Goal: Task Accomplishment & Management: Manage account settings

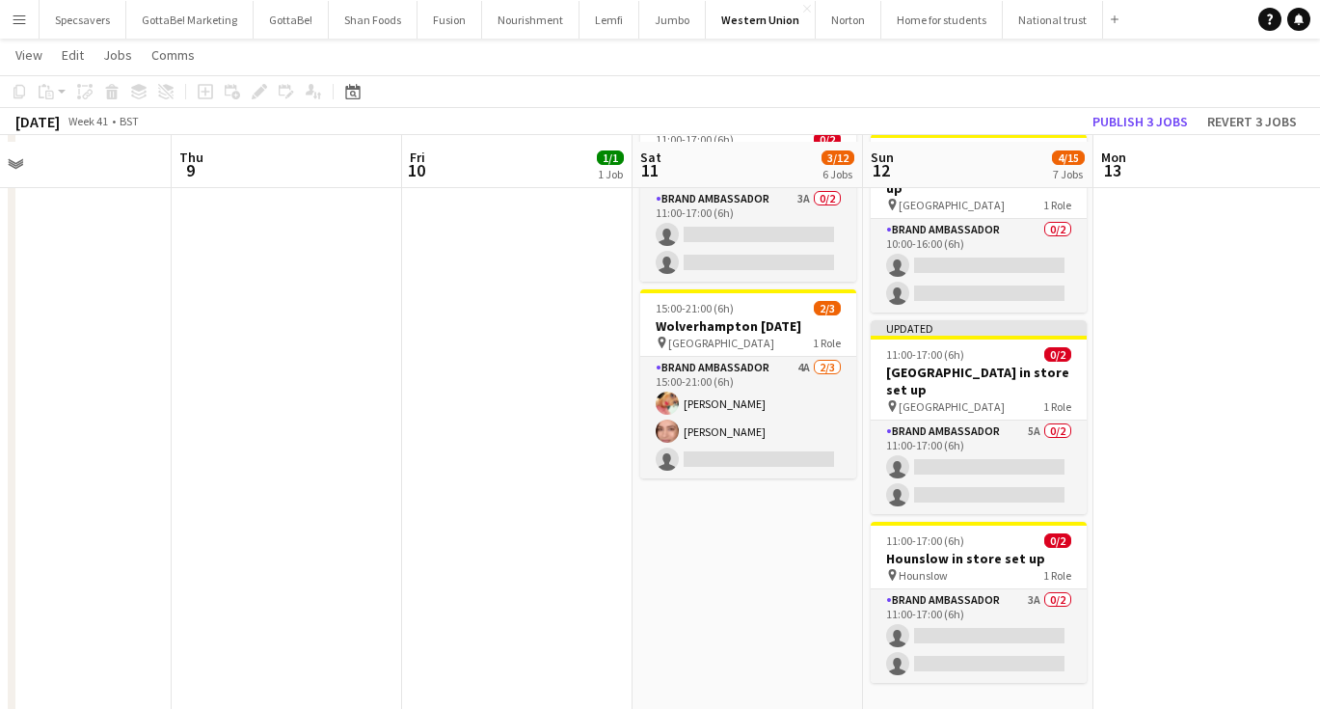
scroll to position [840, 0]
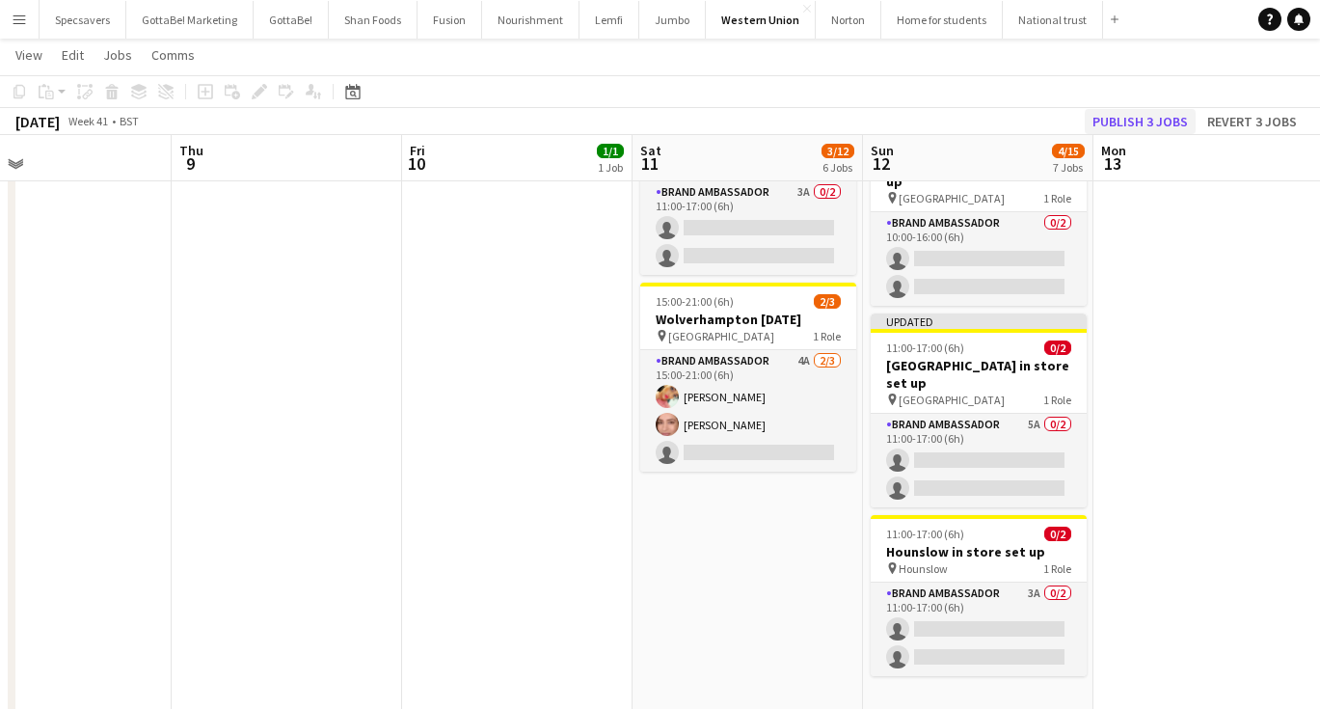
click at [1131, 112] on button "Publish 3 jobs" at bounding box center [1140, 121] width 111 height 25
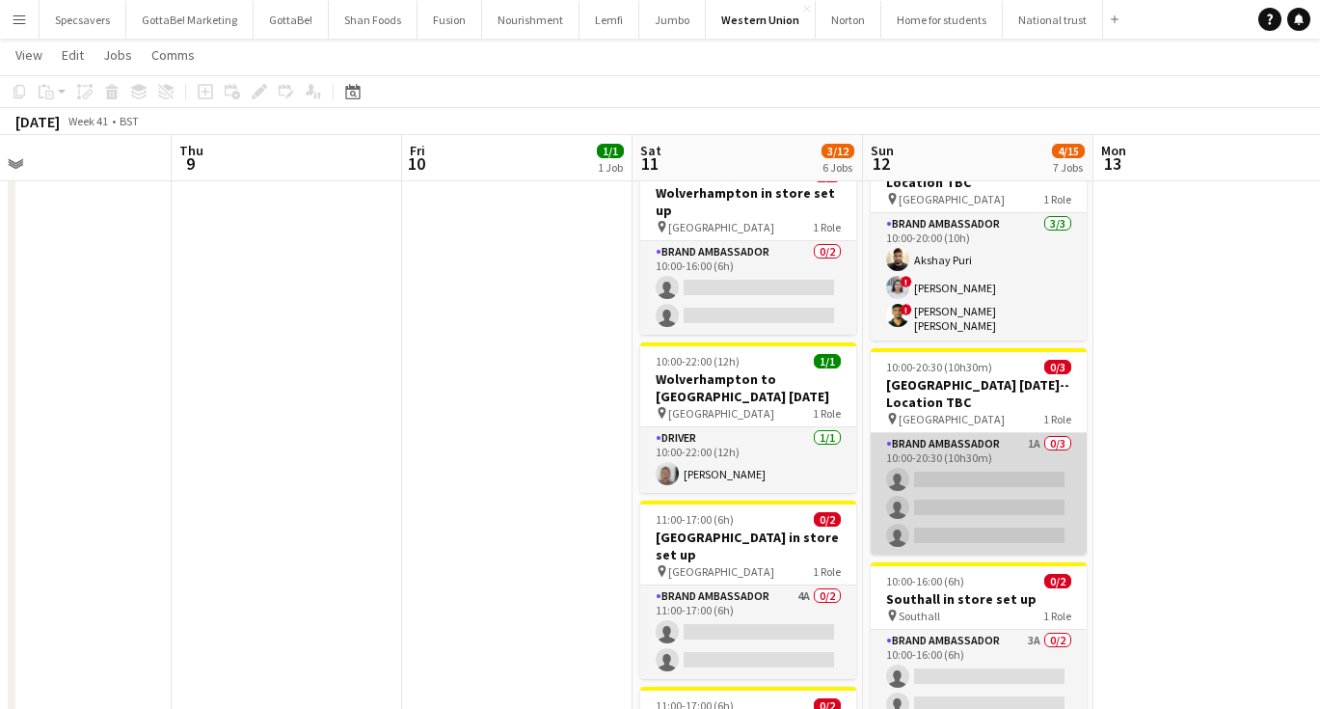
scroll to position [236, 0]
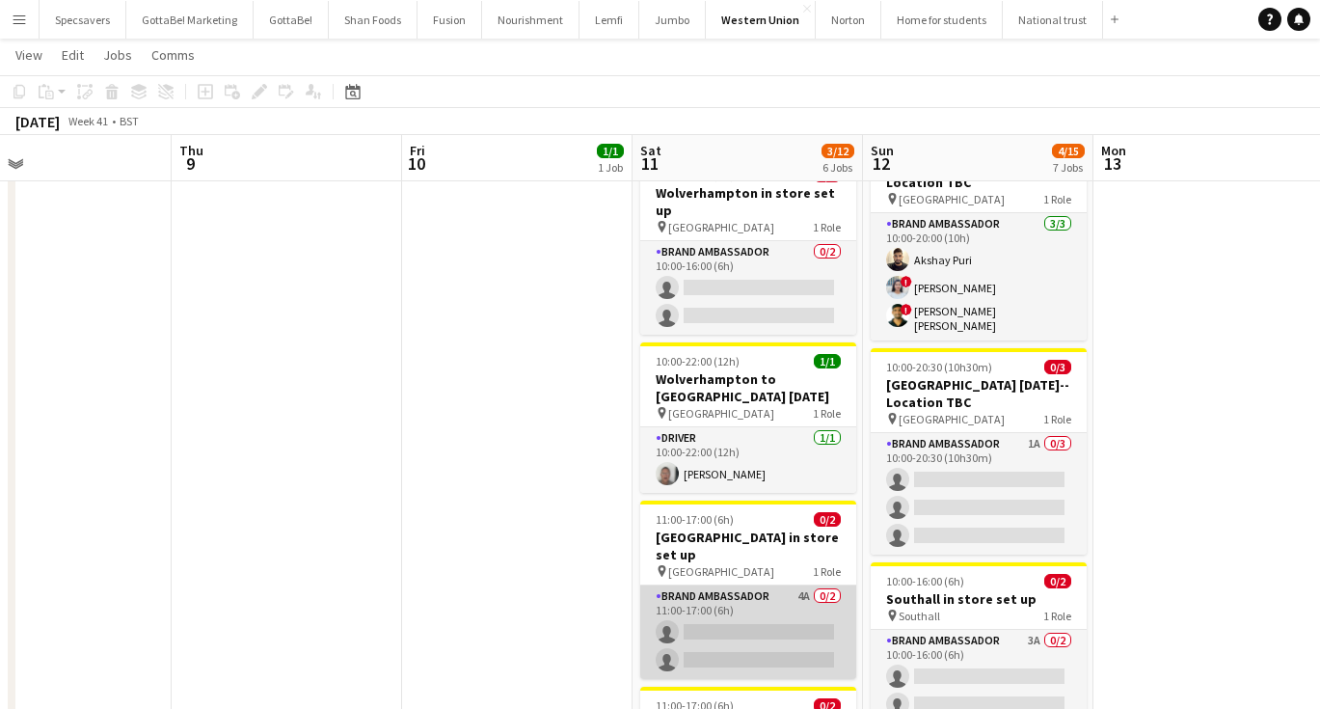
click at [715, 585] on app-card-role "Brand Ambassador 4A 0/2 11:00-17:00 (6h) single-neutral-actions single-neutral-…" at bounding box center [748, 632] width 216 height 94
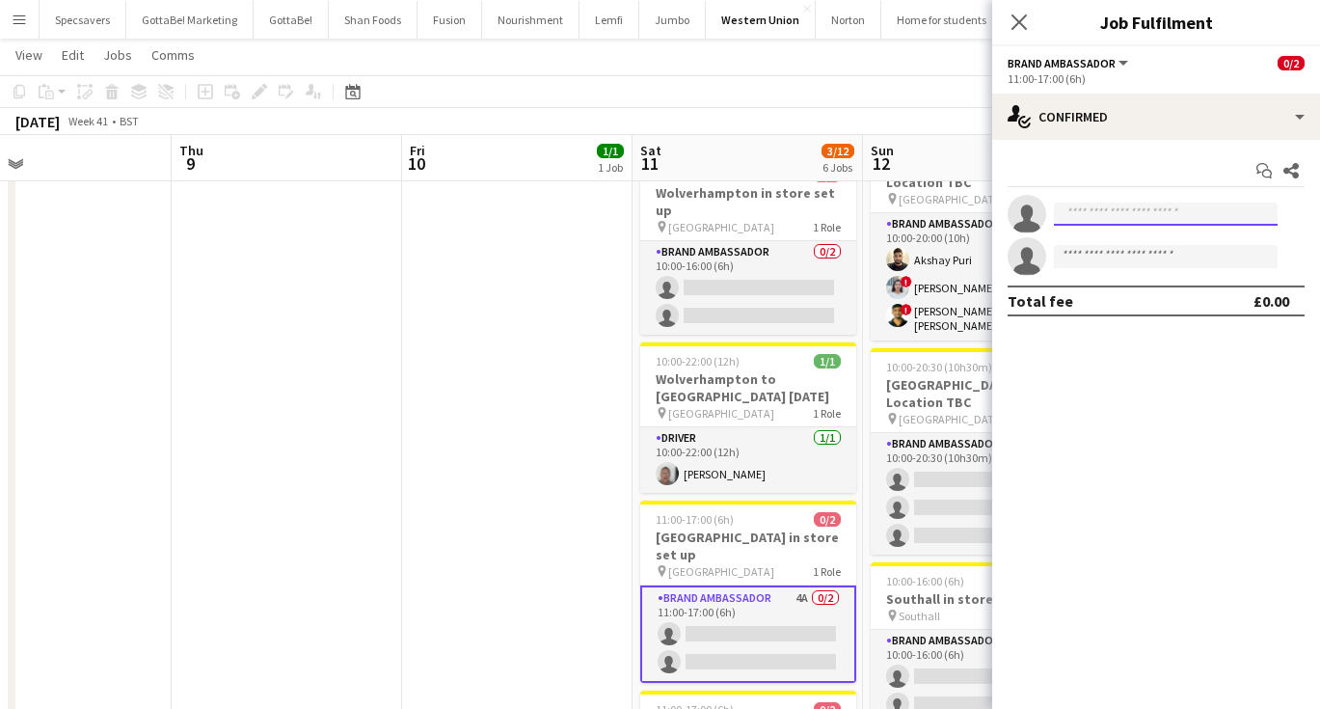
click at [1071, 213] on input at bounding box center [1166, 213] width 224 height 23
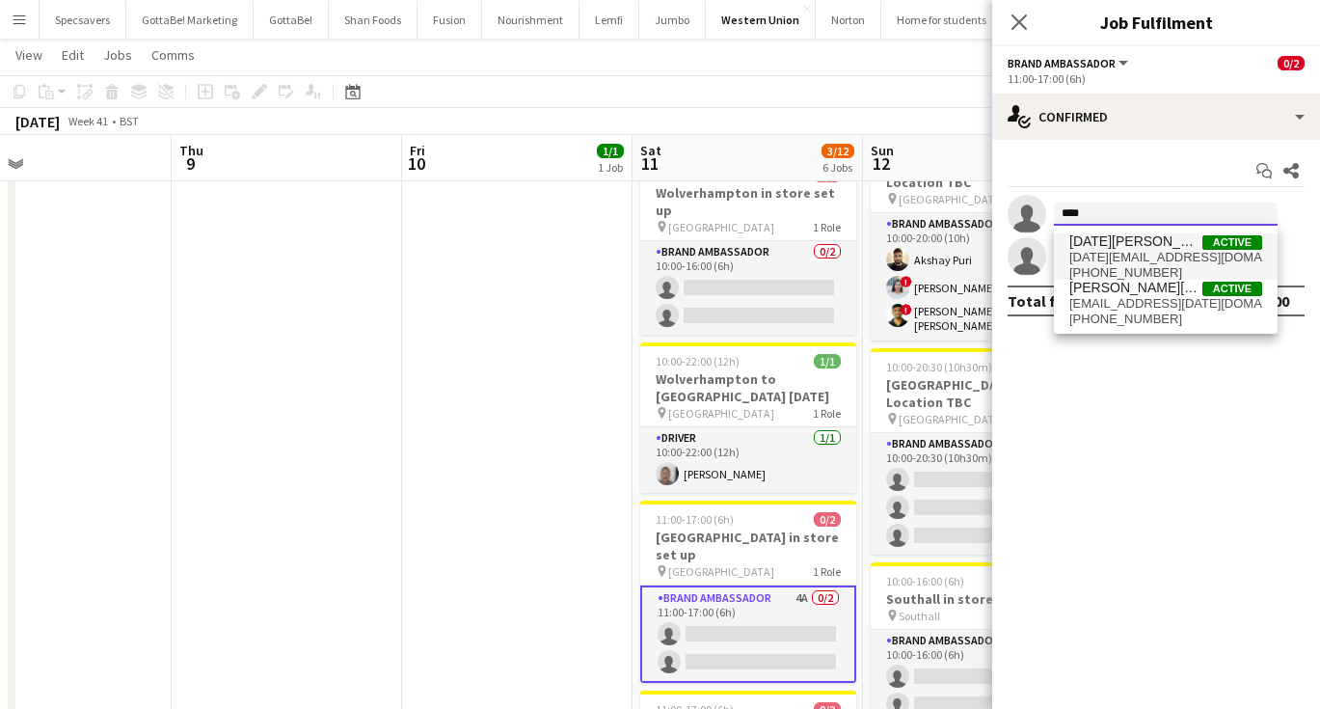
type input "****"
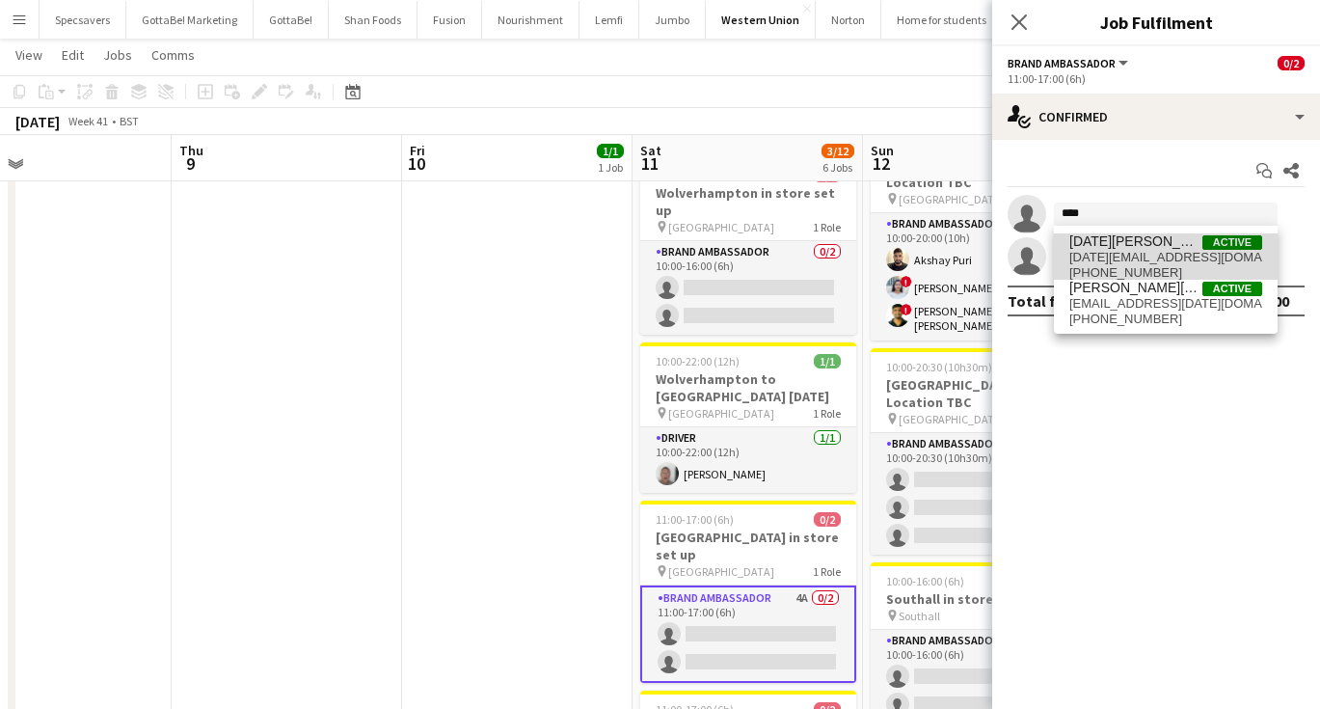
click at [1109, 265] on span "[PHONE_NUMBER]" at bounding box center [1165, 272] width 193 height 15
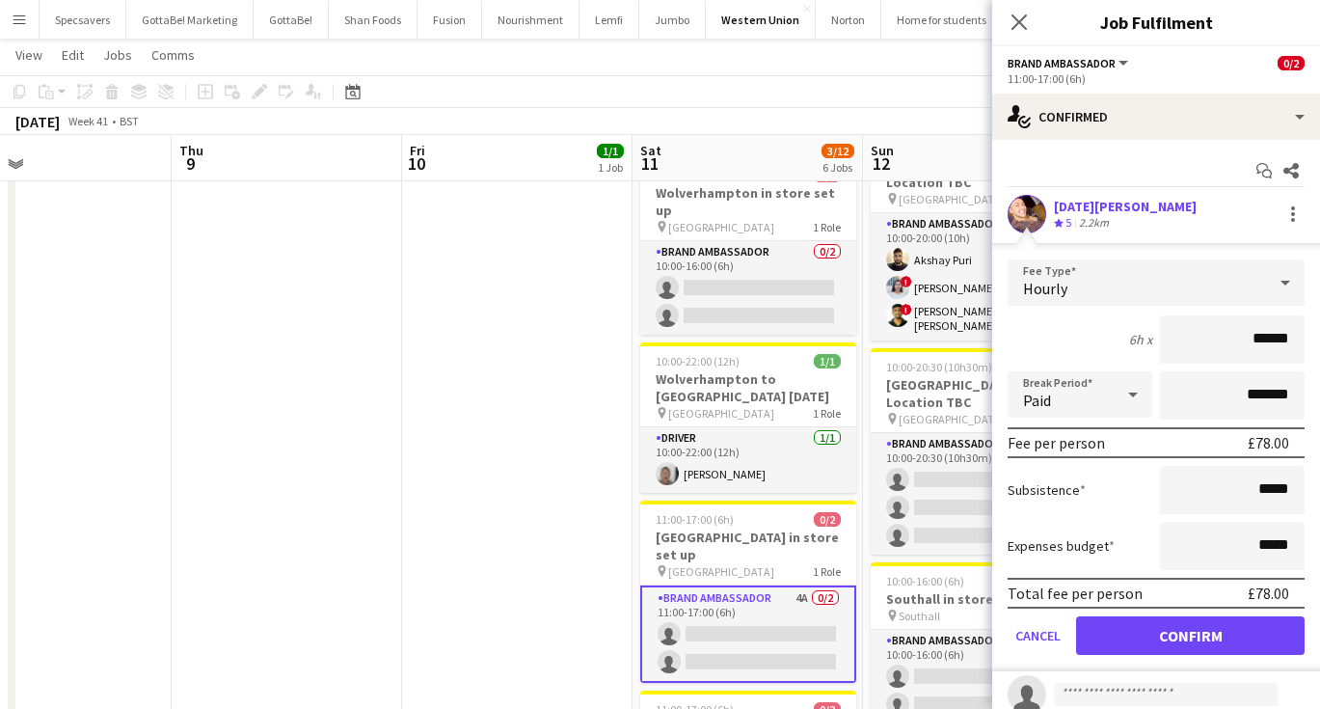
click at [1203, 634] on button "Confirm" at bounding box center [1190, 635] width 229 height 39
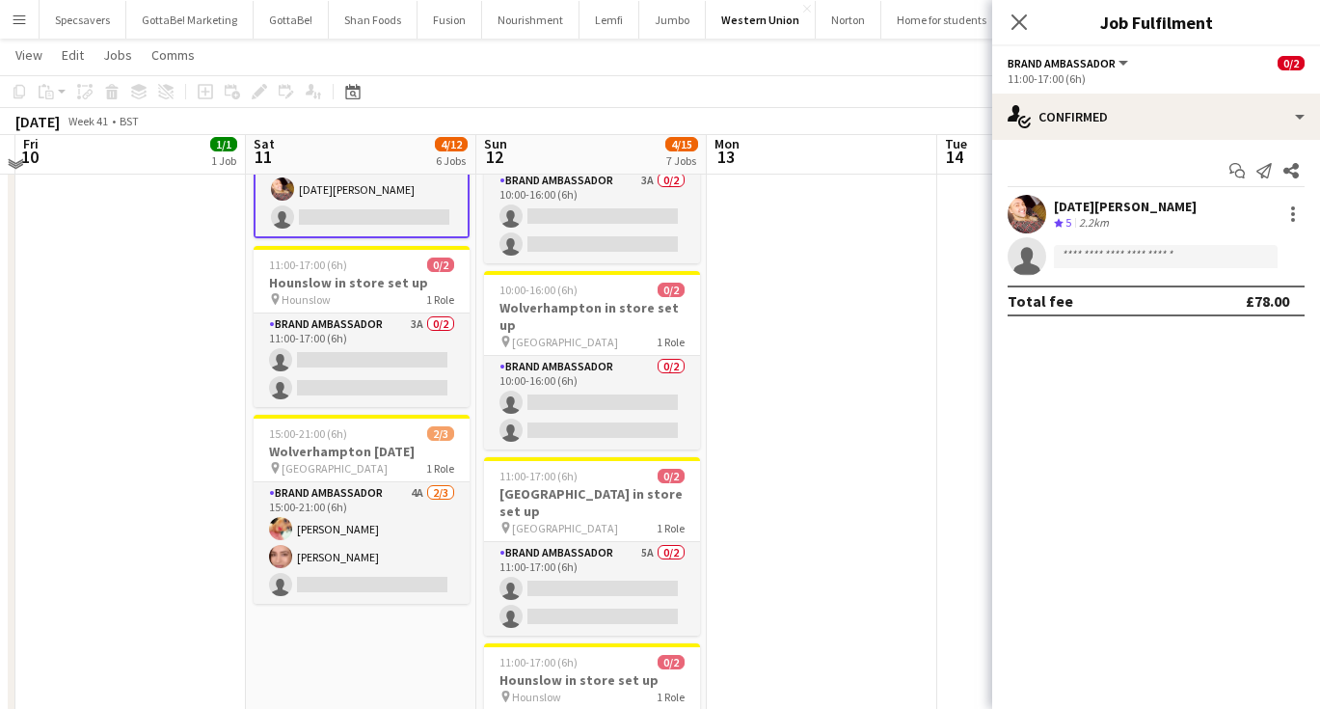
scroll to position [721, 0]
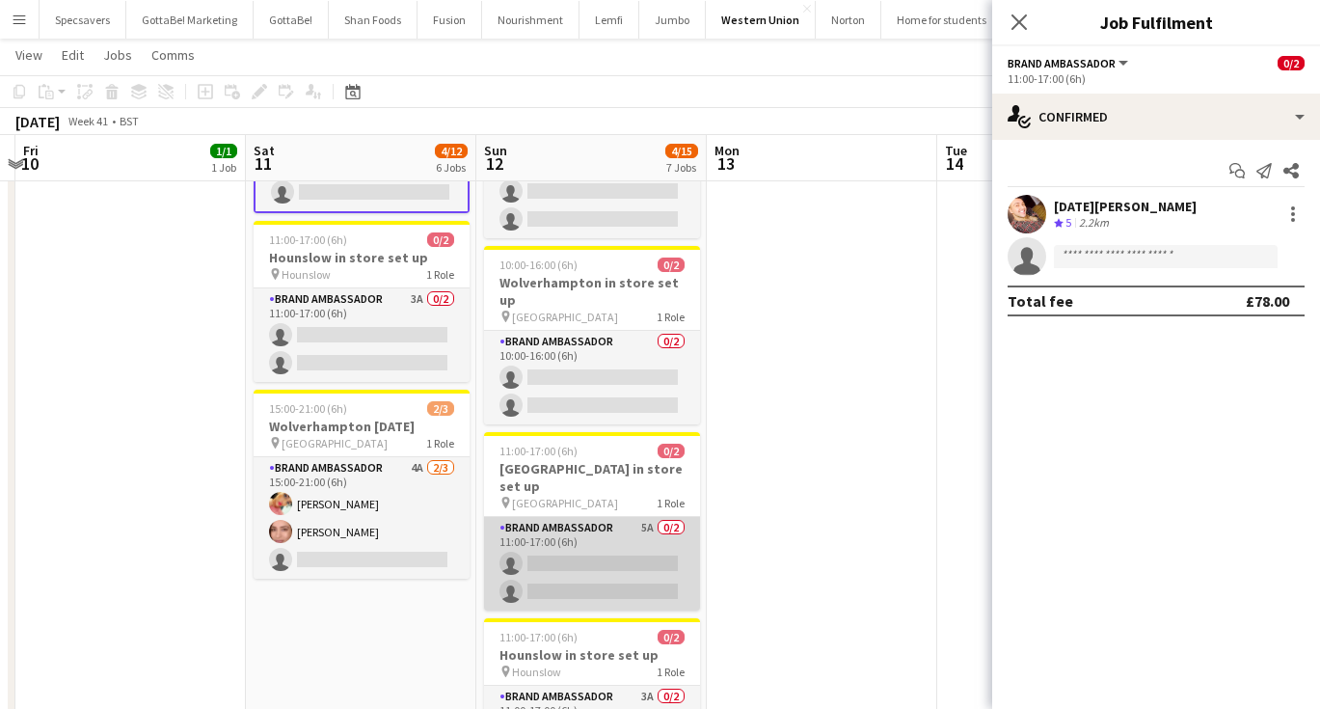
click at [603, 517] on app-card-role "Brand Ambassador 5A 0/2 11:00-17:00 (6h) single-neutral-actions single-neutral-…" at bounding box center [592, 564] width 216 height 94
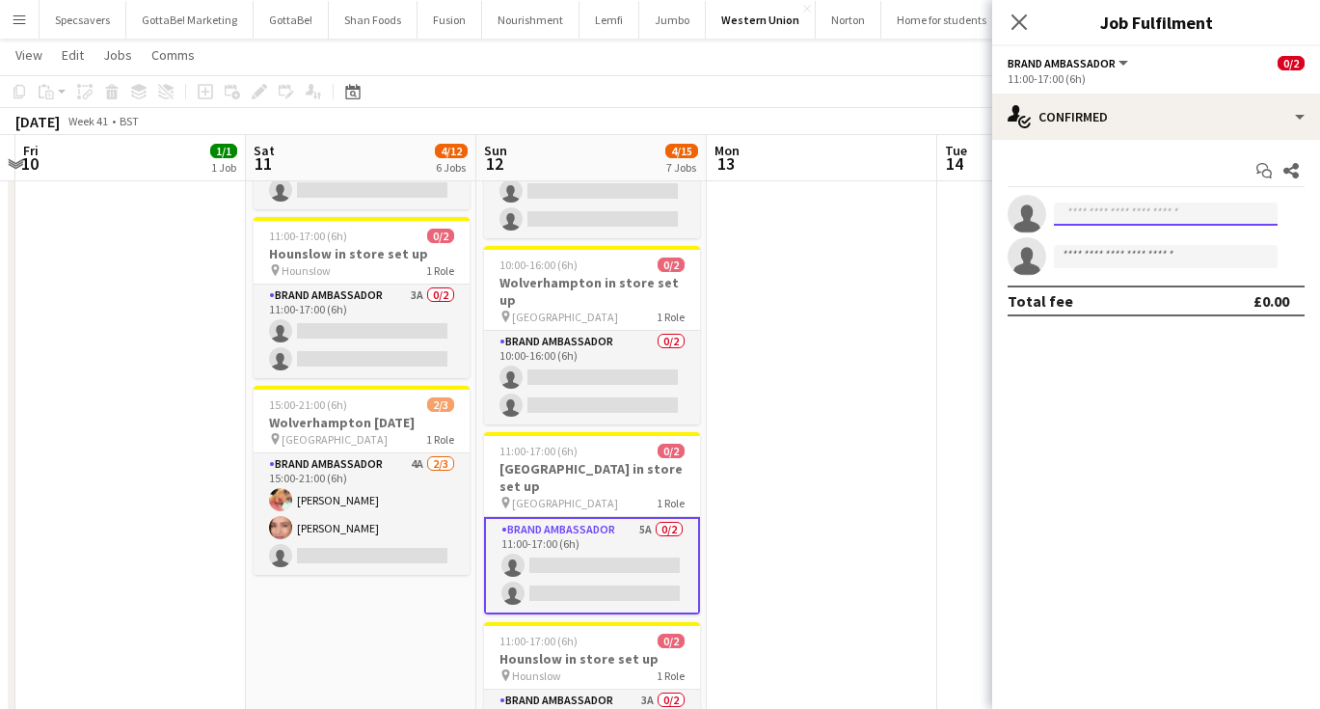
click at [1131, 215] on input at bounding box center [1166, 213] width 224 height 23
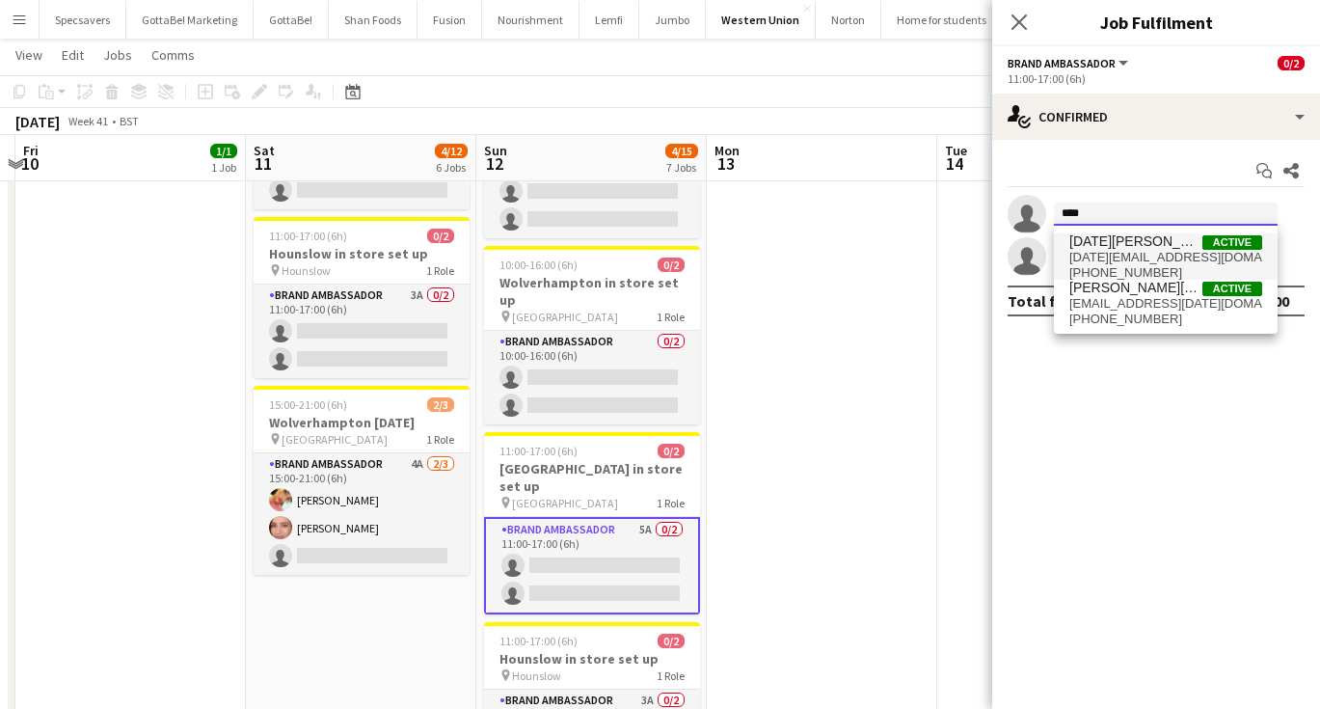
type input "****"
click at [1160, 262] on span "[DATE][EMAIL_ADDRESS][DOMAIN_NAME]" at bounding box center [1165, 257] width 193 height 15
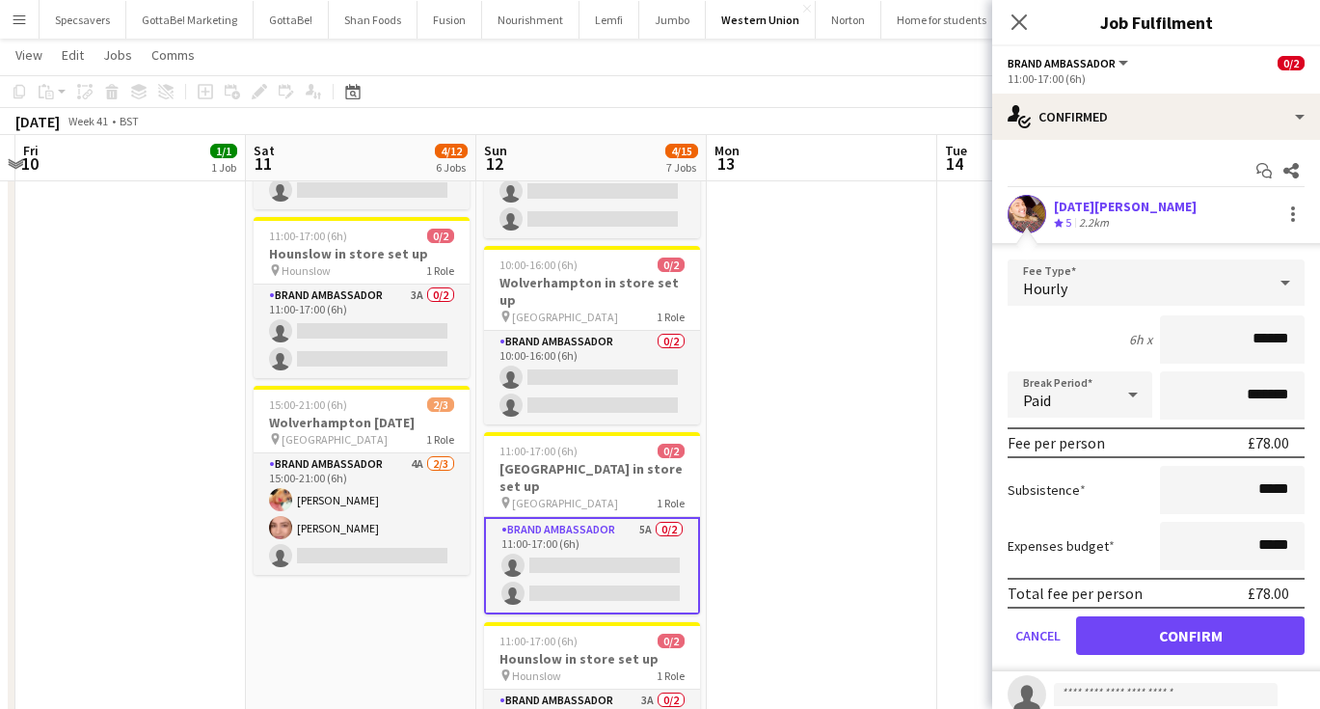
click at [1206, 636] on button "Confirm" at bounding box center [1190, 635] width 229 height 39
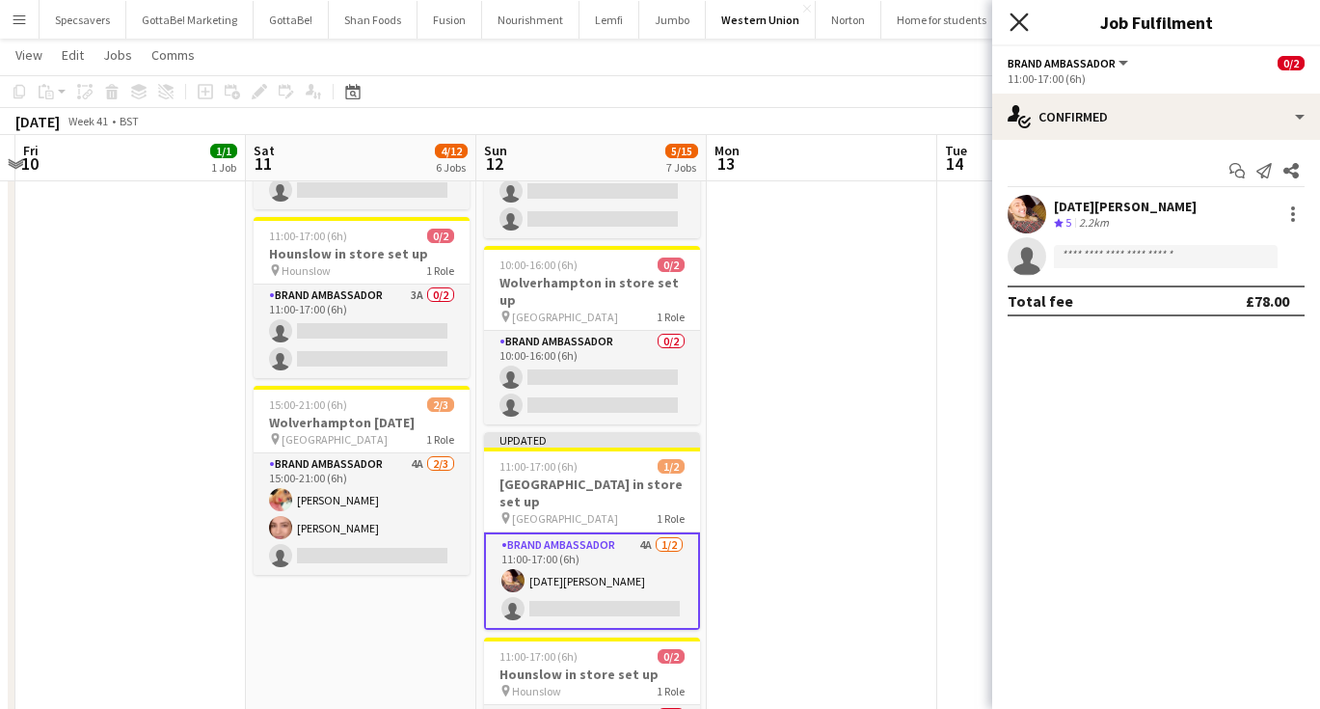
click at [1023, 26] on icon at bounding box center [1019, 22] width 18 height 18
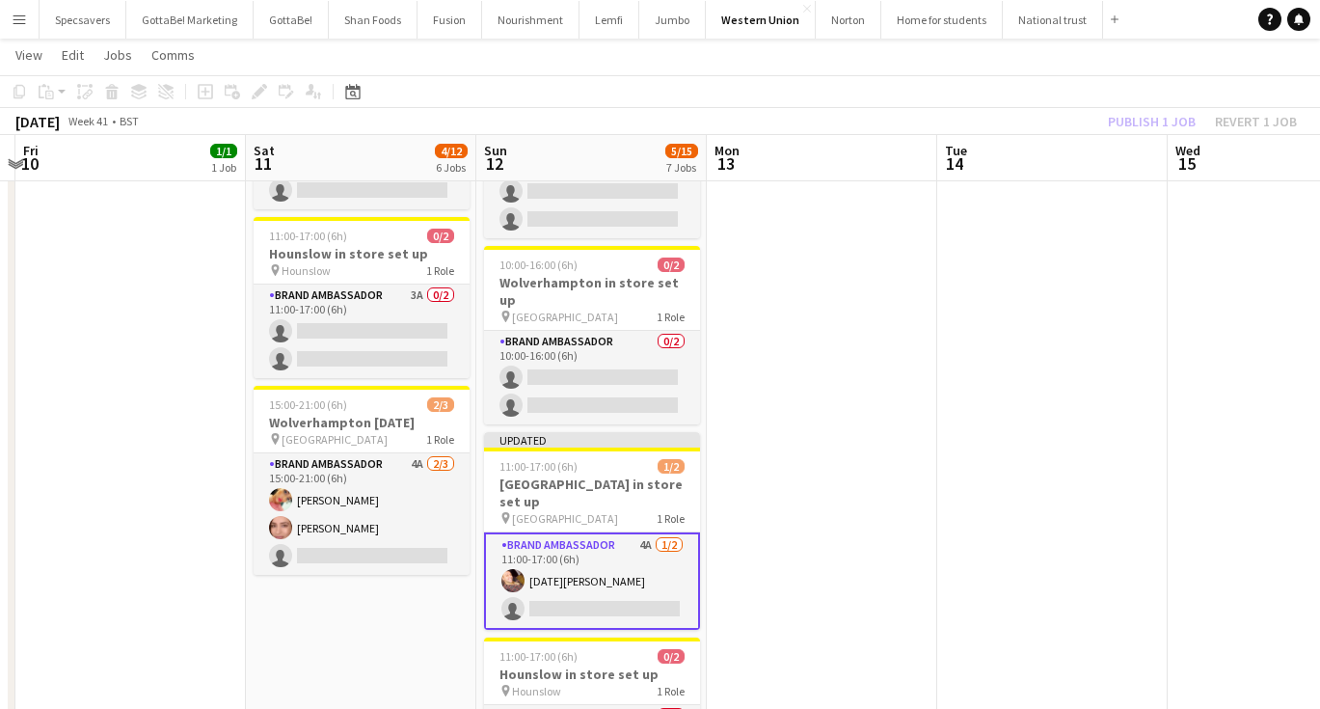
click at [842, 367] on app-date-cell at bounding box center [822, 176] width 230 height 1362
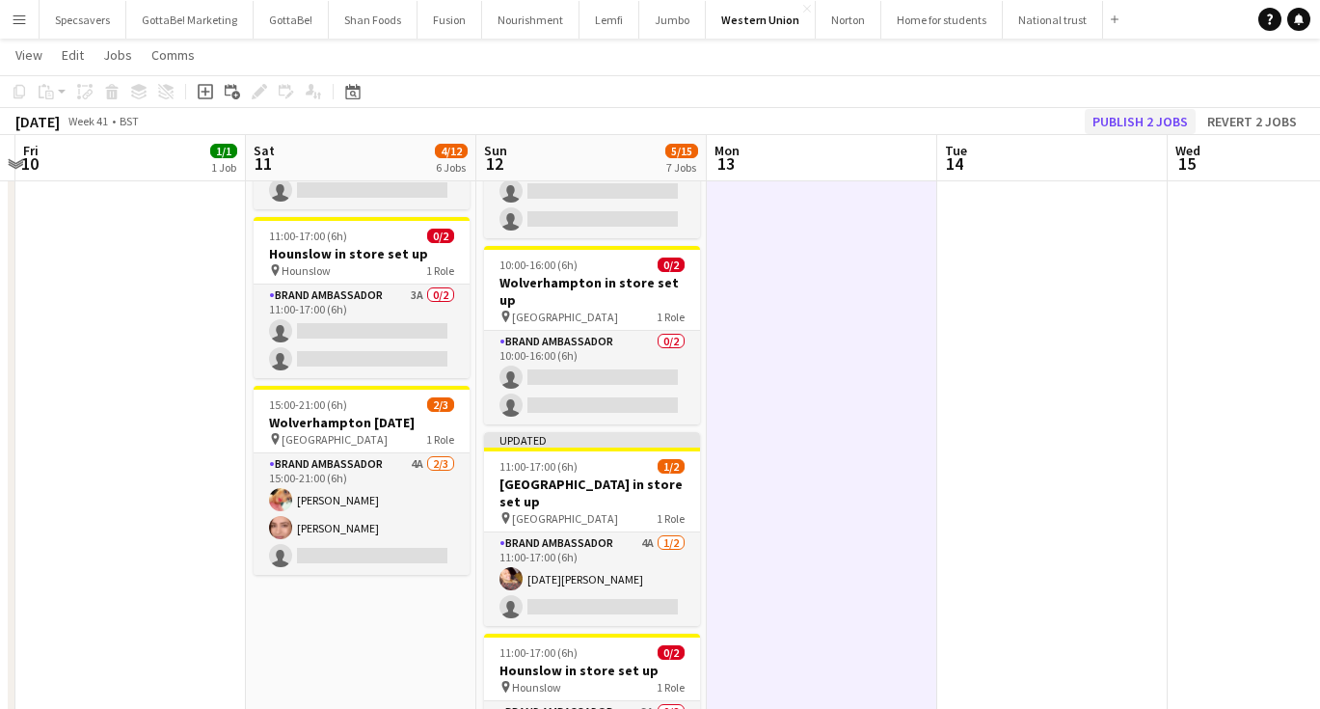
click at [1148, 123] on button "Publish 2 jobs" at bounding box center [1140, 121] width 111 height 25
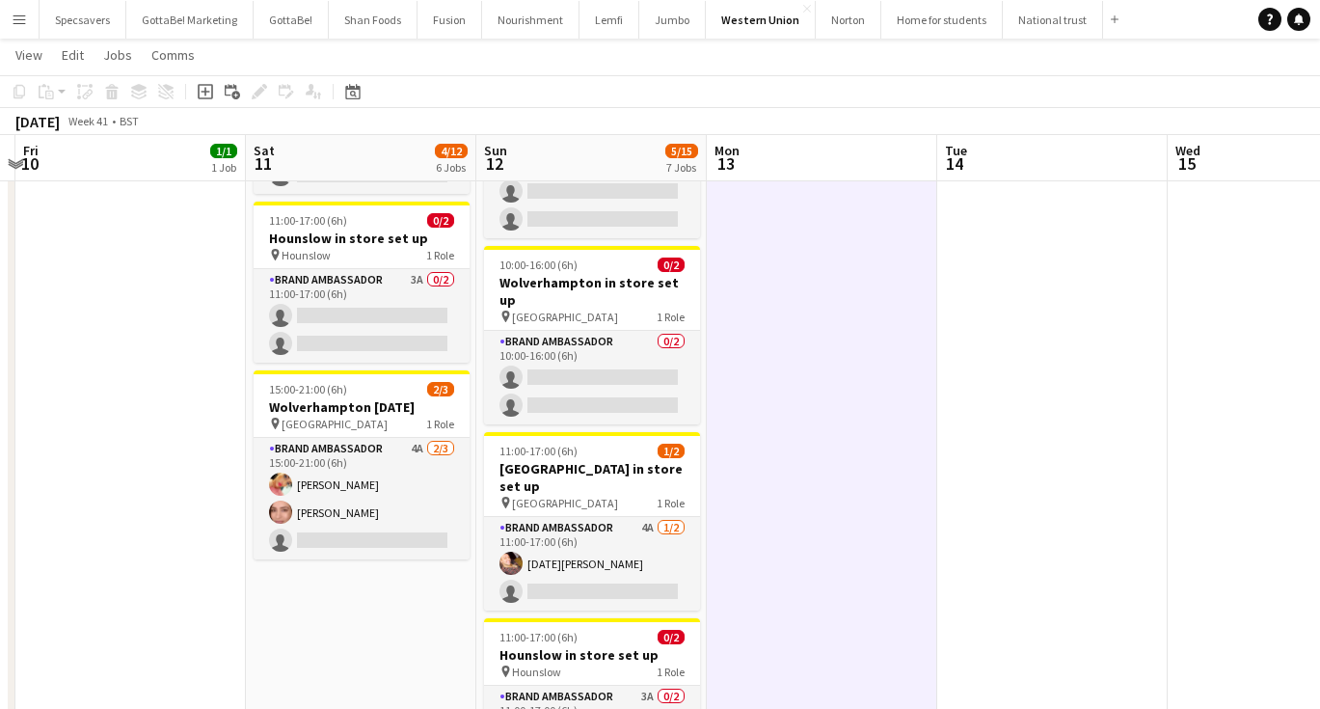
click at [24, 26] on app-icon "Menu" at bounding box center [19, 19] width 15 height 15
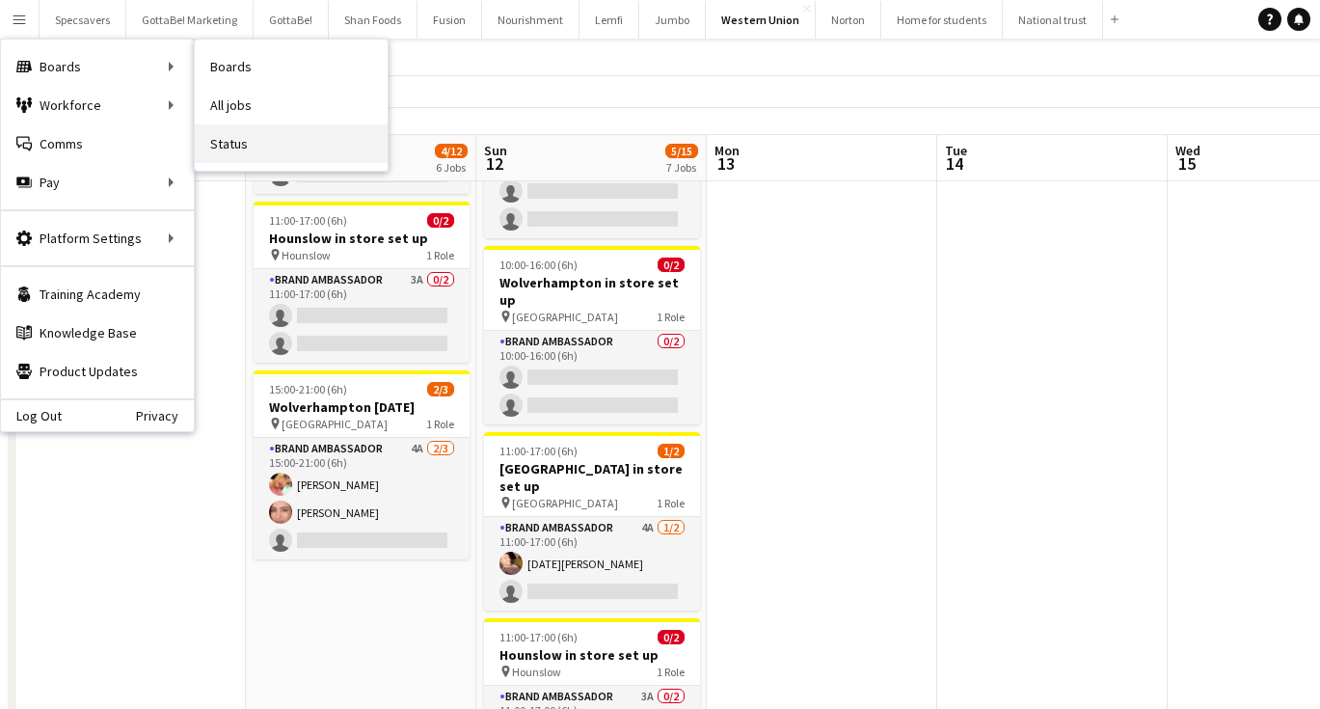
click at [242, 145] on link "Status" at bounding box center [291, 143] width 193 height 39
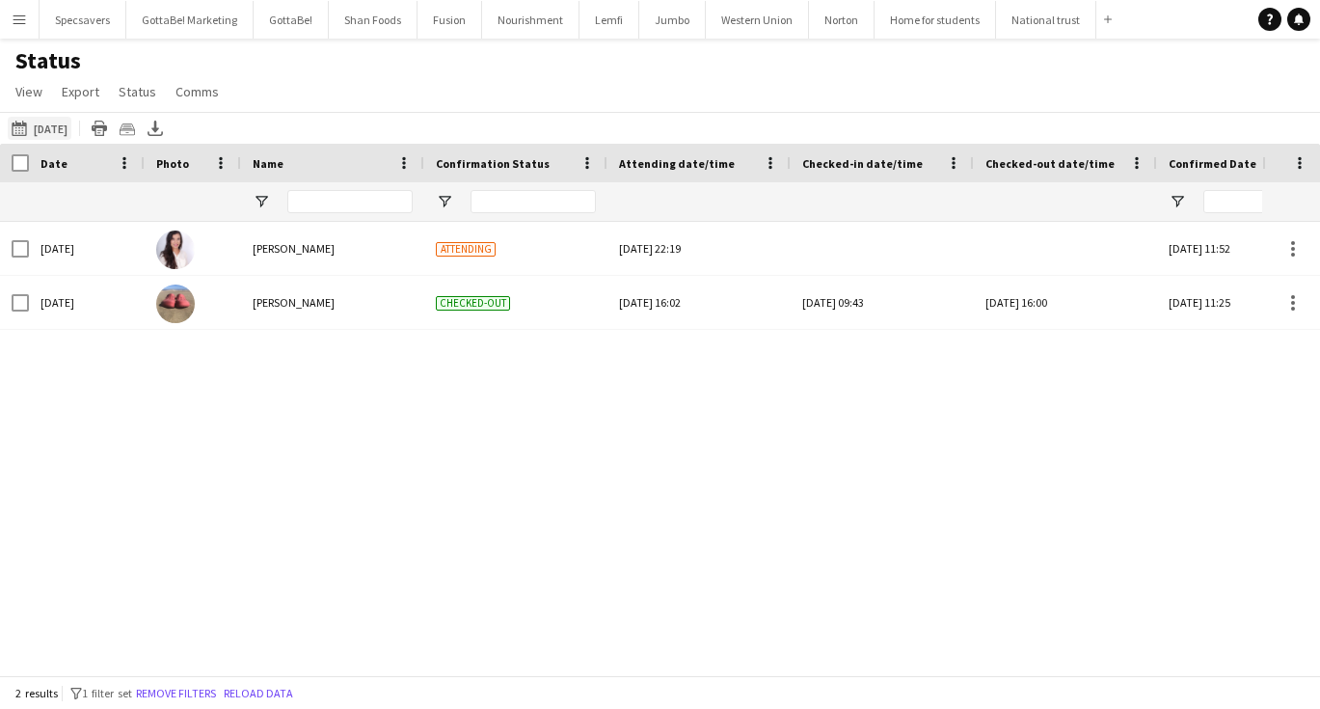
click at [31, 118] on button "[DATE] to [DATE] [DATE]" at bounding box center [40, 128] width 64 height 23
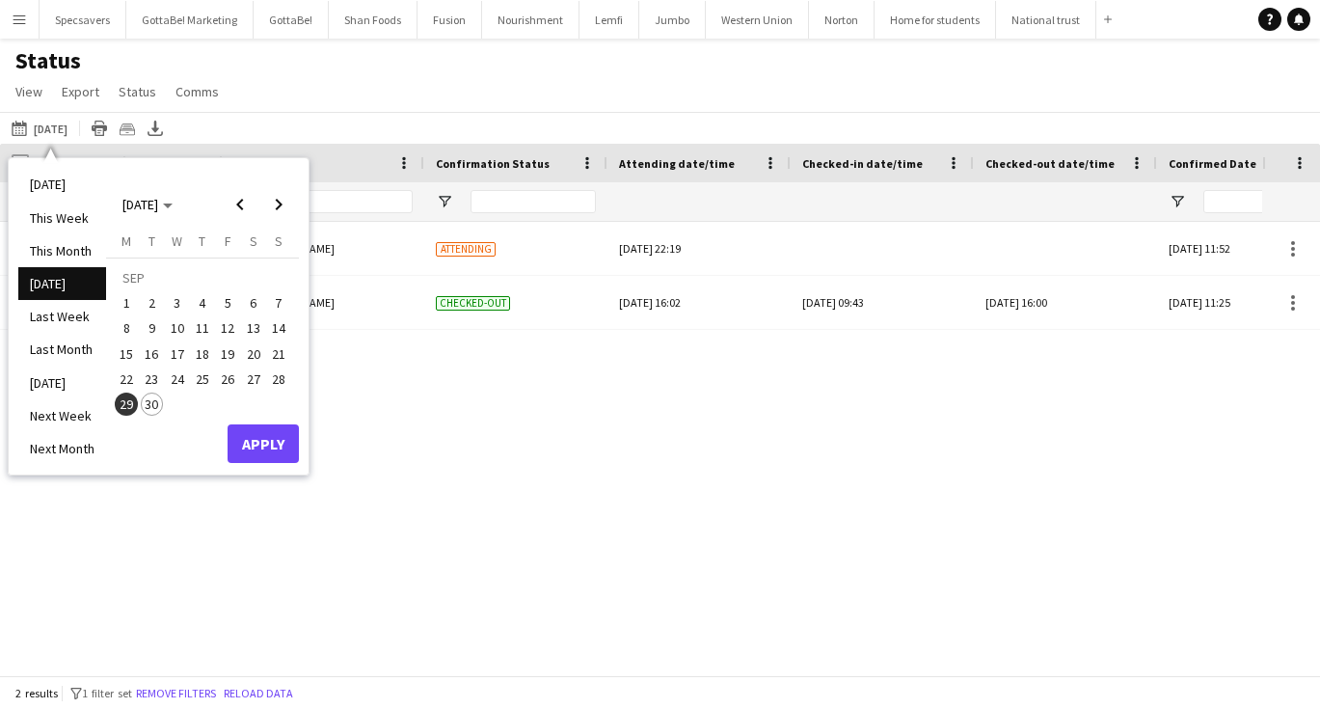
click at [153, 402] on span "30" at bounding box center [152, 403] width 23 height 23
click at [270, 443] on button "Apply" at bounding box center [263, 443] width 71 height 39
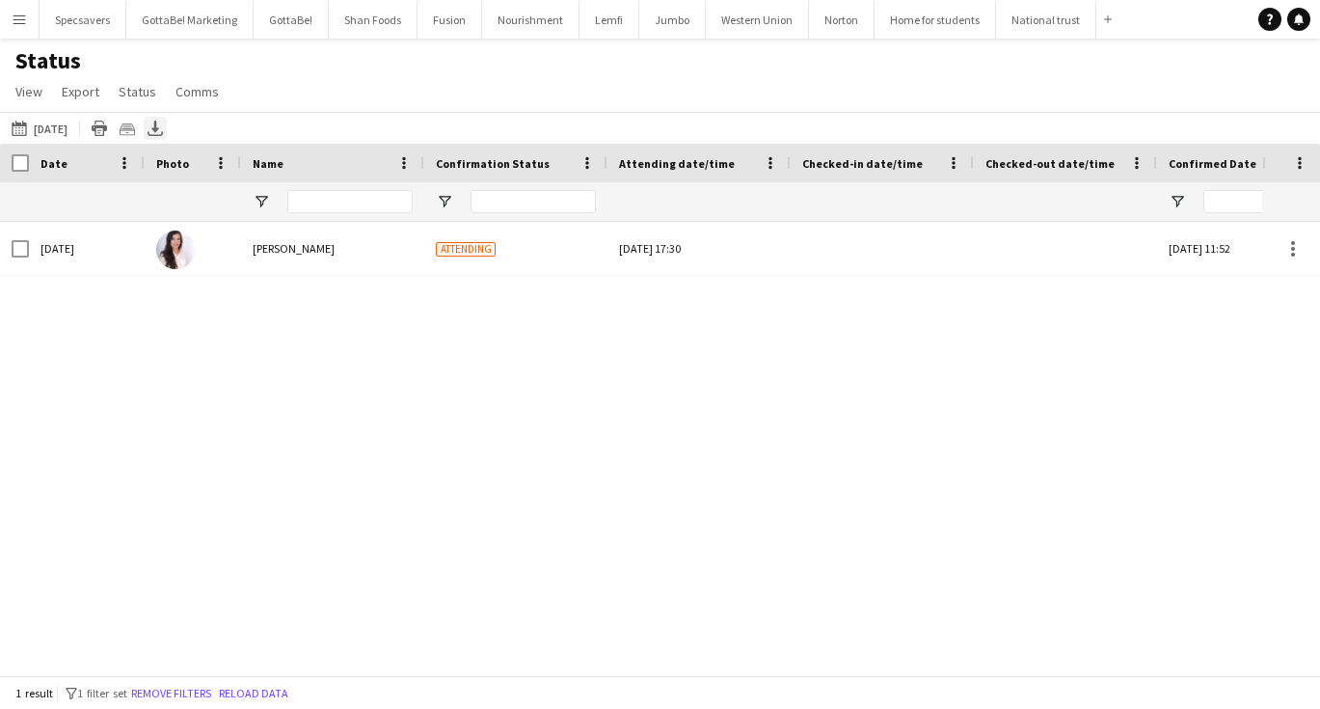
click at [155, 128] on icon at bounding box center [155, 127] width 8 height 12
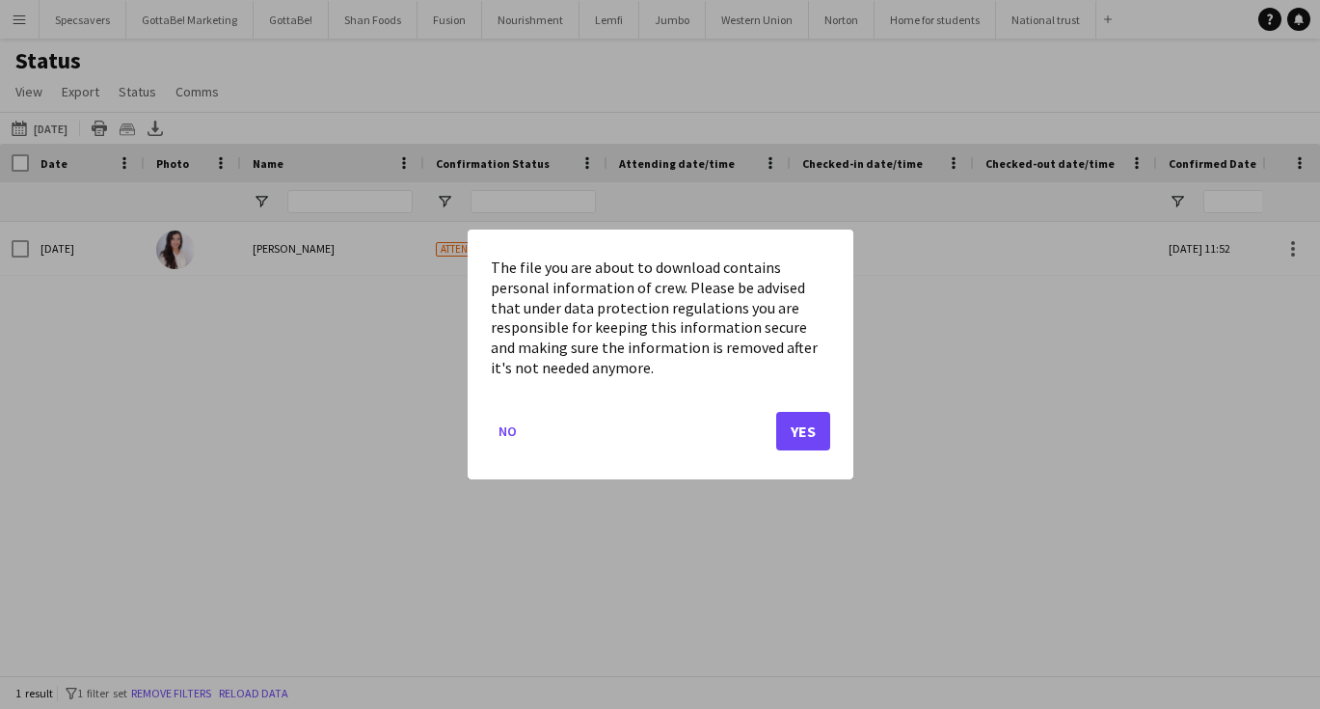
click at [798, 431] on button "Yes" at bounding box center [803, 431] width 54 height 39
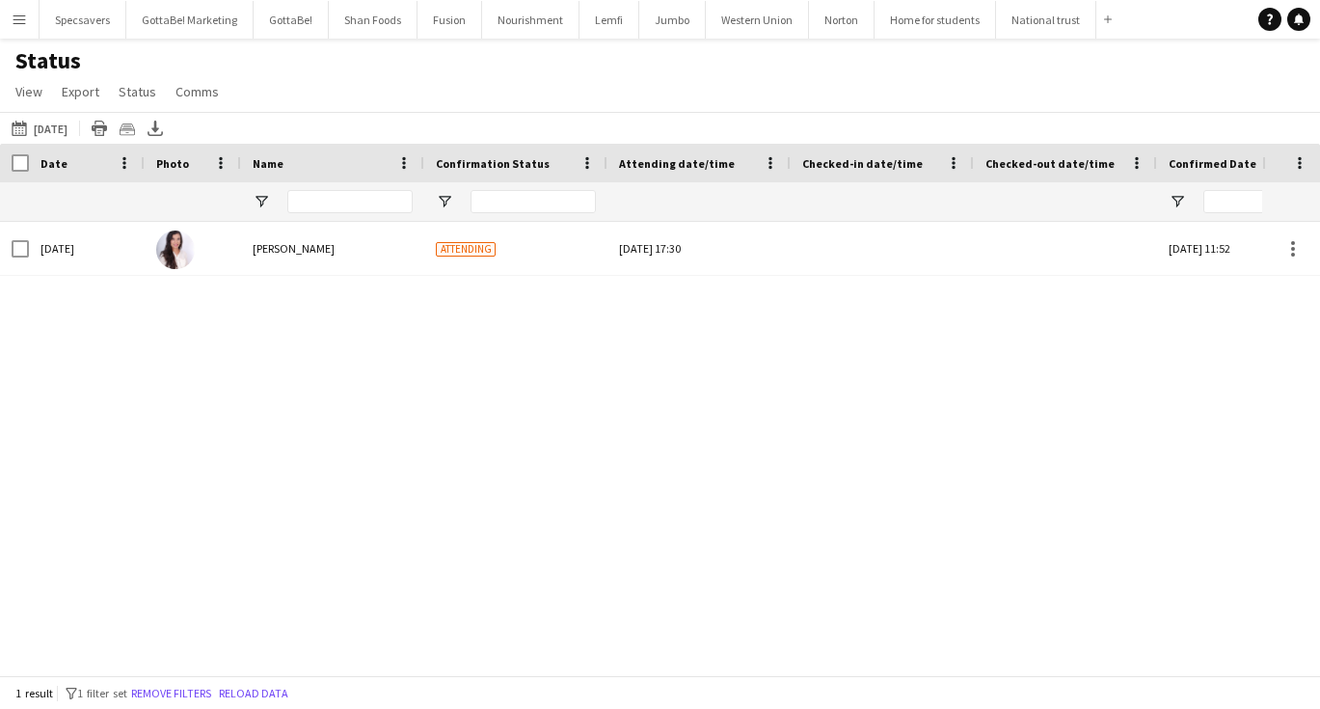
click at [764, 95] on div "Status View Views Default view New view Update view Delete view Edit name Custo…" at bounding box center [660, 79] width 1320 height 66
click at [736, 13] on button "Western Union Close" at bounding box center [757, 20] width 103 height 38
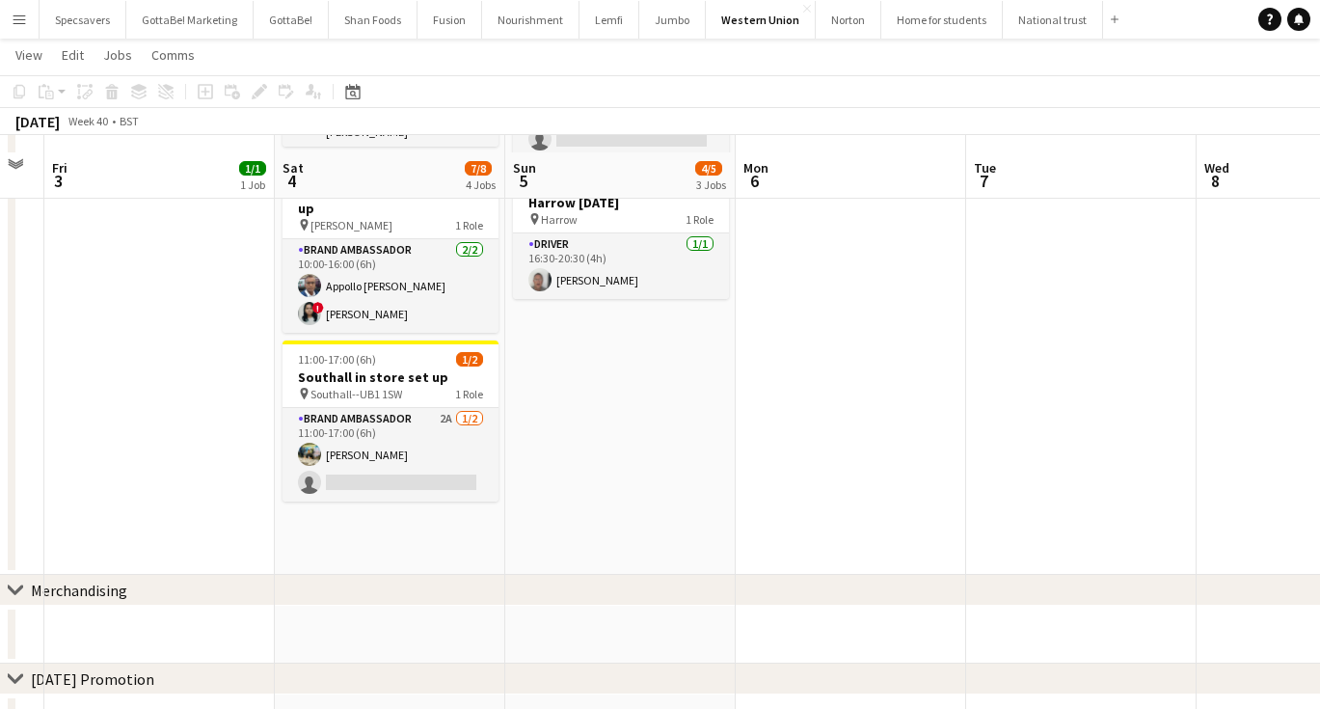
scroll to position [430, 0]
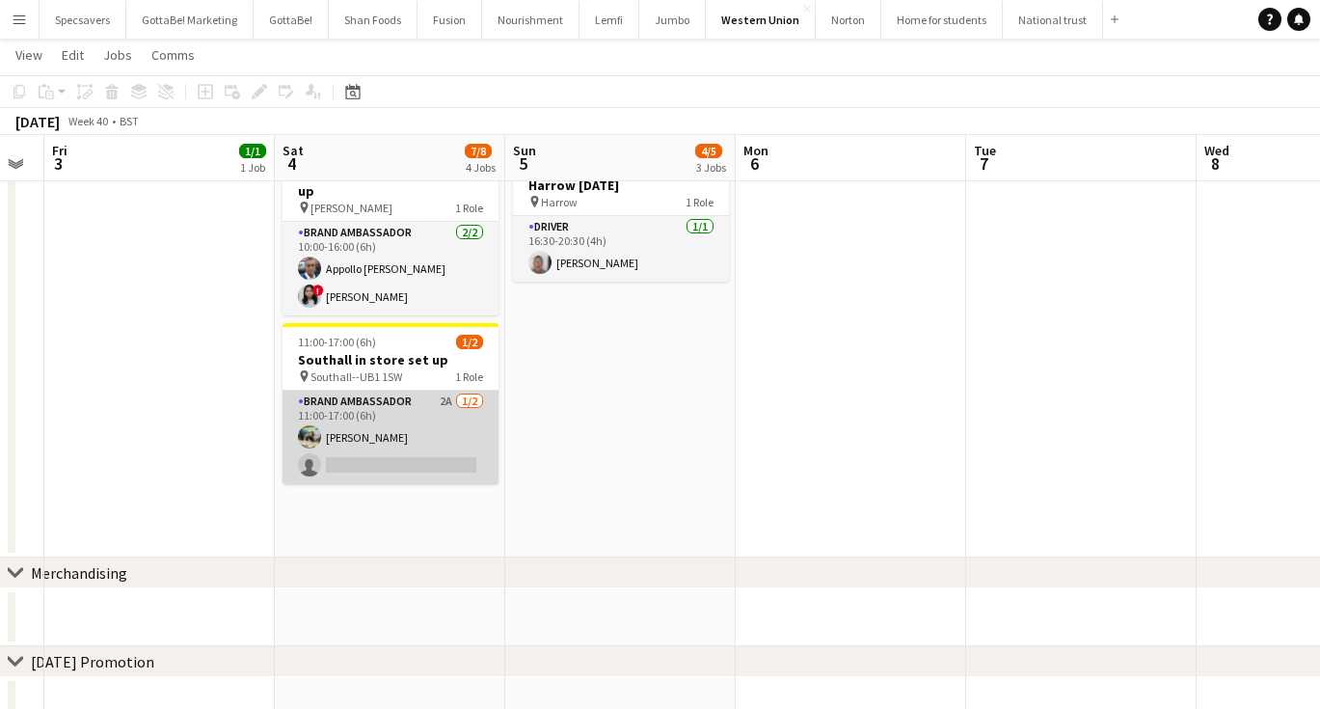
click at [381, 411] on app-card-role "Brand Ambassador 2A [DATE] 11:00-17:00 (6h) [PERSON_NAME] single-neutral-actions" at bounding box center [391, 437] width 216 height 94
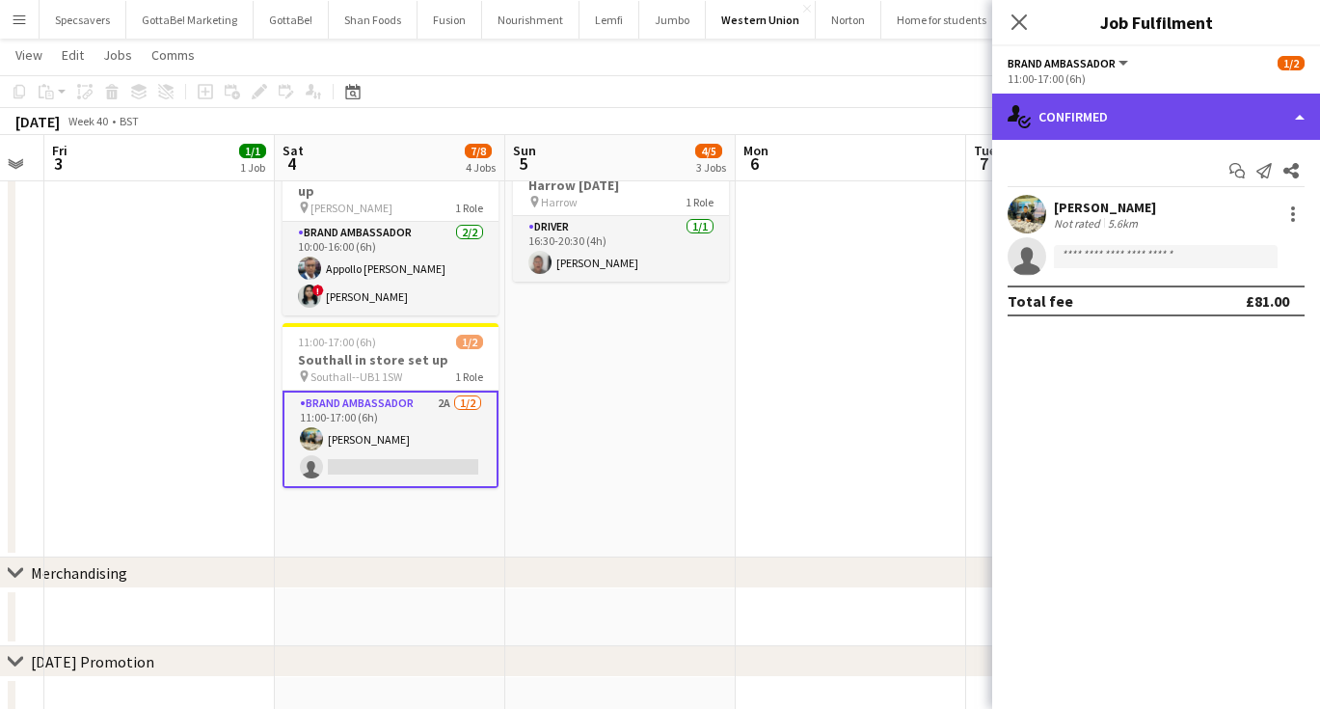
click at [1145, 123] on div "single-neutral-actions-check-2 Confirmed" at bounding box center [1156, 117] width 328 height 46
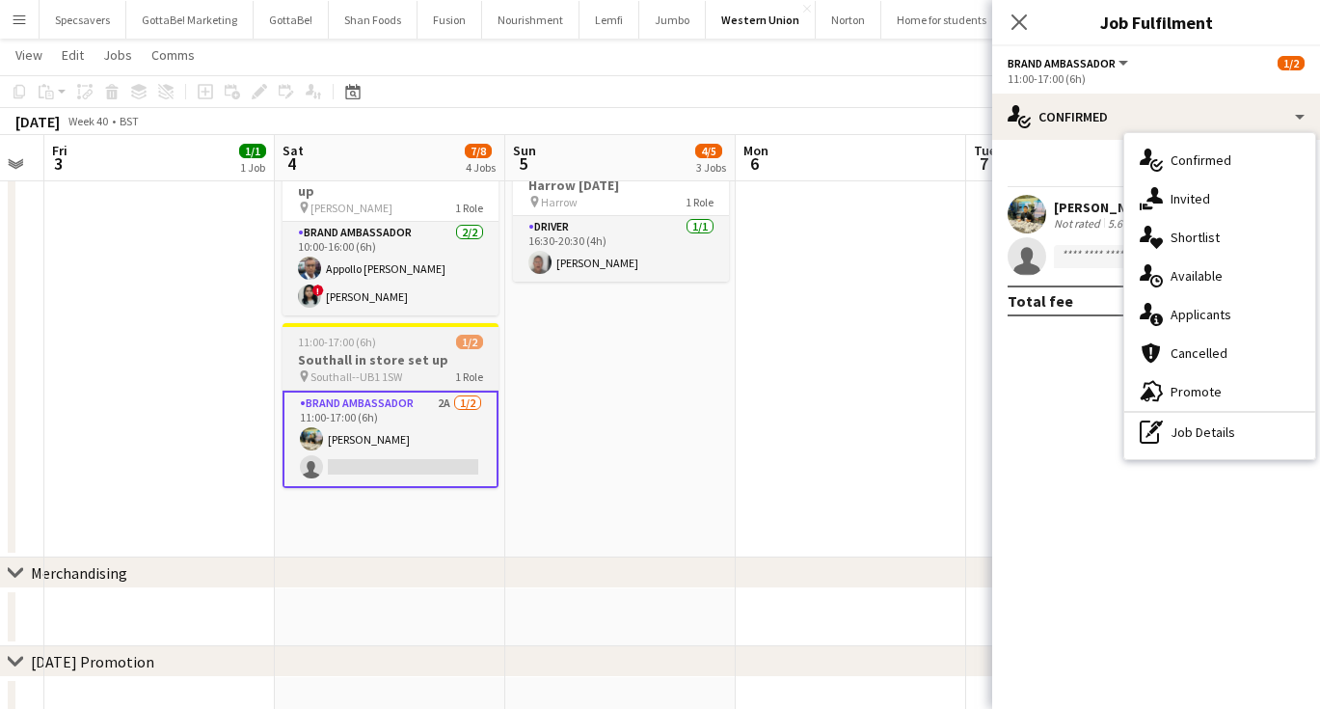
click at [338, 351] on h3 "Southall in store set up" at bounding box center [391, 359] width 216 height 17
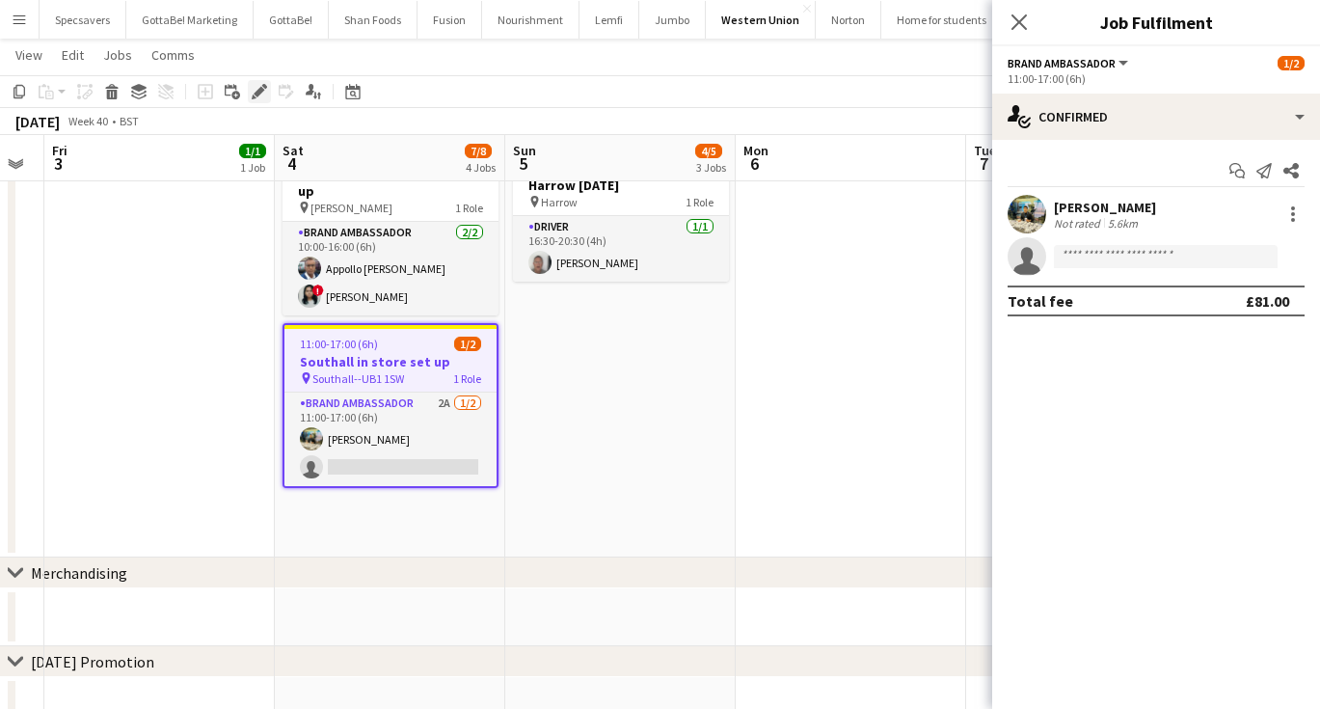
click at [261, 94] on icon "Edit" at bounding box center [259, 91] width 15 height 15
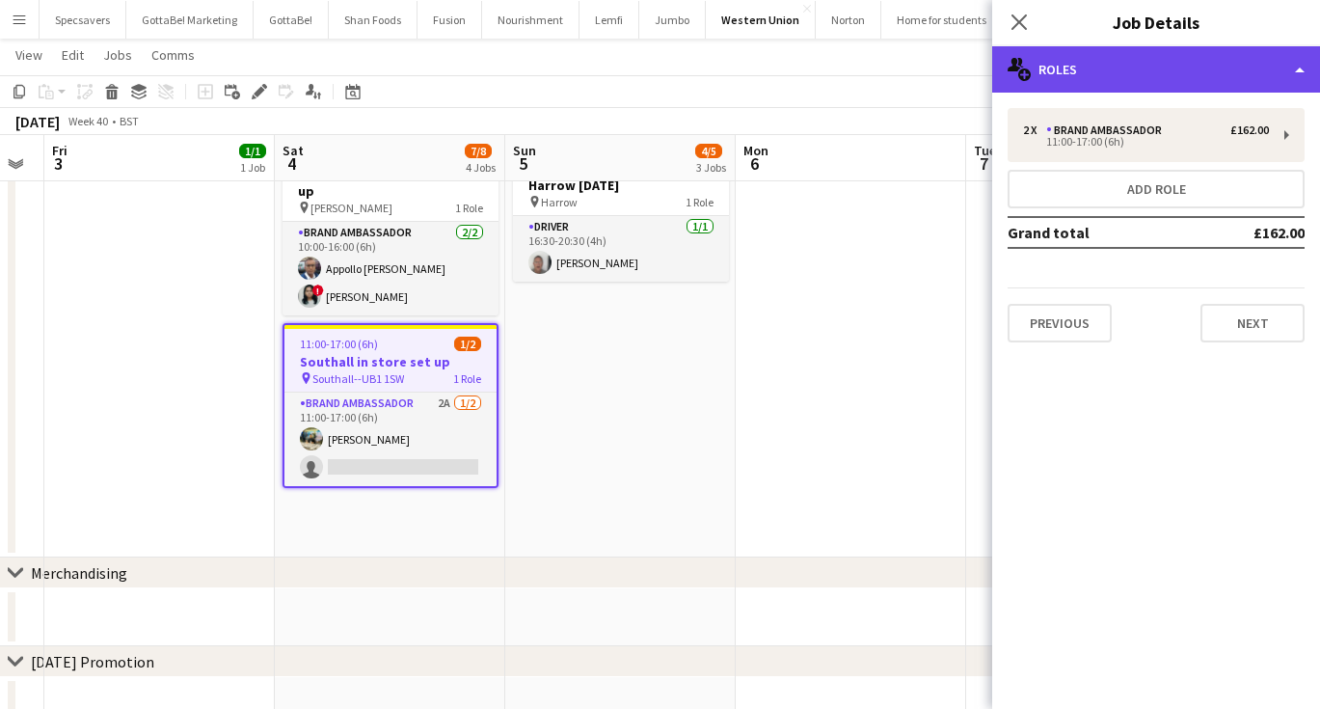
click at [1220, 71] on div "multiple-users-add Roles" at bounding box center [1156, 69] width 328 height 46
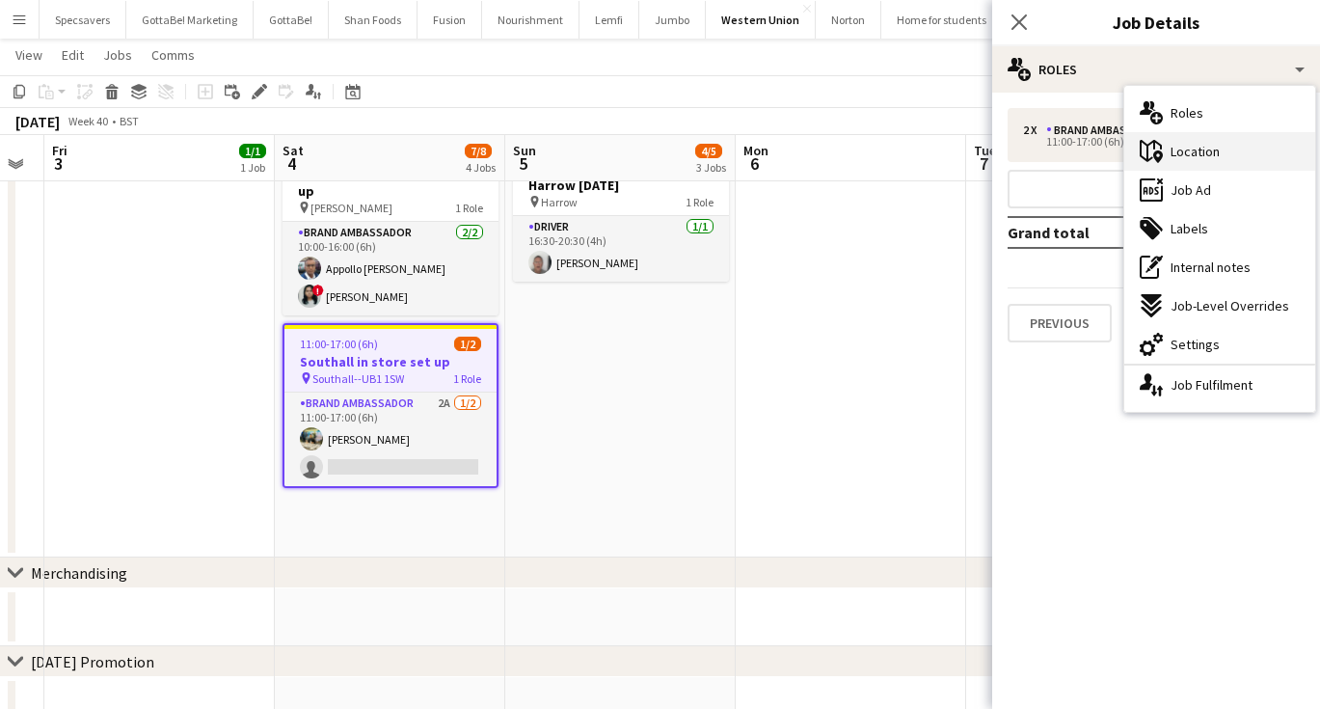
click at [1225, 162] on div "maps-pin-1 Location" at bounding box center [1219, 151] width 191 height 39
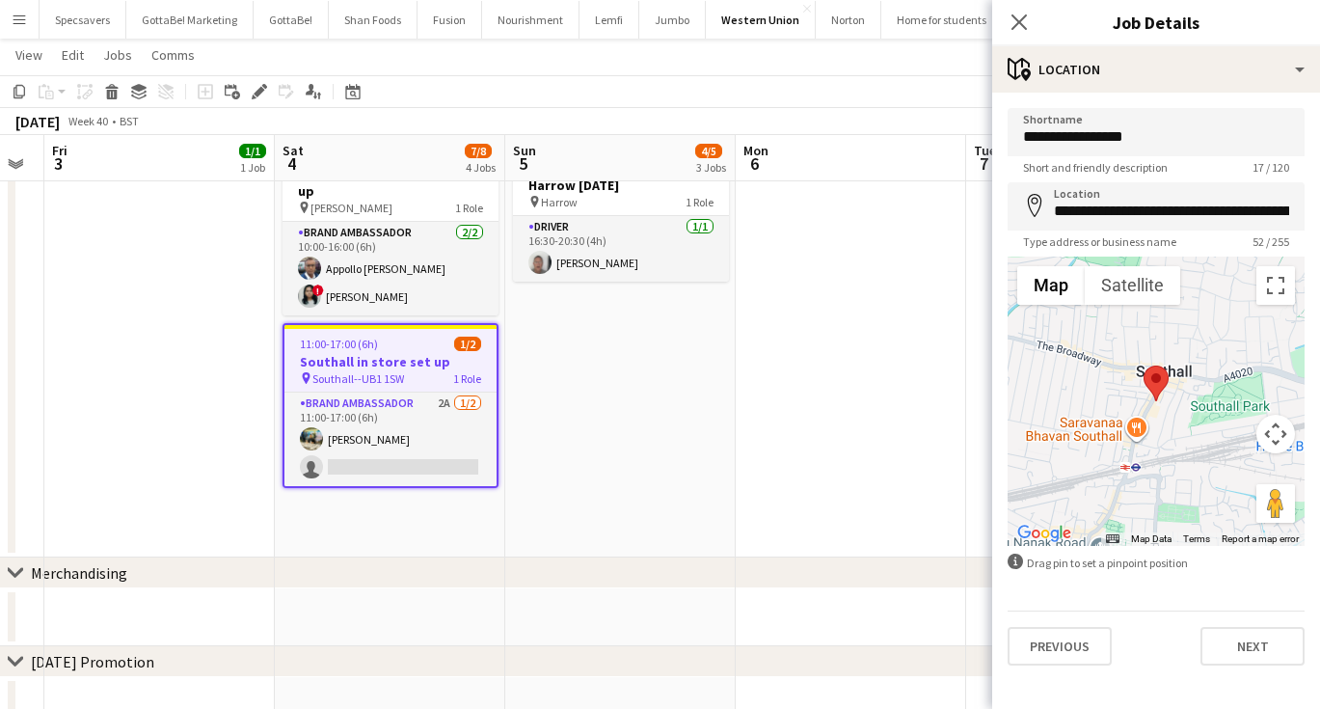
click at [574, 390] on app-date-cell "10:00-16:00 (6h) 2/2 [PERSON_NAME] in store set up pin [PERSON_NAME] 1 Role Bra…" at bounding box center [620, 171] width 230 height 771
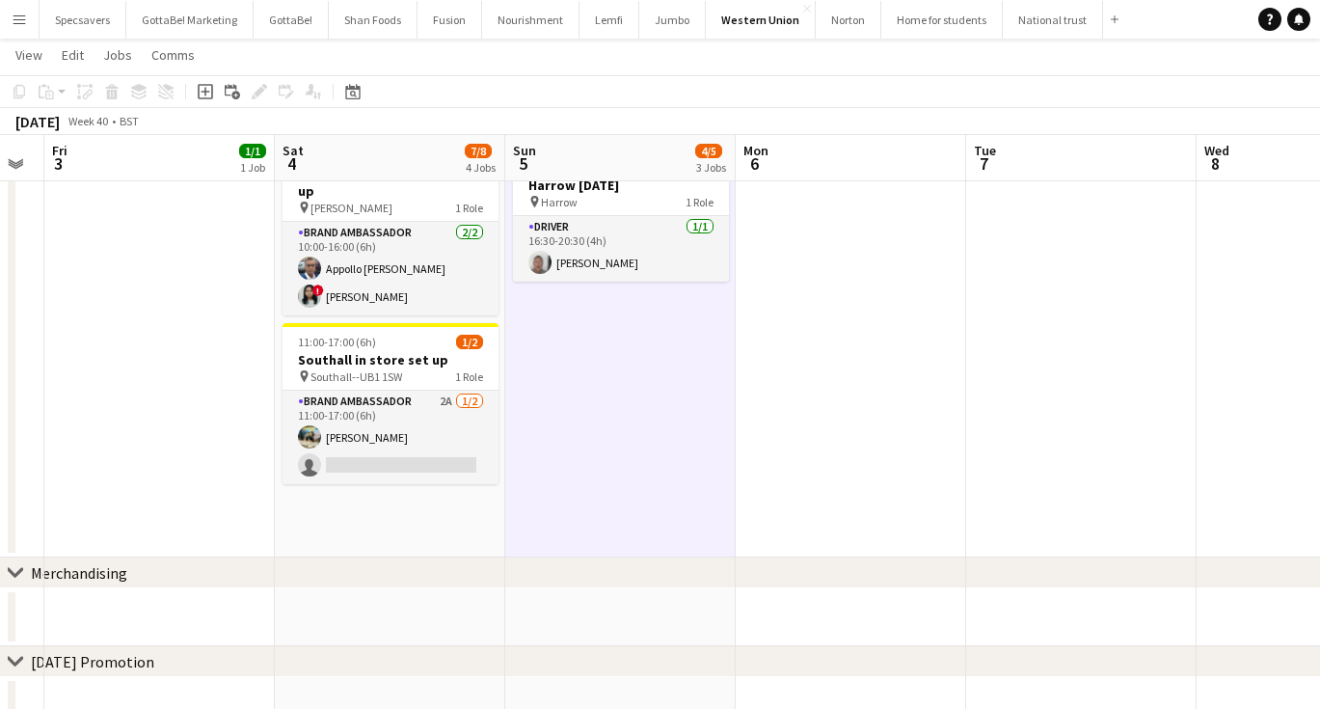
click at [631, 450] on app-date-cell "10:00-16:00 (6h) 2/2 [PERSON_NAME] in store set up pin [PERSON_NAME] 1 Role Bra…" at bounding box center [620, 171] width 230 height 771
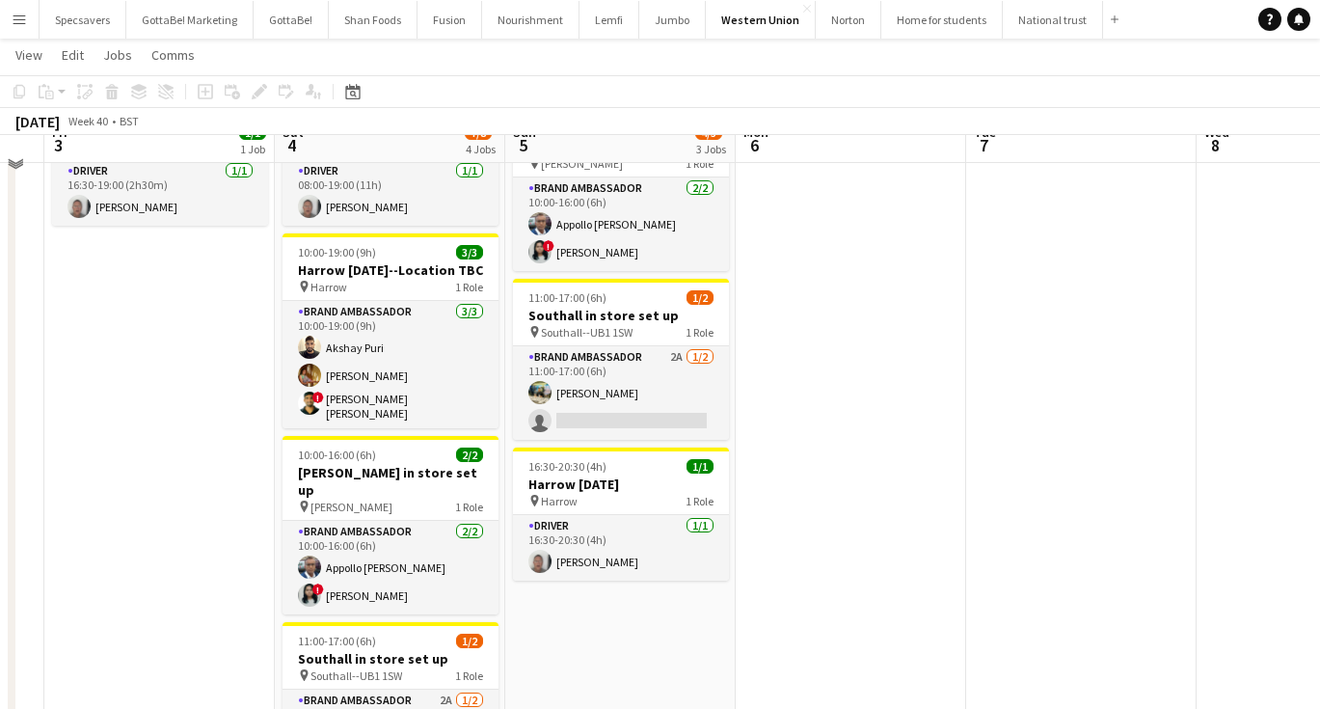
scroll to position [113, 0]
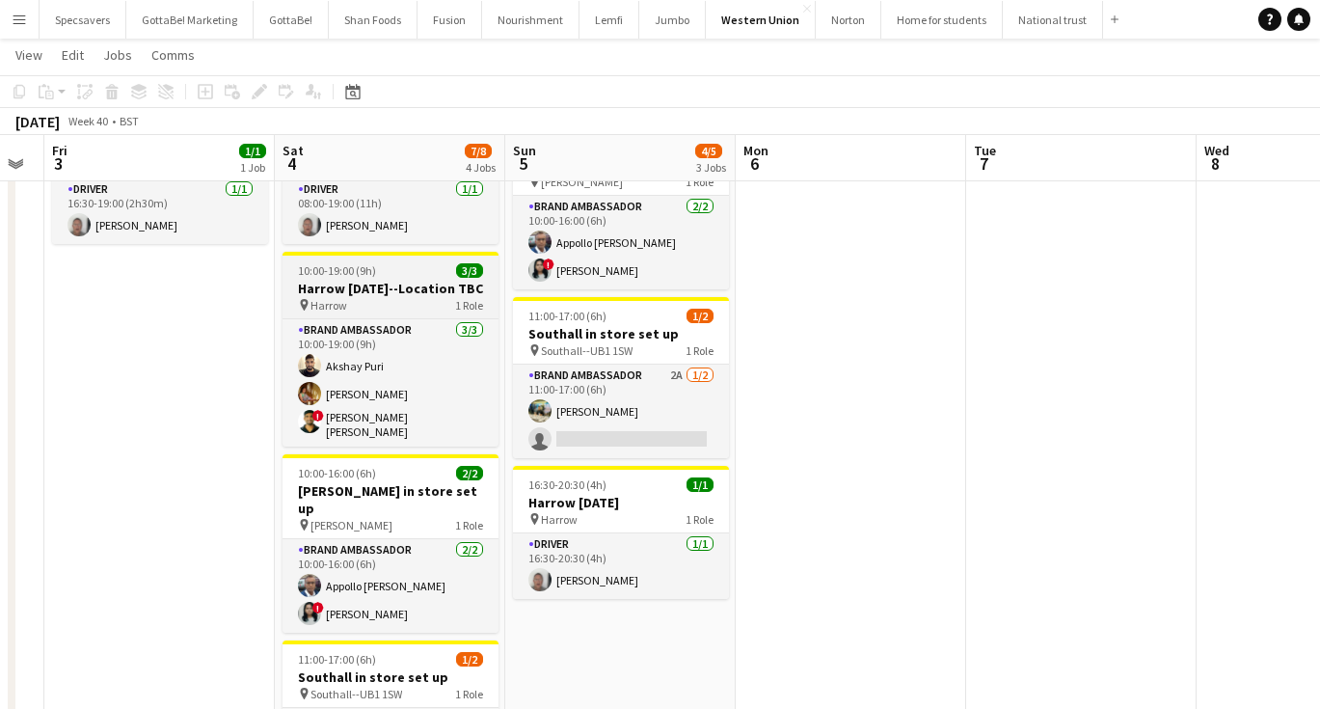
click at [412, 283] on h3 "Harrow [DATE]--Location TBC" at bounding box center [391, 288] width 216 height 17
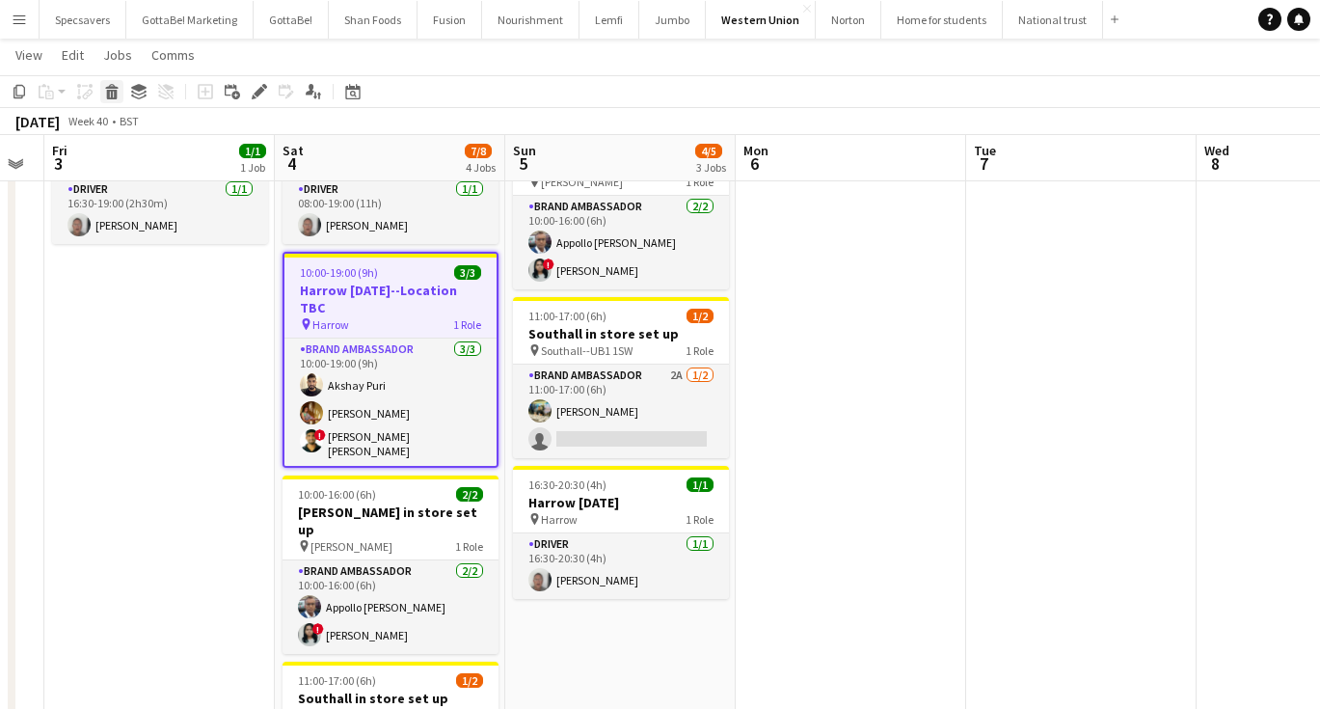
click at [116, 89] on icon "Delete" at bounding box center [111, 91] width 15 height 15
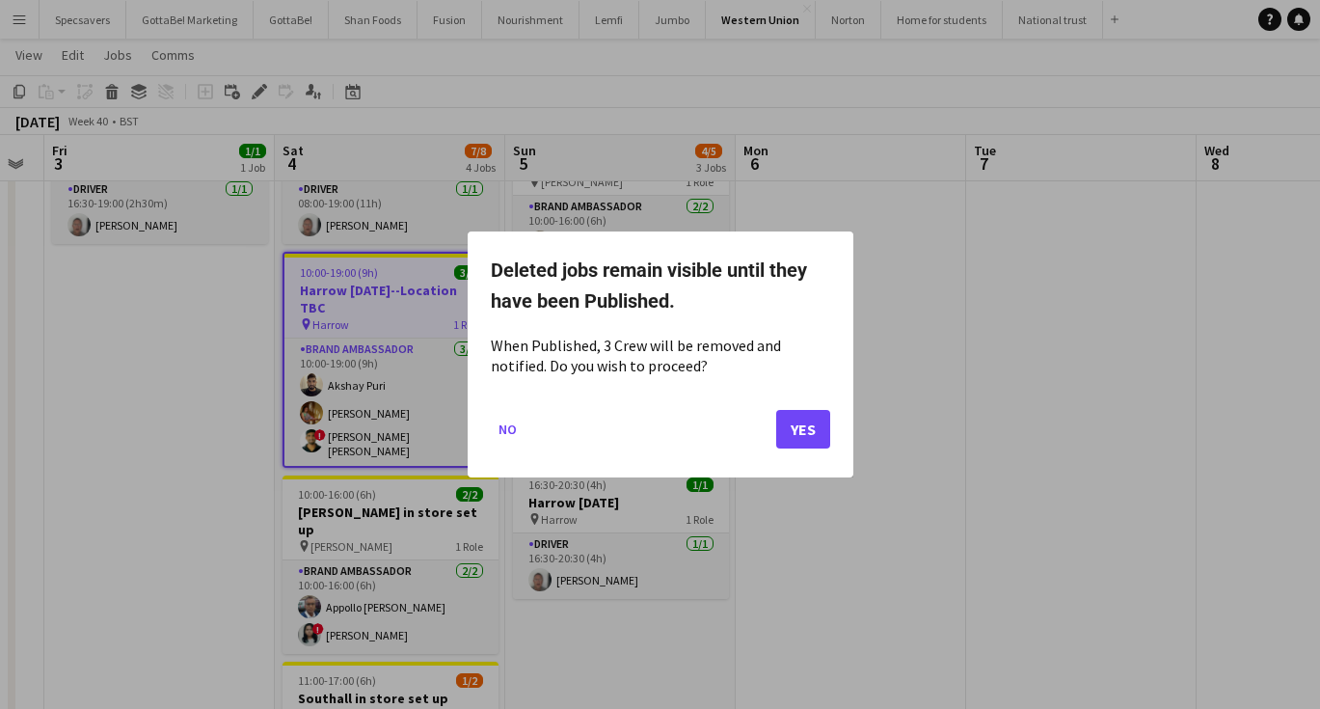
click at [790, 415] on button "Yes" at bounding box center [803, 429] width 54 height 39
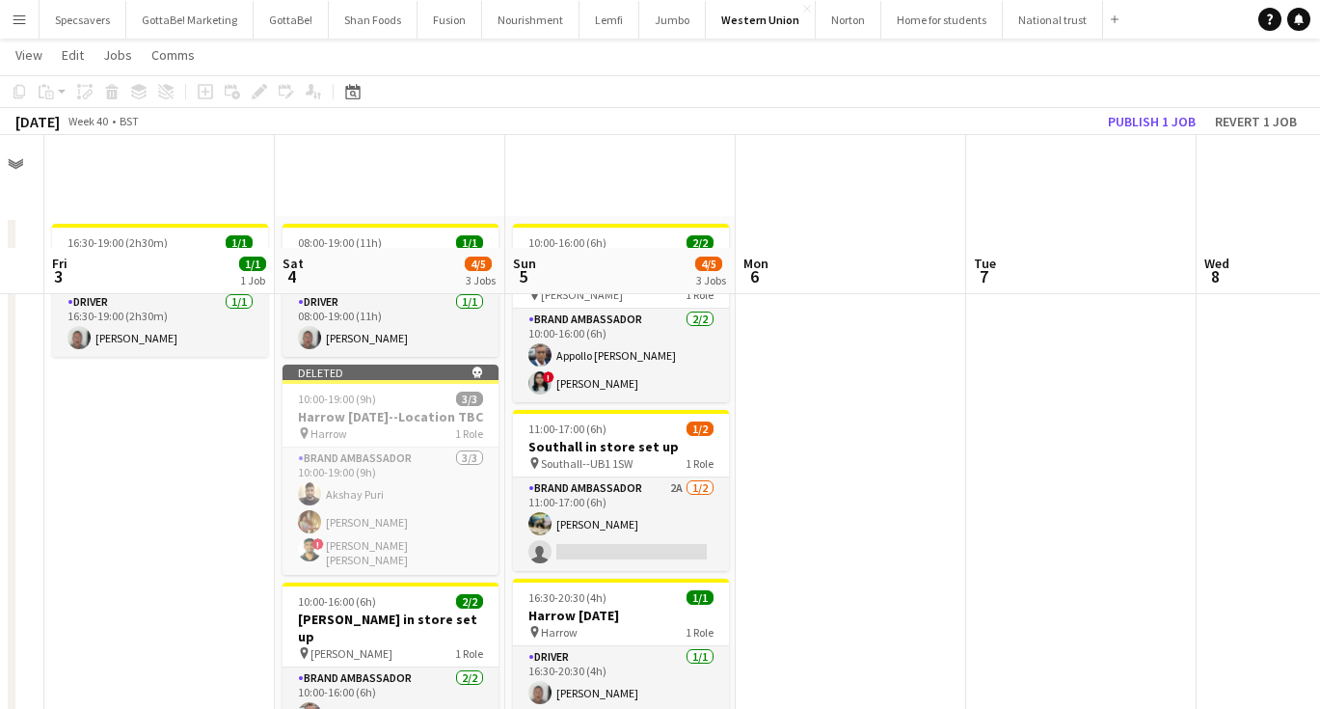
scroll to position [113, 0]
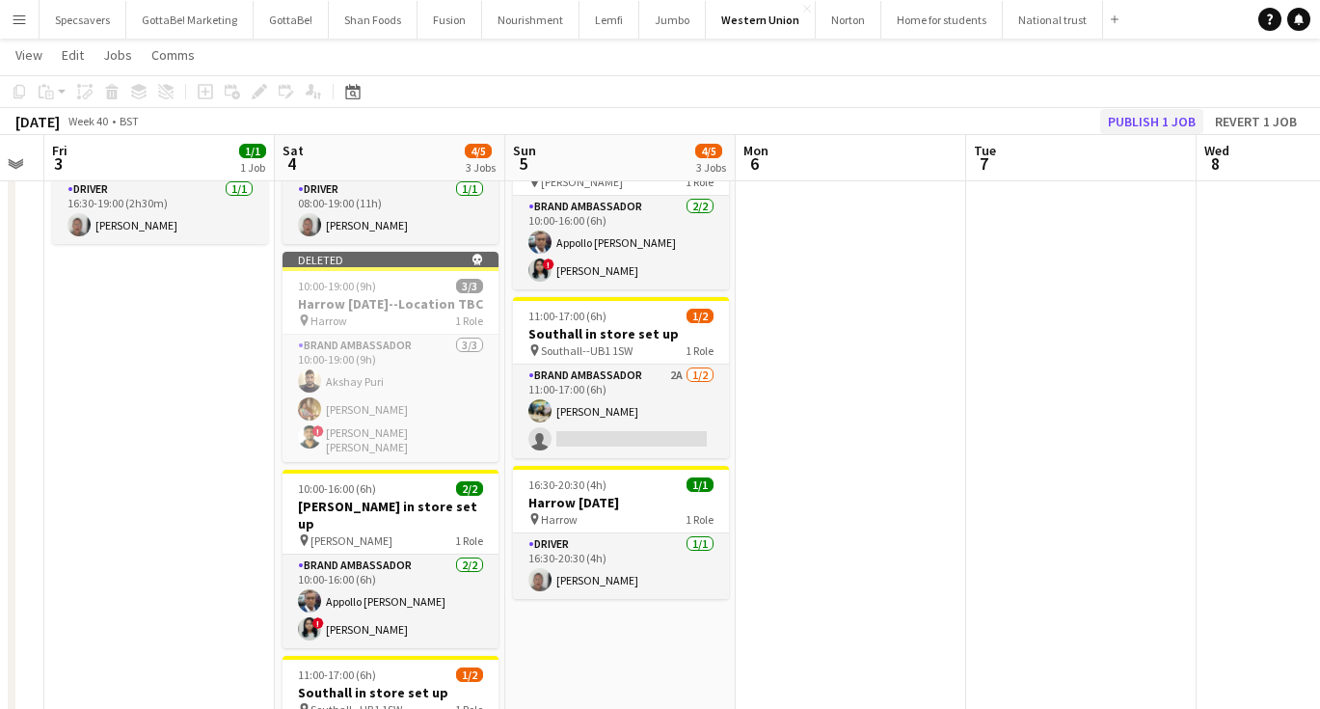
click at [1143, 127] on button "Publish 1 job" at bounding box center [1151, 121] width 103 height 25
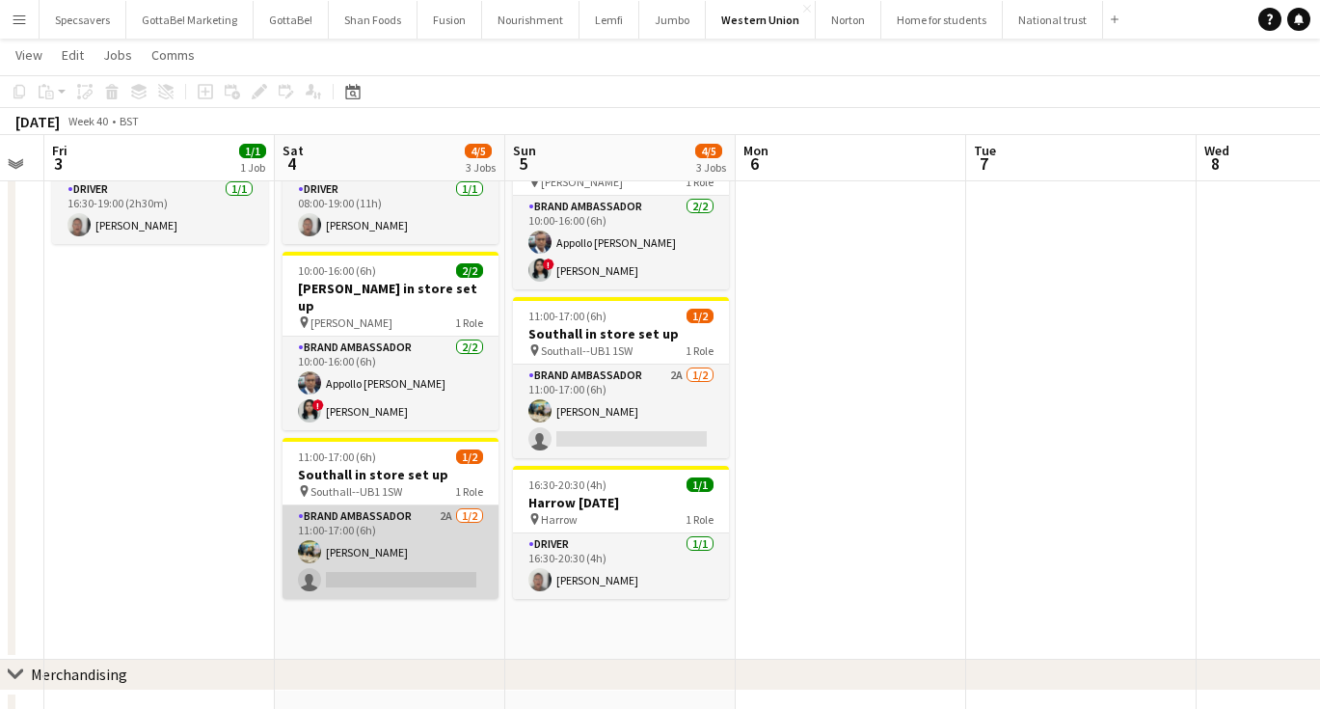
click at [452, 531] on app-card-role "Brand Ambassador 2A [DATE] 11:00-17:00 (6h) [PERSON_NAME] single-neutral-actions" at bounding box center [391, 552] width 216 height 94
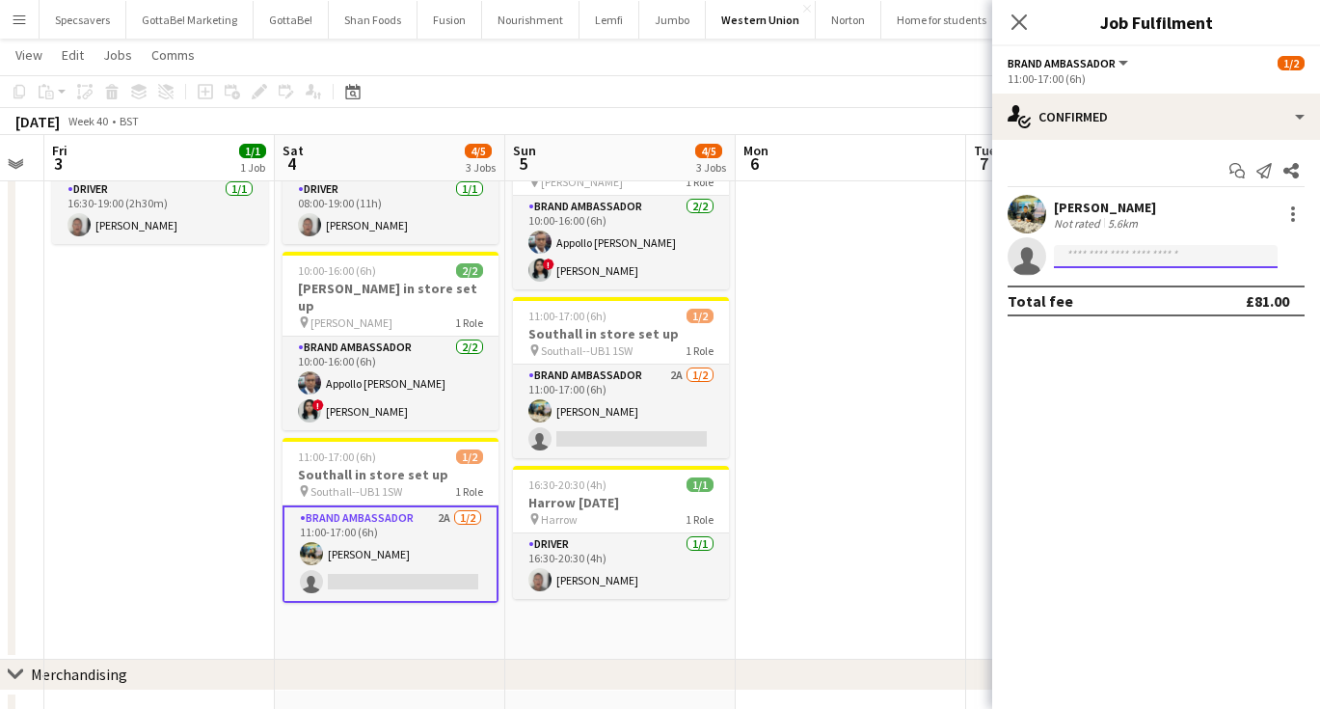
click at [1093, 259] on input at bounding box center [1166, 256] width 224 height 23
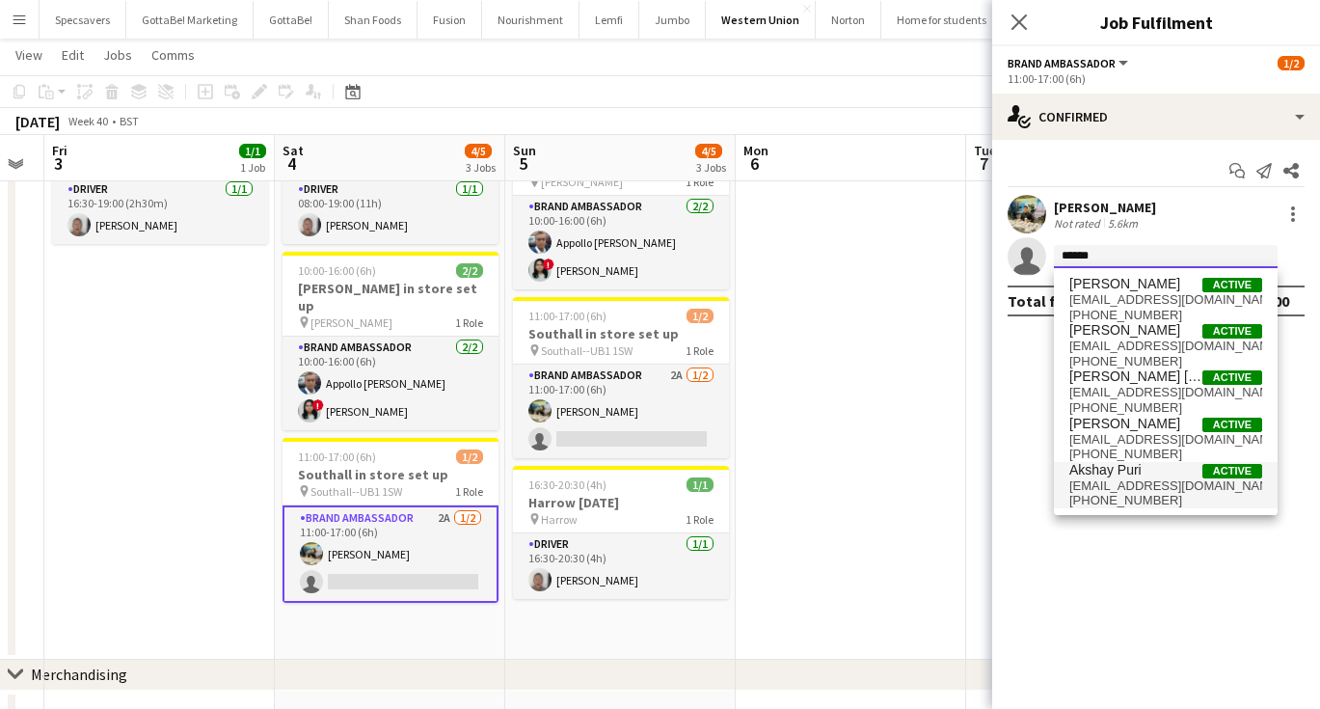
type input "******"
click at [1135, 496] on span "[PHONE_NUMBER]" at bounding box center [1165, 500] width 193 height 15
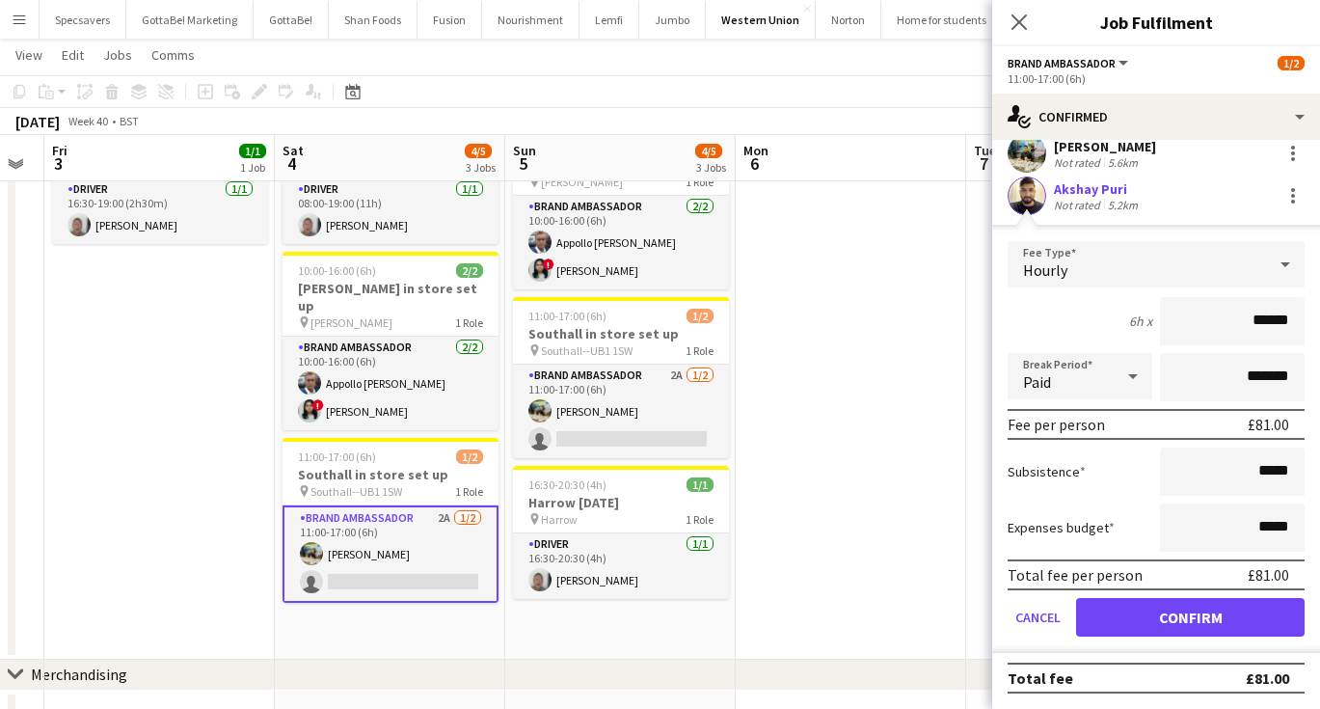
scroll to position [61, 0]
click at [1164, 621] on button "Confirm" at bounding box center [1190, 617] width 229 height 39
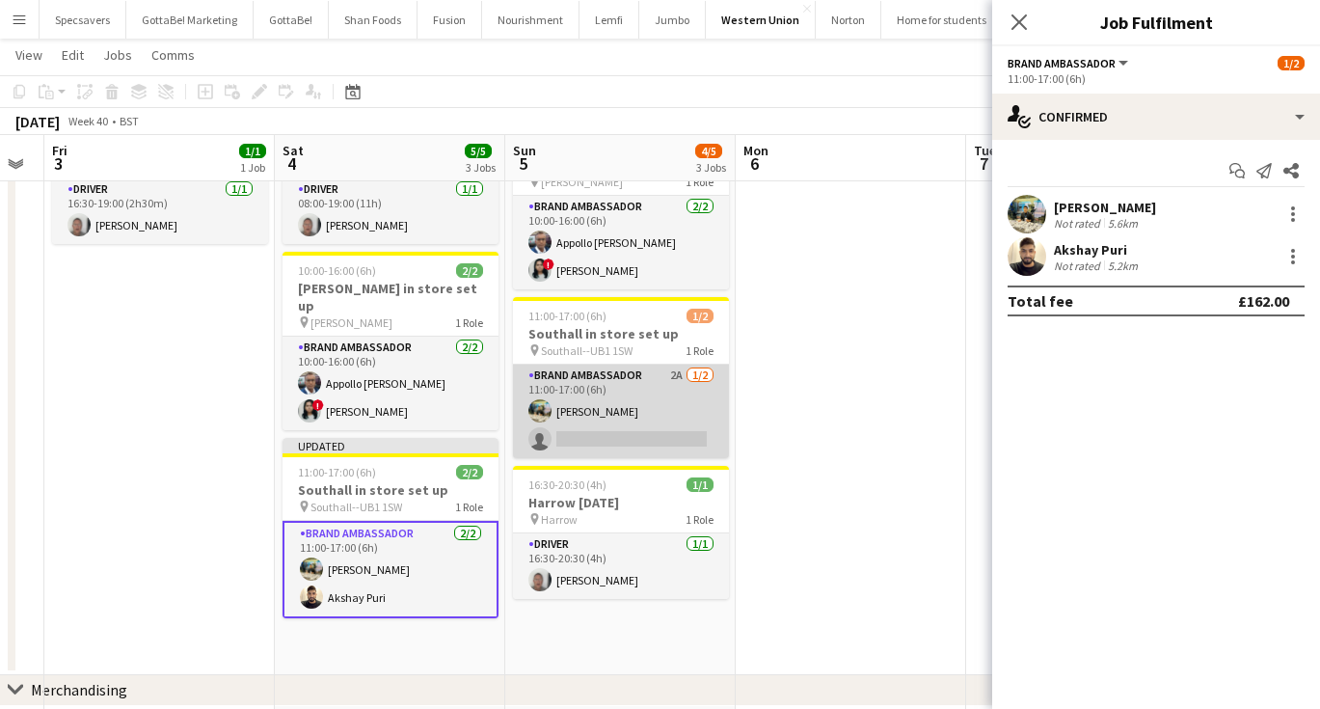
click at [613, 391] on app-card-role "Brand Ambassador 2A [DATE] 11:00-17:00 (6h) [PERSON_NAME] single-neutral-actions" at bounding box center [621, 411] width 216 height 94
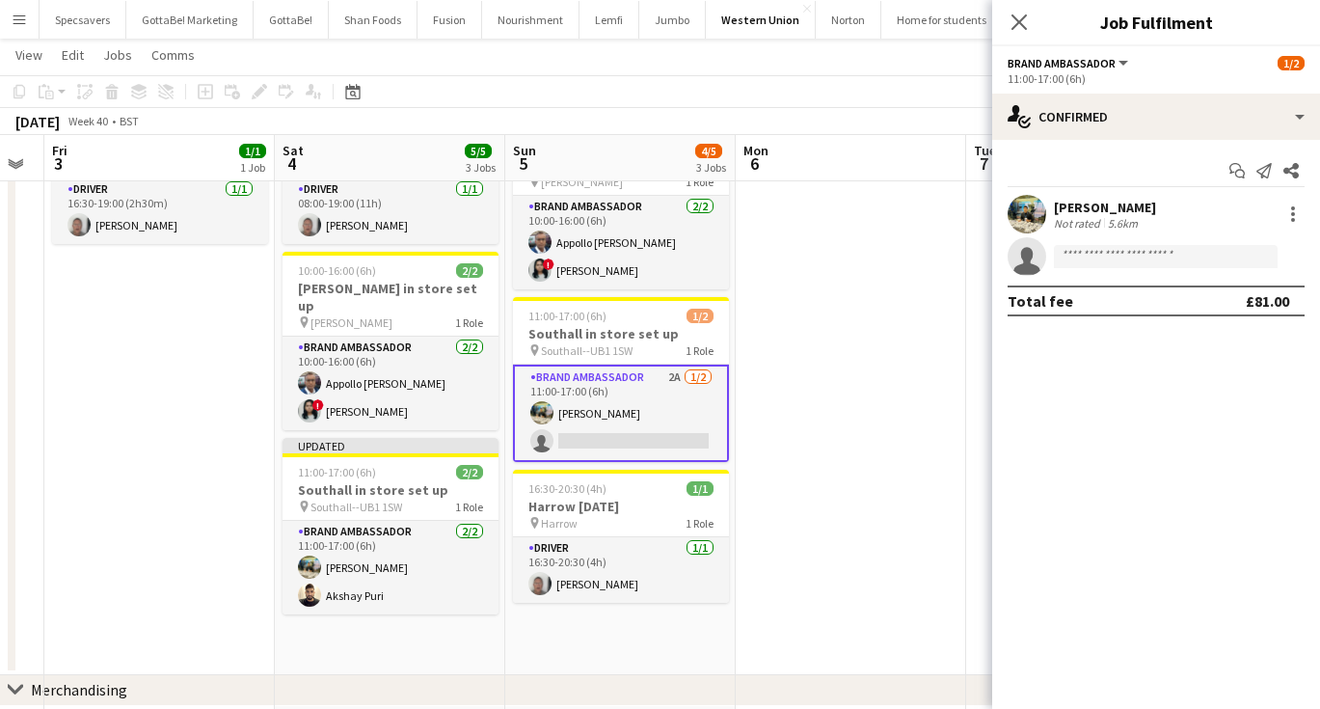
click at [1144, 269] on app-invite-slot "single-neutral-actions" at bounding box center [1156, 256] width 328 height 39
click at [1140, 251] on input at bounding box center [1166, 256] width 224 height 23
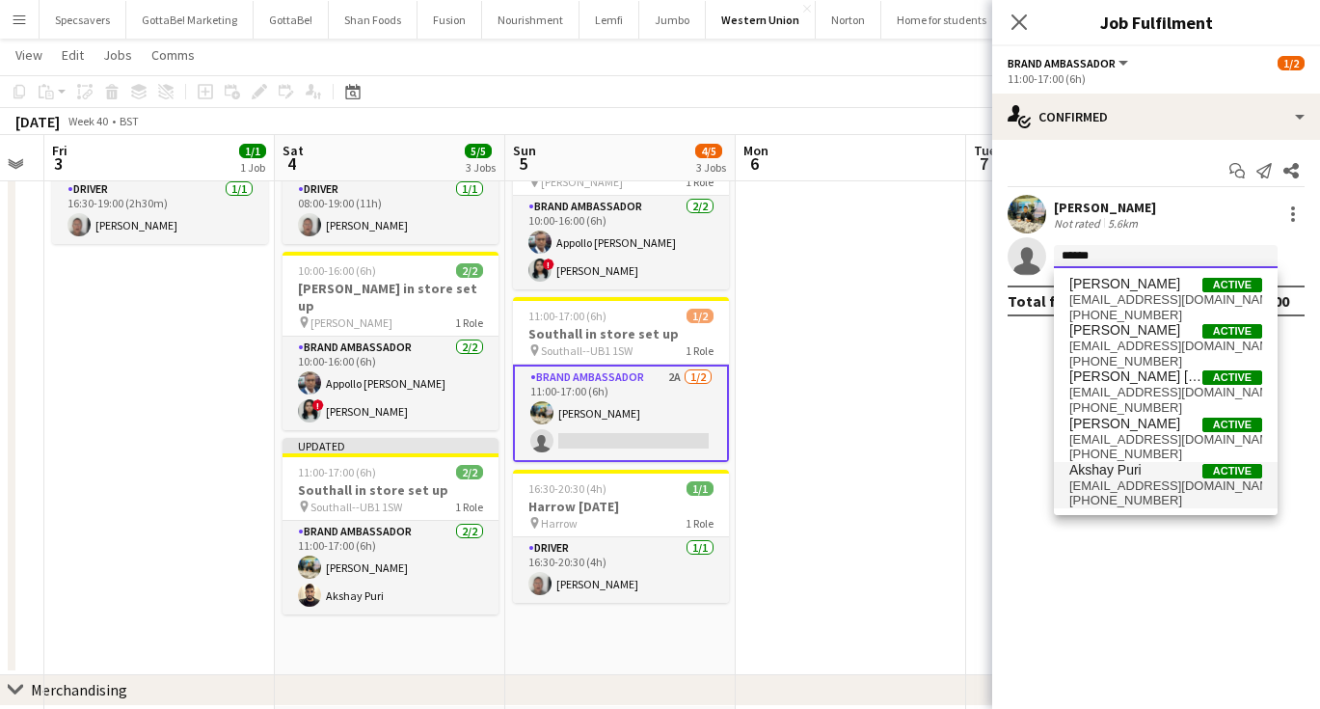
type input "******"
click at [1134, 487] on span "[EMAIL_ADDRESS][DOMAIN_NAME]" at bounding box center [1165, 485] width 193 height 15
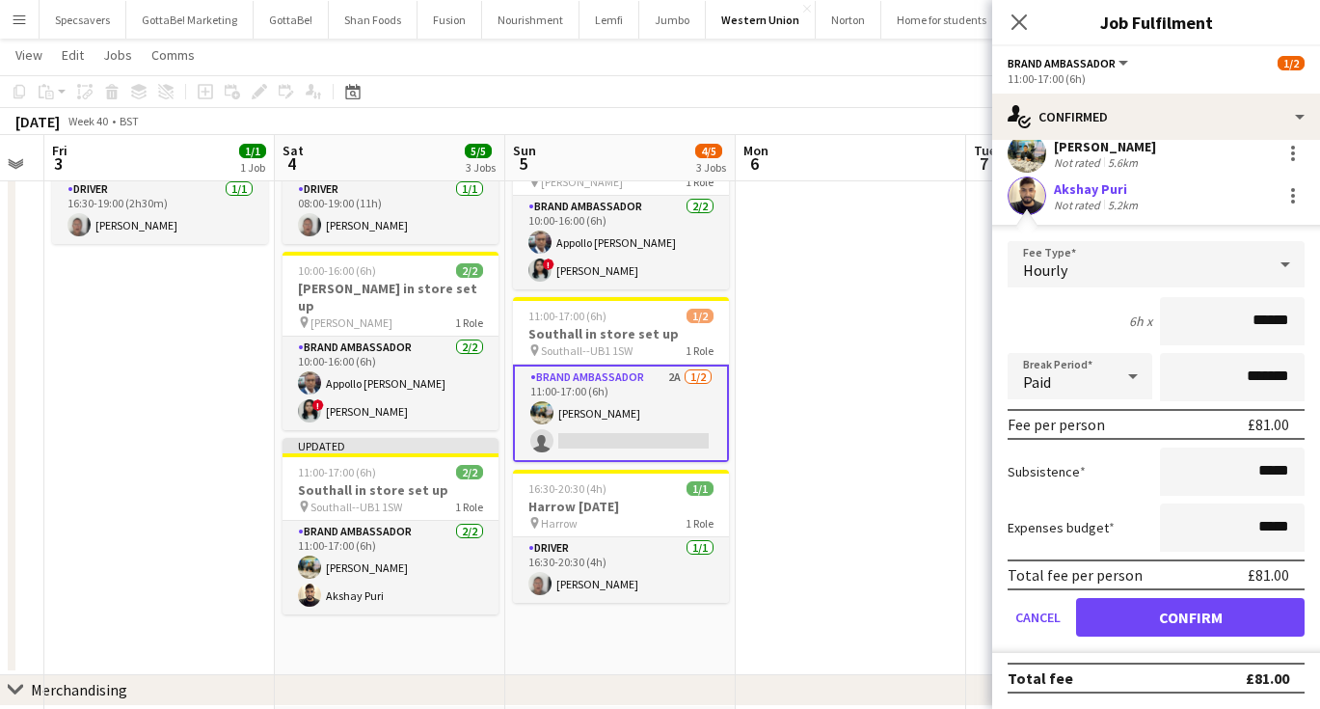
scroll to position [61, 0]
click at [1173, 619] on button "Confirm" at bounding box center [1190, 617] width 229 height 39
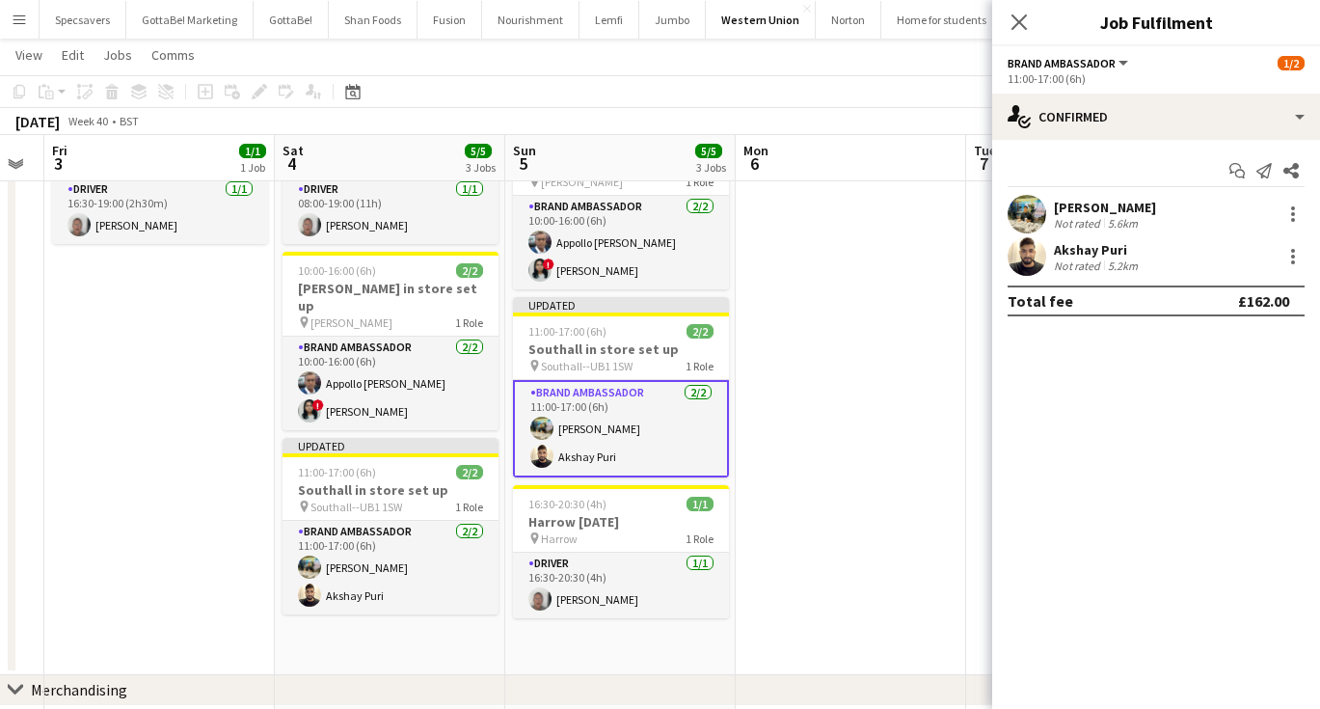
scroll to position [0, 0]
click at [1024, 25] on icon "Close pop-in" at bounding box center [1019, 22] width 18 height 18
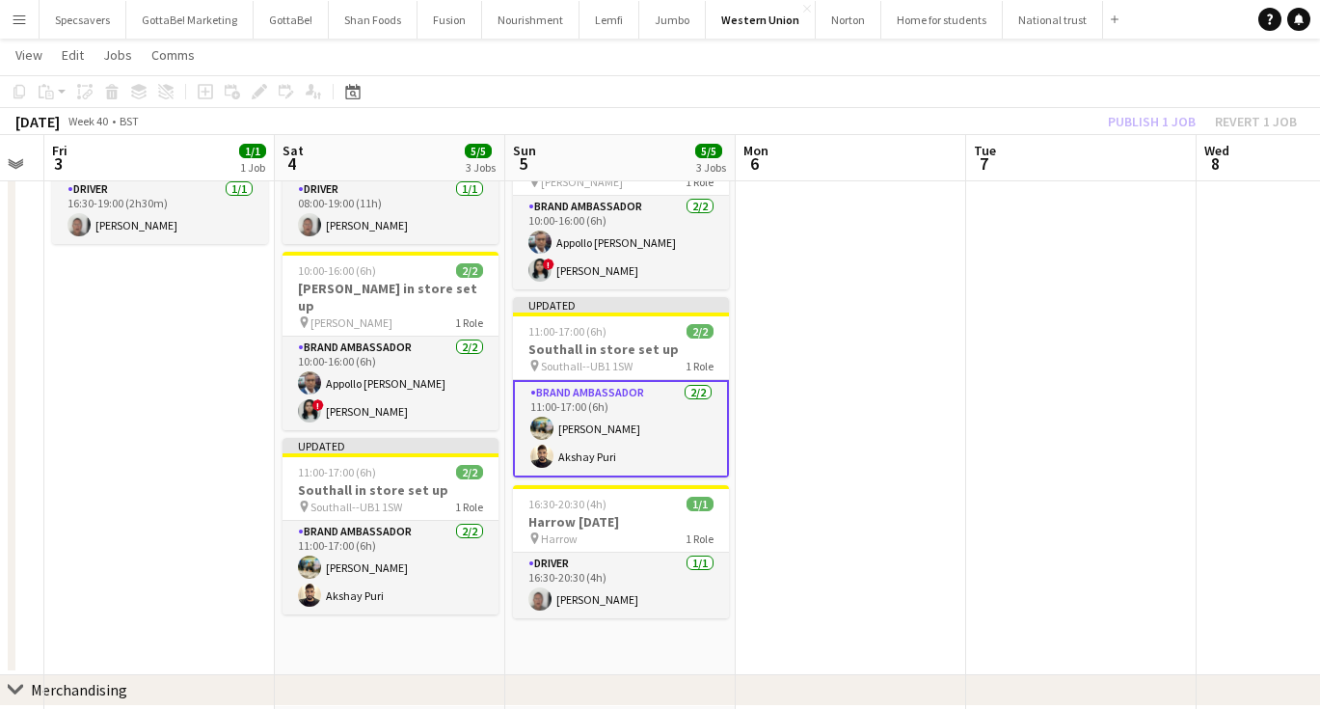
click at [891, 370] on app-date-cell at bounding box center [851, 389] width 230 height 572
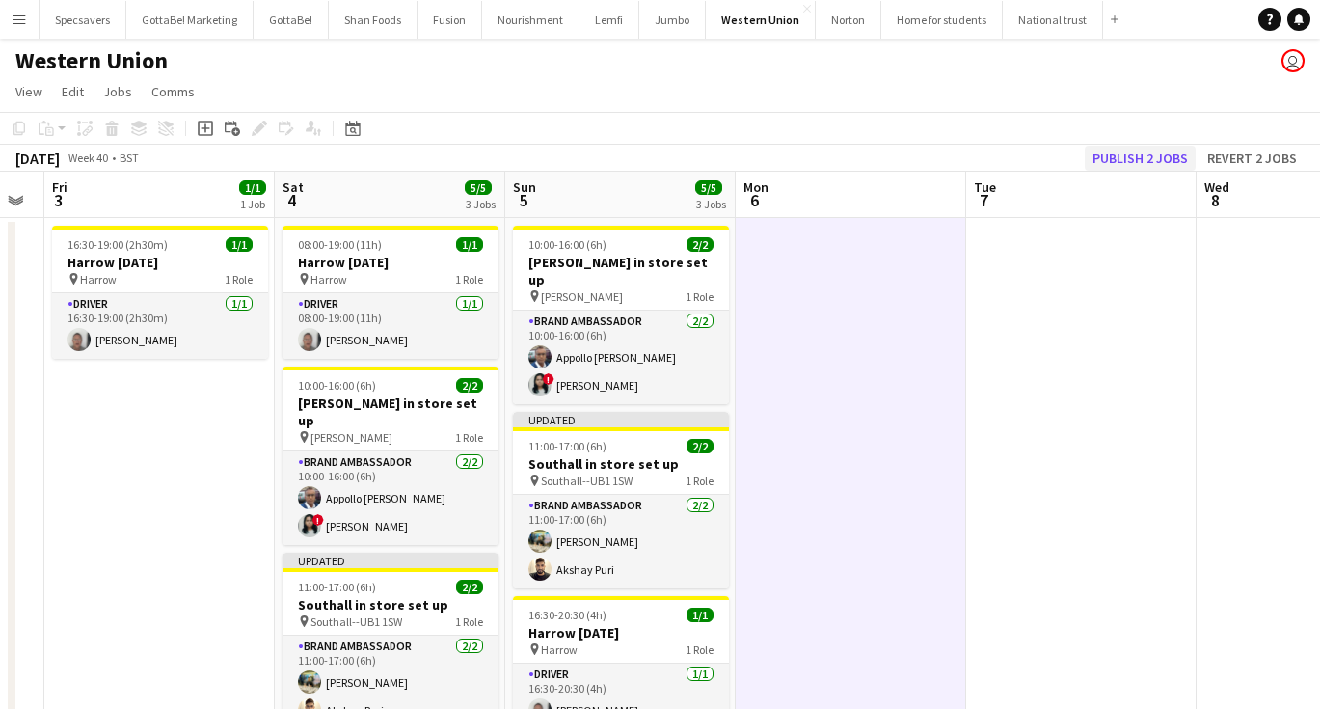
click at [1143, 159] on button "Publish 2 jobs" at bounding box center [1140, 158] width 111 height 25
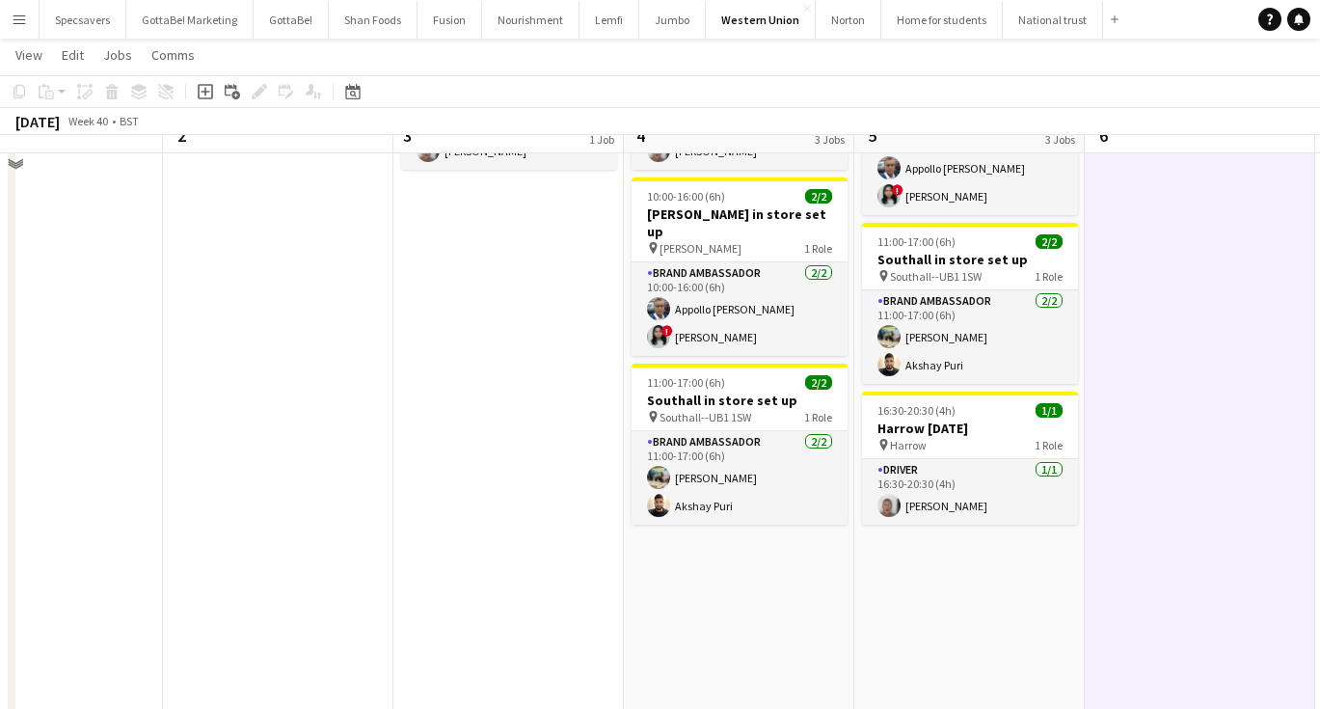
scroll to position [198, 0]
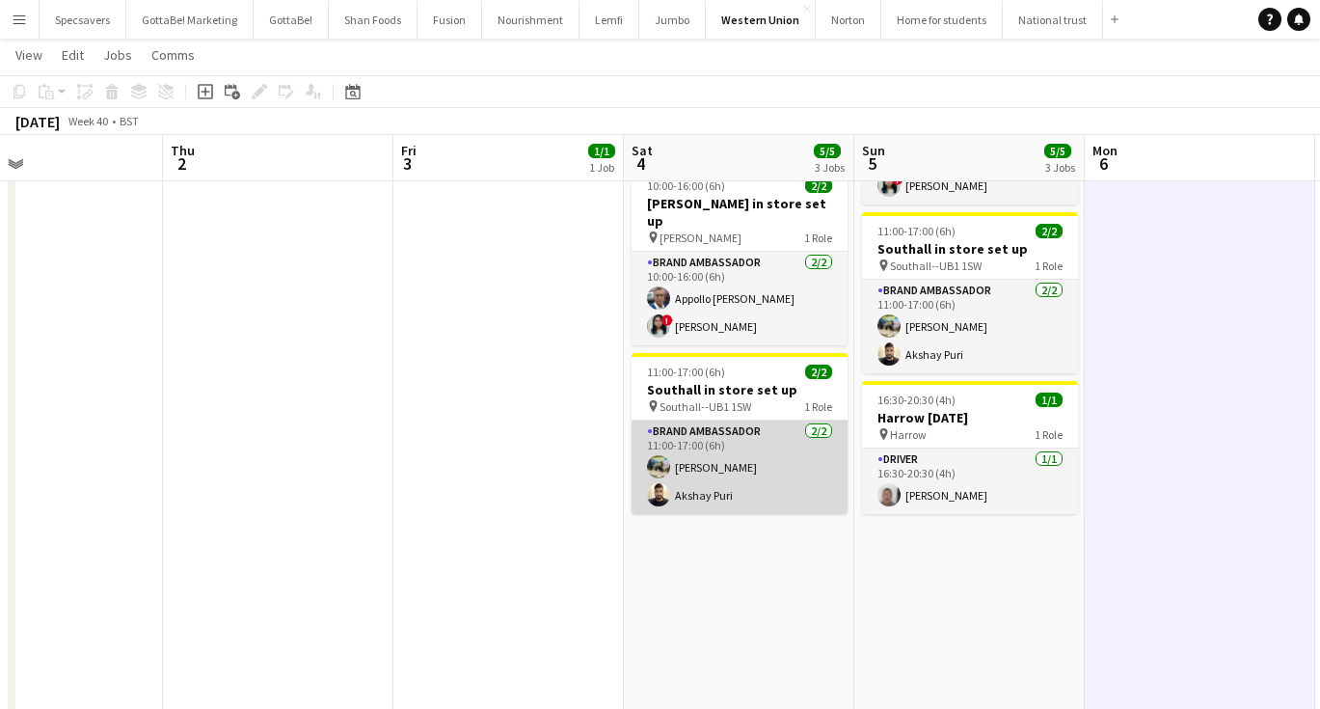
click at [687, 456] on app-card-role "Brand Ambassador [DATE] 11:00-17:00 (6h) [PERSON_NAME]" at bounding box center [740, 467] width 216 height 94
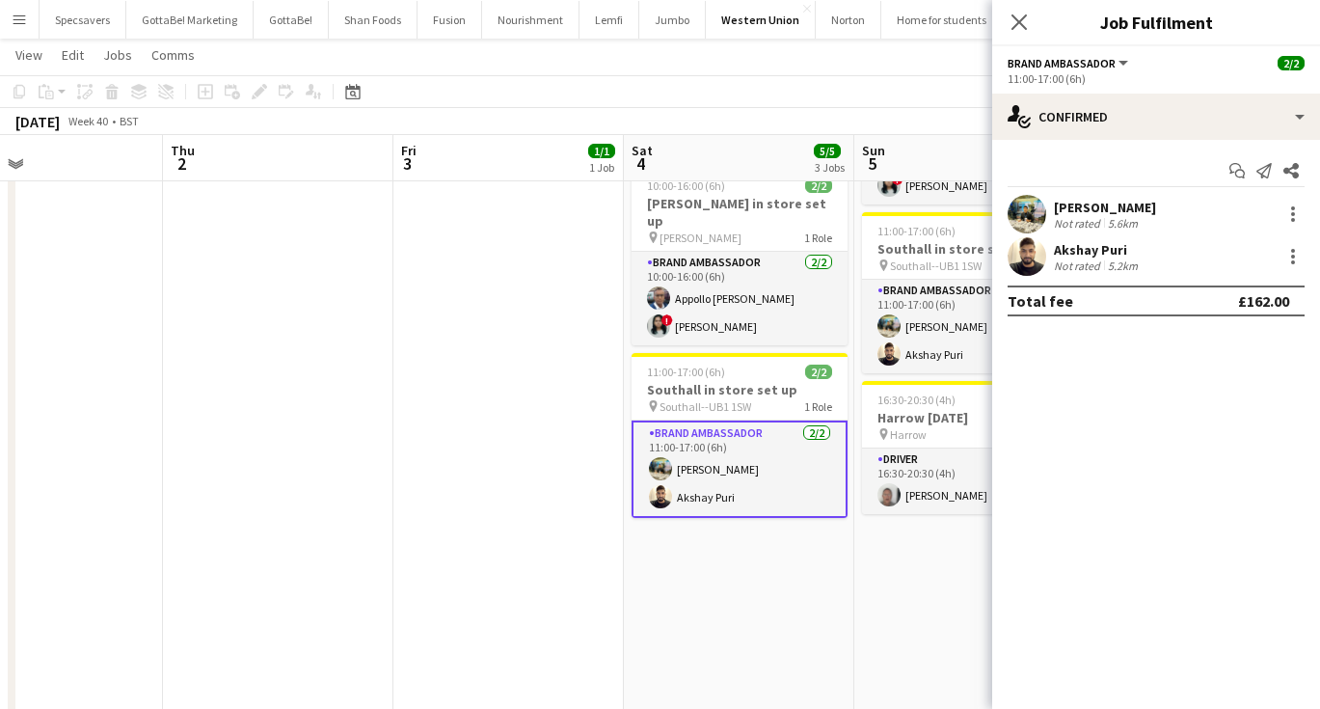
click at [1109, 212] on div "[PERSON_NAME]" at bounding box center [1105, 207] width 102 height 17
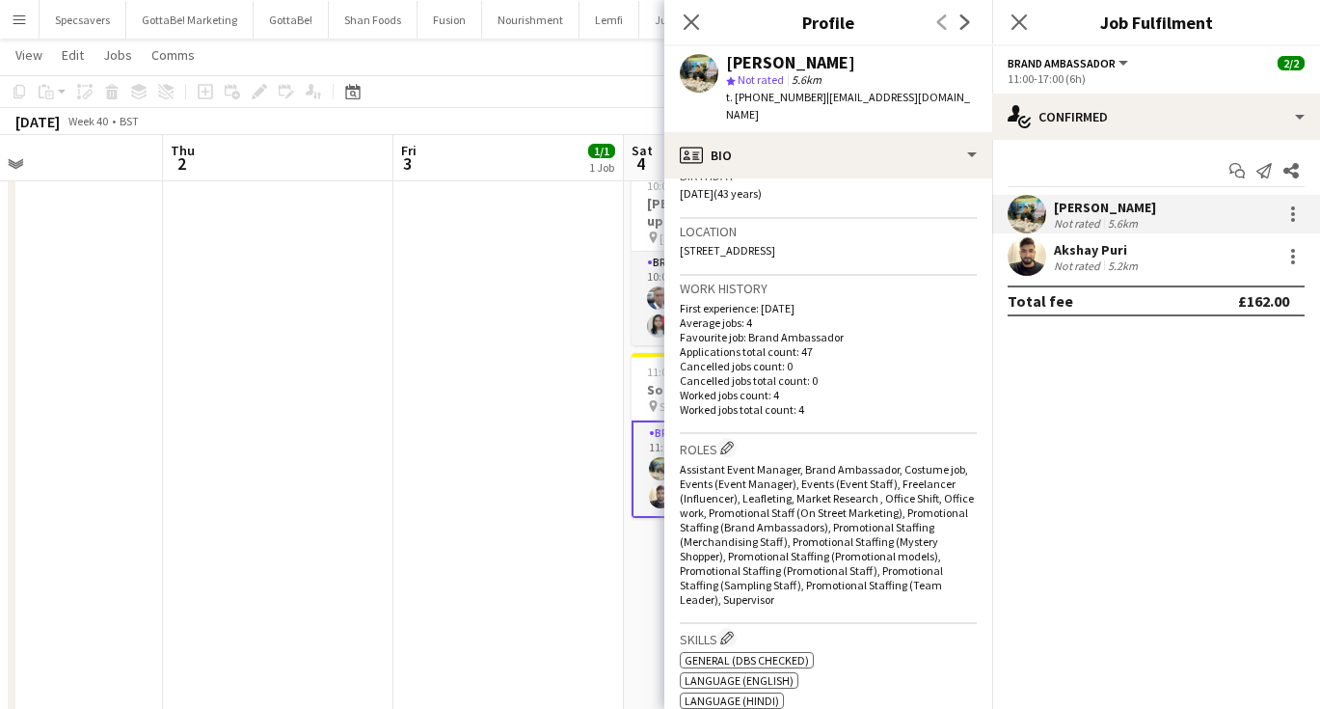
scroll to position [161, 0]
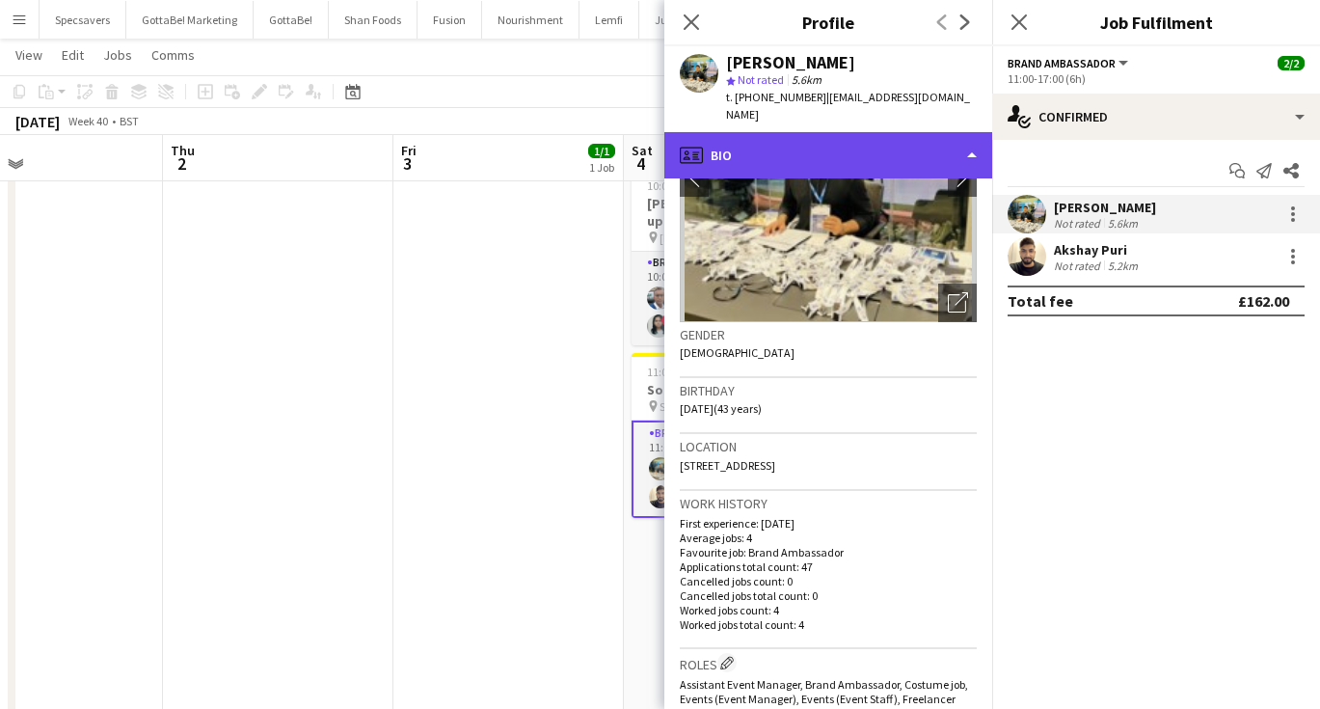
click at [912, 132] on div "profile Bio" at bounding box center [828, 155] width 328 height 46
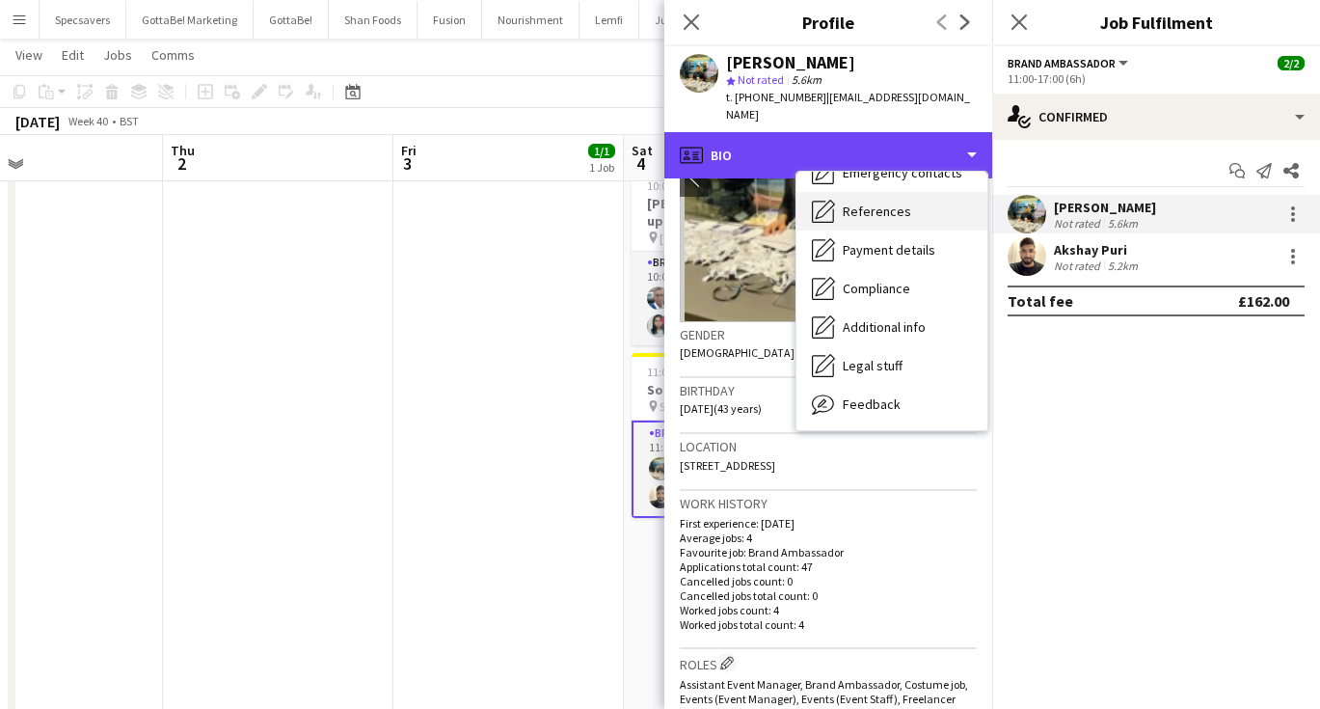
scroll to position [183, 0]
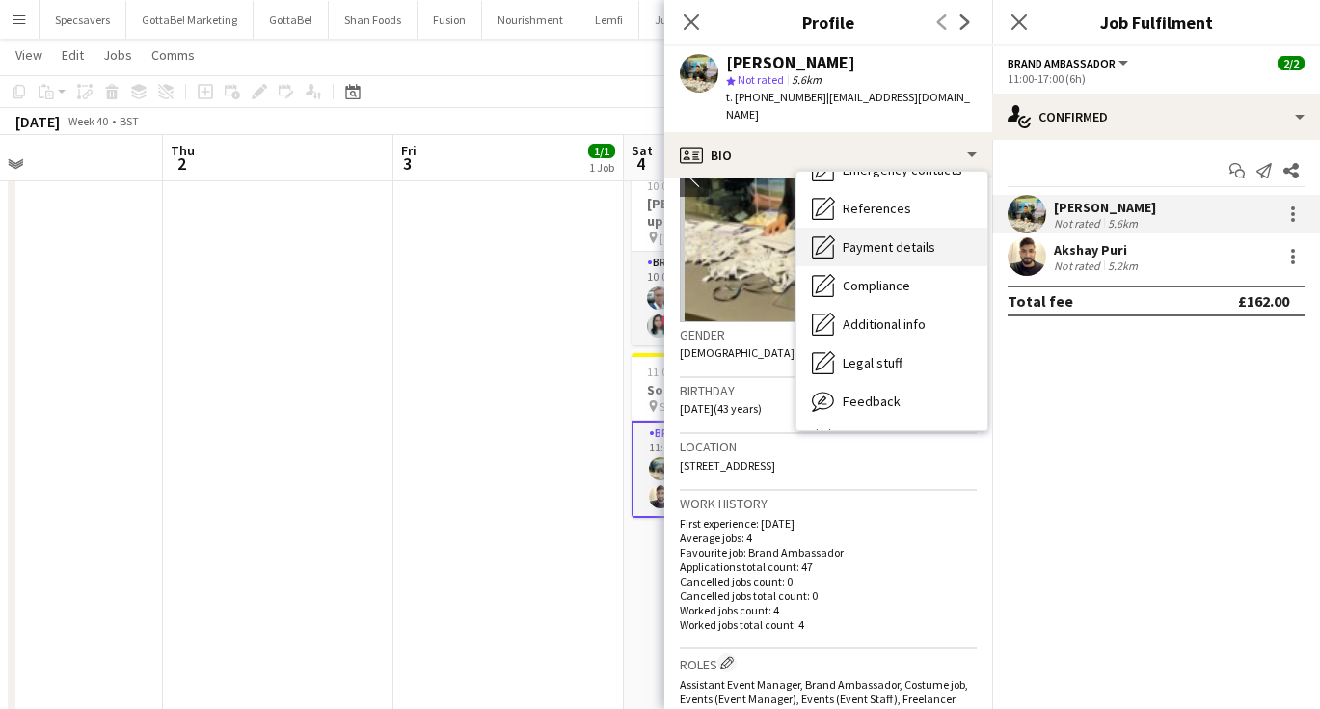
click at [881, 238] on span "Payment details" at bounding box center [889, 246] width 93 height 17
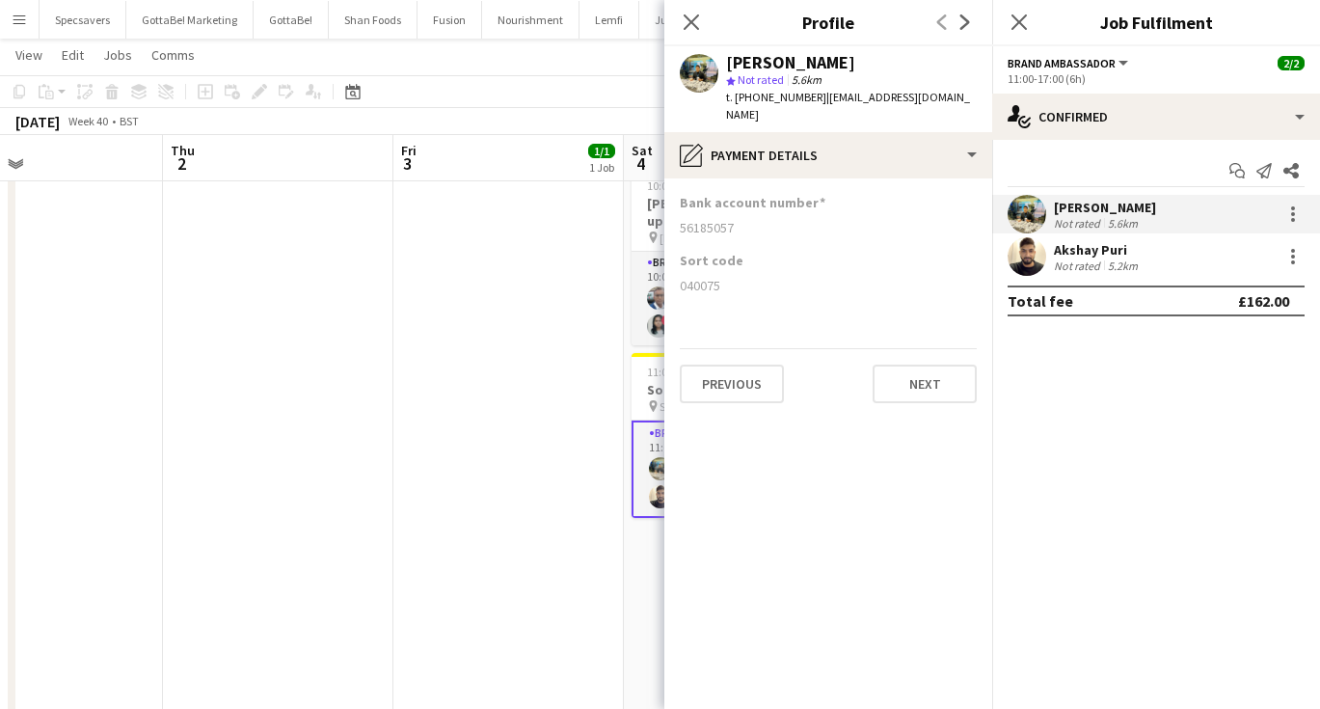
click at [503, 343] on app-date-cell "16:30-19:00 (2h30m) 1/1 Harrow [DATE] pin Harrow 1 Role Driver [DATE] 16:30-19:…" at bounding box center [508, 699] width 230 height 1362
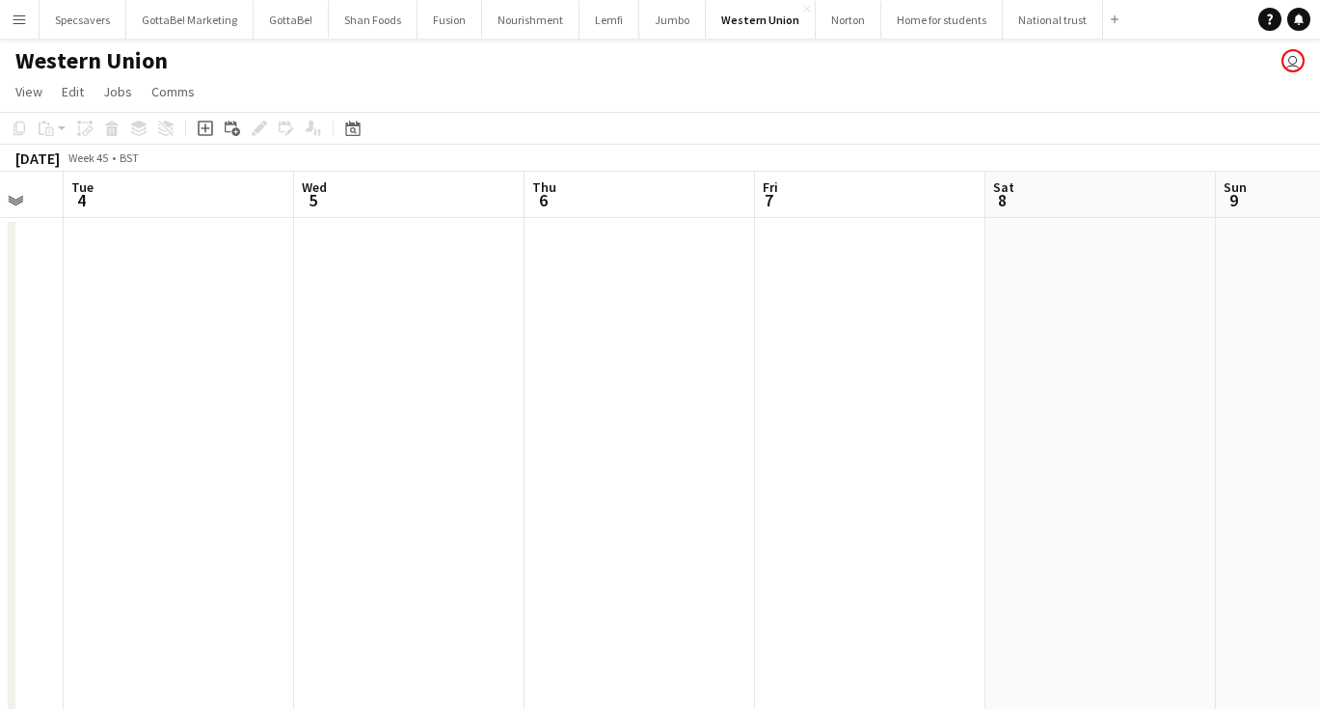
scroll to position [0, 647]
click at [836, 34] on button "Norton Close" at bounding box center [849, 20] width 66 height 38
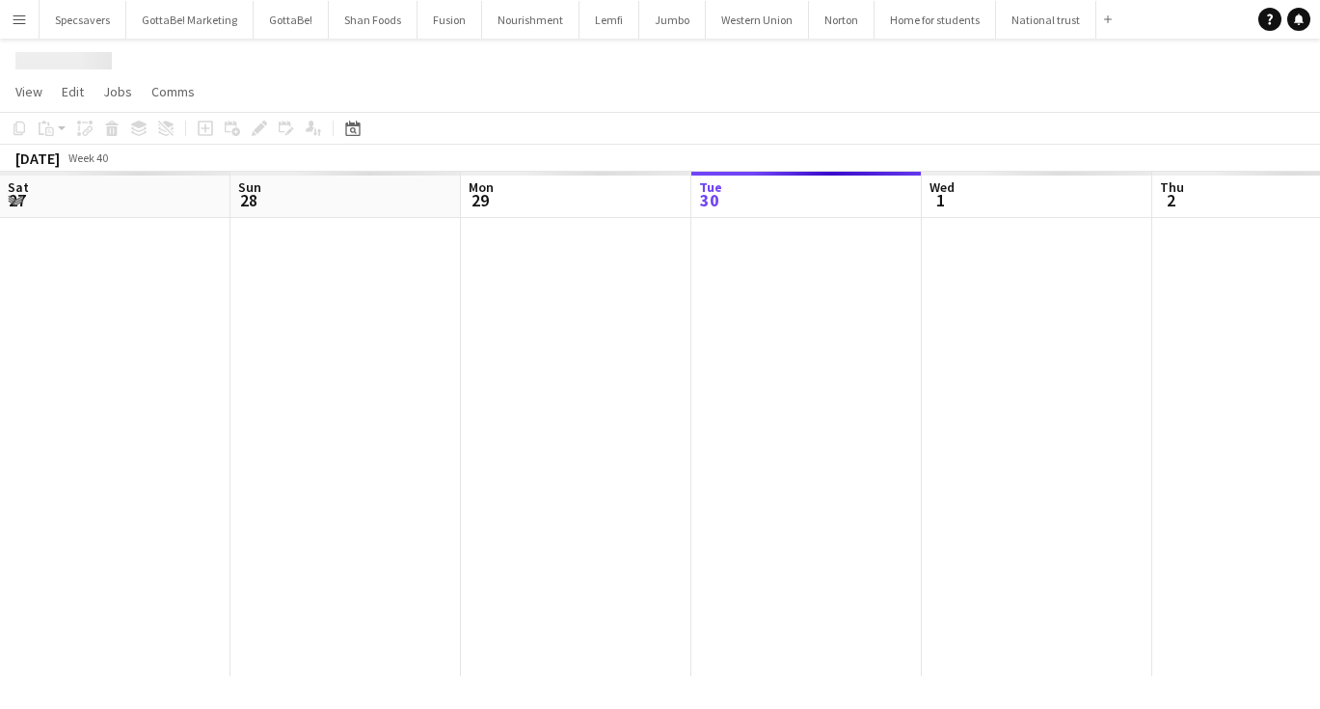
scroll to position [0, 461]
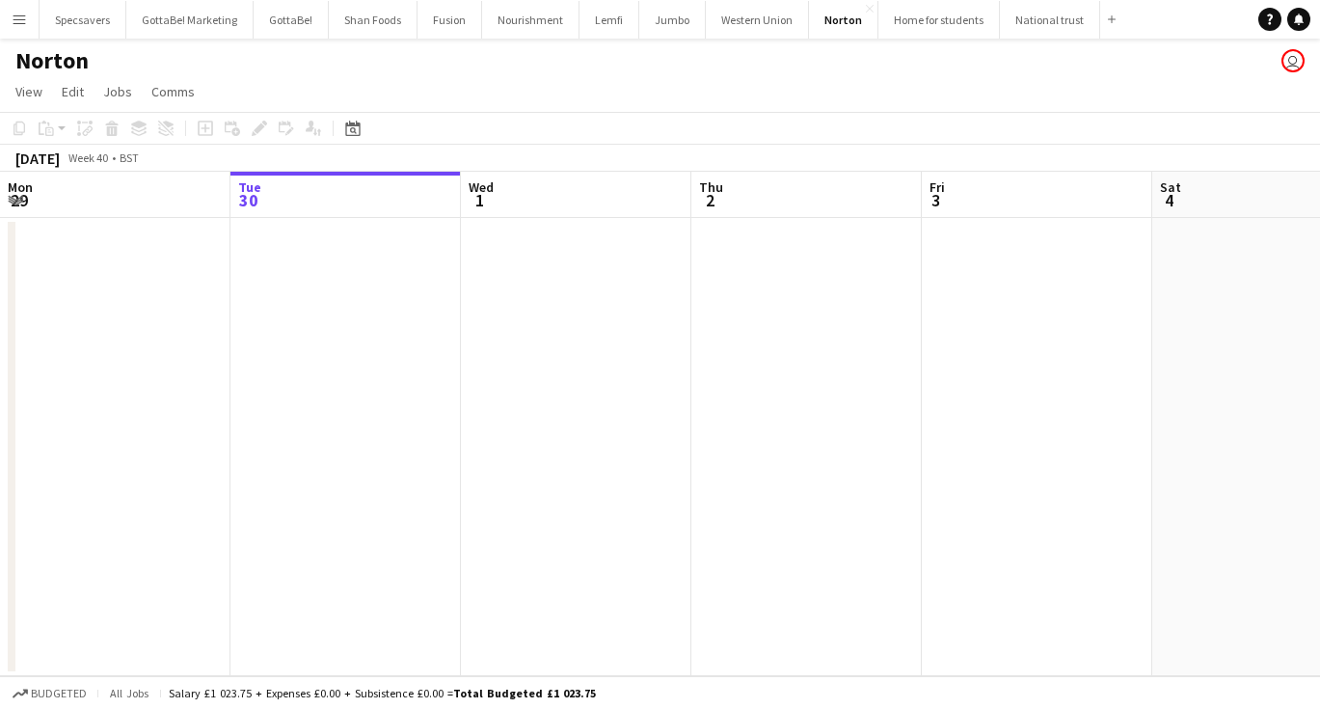
click at [1094, 703] on div "Budgeted All jobs Salary £1 023.75 + Expenses £0.00 + Subsistence £0.00 = Total…" at bounding box center [660, 692] width 1320 height 33
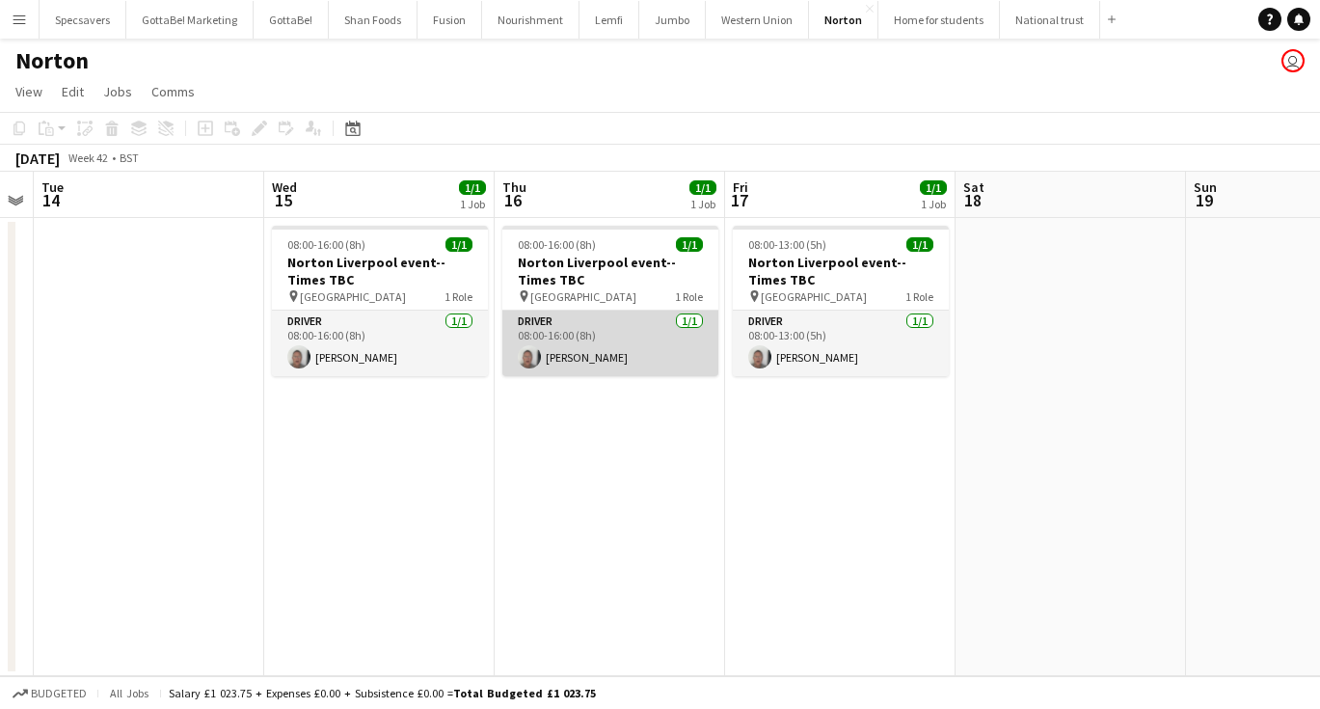
scroll to position [0, 767]
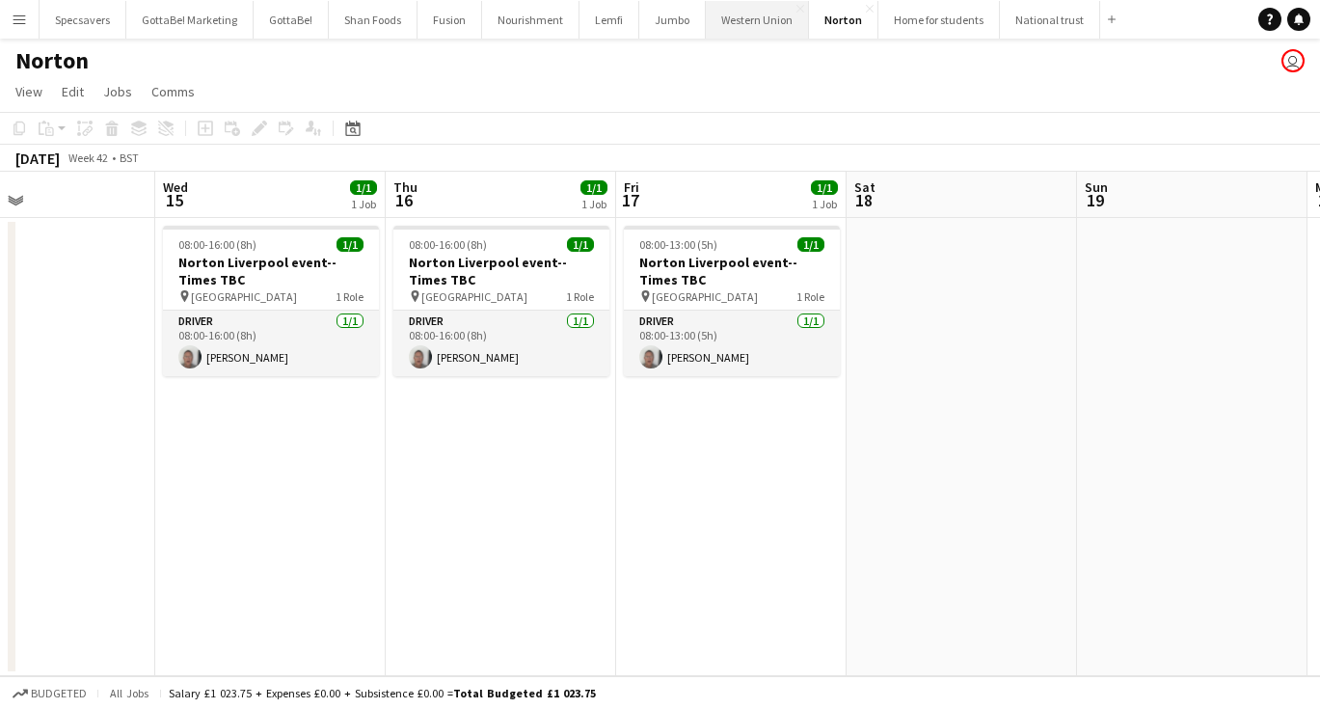
click at [751, 16] on button "Western Union Close" at bounding box center [757, 20] width 103 height 38
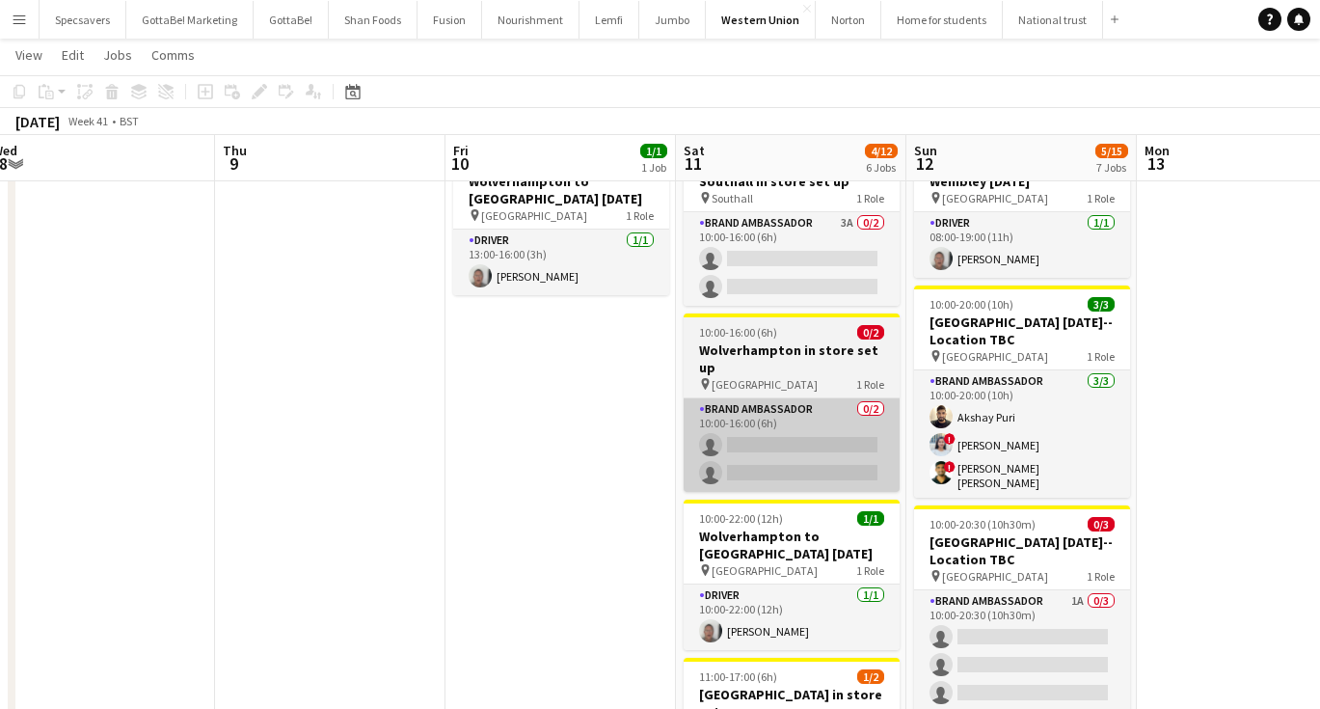
scroll to position [79, 0]
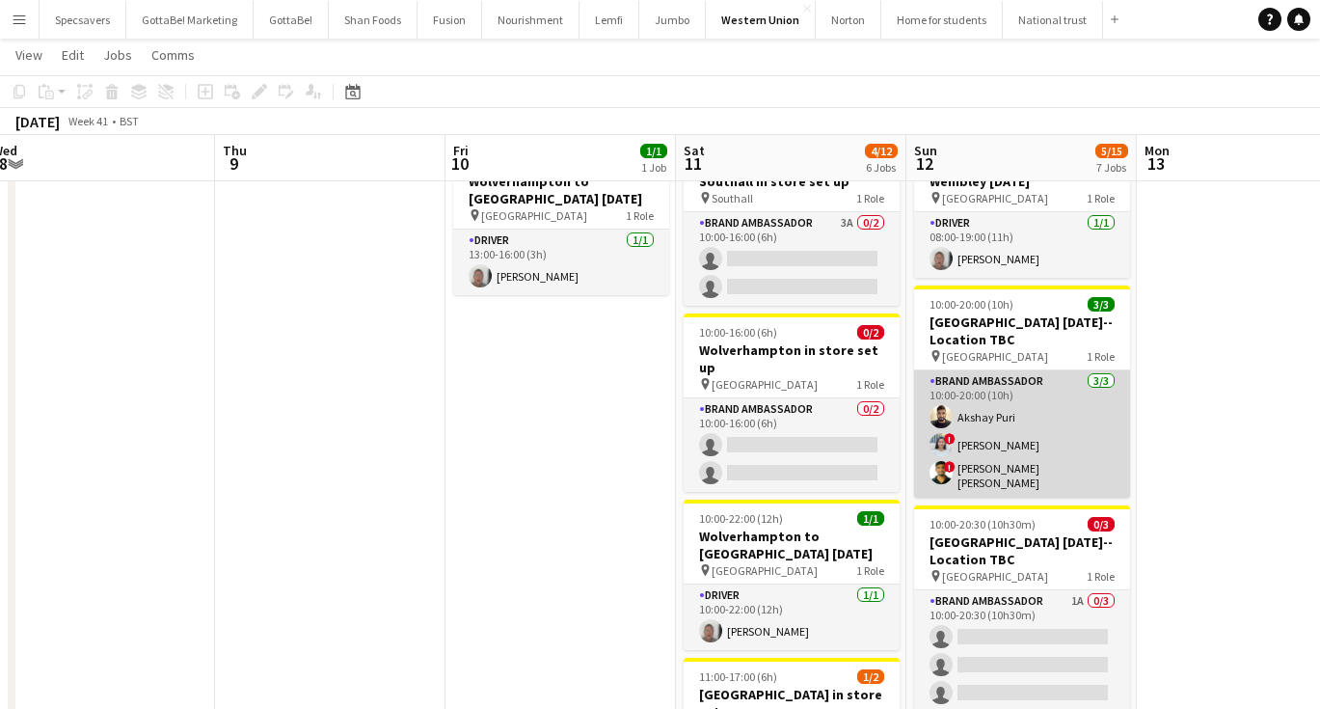
click at [1017, 481] on app-card-role "Brand Ambassador [DATE] 10:00-20:00 (10h) Akshay Puri ! [PERSON_NAME] ! [PERSON…" at bounding box center [1022, 433] width 216 height 127
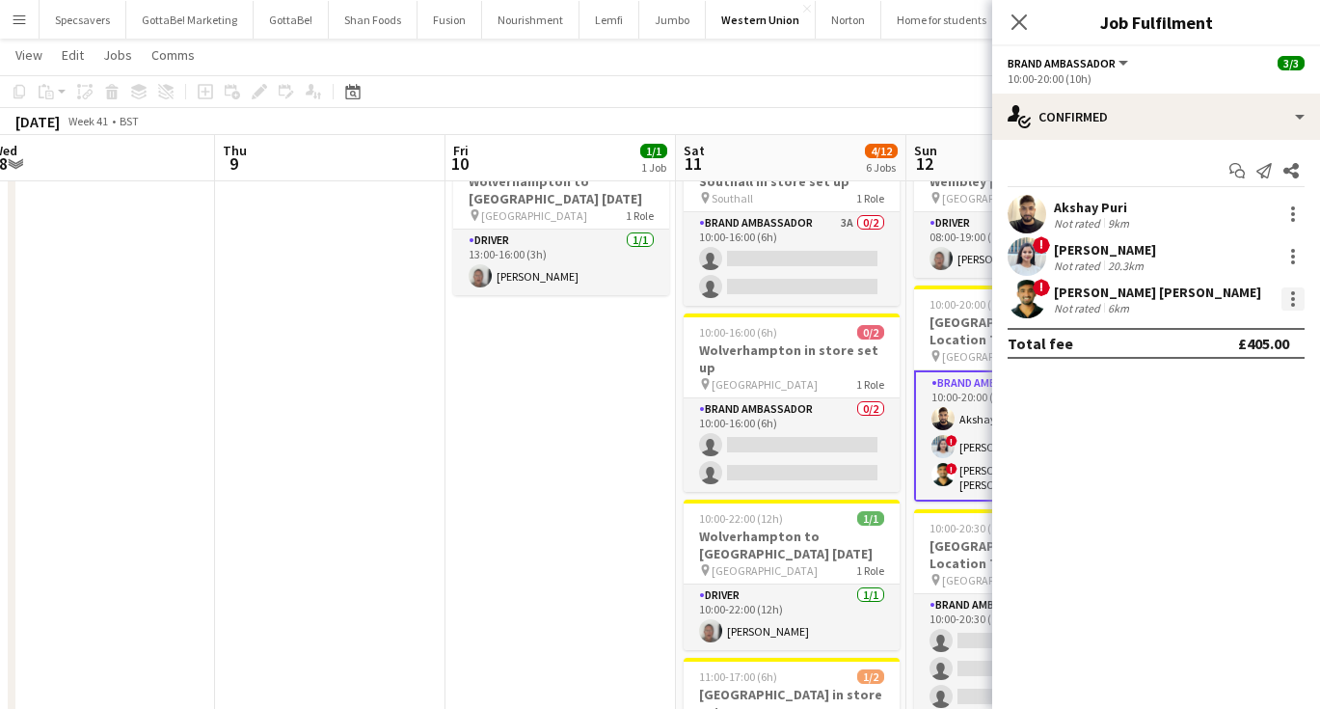
click at [1301, 294] on div at bounding box center [1292, 298] width 23 height 23
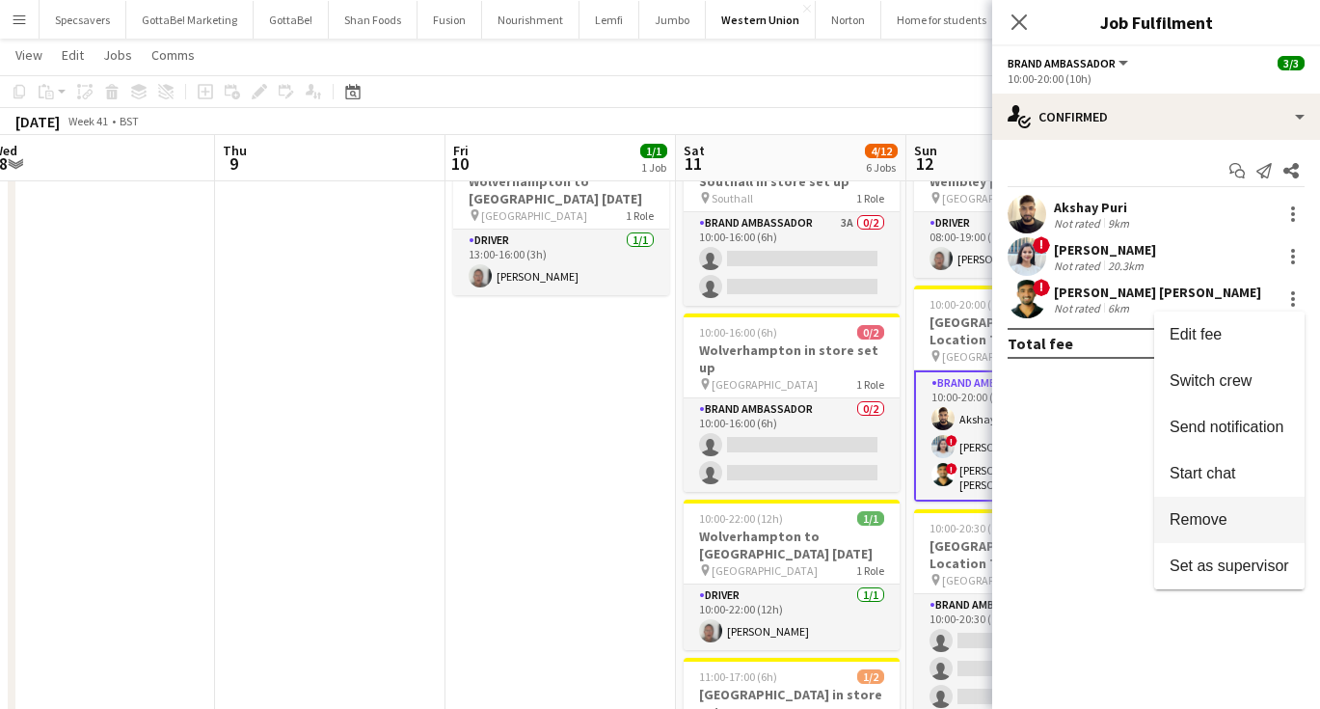
click at [1214, 521] on span "Remove" at bounding box center [1199, 519] width 58 height 16
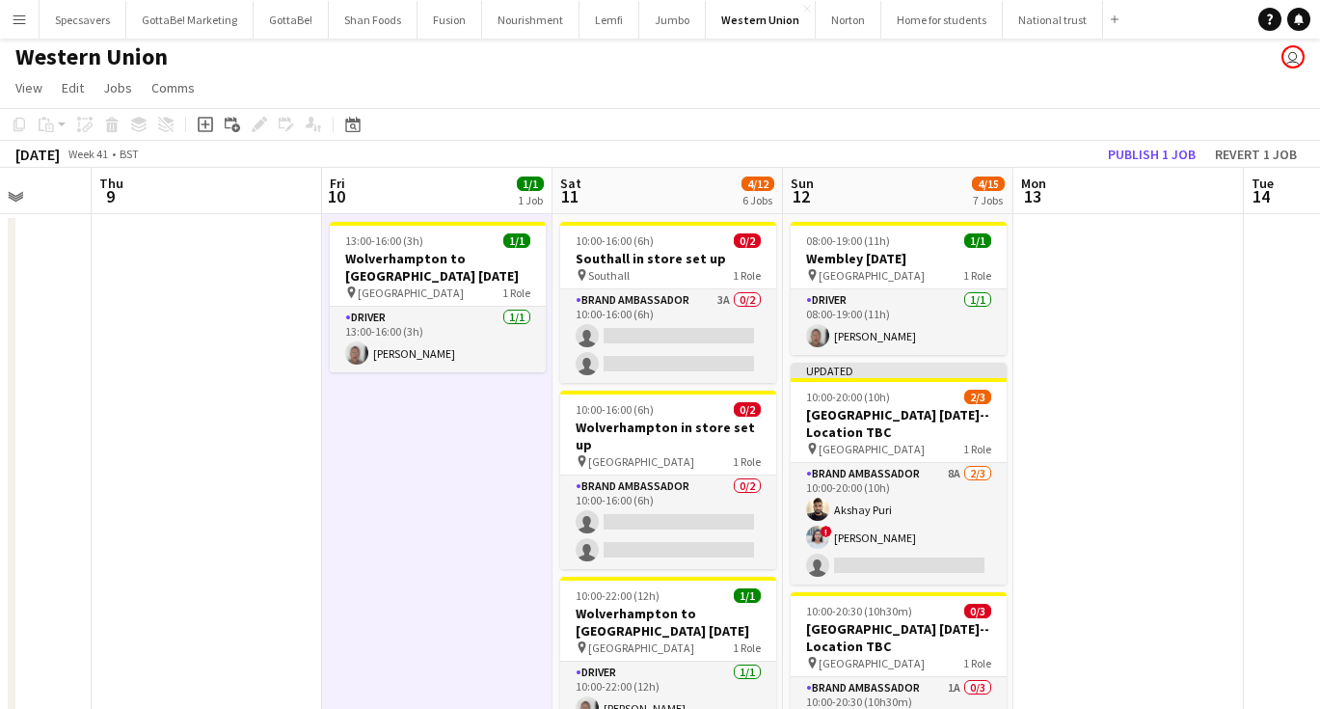
scroll to position [0, 0]
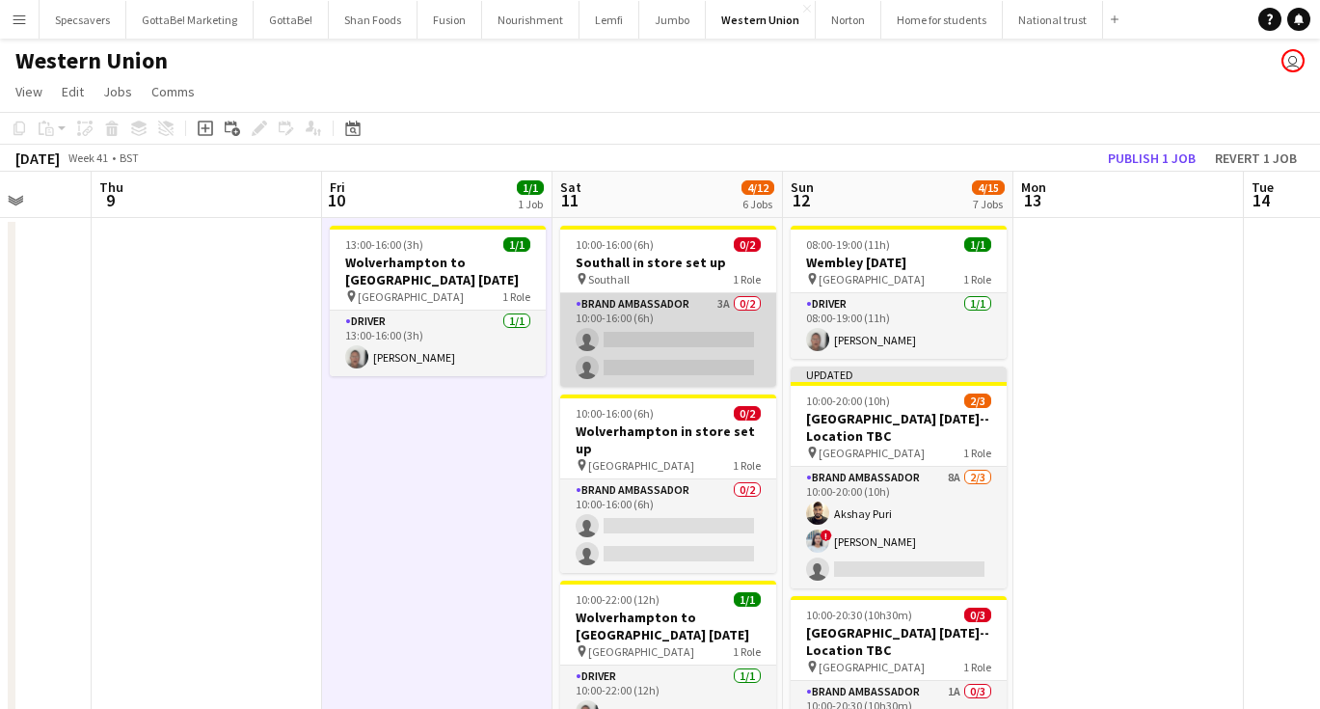
click at [656, 321] on app-card-role "Brand Ambassador 3A 0/2 10:00-16:00 (6h) single-neutral-actions single-neutral-…" at bounding box center [668, 340] width 216 height 94
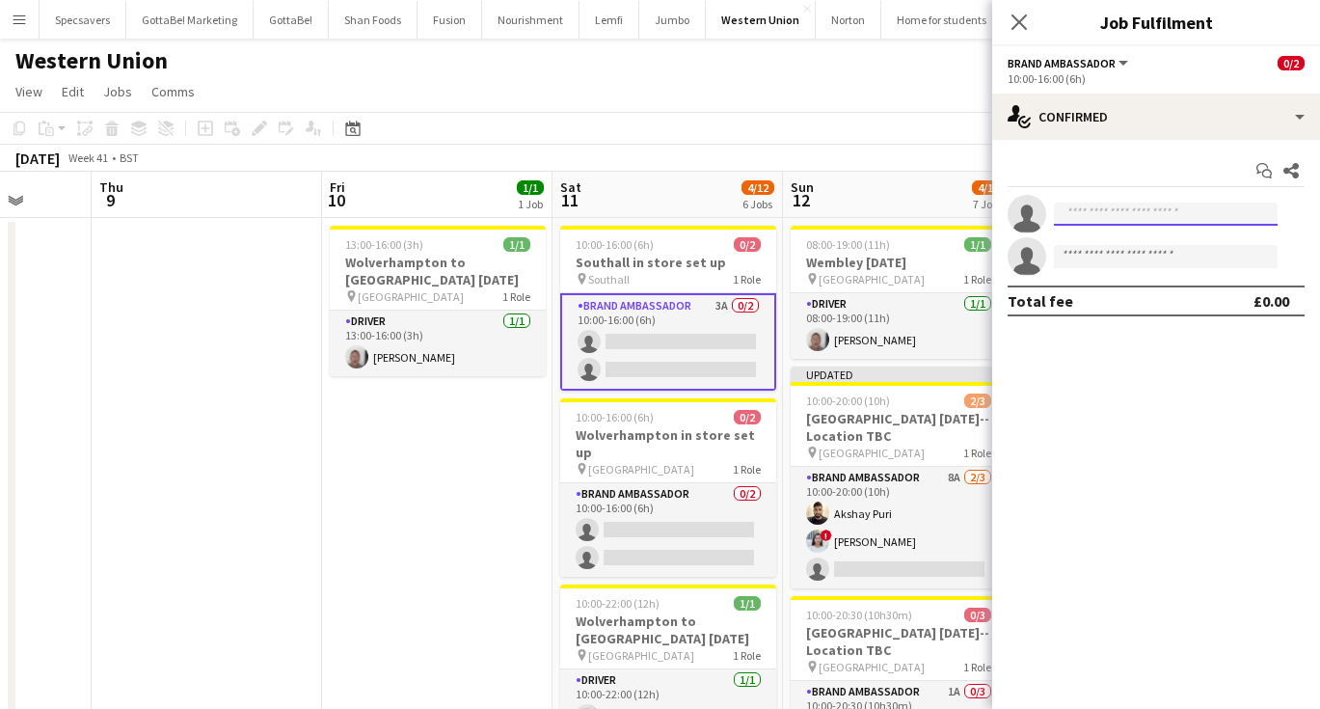
click at [1113, 214] on input at bounding box center [1166, 213] width 224 height 23
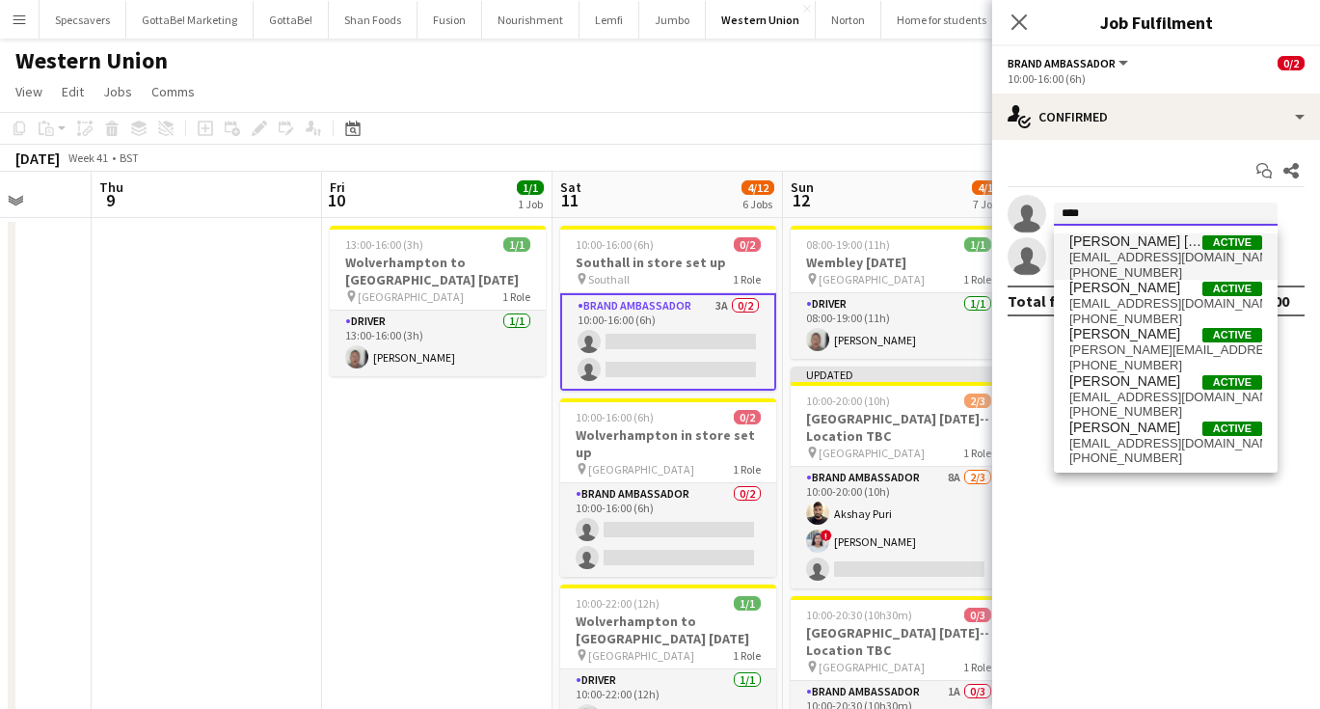
type input "****"
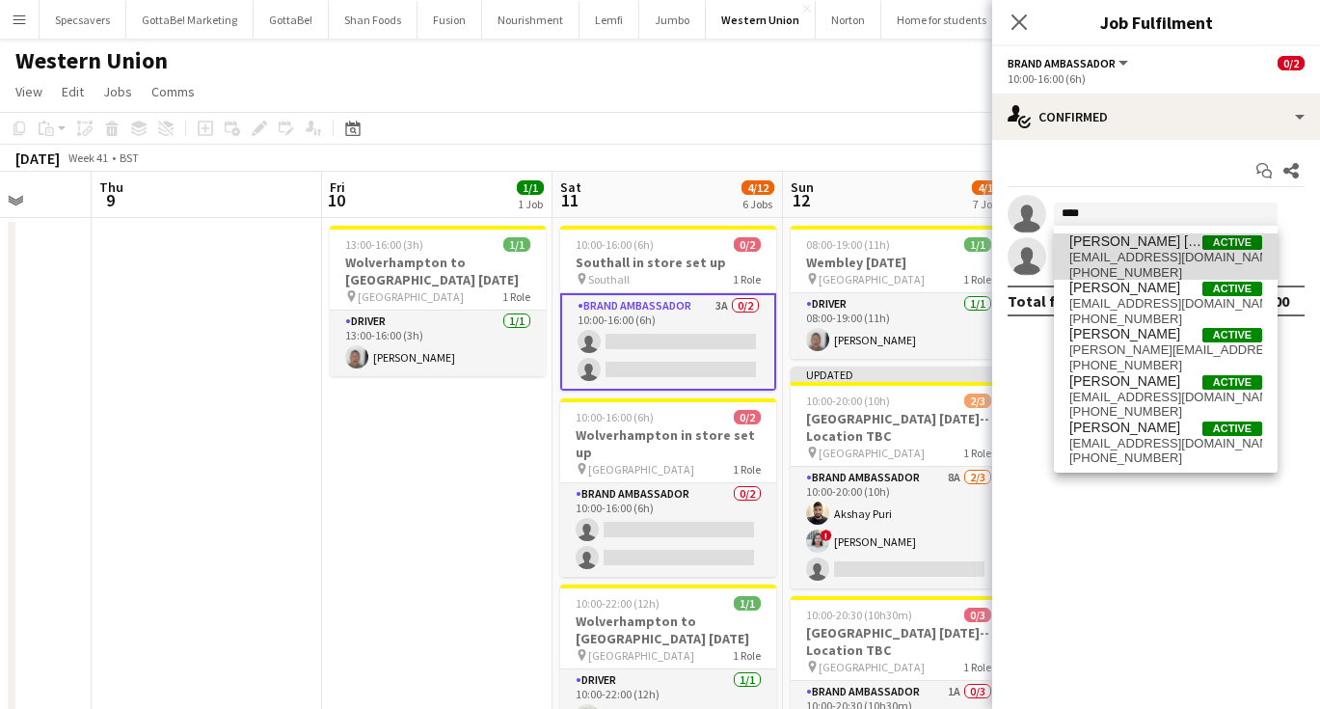
click at [1154, 247] on span "[PERSON_NAME] [PERSON_NAME] Active" at bounding box center [1165, 241] width 193 height 16
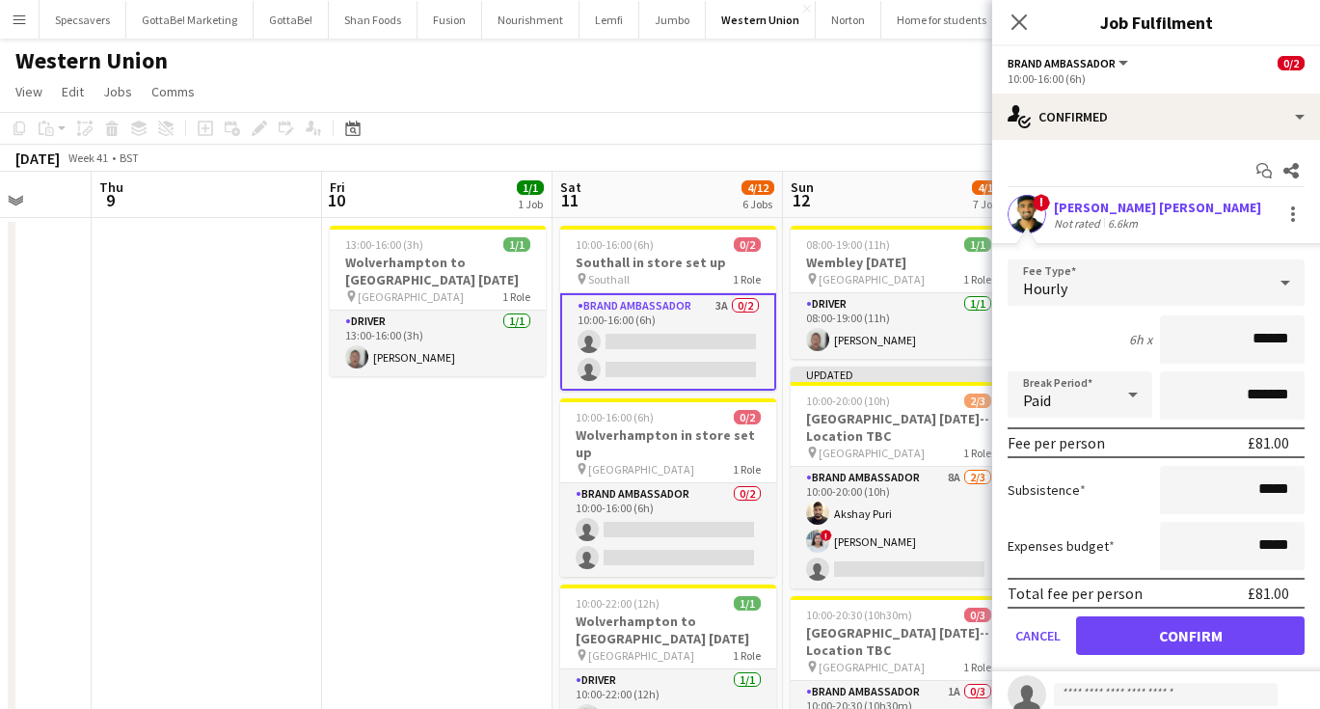
click at [1225, 644] on button "Confirm" at bounding box center [1190, 635] width 229 height 39
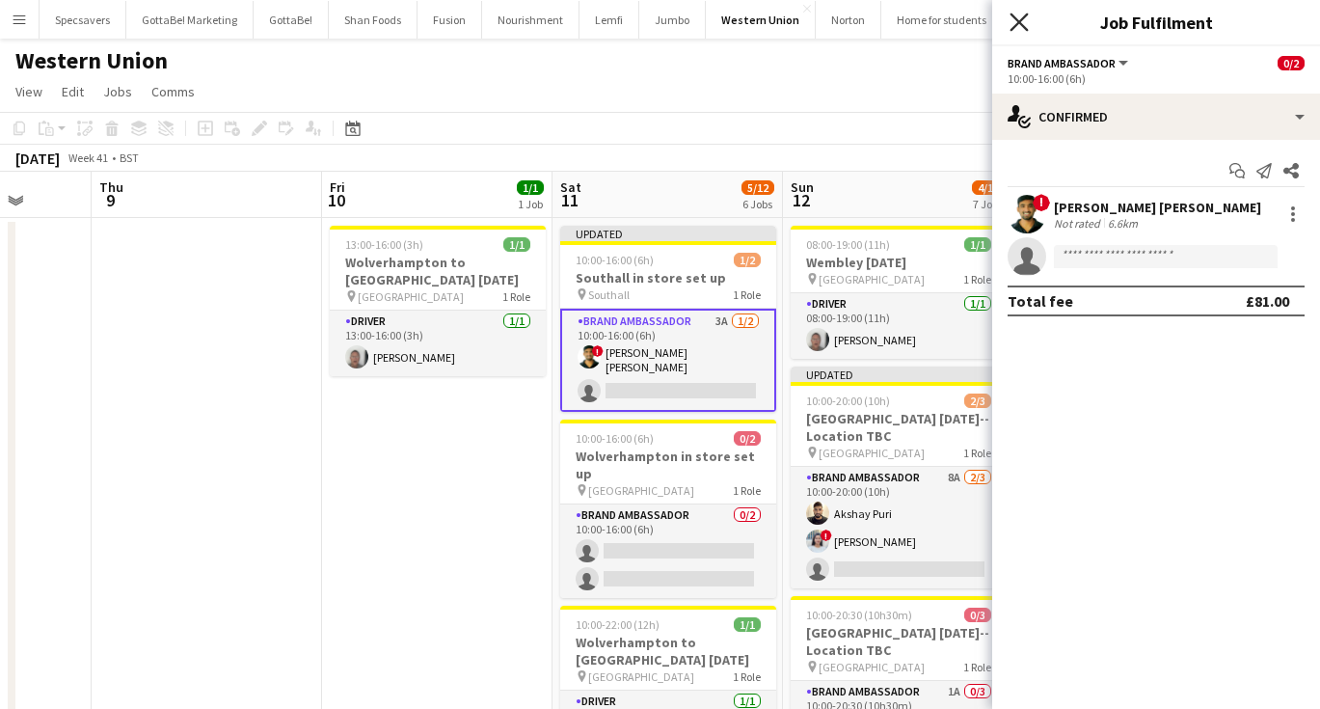
click at [1025, 30] on icon "Close pop-in" at bounding box center [1019, 22] width 18 height 18
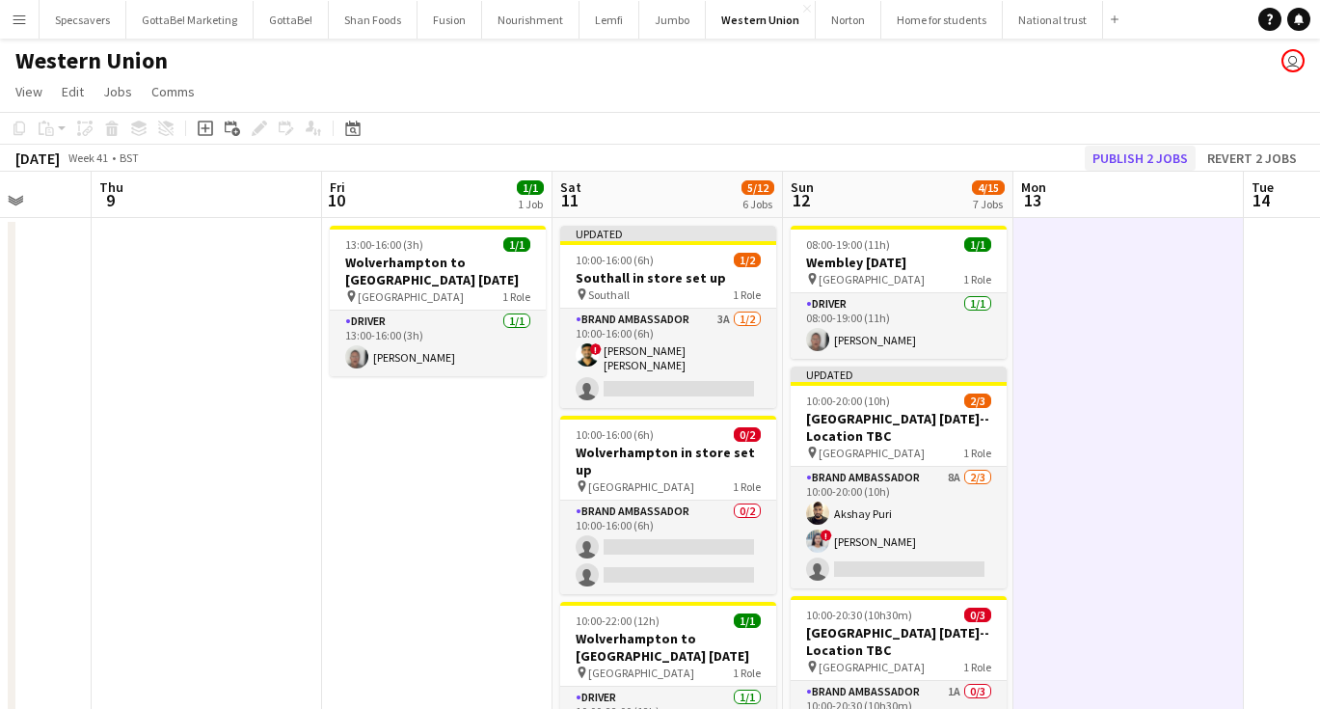
click at [1170, 157] on button "Publish 2 jobs" at bounding box center [1140, 158] width 111 height 25
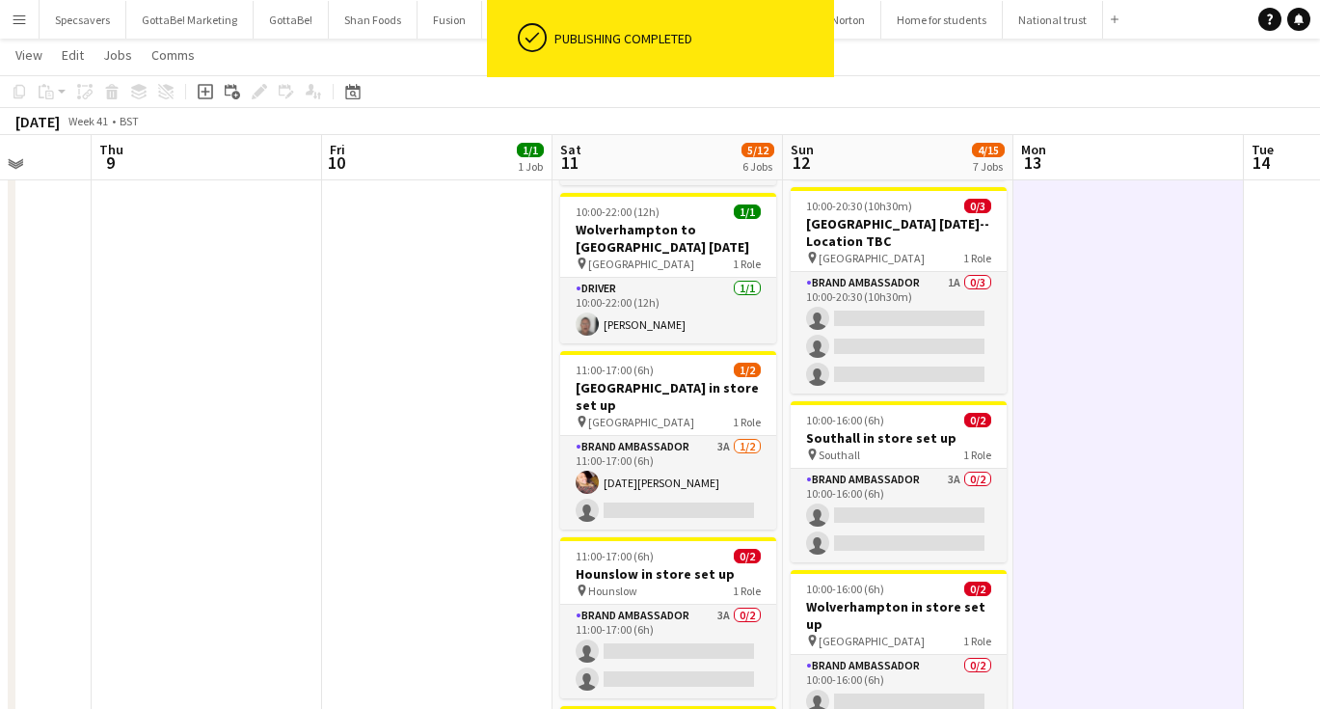
scroll to position [395, 0]
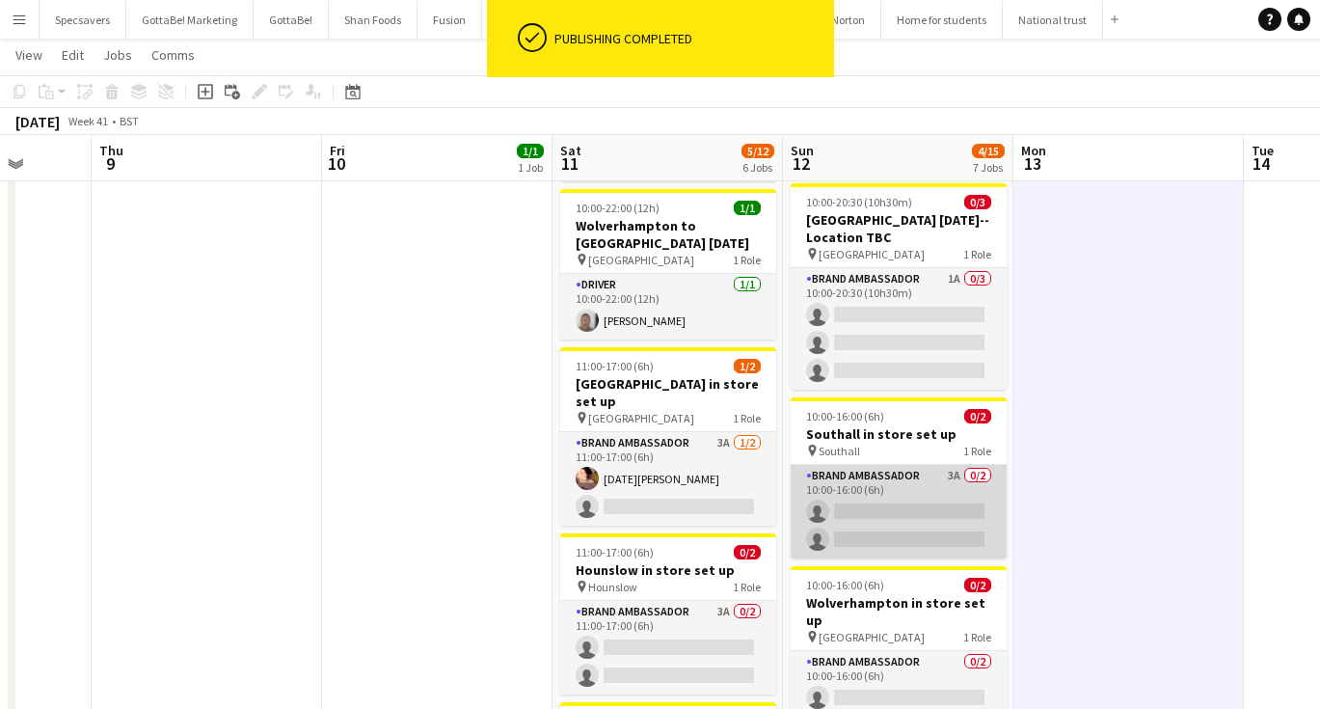
click at [921, 505] on app-card-role "Brand Ambassador 3A 0/2 10:00-16:00 (6h) single-neutral-actions single-neutral-…" at bounding box center [899, 512] width 216 height 94
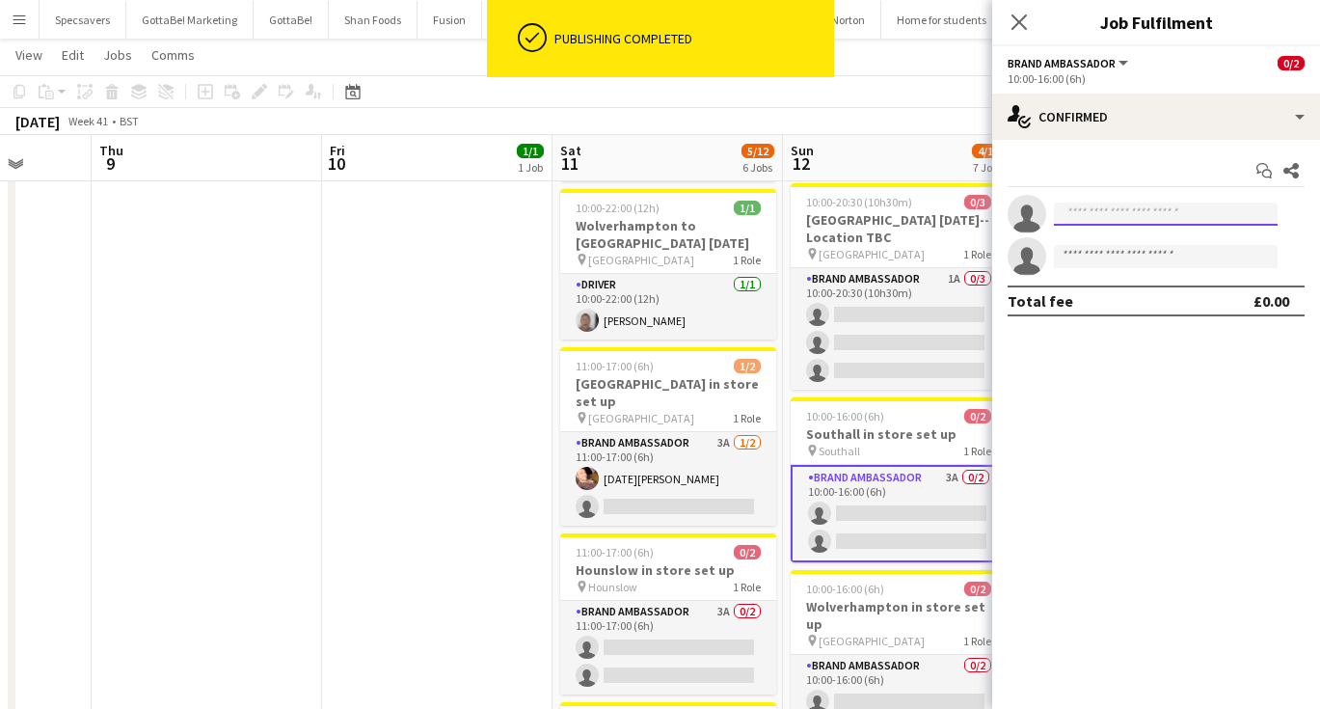
click at [1125, 210] on input at bounding box center [1166, 213] width 224 height 23
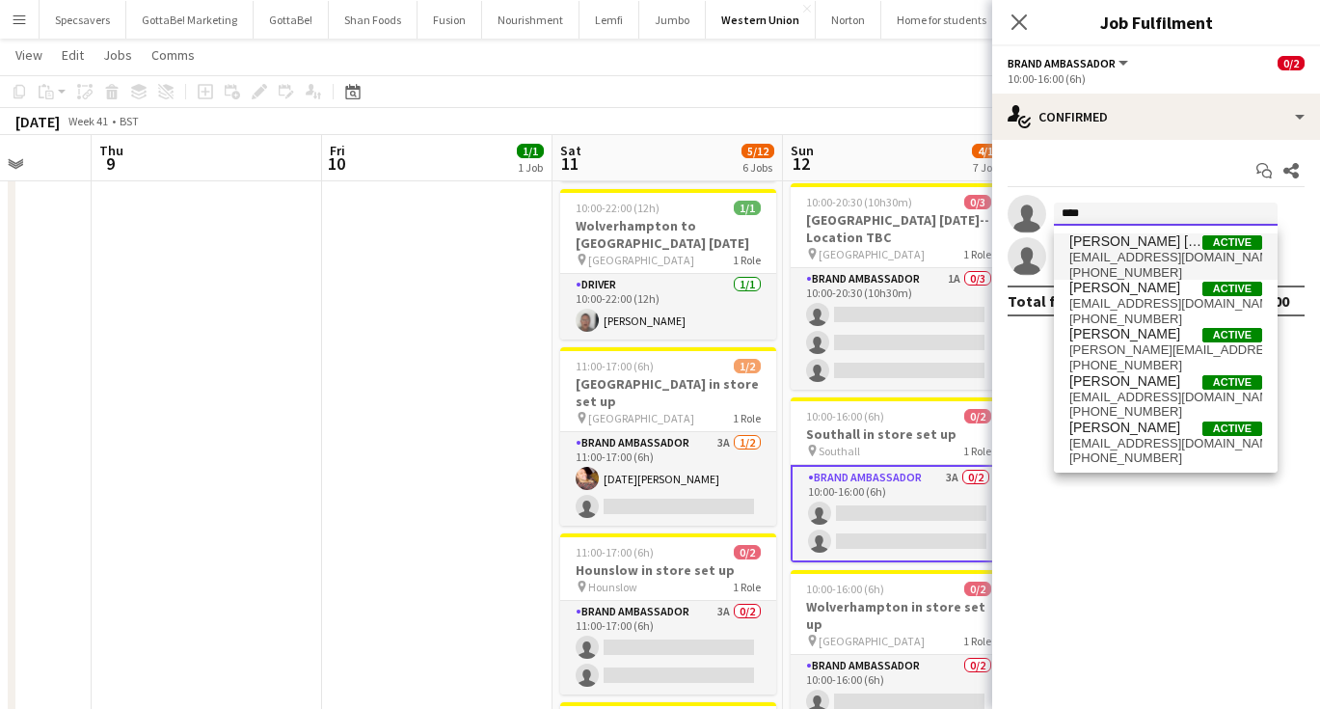
type input "****"
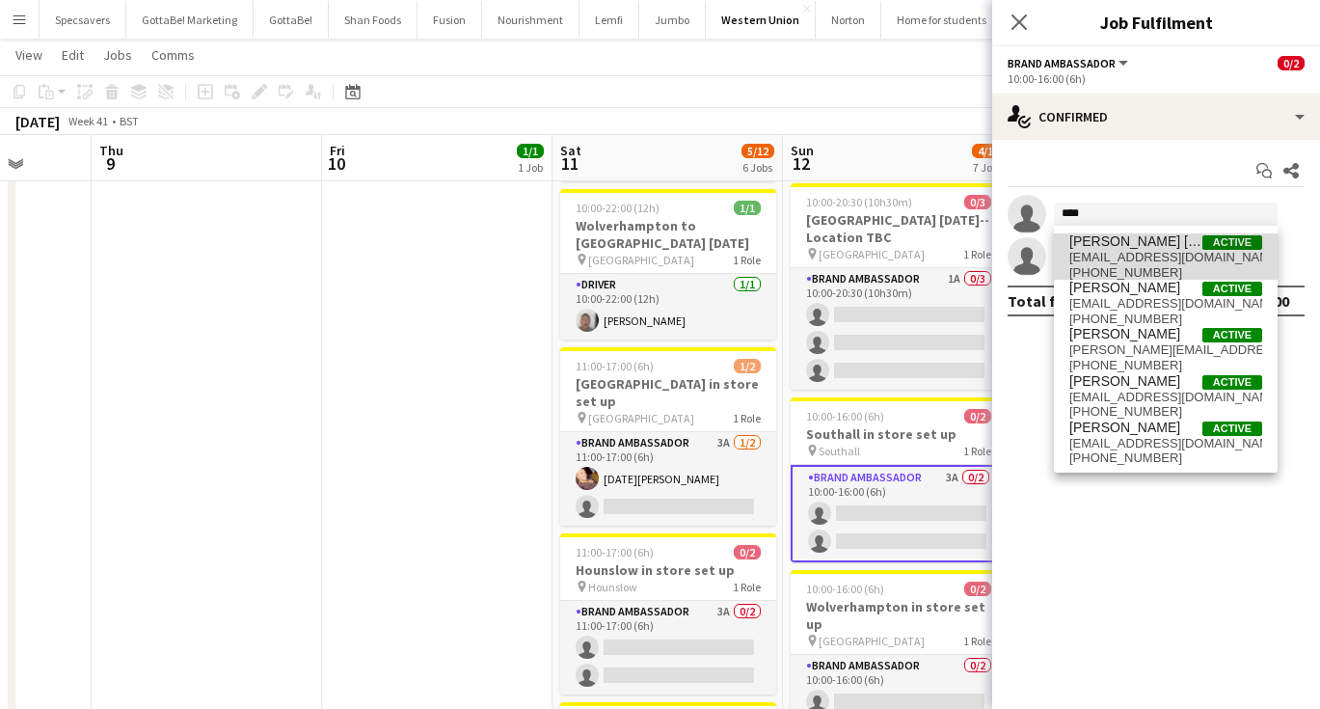
click at [1152, 250] on span "[EMAIL_ADDRESS][DOMAIN_NAME]" at bounding box center [1165, 257] width 193 height 15
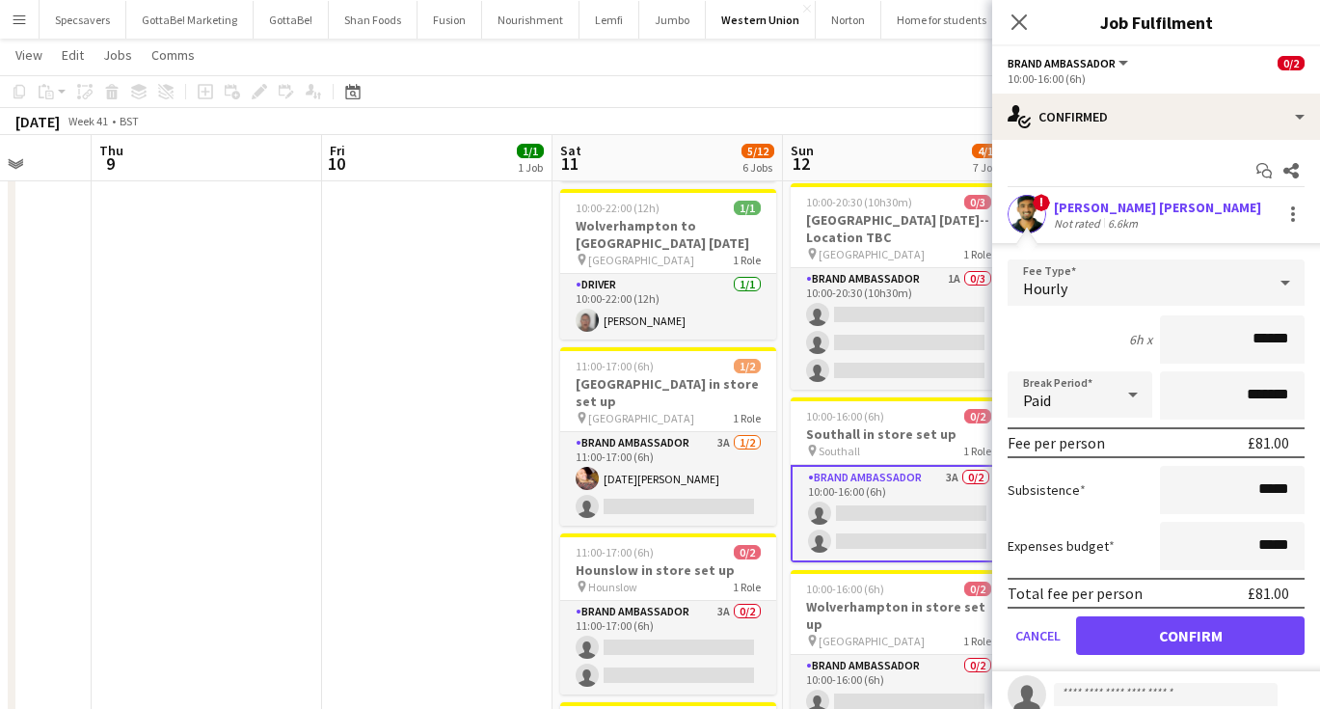
click at [1194, 633] on button "Confirm" at bounding box center [1190, 635] width 229 height 39
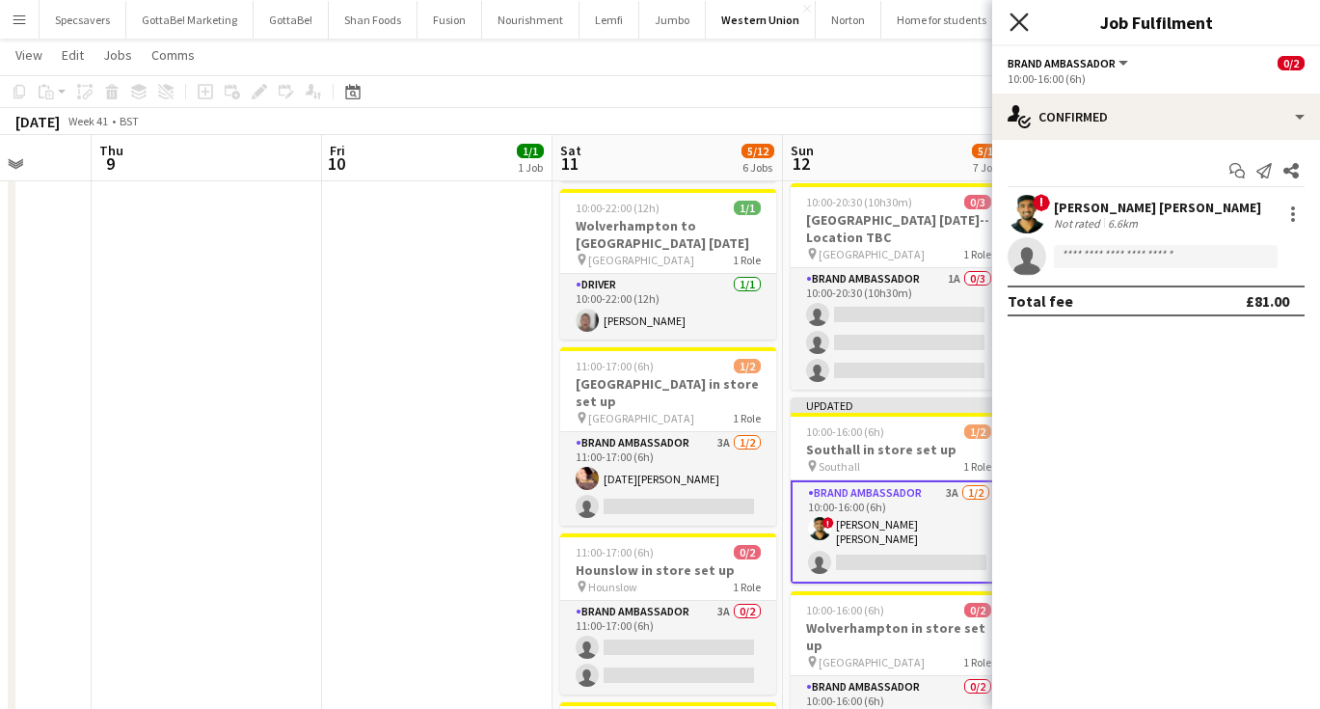
click at [1024, 20] on icon "Close pop-in" at bounding box center [1019, 22] width 18 height 18
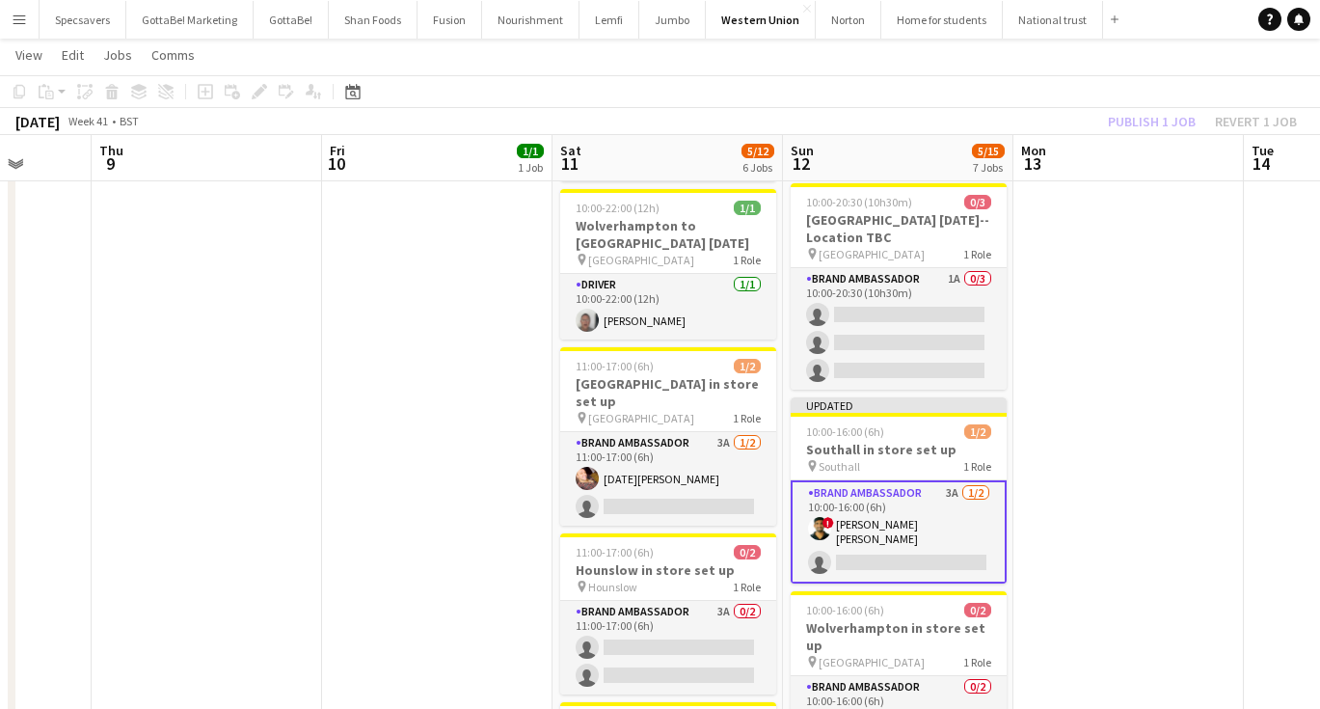
click at [1147, 287] on app-date-cell at bounding box center [1128, 510] width 230 height 1378
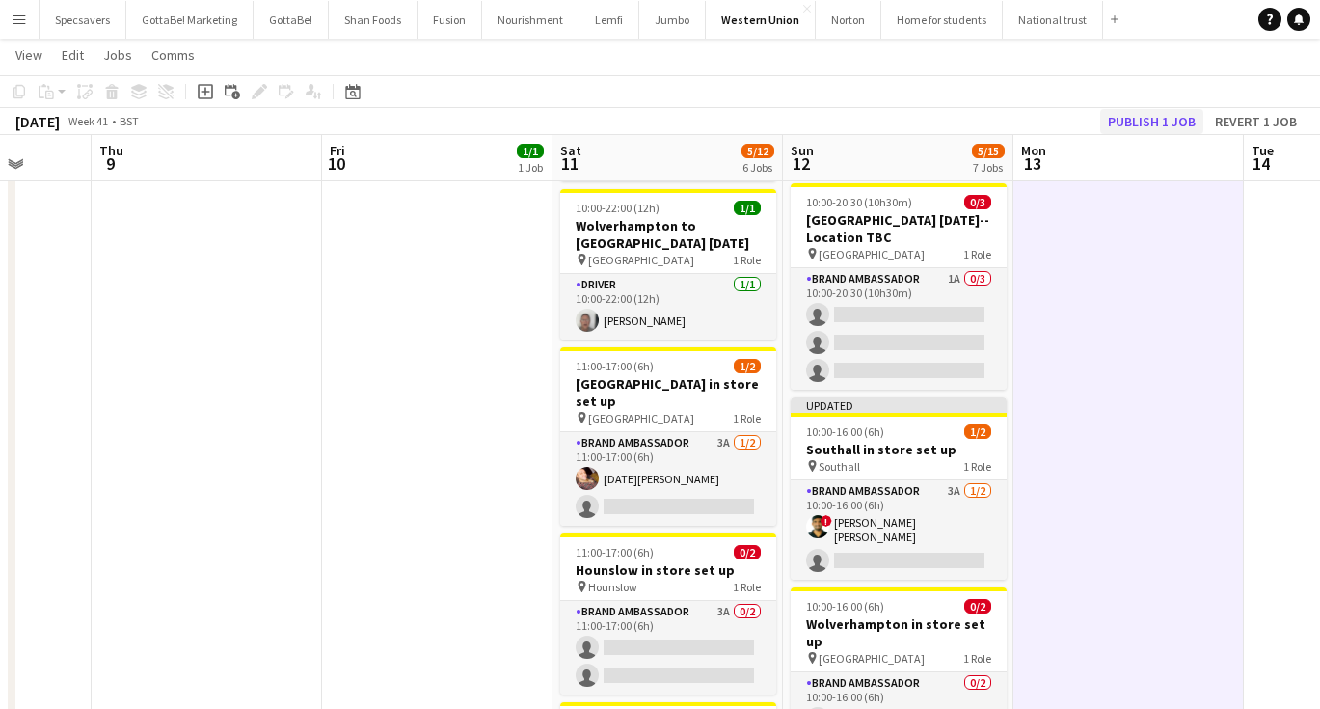
click at [1149, 123] on button "Publish 1 job" at bounding box center [1151, 121] width 103 height 25
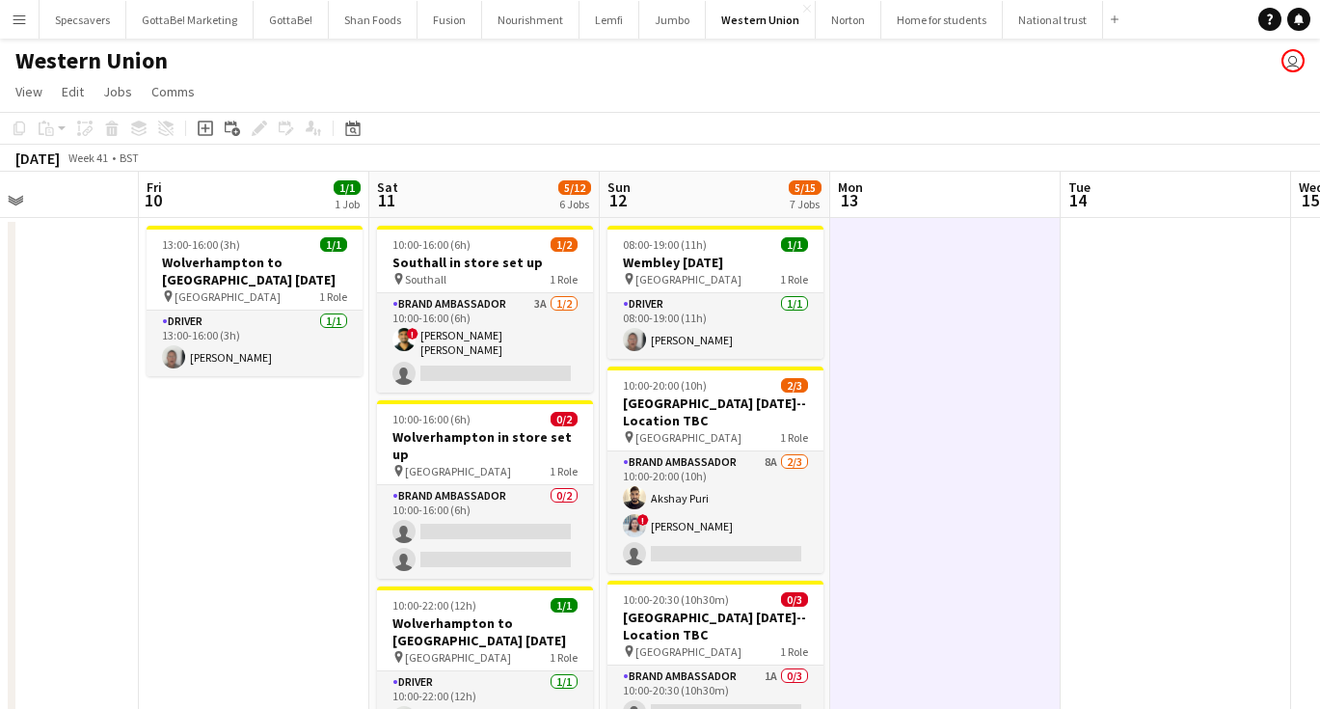
scroll to position [0, 0]
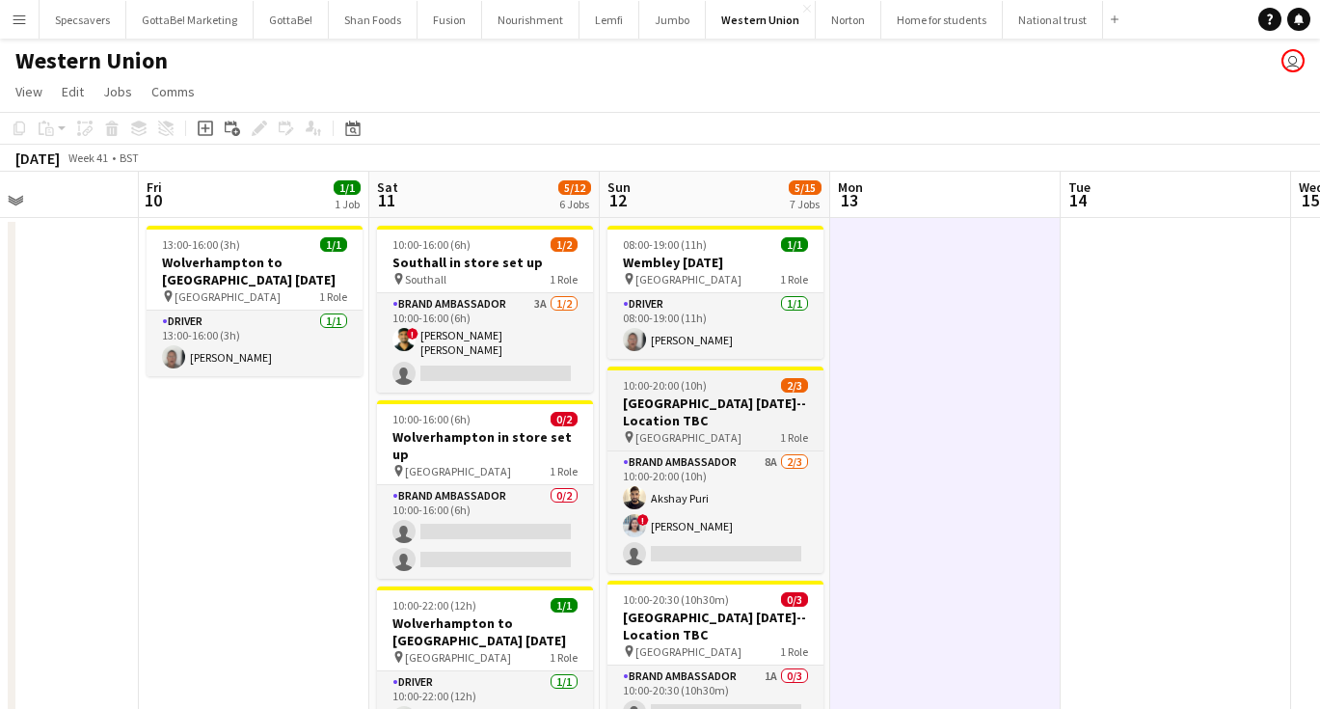
click at [733, 419] on h3 "[GEOGRAPHIC_DATA] [DATE]--Location TBC" at bounding box center [715, 411] width 216 height 35
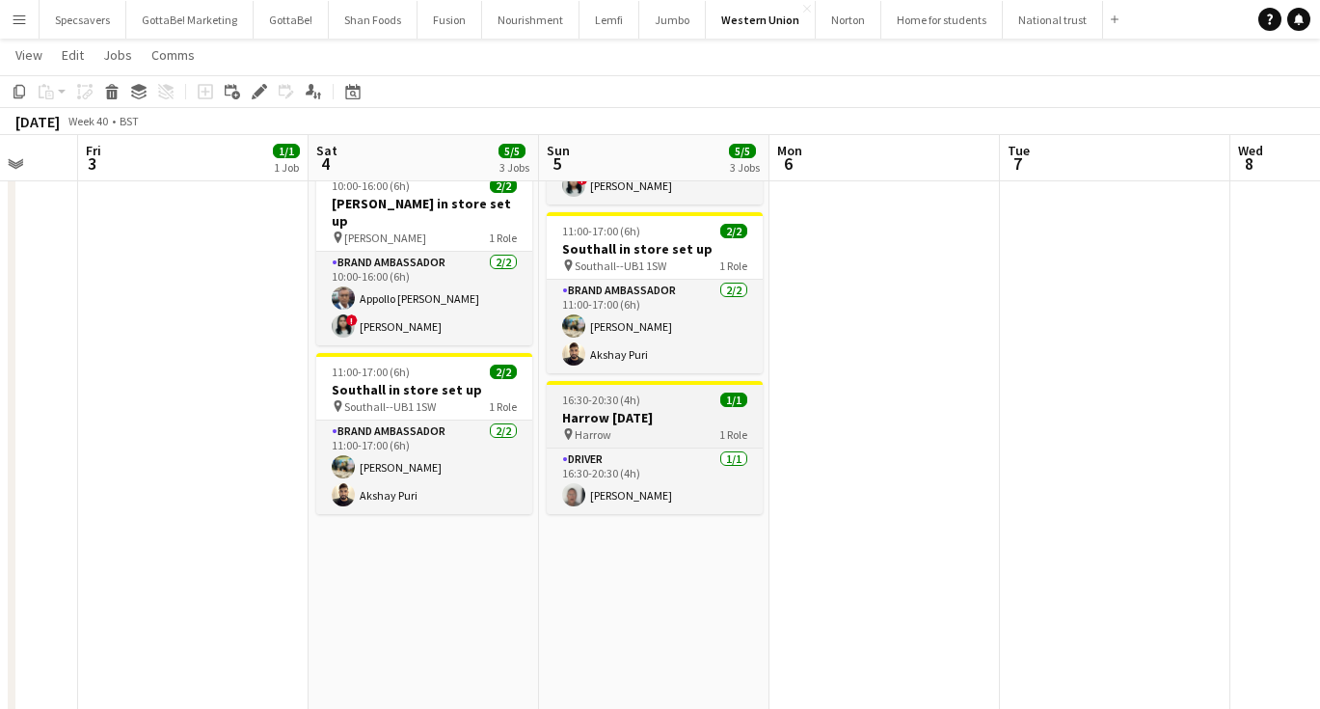
scroll to position [0, 605]
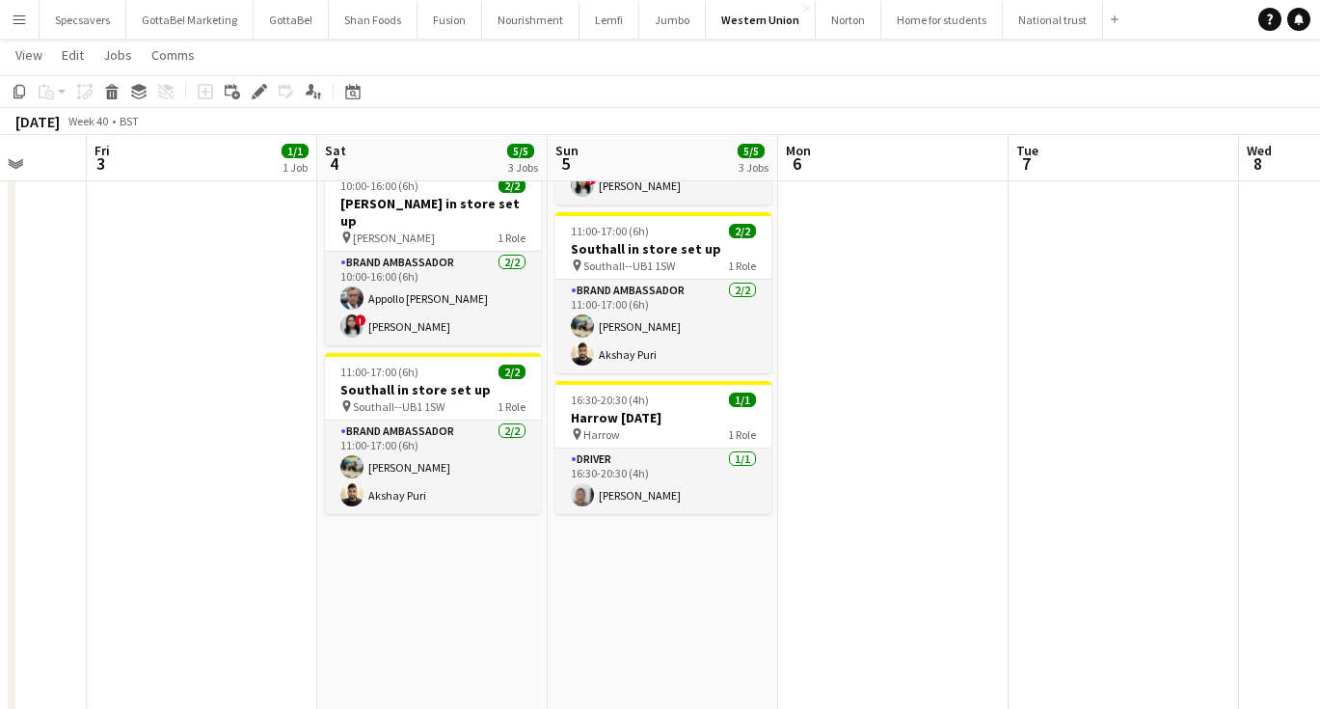
click at [488, 524] on app-date-cell "08:00-19:00 (11h) 1/1 Harrow [DATE] pin Harrow 1 Role Driver [DATE] 08:00-19:00…" at bounding box center [432, 707] width 230 height 1378
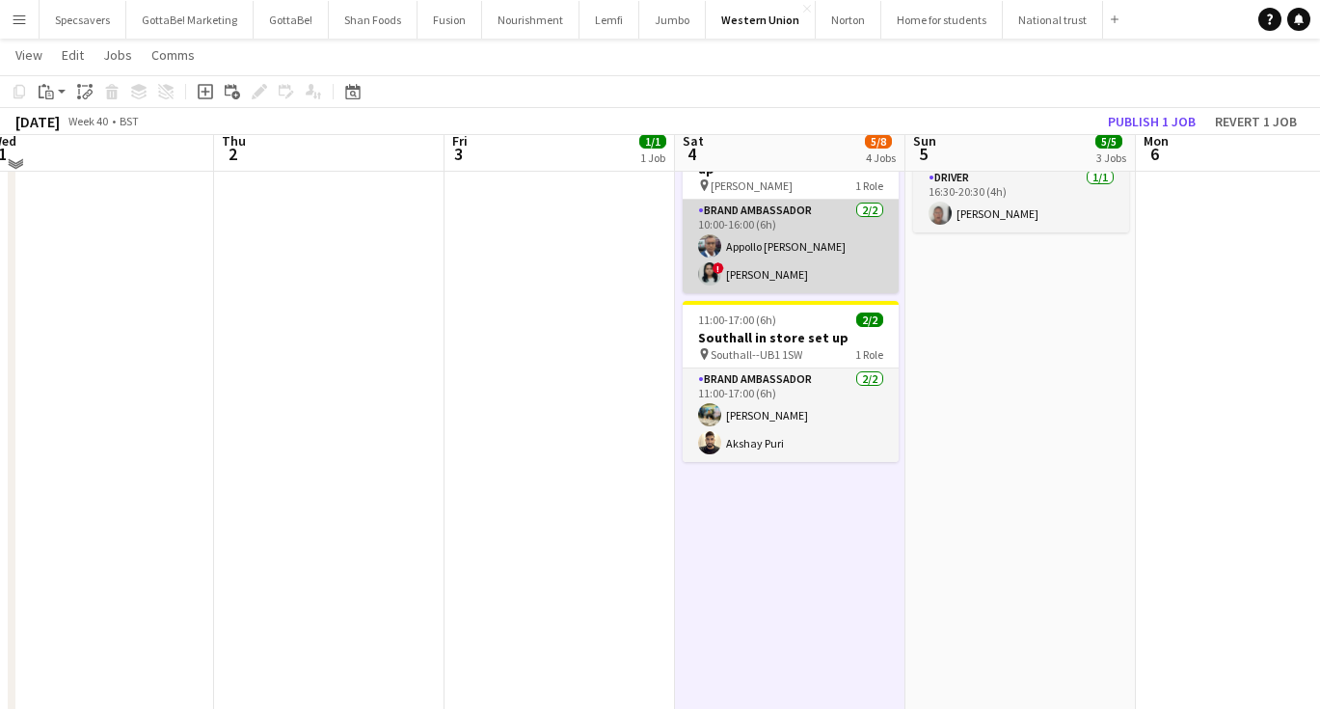
scroll to position [481, 0]
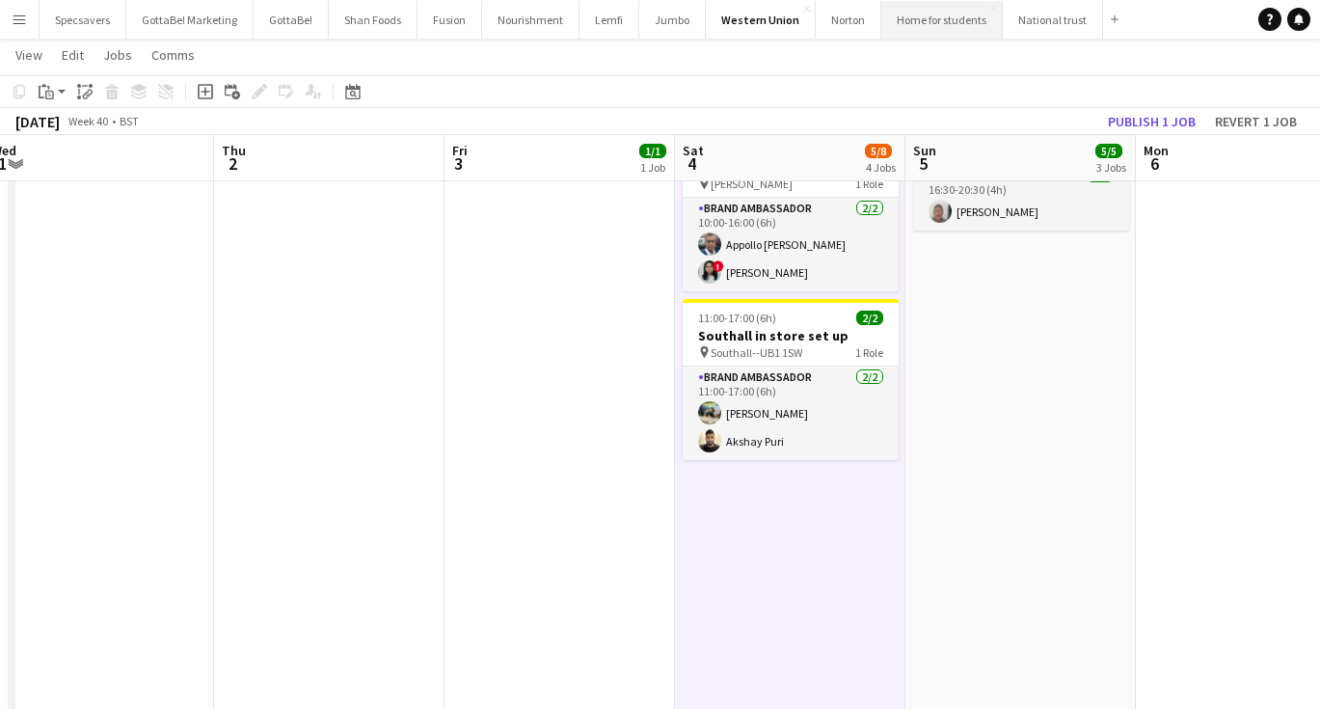
click at [925, 22] on button "Home for students Close" at bounding box center [941, 20] width 121 height 38
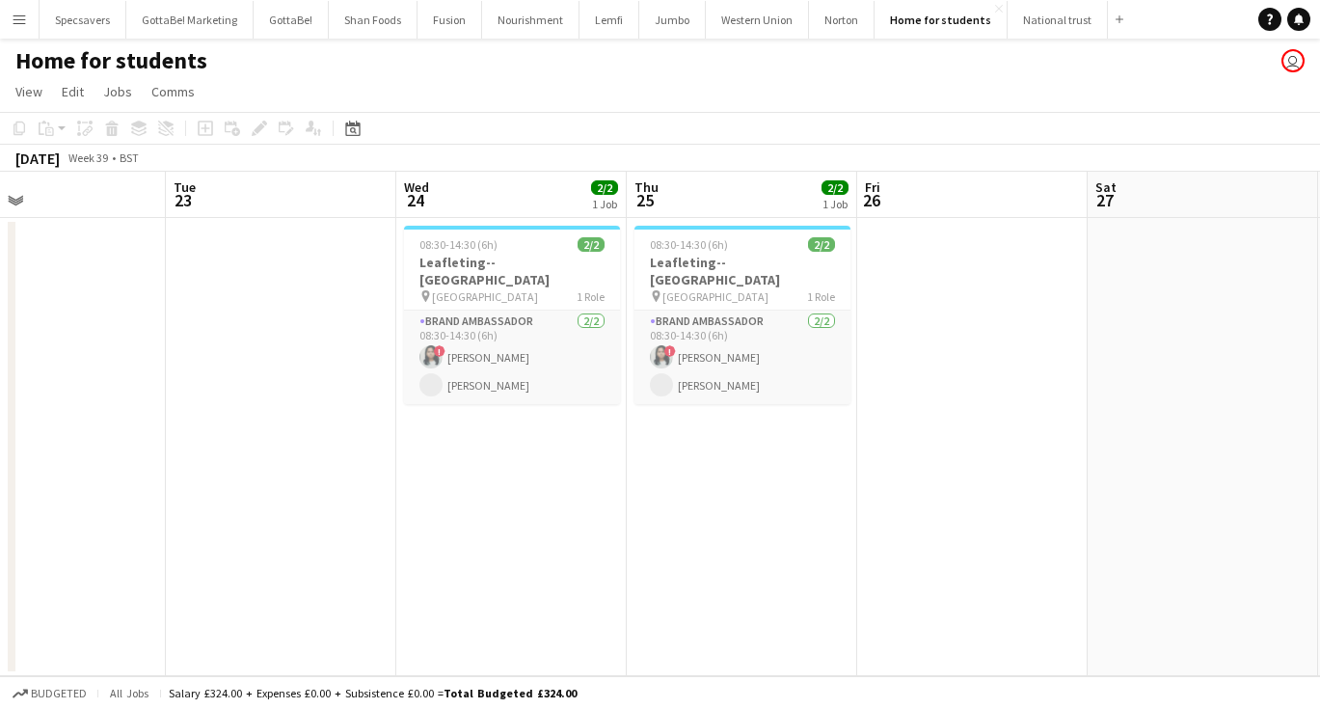
scroll to position [0, 522]
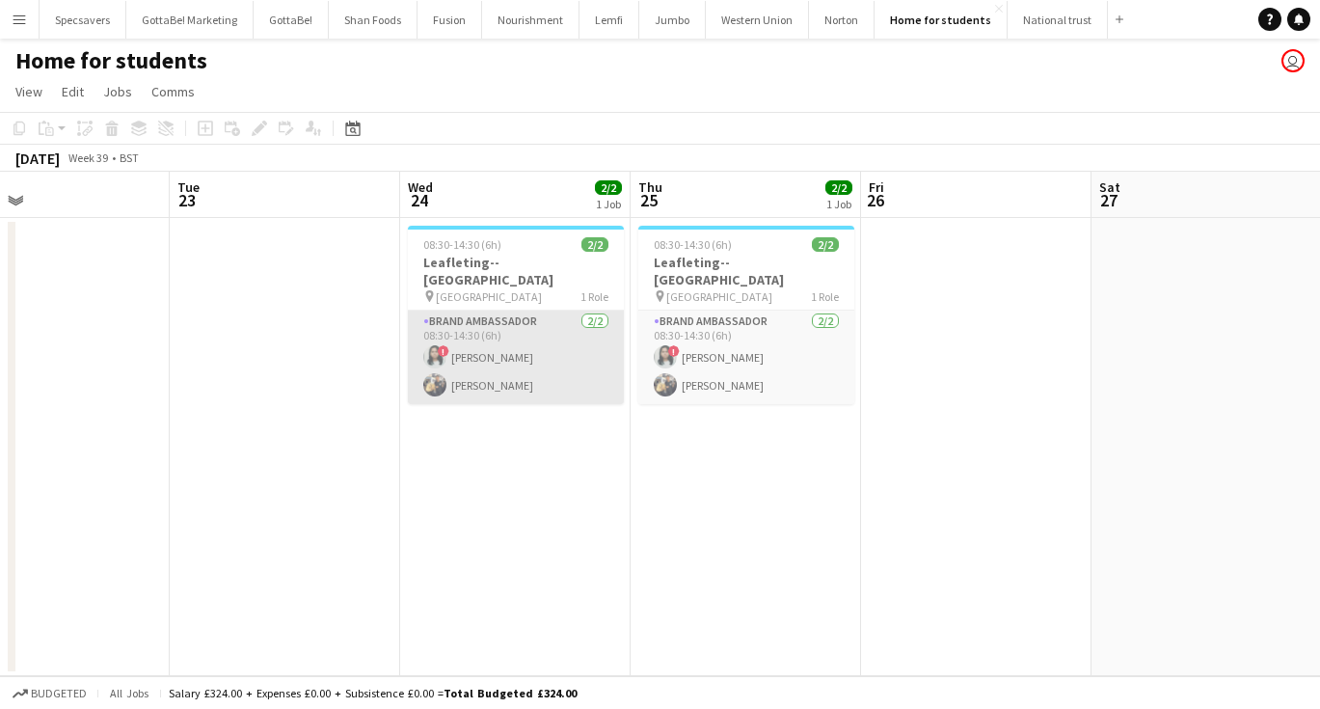
click at [445, 346] on app-card-role "Brand Ambassador [DATE] 08:30-14:30 (6h) ! [PERSON_NAME] [PERSON_NAME] Chamundi" at bounding box center [516, 357] width 216 height 94
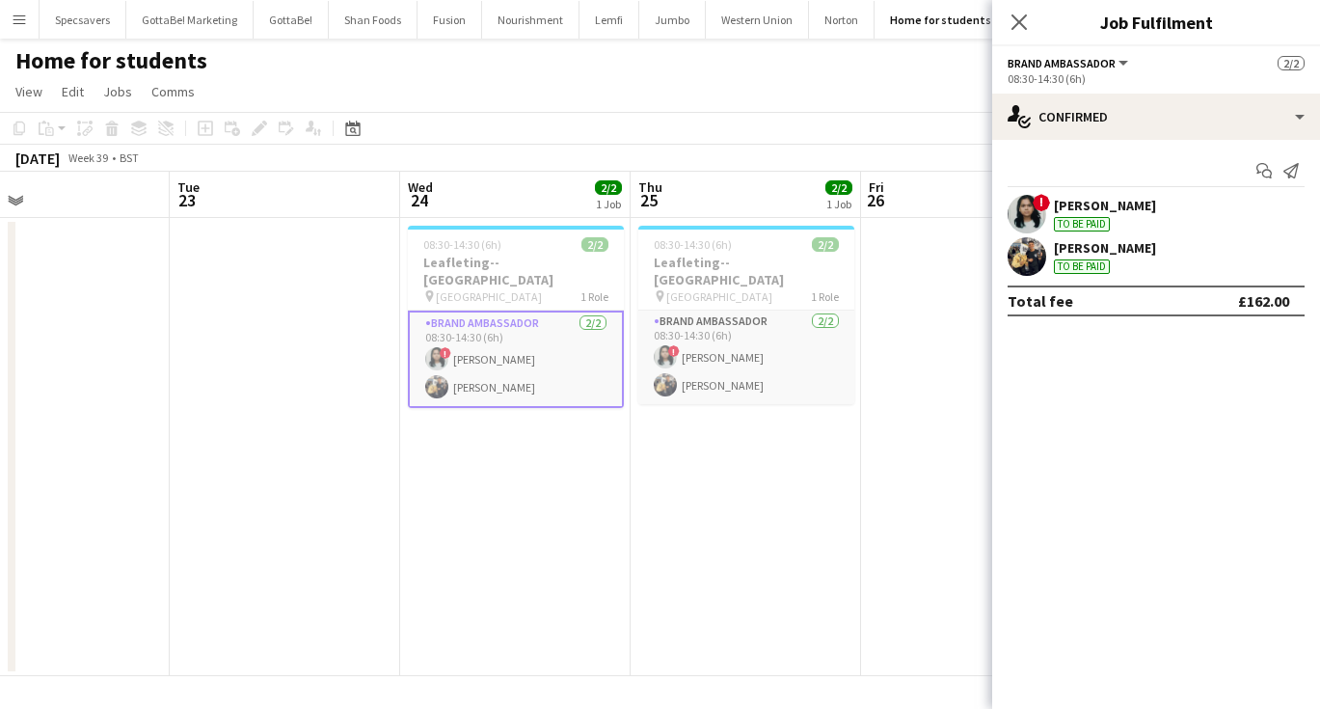
click at [1100, 240] on div "[PERSON_NAME]" at bounding box center [1105, 247] width 102 height 17
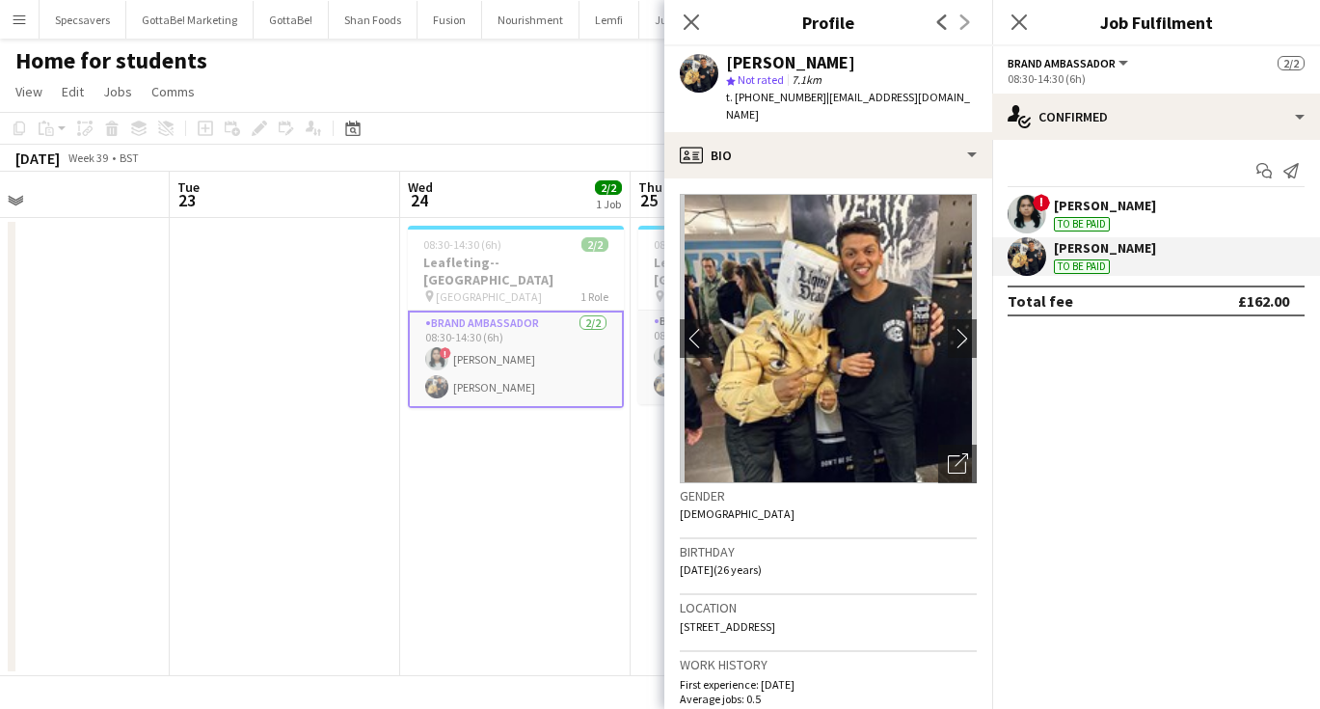
click at [23, 13] on app-icon "Menu" at bounding box center [19, 19] width 15 height 15
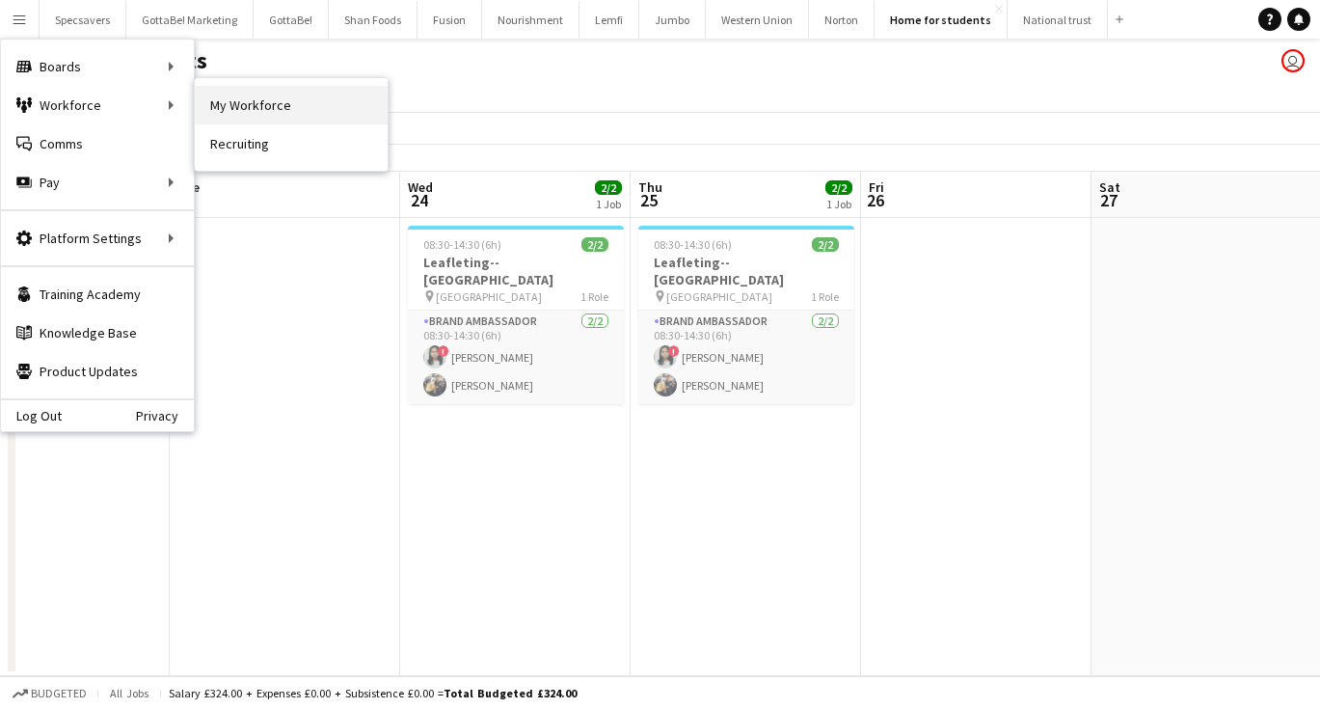
click at [239, 113] on link "My Workforce" at bounding box center [291, 105] width 193 height 39
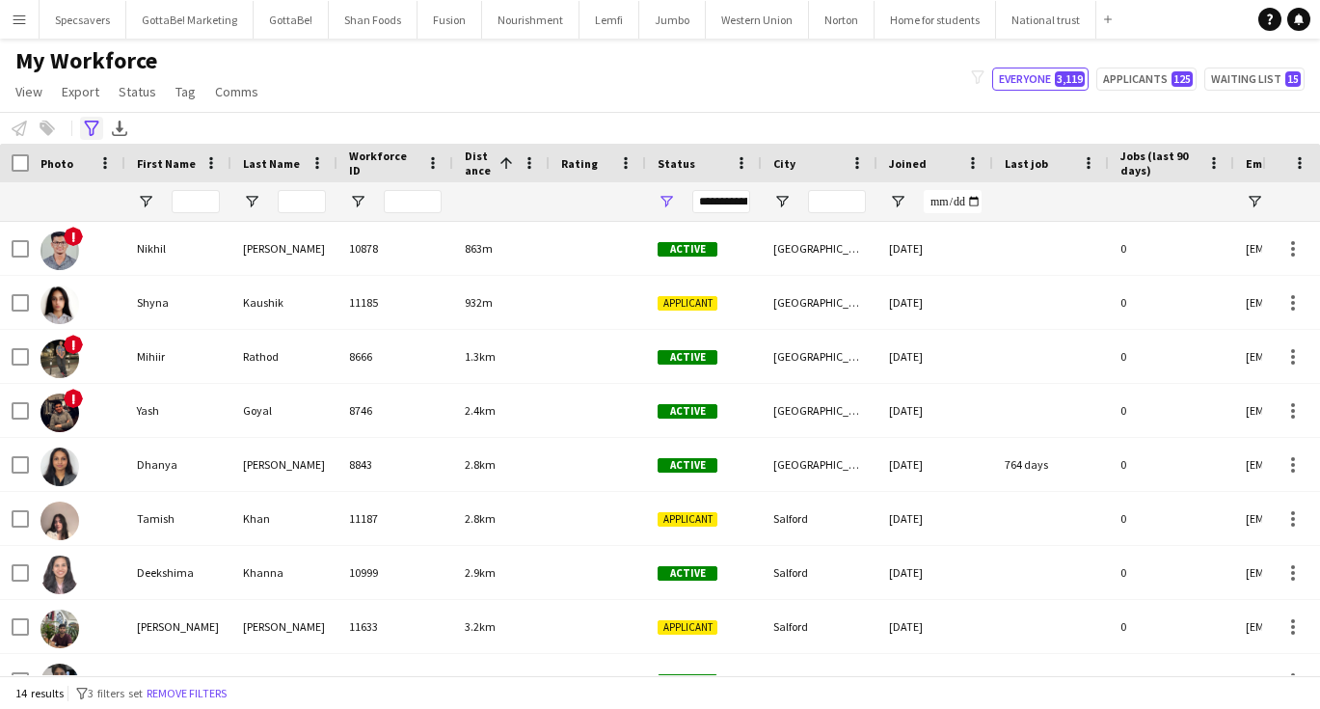
click at [93, 121] on icon "Advanced filters" at bounding box center [91, 128] width 15 height 15
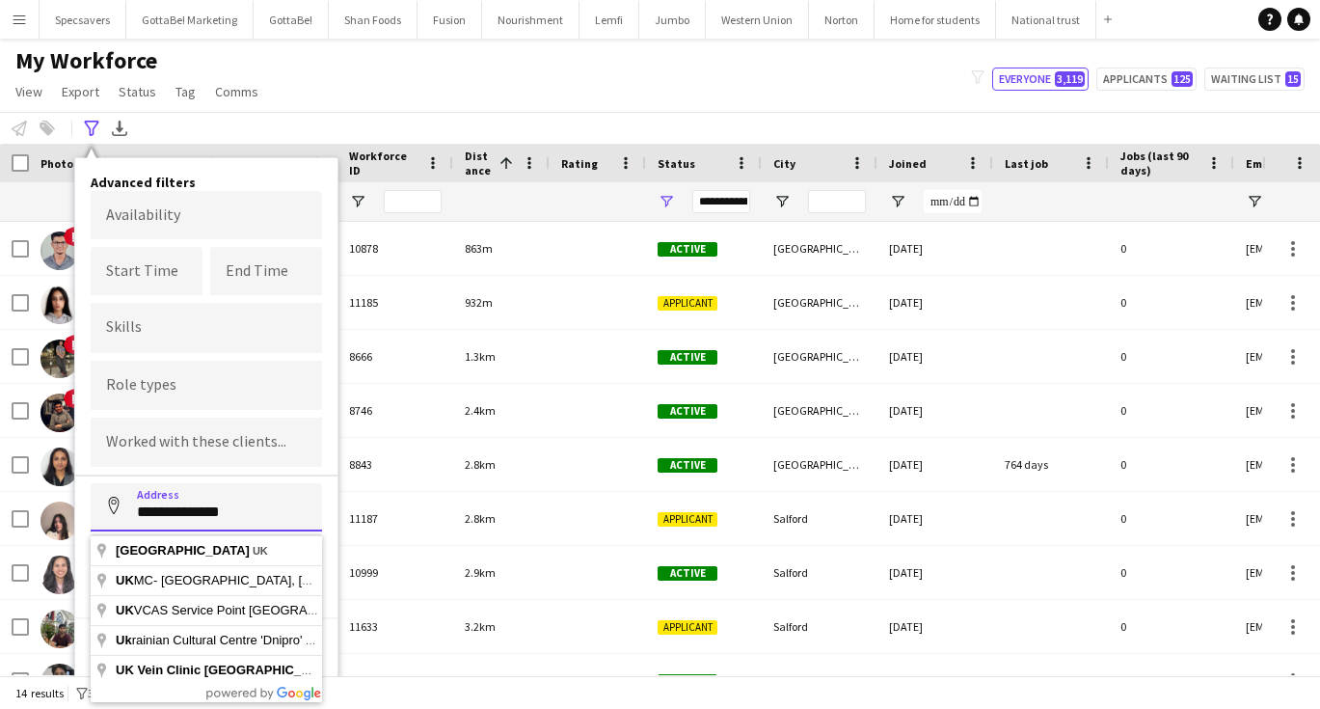
paste input
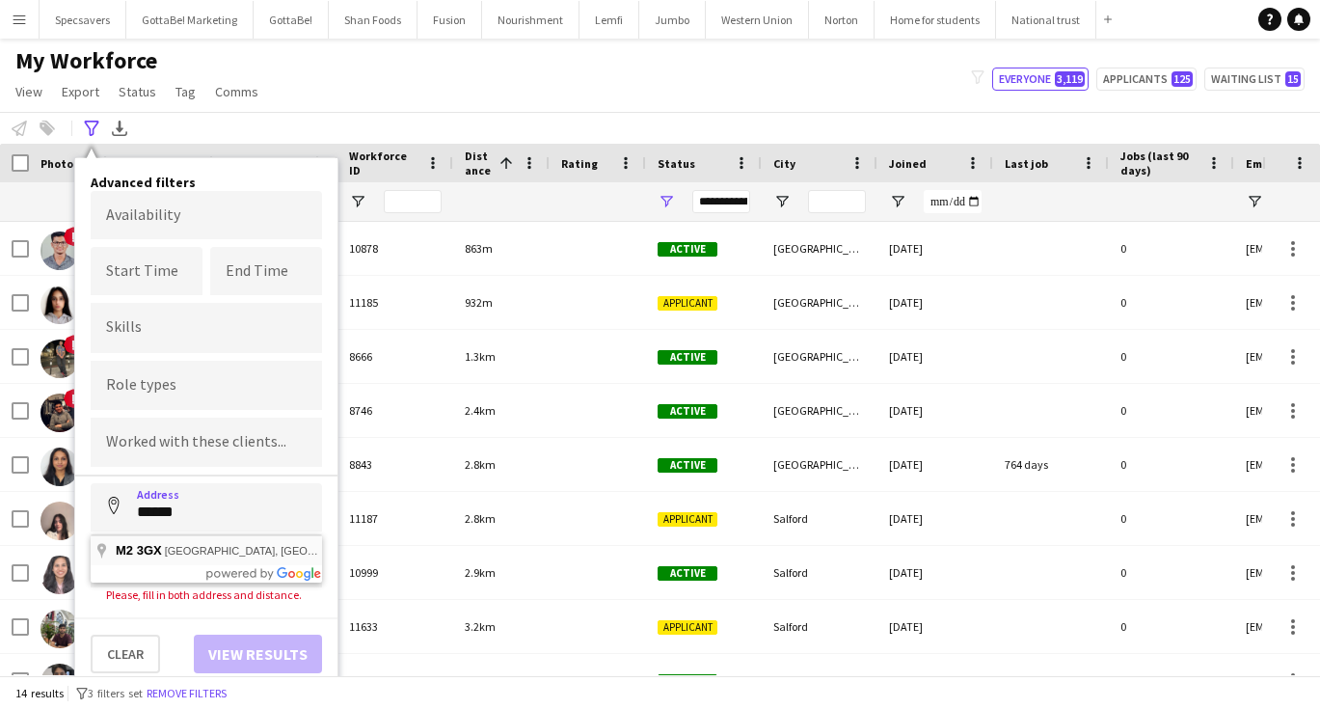
type input "**********"
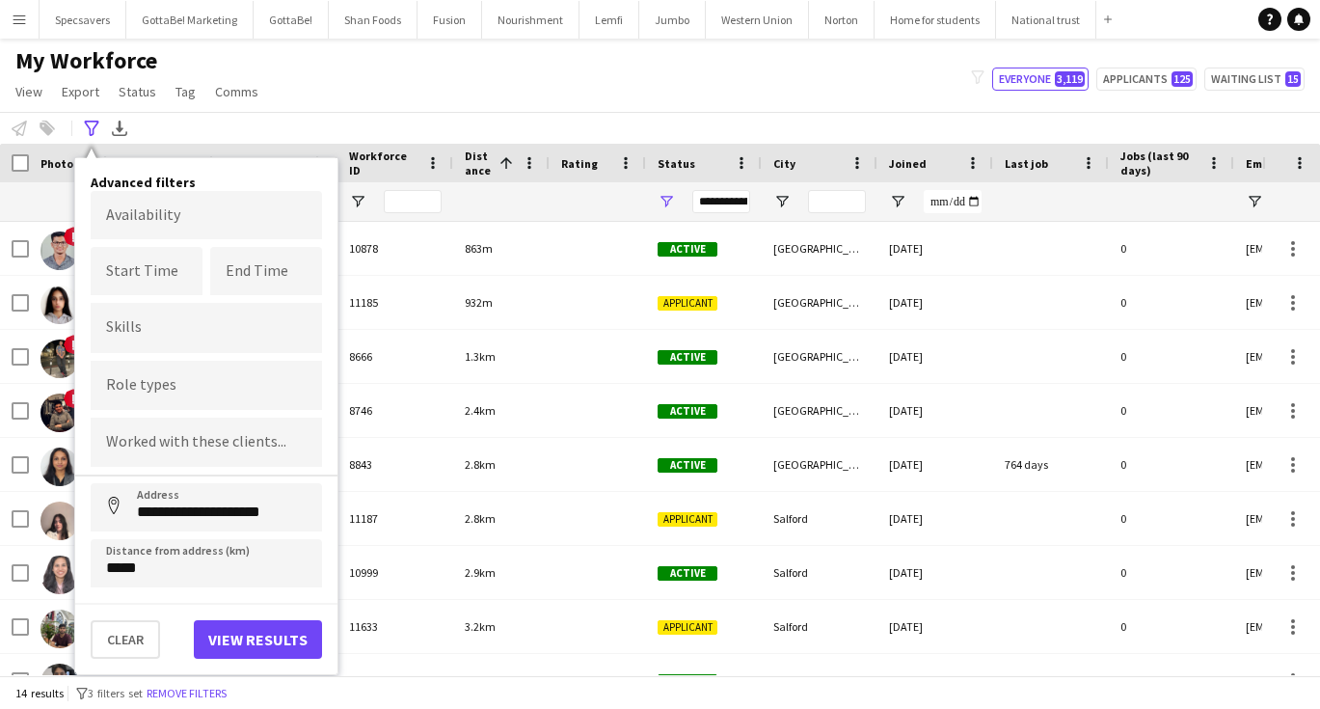
click at [256, 637] on button "View results" at bounding box center [258, 639] width 128 height 39
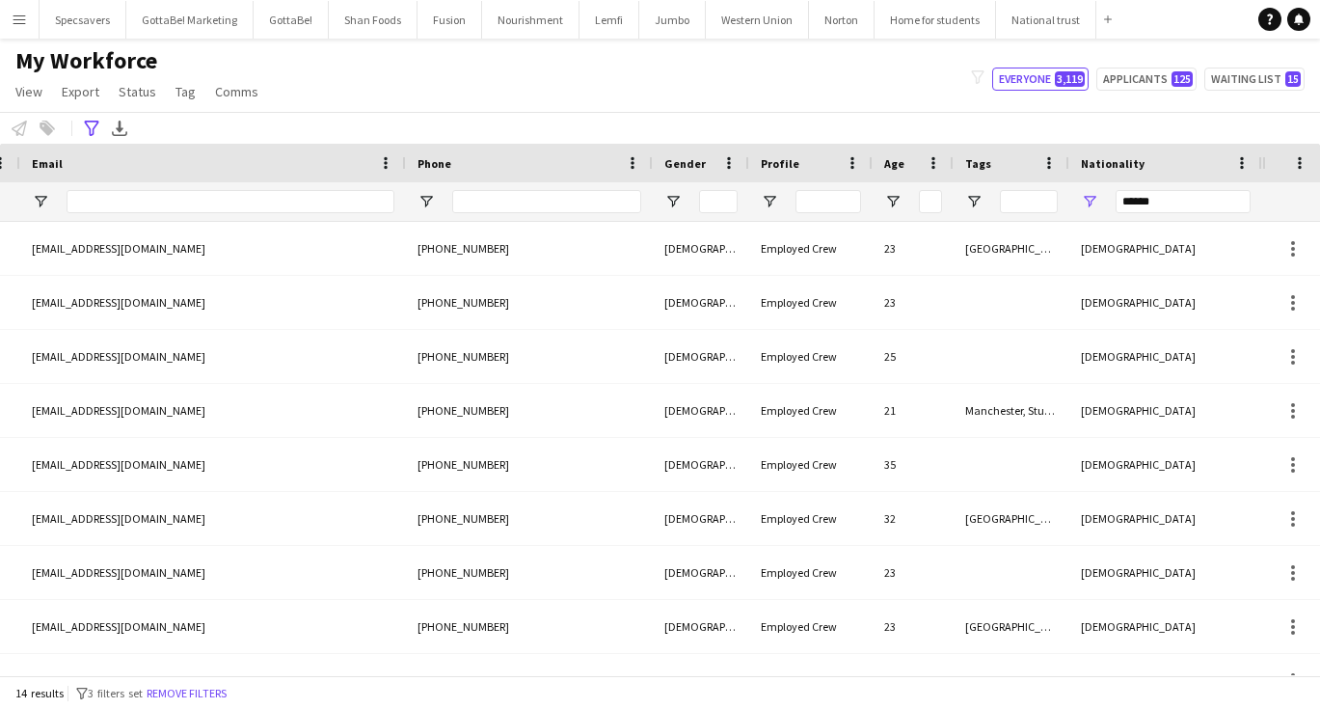
scroll to position [0, 1214]
drag, startPoint x: 1171, startPoint y: 197, endPoint x: 1017, endPoint y: 191, distance: 154.4
click at [1017, 191] on div at bounding box center [24, 201] width 2476 height 39
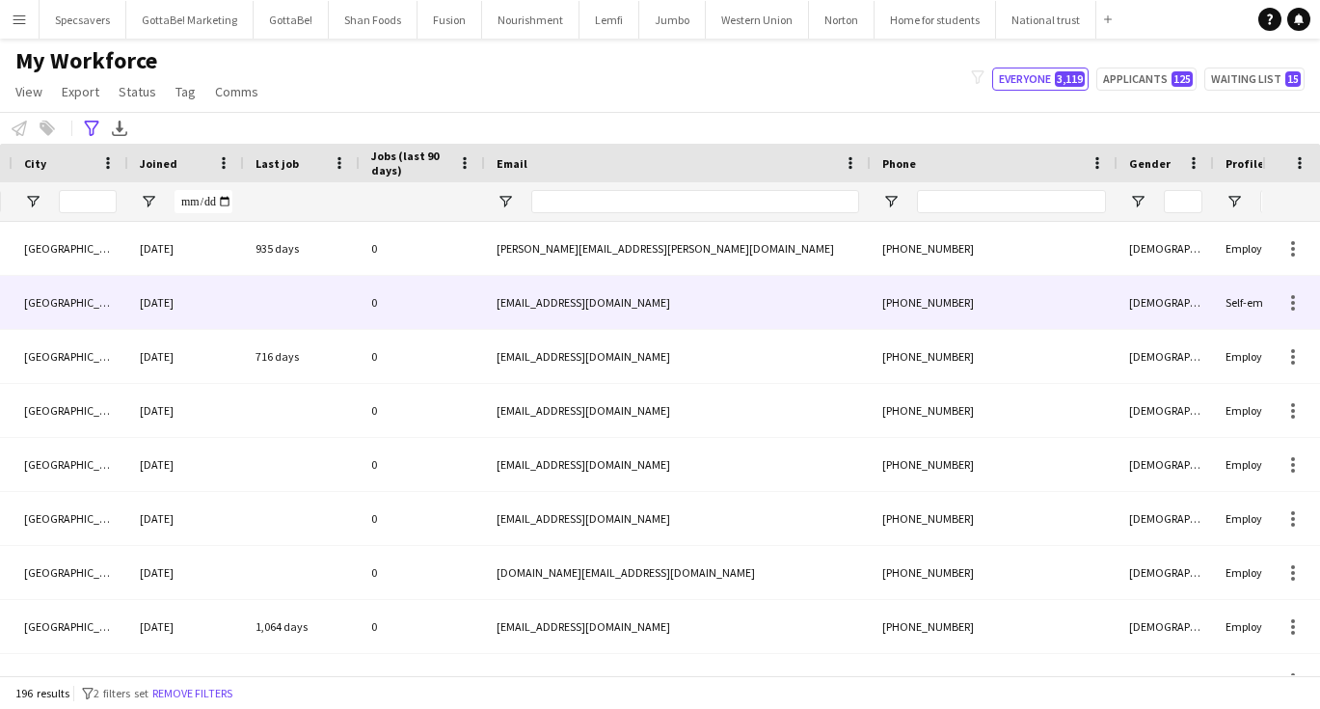
scroll to position [0, 0]
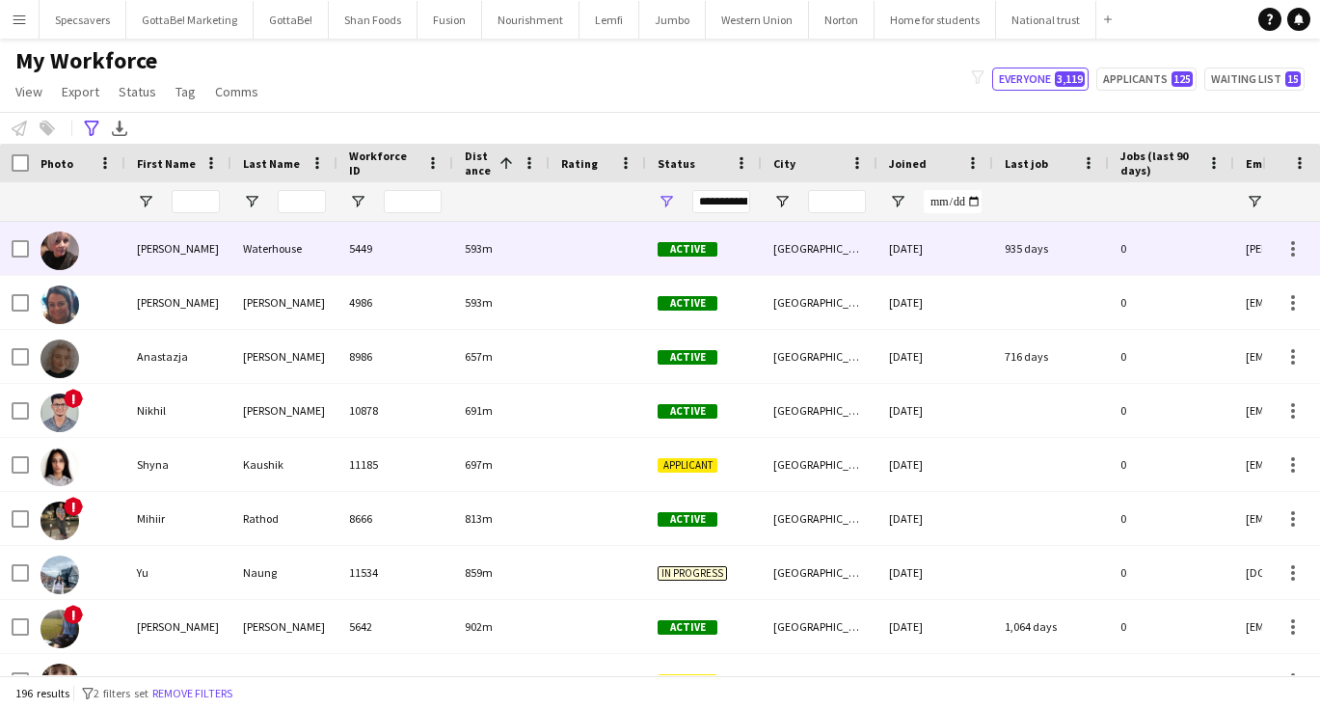
click at [382, 252] on div "5449" at bounding box center [395, 248] width 116 height 53
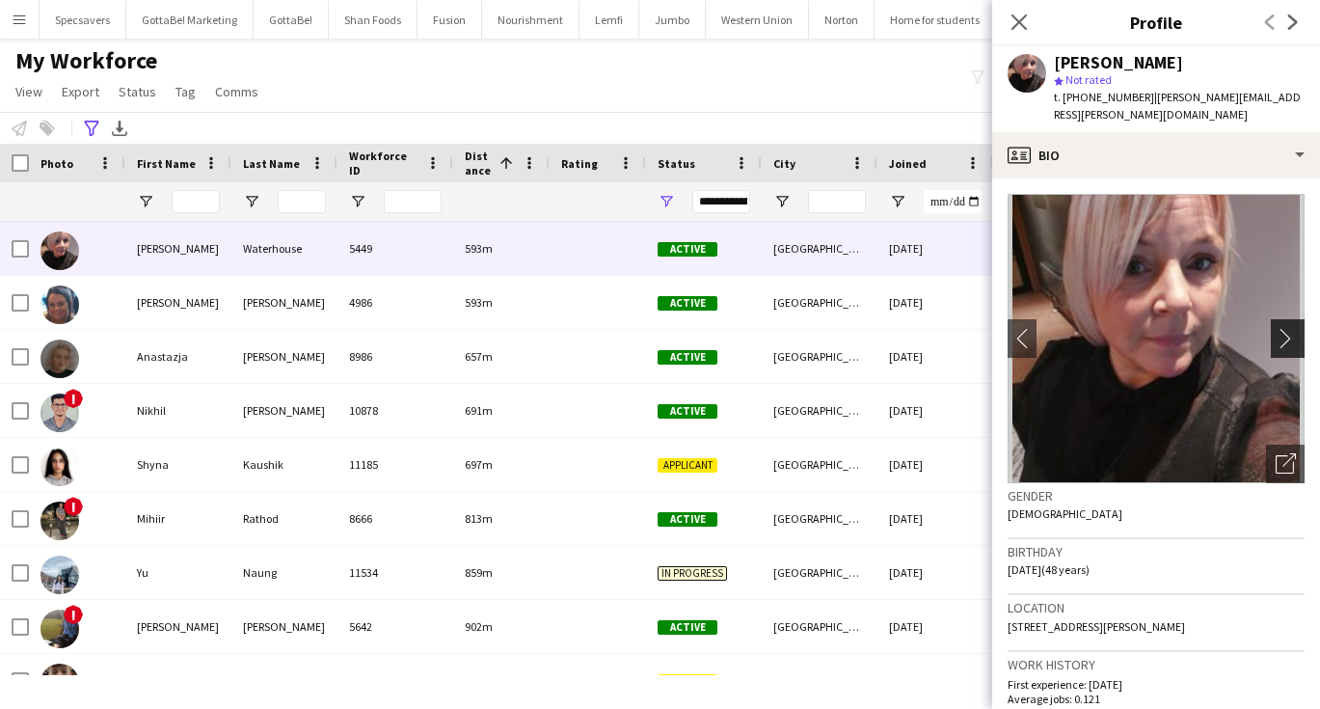
click at [1289, 328] on app-icon "chevron-right" at bounding box center [1291, 338] width 30 height 20
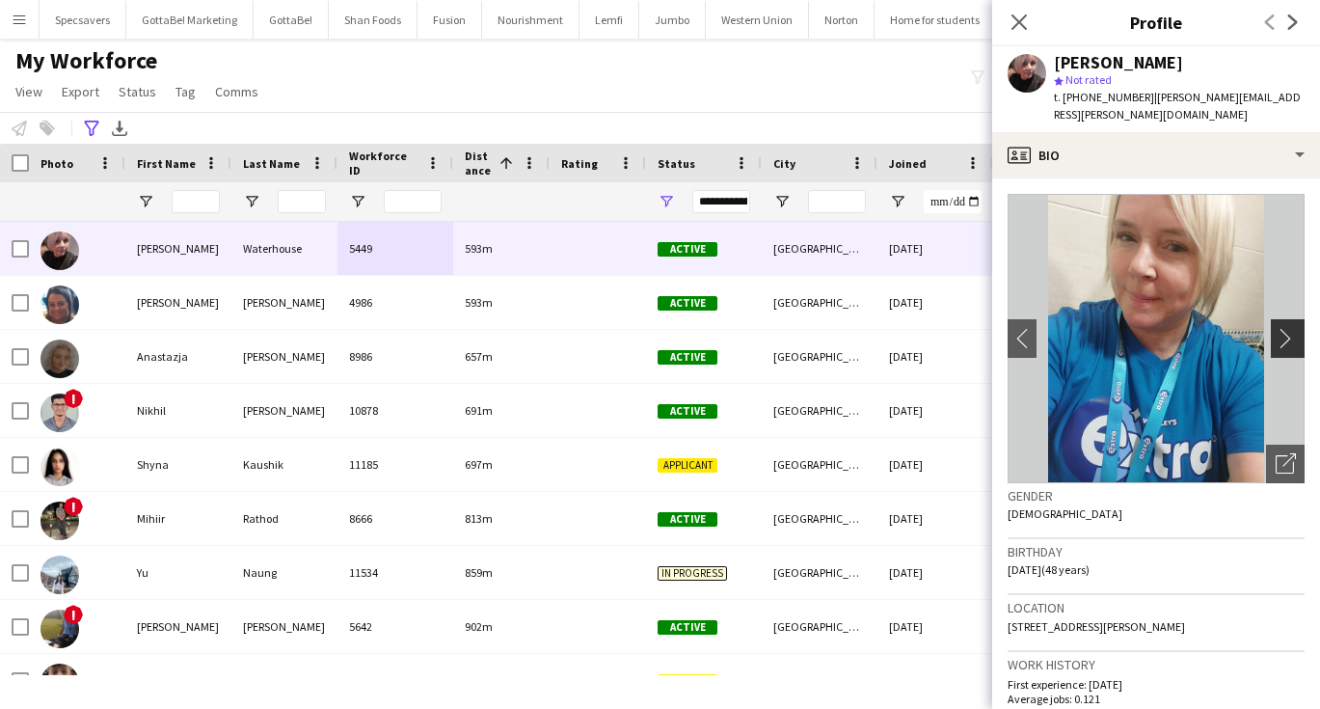
click at [1289, 328] on app-icon "chevron-right" at bounding box center [1291, 338] width 30 height 20
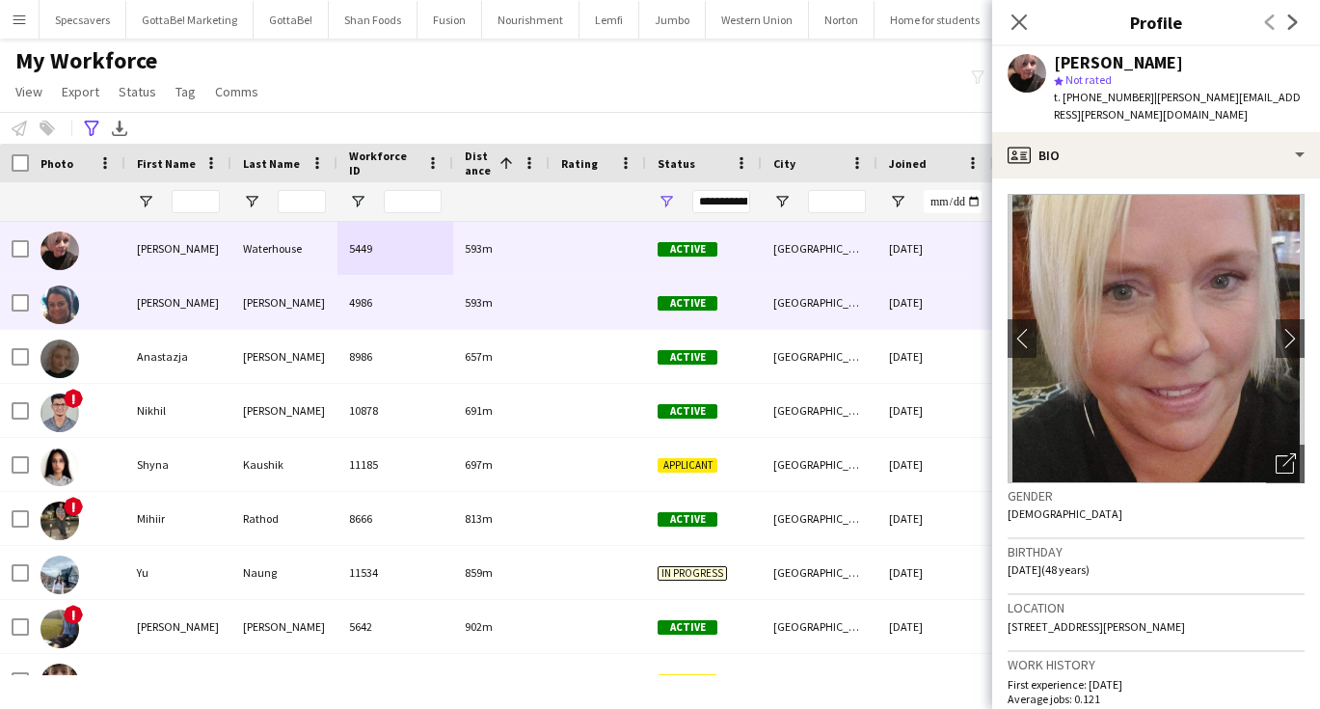
click at [617, 304] on div at bounding box center [598, 302] width 96 height 53
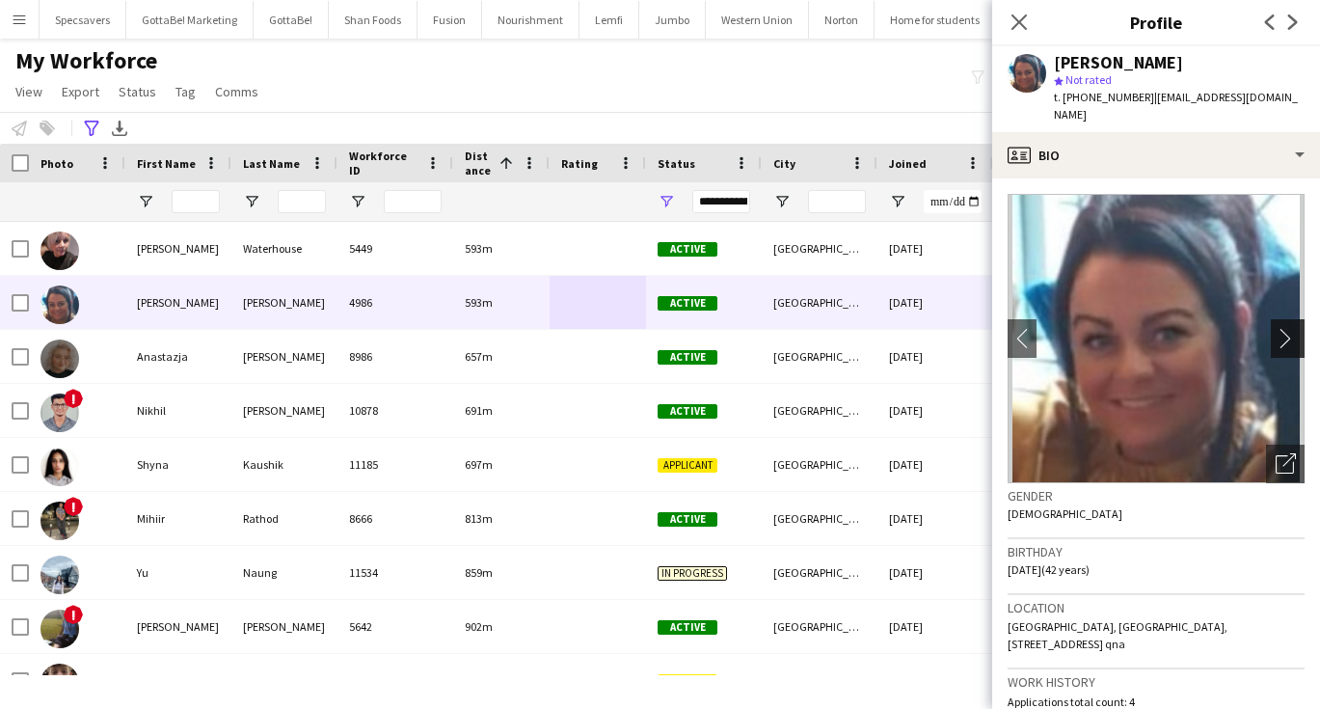
click at [1300, 330] on button "chevron-right" at bounding box center [1290, 338] width 39 height 39
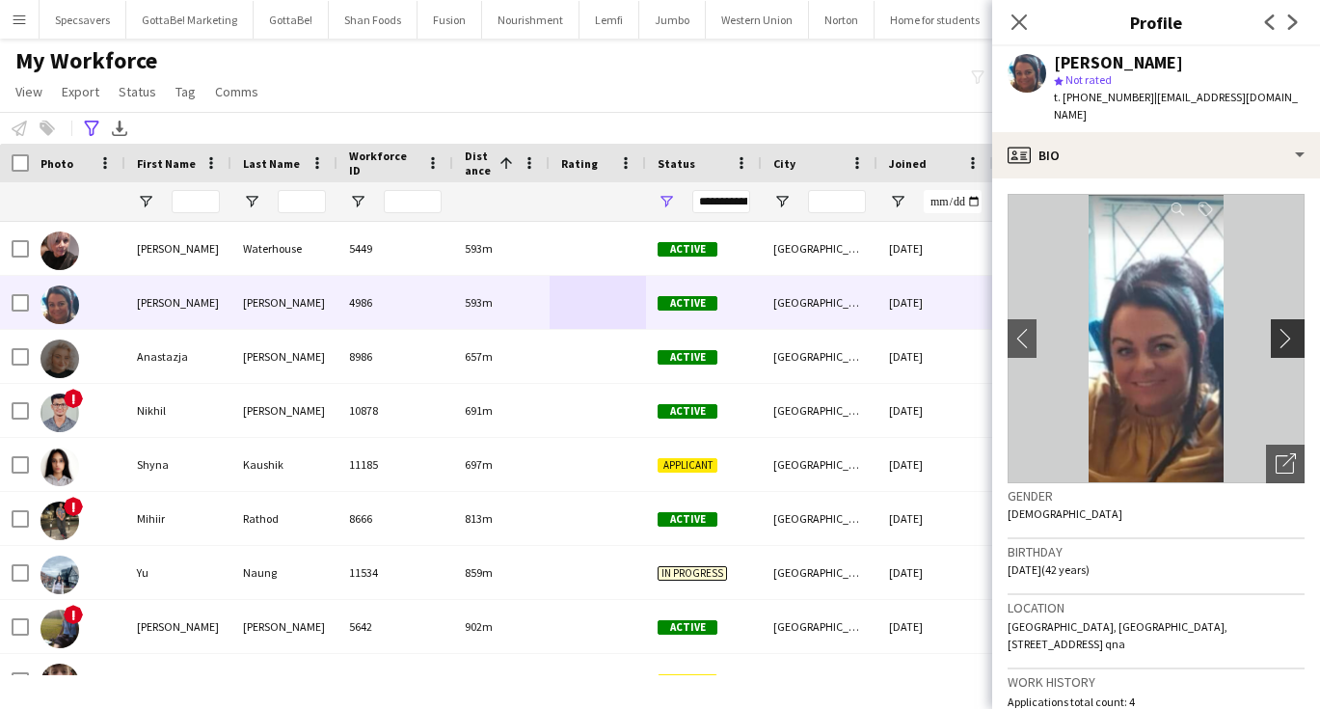
click at [1300, 330] on button "chevron-right" at bounding box center [1290, 338] width 39 height 39
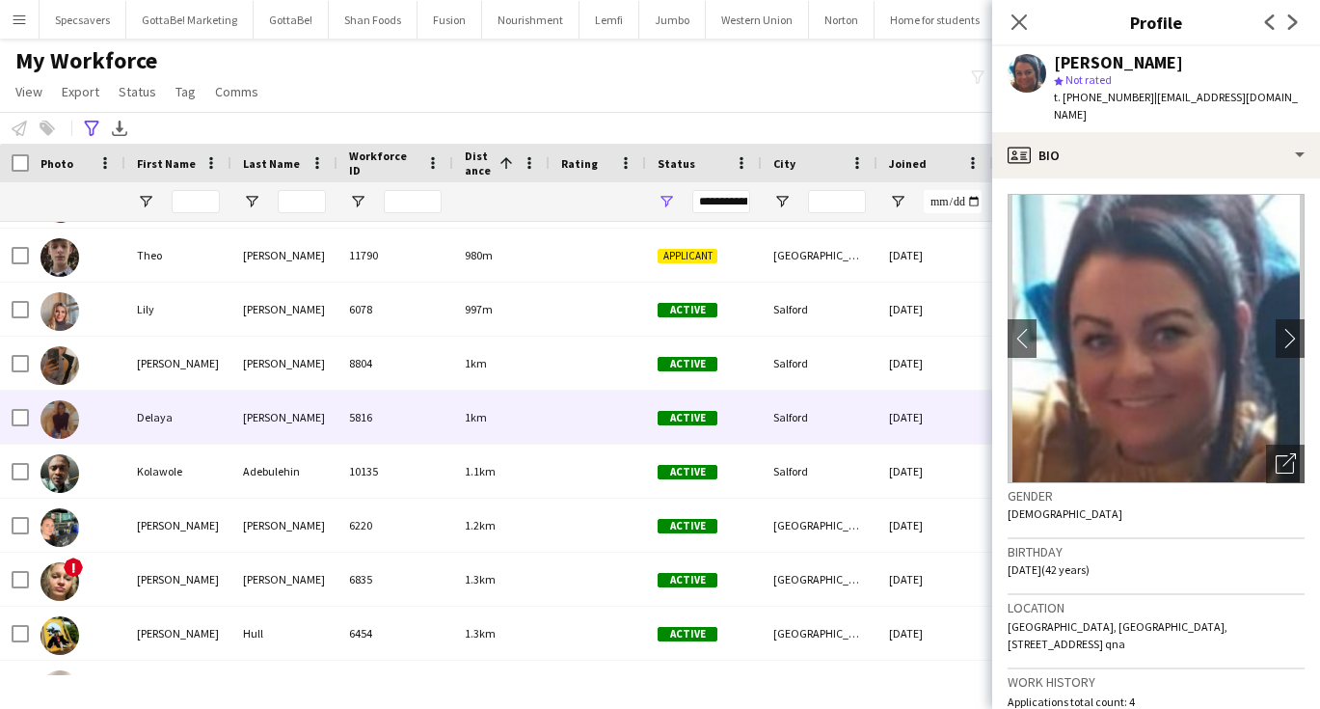
scroll to position [485, 0]
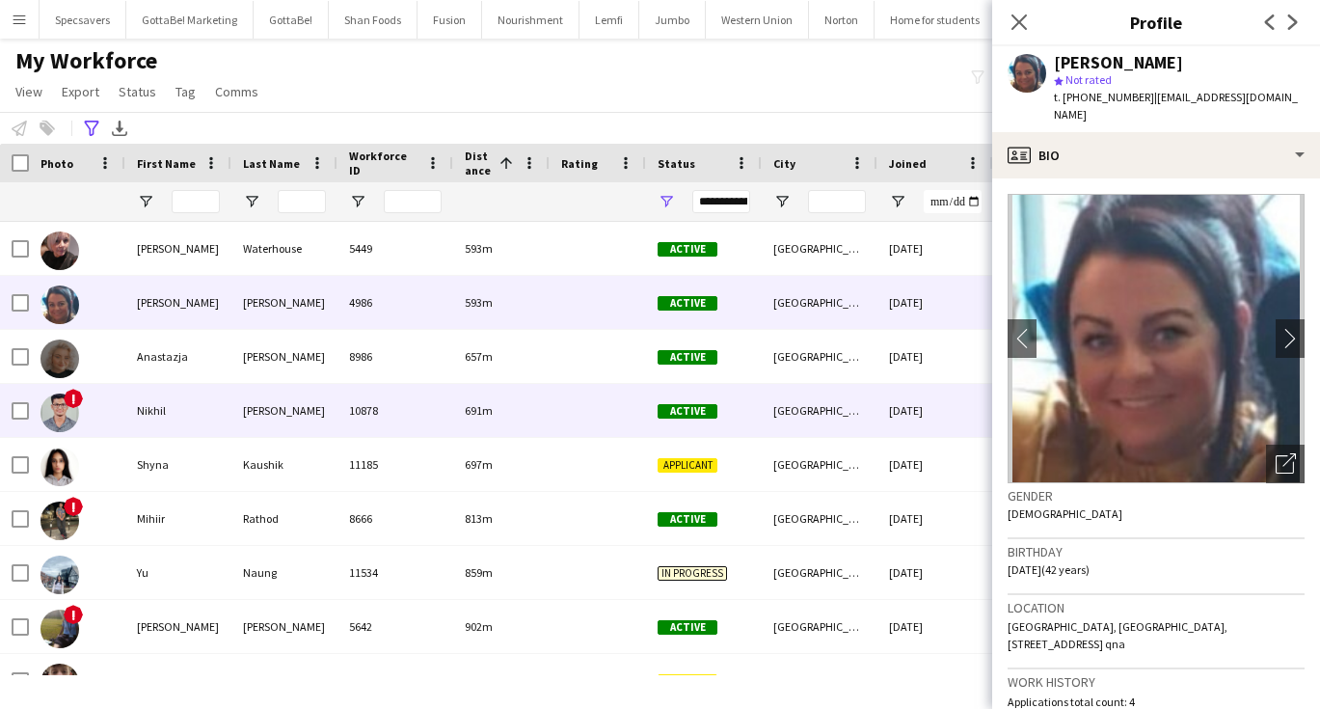
click at [515, 411] on div "691m" at bounding box center [501, 410] width 96 height 53
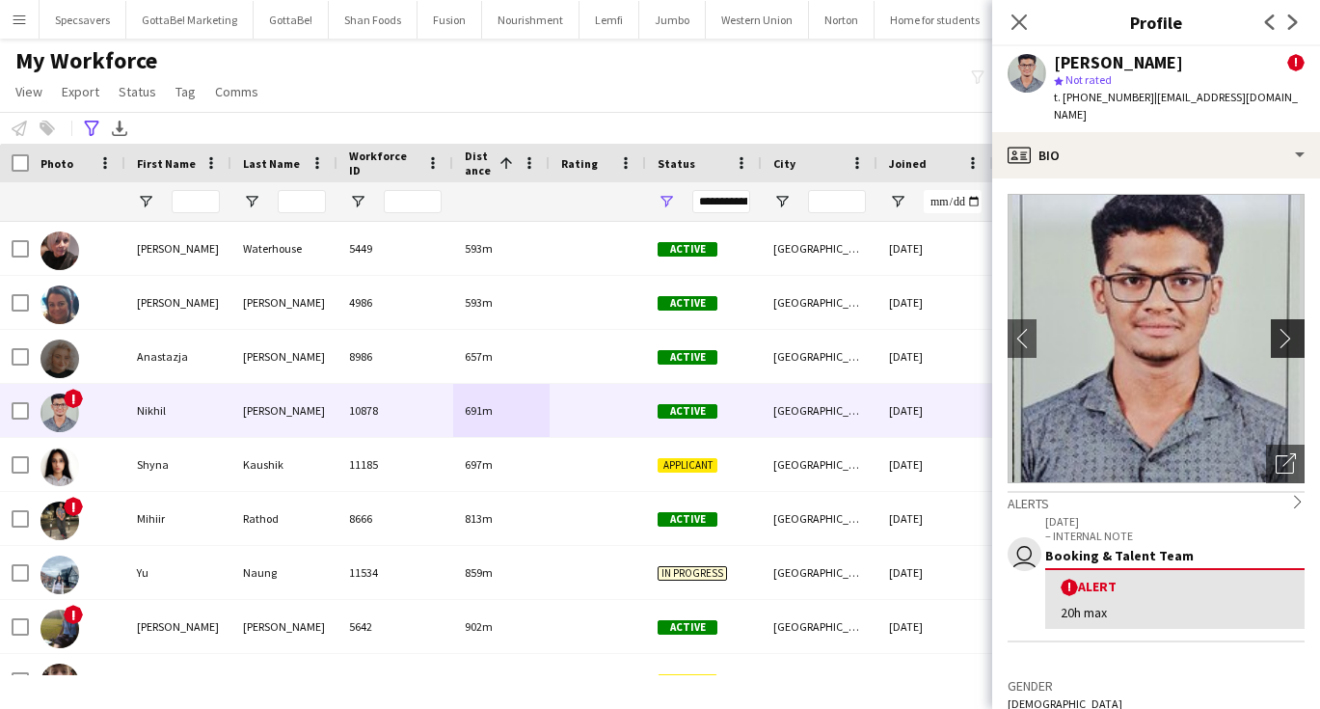
click at [1291, 328] on app-icon "chevron-right" at bounding box center [1291, 338] width 30 height 20
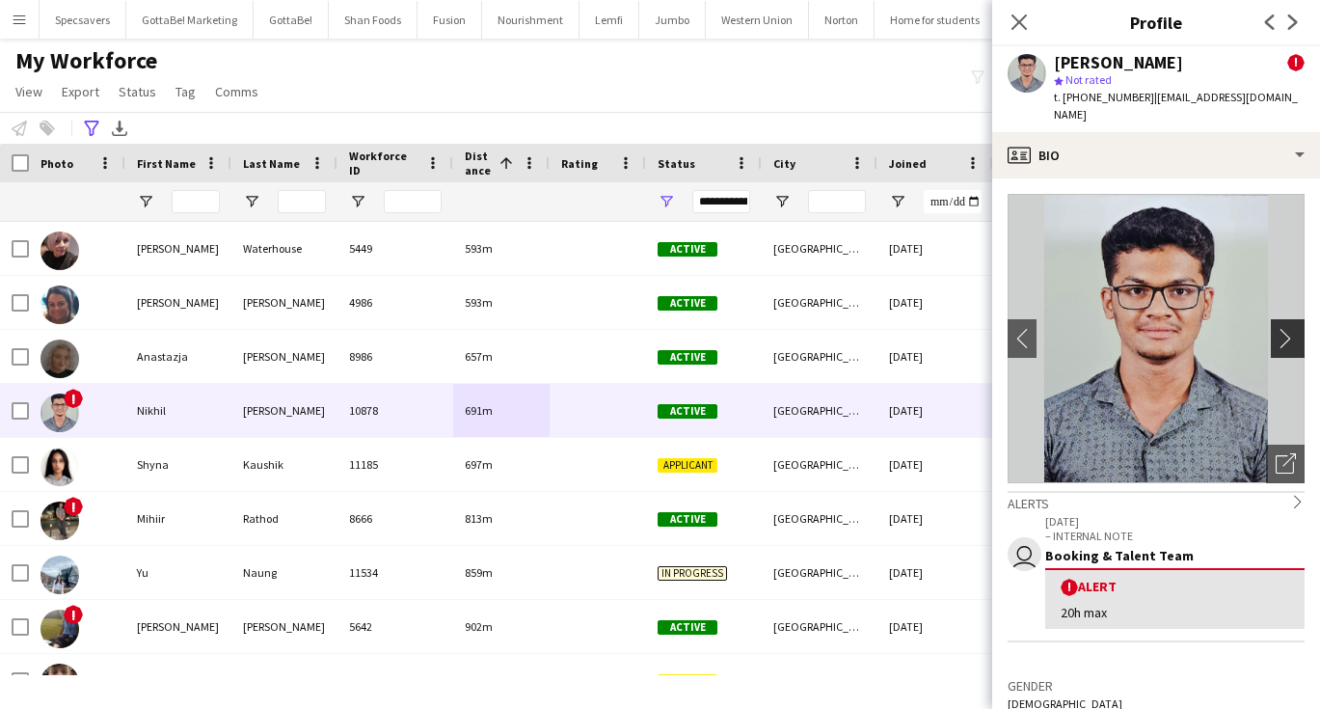
click at [1291, 328] on app-icon "chevron-right" at bounding box center [1291, 338] width 30 height 20
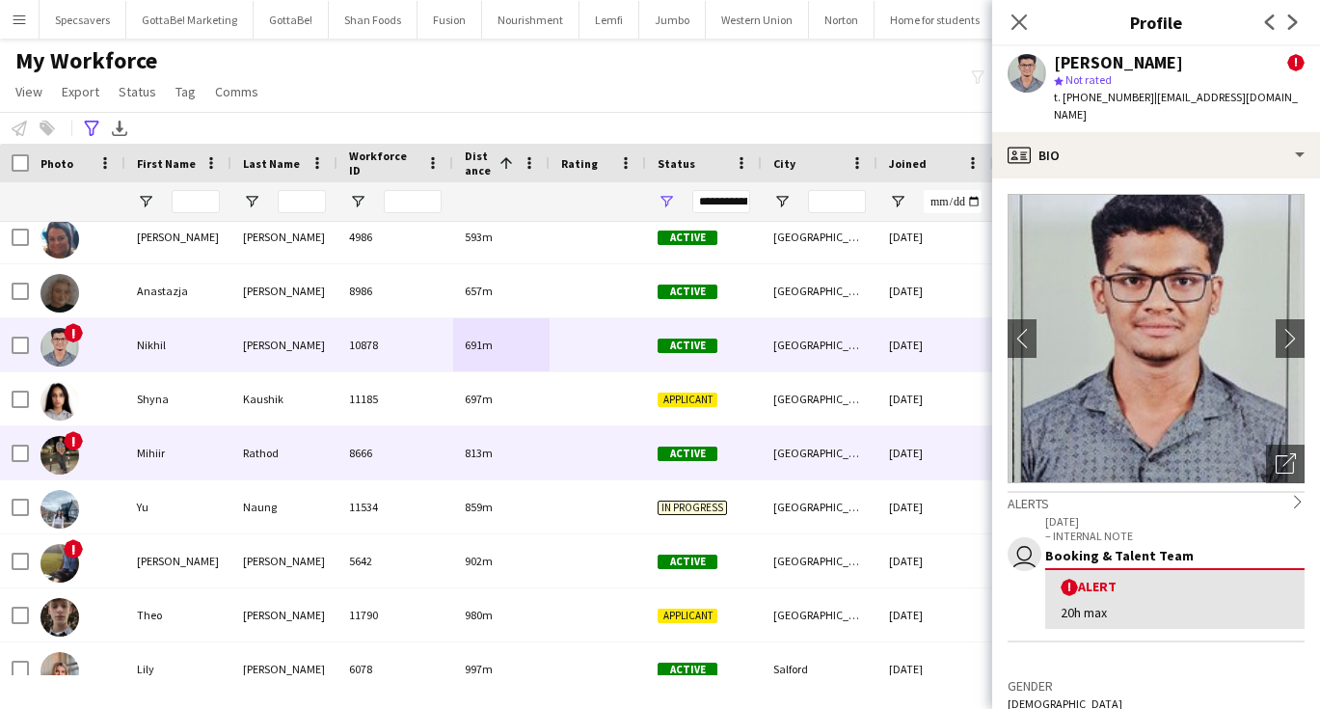
scroll to position [80, 0]
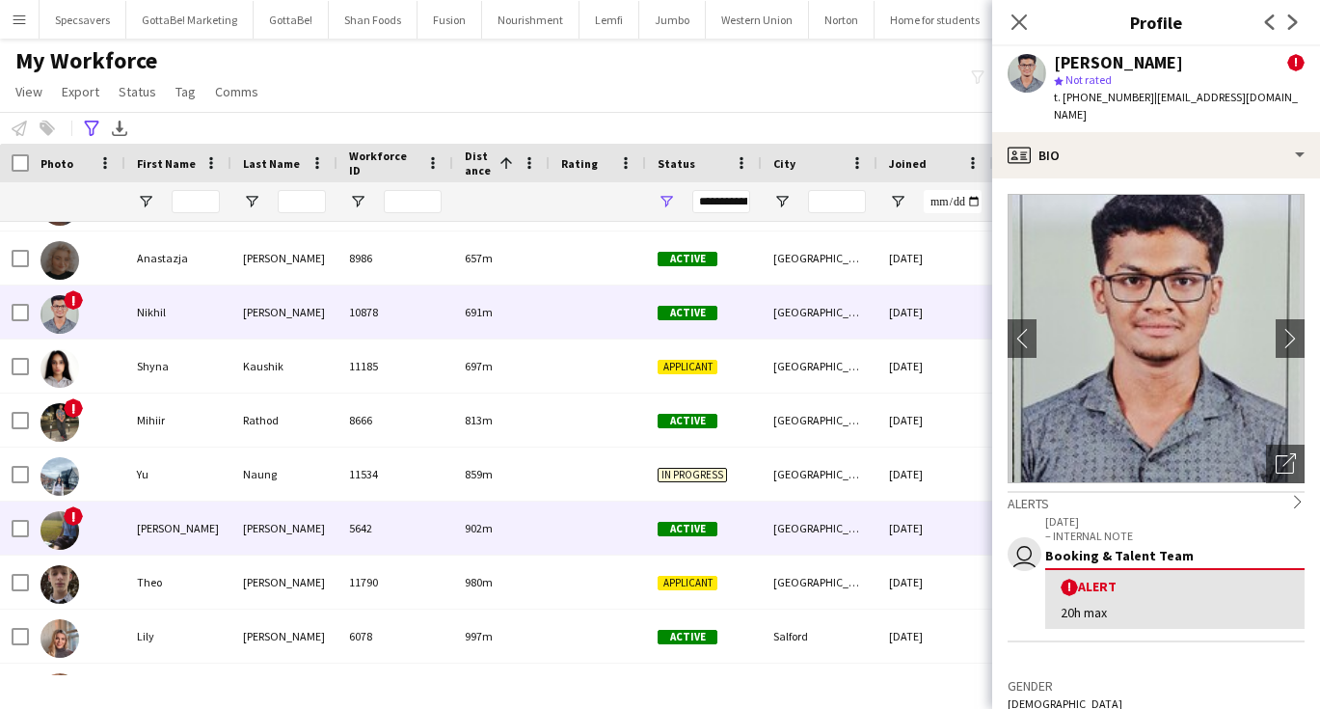
click at [487, 522] on span "902m" at bounding box center [479, 528] width 28 height 14
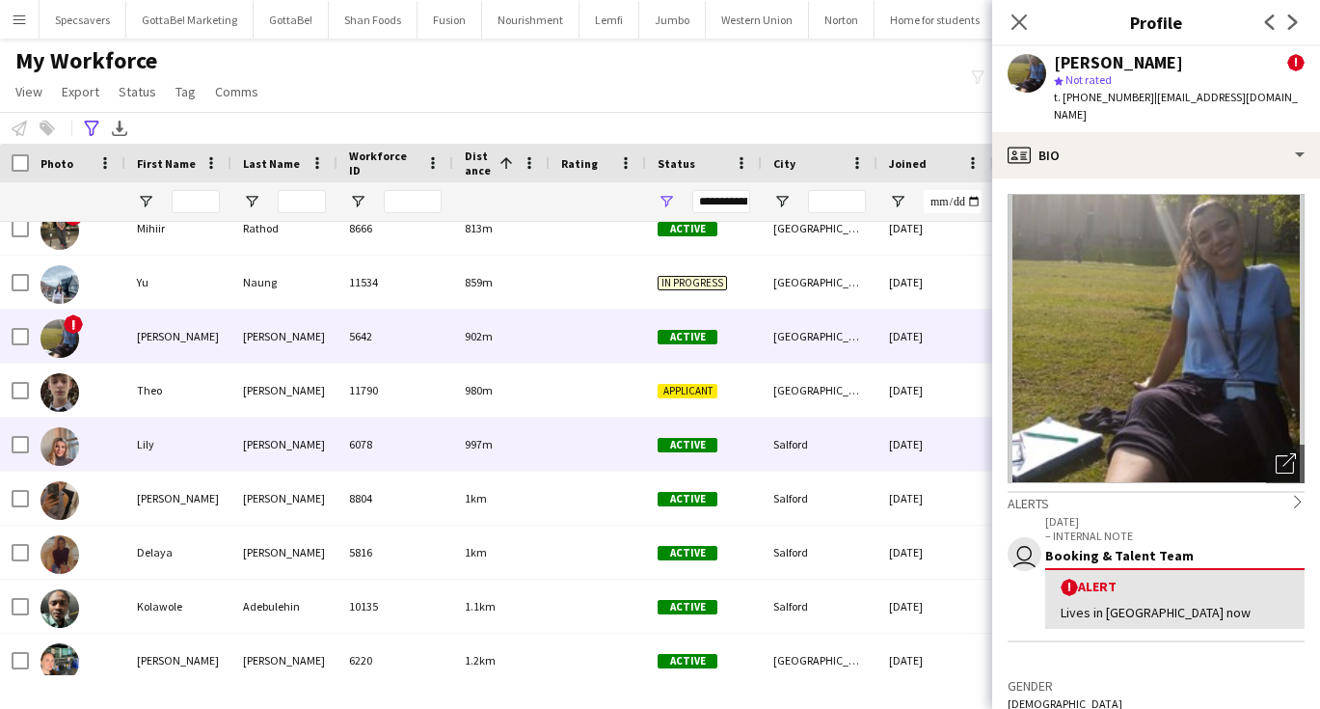
scroll to position [295, 0]
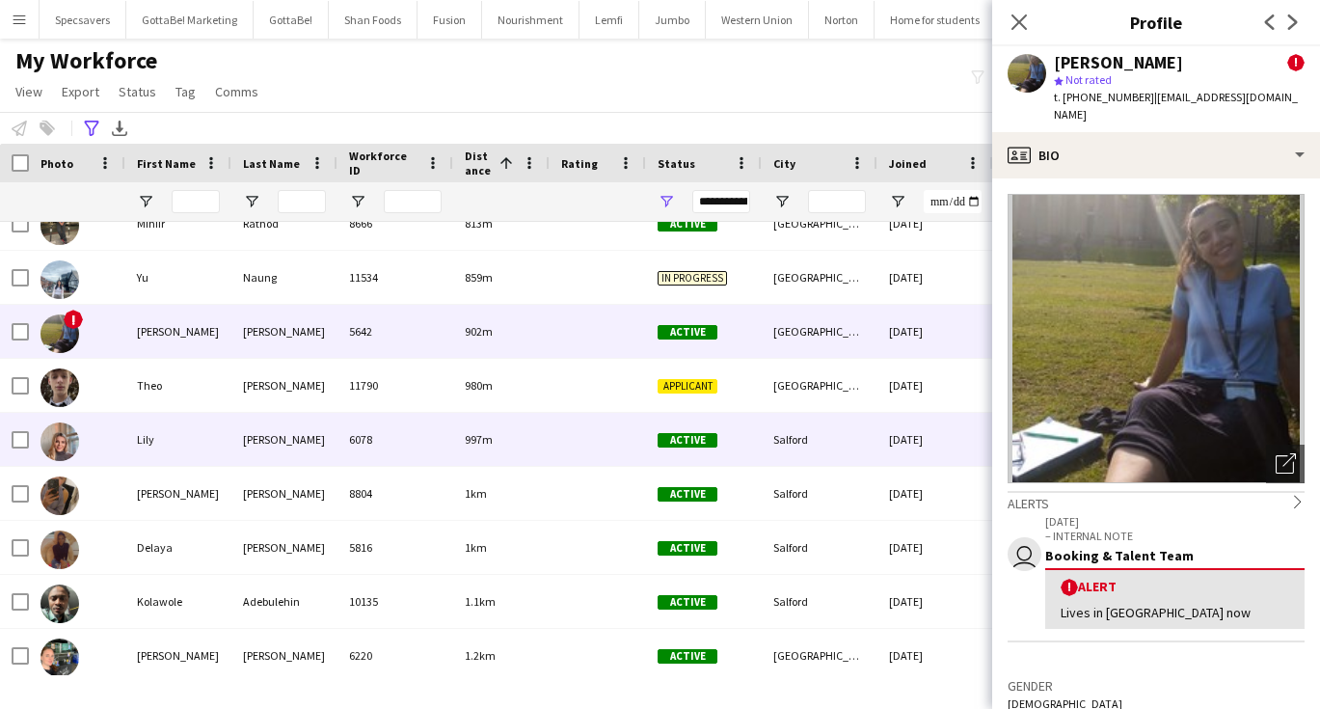
click at [597, 435] on div at bounding box center [598, 439] width 96 height 53
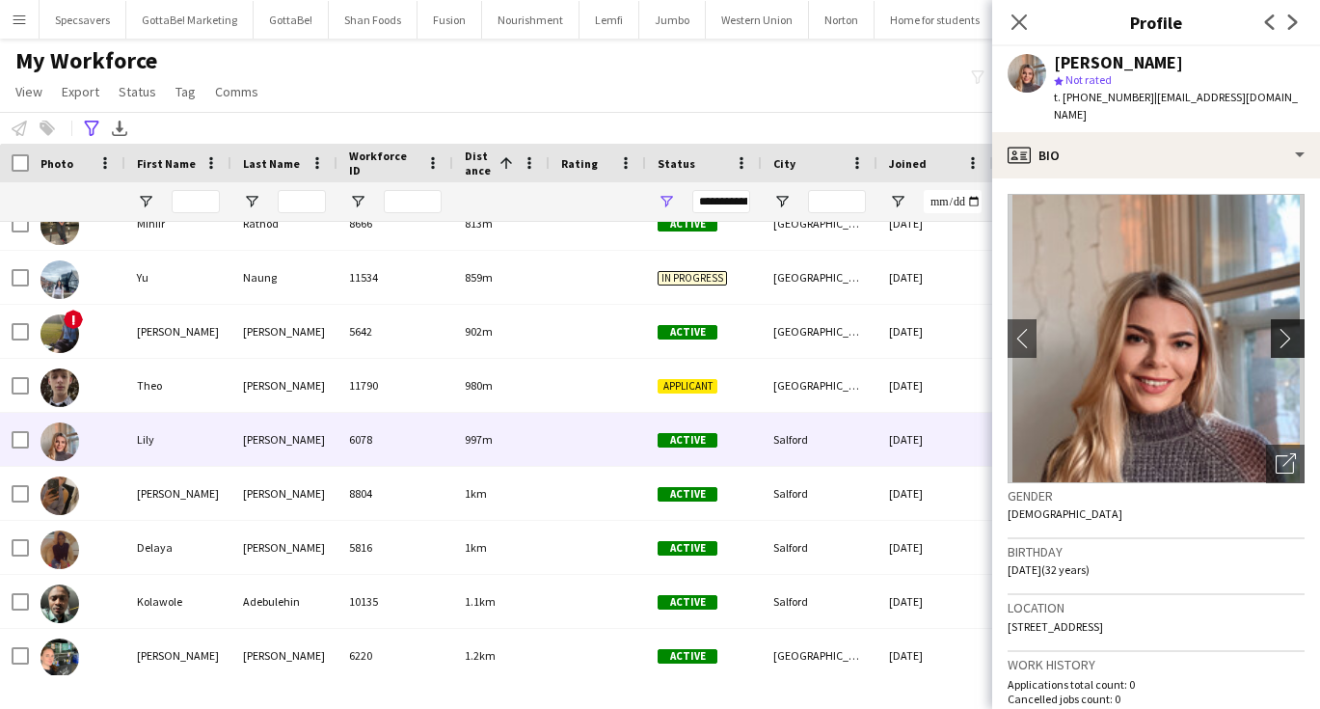
click at [1293, 328] on app-icon "chevron-right" at bounding box center [1291, 338] width 30 height 20
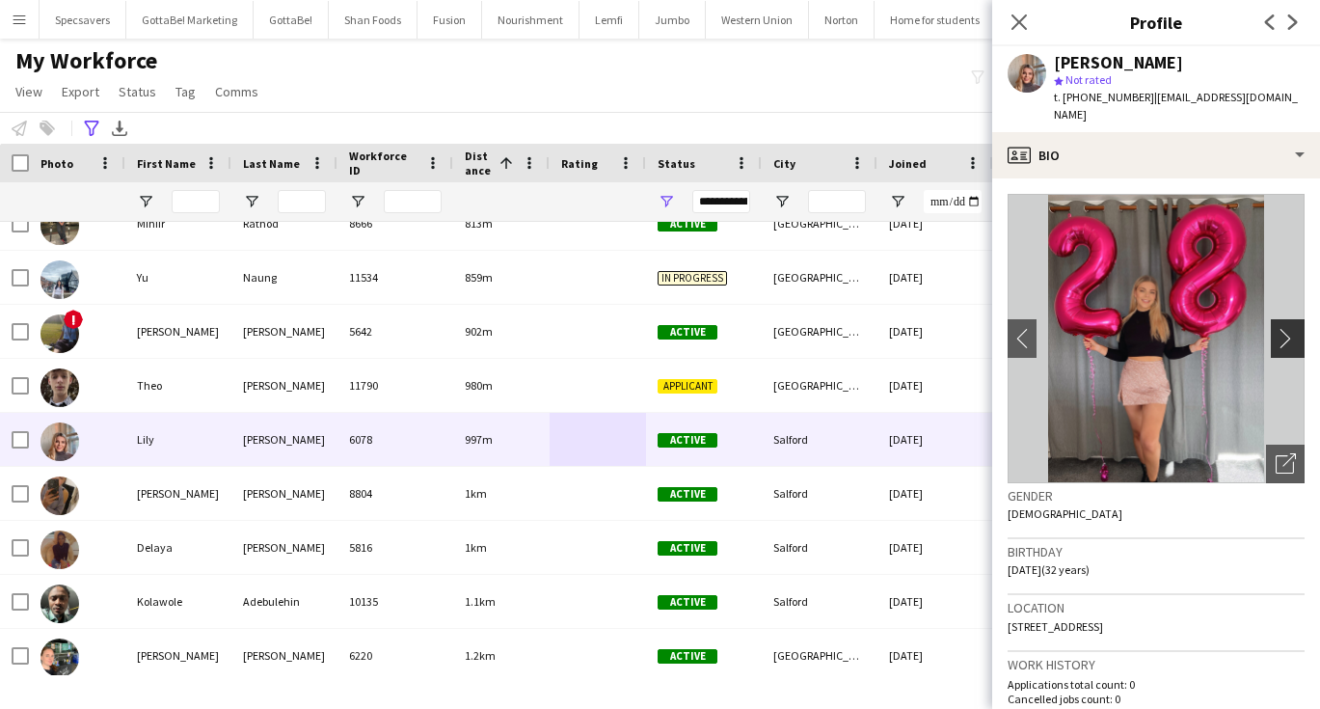
click at [1293, 328] on app-icon "chevron-right" at bounding box center [1291, 338] width 30 height 20
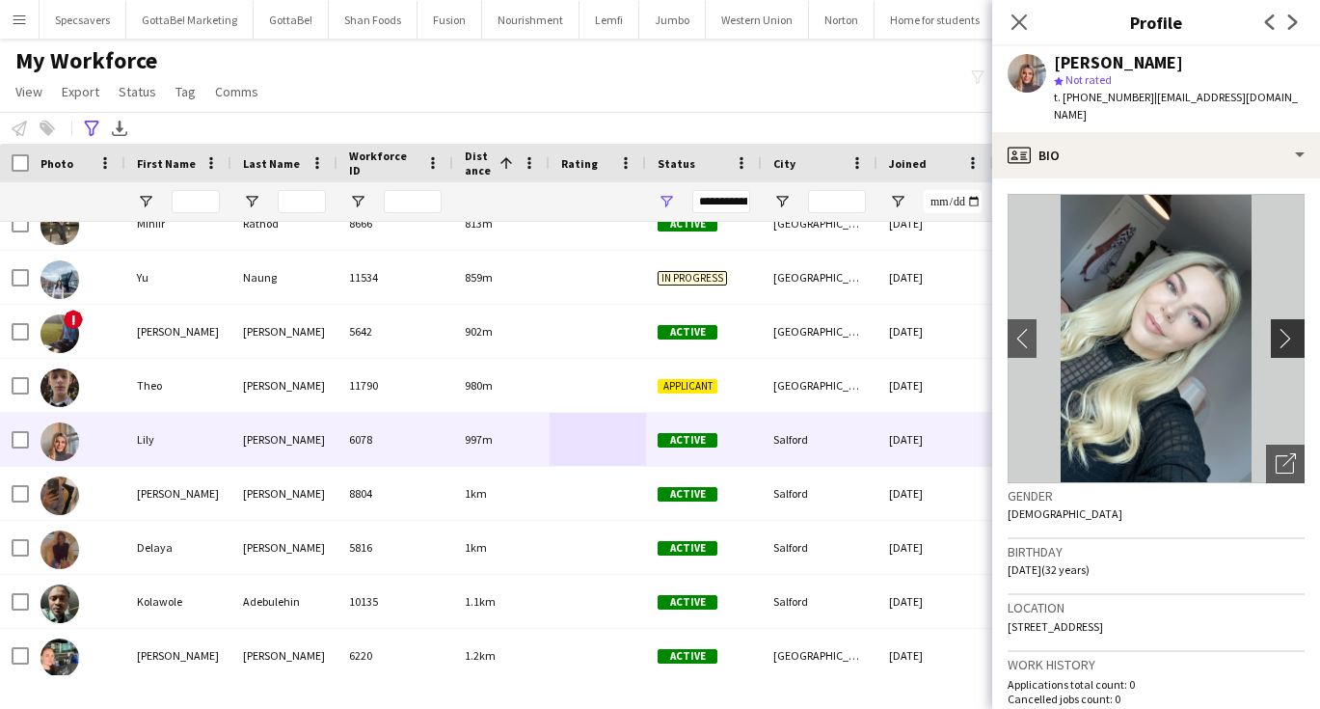
click at [1293, 328] on app-icon "chevron-right" at bounding box center [1291, 338] width 30 height 20
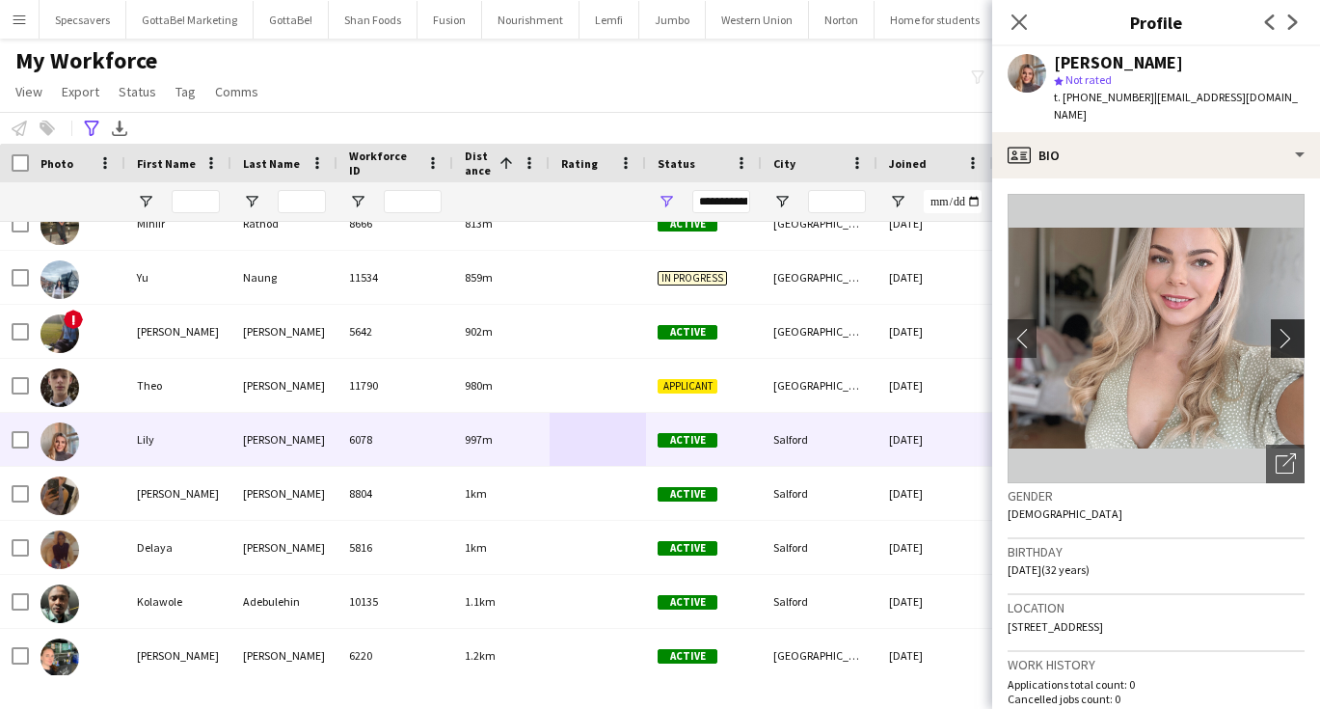
click at [1293, 328] on app-icon "chevron-right" at bounding box center [1291, 338] width 30 height 20
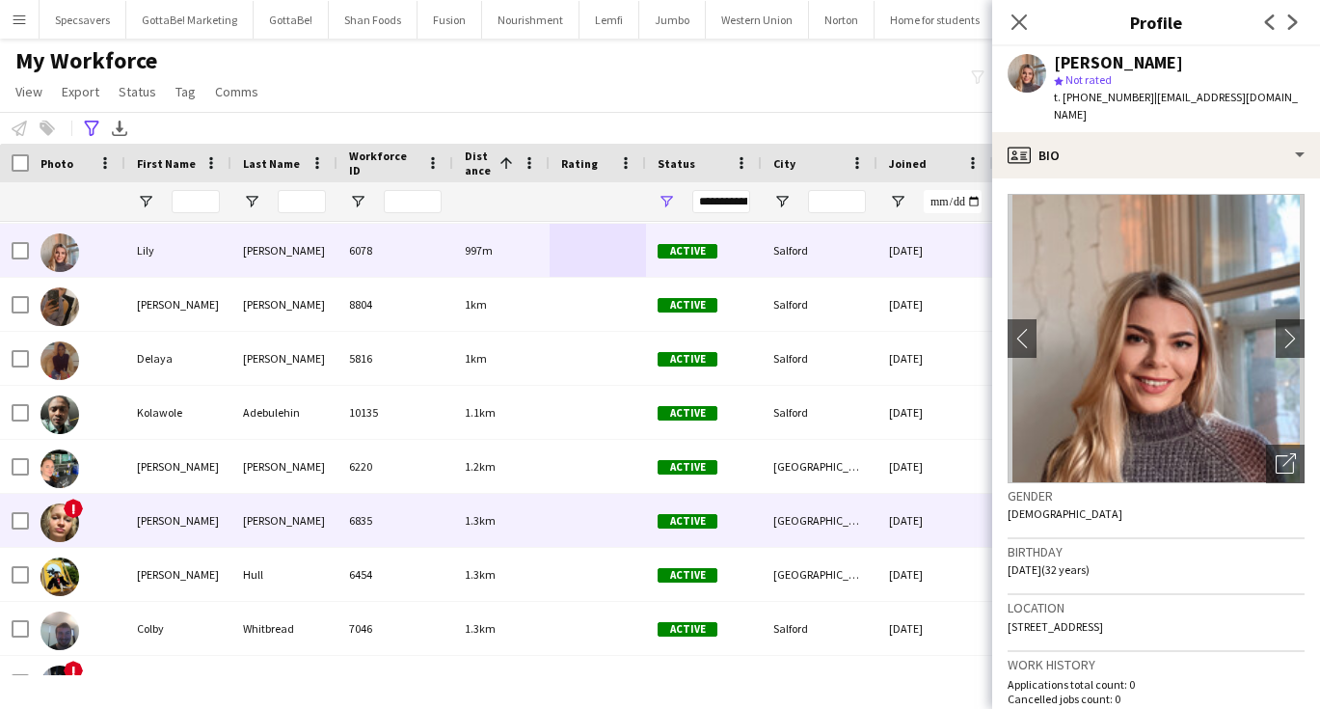
scroll to position [471, 0]
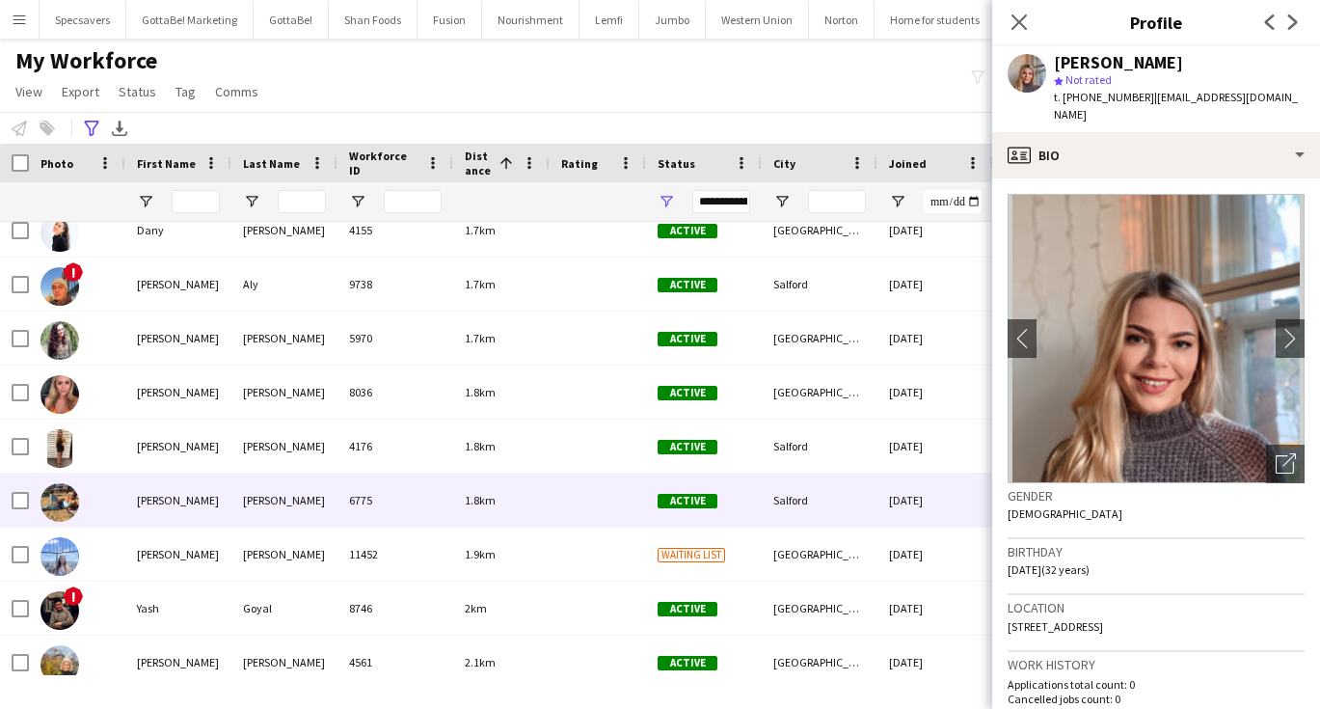
click at [517, 500] on div "1.8km" at bounding box center [501, 499] width 96 height 53
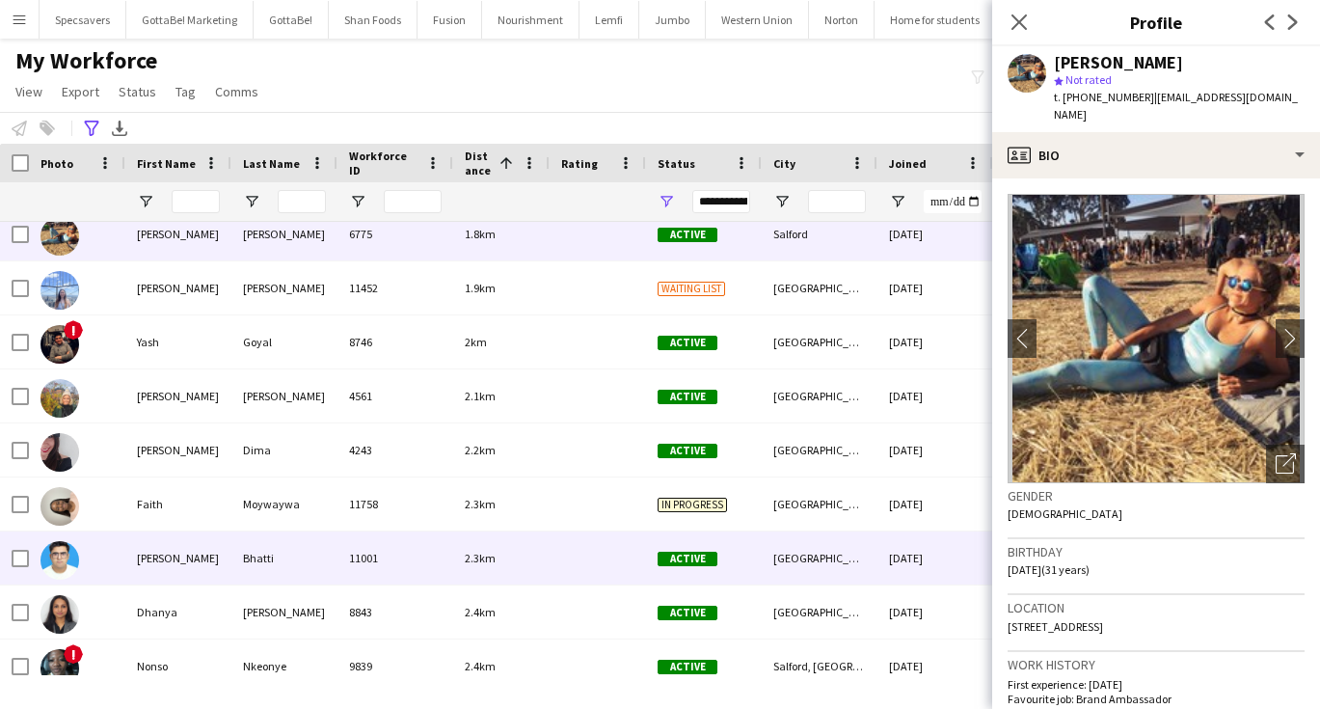
click at [753, 558] on div "Active" at bounding box center [704, 557] width 116 height 53
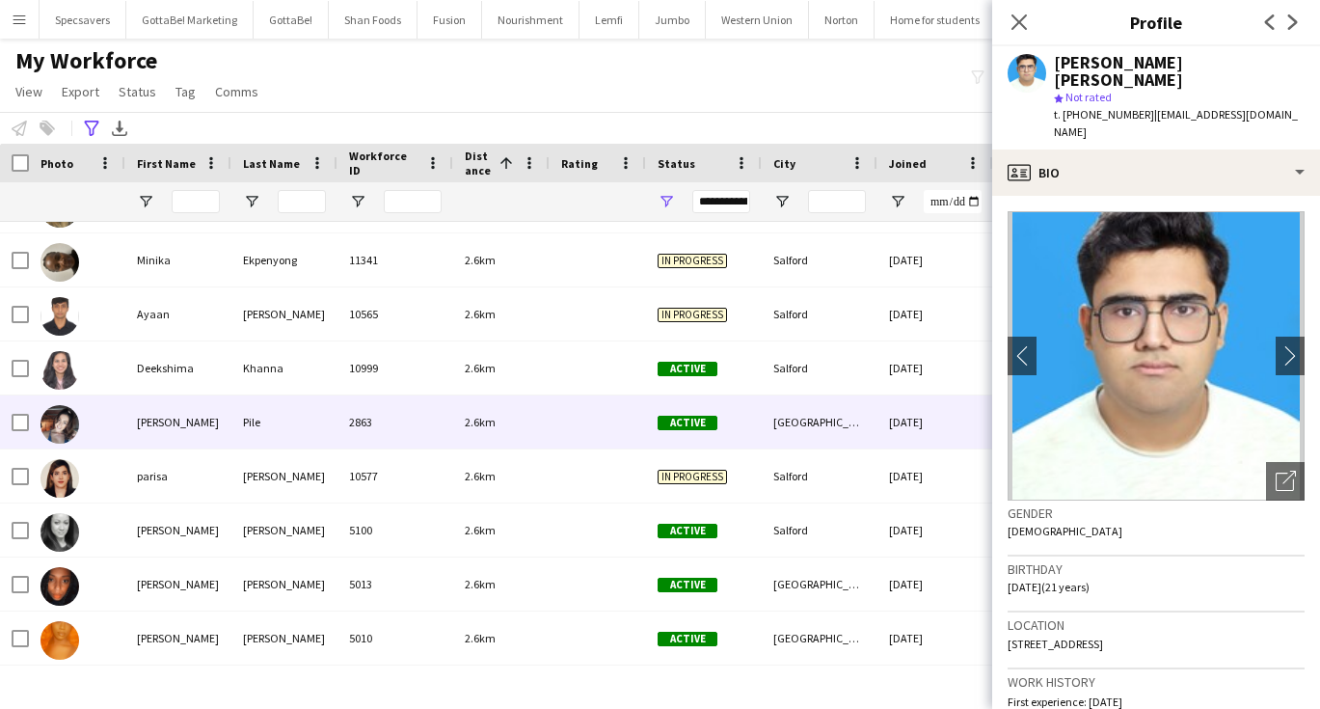
scroll to position [2267, 0]
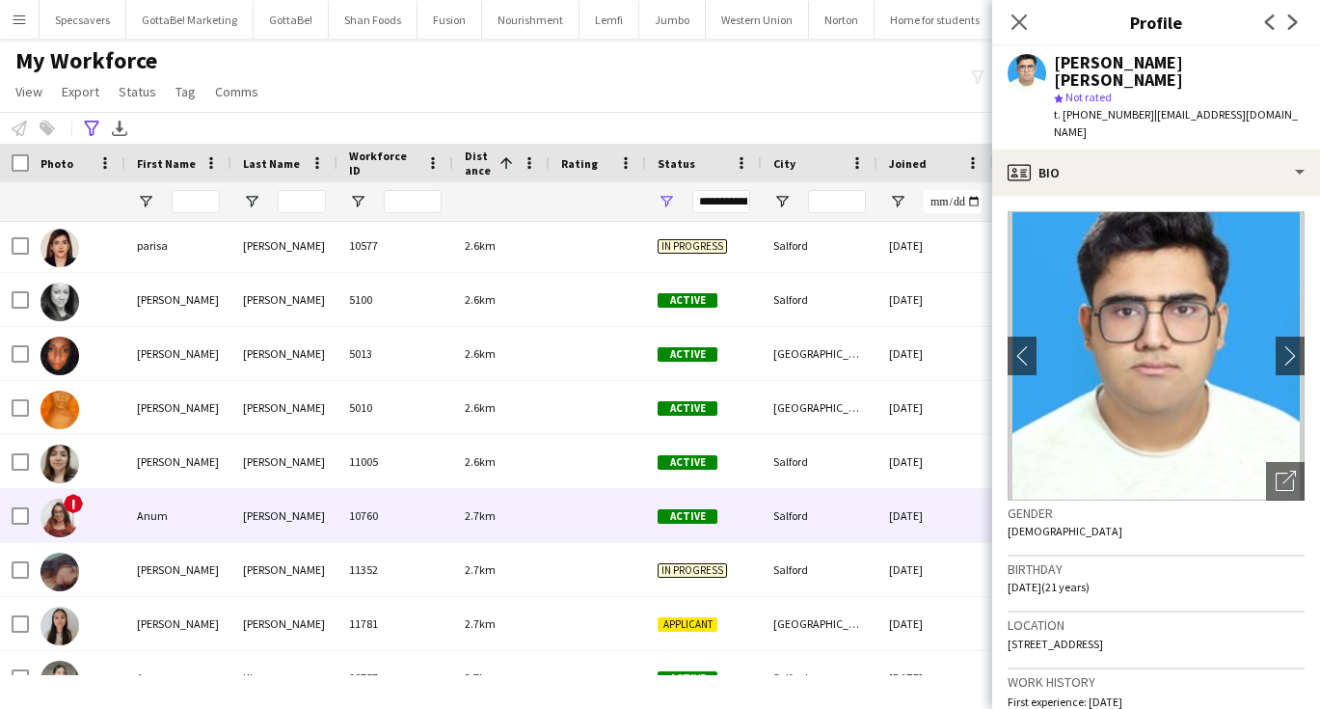
click at [684, 523] on span "Active" at bounding box center [688, 516] width 60 height 14
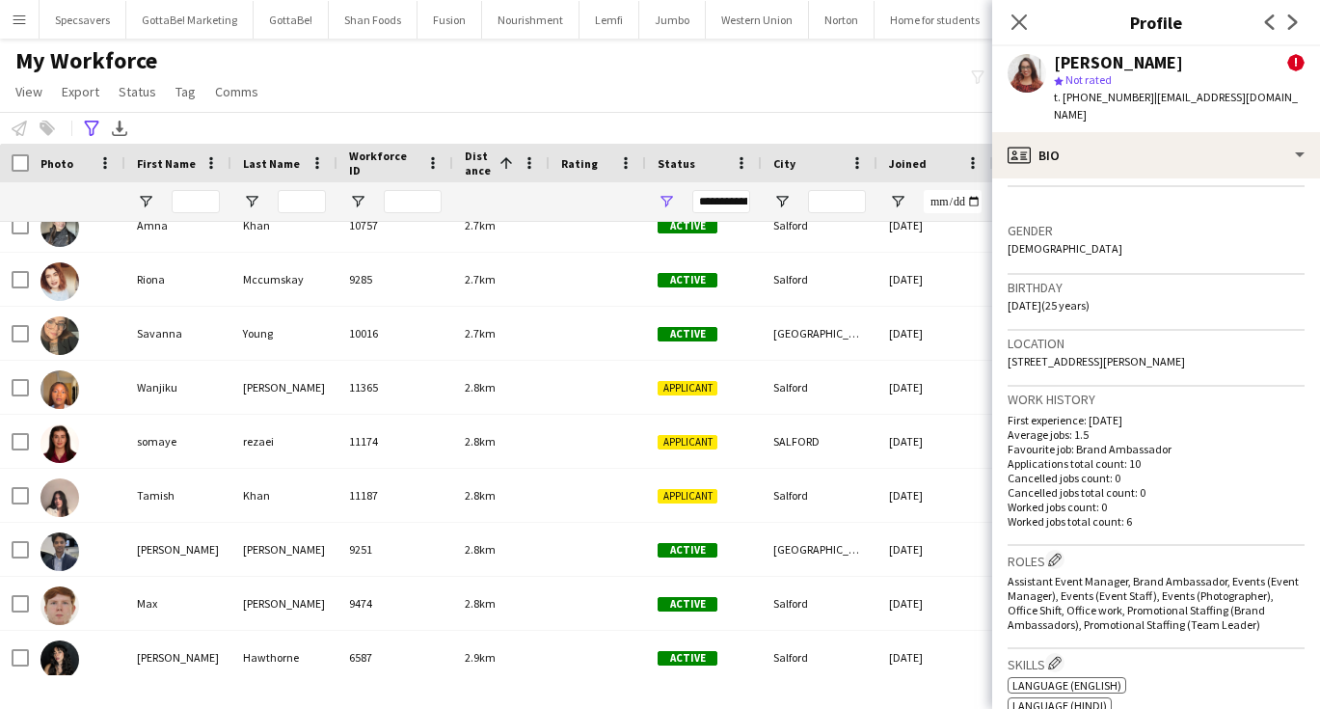
click at [582, 54] on div "My Workforce View Views Default view New view Update view Delete view Edit name…" at bounding box center [660, 79] width 1320 height 66
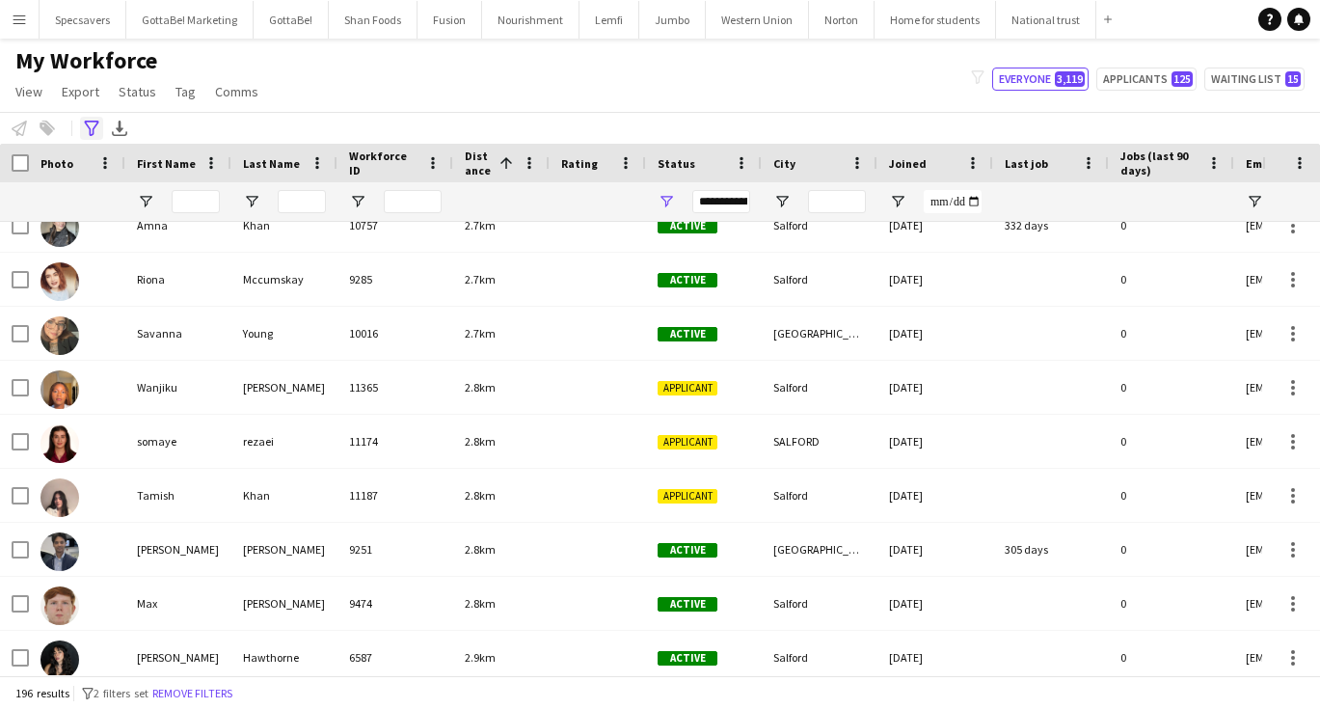
click at [90, 121] on icon "Advanced filters" at bounding box center [91, 128] width 15 height 15
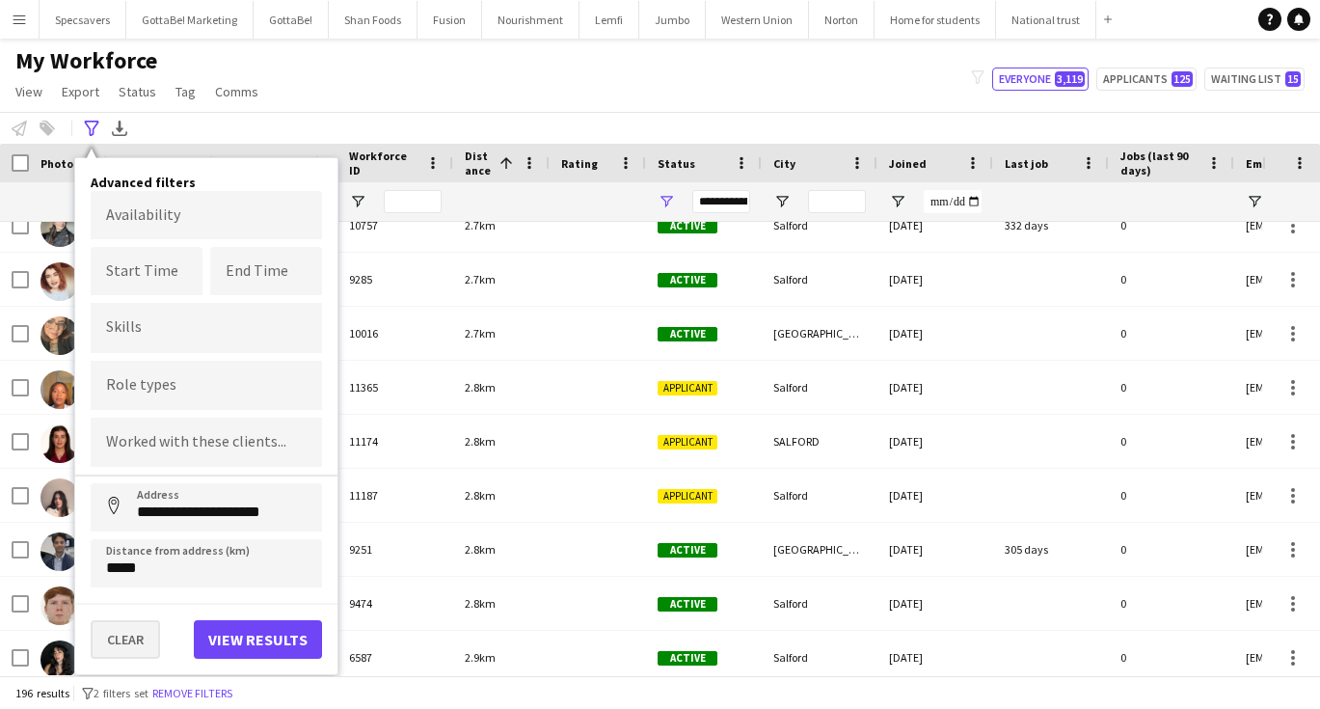
click at [129, 632] on button "Clear" at bounding box center [125, 639] width 69 height 39
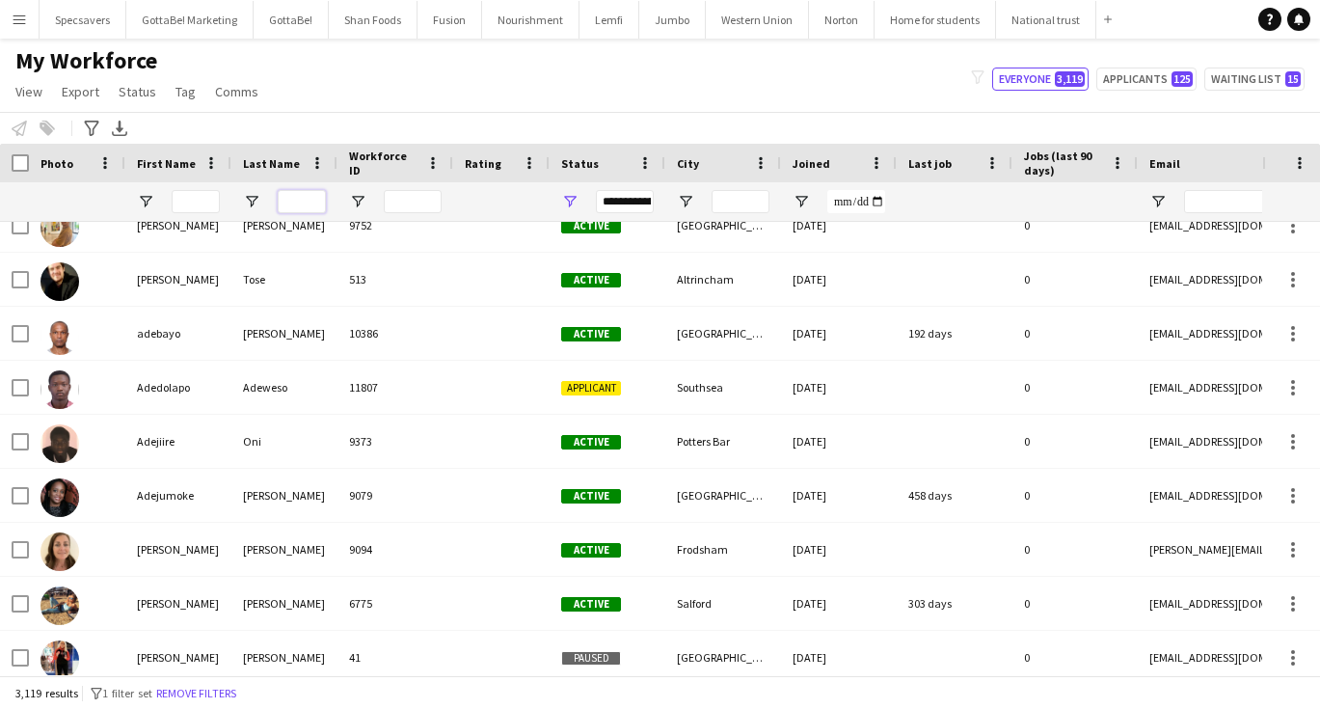
click at [303, 193] on input "Last Name Filter Input" at bounding box center [302, 201] width 48 height 23
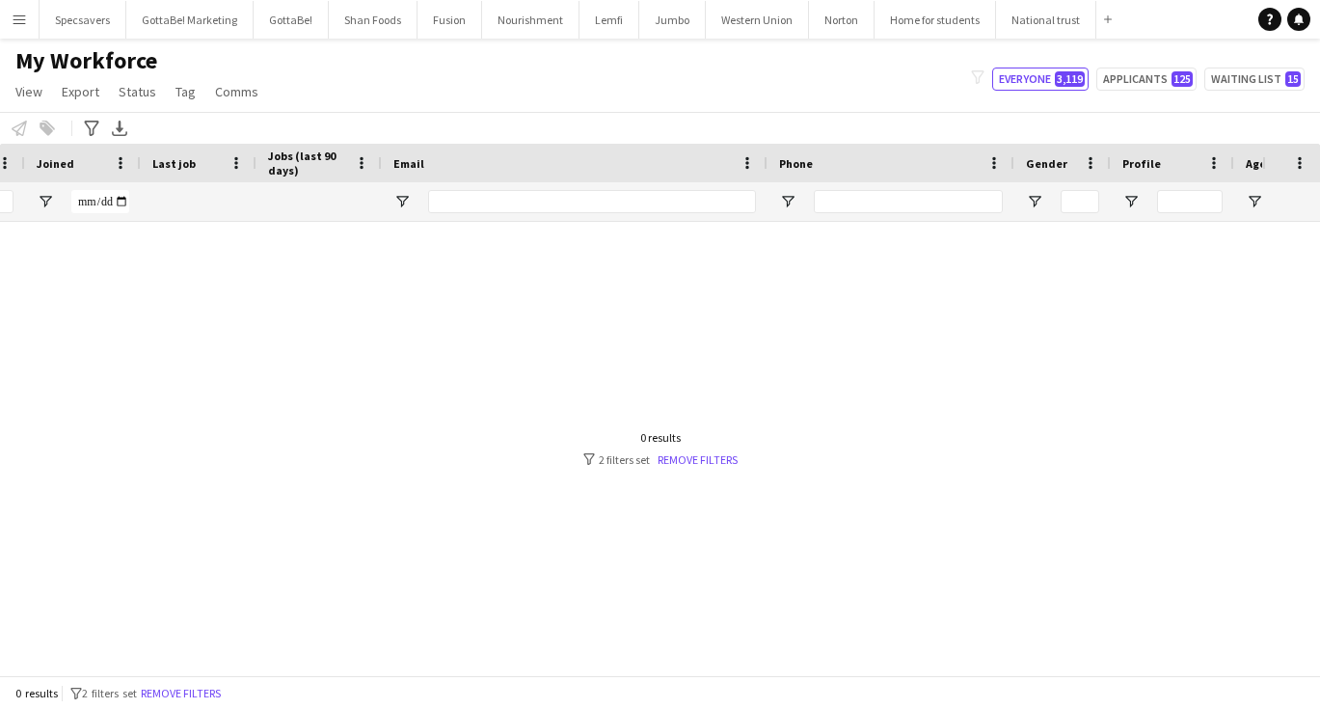
scroll to position [0, 409]
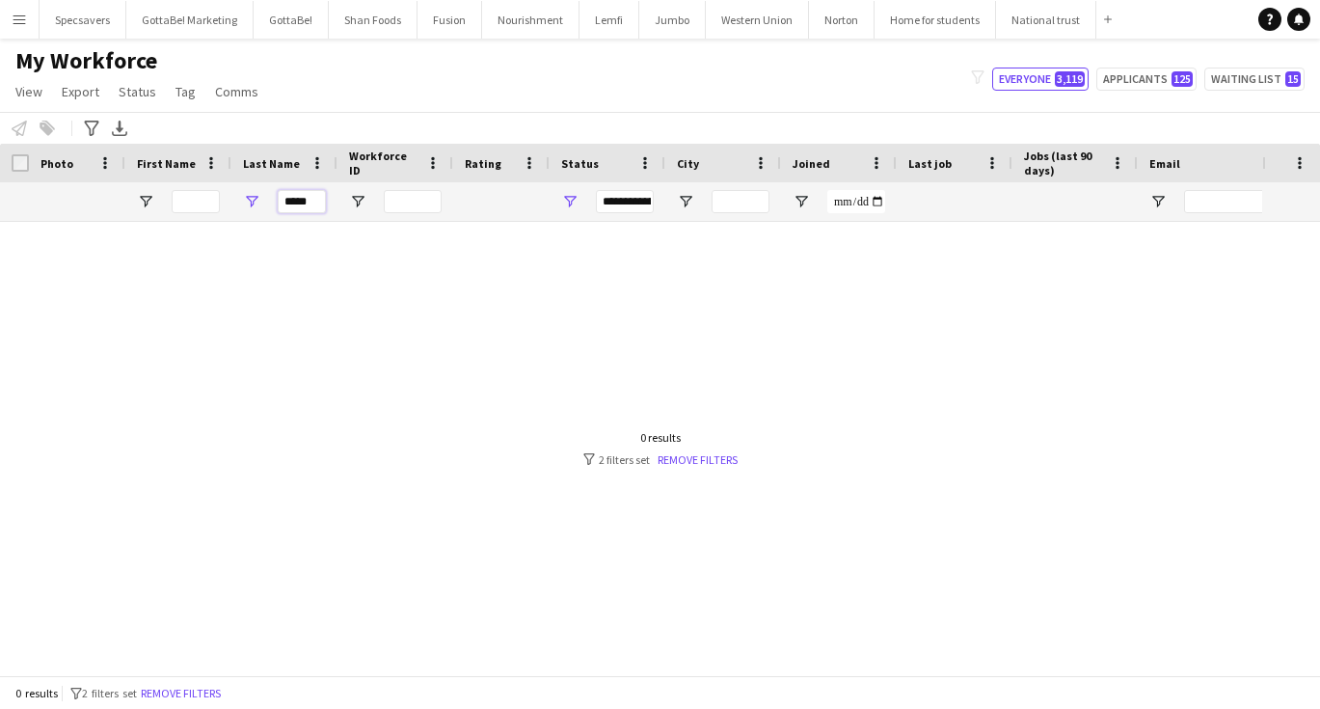
type input "*****"
click at [573, 197] on span "Open Filter Menu" at bounding box center [569, 201] width 17 height 17
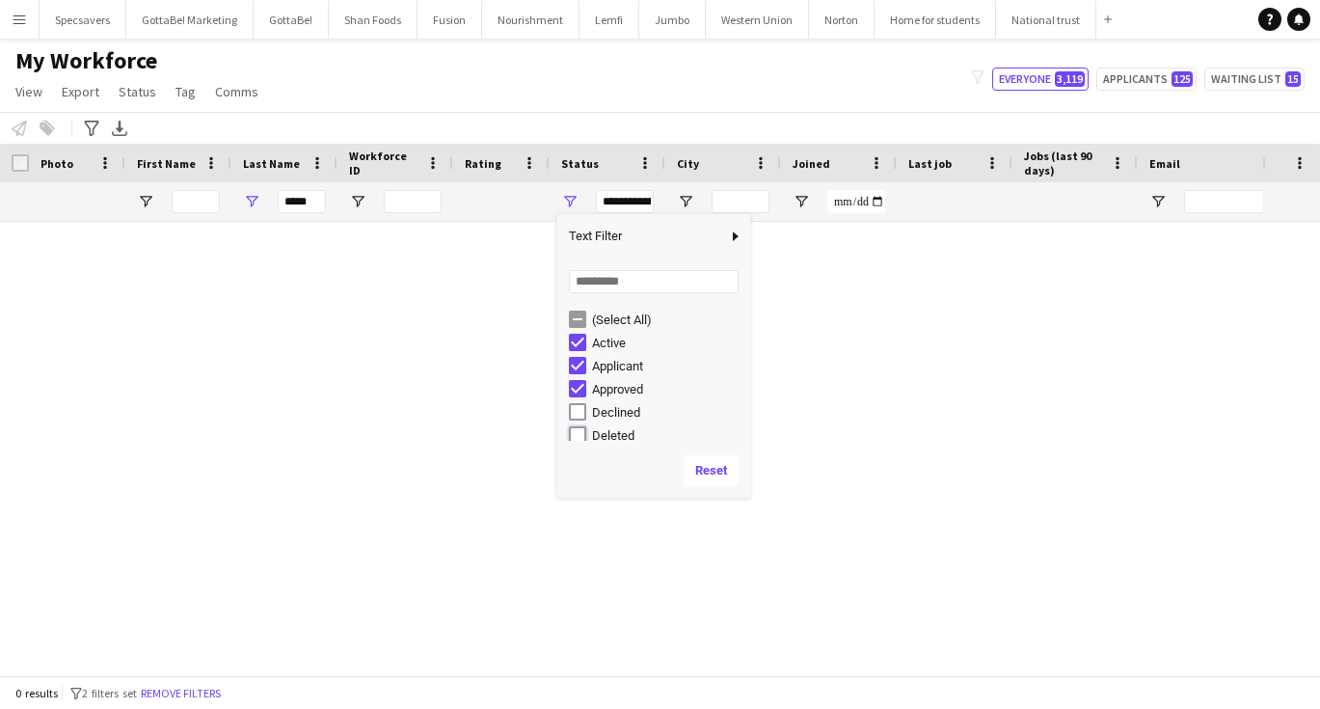
type input "**********"
click at [318, 198] on input "*****" at bounding box center [302, 201] width 48 height 23
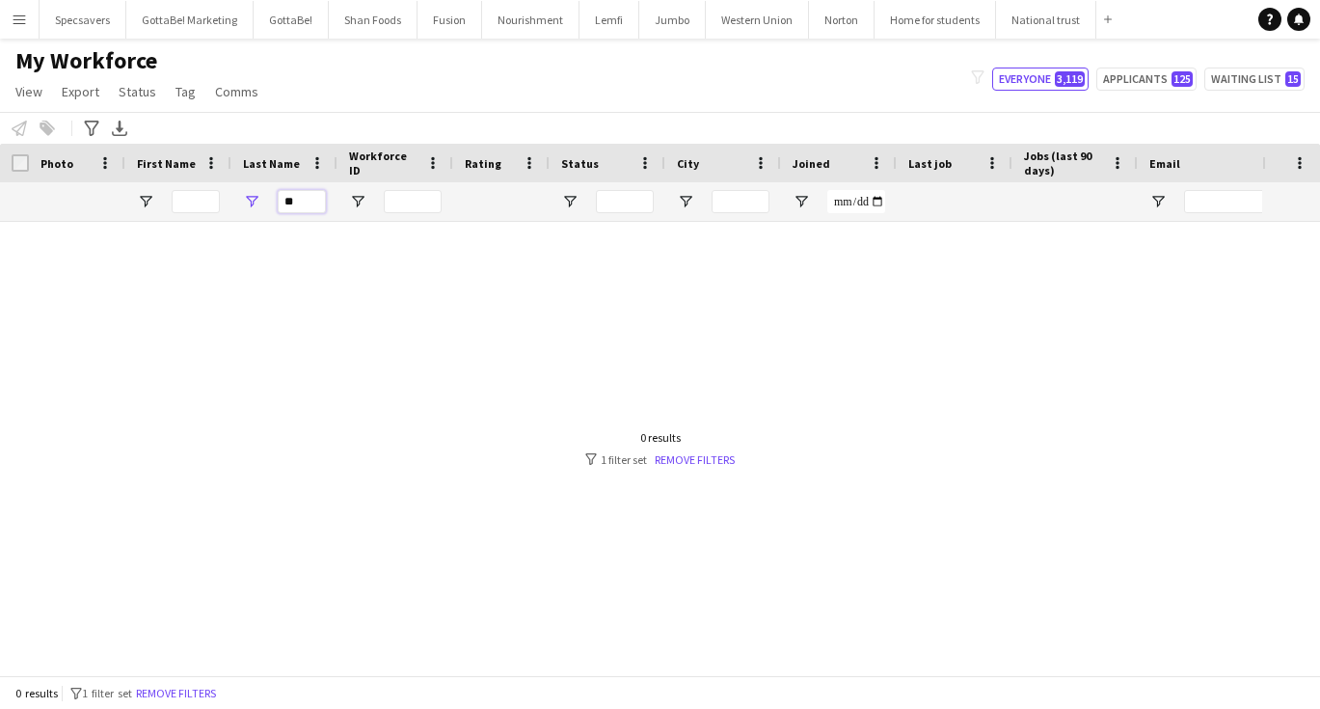
type input "*"
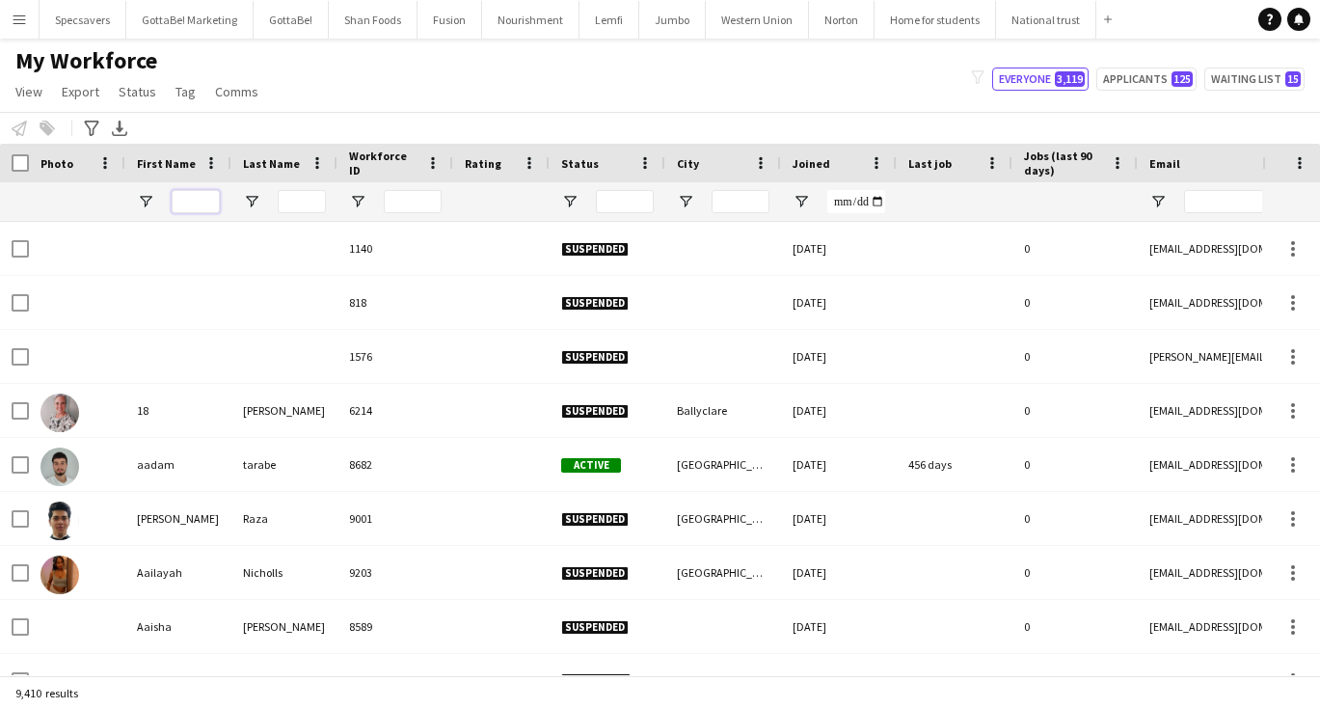
click at [189, 201] on input "First Name Filter Input" at bounding box center [196, 201] width 48 height 23
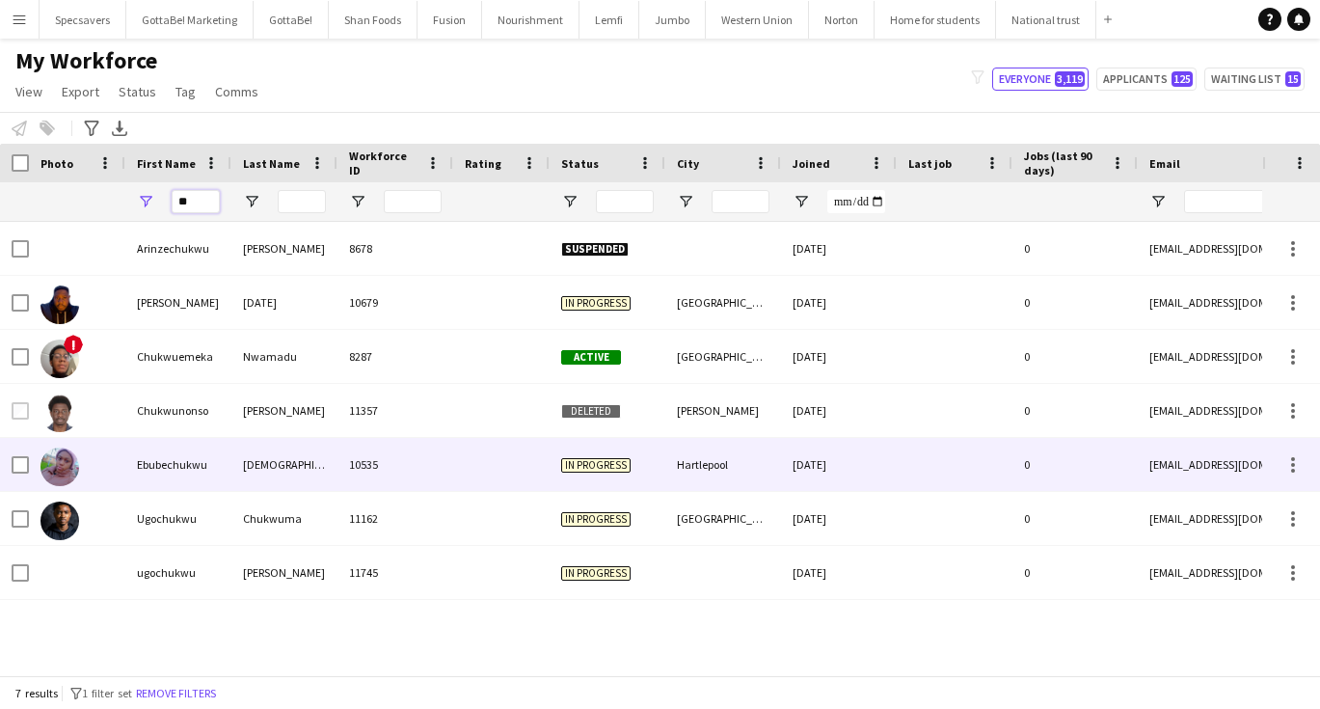
type input "*"
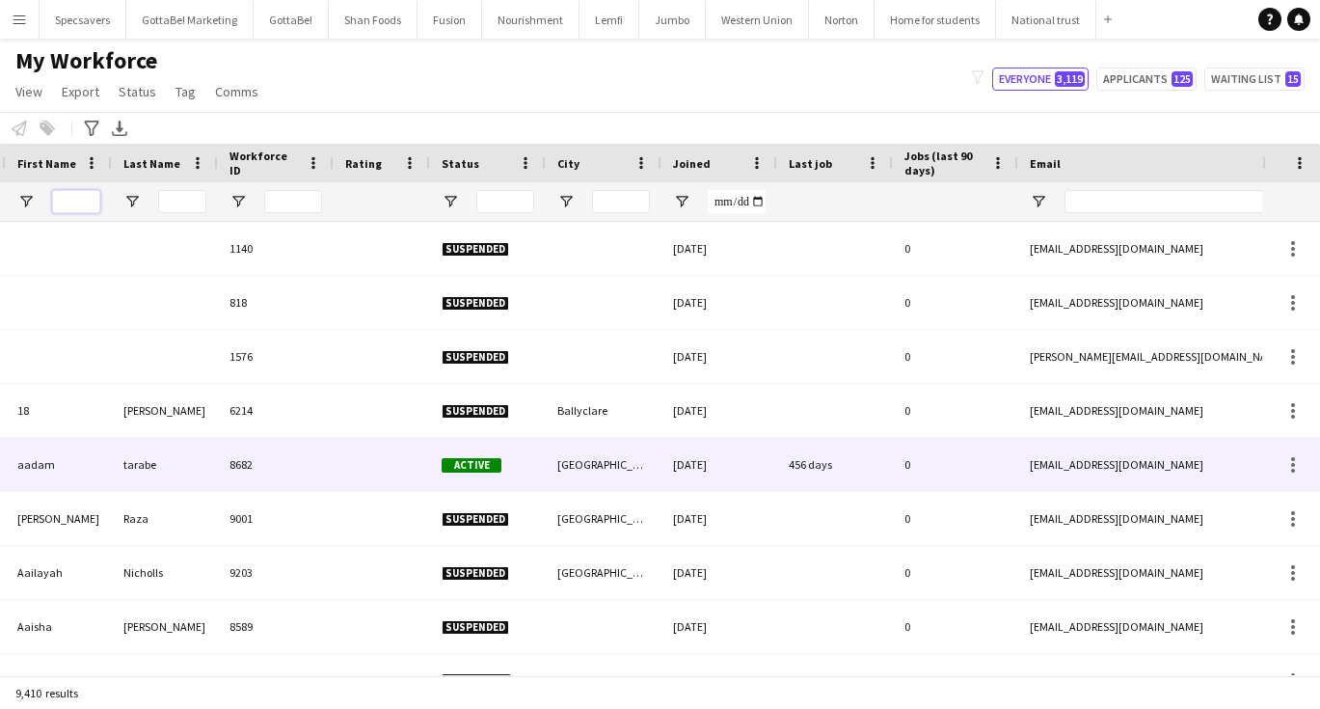
scroll to position [0, 427]
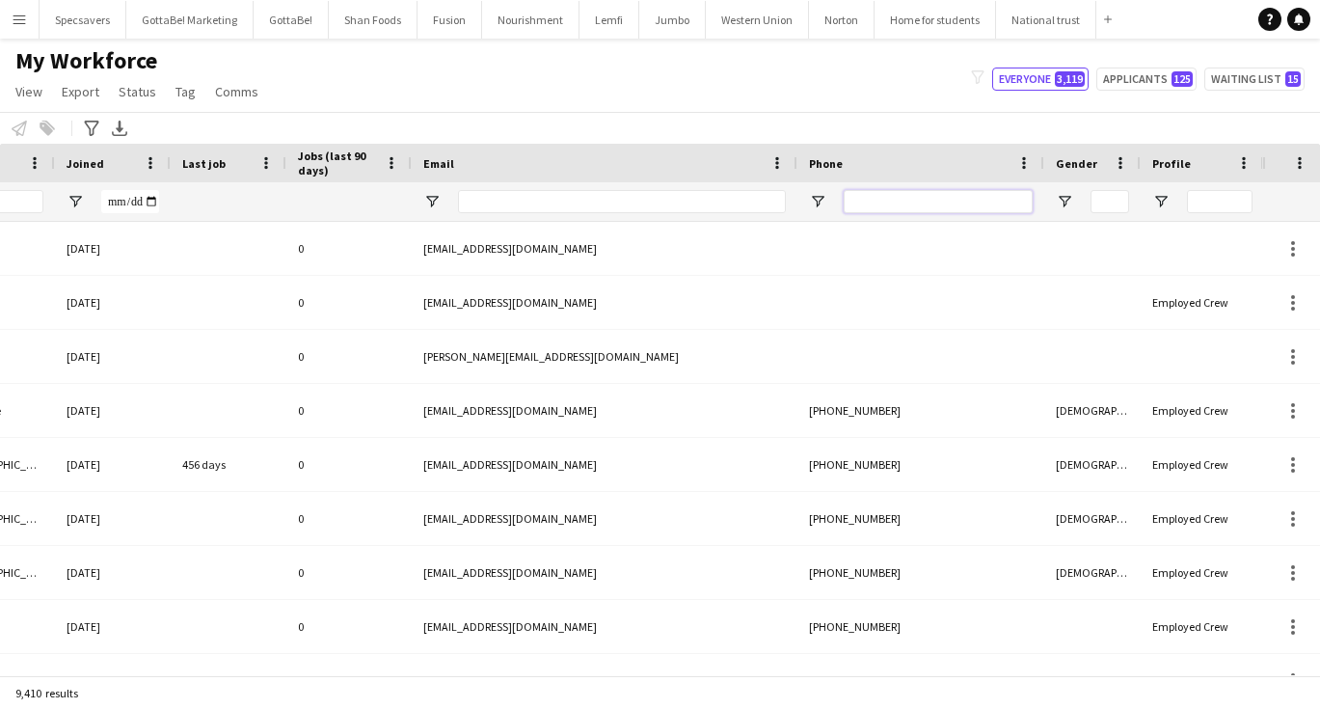
click at [907, 202] on input "Phone Filter Input" at bounding box center [938, 201] width 189 height 23
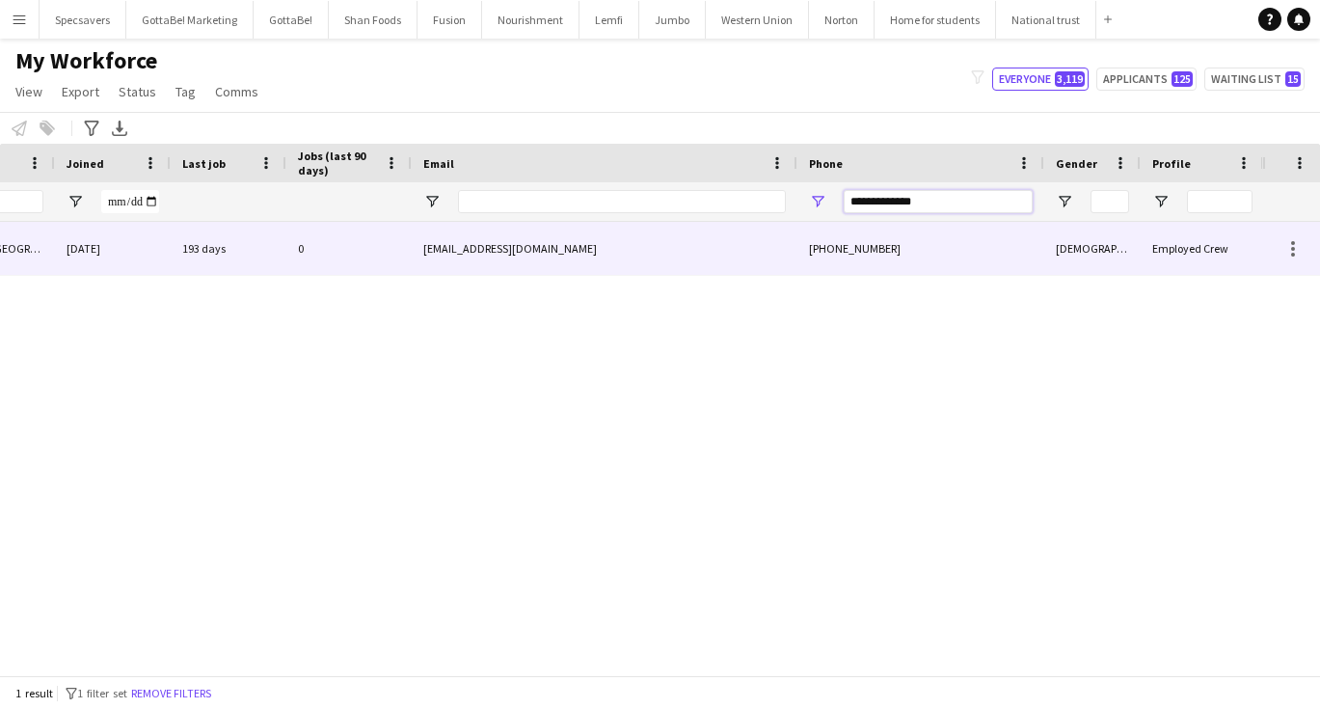
type input "**********"
click at [748, 244] on div "[EMAIL_ADDRESS][DOMAIN_NAME]" at bounding box center [605, 248] width 386 height 53
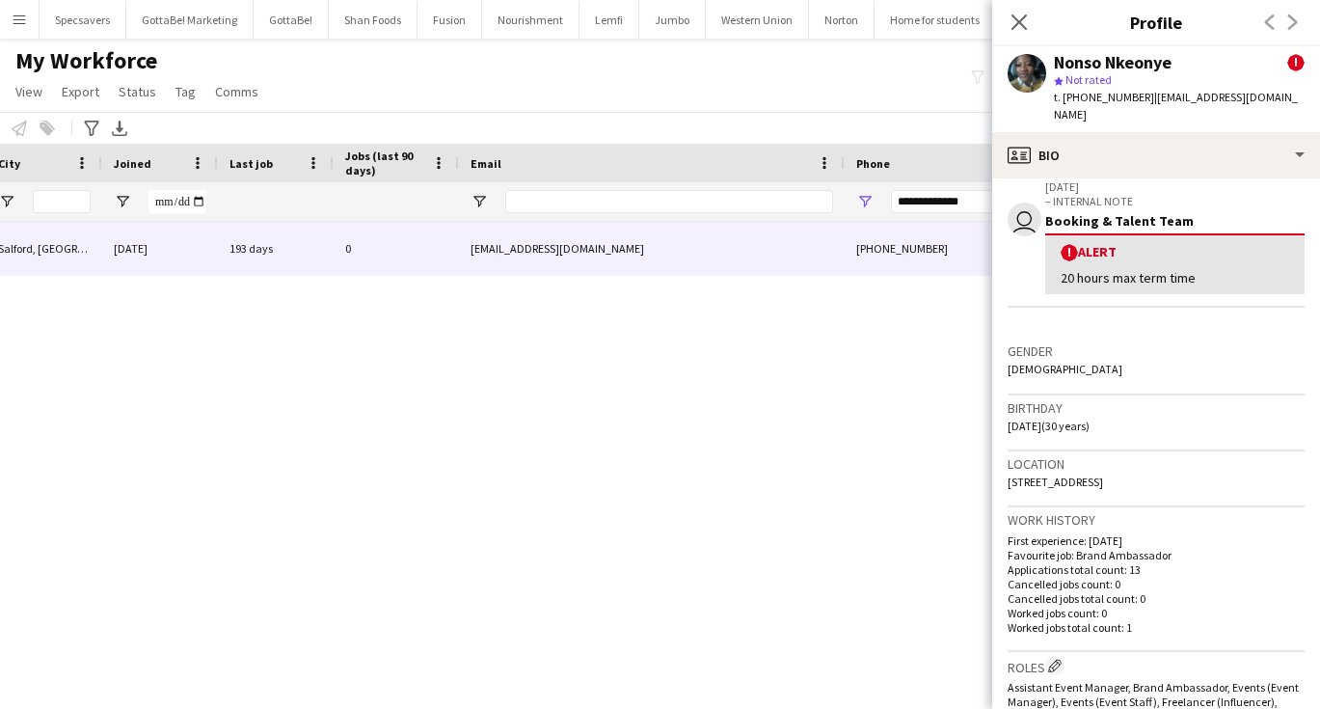
scroll to position [0, 589]
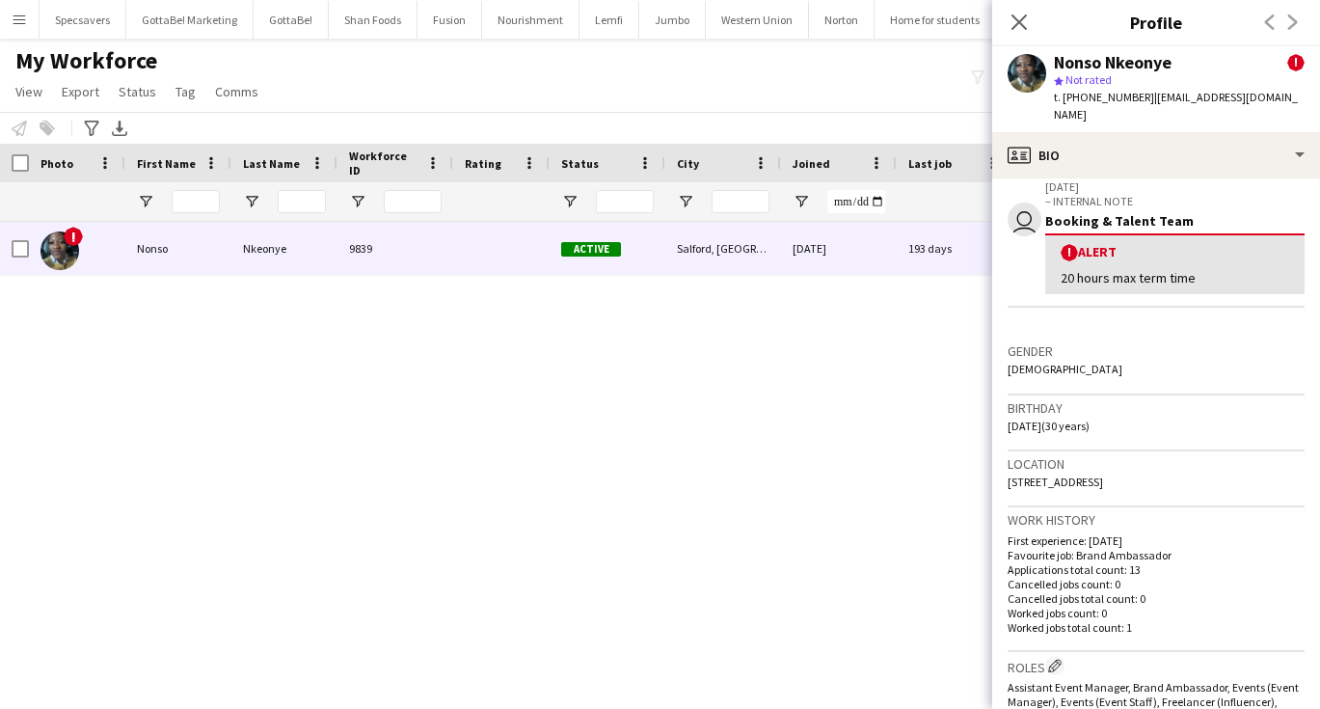
drag, startPoint x: 1057, startPoint y: 64, endPoint x: 1175, endPoint y: 61, distance: 118.6
click at [1175, 61] on div "Nonso Nkeonye !" at bounding box center [1179, 62] width 251 height 17
copy div "Nonso Nkeonye"
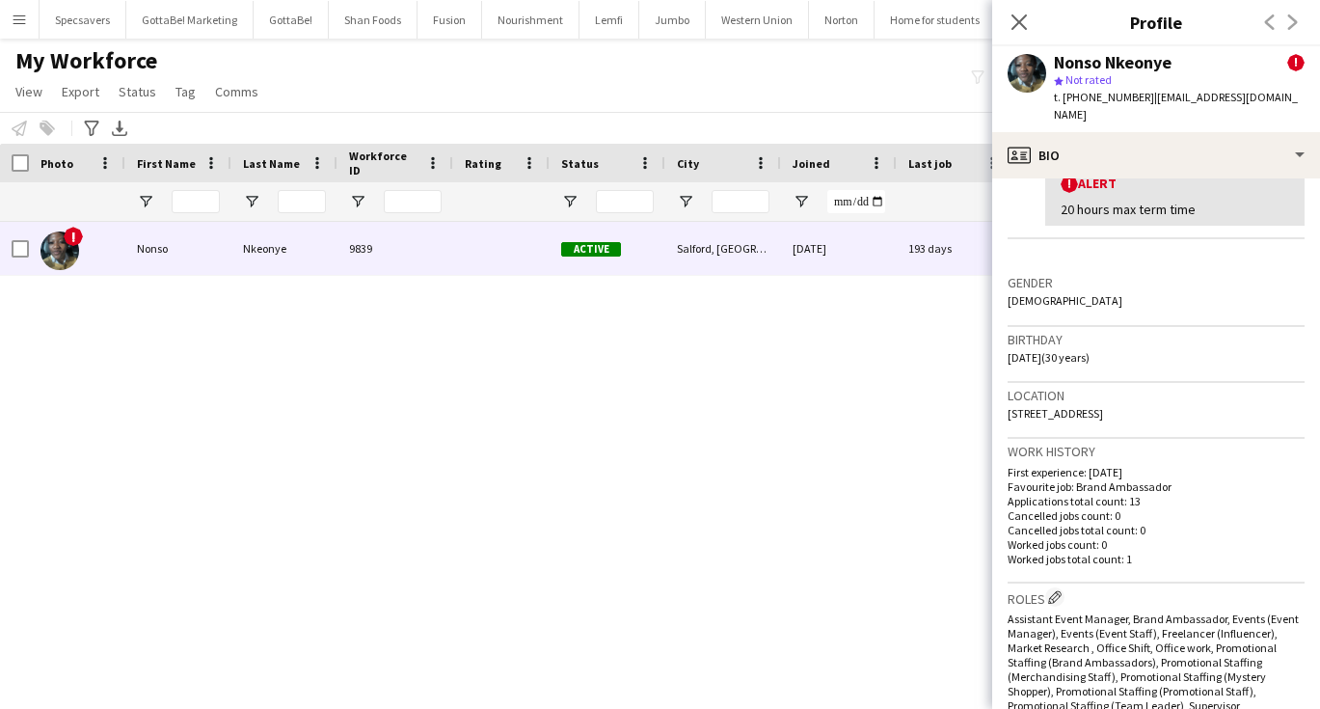
drag, startPoint x: 1146, startPoint y: 98, endPoint x: 1277, endPoint y: 99, distance: 130.2
click at [1277, 99] on span "| [EMAIL_ADDRESS][DOMAIN_NAME]" at bounding box center [1176, 106] width 244 height 32
copy span "[EMAIL_ADDRESS][DOMAIN_NAME]"
click at [660, 101] on div "My Workforce View Views Default view New view Update view Delete view Edit name…" at bounding box center [660, 79] width 1320 height 66
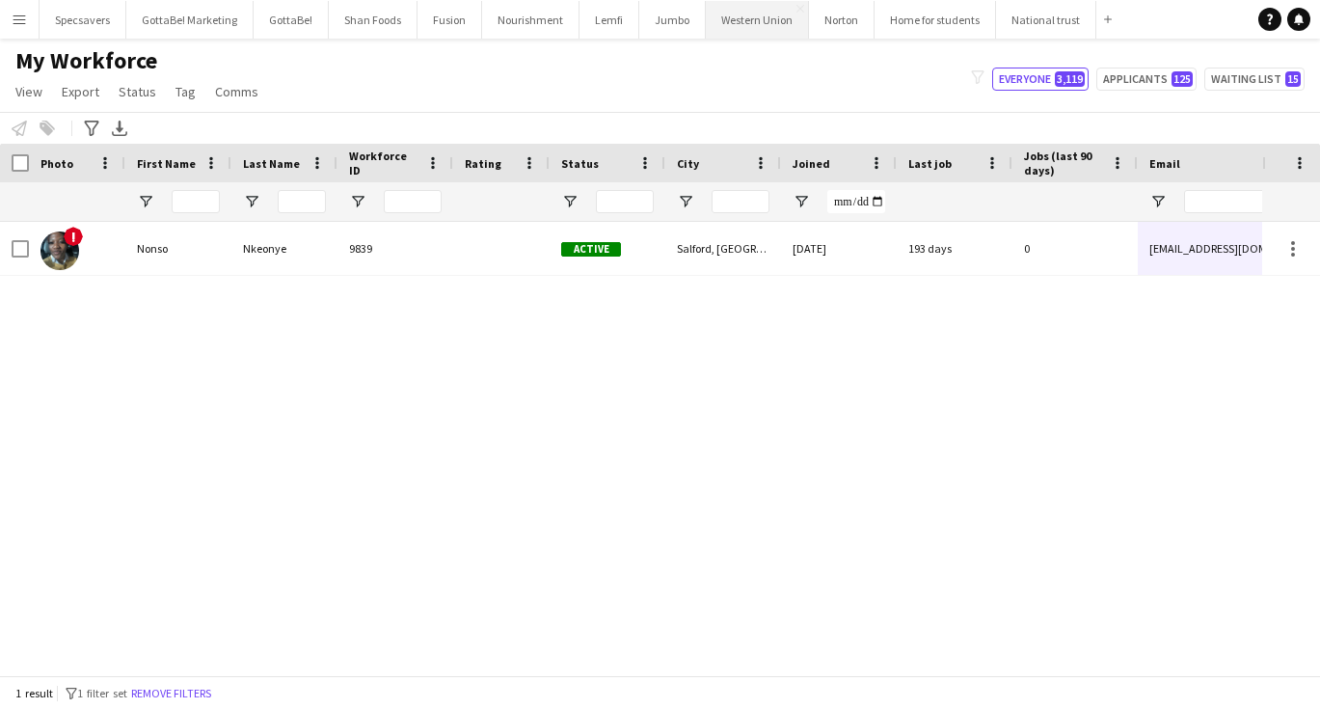
click at [760, 20] on button "Western Union Close" at bounding box center [757, 20] width 103 height 38
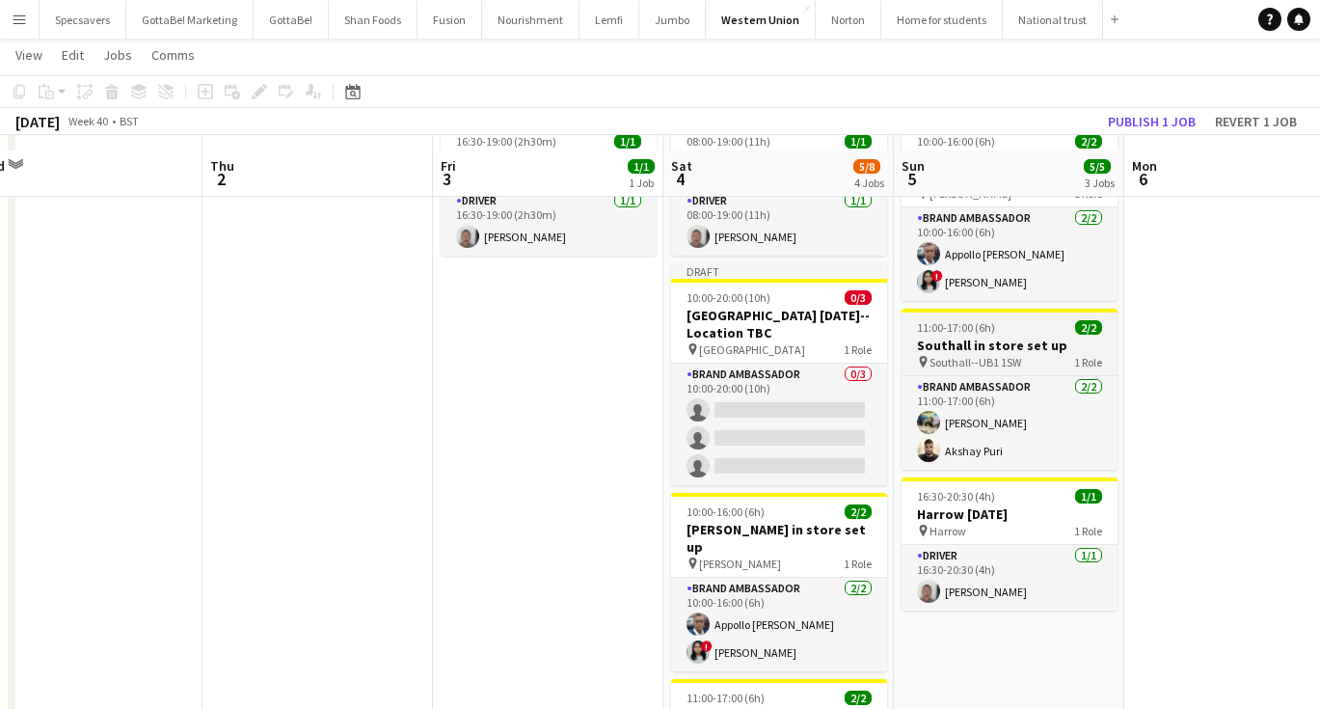
scroll to position [117, 0]
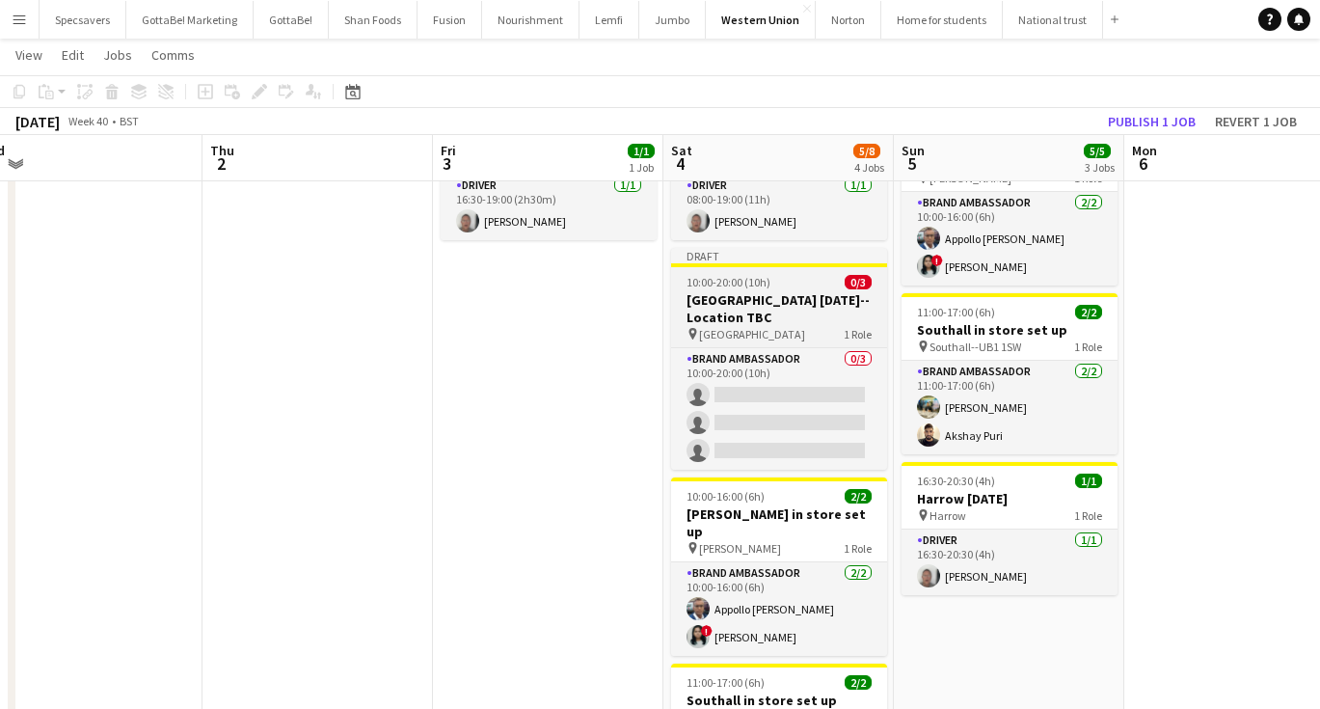
click at [786, 309] on h3 "[GEOGRAPHIC_DATA] [DATE]--Location TBC" at bounding box center [779, 308] width 216 height 35
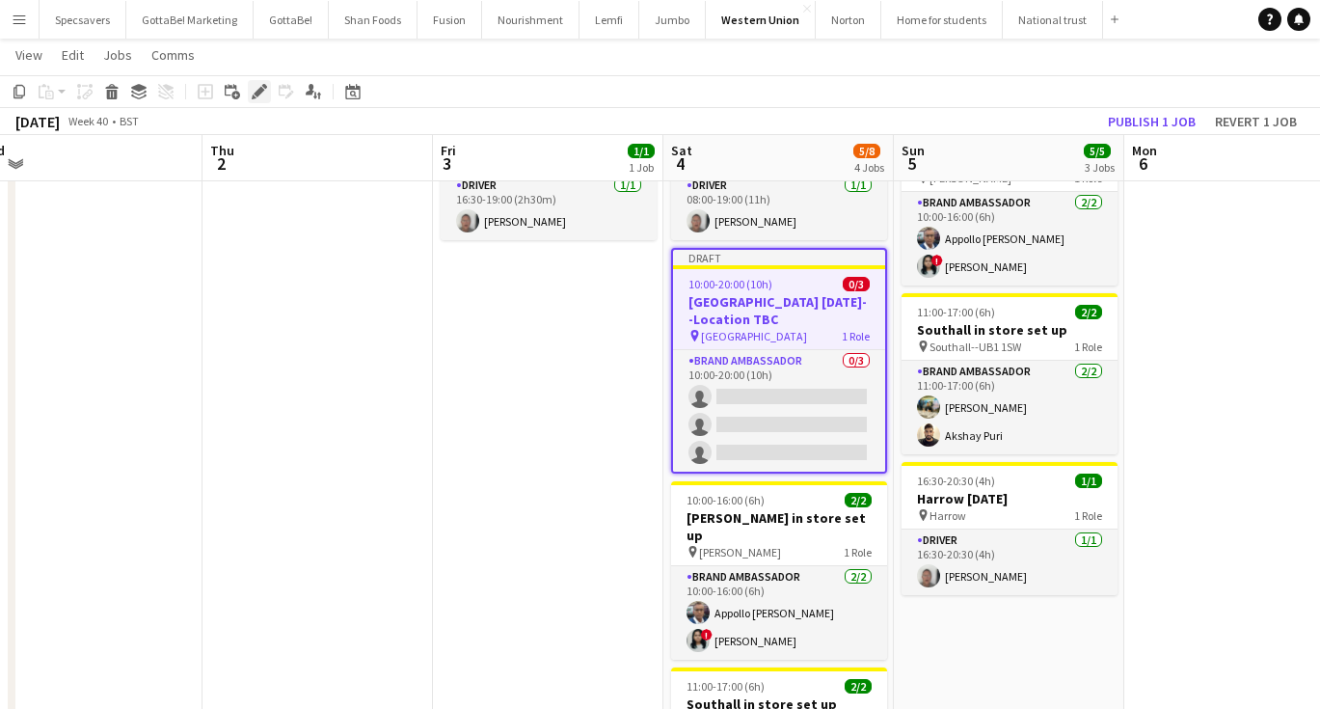
click at [250, 86] on div "Edit" at bounding box center [259, 91] width 23 height 23
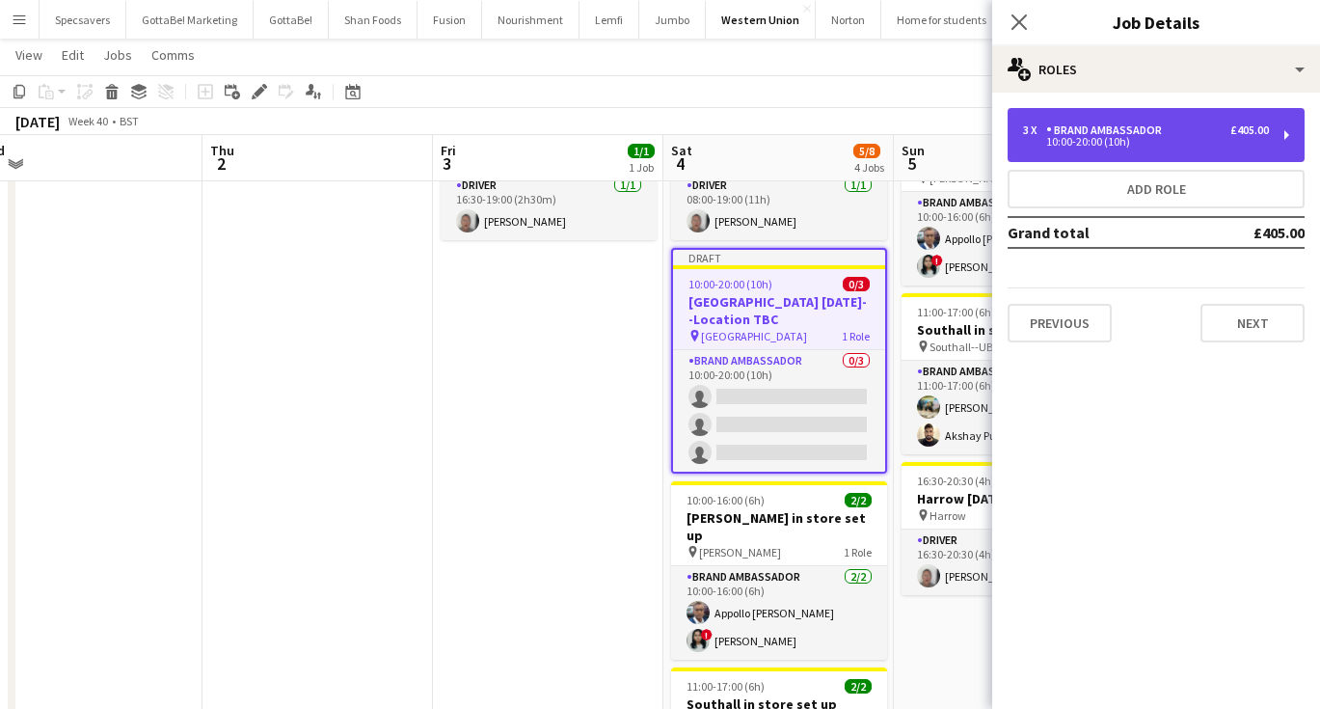
click at [1111, 128] on div "Brand Ambassador" at bounding box center [1107, 129] width 123 height 13
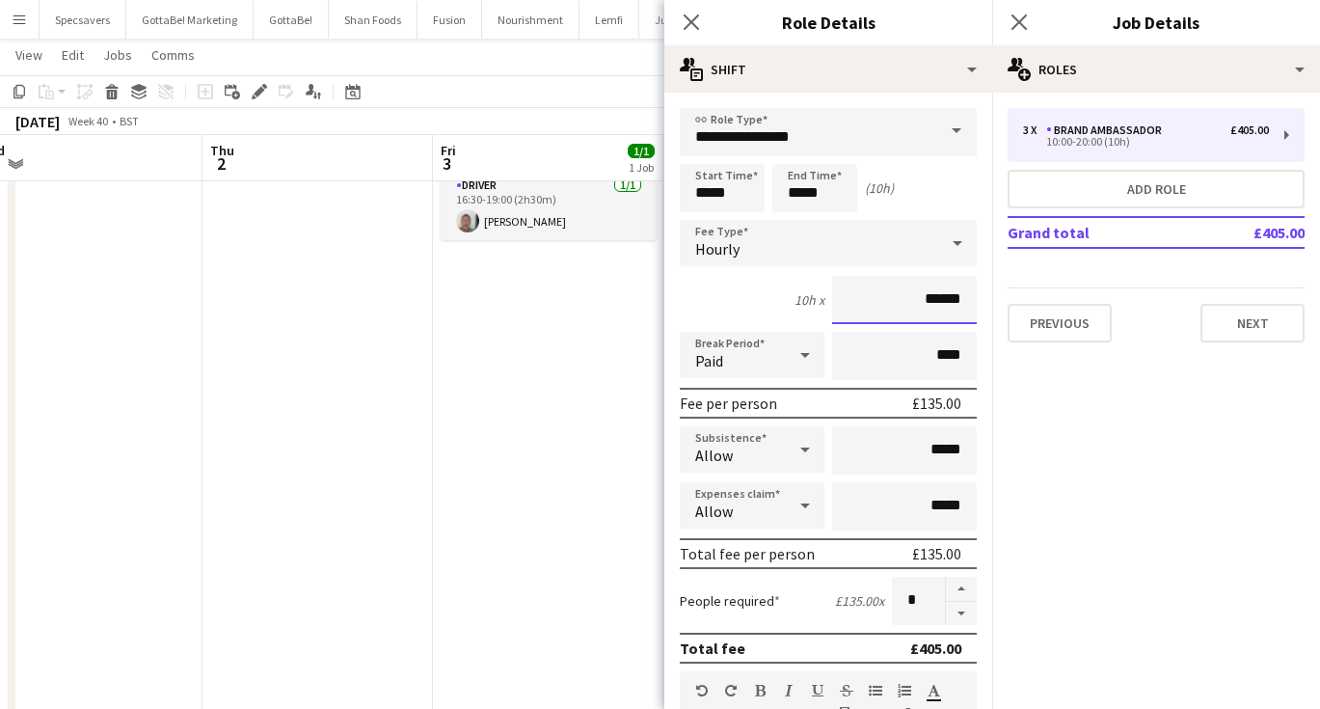
click at [953, 298] on input "******" at bounding box center [904, 300] width 145 height 48
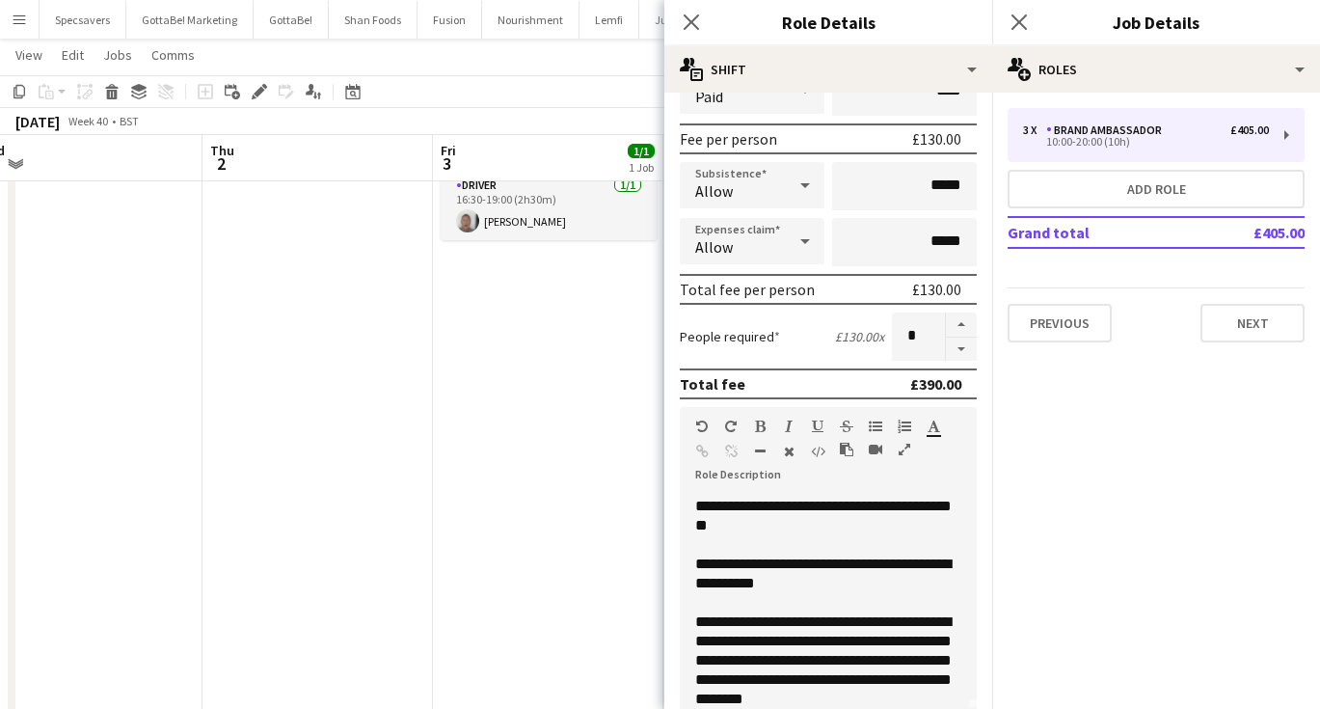
scroll to position [273, 0]
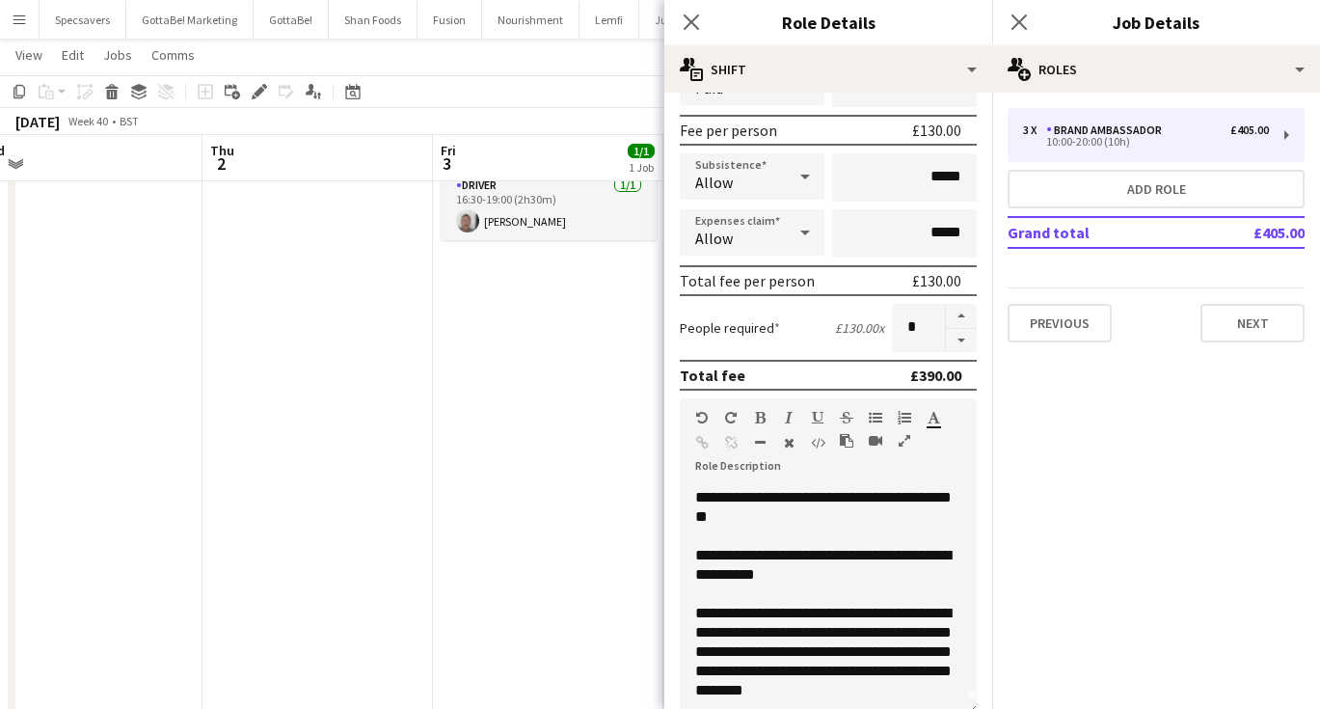
type input "******"
drag, startPoint x: 778, startPoint y: 632, endPoint x: 894, endPoint y: 625, distance: 115.9
click at [894, 625] on div "**********" at bounding box center [828, 652] width 266 height 96
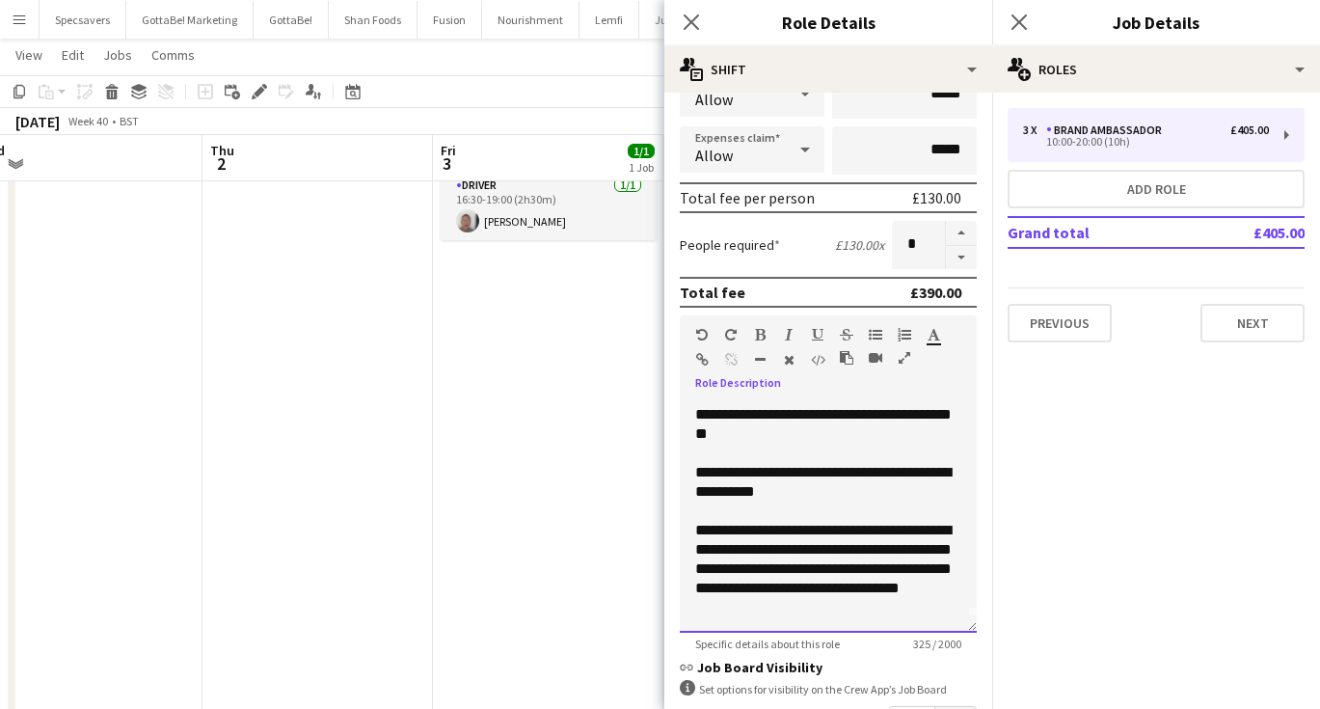
scroll to position [375, 0]
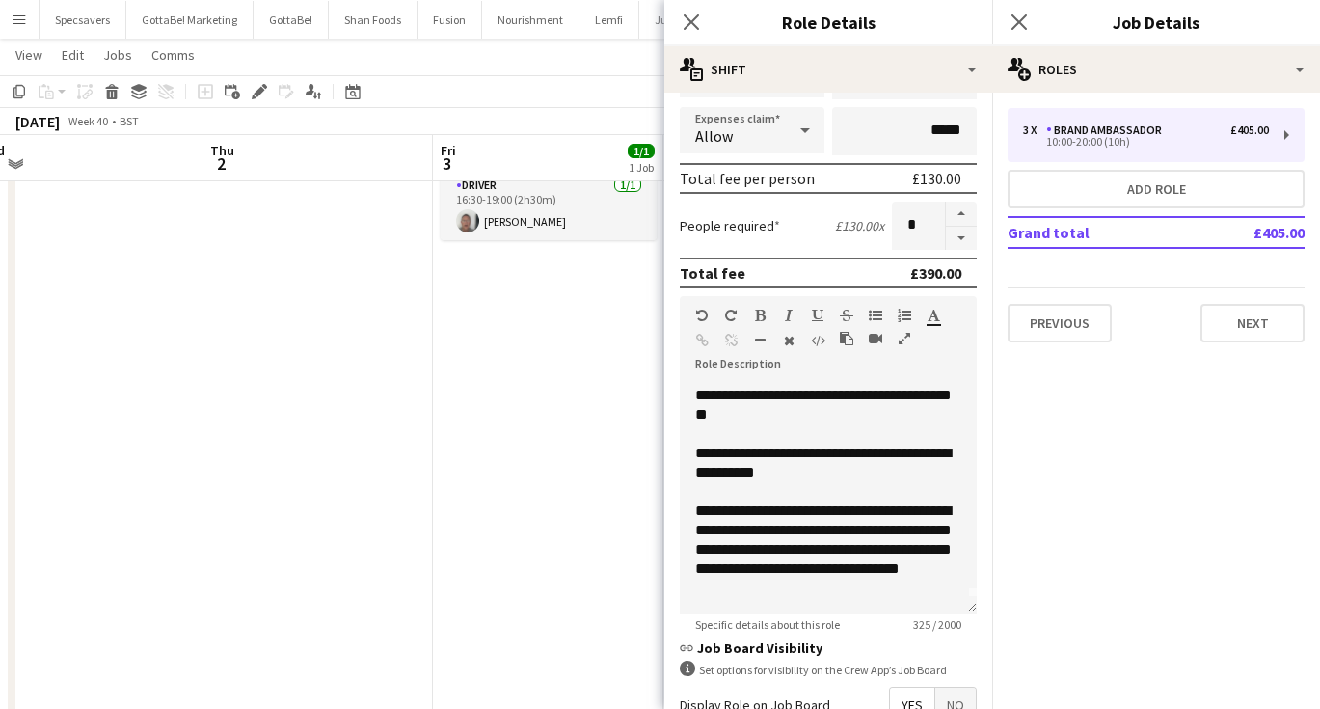
click at [1149, 44] on div "Close pop-in Job Details" at bounding box center [1156, 23] width 328 height 46
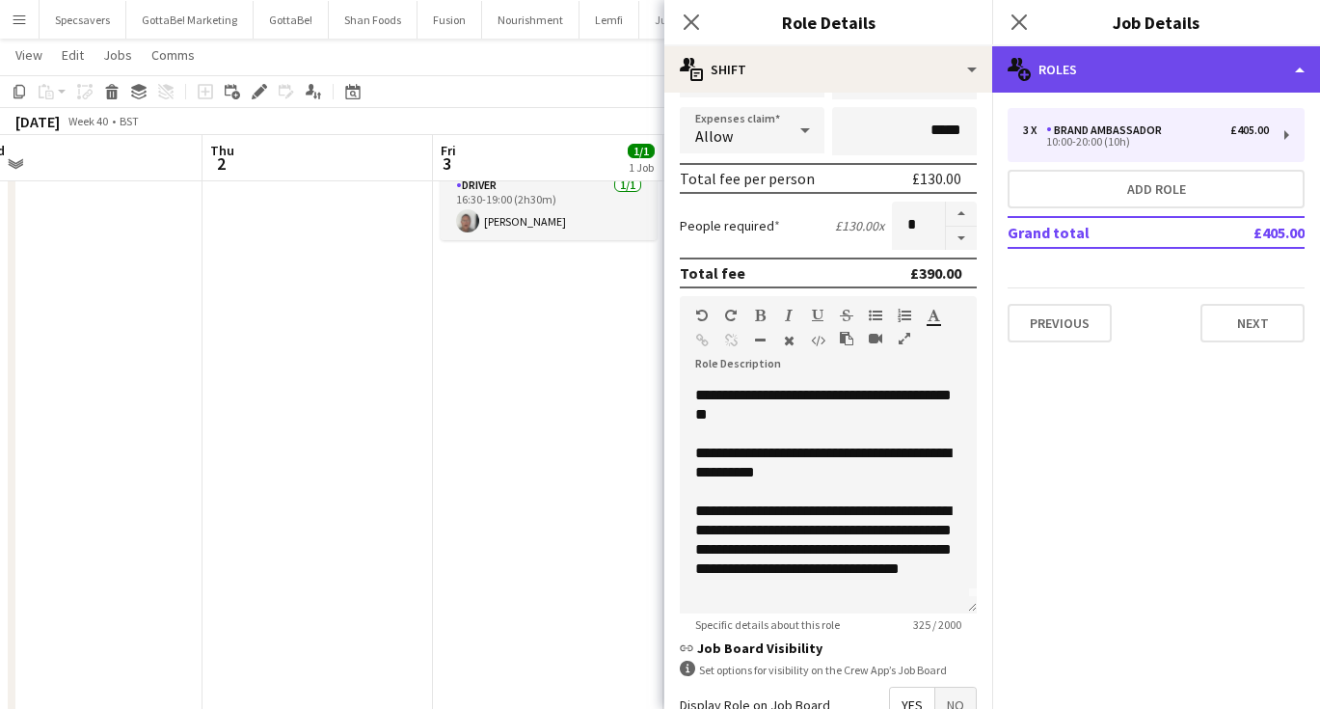
click at [1152, 70] on div "multiple-users-add Roles" at bounding box center [1156, 69] width 328 height 46
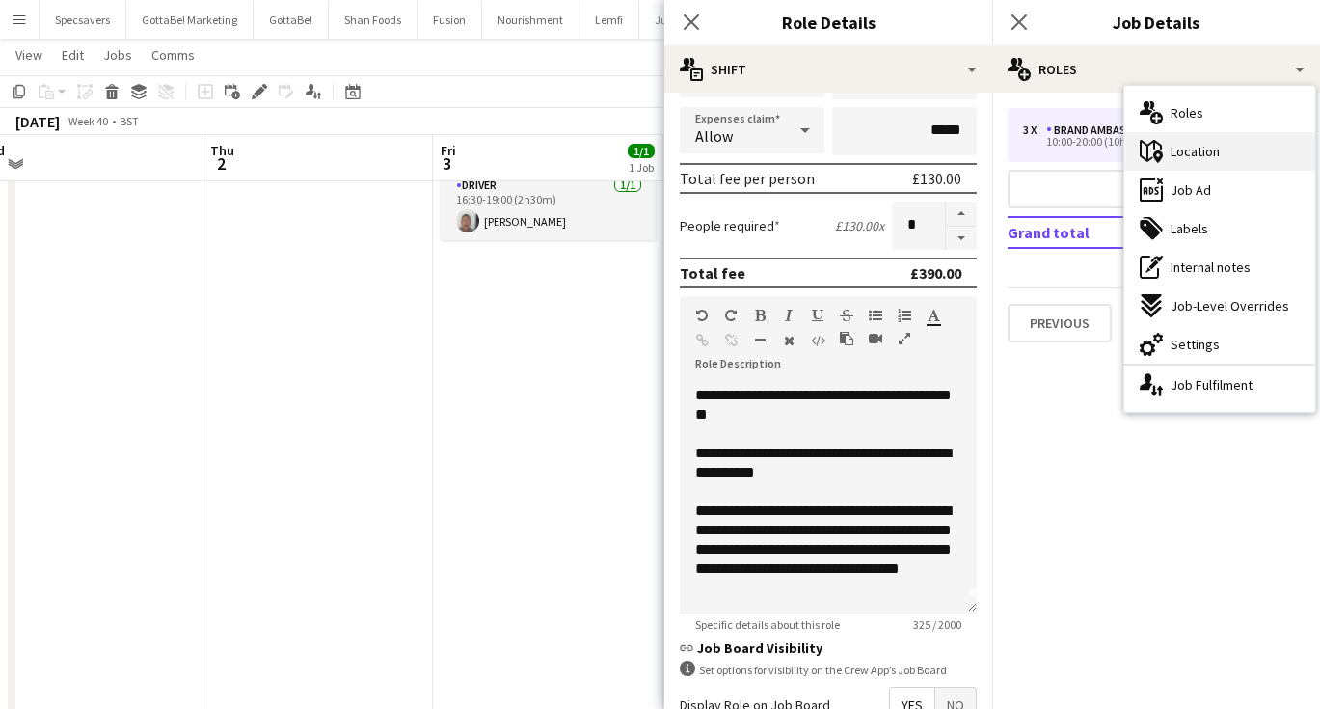
click at [1171, 164] on div "maps-pin-1 Location" at bounding box center [1219, 151] width 191 height 39
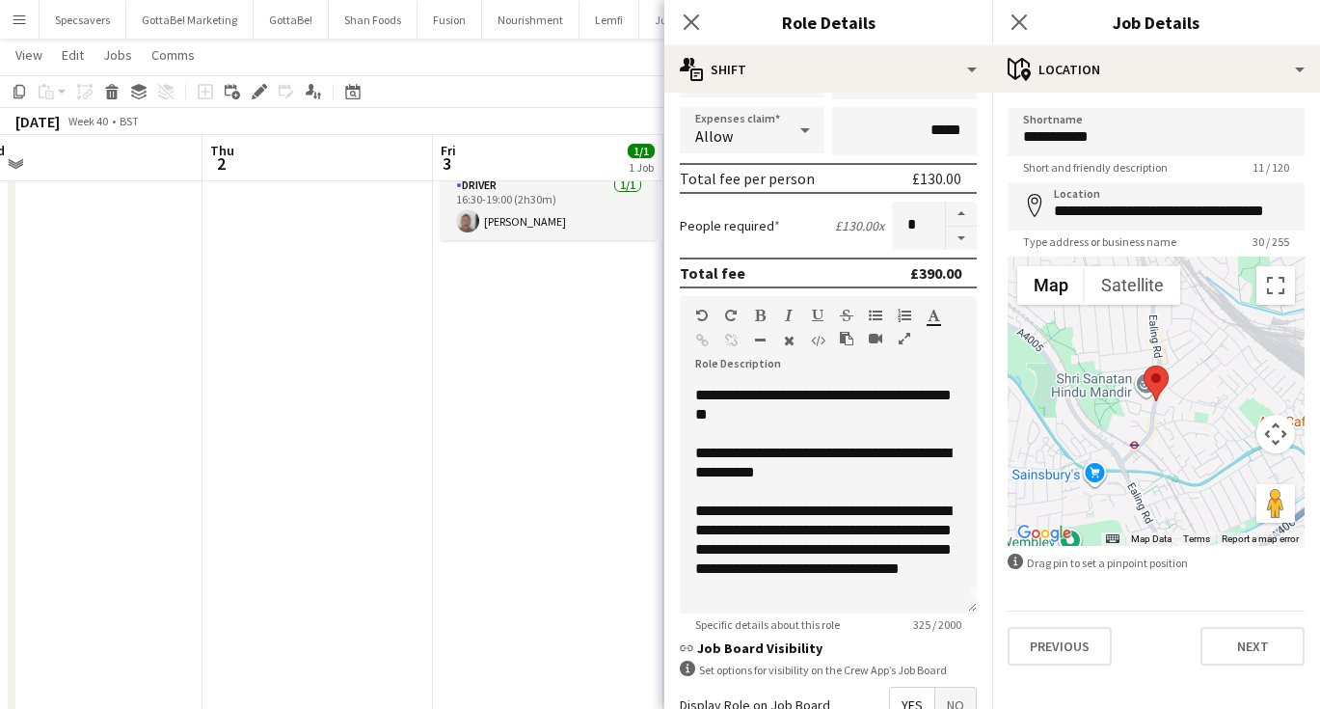
type input "**********"
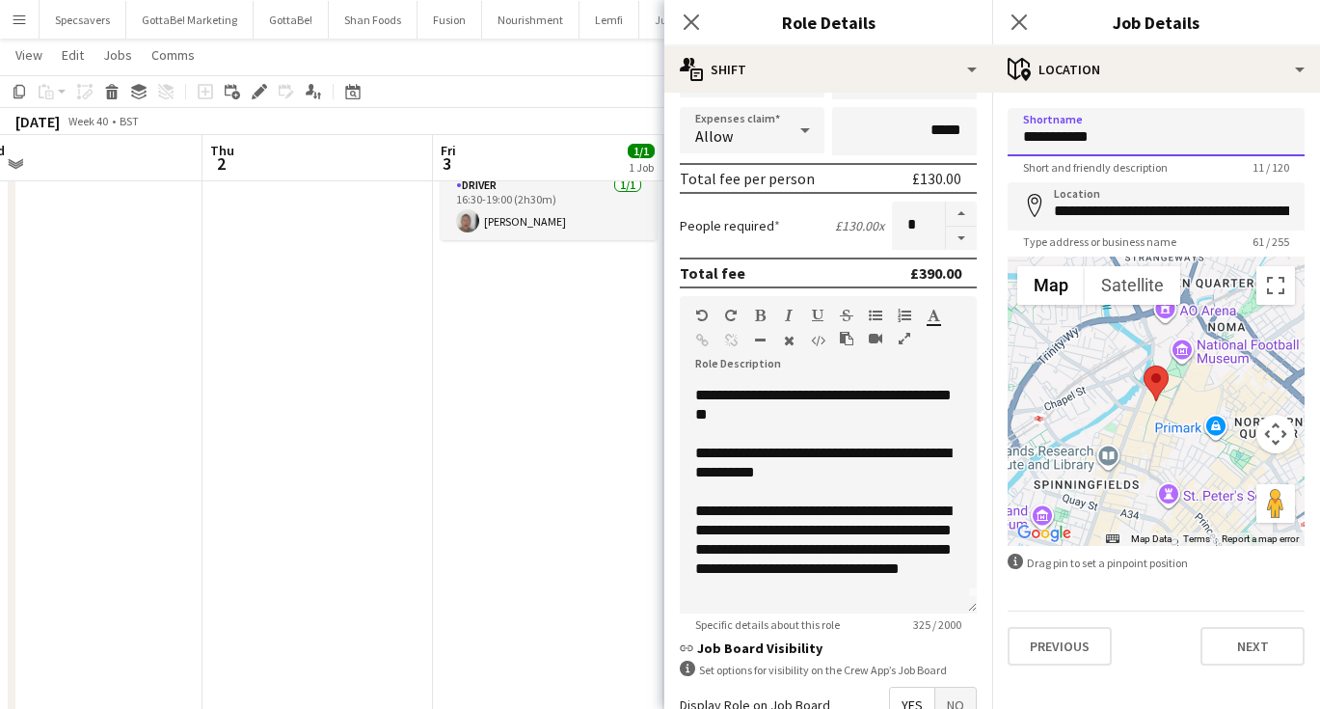
drag, startPoint x: 1102, startPoint y: 141, endPoint x: 996, endPoint y: 140, distance: 106.1
type input "**********"
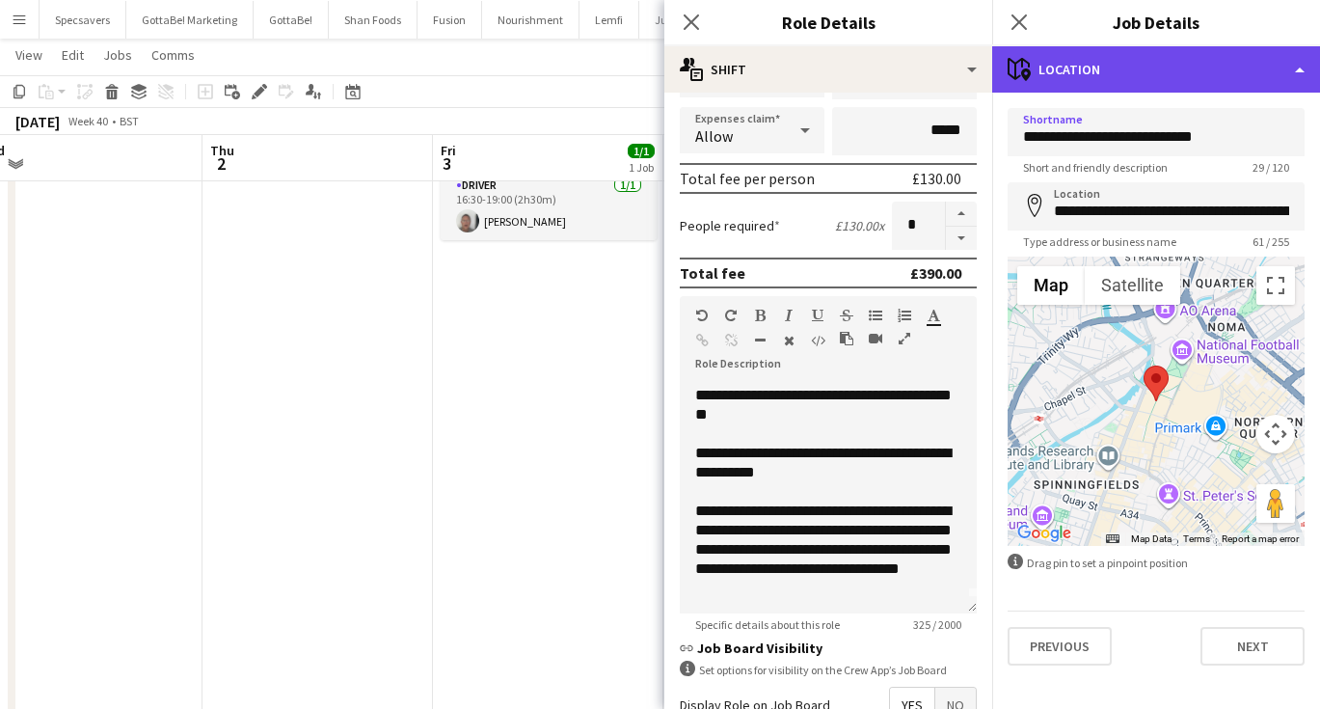
click at [1089, 57] on div "maps-pin-1 Location" at bounding box center [1156, 69] width 328 height 46
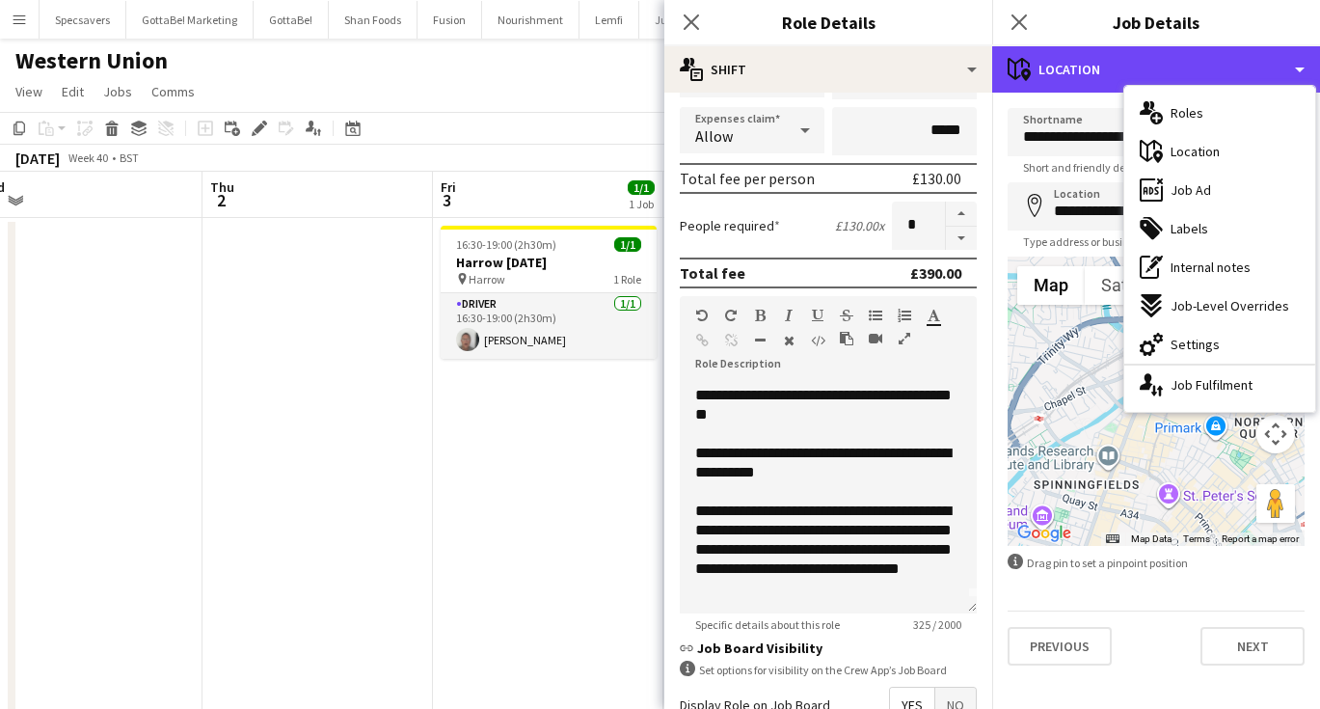
scroll to position [0, 0]
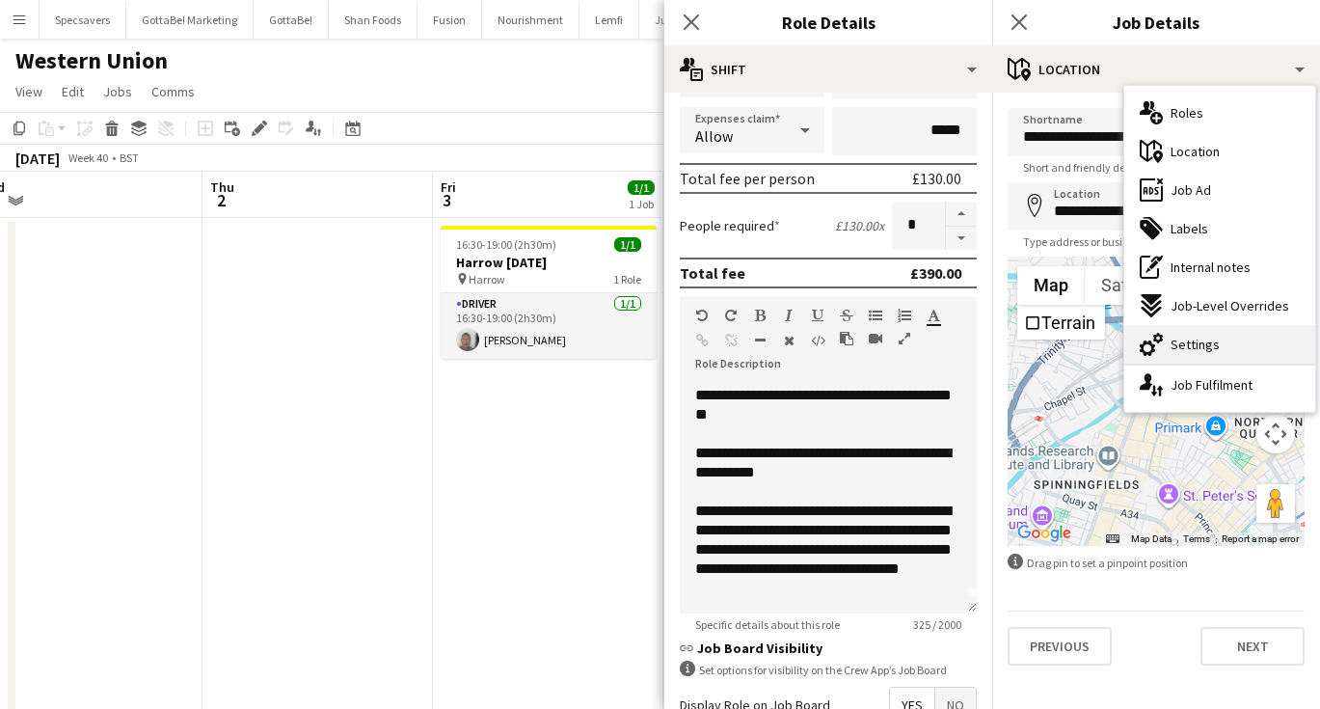
click at [1184, 352] on span "Settings" at bounding box center [1195, 344] width 49 height 17
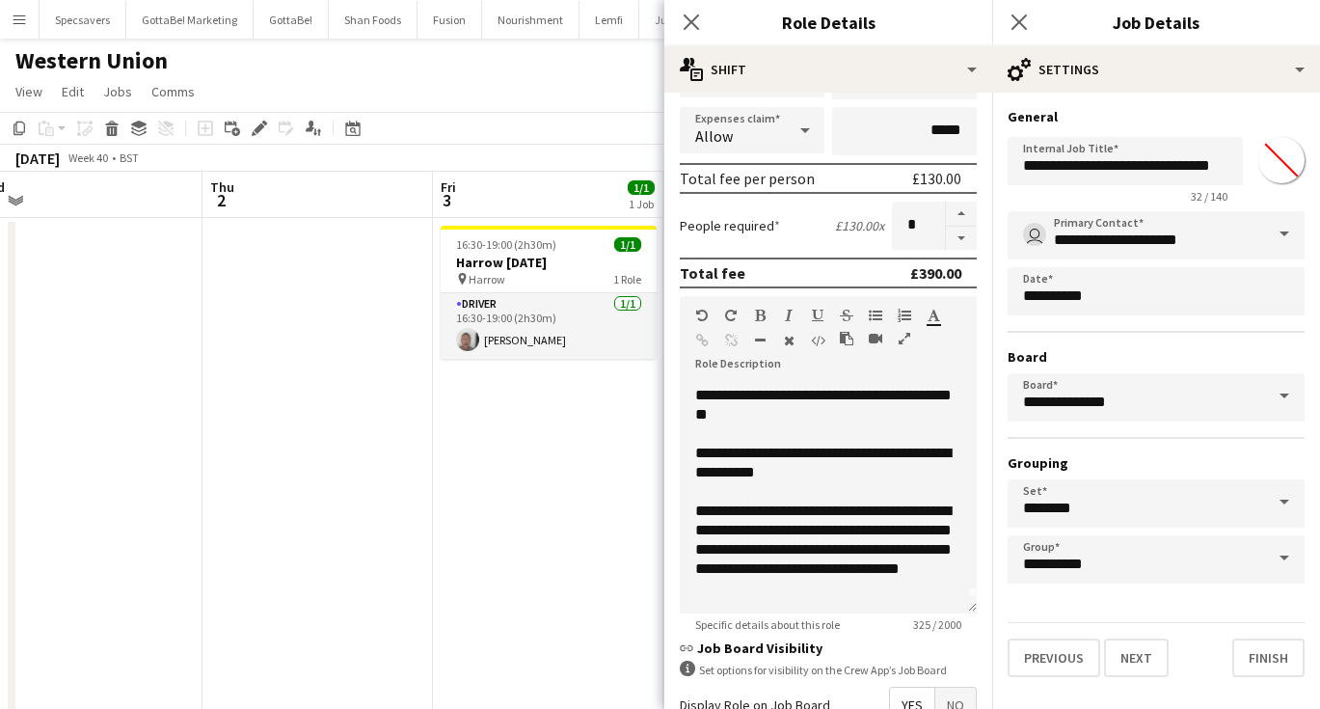
type input "*******"
drag, startPoint x: 1099, startPoint y: 164, endPoint x: 1025, endPoint y: 157, distance: 74.5
click at [1025, 157] on input "**********" at bounding box center [1125, 161] width 235 height 48
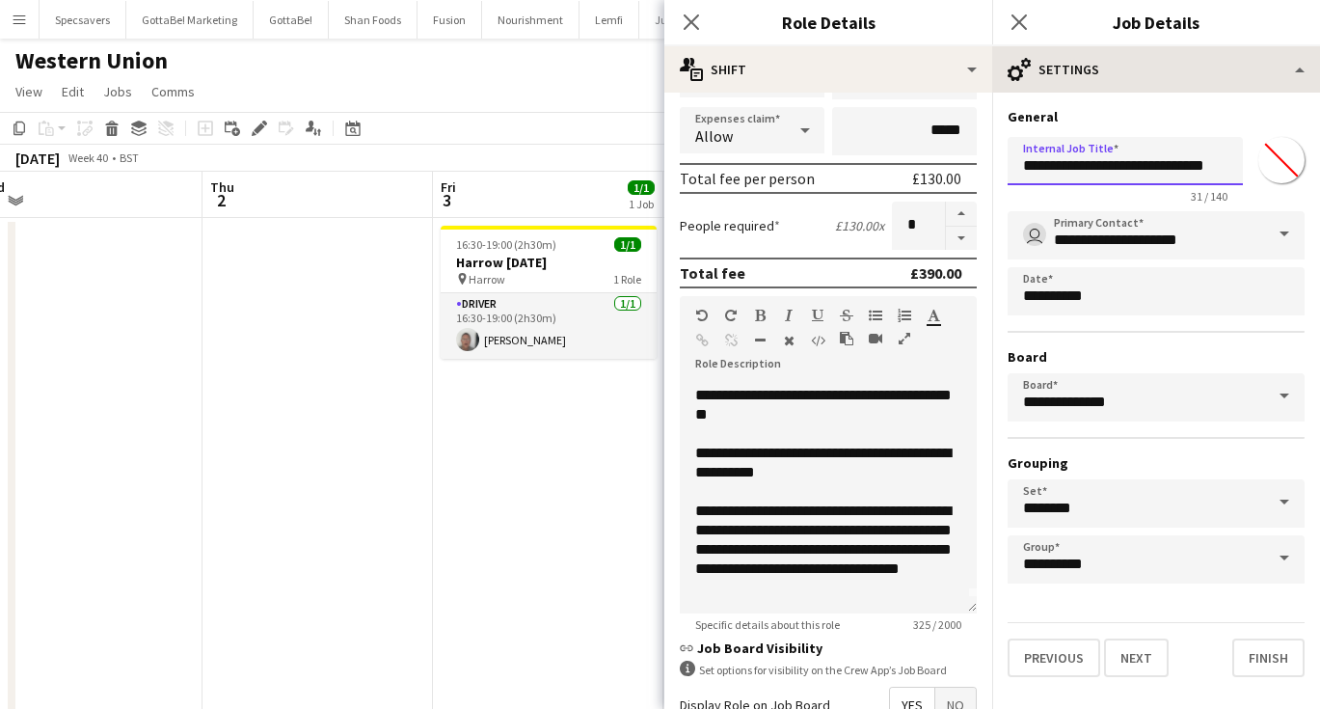
type input "**********"
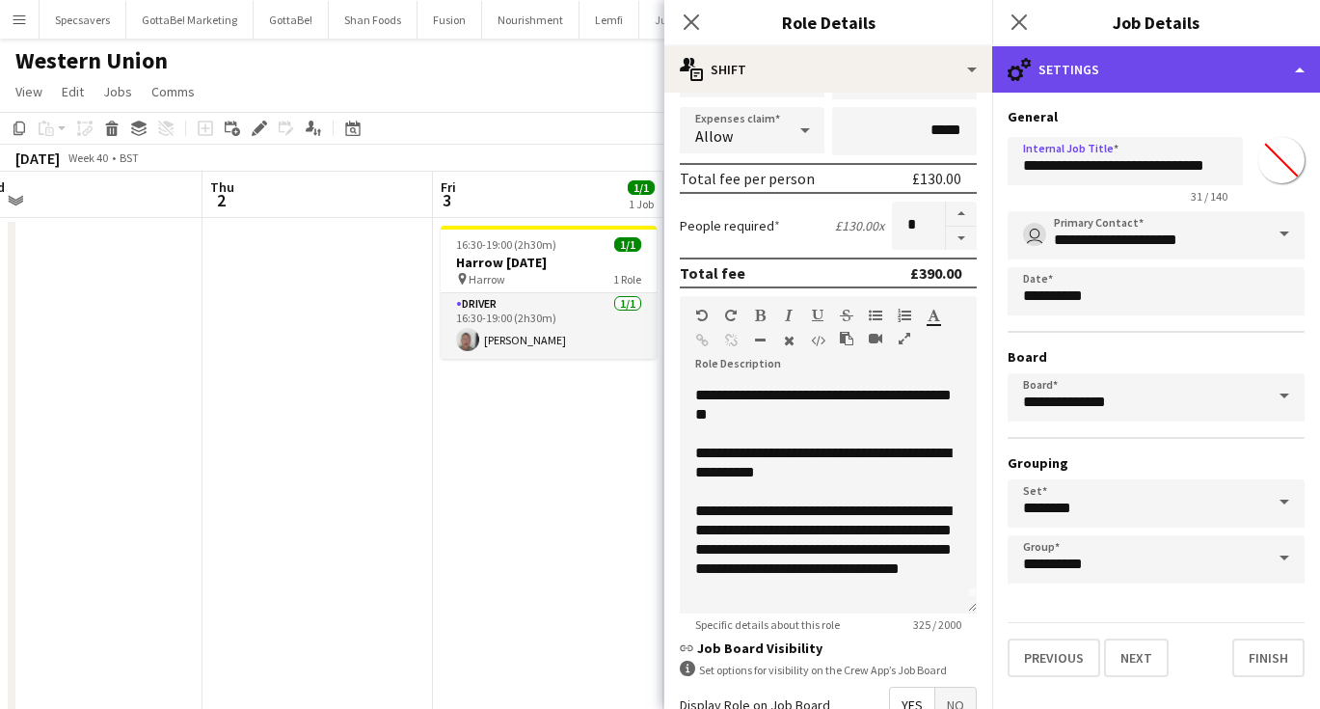
click at [1194, 74] on div "cog-double-3 Settings" at bounding box center [1156, 69] width 328 height 46
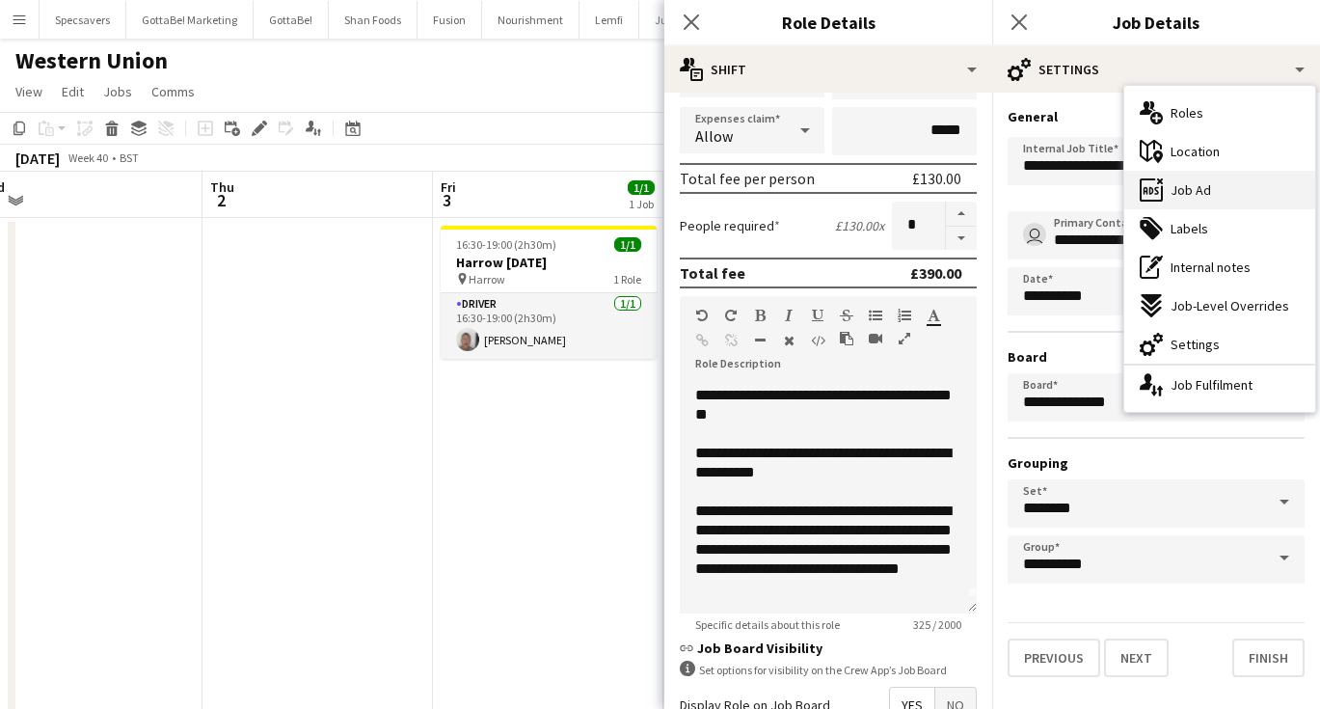
click at [1213, 185] on div "ads-window Job Ad" at bounding box center [1219, 190] width 191 height 39
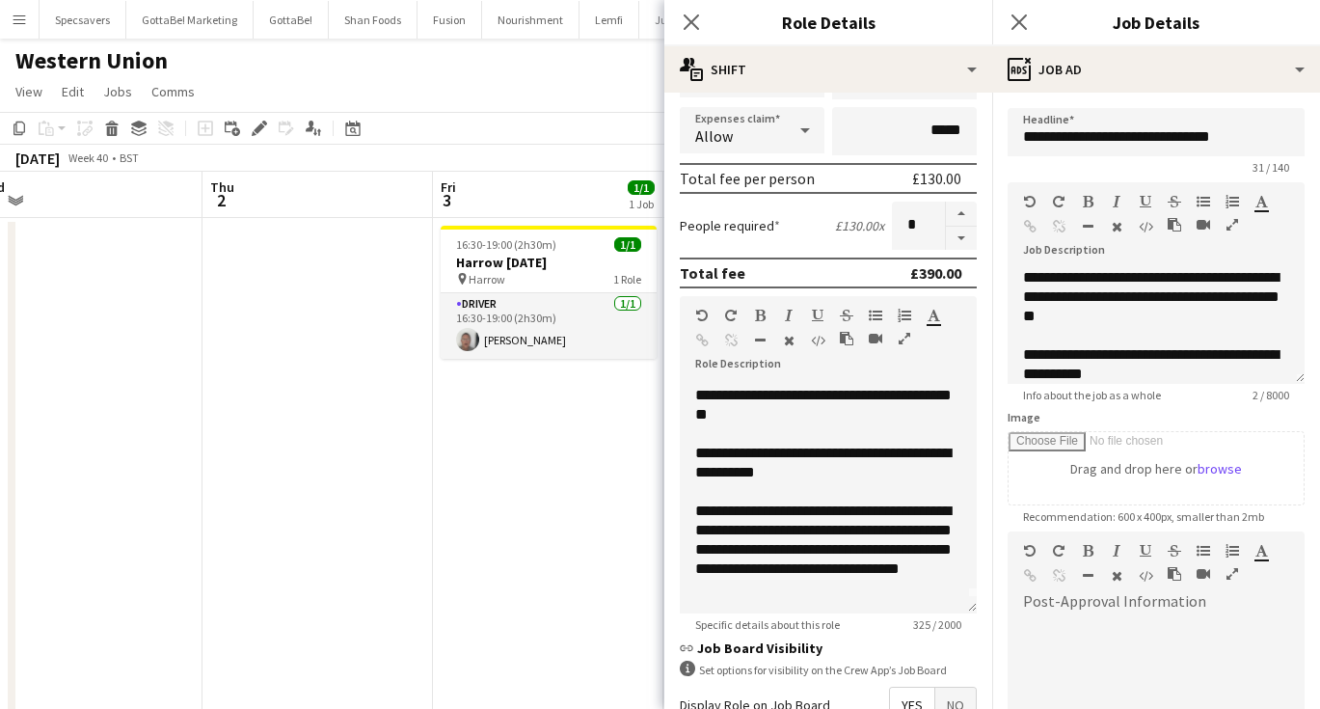
type input "**********"
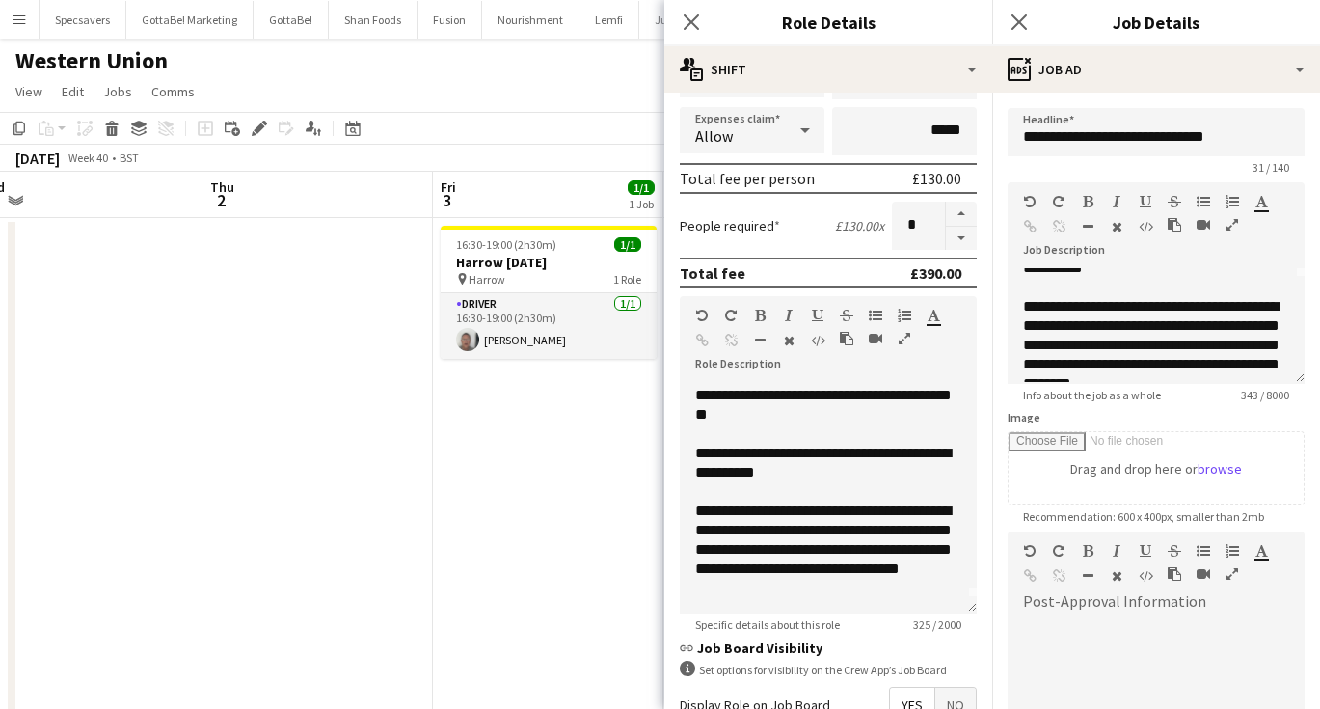
scroll to position [121, 0]
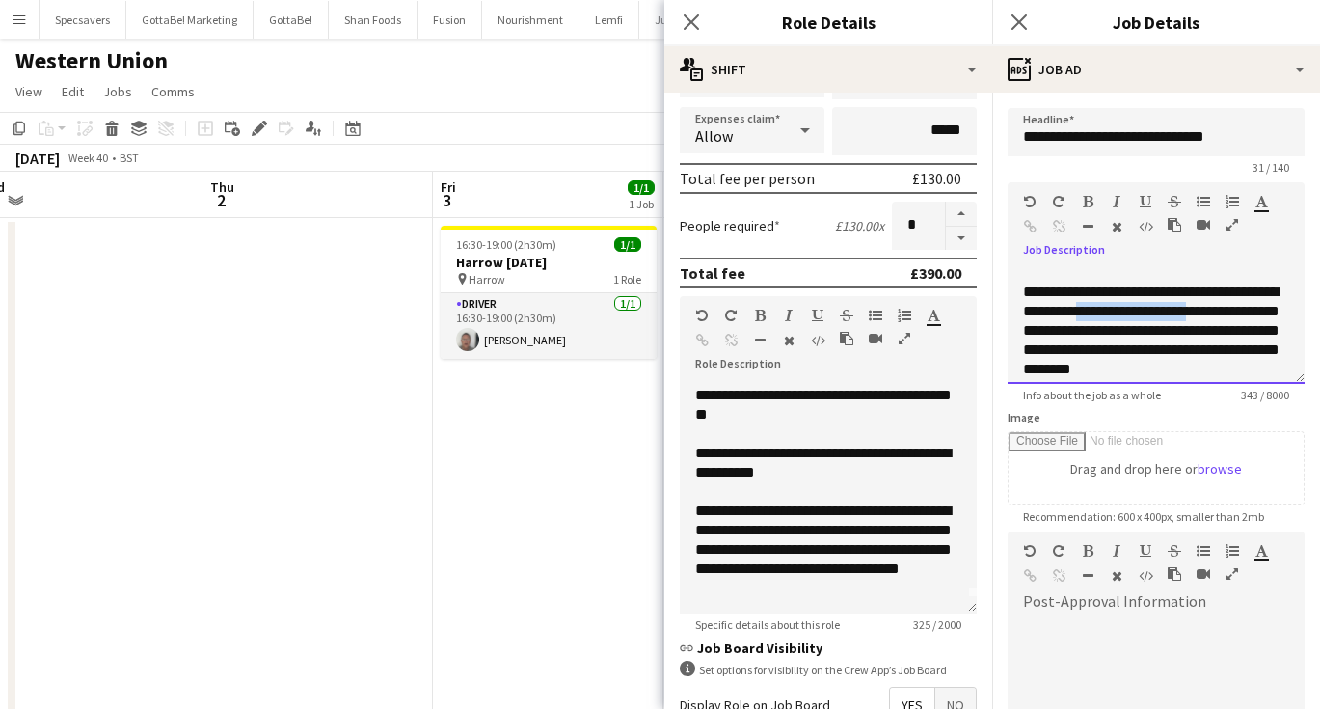
drag, startPoint x: 1103, startPoint y: 310, endPoint x: 1225, endPoint y: 311, distance: 122.5
click at [1225, 311] on div "**********" at bounding box center [1156, 331] width 266 height 96
click at [1015, 12] on app-icon "Close pop-in" at bounding box center [1020, 23] width 28 height 28
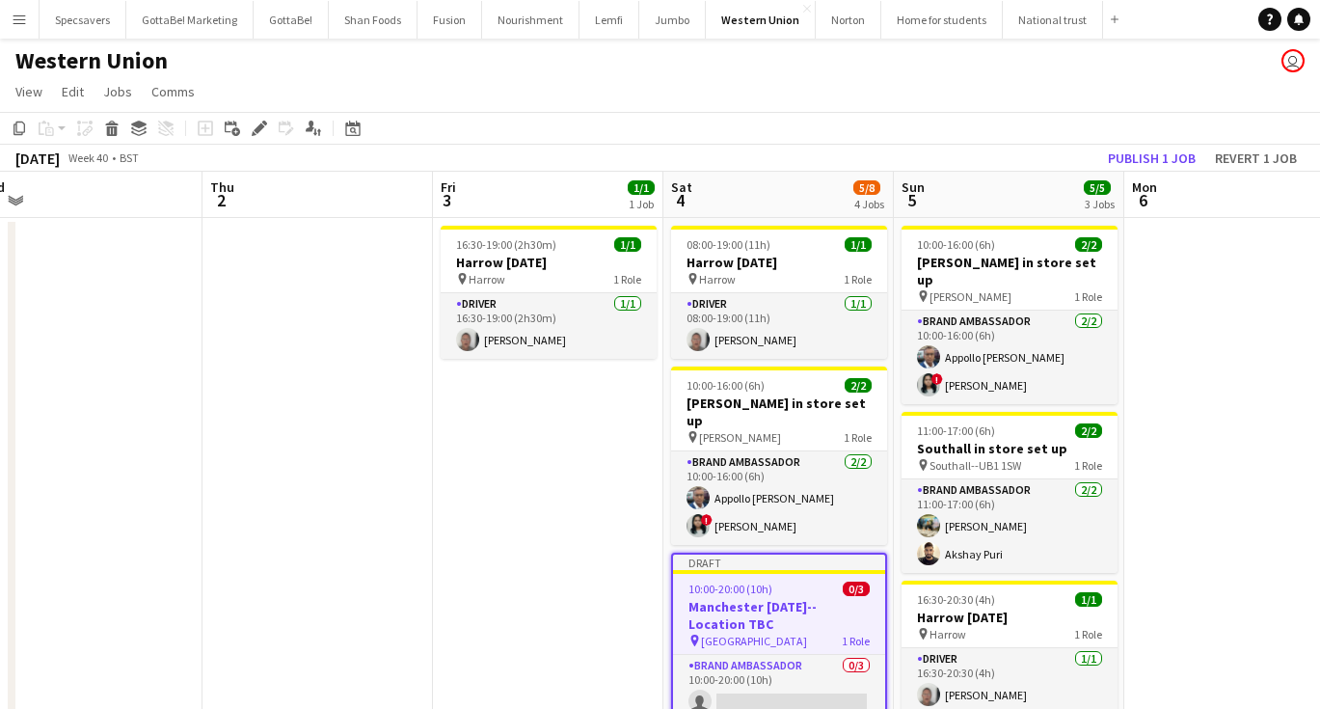
click at [1182, 384] on app-date-cell at bounding box center [1239, 611] width 230 height 787
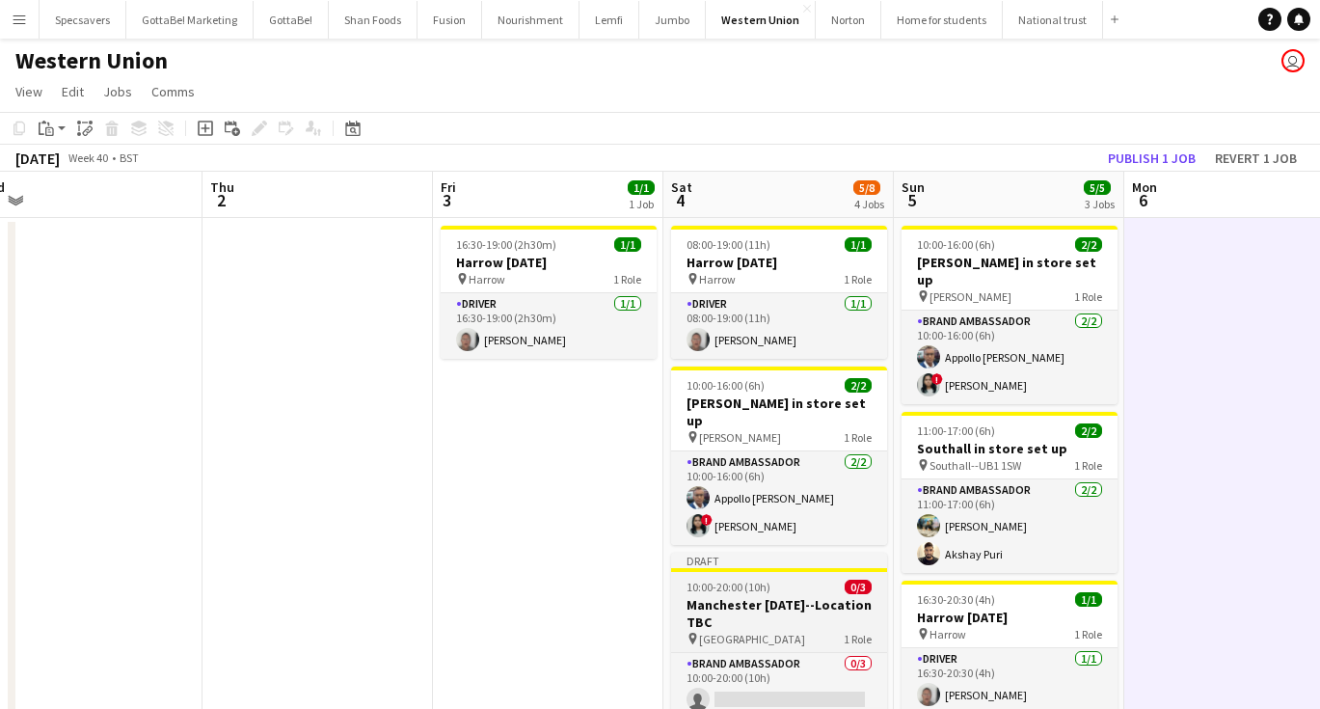
click at [711, 632] on span "[GEOGRAPHIC_DATA]" at bounding box center [752, 639] width 106 height 14
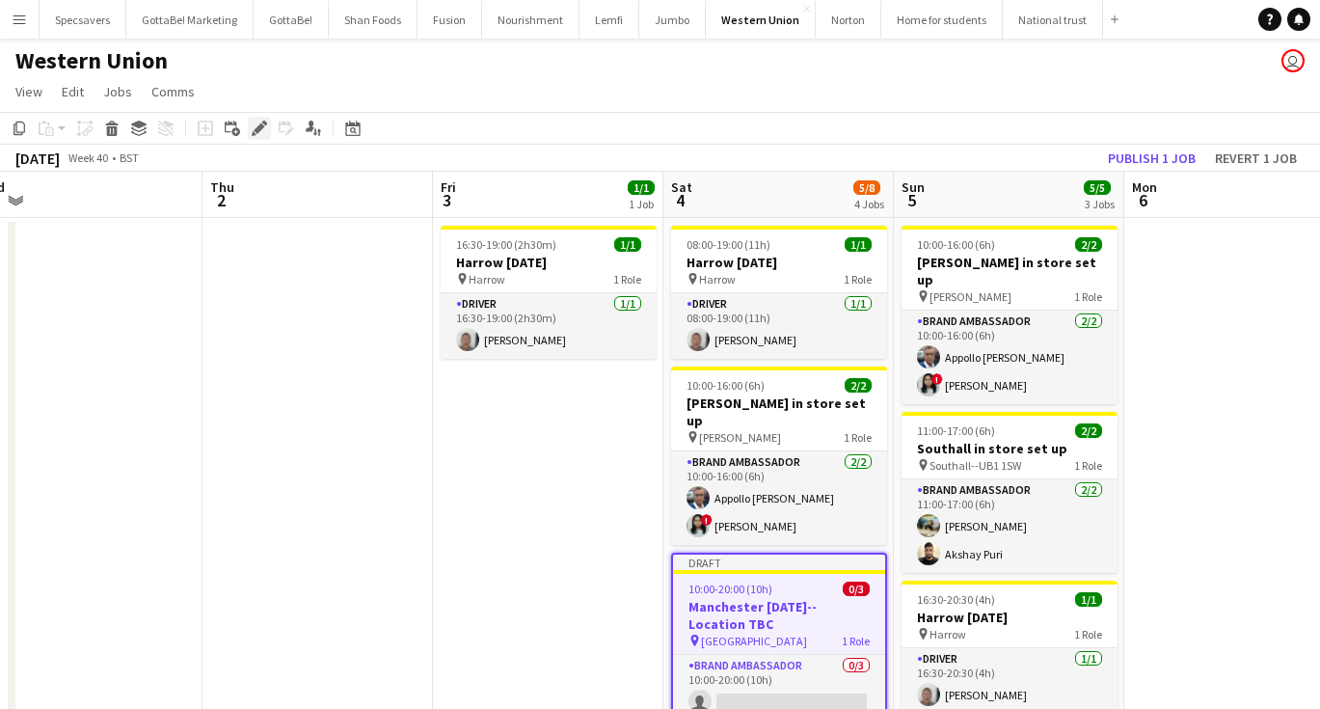
click at [255, 124] on icon "Edit" at bounding box center [259, 128] width 15 height 15
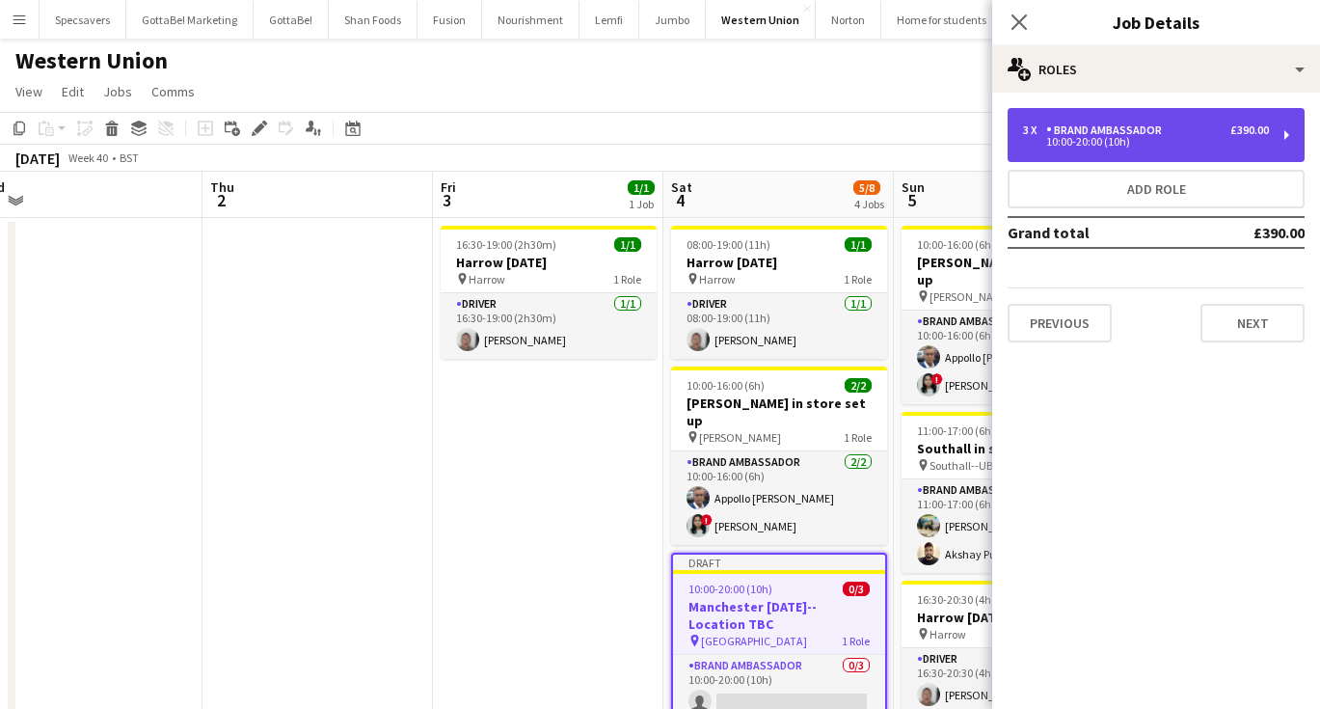
click at [1060, 127] on div "Brand Ambassador" at bounding box center [1107, 129] width 123 height 13
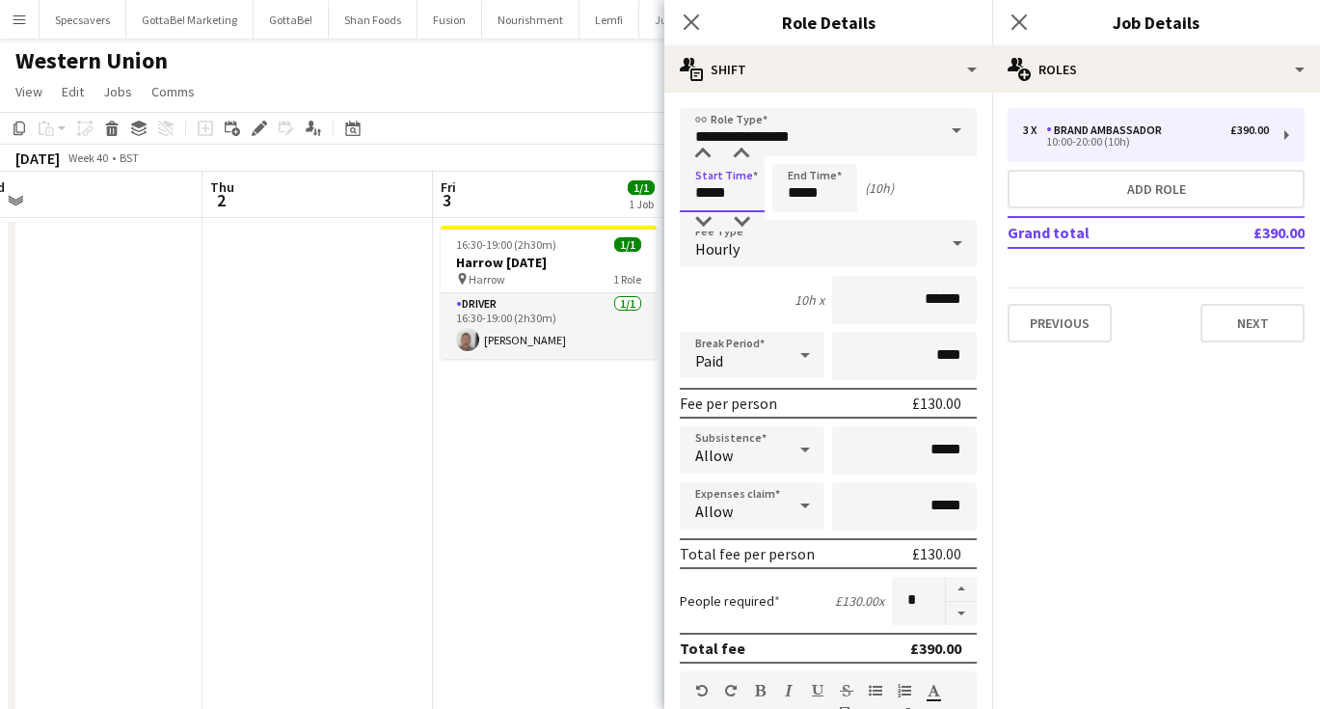
click at [704, 191] on input "*****" at bounding box center [722, 188] width 85 height 48
type input "*****"
click at [797, 195] on input "*****" at bounding box center [814, 188] width 85 height 48
drag, startPoint x: 827, startPoint y: 192, endPoint x: 809, endPoint y: 192, distance: 18.3
click at [809, 192] on input "*****" at bounding box center [814, 188] width 85 height 48
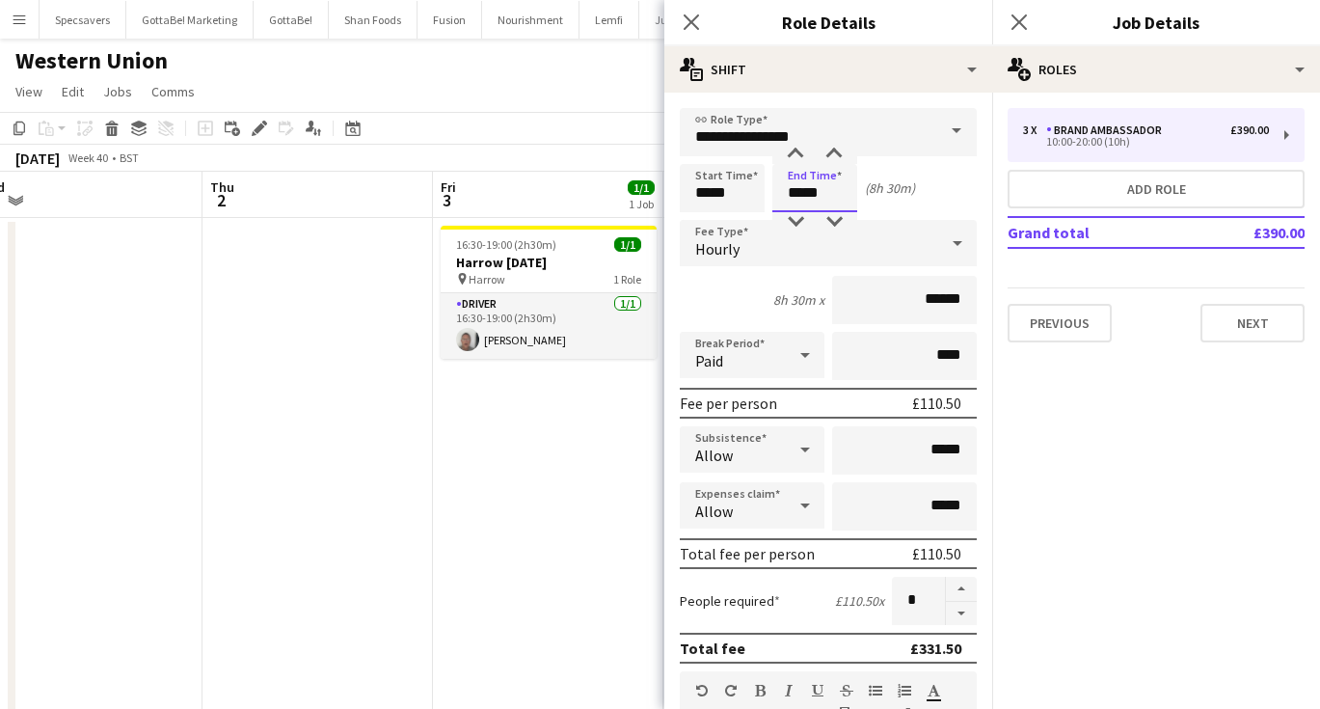
type input "*****"
click at [1025, 22] on icon "Close pop-in" at bounding box center [1019, 22] width 18 height 18
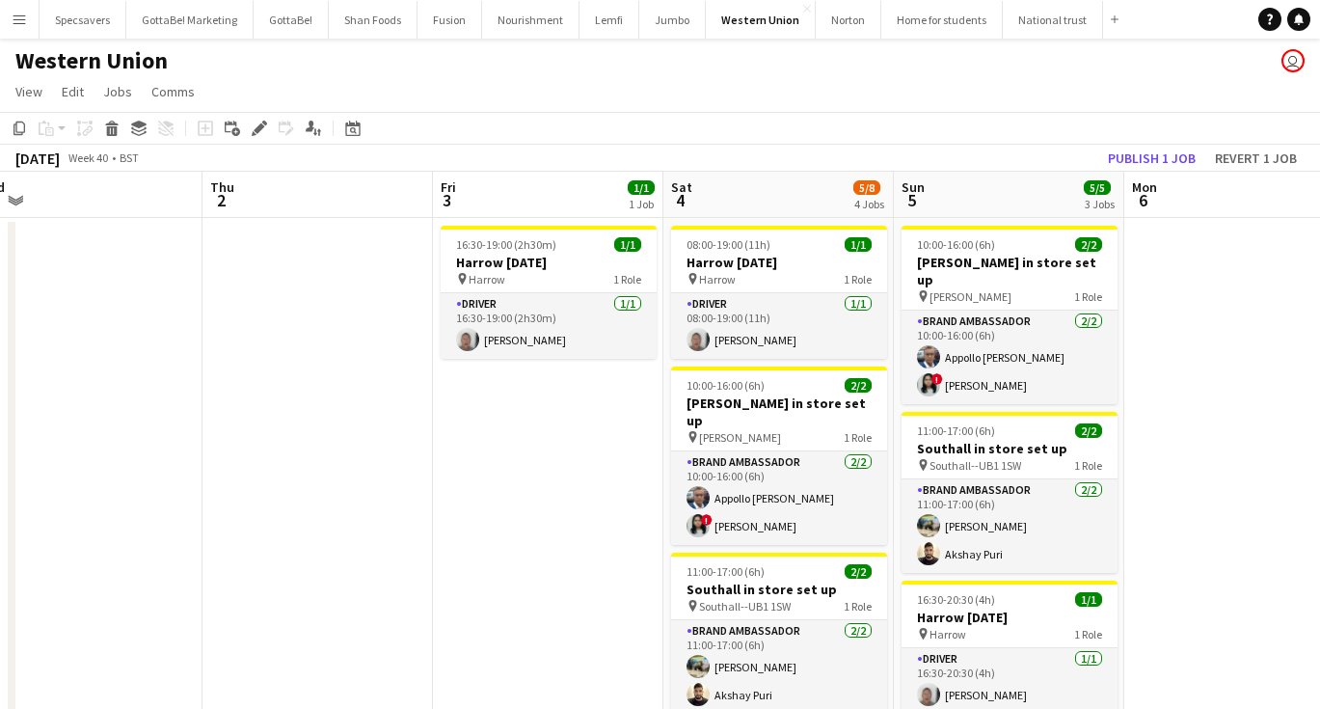
click at [1208, 424] on app-date-cell at bounding box center [1239, 611] width 230 height 787
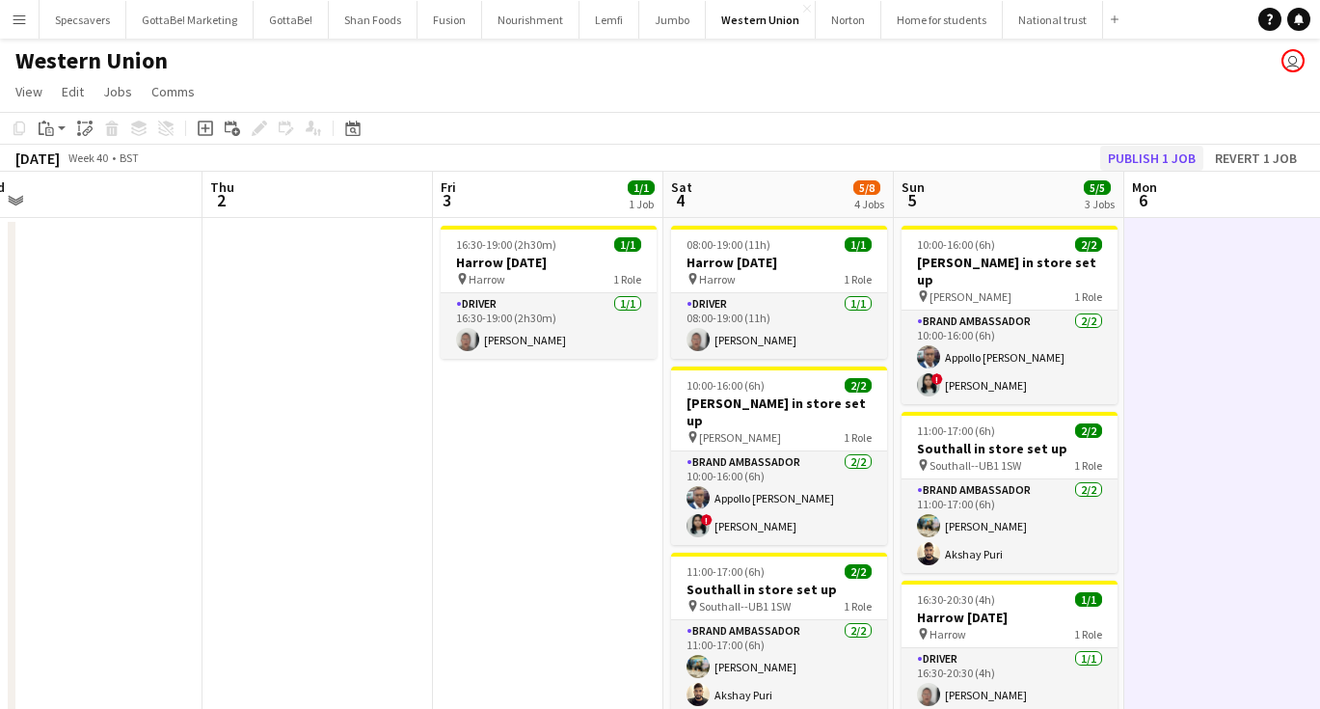
click at [1144, 168] on button "Publish 1 job" at bounding box center [1151, 158] width 103 height 25
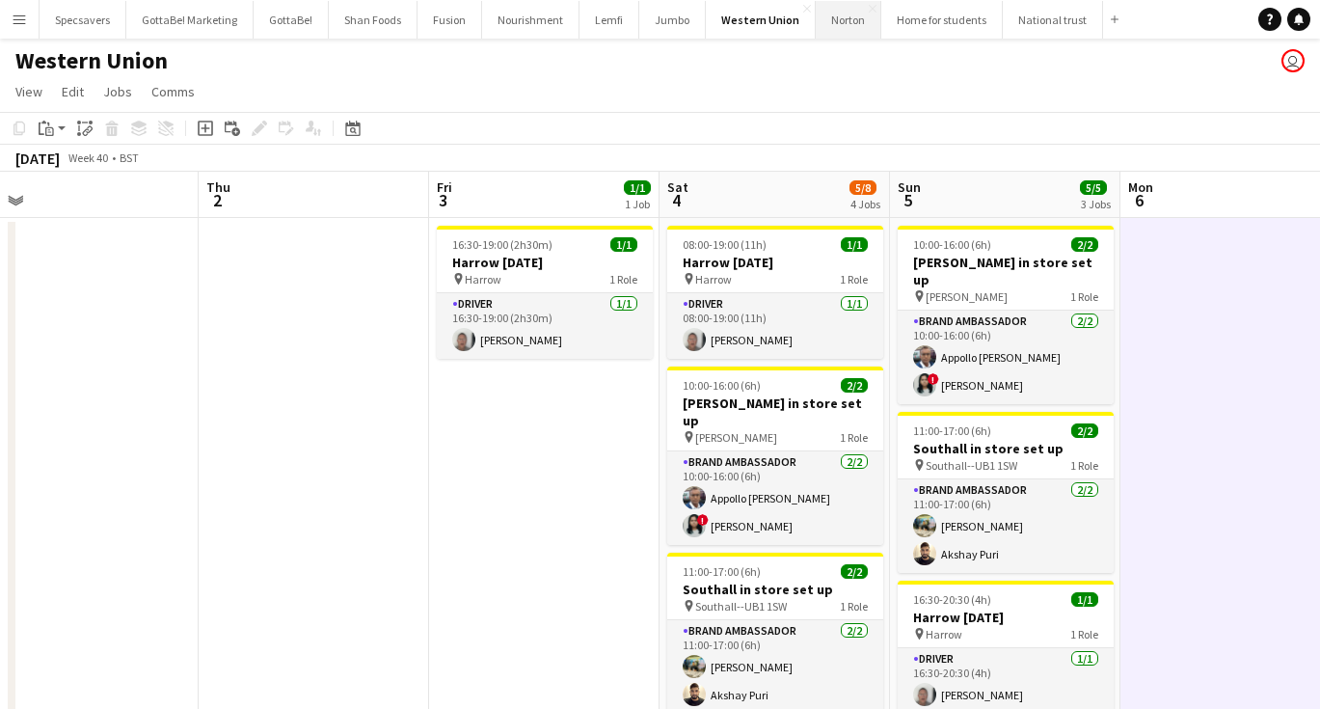
click at [830, 25] on button "Norton Close" at bounding box center [849, 20] width 66 height 38
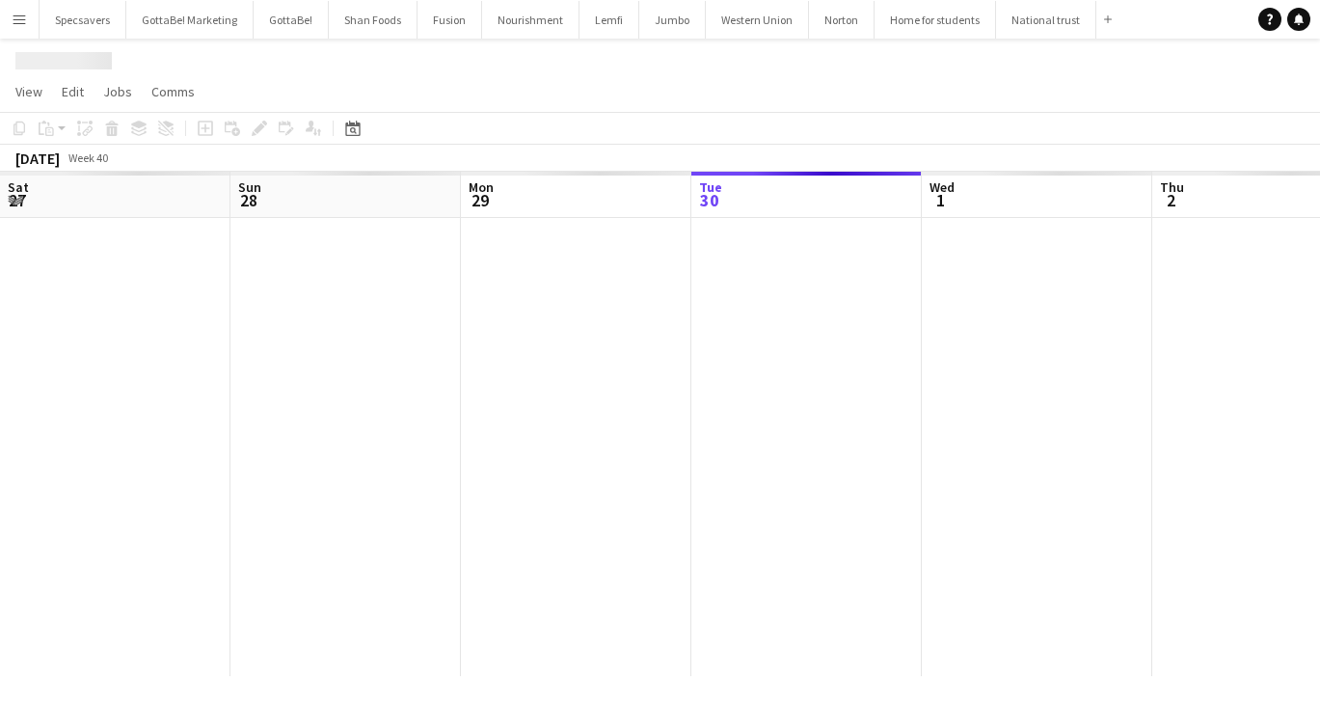
scroll to position [0, 461]
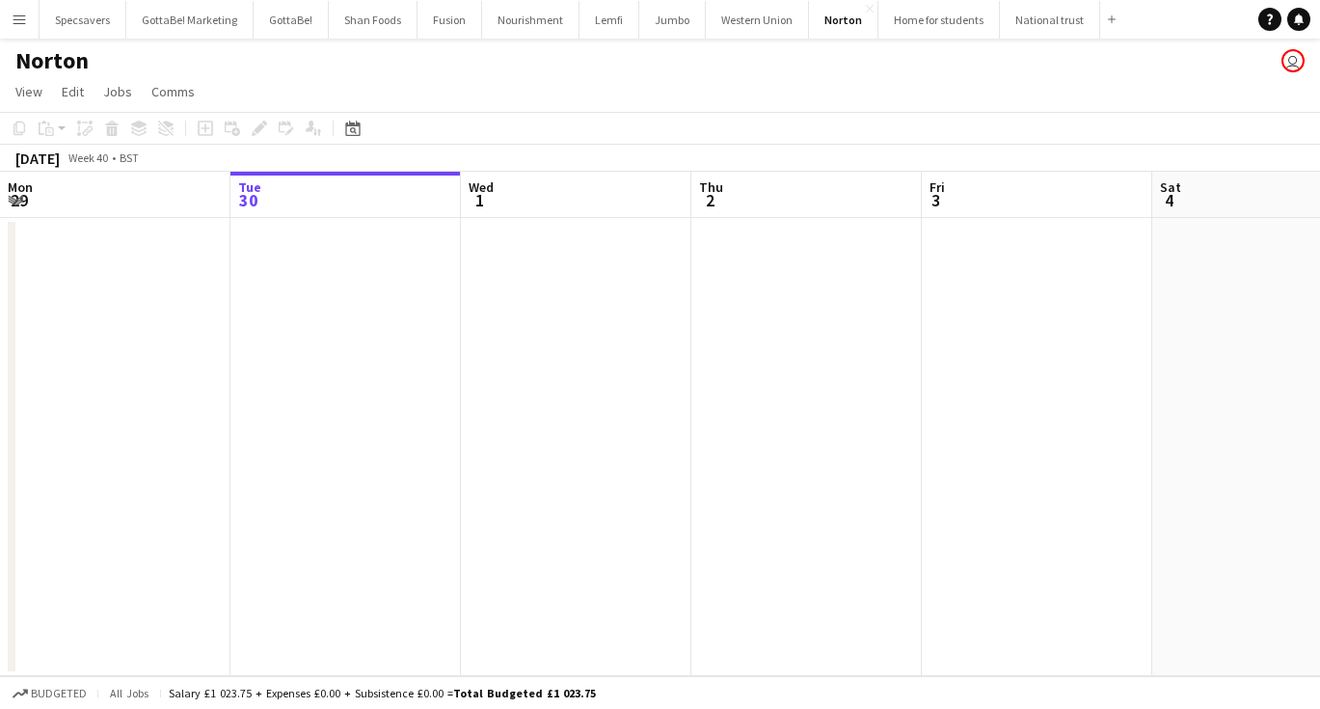
click at [351, 281] on app-date-cell at bounding box center [345, 447] width 230 height 458
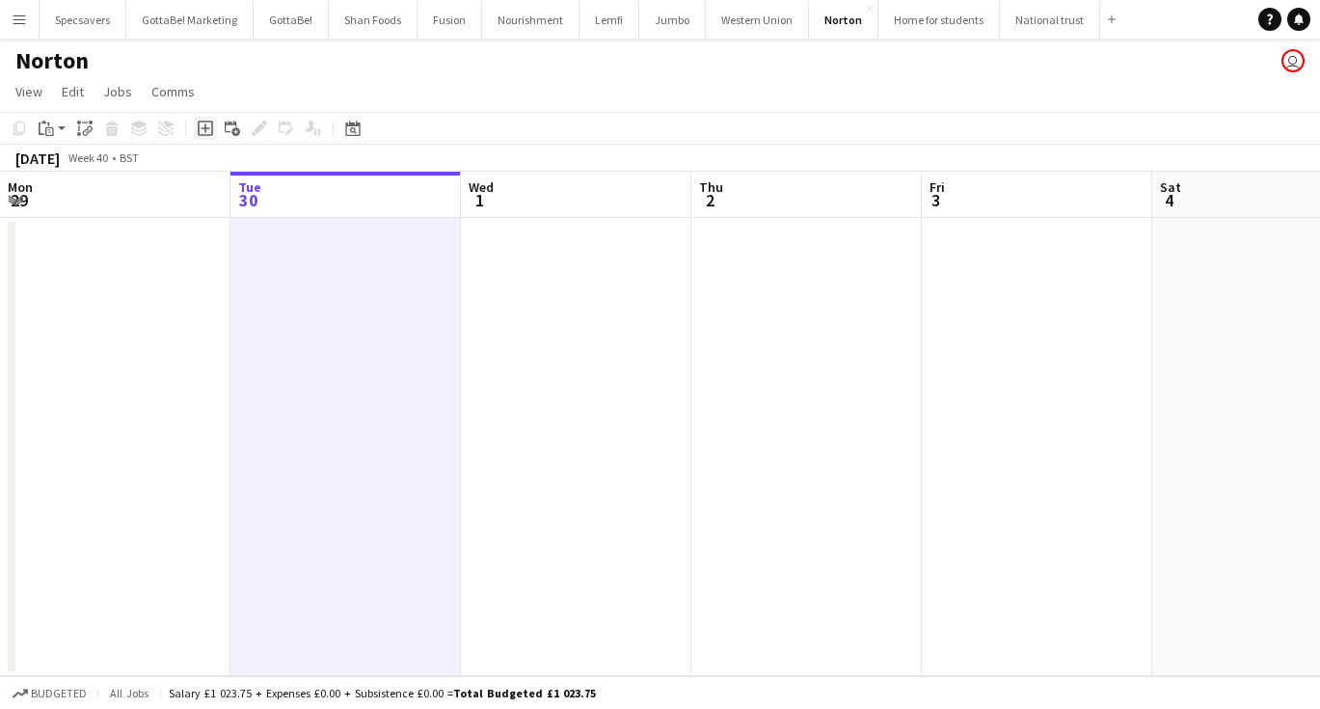
click at [205, 130] on icon at bounding box center [205, 128] width 9 height 9
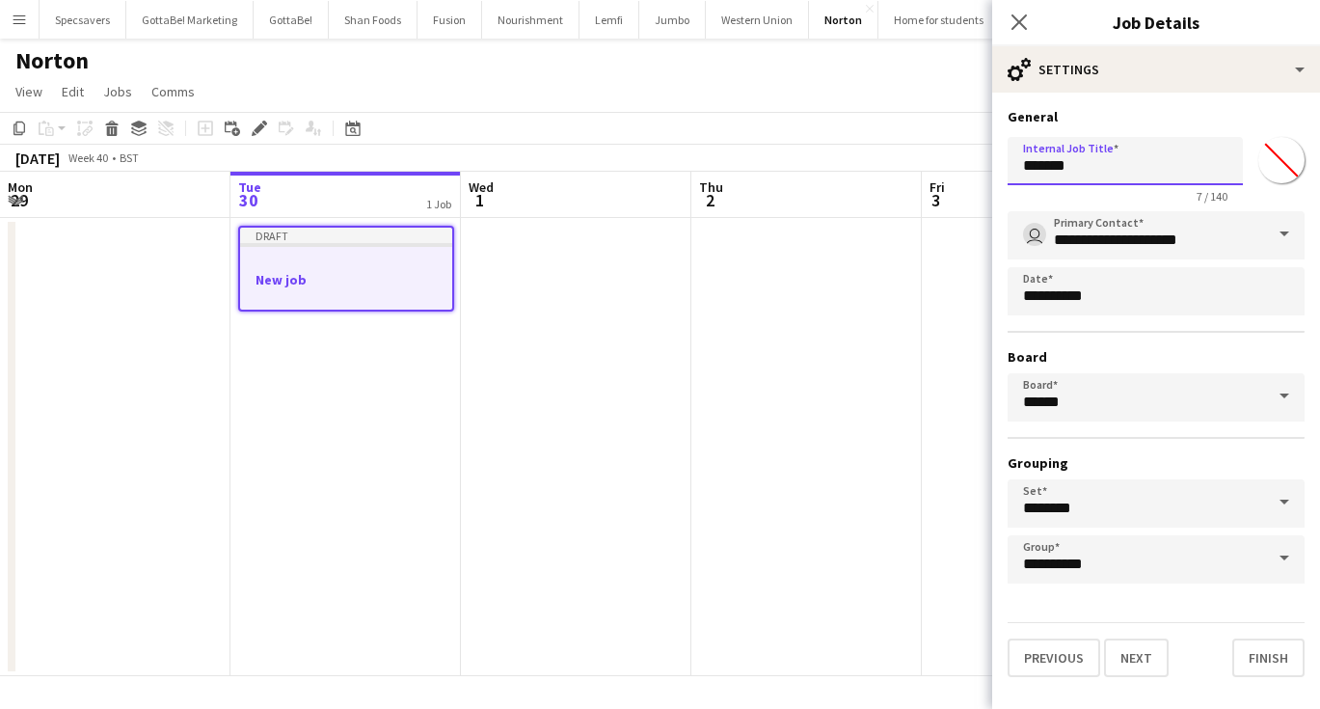
drag, startPoint x: 1087, startPoint y: 173, endPoint x: 963, endPoint y: 179, distance: 123.6
click at [964, 180] on body "Menu Boards Boards Boards All jobs Status Workforce Workforce My Workforce Recr…" at bounding box center [660, 354] width 1320 height 709
type input "*"
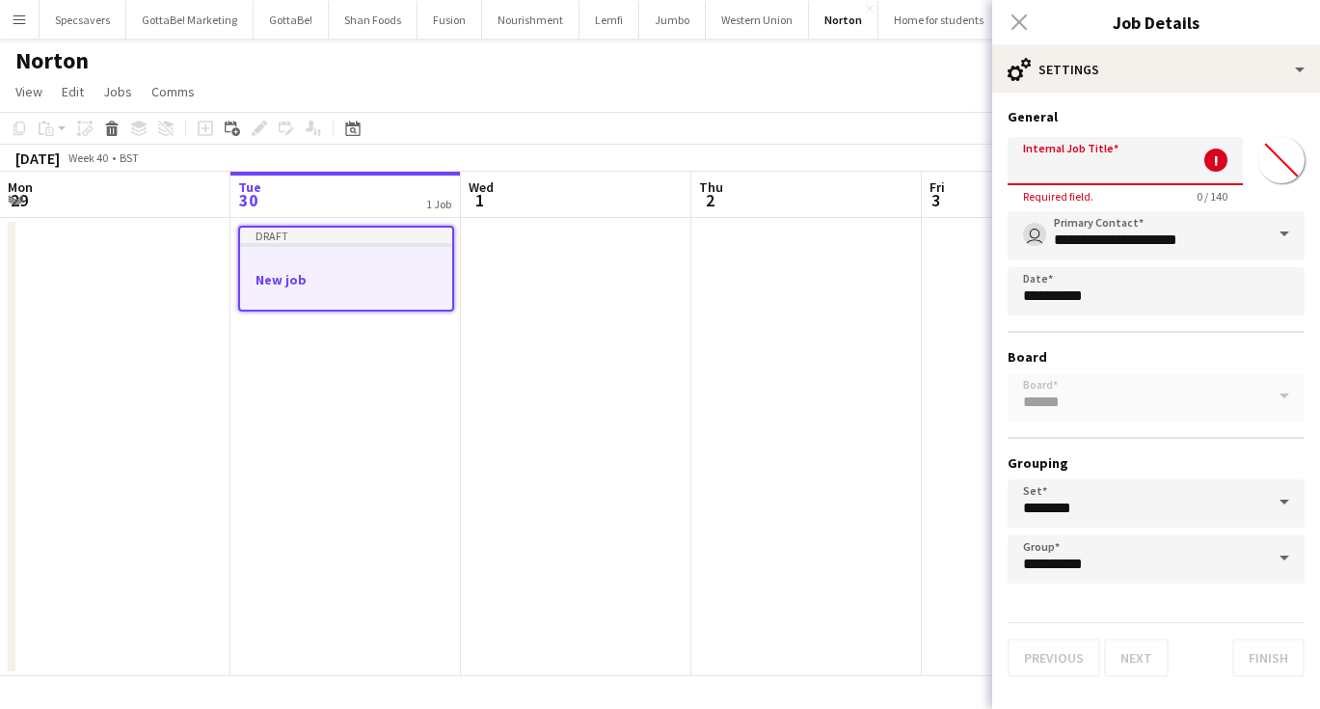
type input "*"
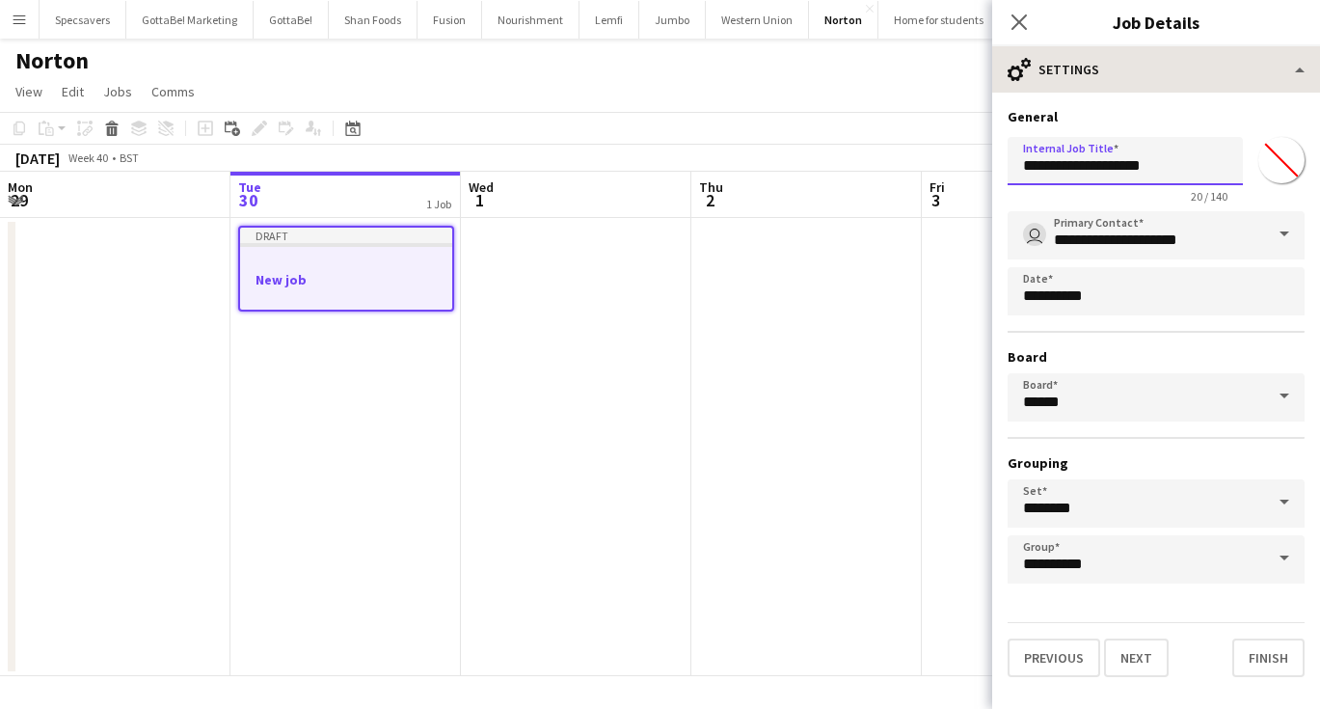
type input "**********"
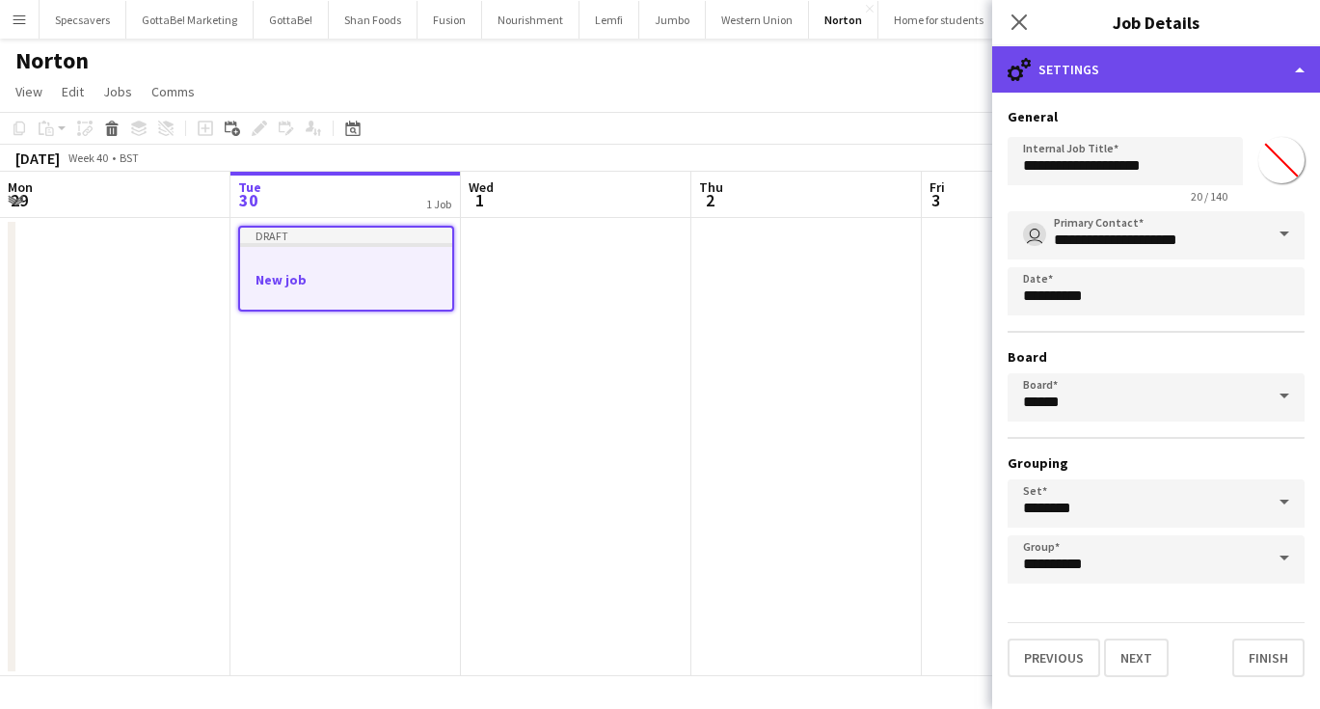
click at [1129, 79] on div "cog-double-3 Settings" at bounding box center [1156, 69] width 328 height 46
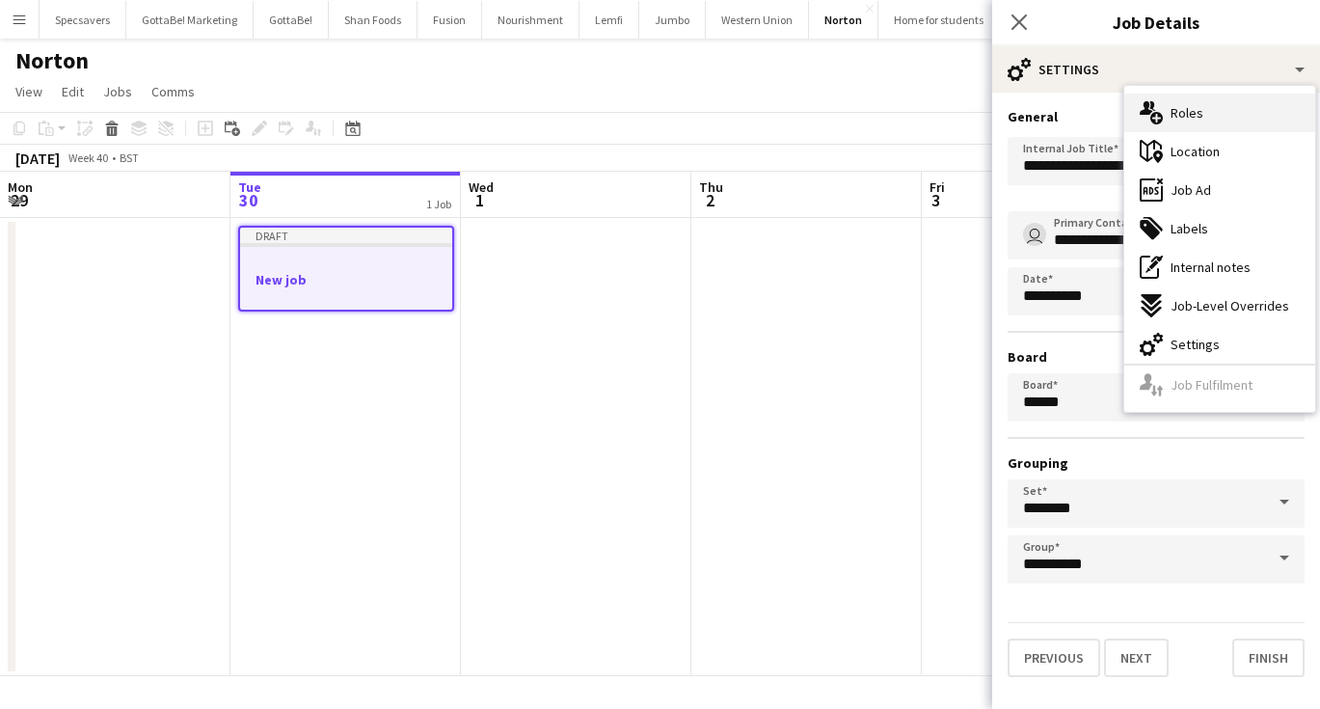
click at [1160, 121] on icon at bounding box center [1156, 118] width 13 height 13
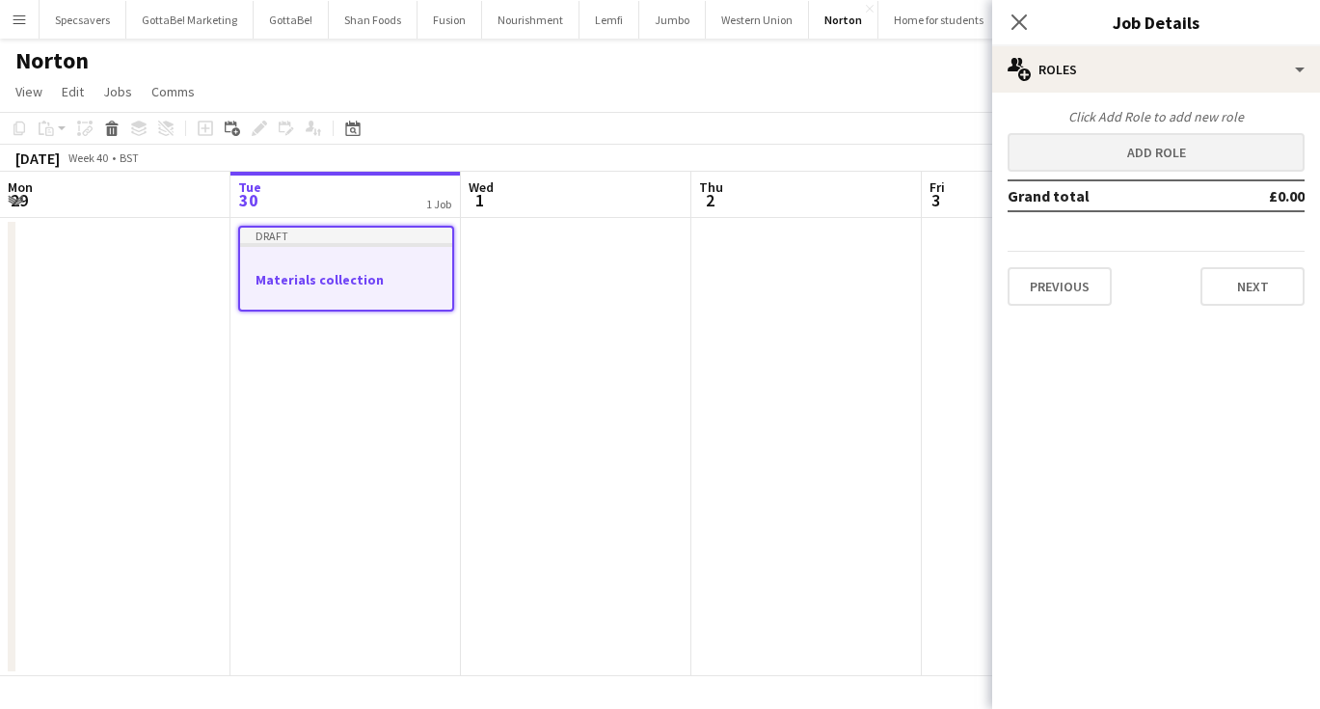
click at [1140, 154] on button "Add role" at bounding box center [1156, 152] width 297 height 39
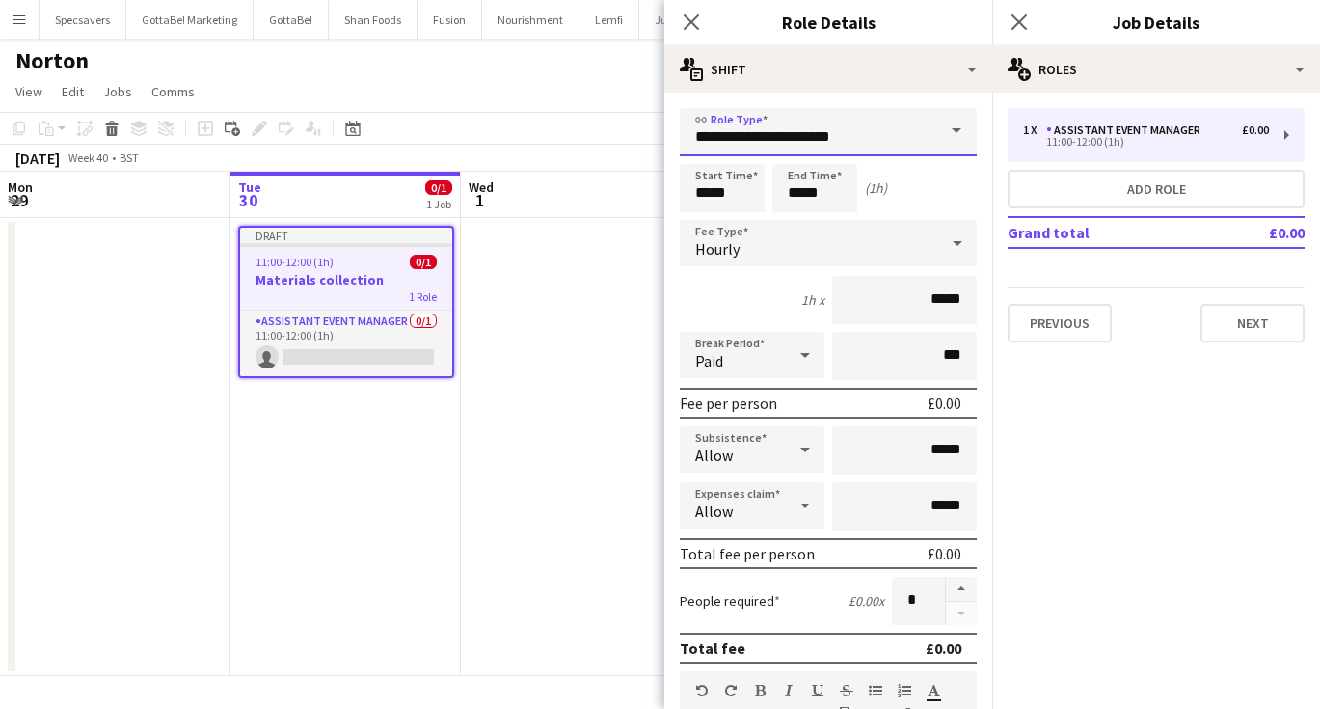
click at [882, 148] on input "**********" at bounding box center [828, 132] width 297 height 48
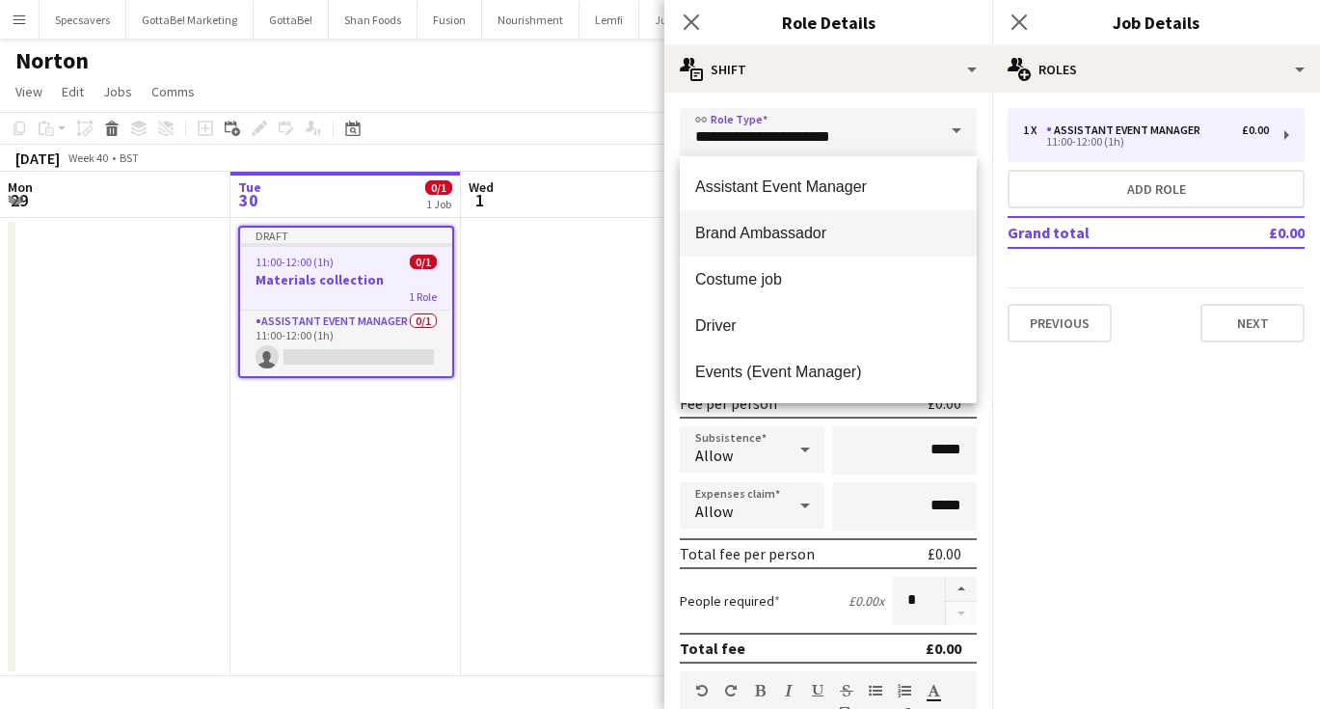
click at [829, 223] on mat-option "Brand Ambassador" at bounding box center [828, 233] width 297 height 46
type input "**********"
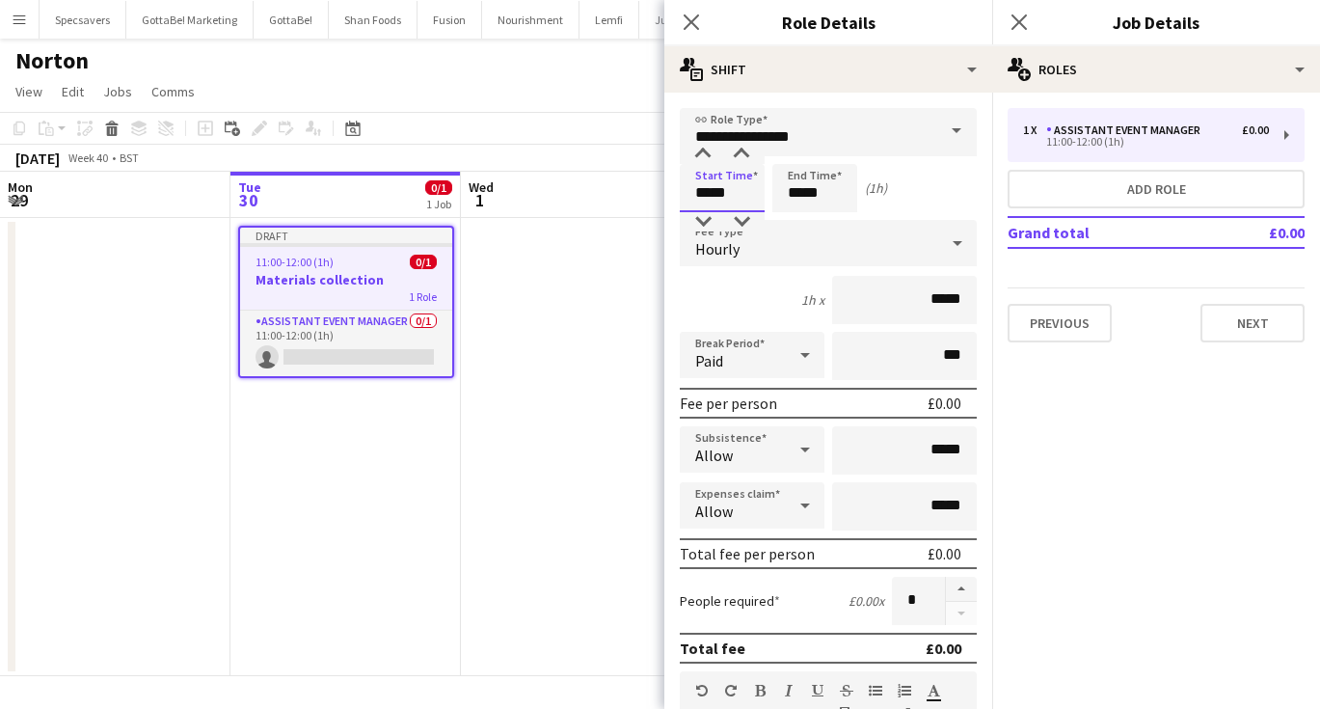
drag, startPoint x: 733, startPoint y: 192, endPoint x: 660, endPoint y: 190, distance: 73.3
click at [660, 190] on body "Menu Boards Boards Boards All jobs Status Workforce Workforce My Workforce Recr…" at bounding box center [660, 354] width 1320 height 709
type input "*****"
click at [743, 250] on div "Hourly" at bounding box center [809, 243] width 258 height 46
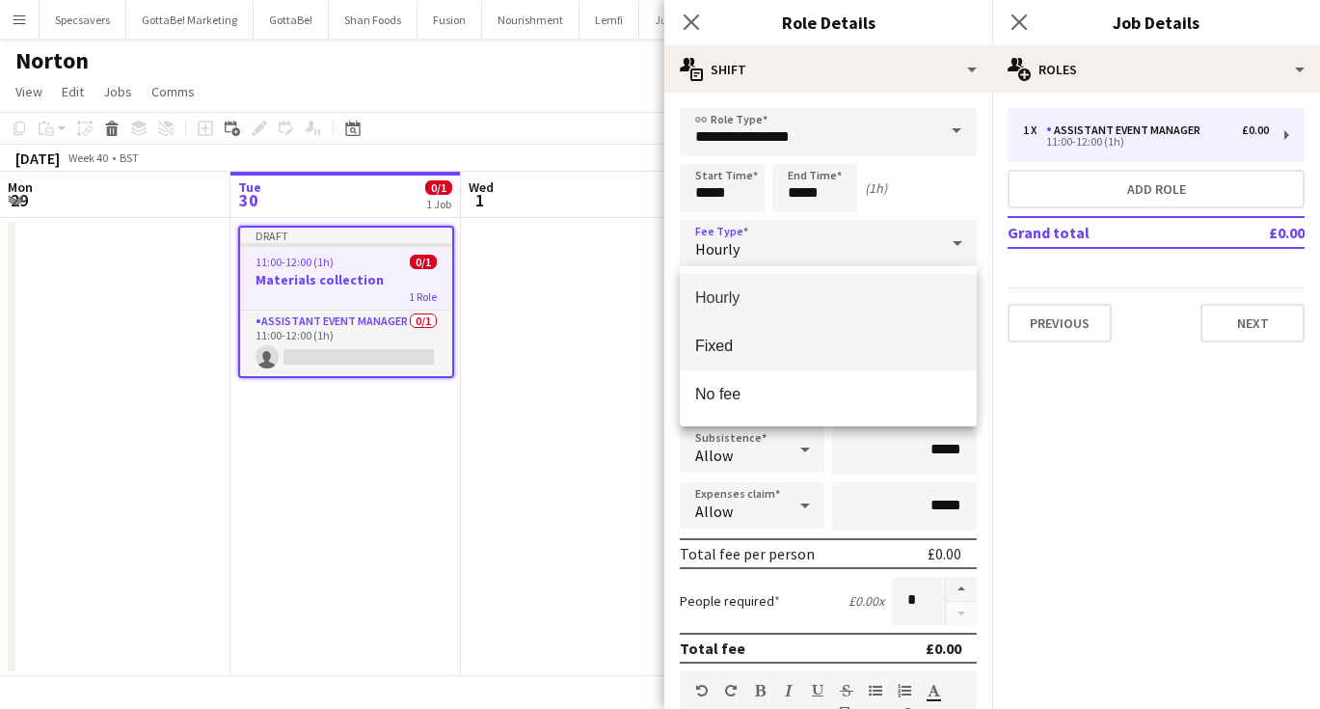
click at [749, 340] on span "Fixed" at bounding box center [828, 346] width 266 height 18
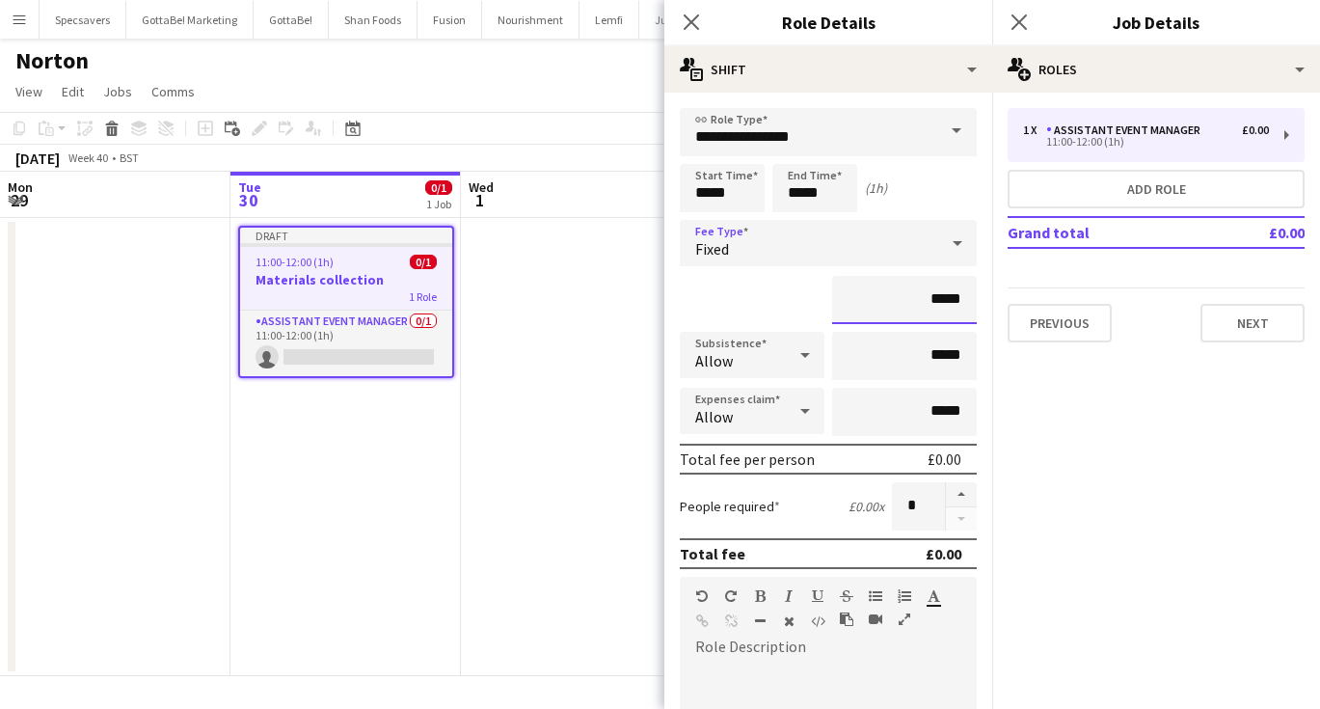
click at [932, 299] on input "*****" at bounding box center [904, 300] width 145 height 48
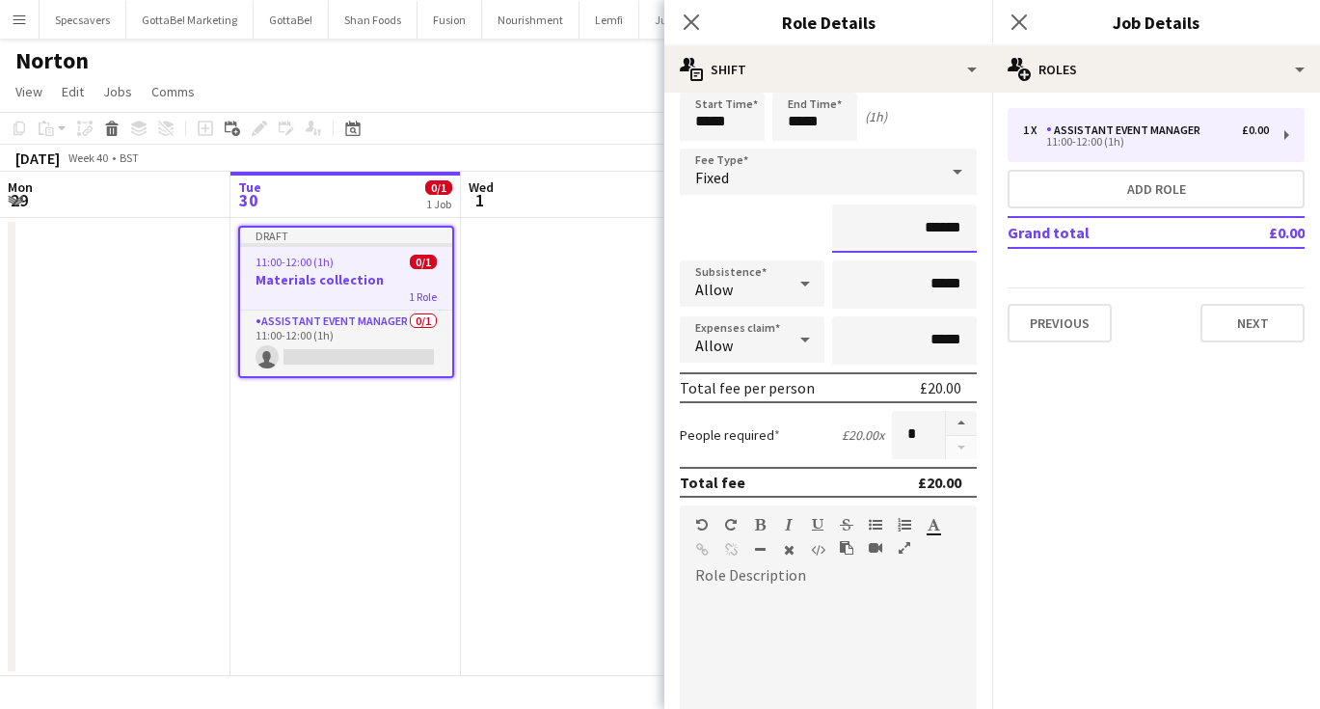
type input "******"
click at [794, 590] on div at bounding box center [828, 700] width 297 height 245
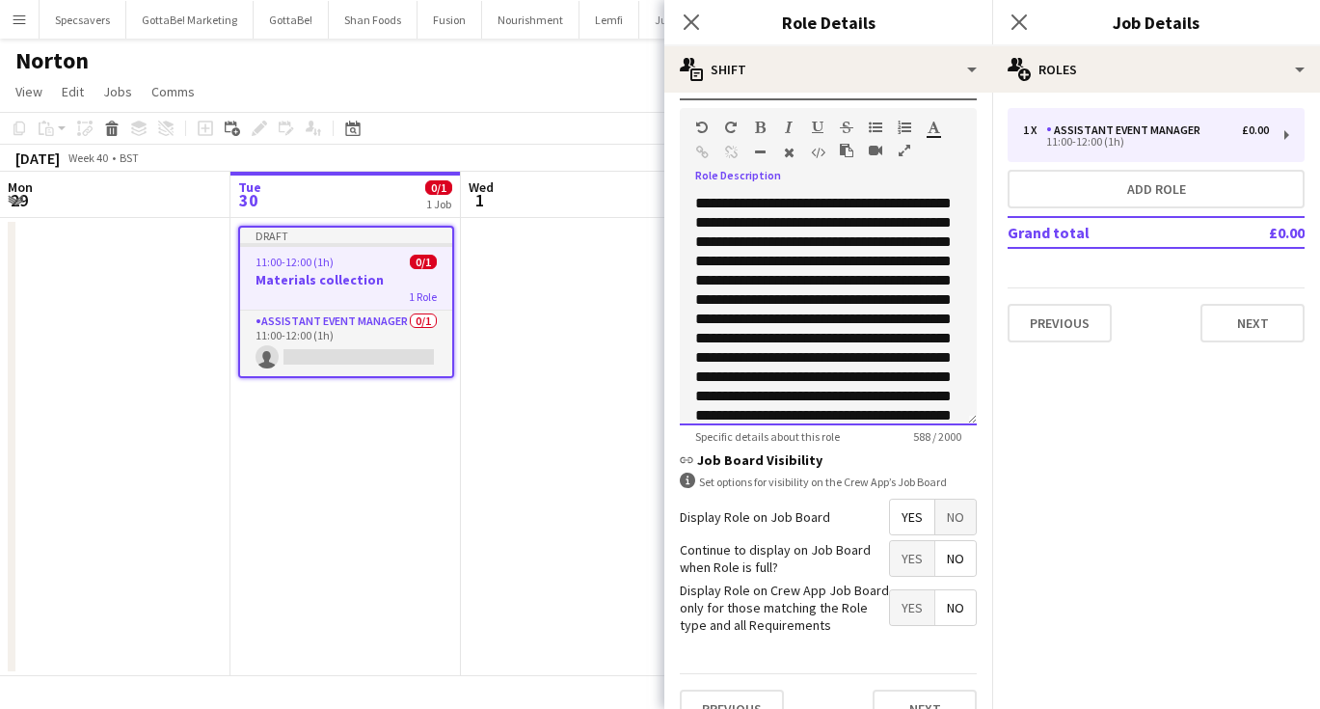
scroll to position [0, 0]
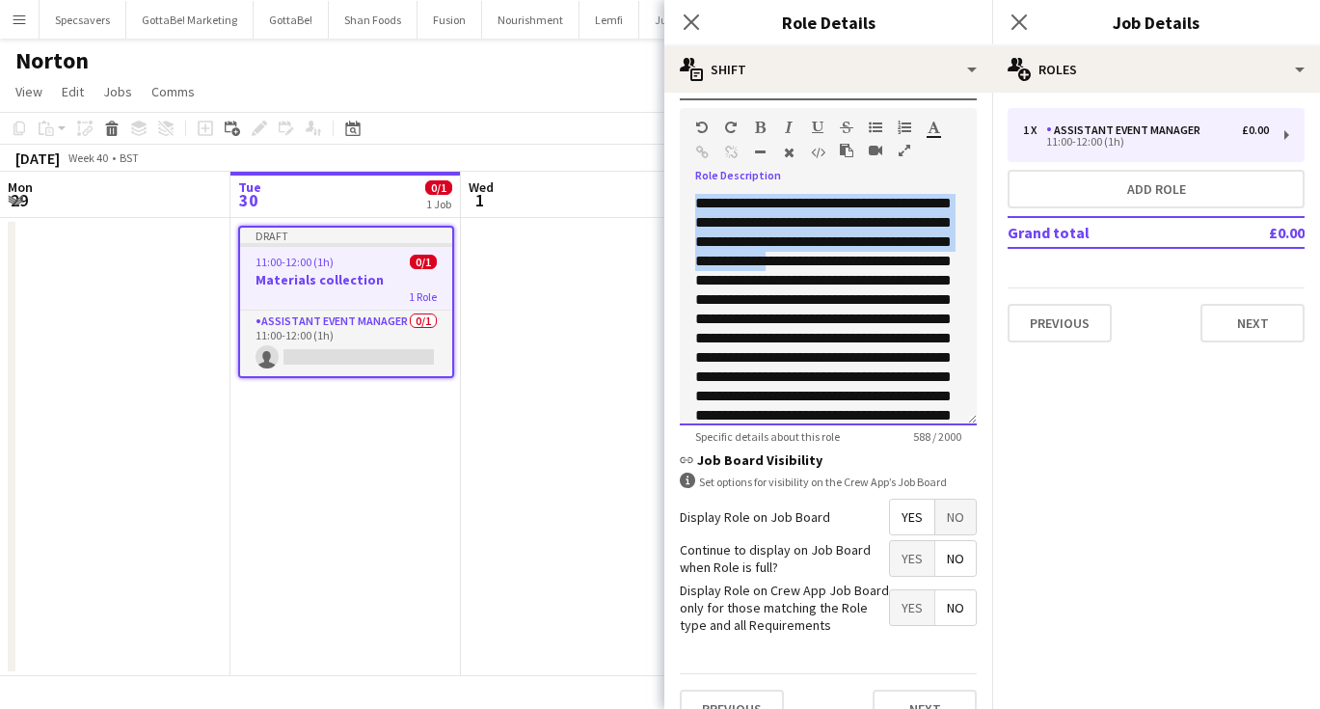
drag, startPoint x: 864, startPoint y: 260, endPoint x: 691, endPoint y: 202, distance: 182.3
click at [691, 202] on div "**********" at bounding box center [828, 309] width 297 height 231
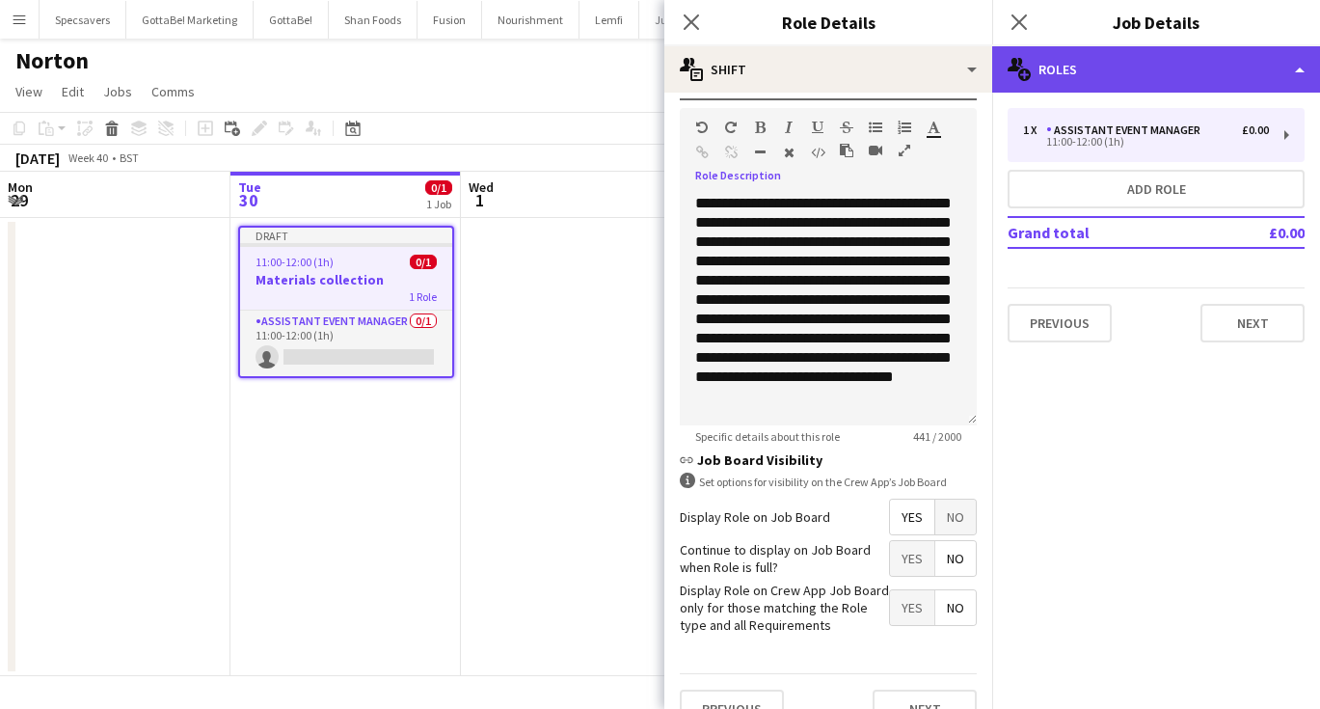
click at [1153, 72] on div "multiple-users-add Roles" at bounding box center [1156, 69] width 328 height 46
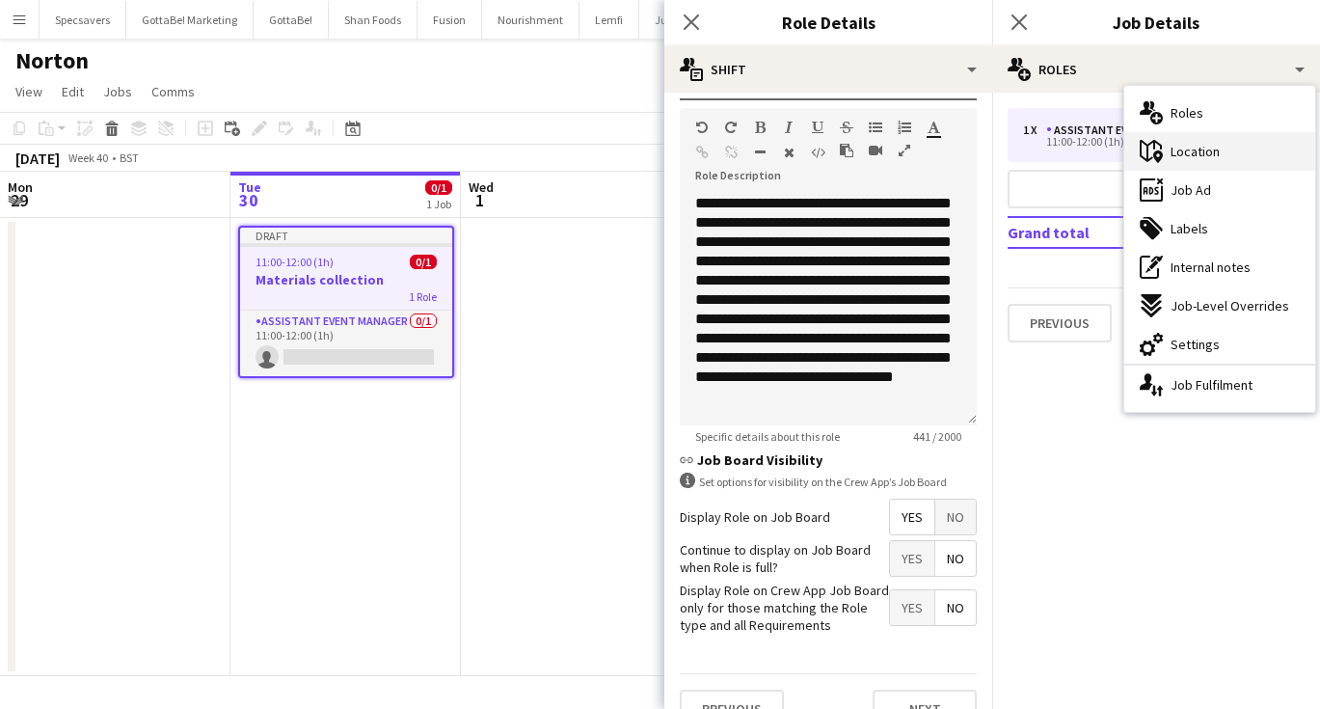
click at [1172, 158] on span "Location" at bounding box center [1195, 151] width 49 height 17
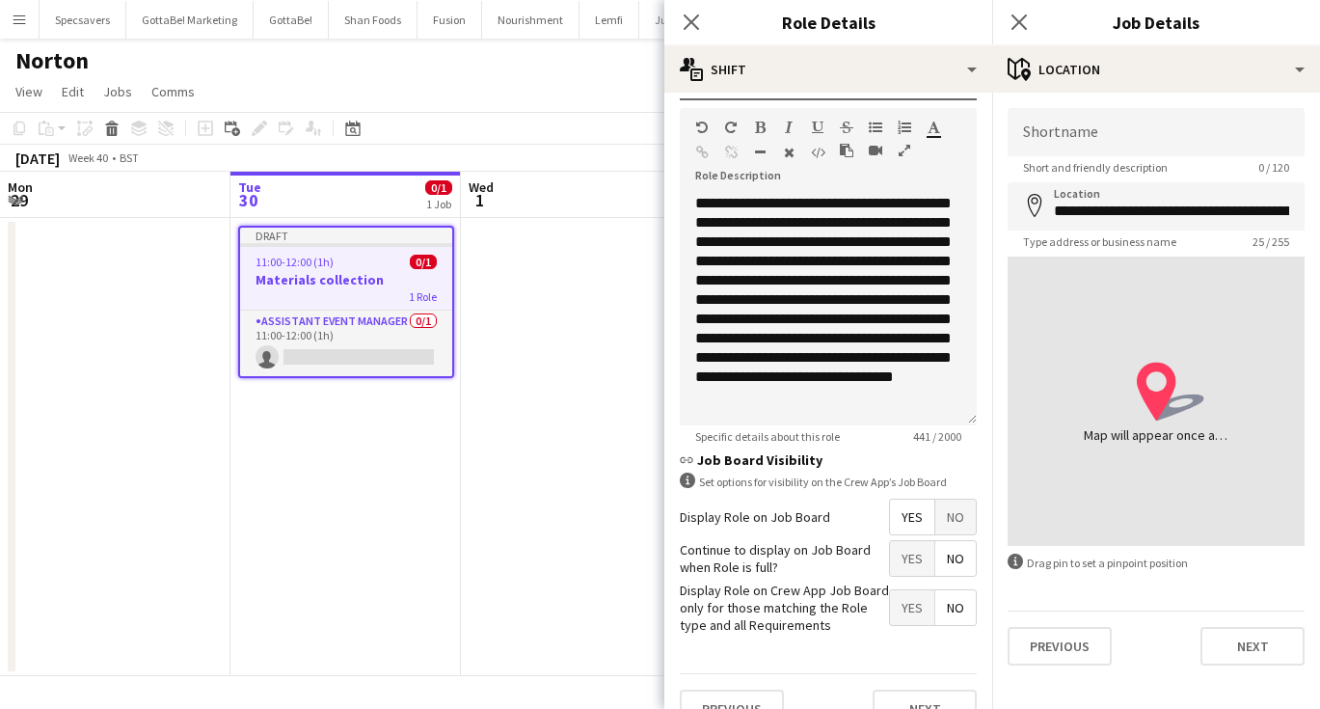
type input "**********"
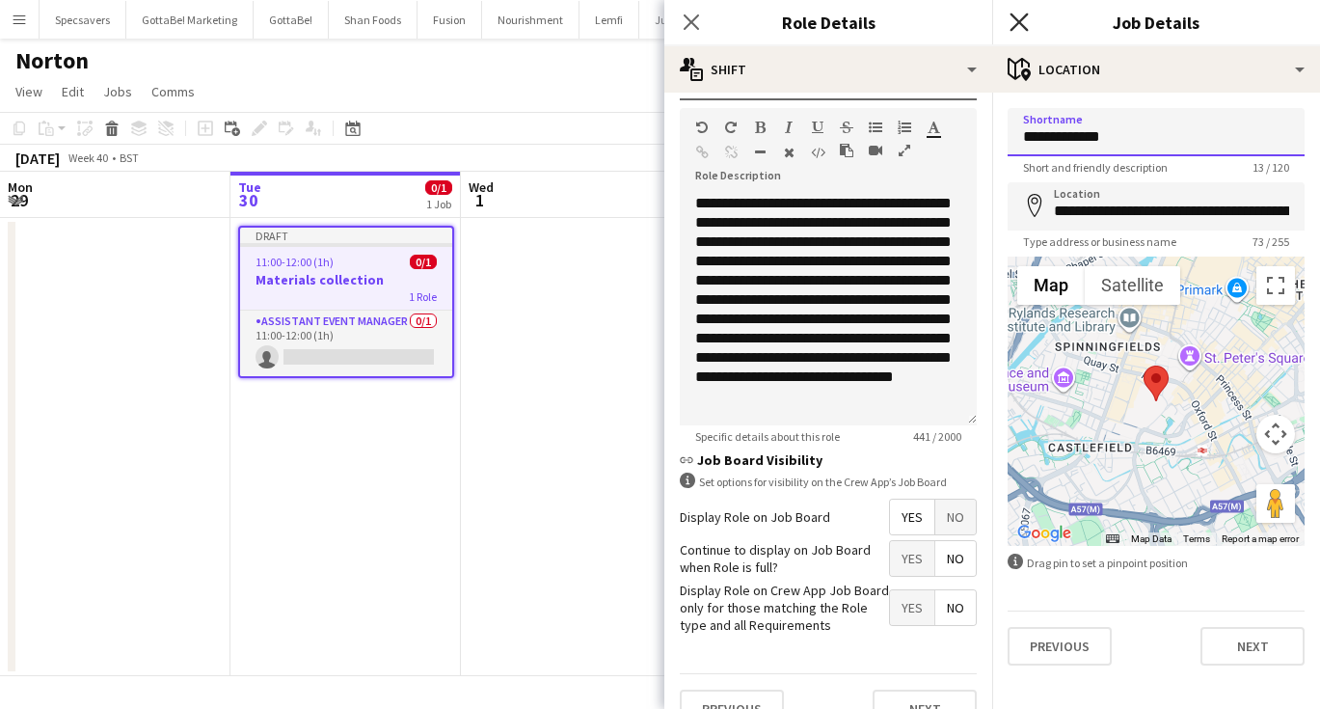
type input "**********"
click at [1017, 22] on icon "Close pop-in" at bounding box center [1019, 22] width 18 height 18
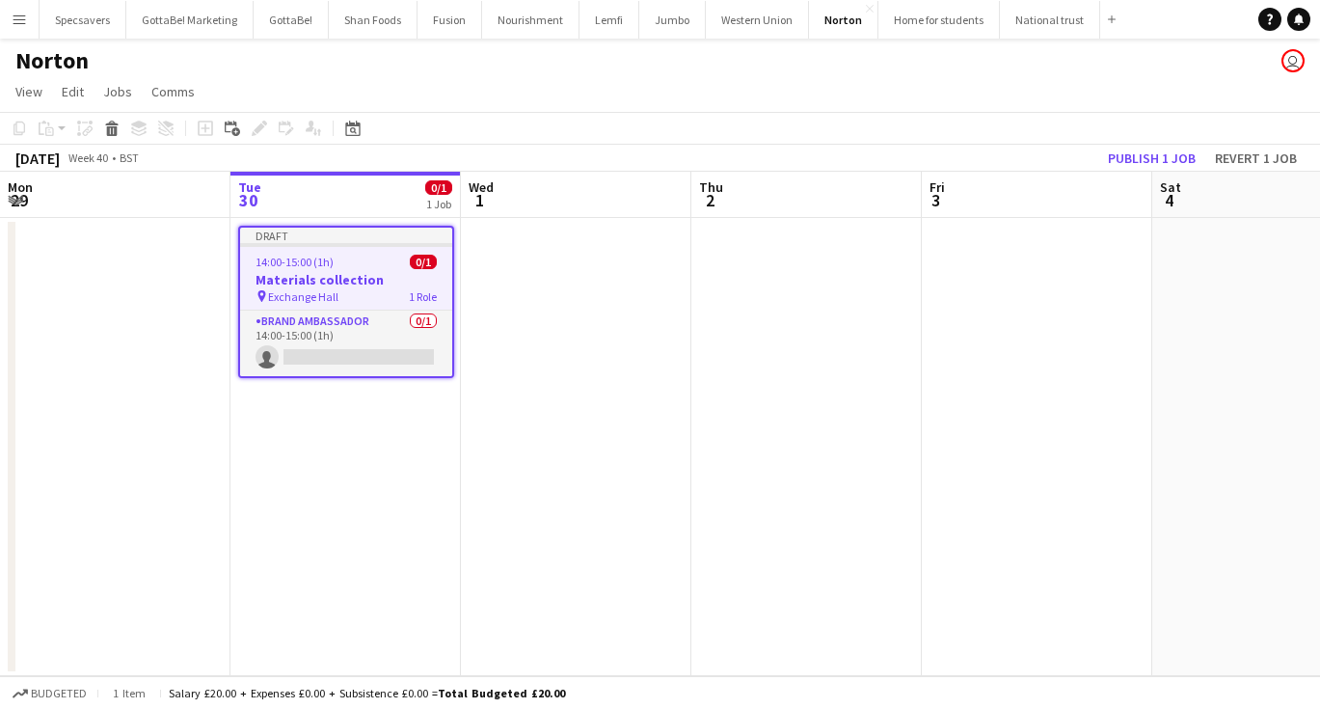
click at [564, 314] on app-date-cell at bounding box center [576, 447] width 230 height 458
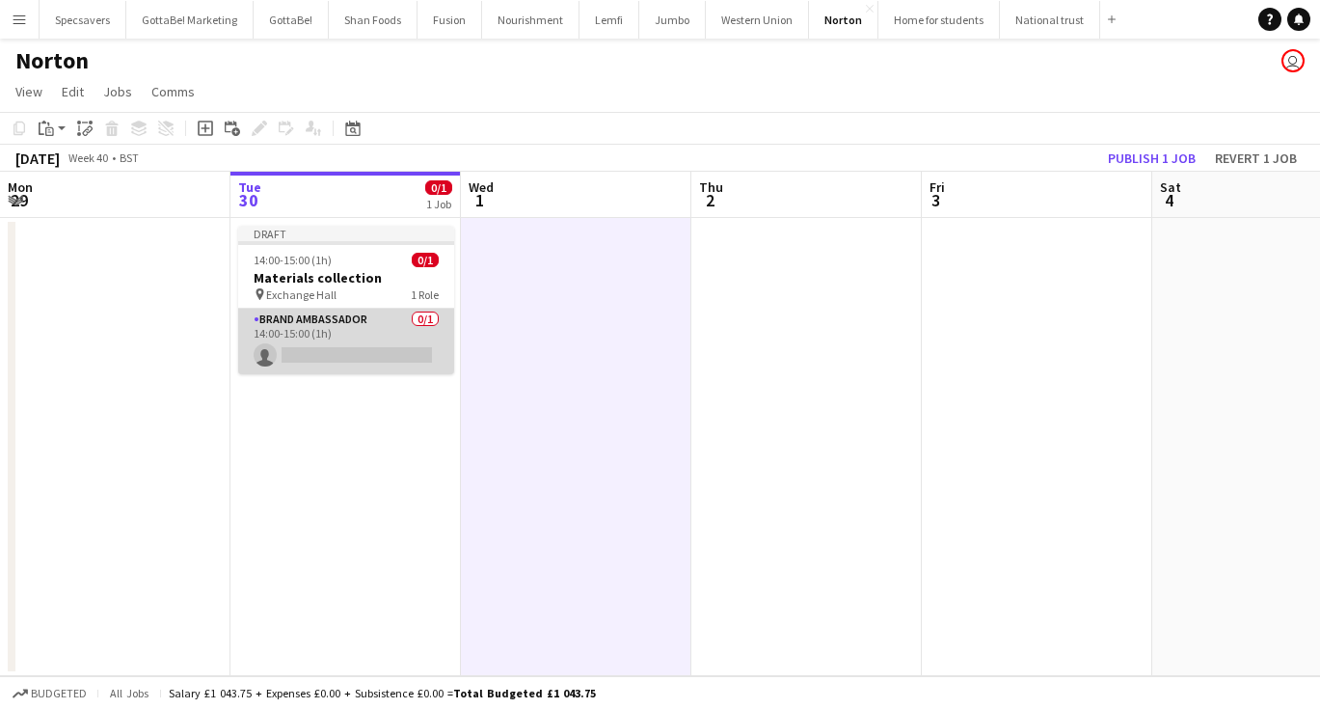
click at [396, 359] on app-card-role "Brand Ambassador 0/1 14:00-15:00 (1h) single-neutral-actions" at bounding box center [346, 342] width 216 height 66
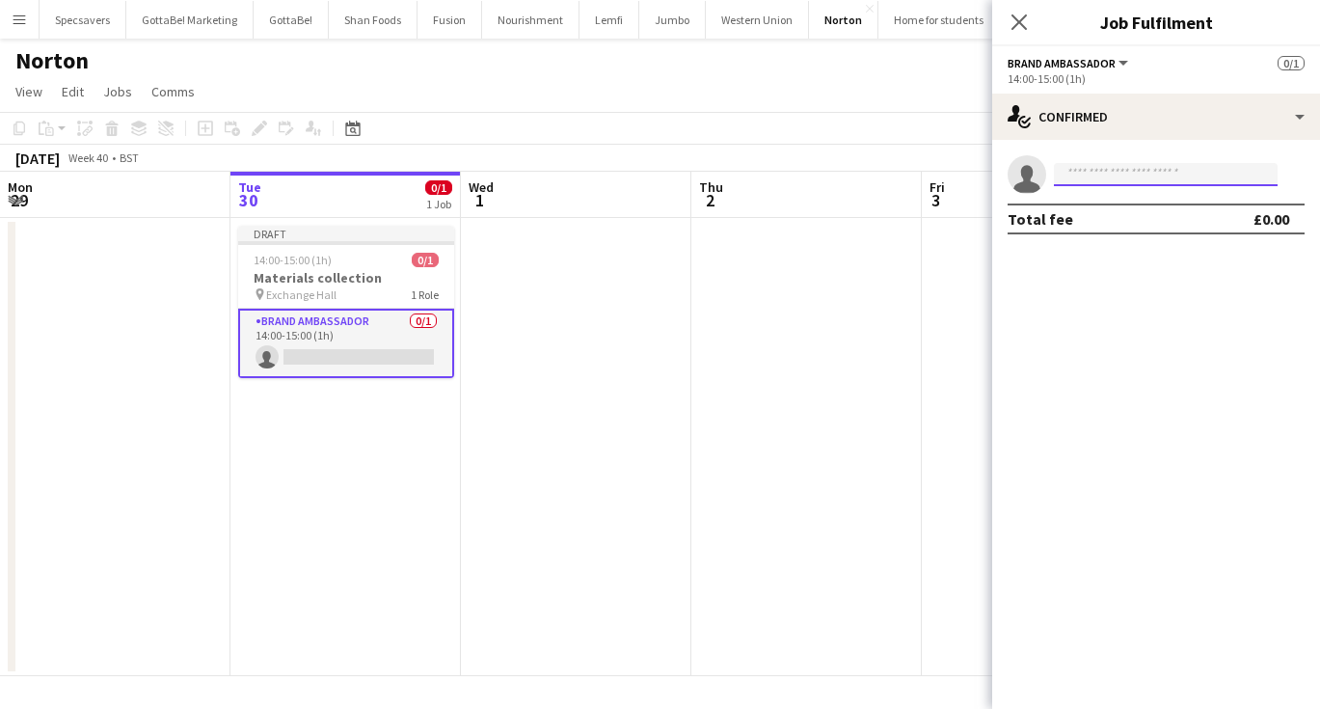
click at [1117, 169] on input at bounding box center [1166, 174] width 224 height 23
type input "****"
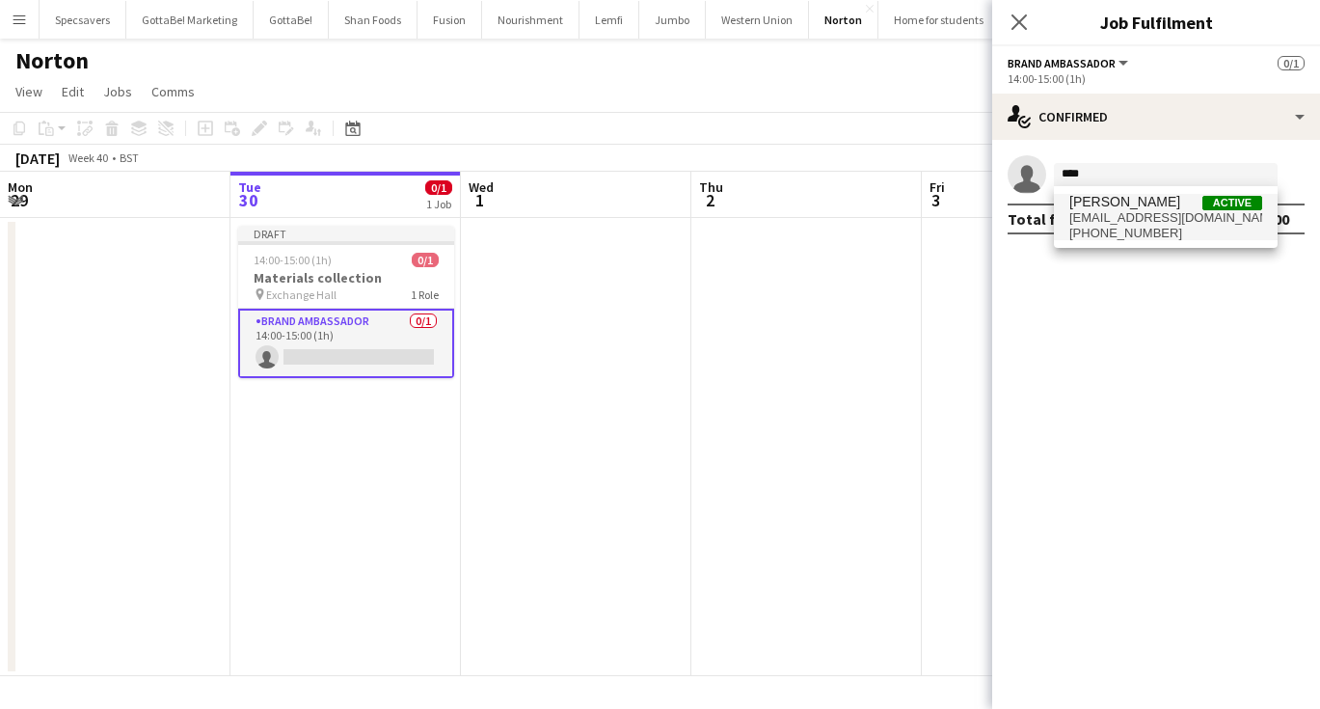
click at [1151, 208] on span "[PERSON_NAME]" at bounding box center [1124, 202] width 111 height 16
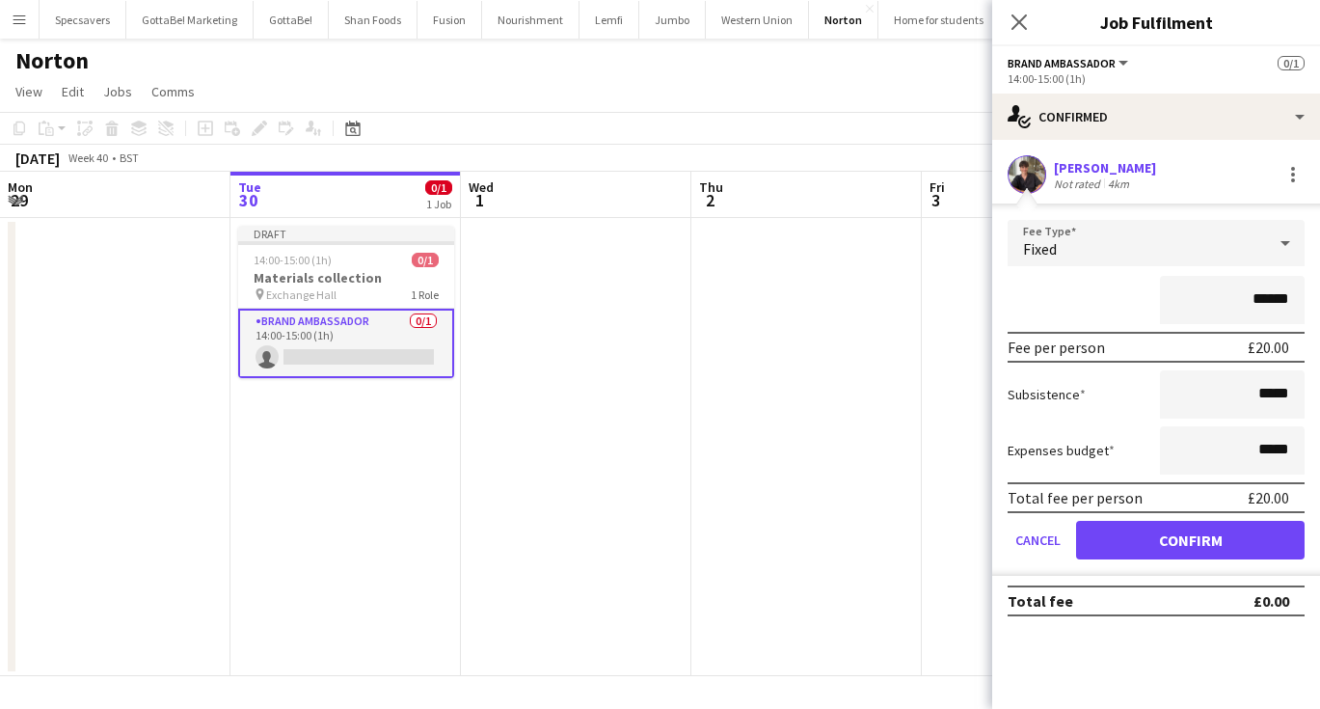
click at [1159, 542] on button "Confirm" at bounding box center [1190, 540] width 229 height 39
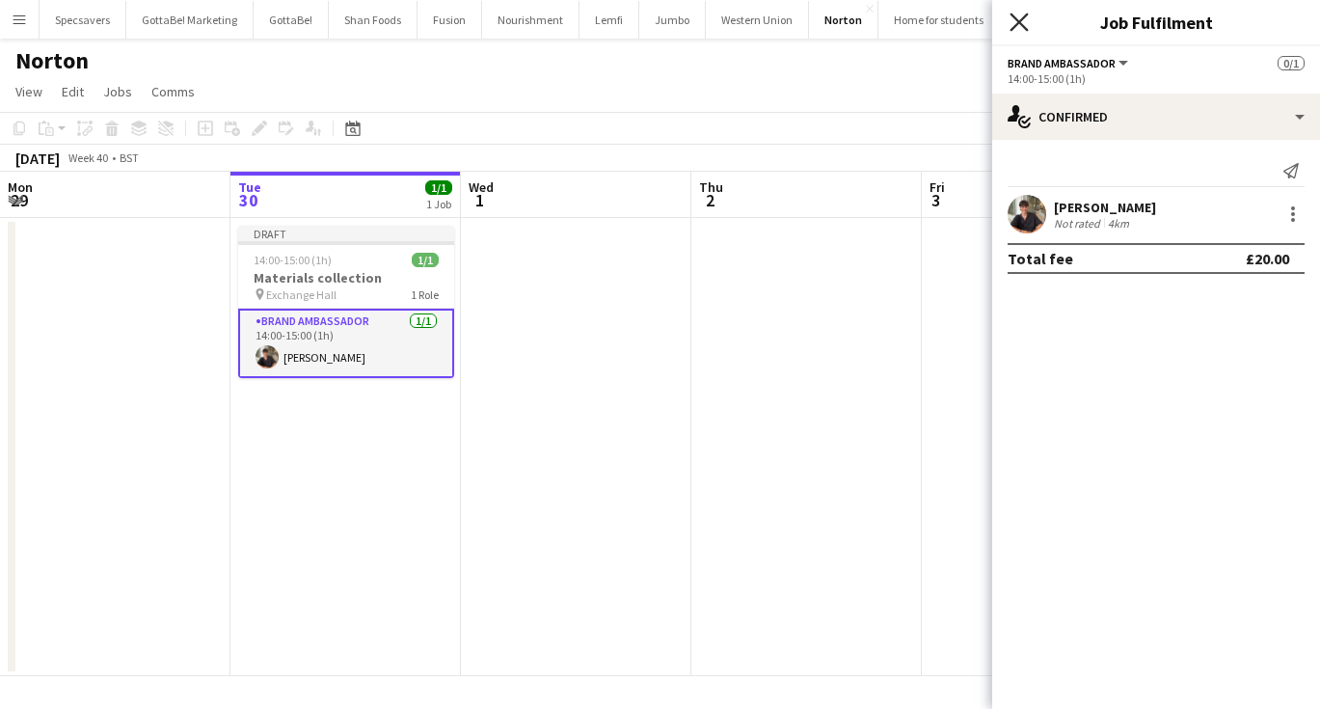
click at [1014, 30] on icon "Close pop-in" at bounding box center [1019, 22] width 18 height 18
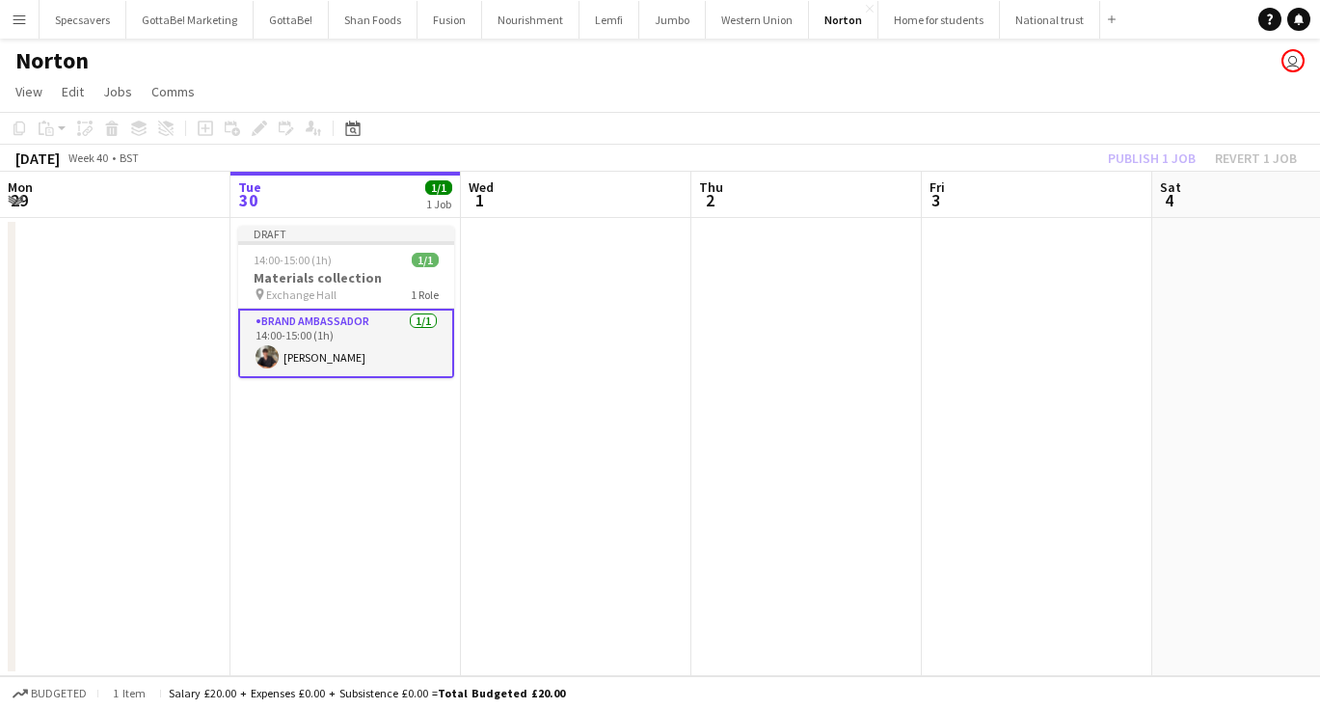
click at [960, 337] on app-date-cell at bounding box center [1037, 447] width 230 height 458
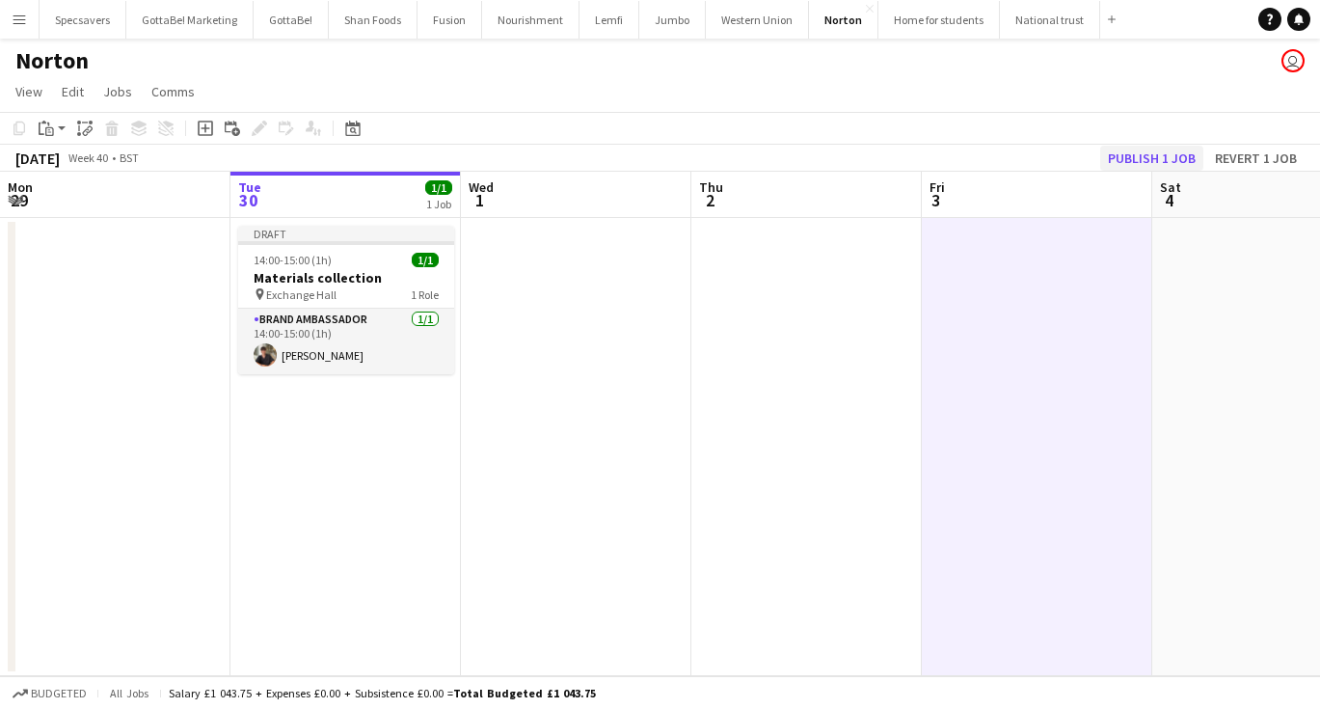
click at [1131, 156] on button "Publish 1 job" at bounding box center [1151, 158] width 103 height 25
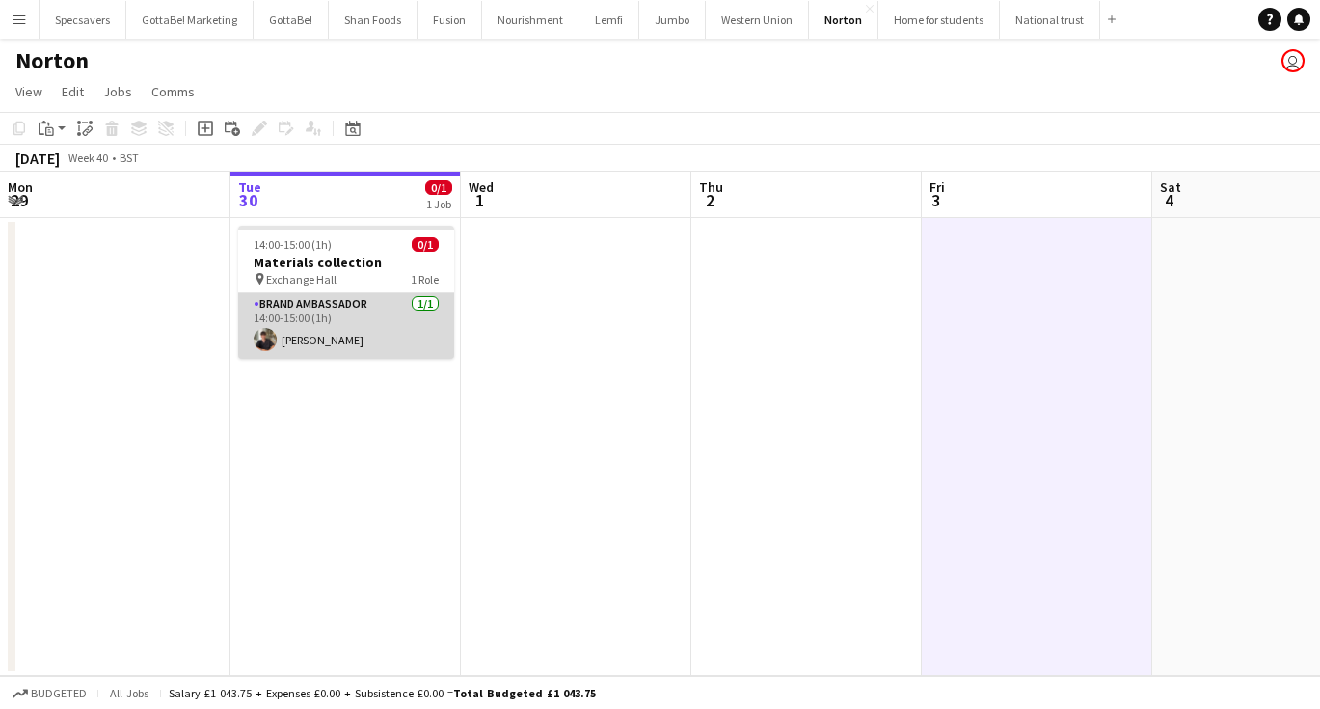
click at [283, 328] on app-card-role "Brand Ambassador [DATE] 14:00-15:00 (1h) [PERSON_NAME]" at bounding box center [346, 326] width 216 height 66
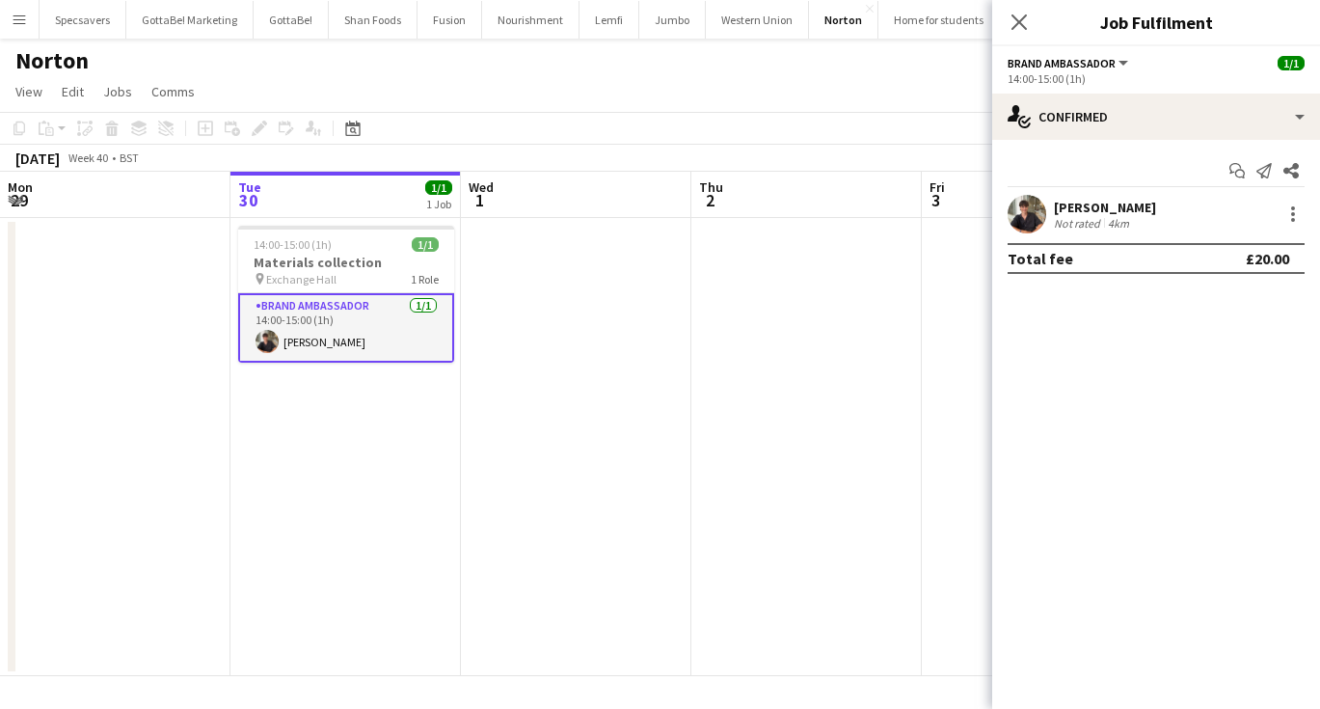
click at [1157, 220] on div "[PERSON_NAME] Not rated 4km" at bounding box center [1156, 214] width 328 height 39
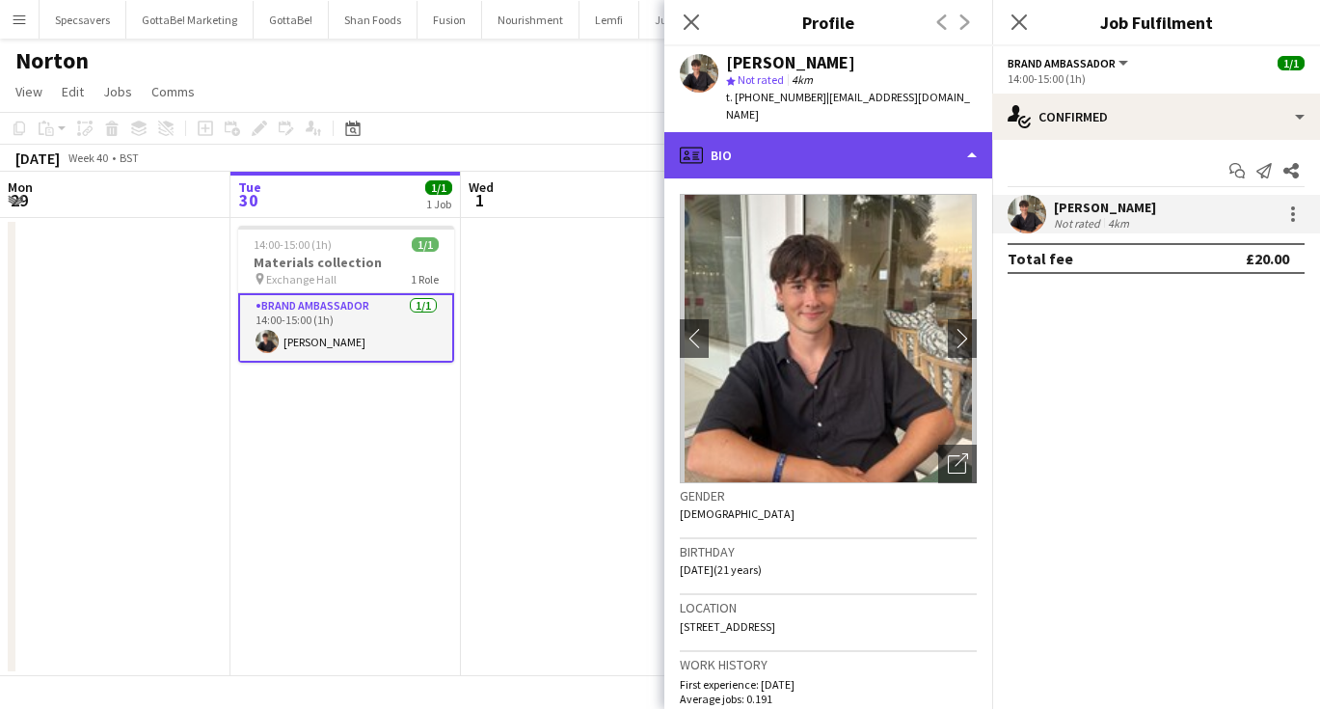
click at [853, 132] on div "profile Bio" at bounding box center [828, 155] width 328 height 46
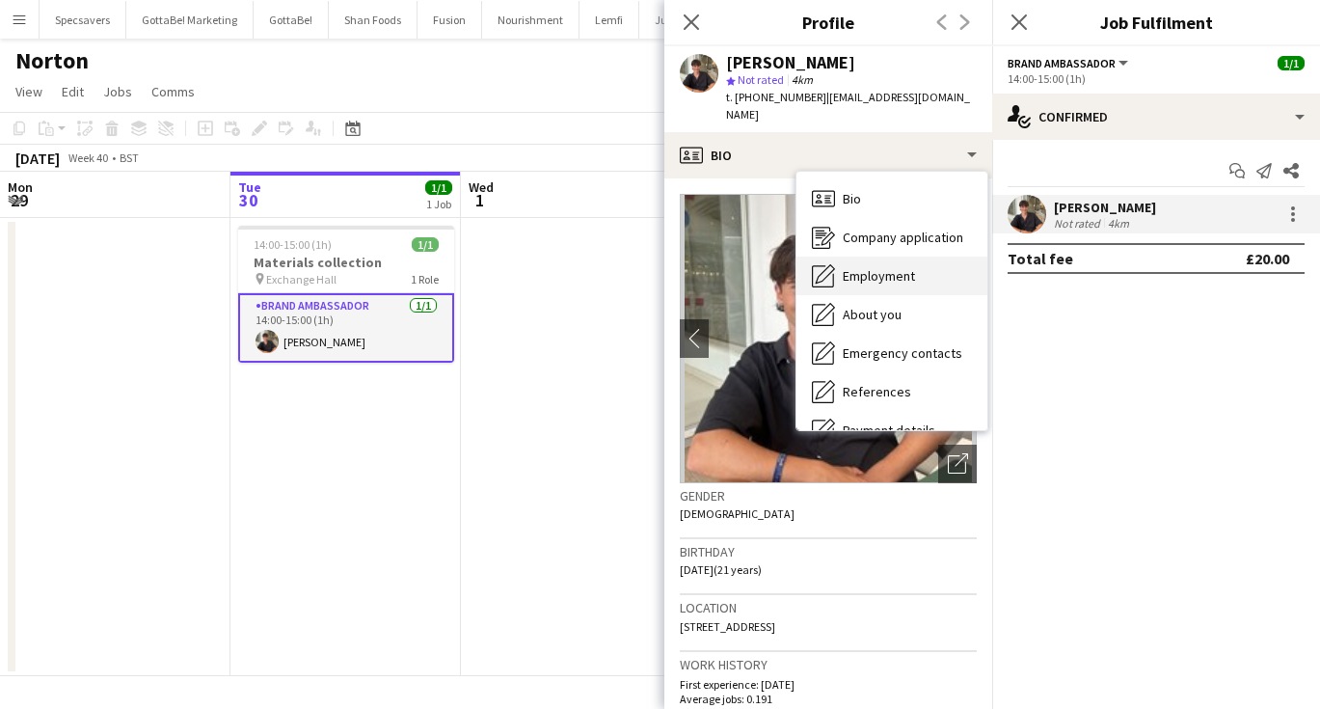
click at [889, 267] on span "Employment" at bounding box center [879, 275] width 72 height 17
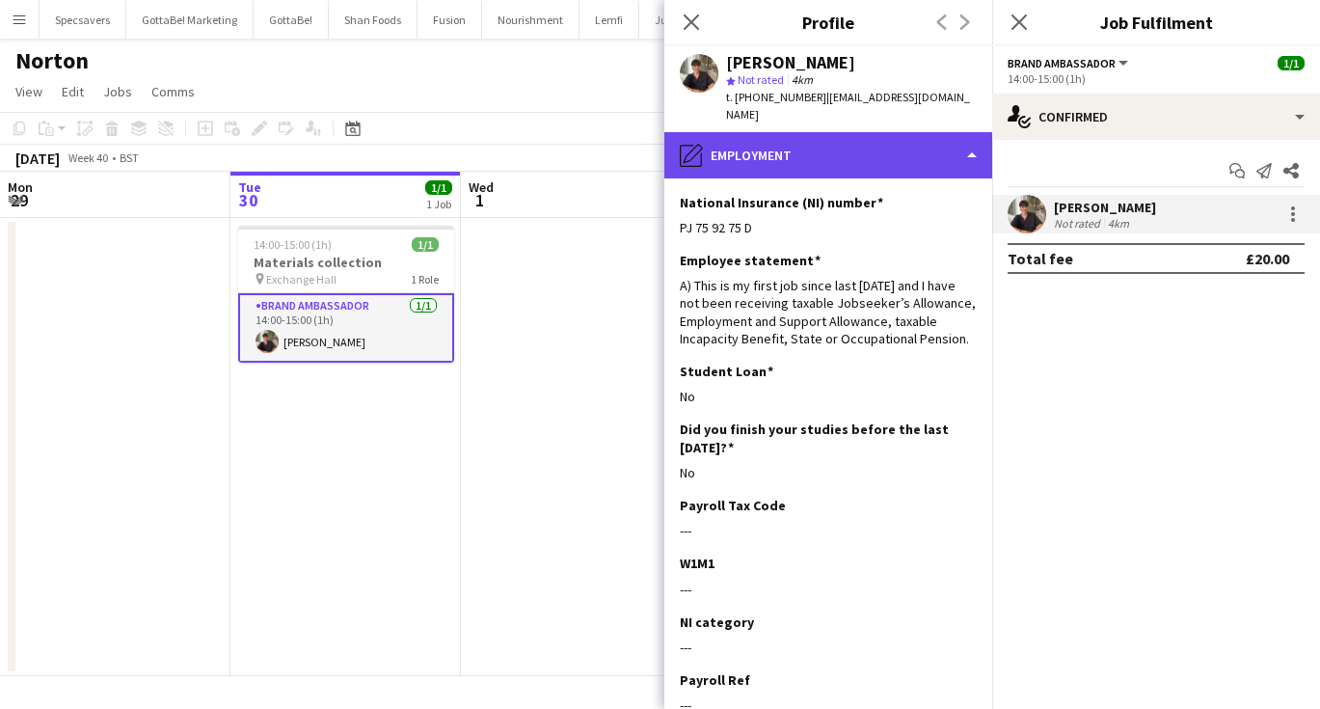
click at [764, 141] on div "pencil4 Employment" at bounding box center [828, 155] width 328 height 46
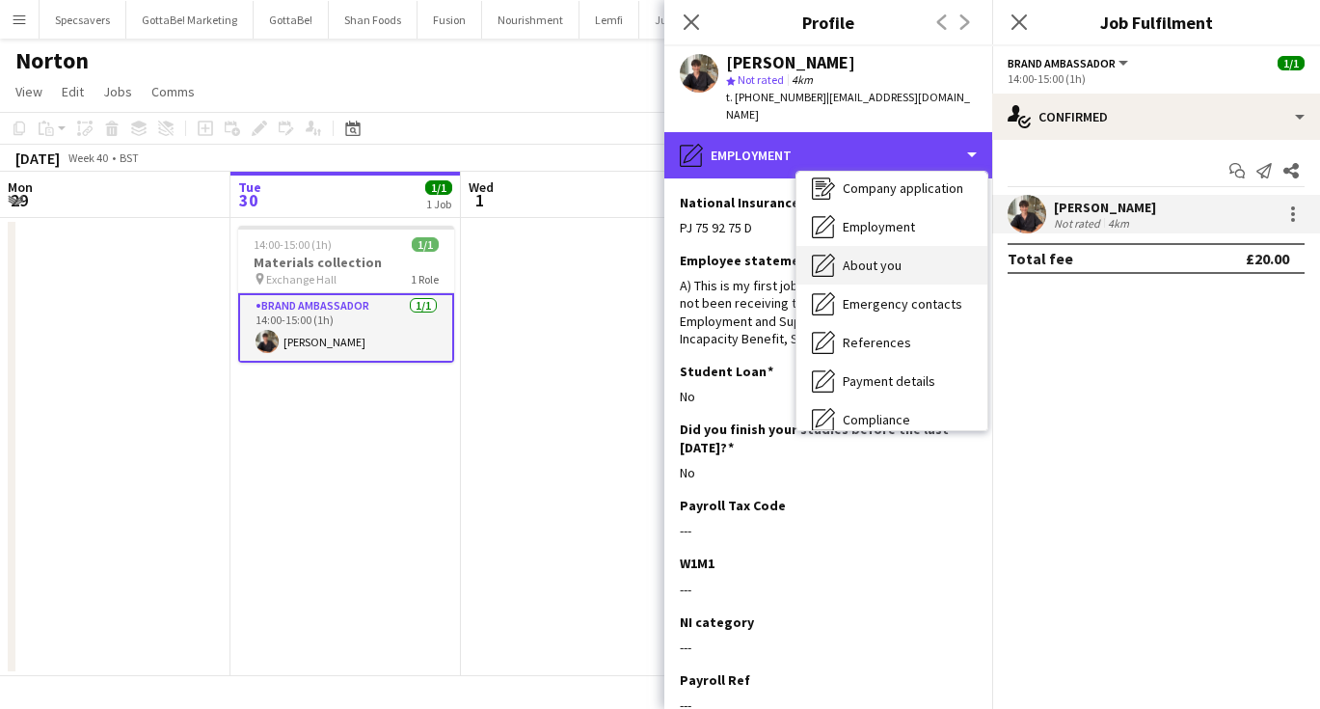
scroll to position [62, 0]
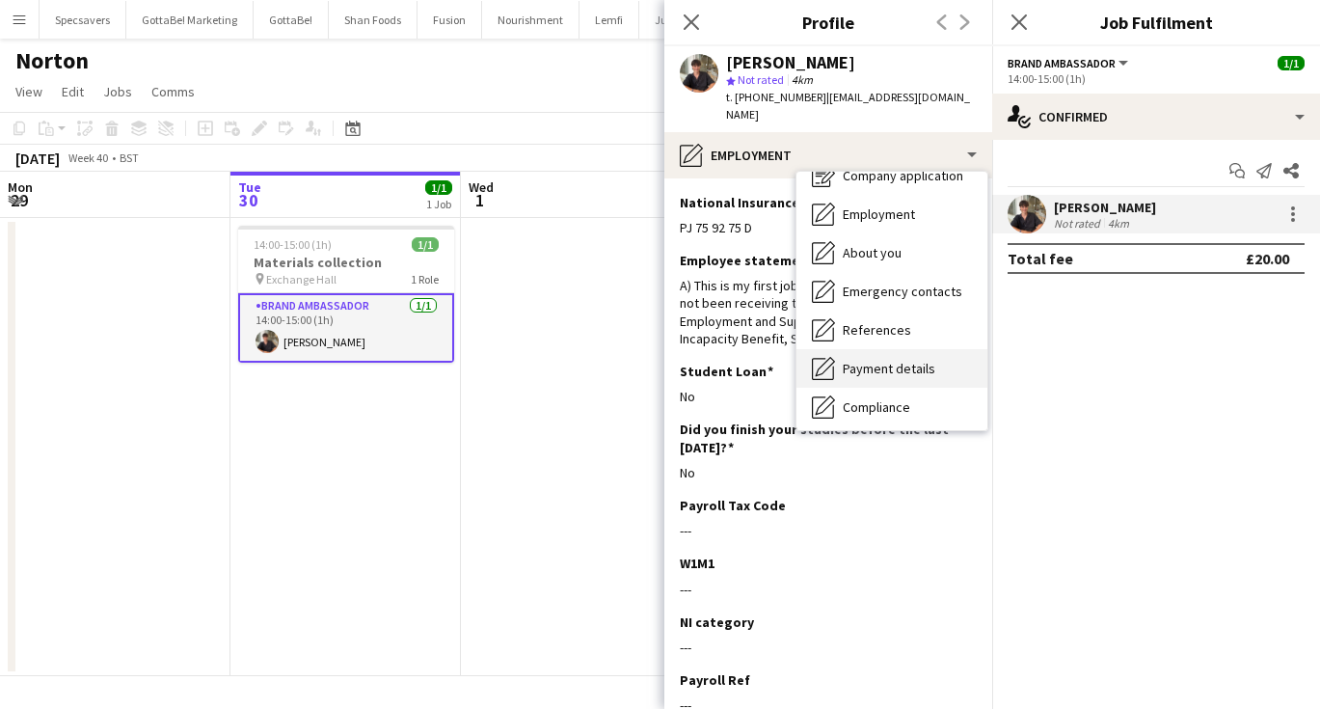
click at [856, 360] on span "Payment details" at bounding box center [889, 368] width 93 height 17
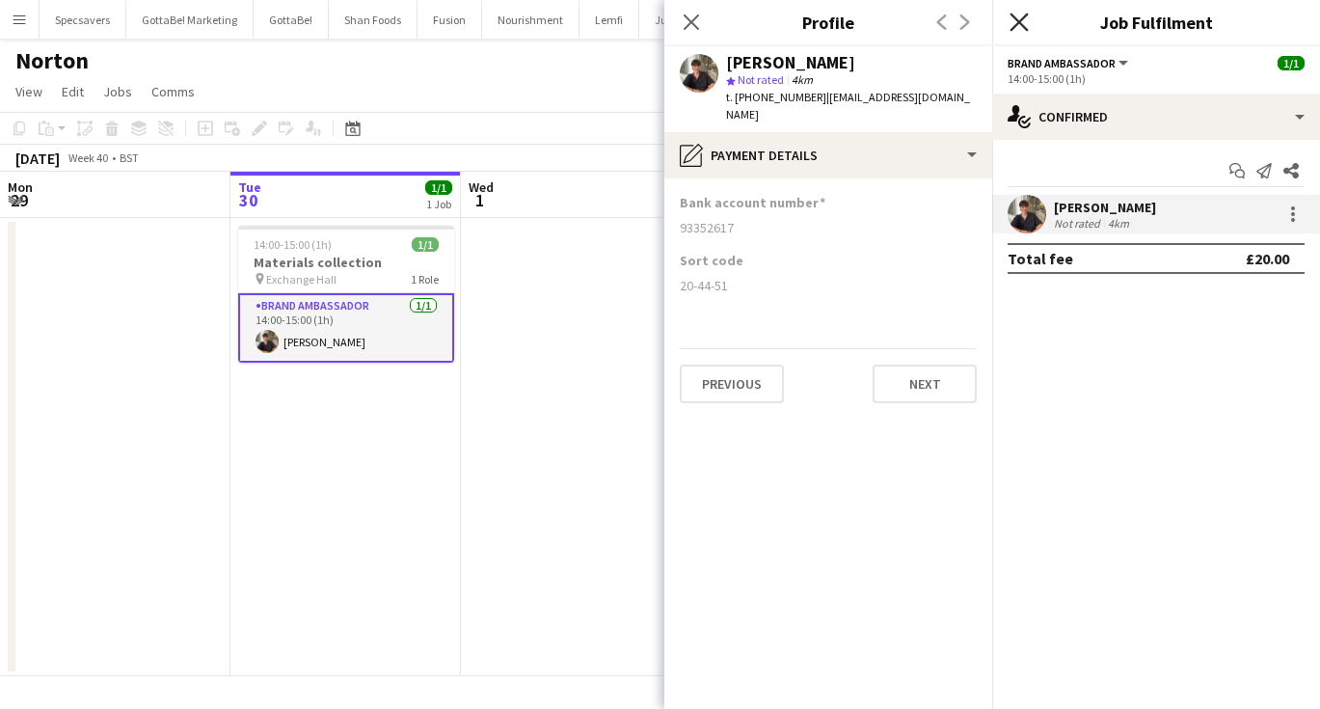
click at [1026, 14] on icon at bounding box center [1019, 22] width 18 height 18
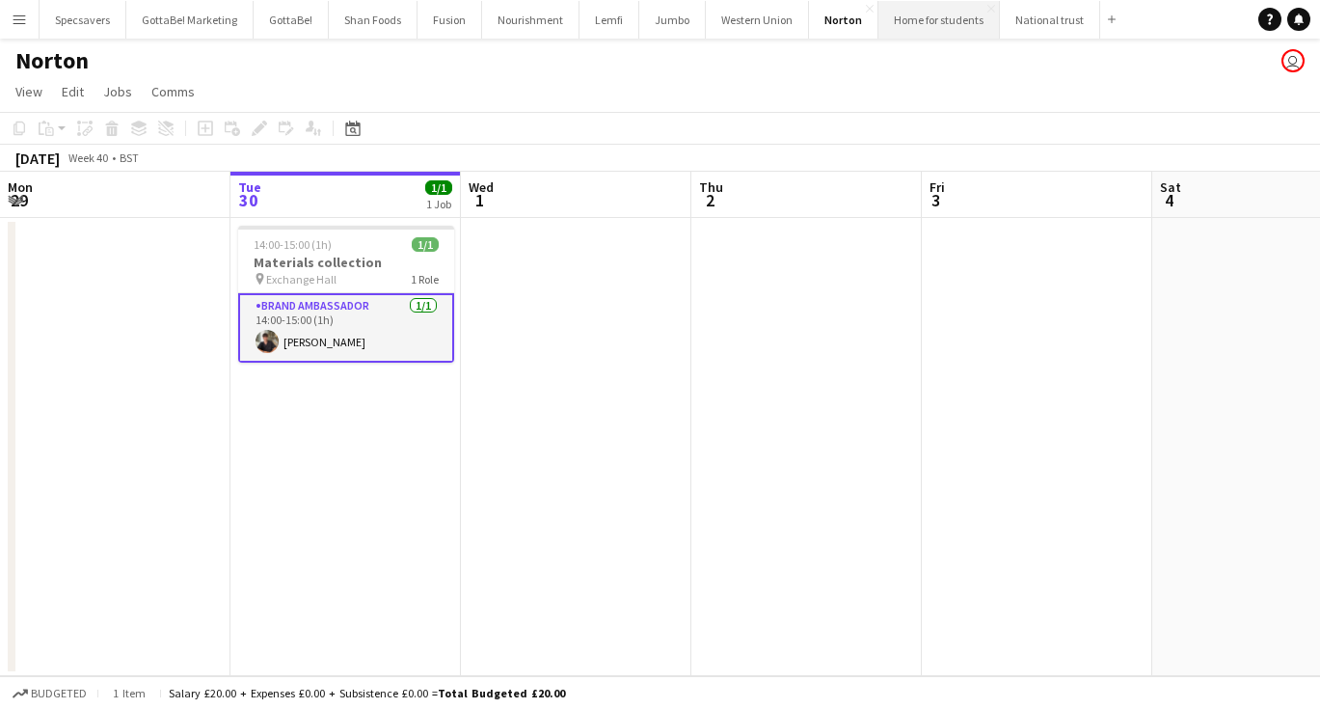
click at [919, 27] on button "Home for students Close" at bounding box center [938, 20] width 121 height 38
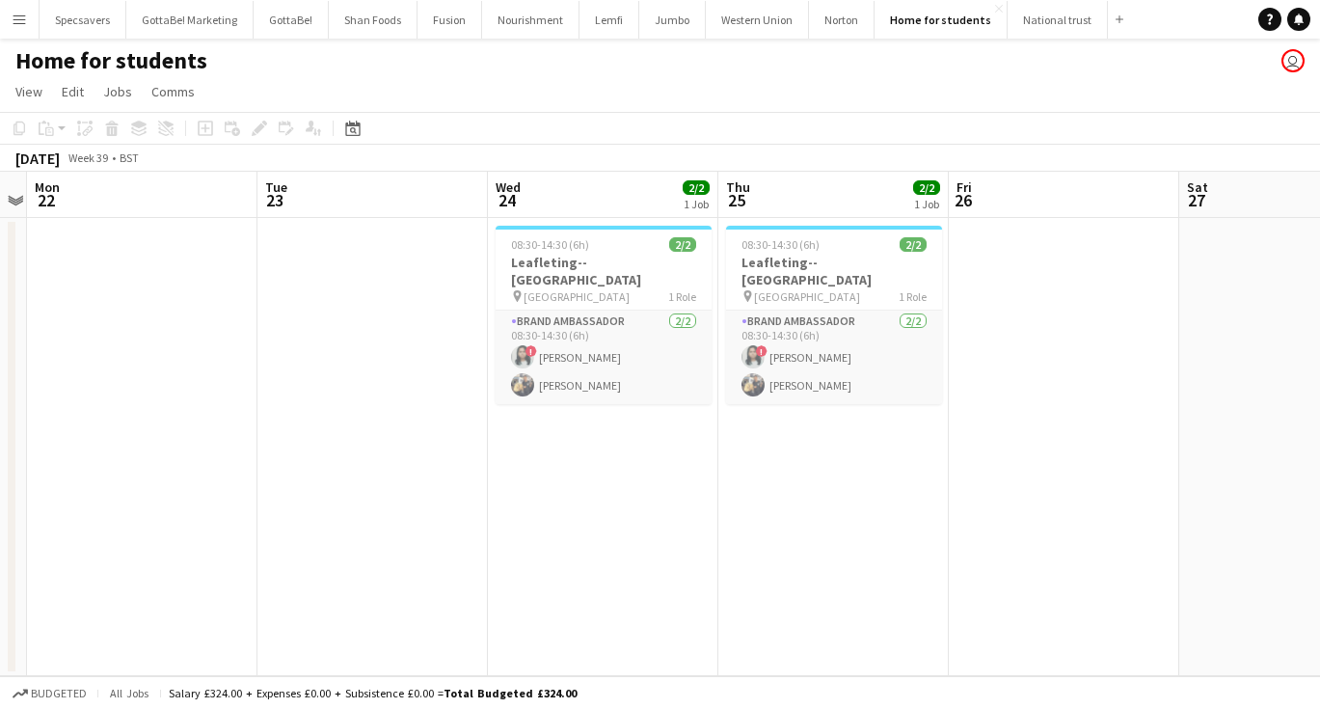
scroll to position [0, 484]
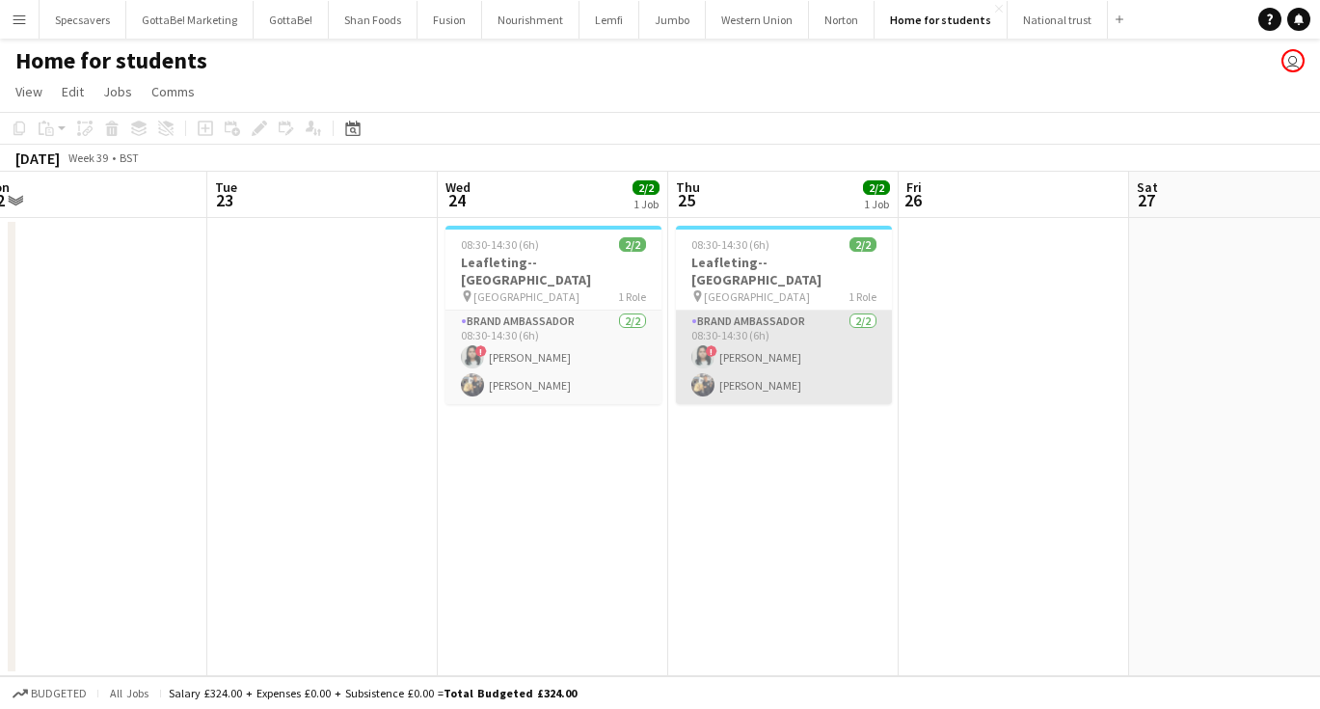
click at [784, 369] on app-card-role "Brand Ambassador [DATE] 08:30-14:30 (6h) ! [PERSON_NAME] [PERSON_NAME] Chamundi" at bounding box center [784, 357] width 216 height 94
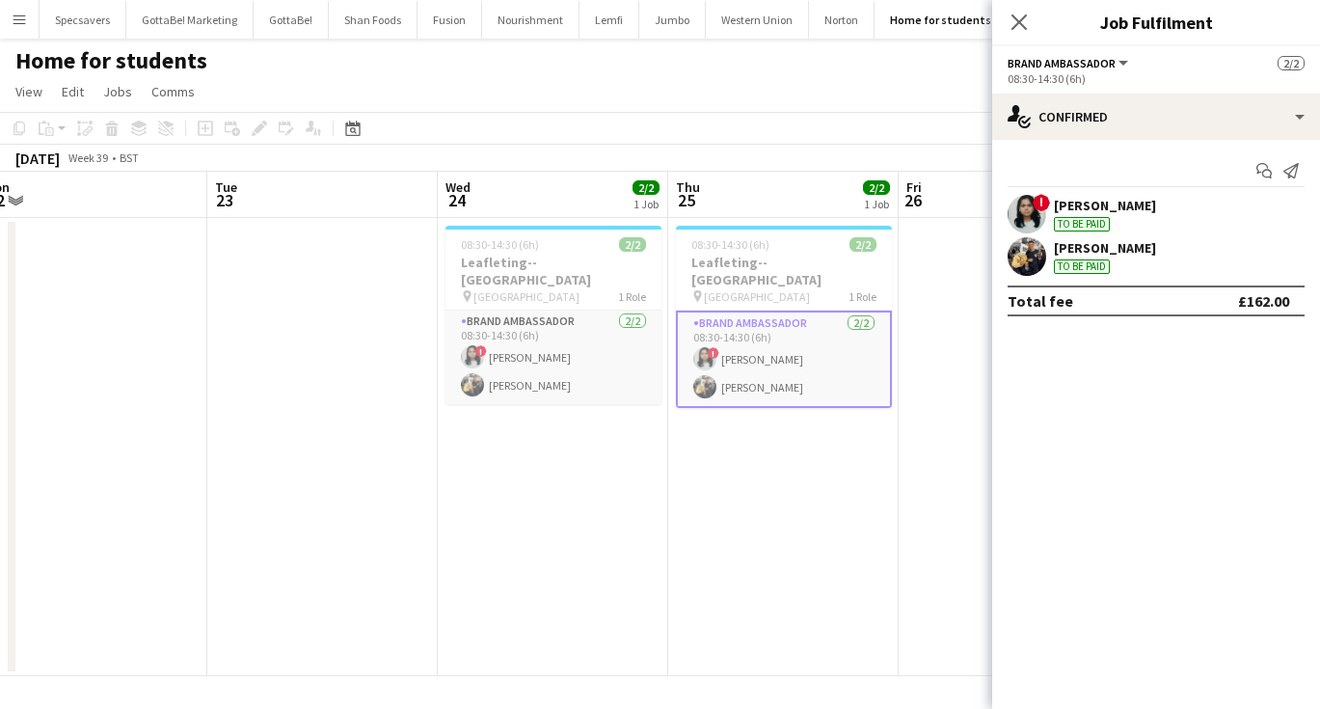
click at [1105, 244] on div "[PERSON_NAME]" at bounding box center [1105, 247] width 102 height 17
click at [525, 25] on button "Nourishment Close" at bounding box center [530, 20] width 97 height 38
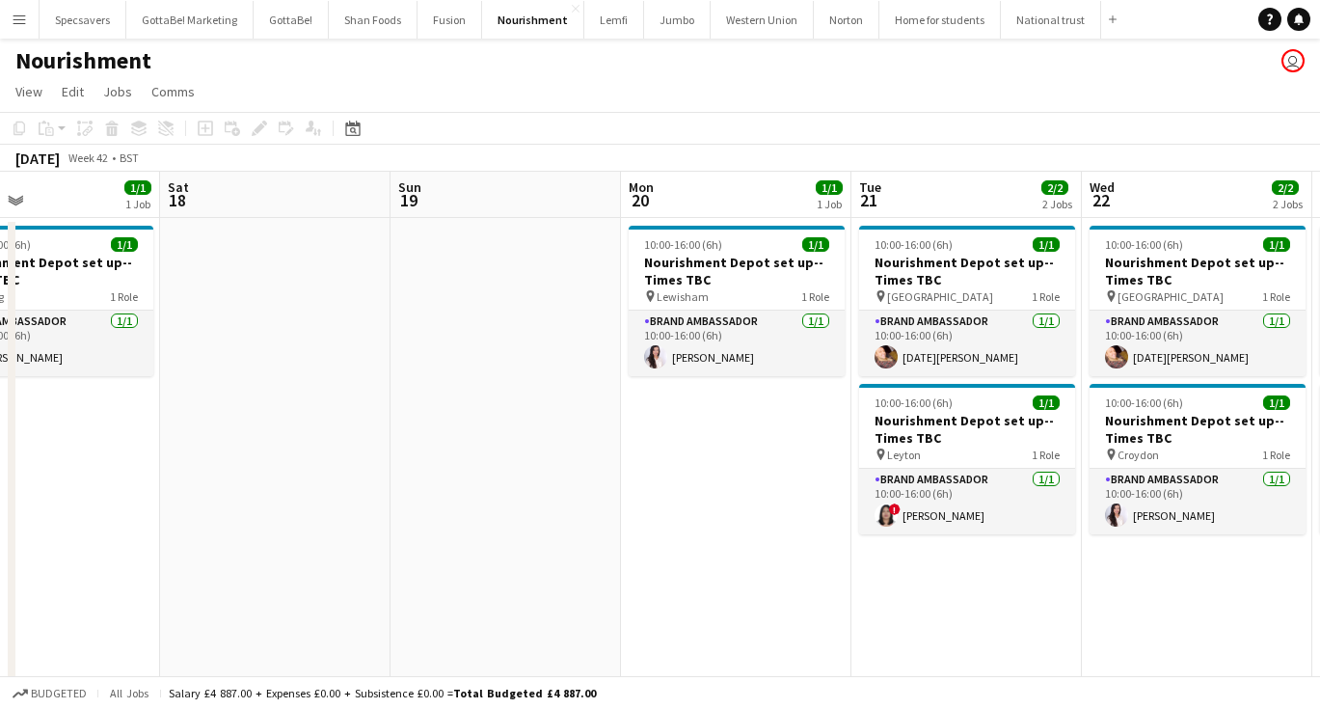
scroll to position [0, 459]
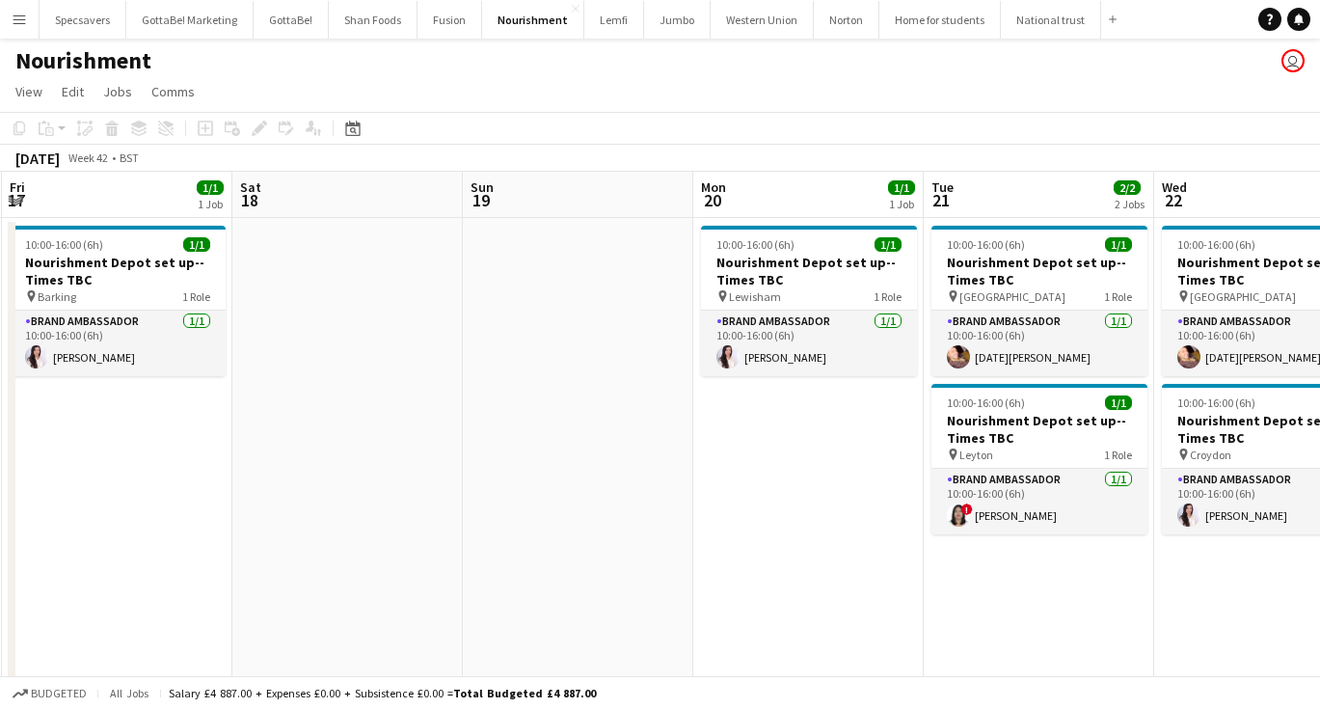
click at [21, 28] on button "Menu" at bounding box center [19, 19] width 39 height 39
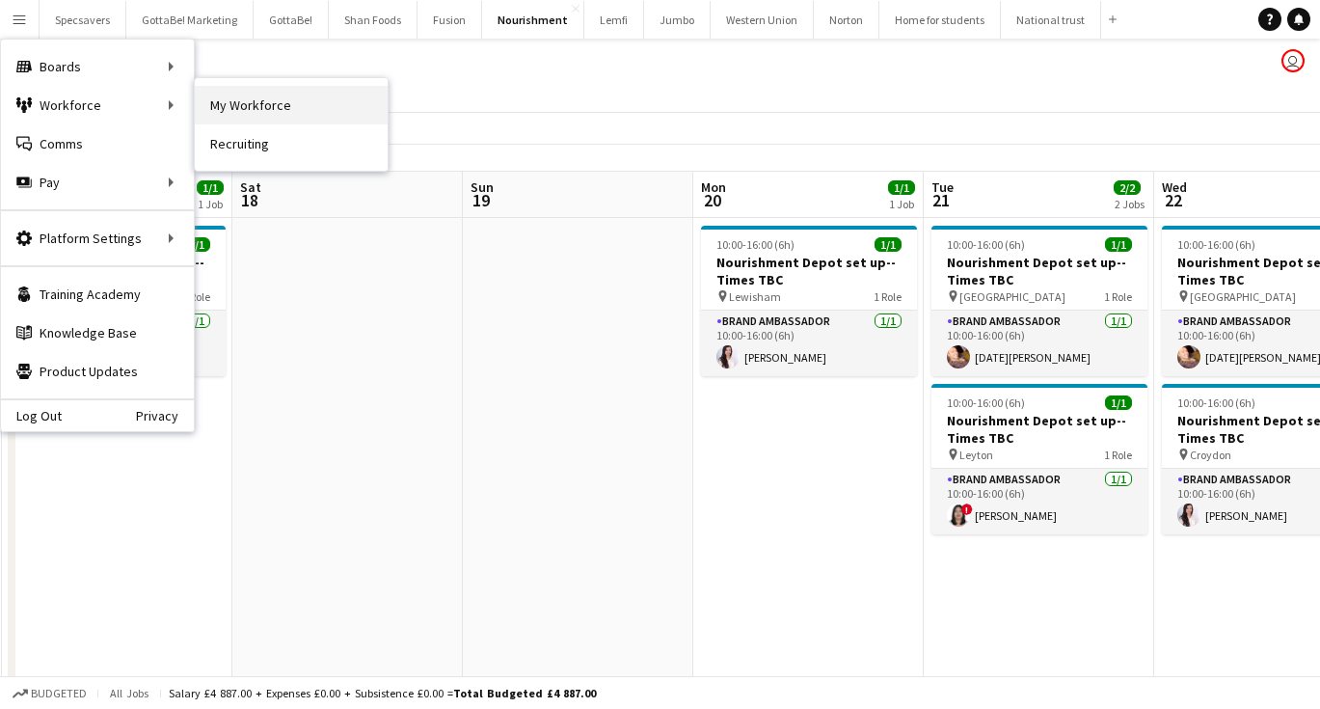
click at [229, 107] on link "My Workforce" at bounding box center [291, 105] width 193 height 39
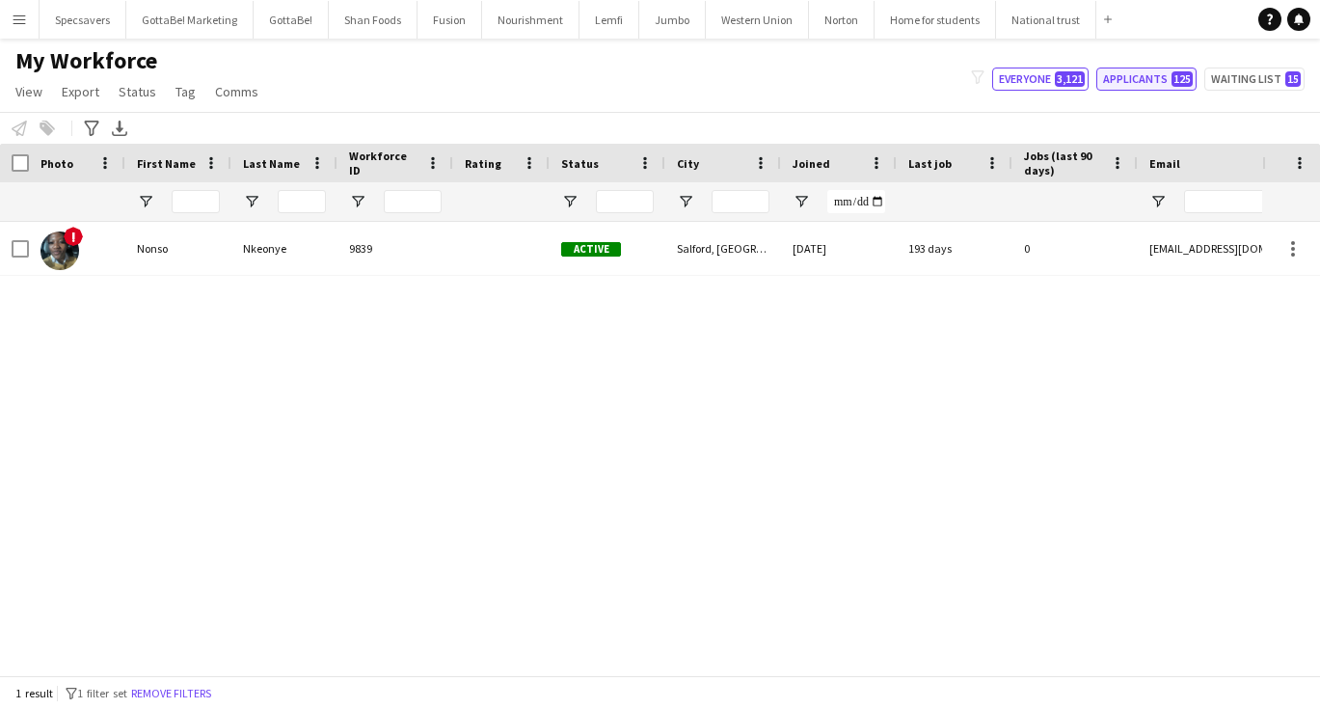
click at [1144, 80] on button "Applicants 125" at bounding box center [1146, 78] width 100 height 23
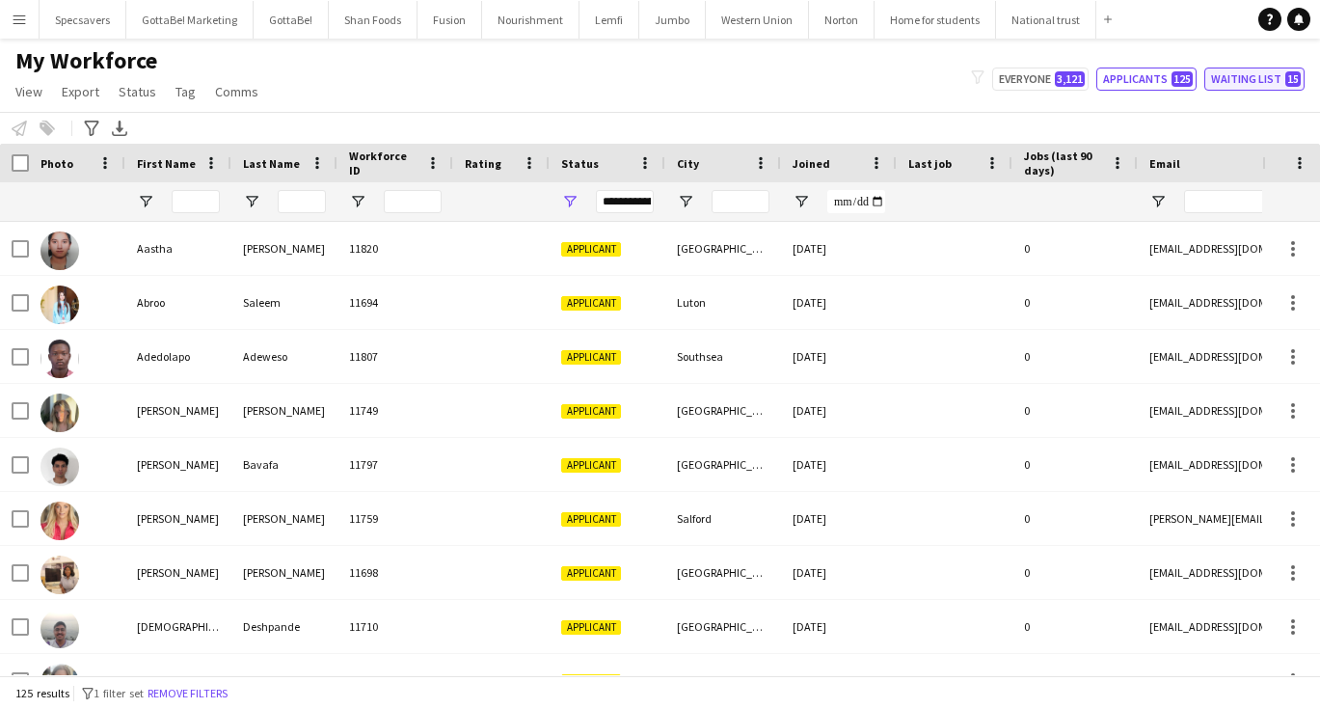
click at [1242, 76] on button "Waiting list 15" at bounding box center [1254, 78] width 100 height 23
type input "**********"
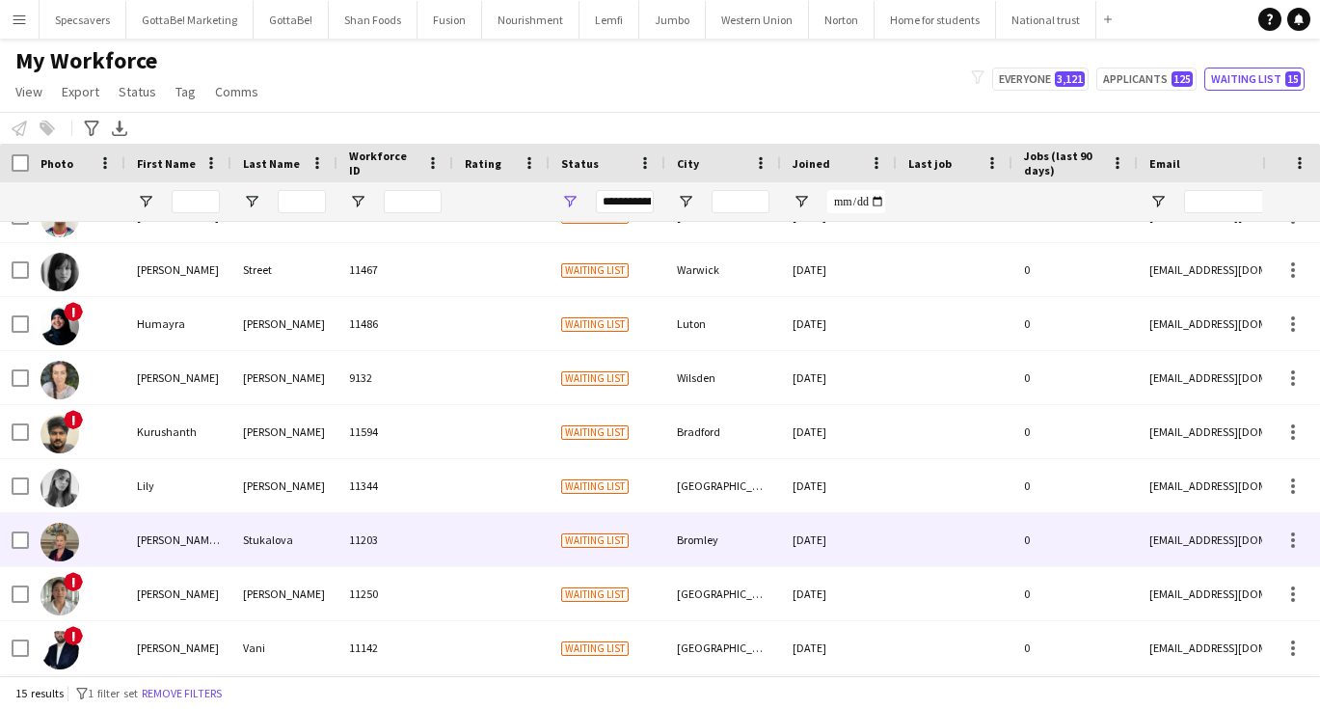
scroll to position [357, 0]
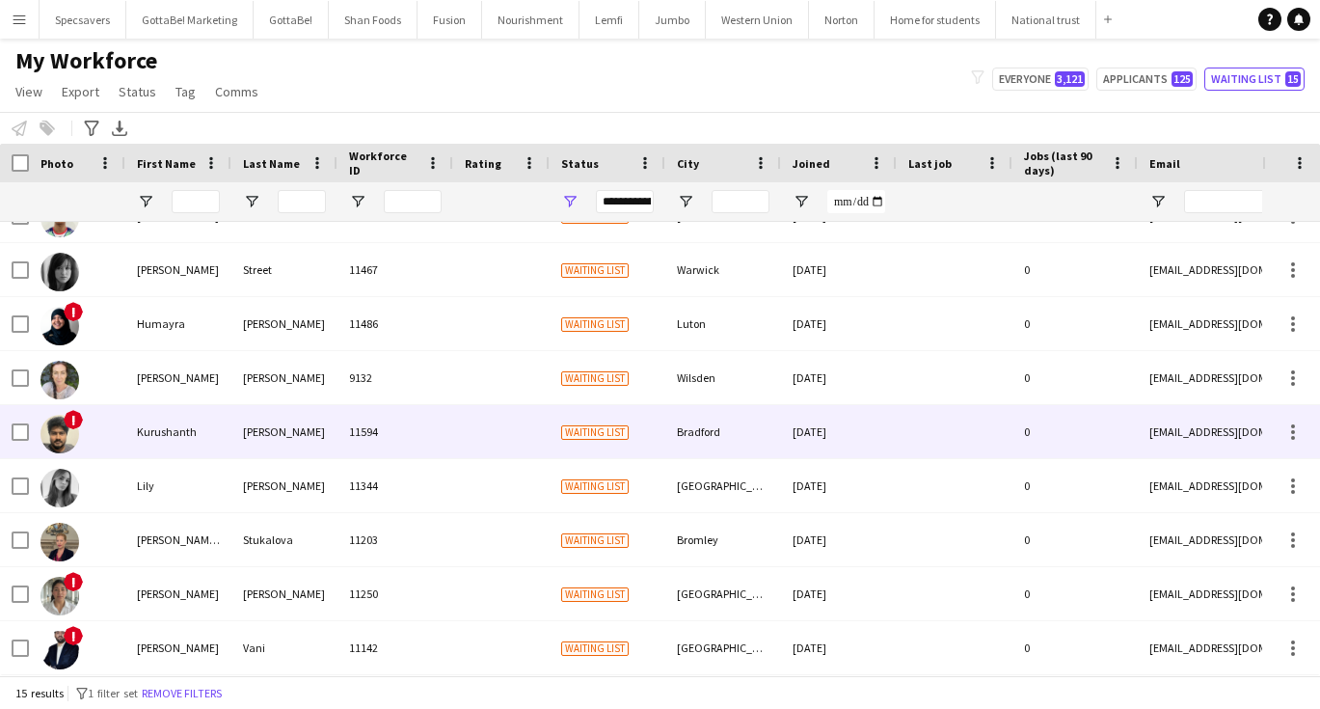
click at [323, 437] on div "[PERSON_NAME]" at bounding box center [284, 431] width 106 height 53
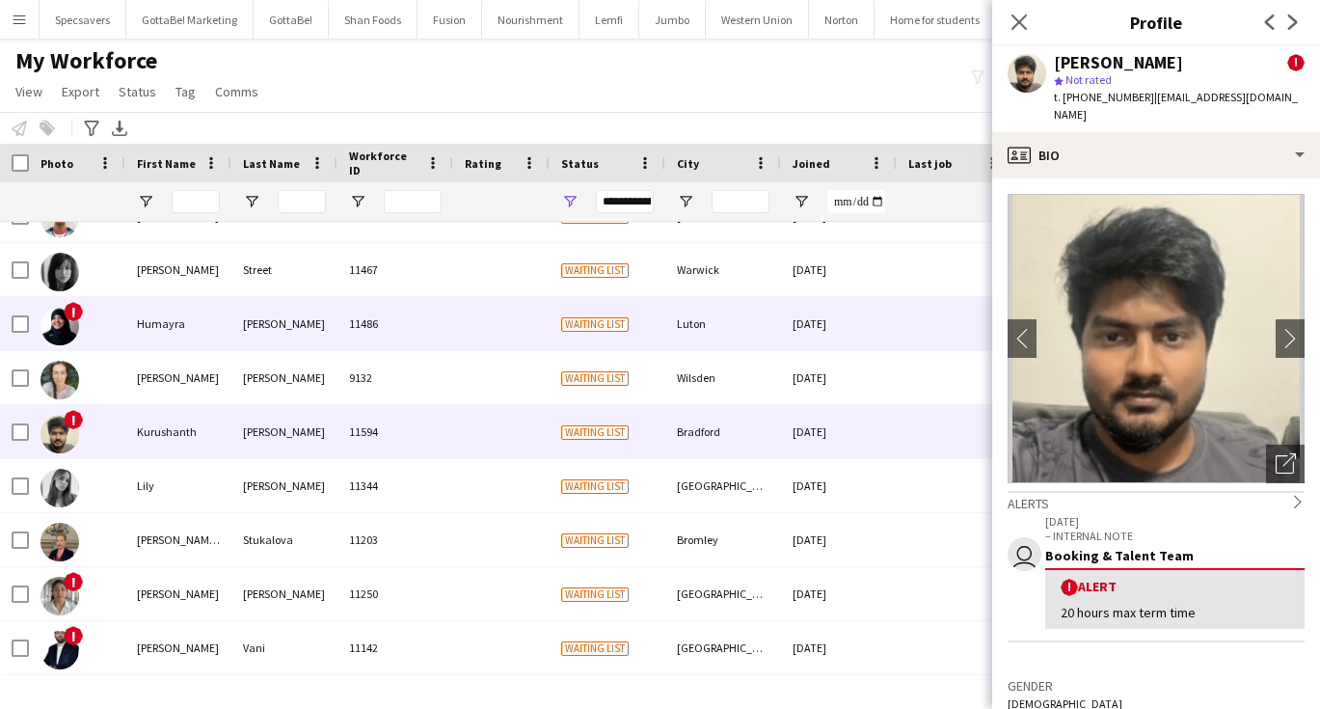
scroll to position [0, 0]
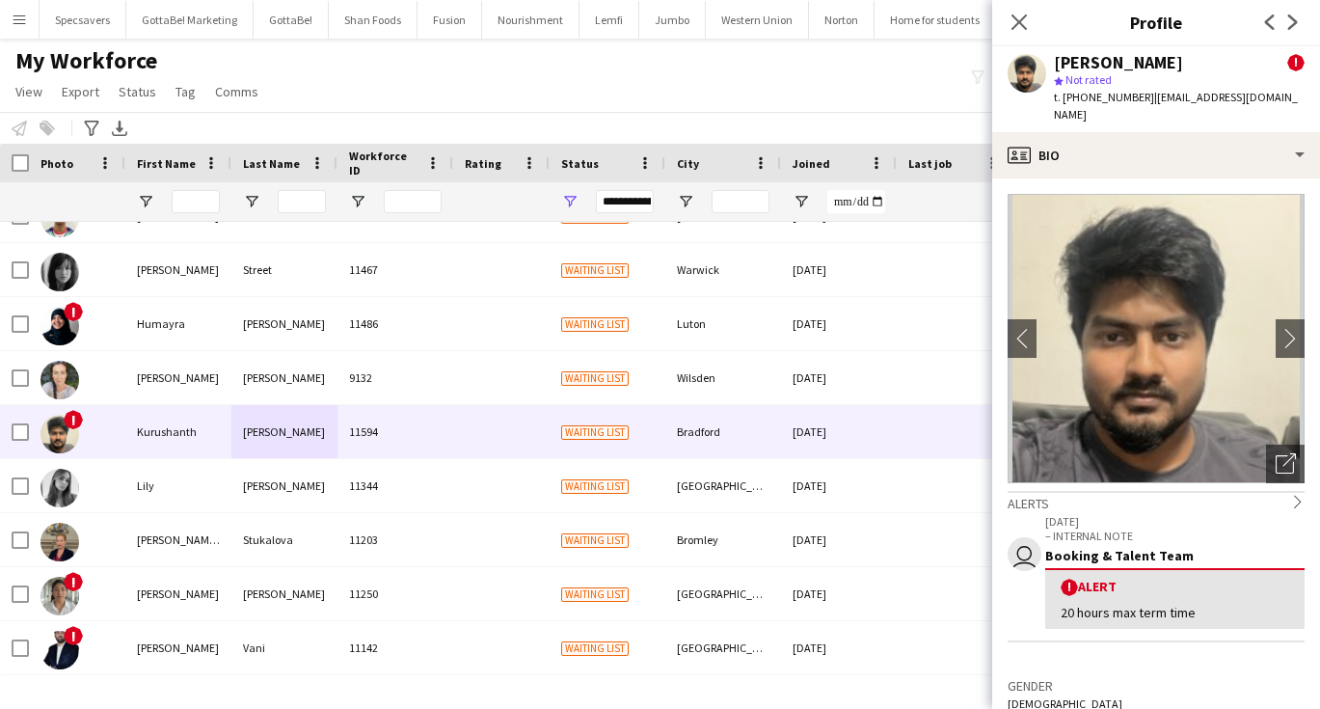
click at [548, 97] on div "My Workforce View Views Default view New view Update view Delete view Edit name…" at bounding box center [660, 79] width 1320 height 66
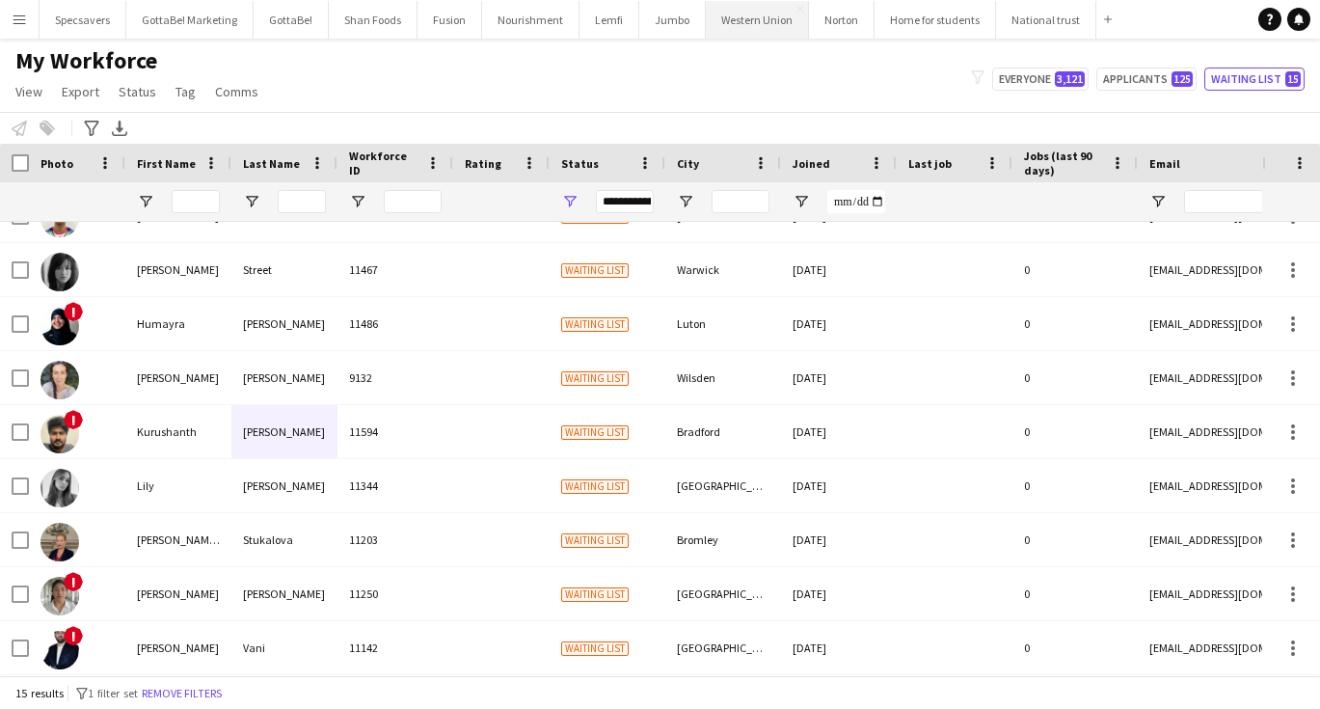
click at [719, 15] on button "Western Union Close" at bounding box center [757, 20] width 103 height 38
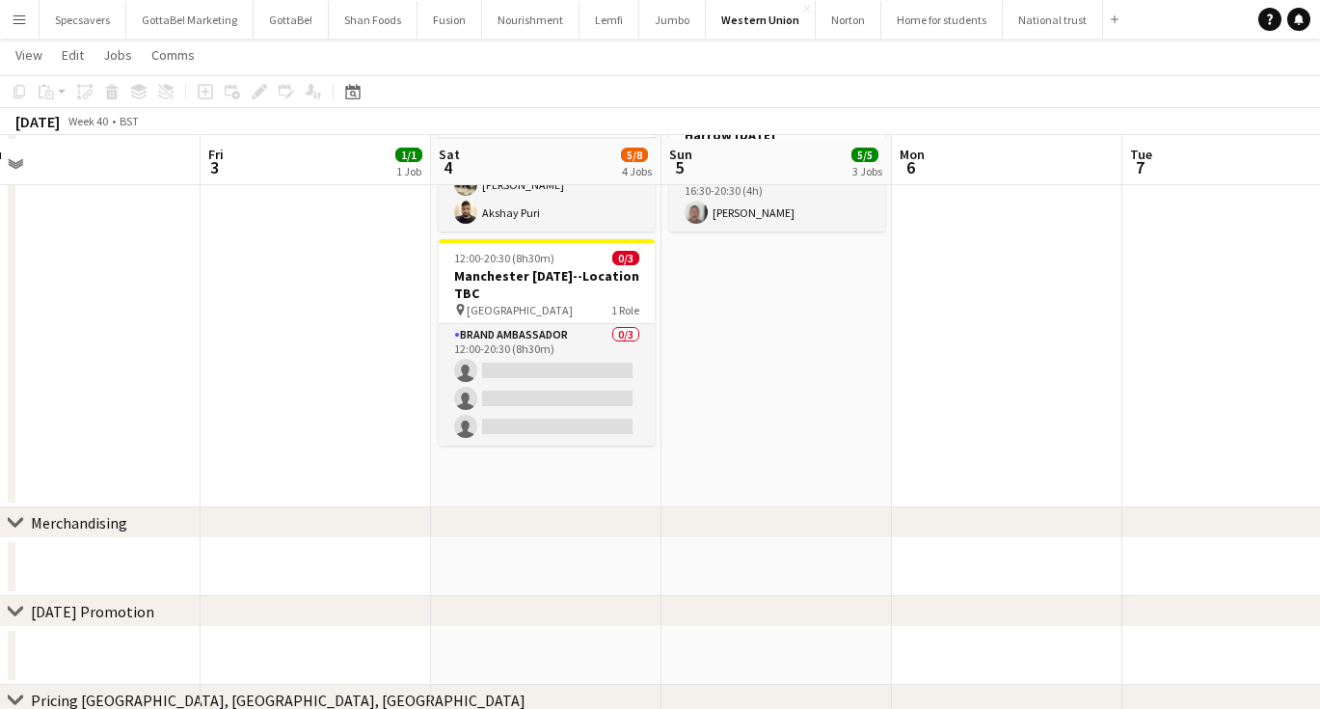
scroll to position [474, 0]
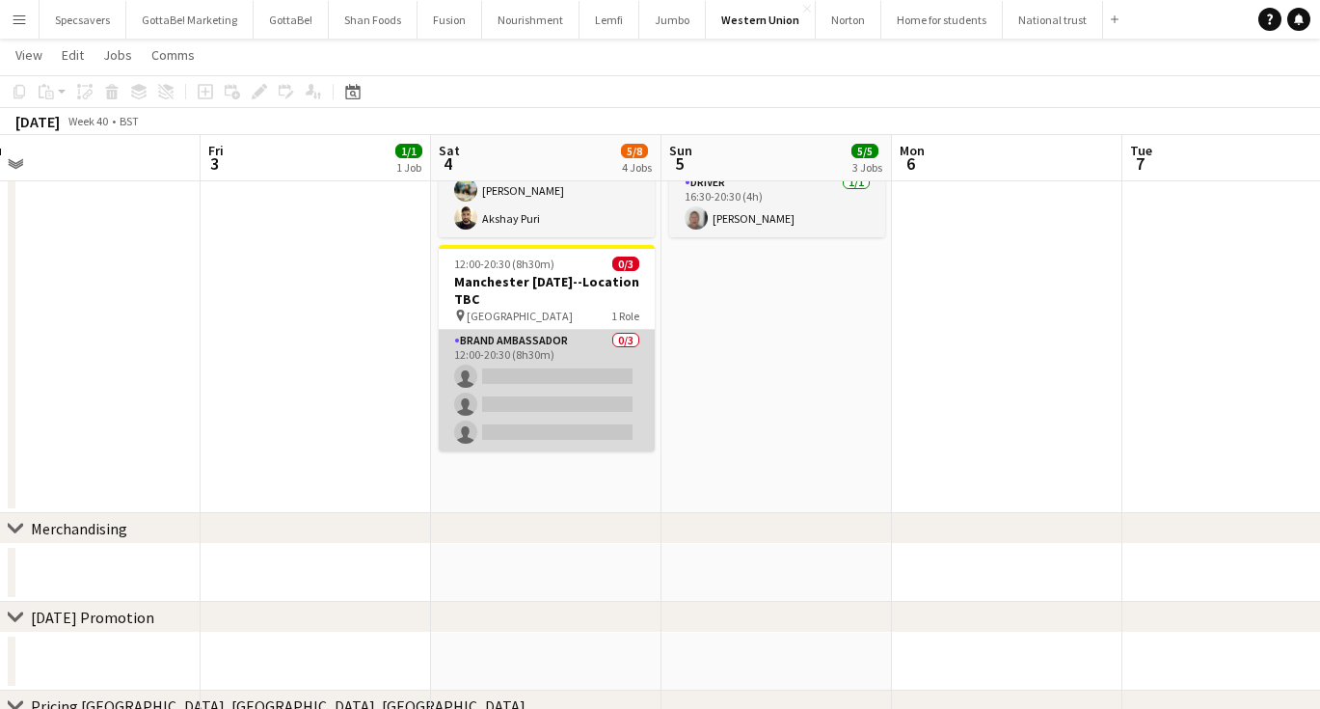
click at [527, 400] on app-card-role "Brand Ambassador 0/3 12:00-20:30 (8h30m) single-neutral-actions single-neutral-…" at bounding box center [547, 390] width 216 height 121
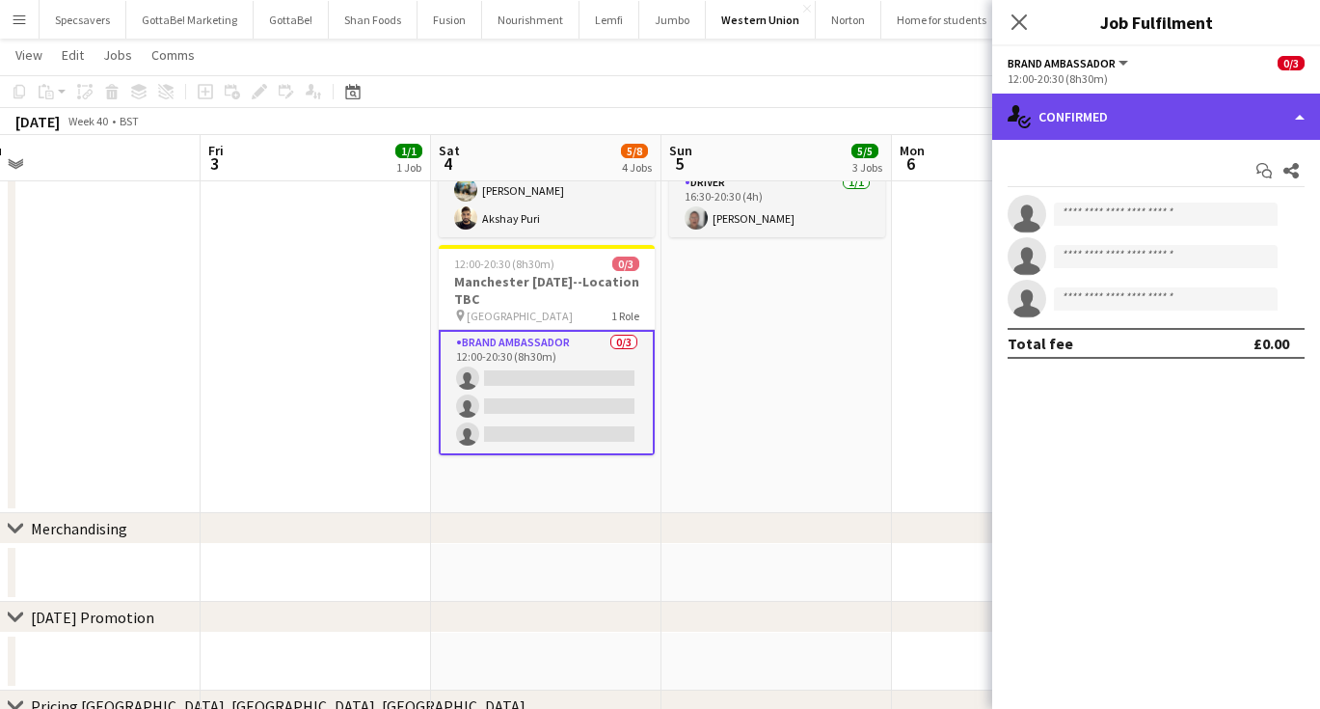
click at [1154, 114] on div "single-neutral-actions-check-2 Confirmed" at bounding box center [1156, 117] width 328 height 46
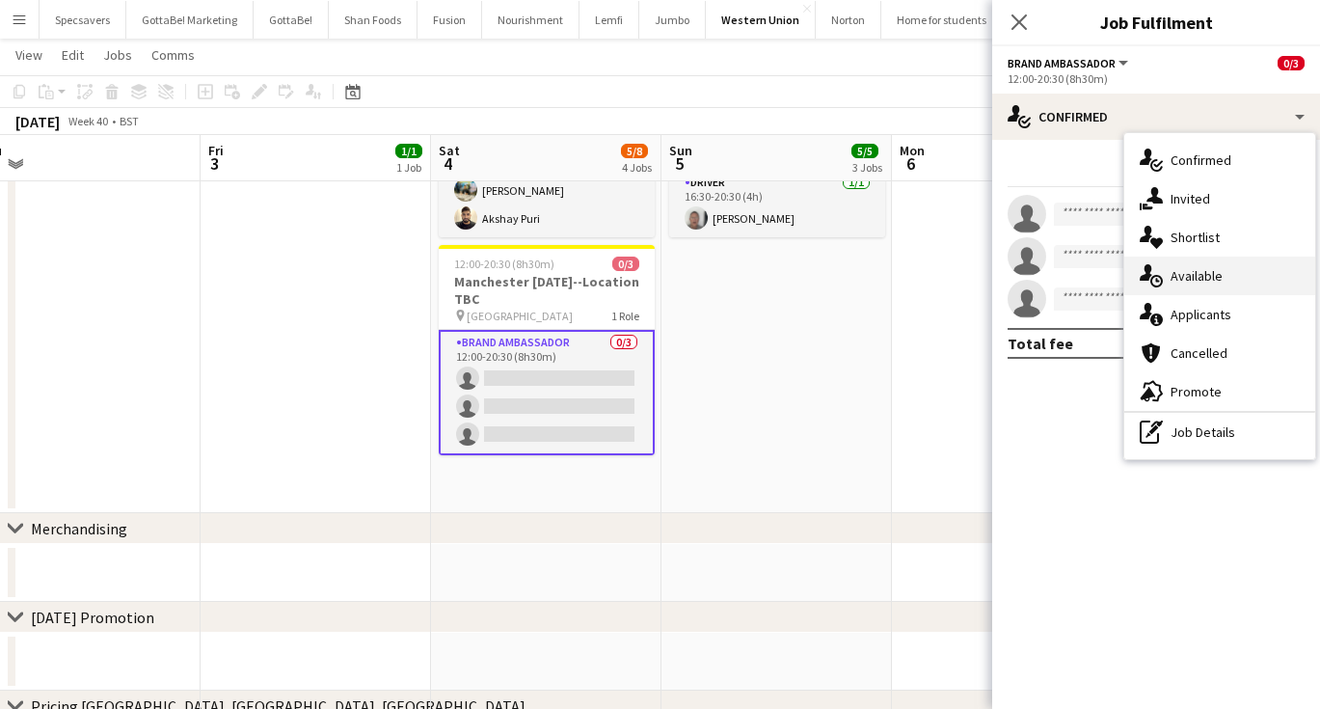
click at [1215, 276] on span "Available" at bounding box center [1197, 275] width 52 height 17
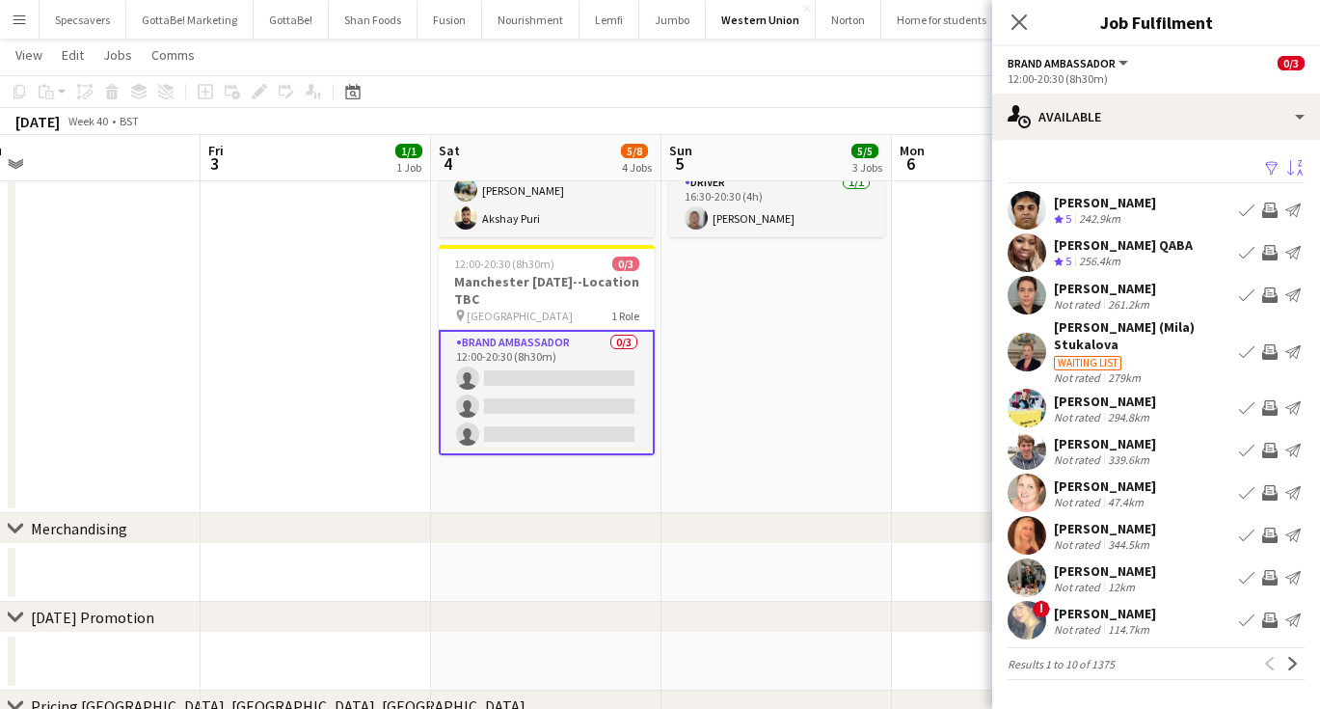
click at [1291, 166] on app-icon "Sort asc" at bounding box center [1294, 169] width 15 height 18
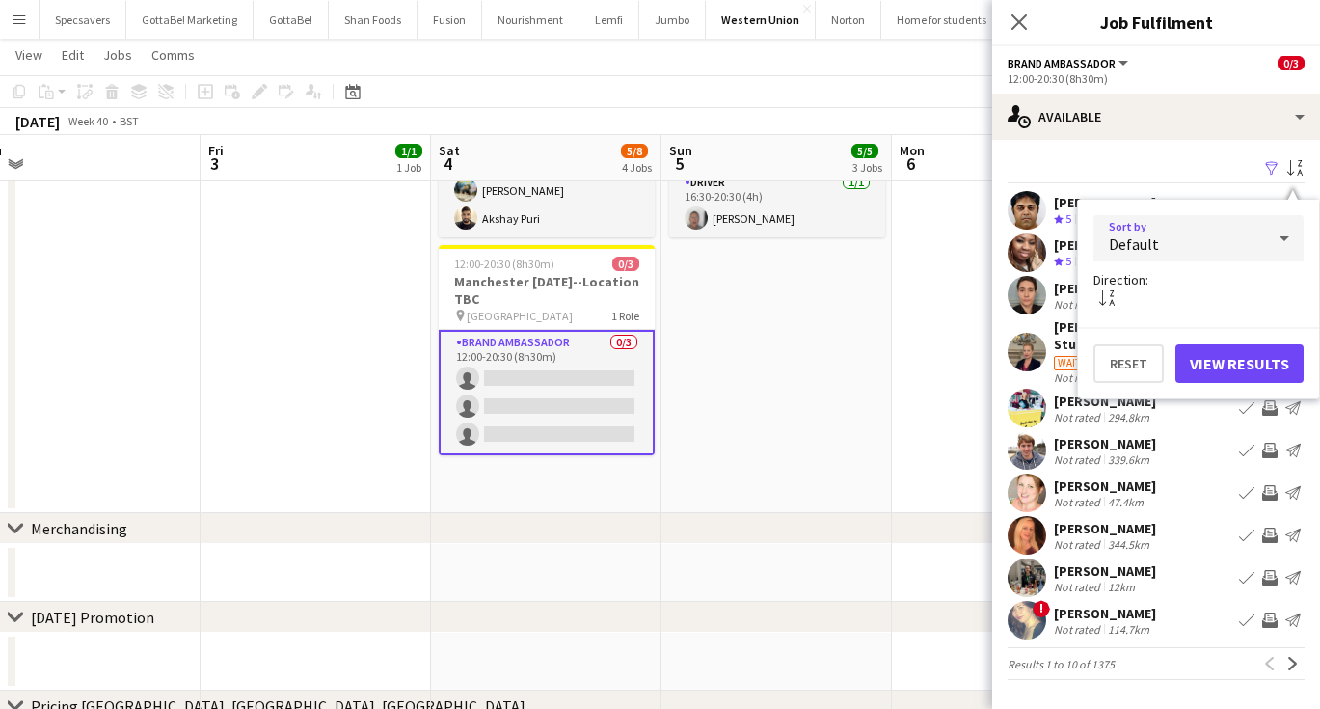
click at [1261, 230] on div "Default" at bounding box center [1179, 238] width 172 height 46
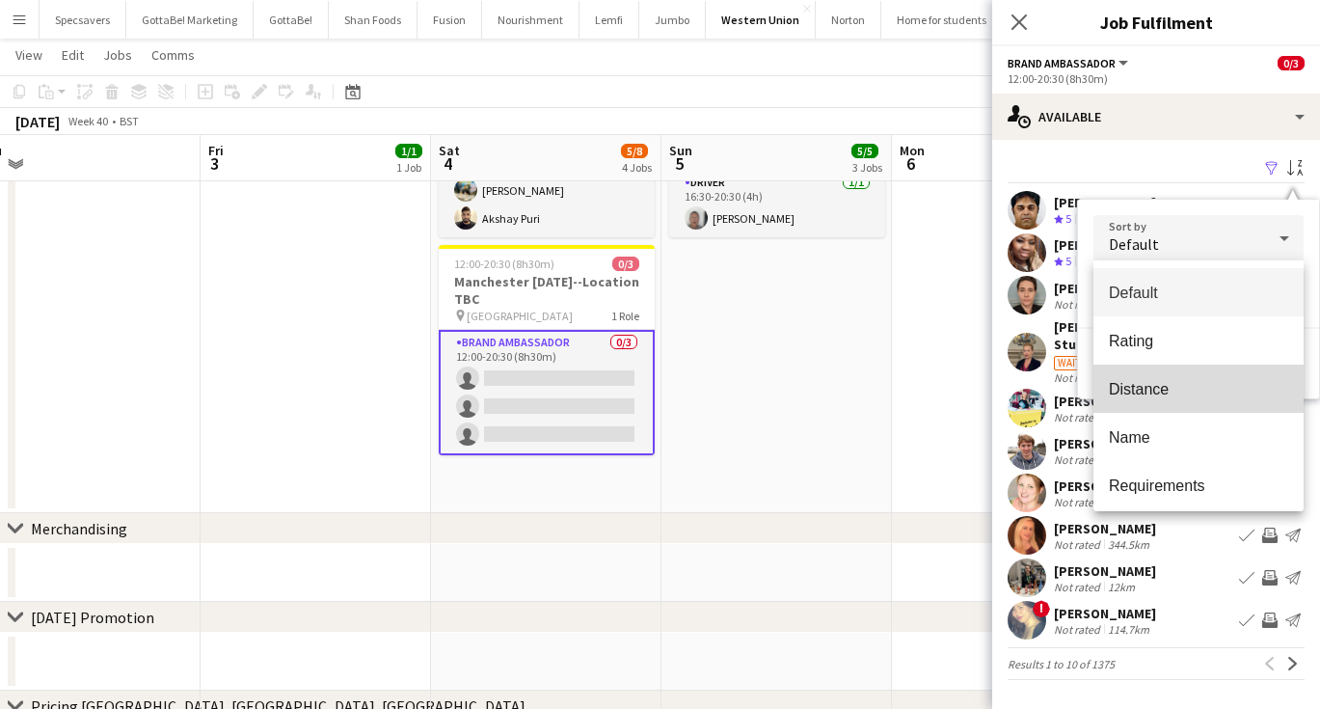
click at [1174, 395] on span "Distance" at bounding box center [1198, 389] width 179 height 18
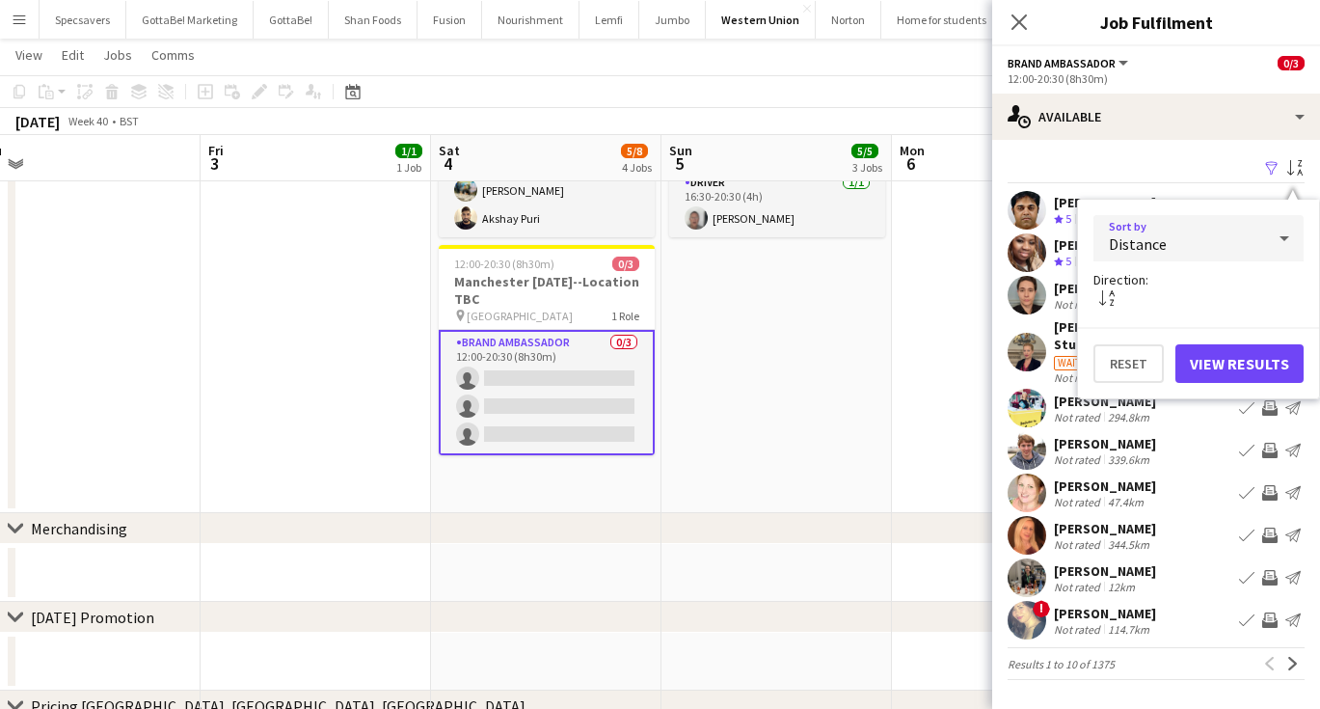
click at [1198, 371] on button "View Results" at bounding box center [1239, 363] width 128 height 39
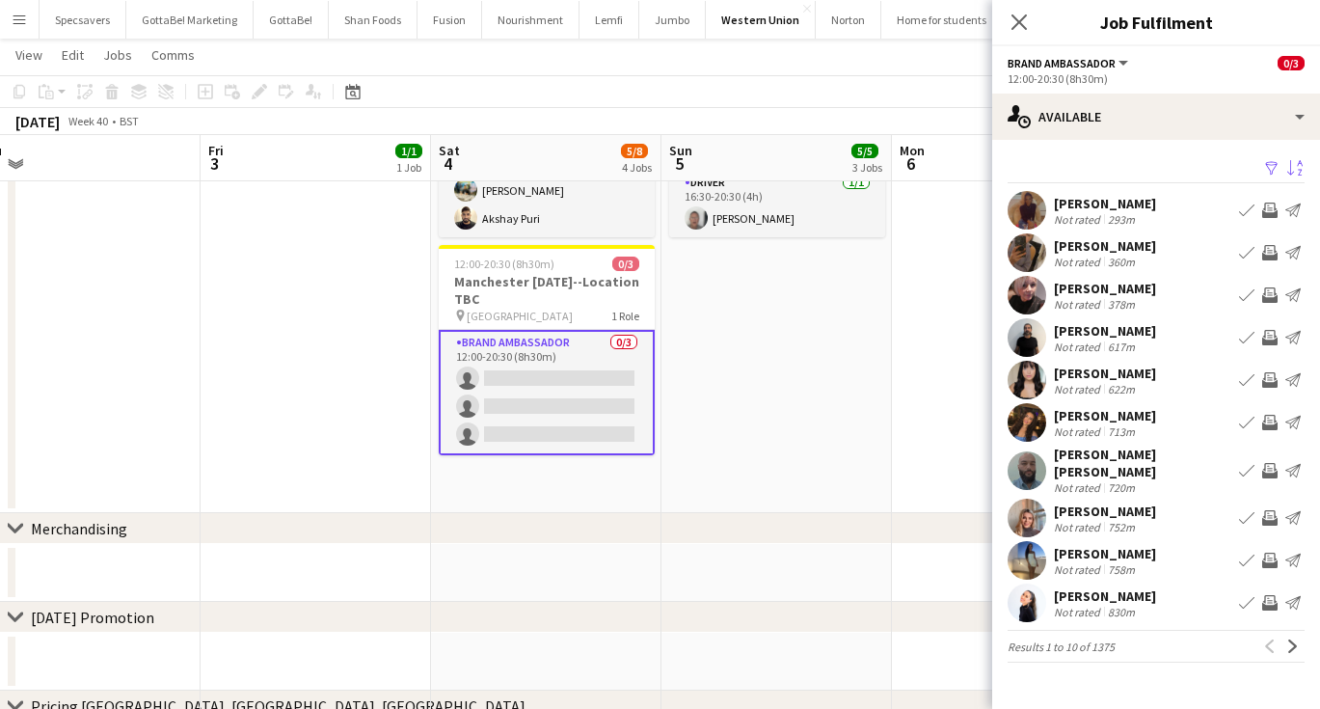
click at [1153, 463] on div "[PERSON_NAME] [PERSON_NAME]" at bounding box center [1142, 462] width 177 height 35
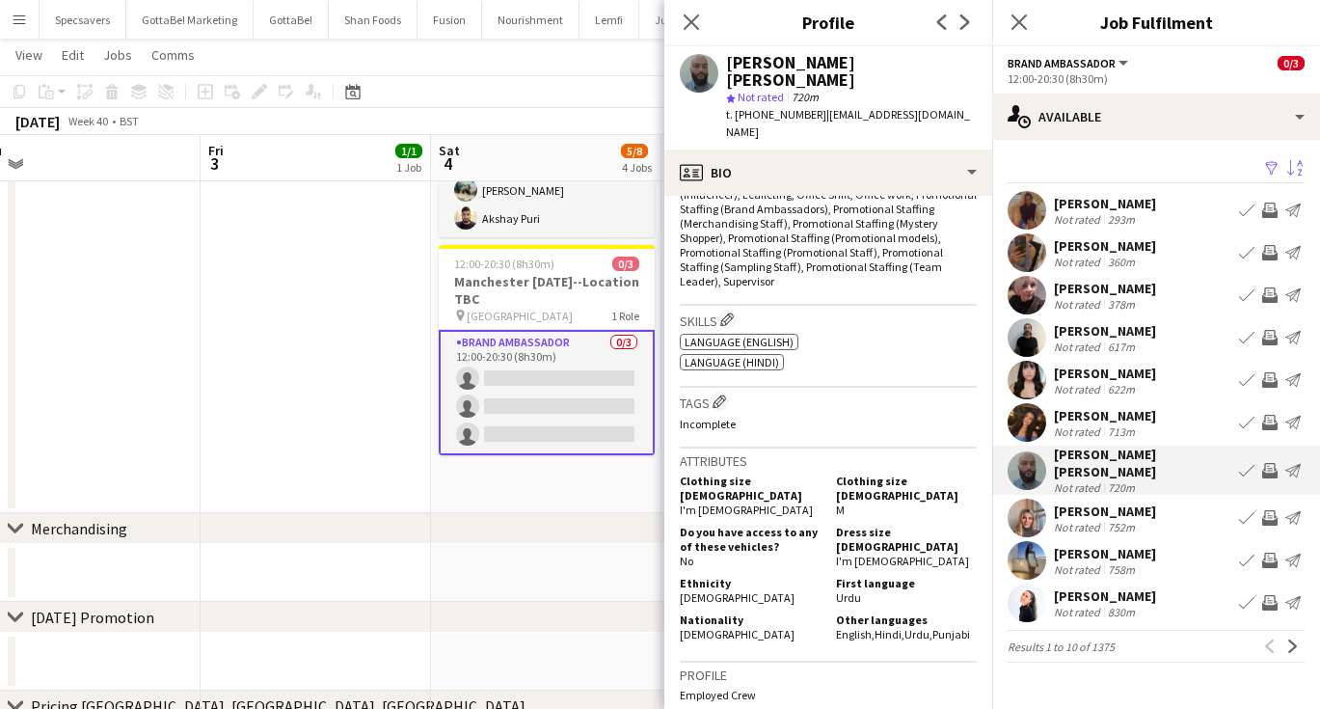
scroll to position [655, 0]
click at [1293, 634] on button "Next" at bounding box center [1292, 645] width 23 height 23
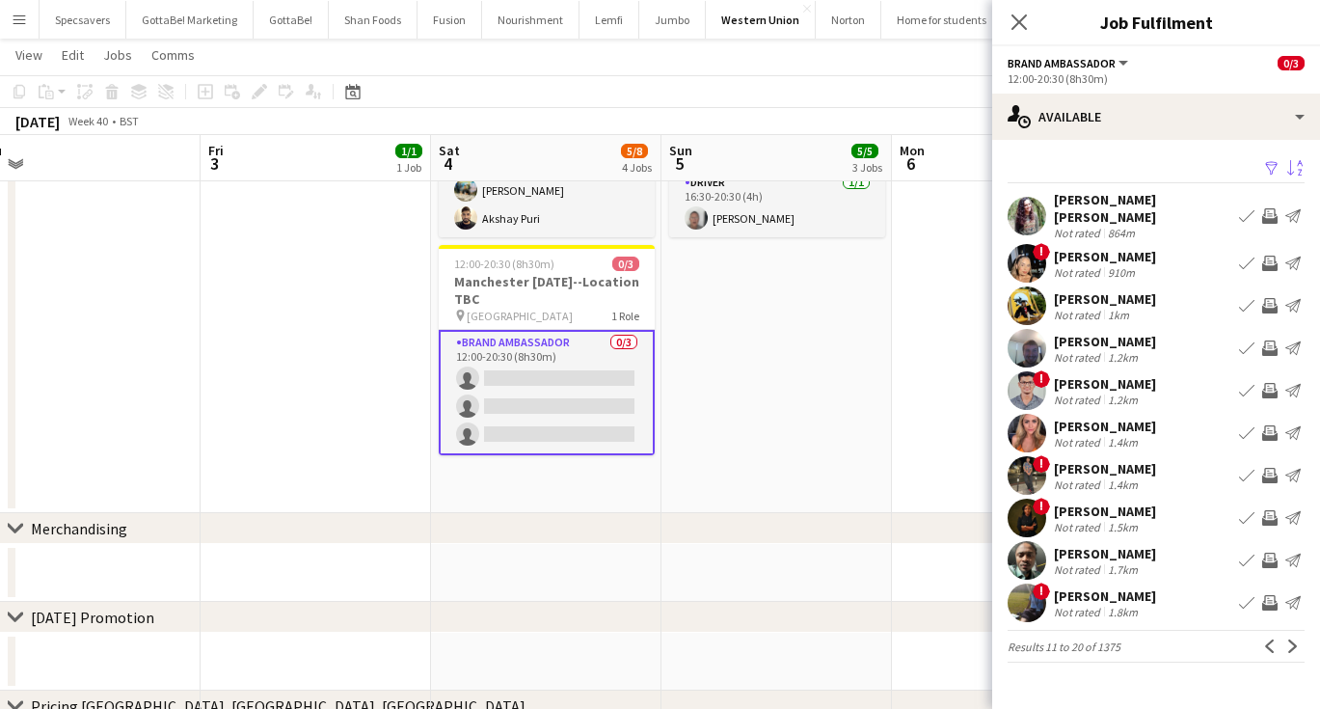
click at [1144, 375] on div "[PERSON_NAME]" at bounding box center [1105, 383] width 102 height 17
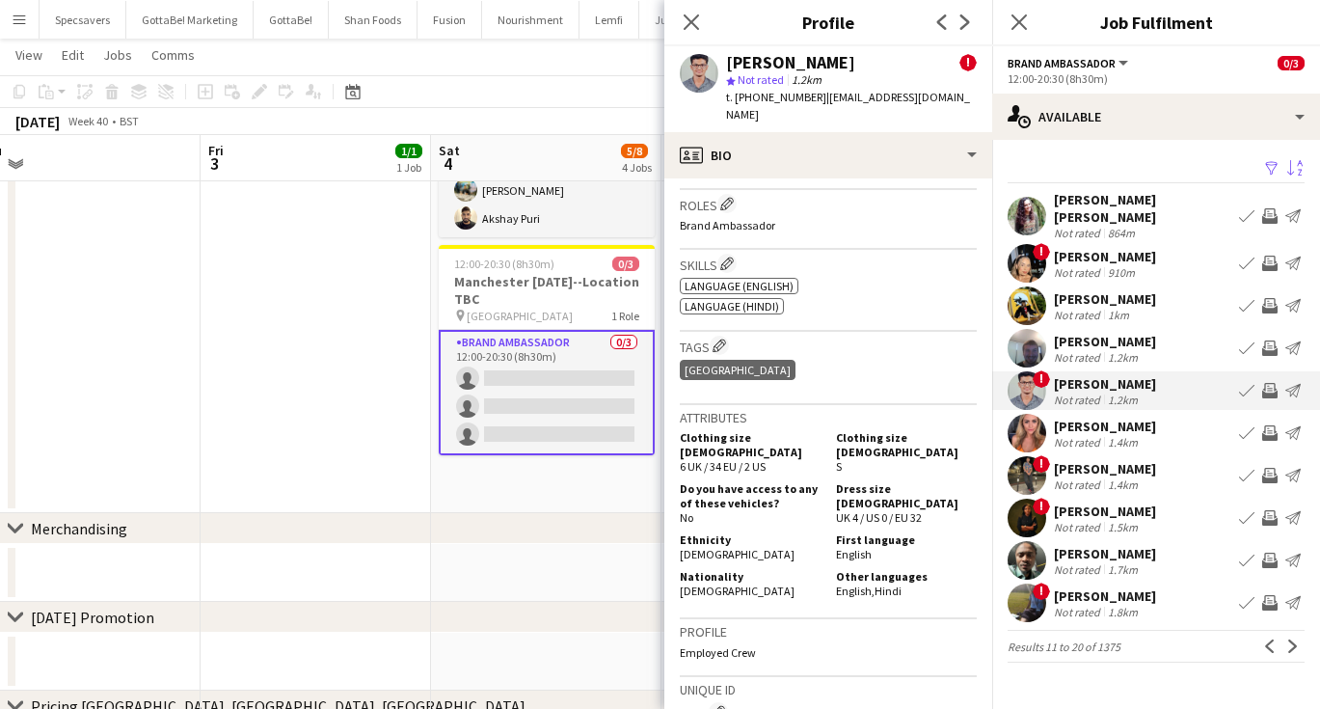
scroll to position [777, 0]
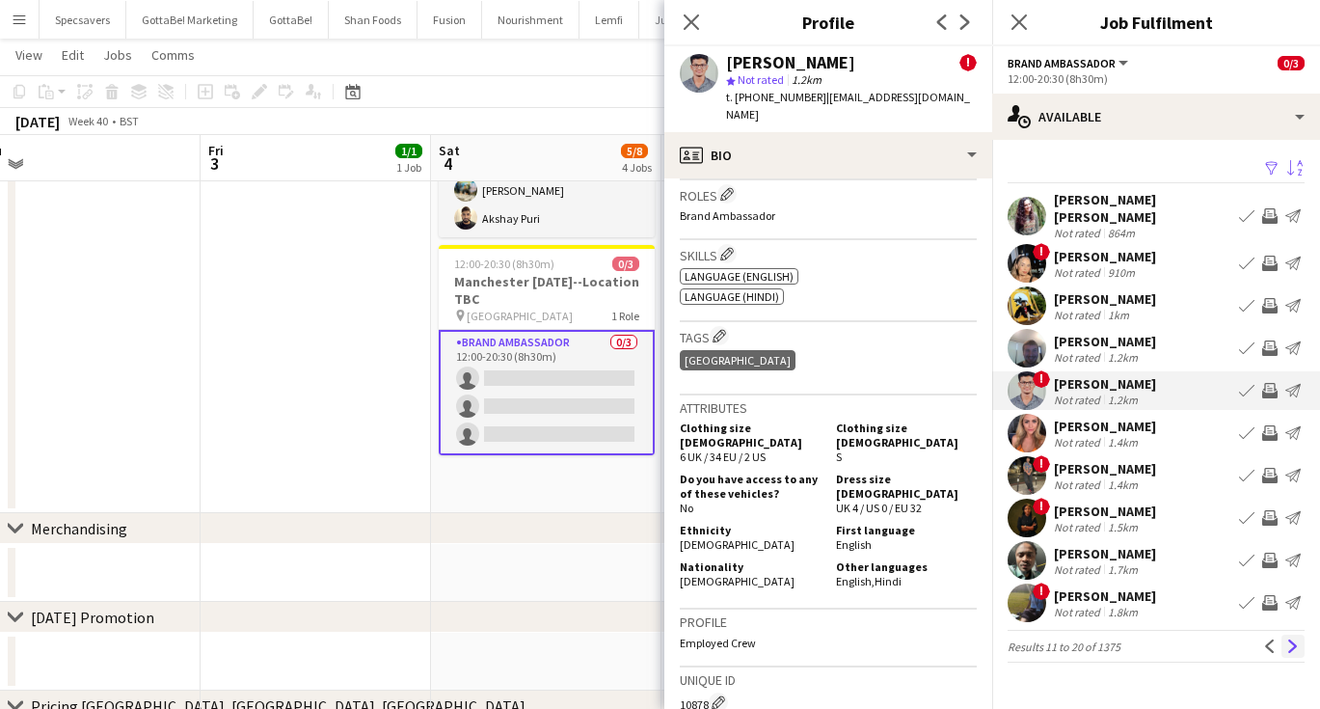
click at [1293, 639] on app-icon "Next" at bounding box center [1292, 645] width 13 height 13
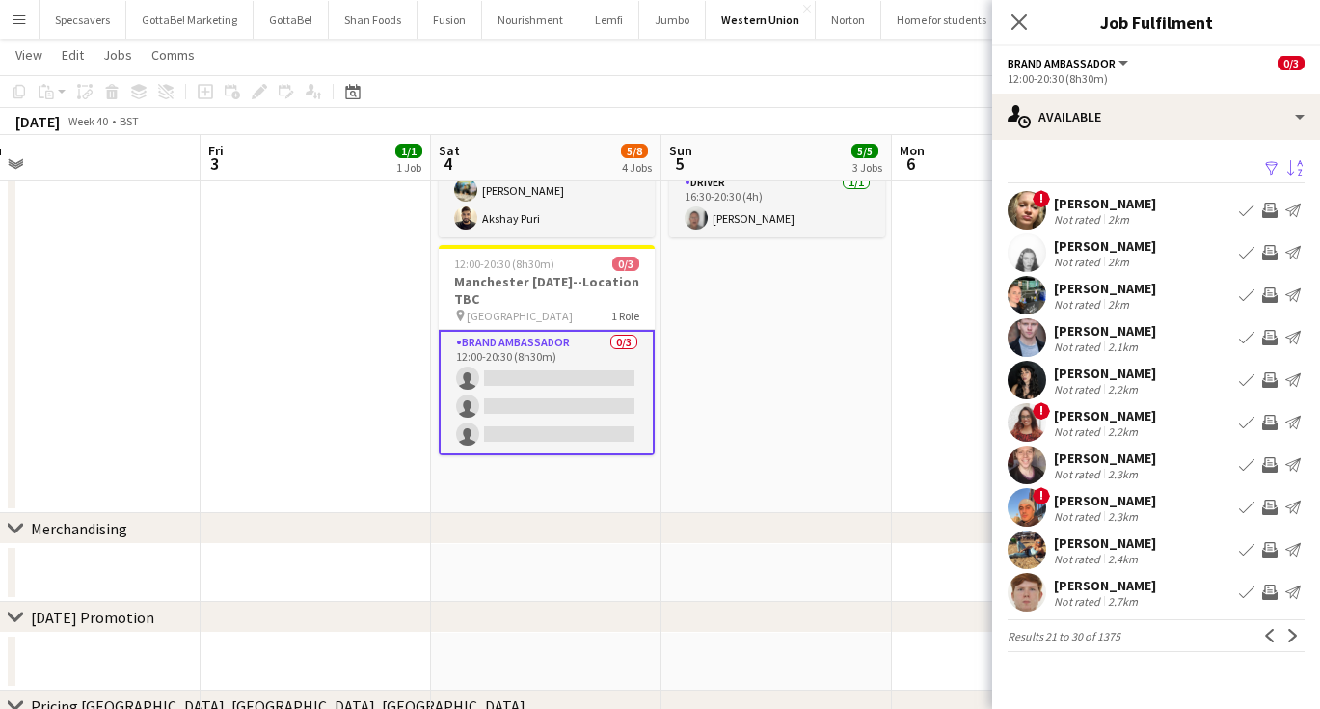
click at [1111, 417] on div "[PERSON_NAME]" at bounding box center [1105, 415] width 102 height 17
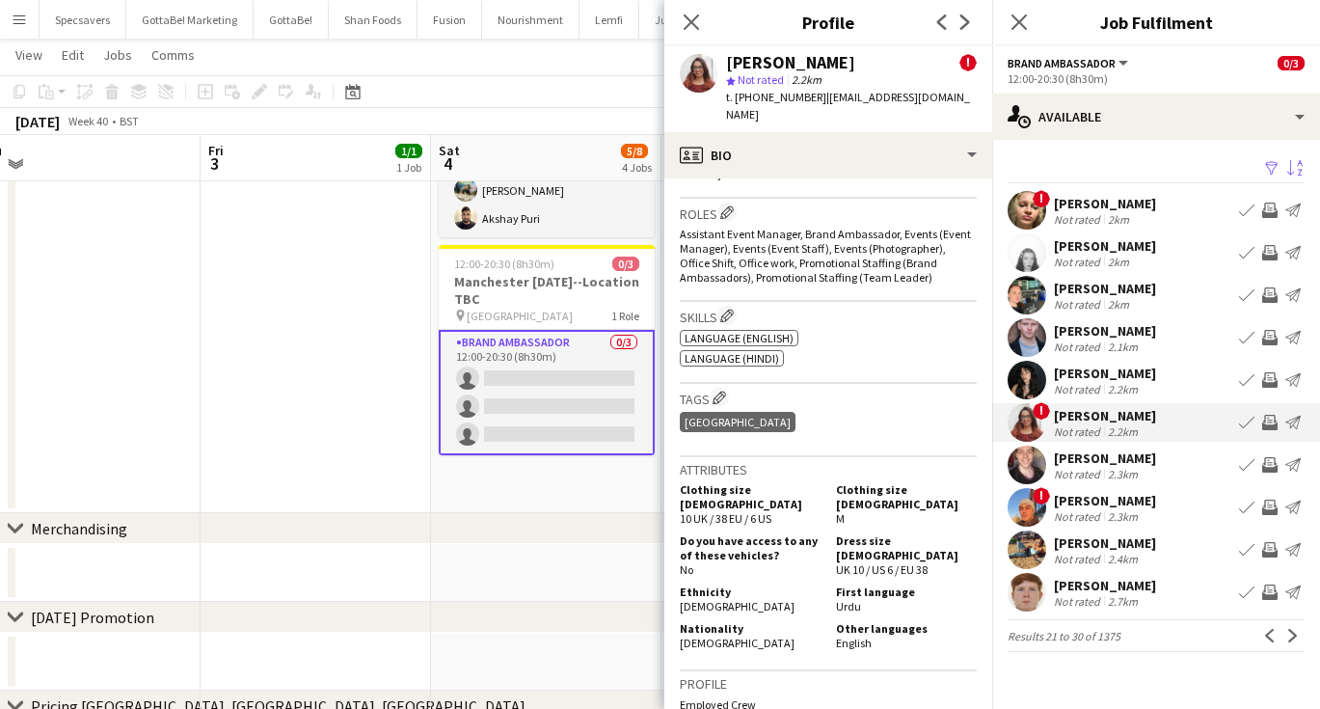
scroll to position [803, 0]
click at [1116, 514] on div "2.3km" at bounding box center [1123, 516] width 38 height 14
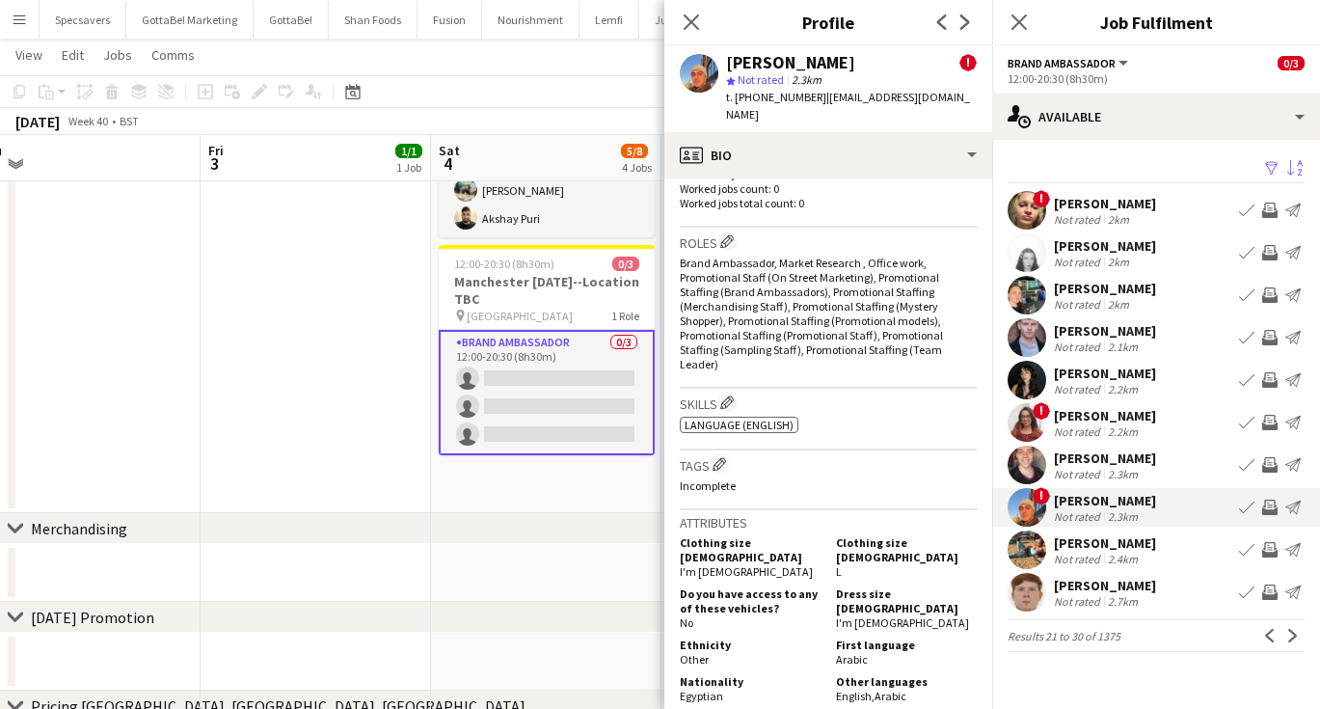
scroll to position [731, 0]
click at [1296, 635] on app-icon "Next" at bounding box center [1292, 635] width 13 height 13
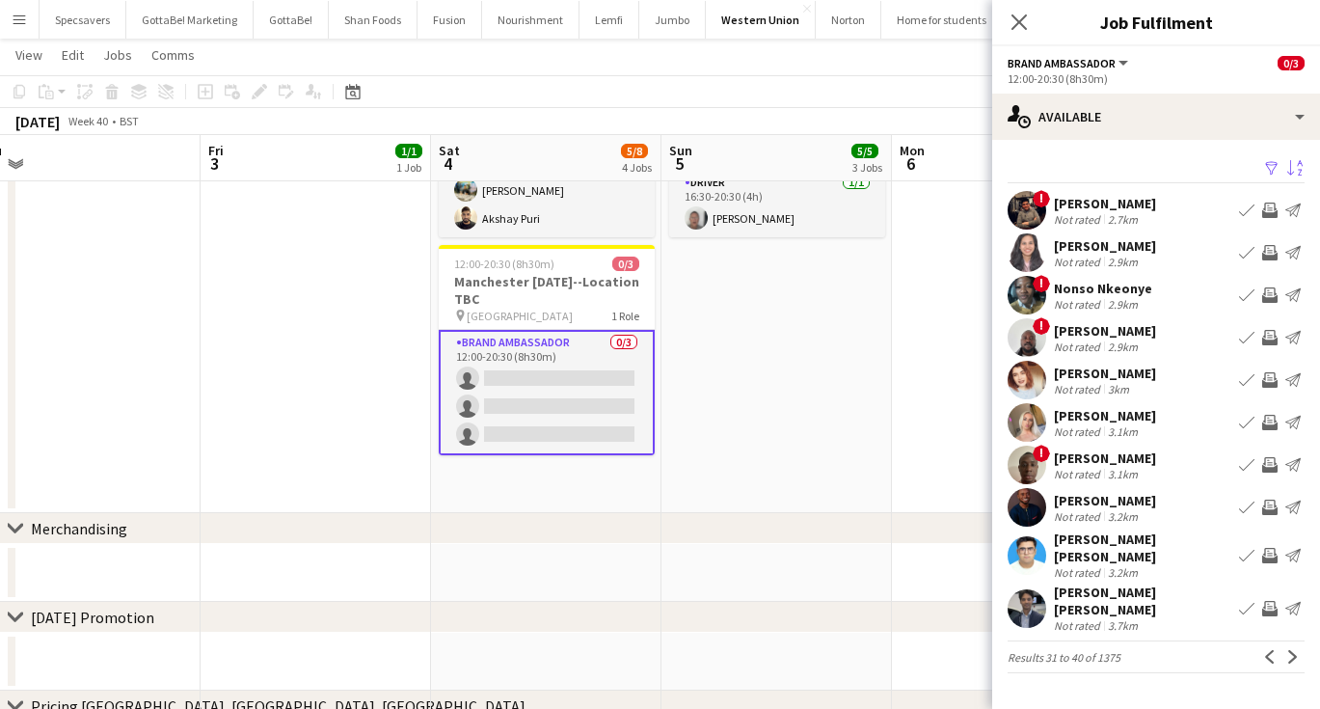
click at [1140, 201] on div "[PERSON_NAME]" at bounding box center [1105, 203] width 102 height 17
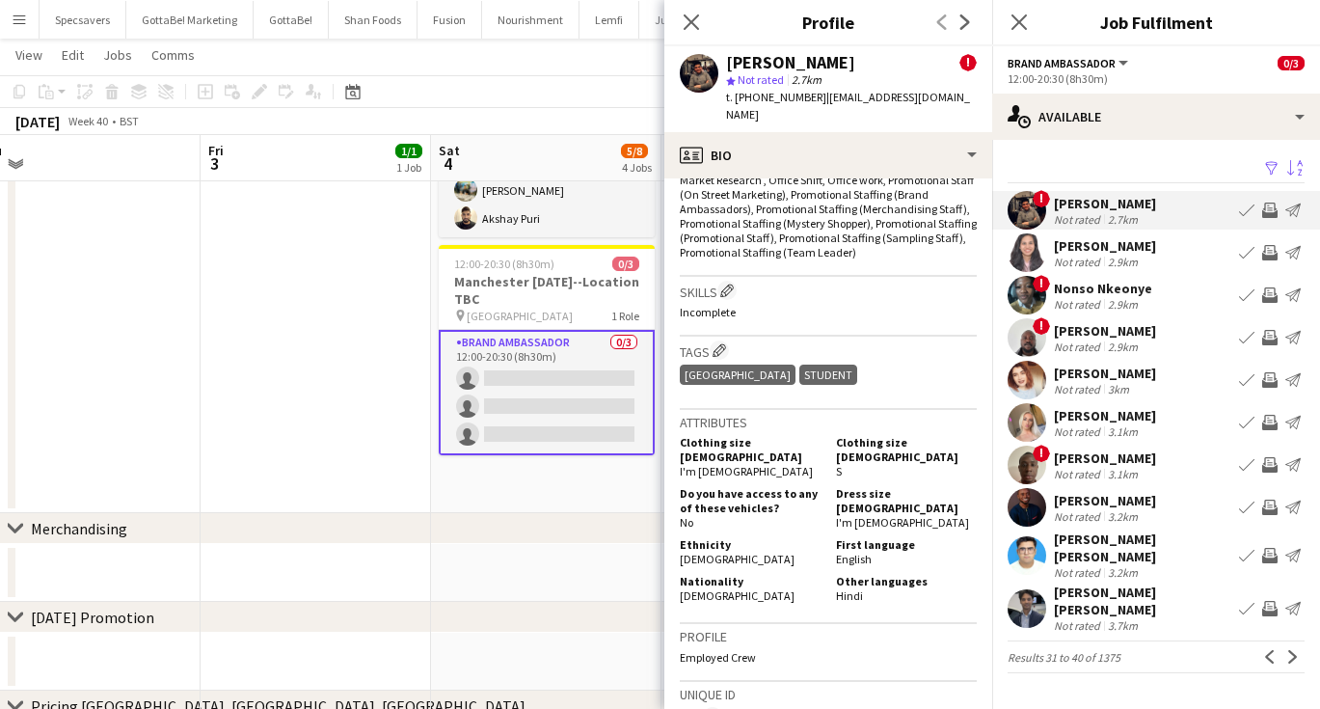
scroll to position [851, 0]
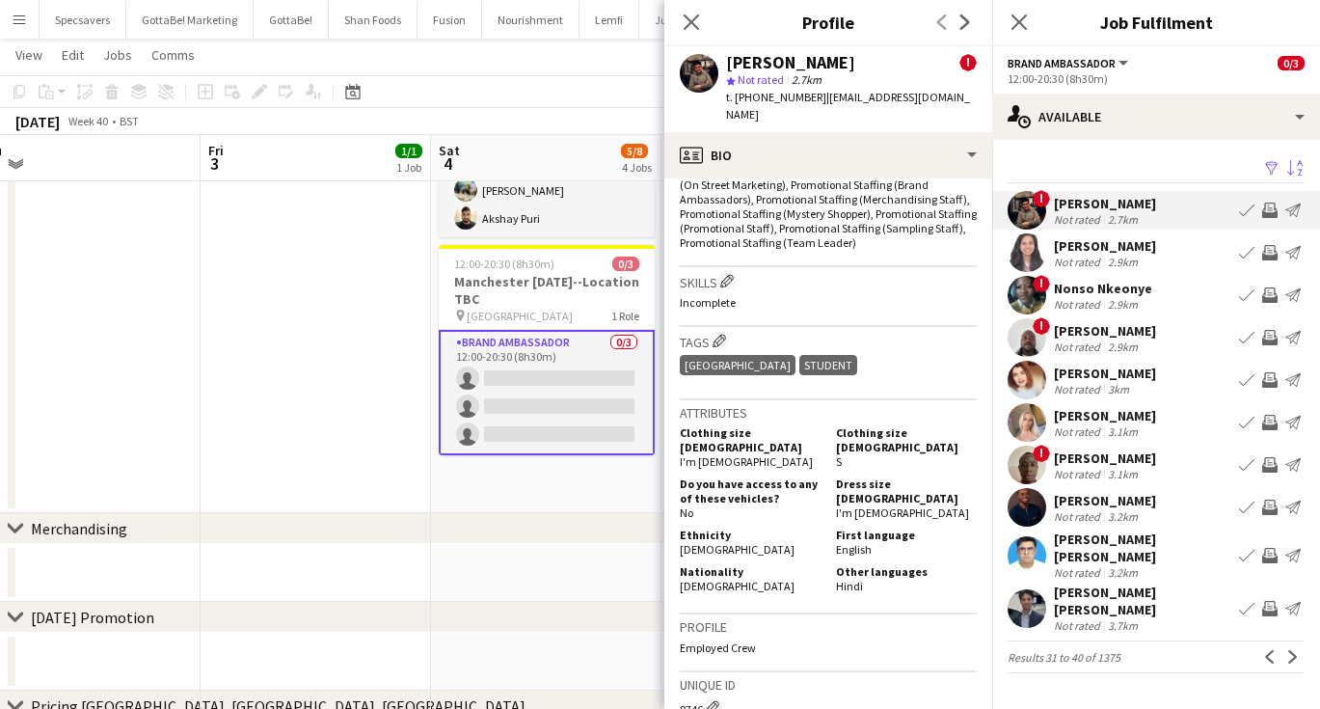
click at [1134, 246] on div "[PERSON_NAME]" at bounding box center [1105, 245] width 102 height 17
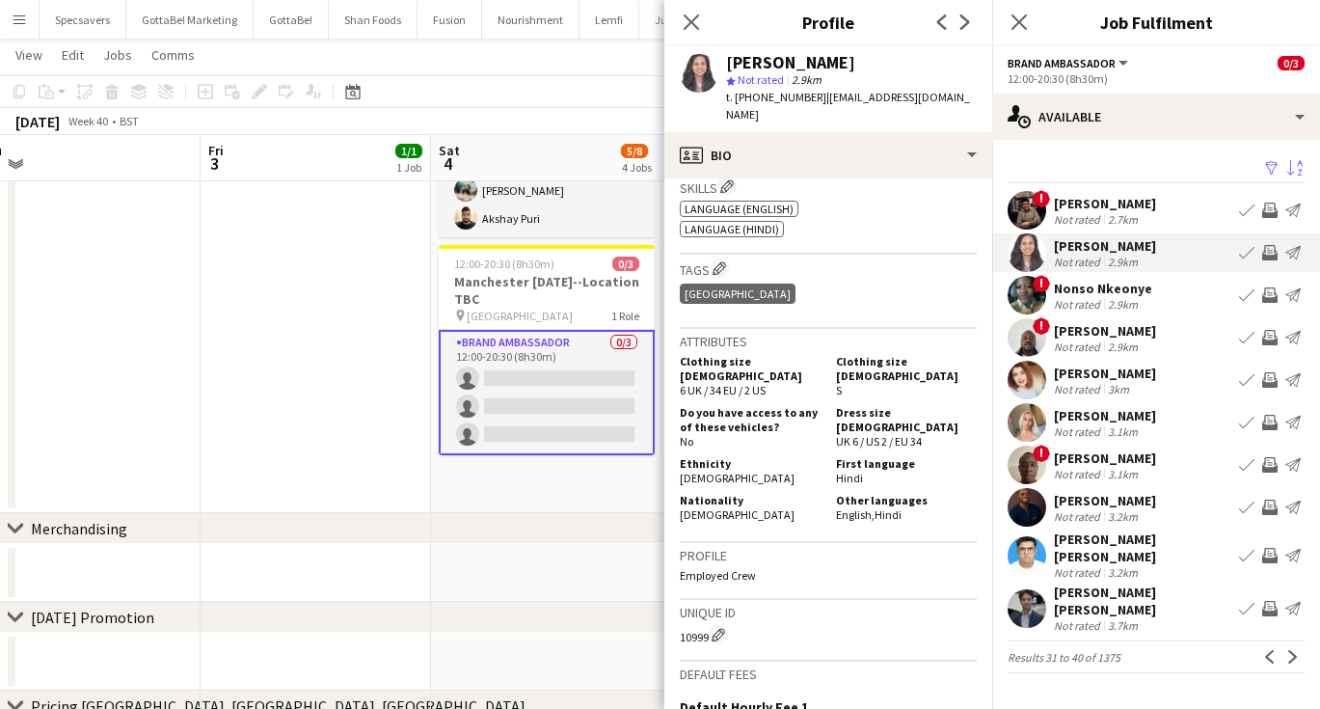
scroll to position [685, 0]
click at [1103, 547] on div "[PERSON_NAME] [PERSON_NAME]" at bounding box center [1142, 547] width 177 height 35
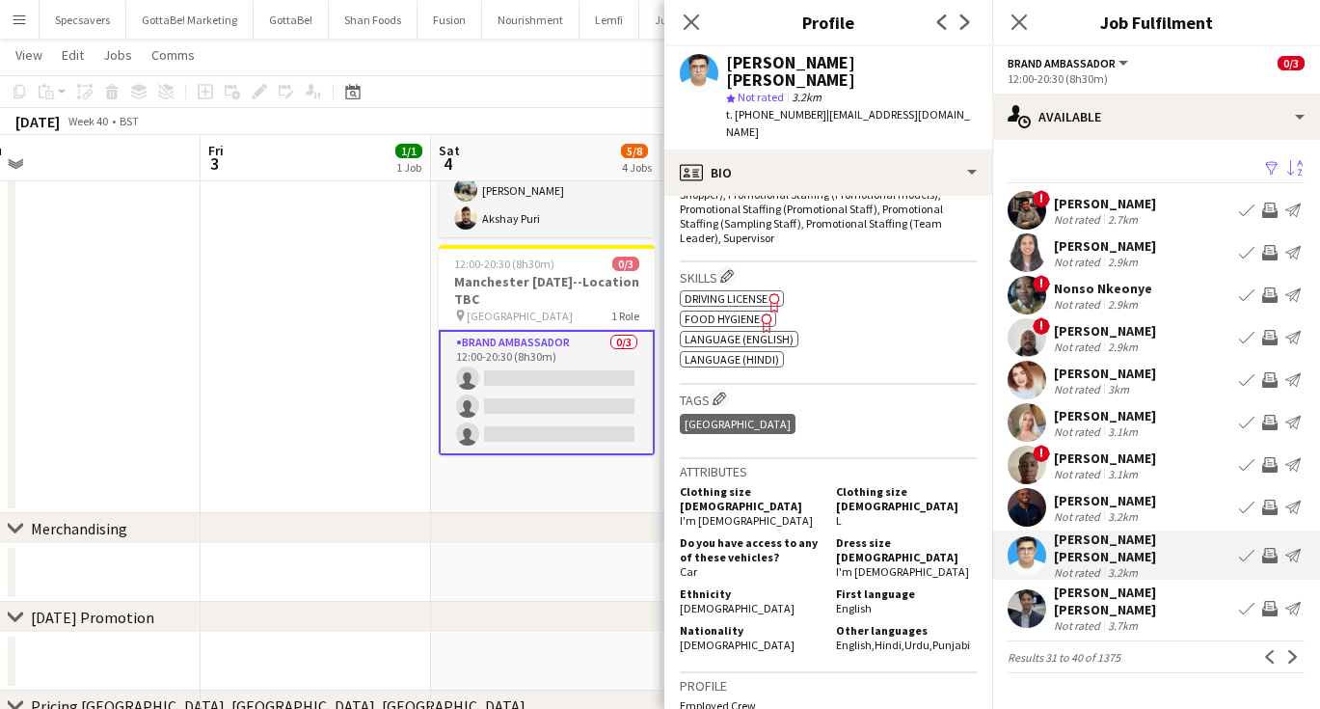
scroll to position [848, 0]
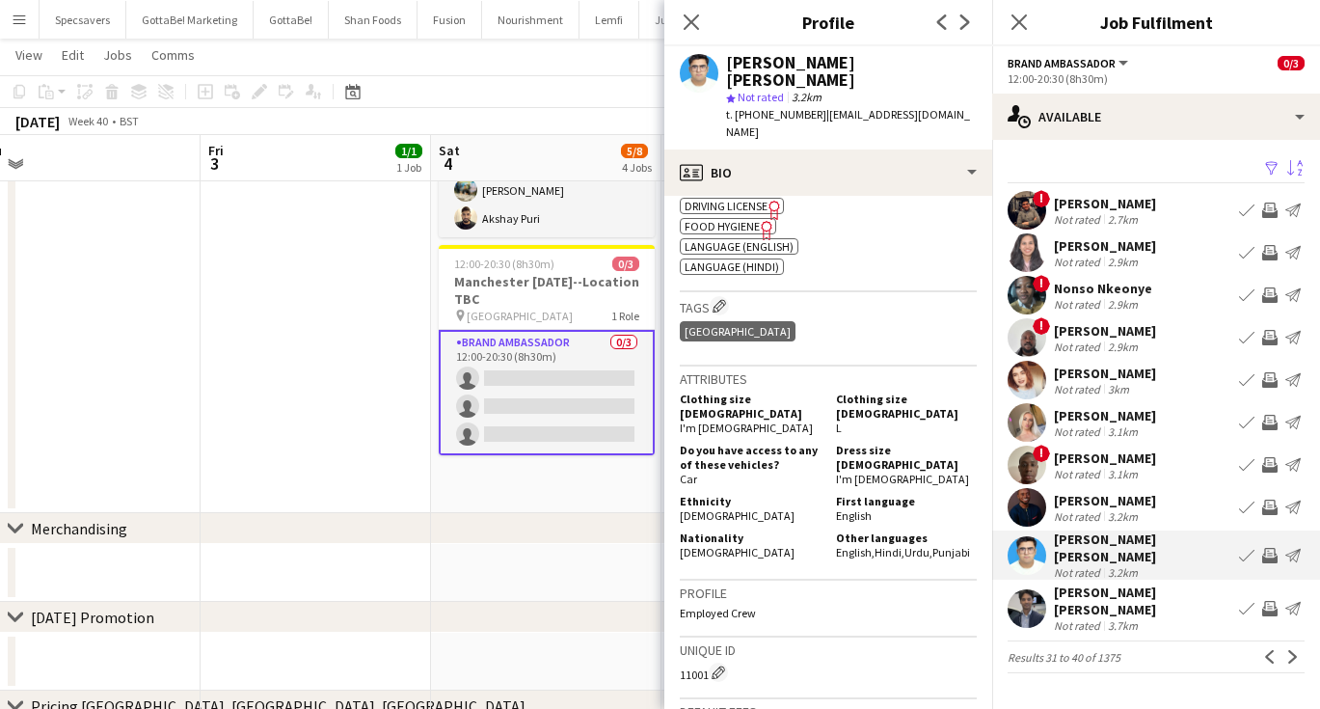
click at [1112, 602] on div "[PERSON_NAME] [PERSON_NAME]" at bounding box center [1142, 600] width 177 height 35
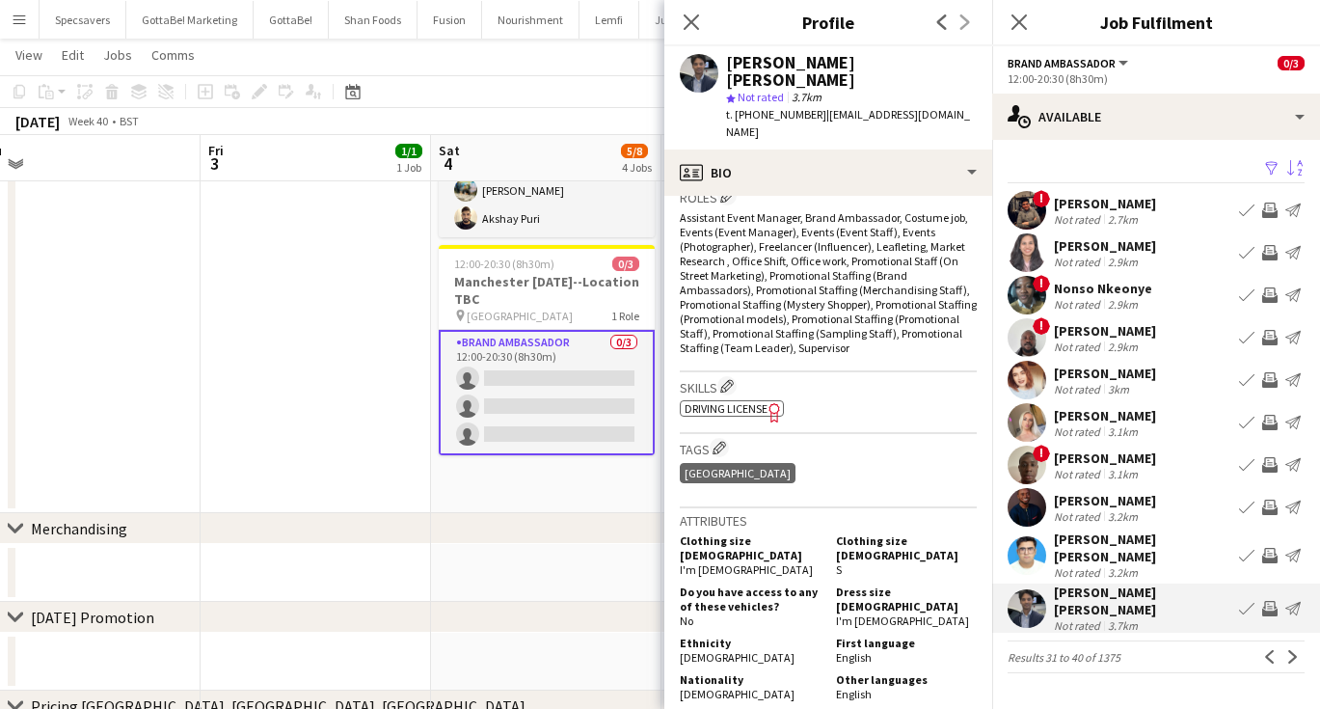
scroll to position [667, 0]
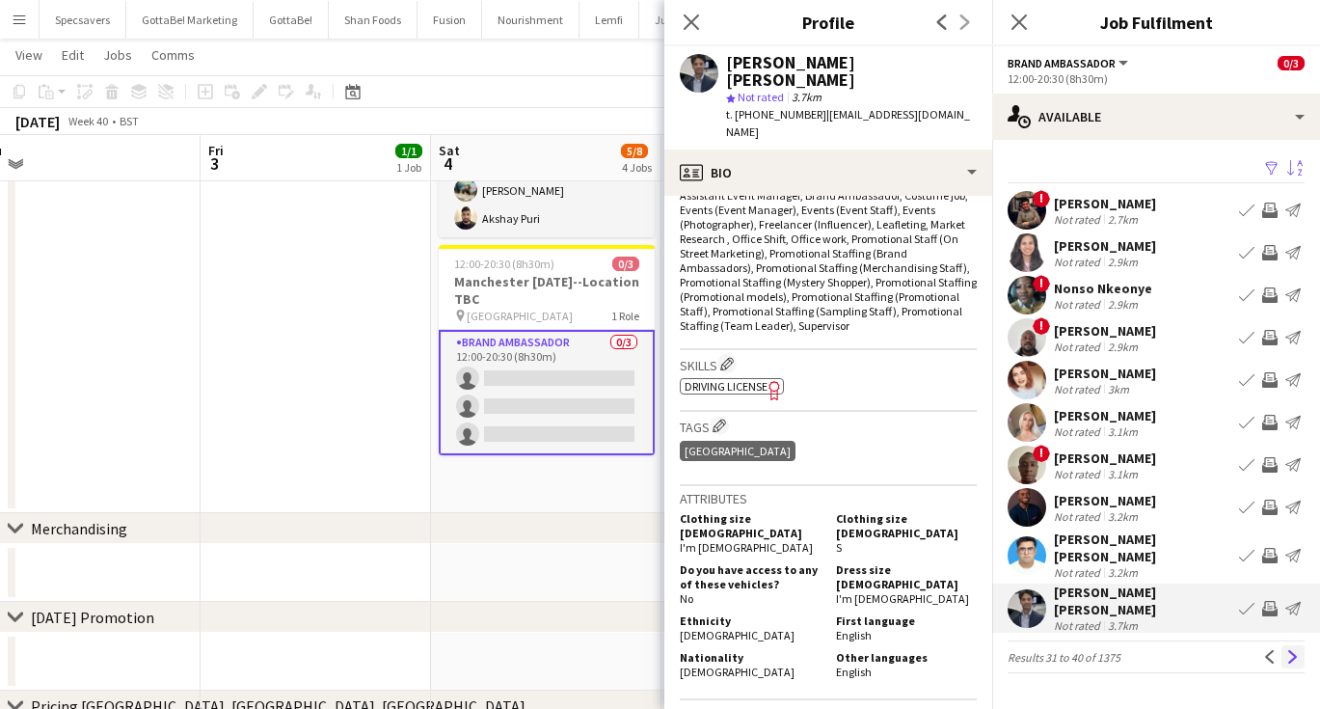
click at [1290, 650] on app-icon "Next" at bounding box center [1292, 656] width 13 height 13
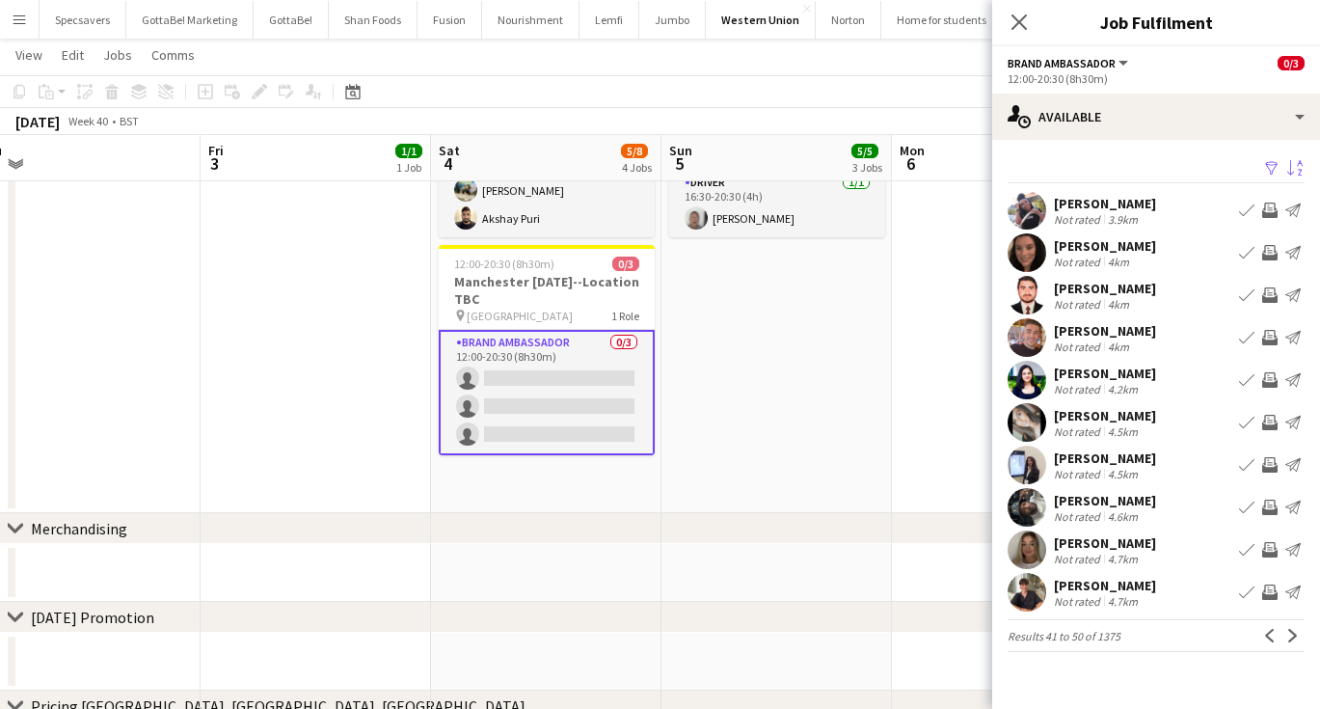
click at [1144, 284] on div "[PERSON_NAME]" at bounding box center [1105, 288] width 102 height 17
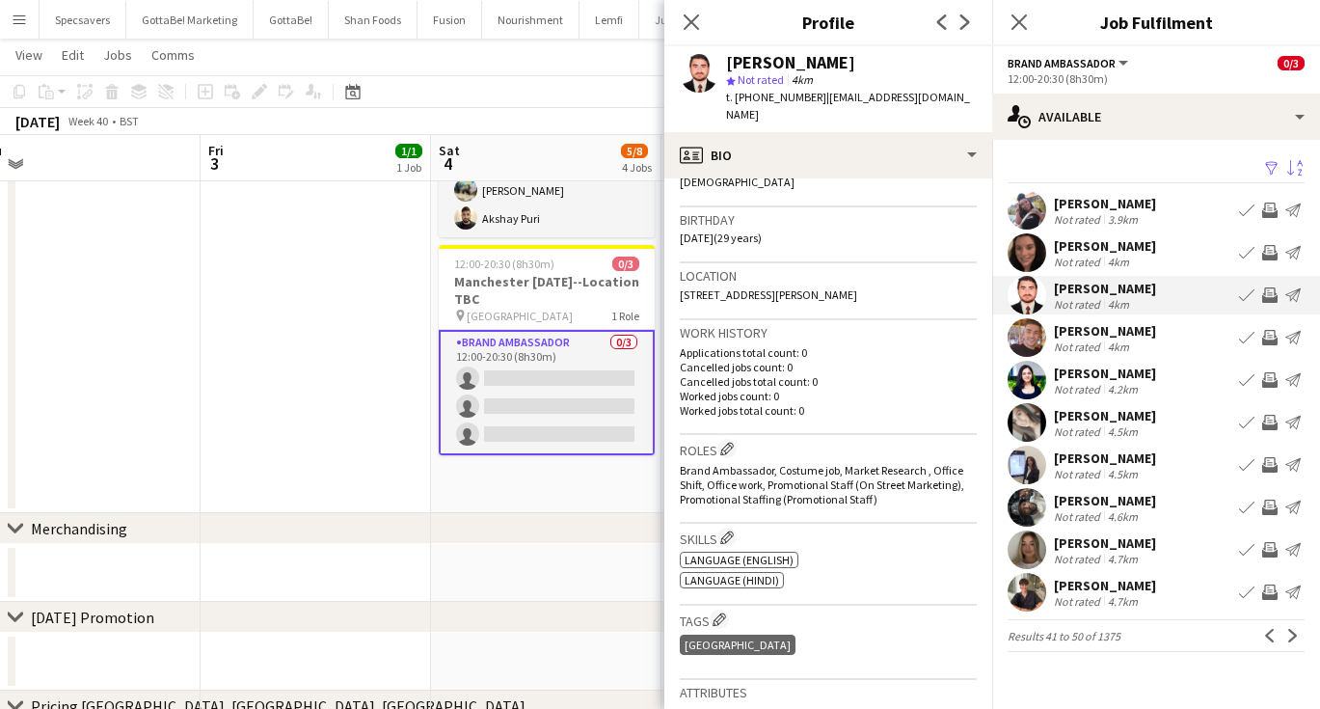
scroll to position [599, 0]
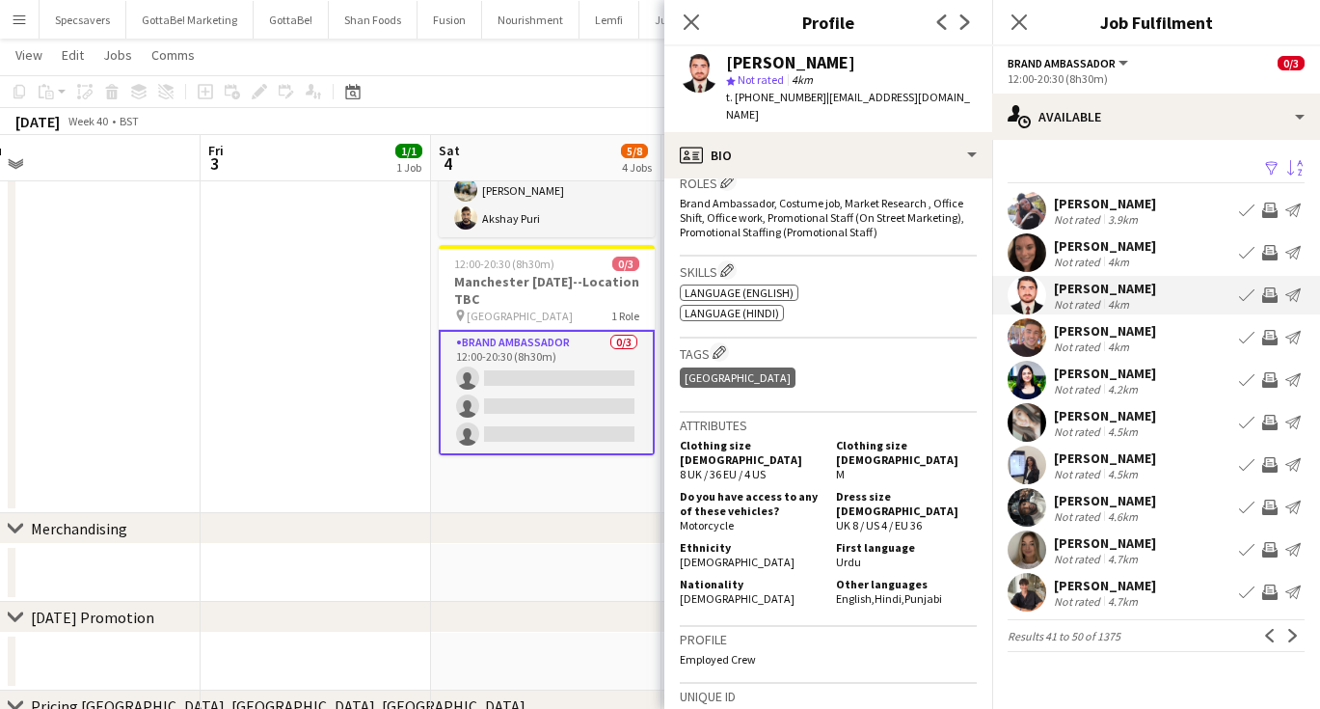
click at [1114, 376] on div "[PERSON_NAME]" at bounding box center [1105, 372] width 102 height 17
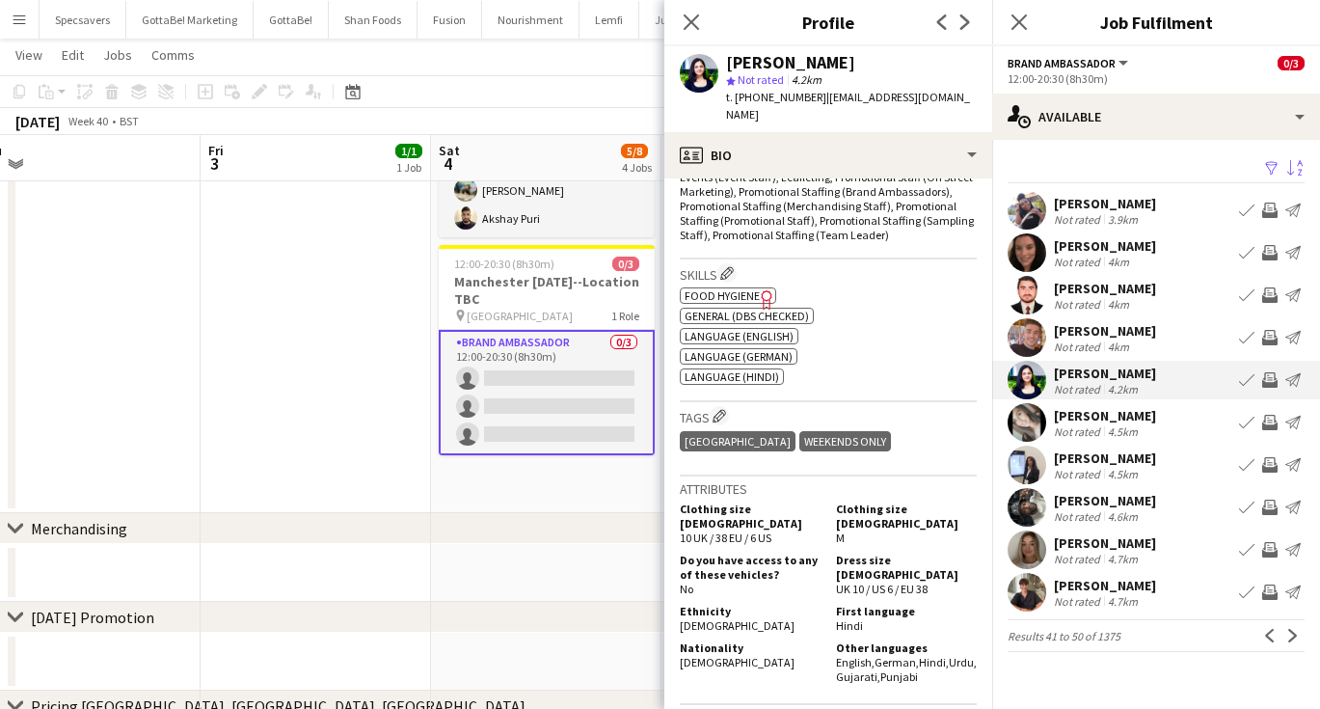
scroll to position [767, 0]
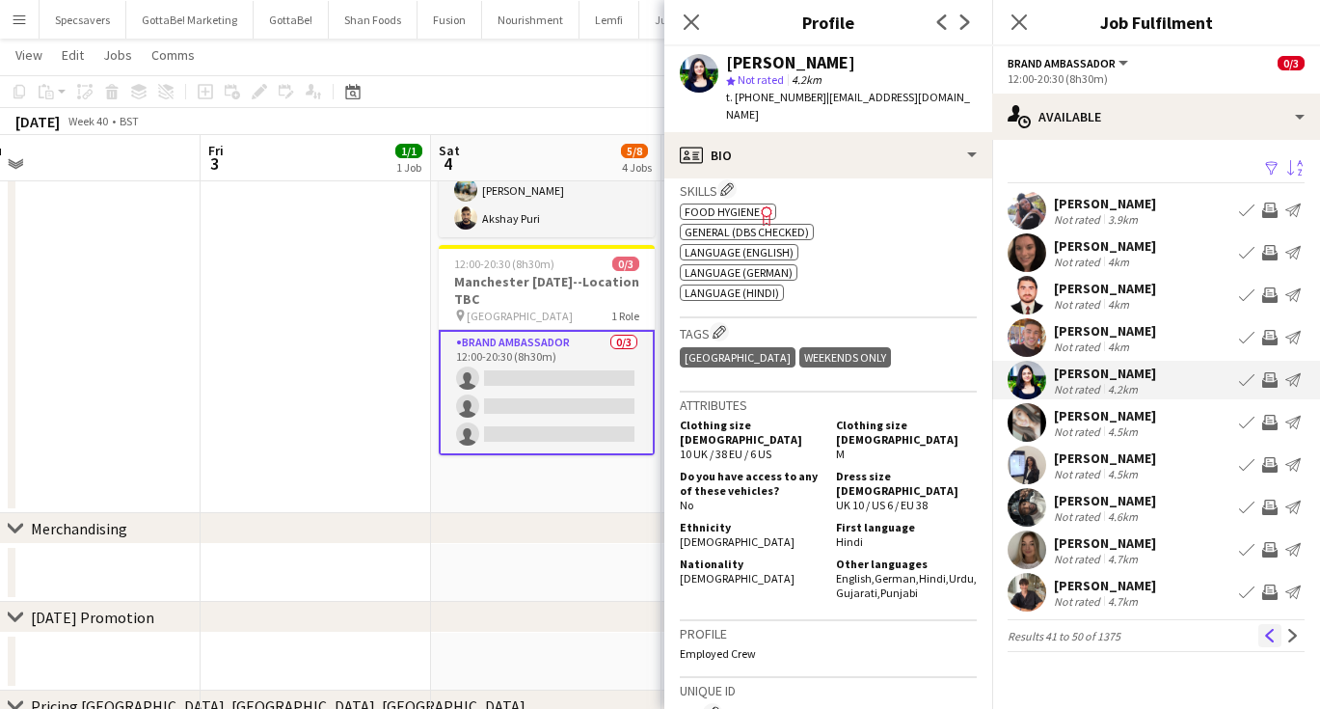
click at [1271, 635] on app-icon "Previous" at bounding box center [1269, 635] width 13 height 13
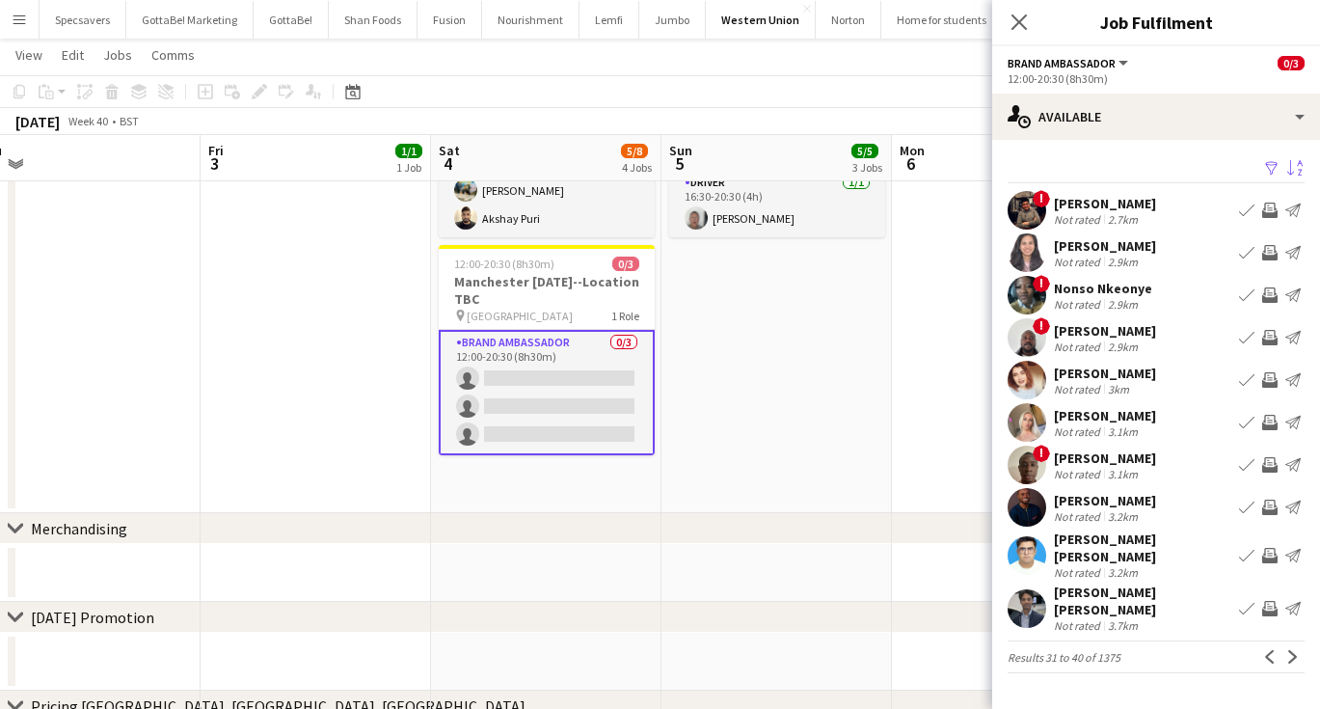
click at [1247, 254] on app-icon "Book crew" at bounding box center [1246, 252] width 15 height 15
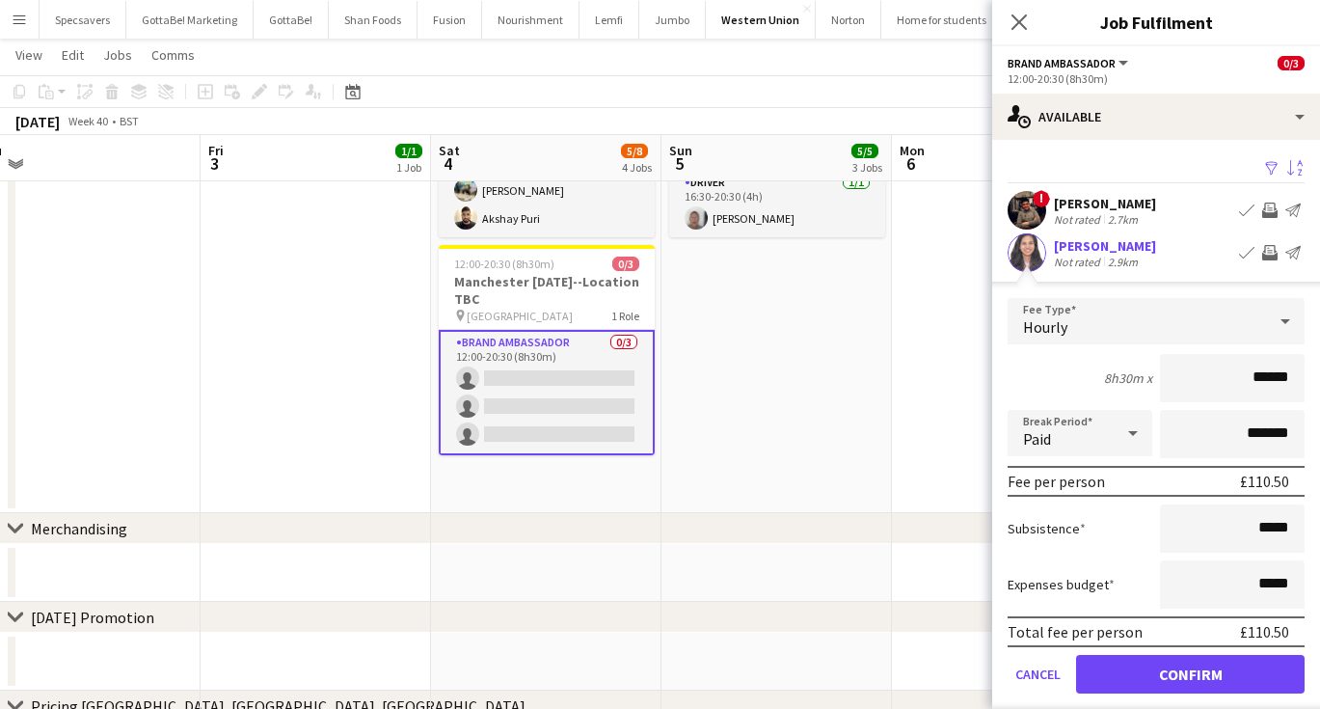
click at [1172, 672] on button "Confirm" at bounding box center [1190, 674] width 229 height 39
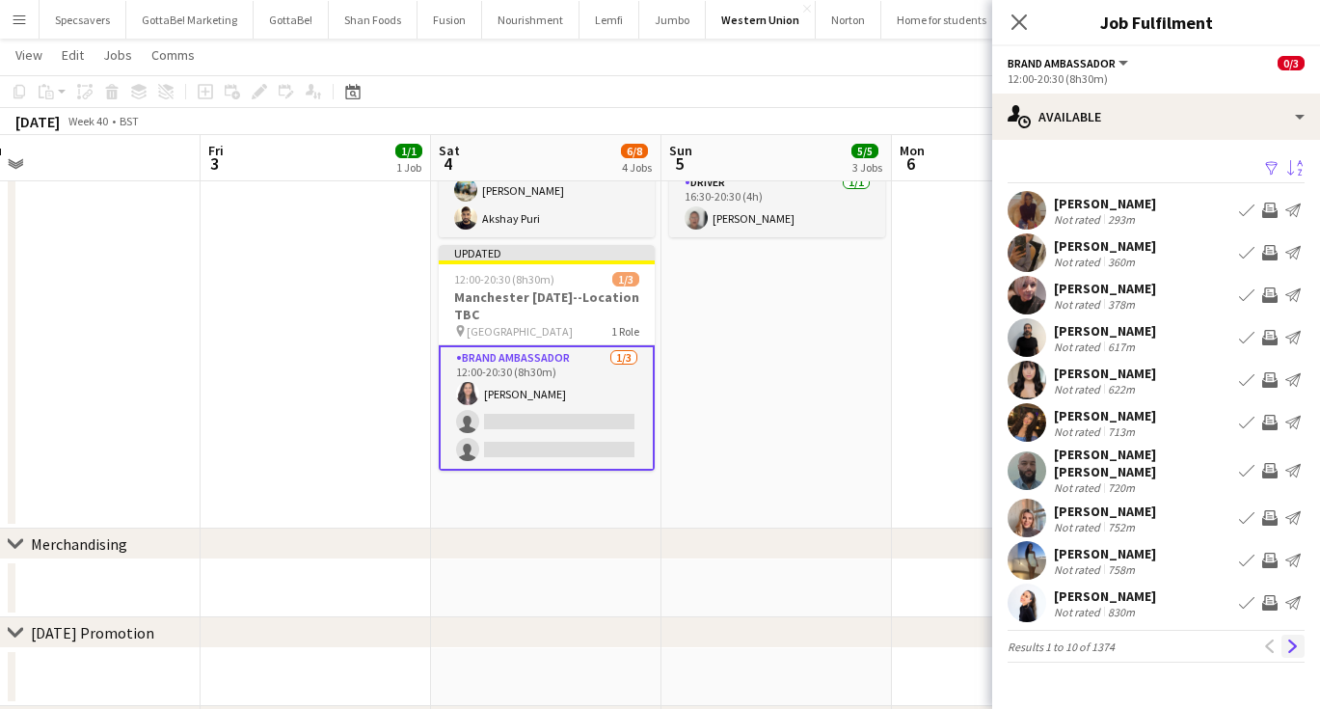
click at [1294, 639] on app-icon "Next" at bounding box center [1292, 645] width 13 height 13
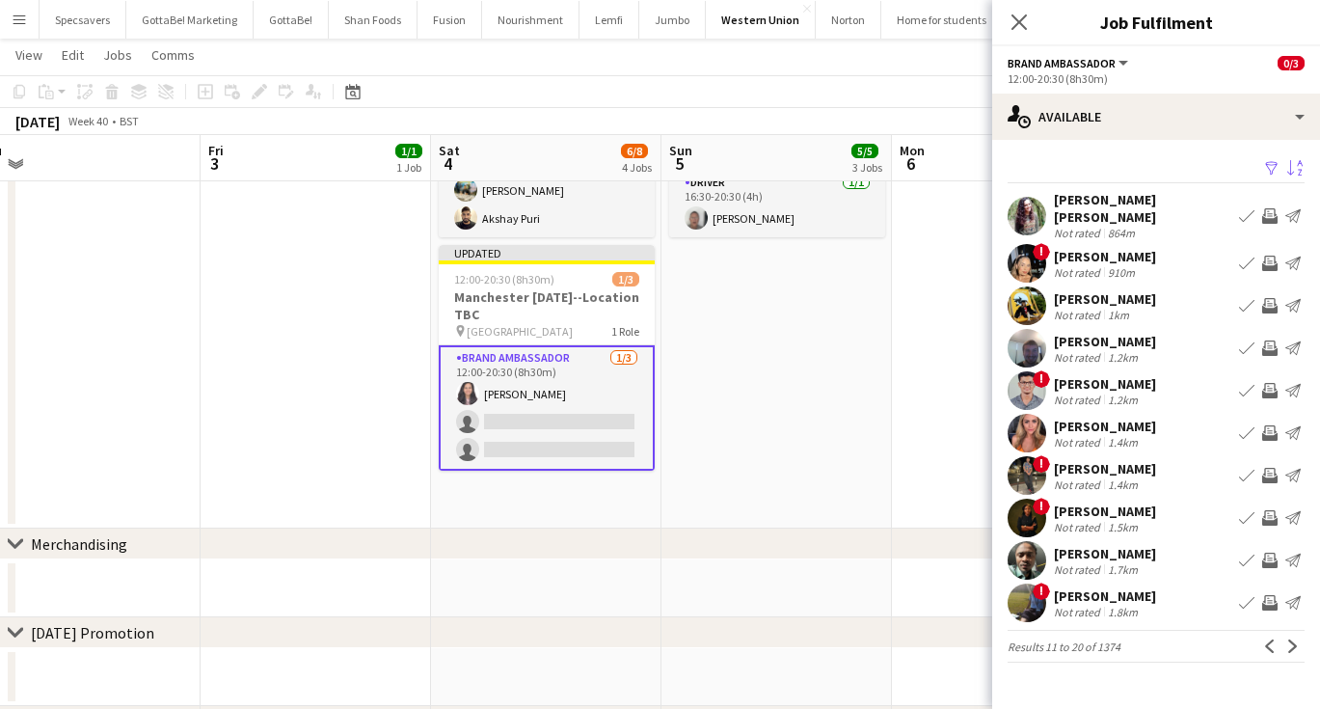
click at [1294, 639] on app-icon "Next" at bounding box center [1292, 645] width 13 height 13
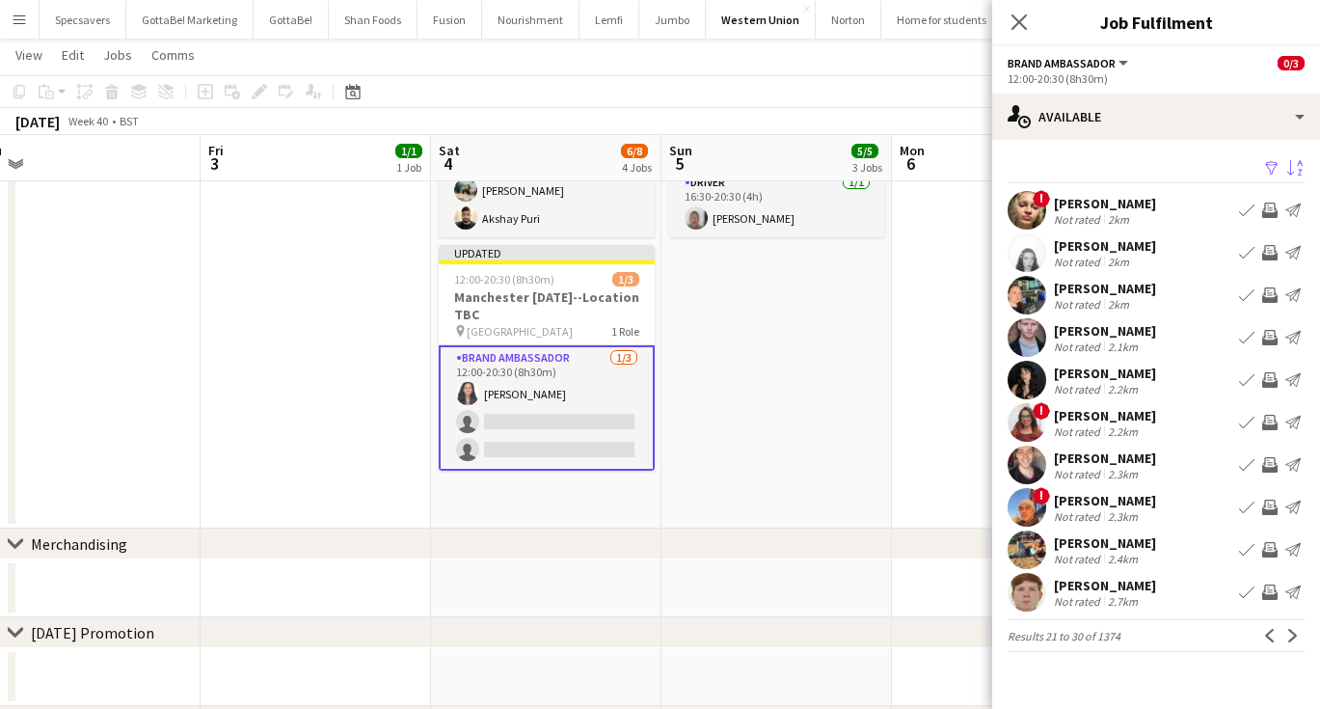
click at [1294, 633] on app-icon "Next" at bounding box center [1292, 635] width 13 height 13
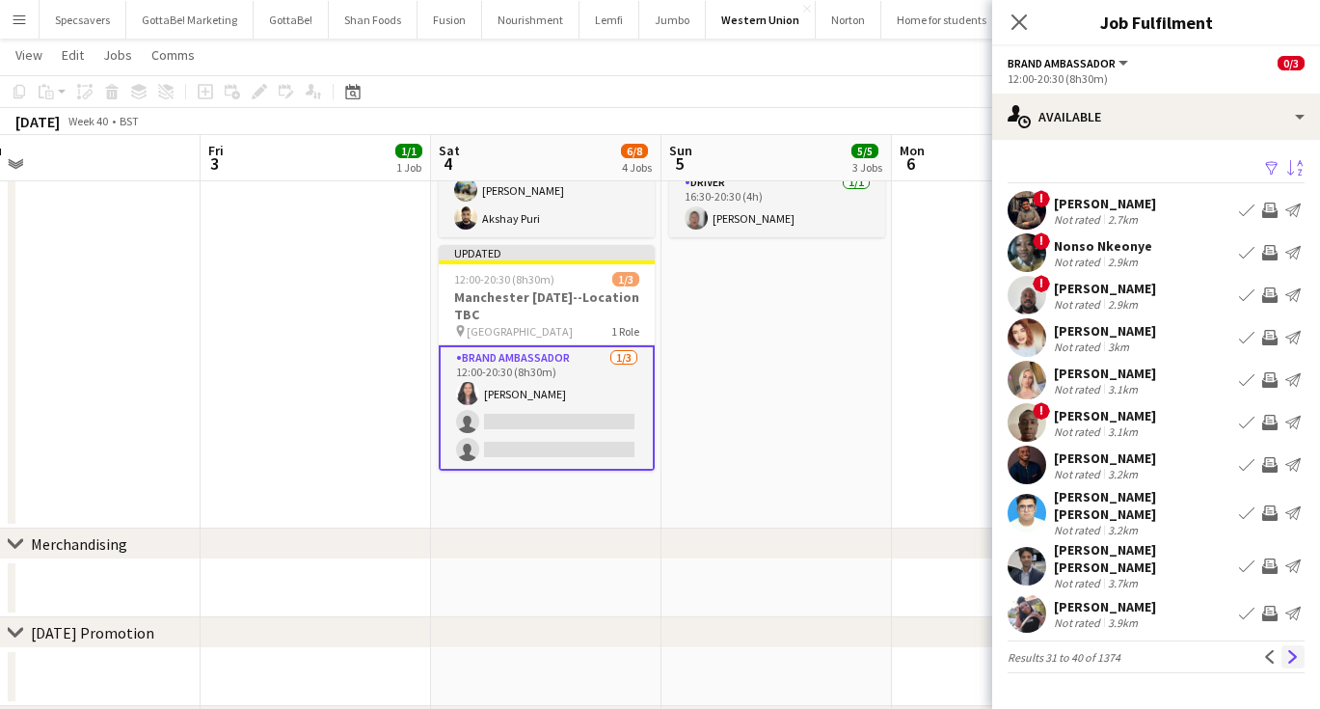
click at [1293, 650] on app-icon "Next" at bounding box center [1292, 656] width 13 height 13
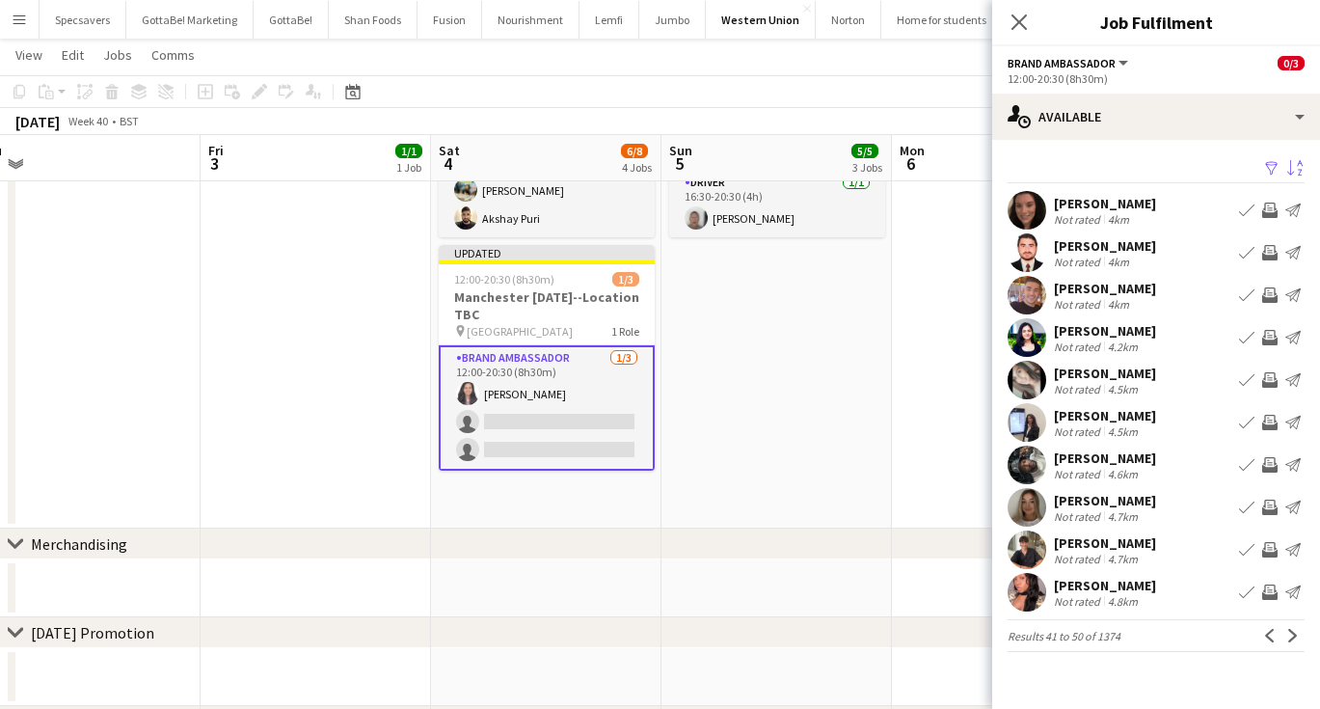
click at [1096, 366] on div "[PERSON_NAME]" at bounding box center [1105, 372] width 102 height 17
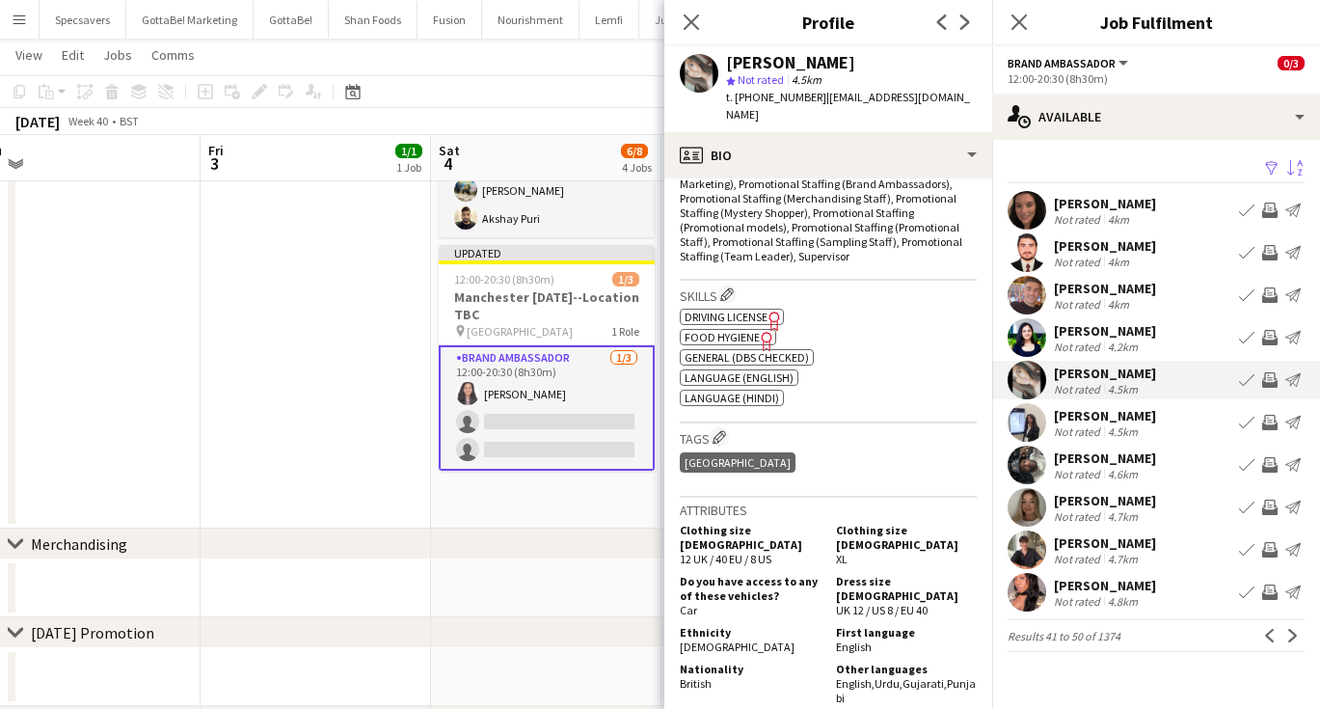
scroll to position [660, 0]
click at [1290, 637] on app-icon "Next" at bounding box center [1292, 635] width 13 height 13
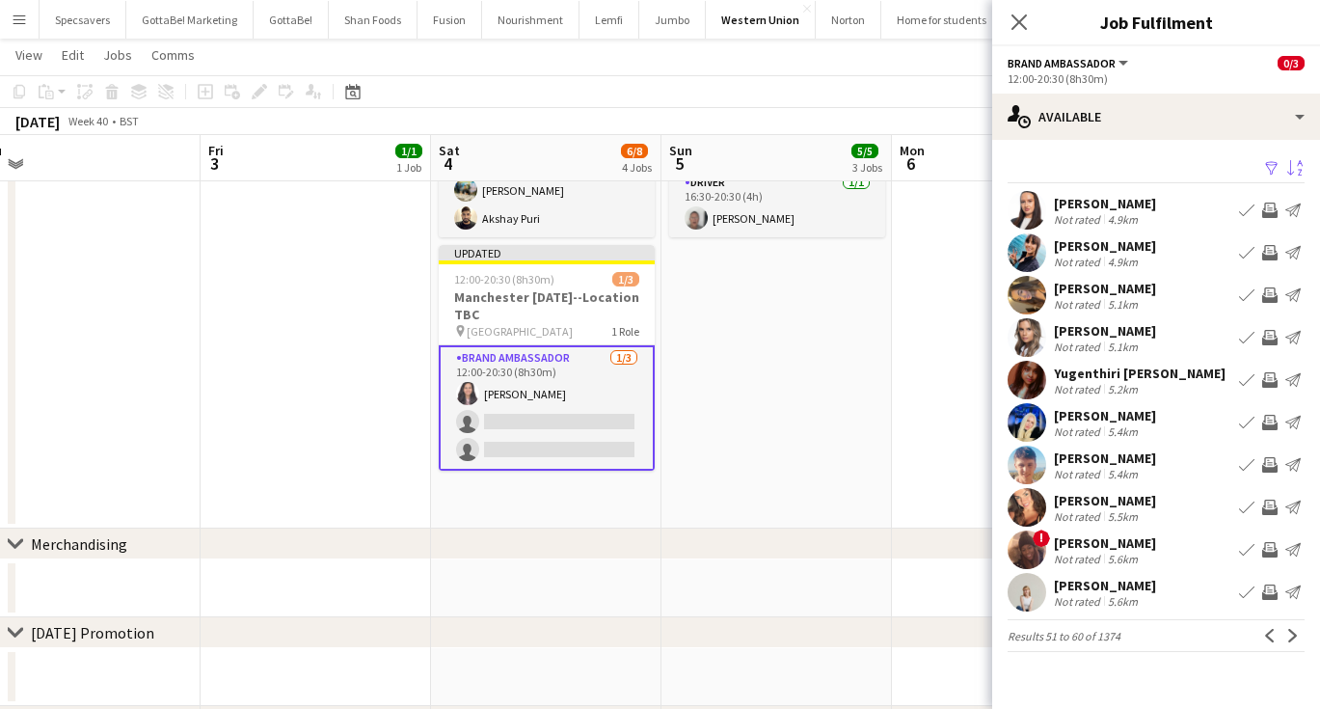
click at [1161, 389] on div "Not rated 5.2km" at bounding box center [1140, 389] width 172 height 14
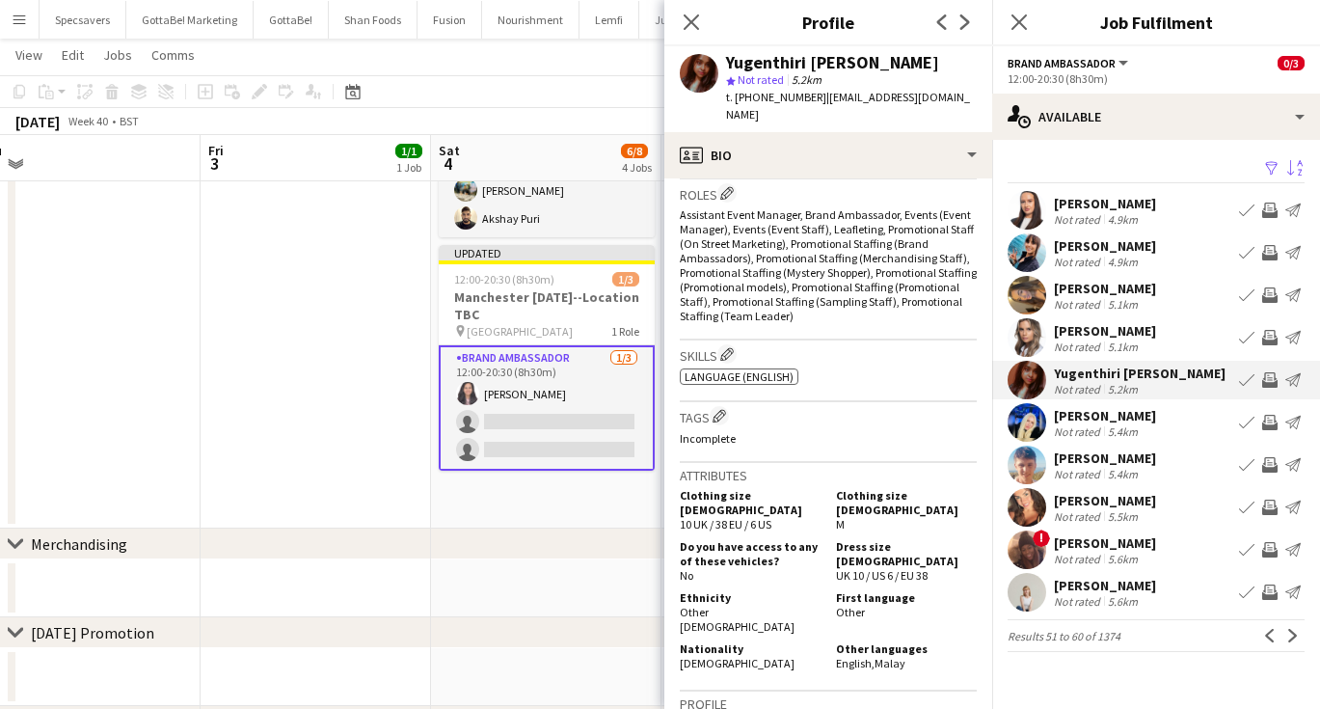
scroll to position [635, 0]
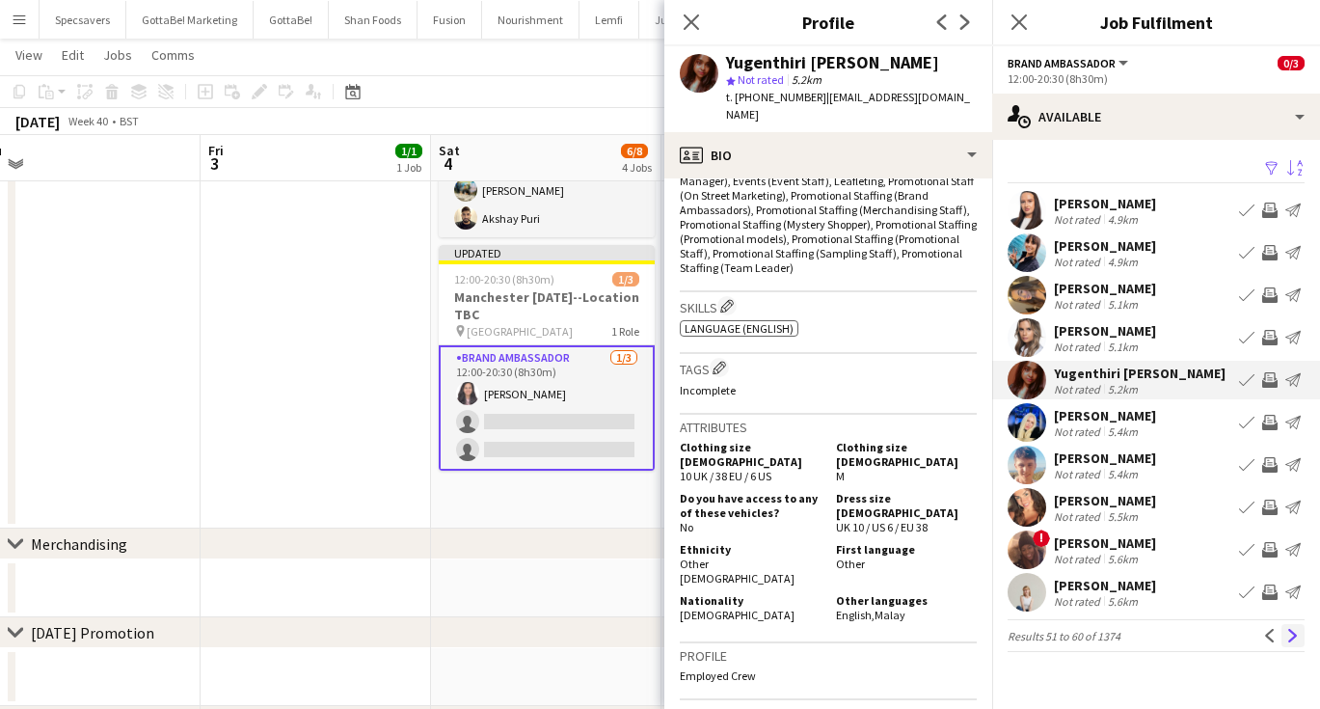
click at [1291, 635] on app-icon "Next" at bounding box center [1292, 635] width 13 height 13
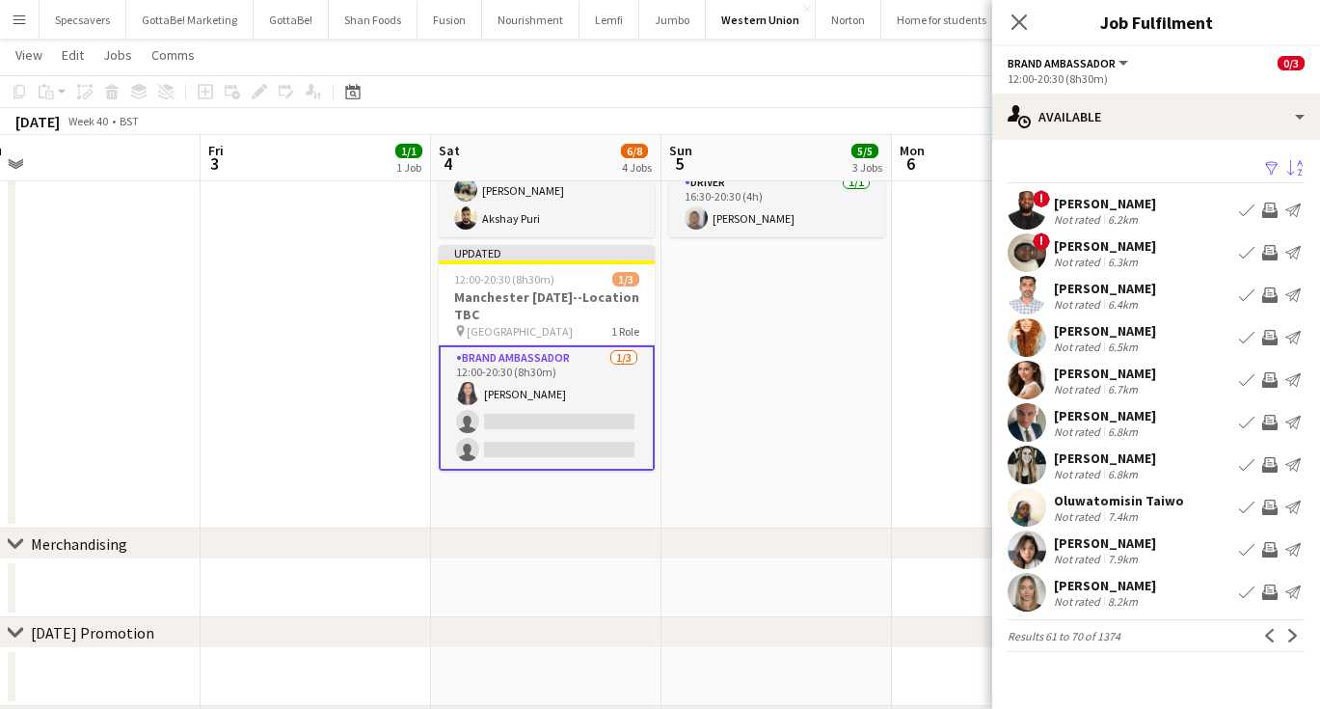
click at [1137, 290] on div "[PERSON_NAME]" at bounding box center [1105, 288] width 102 height 17
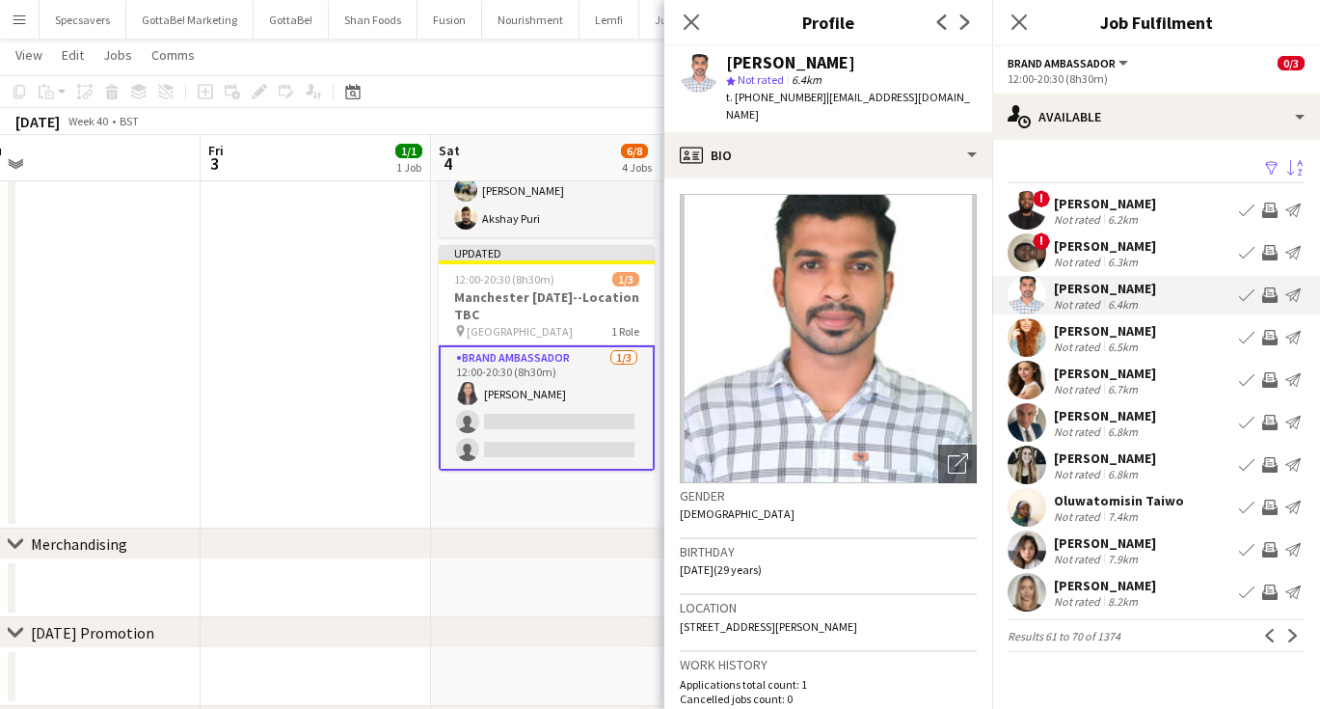
scroll to position [0, 0]
click at [1296, 629] on app-icon "Next" at bounding box center [1292, 635] width 13 height 13
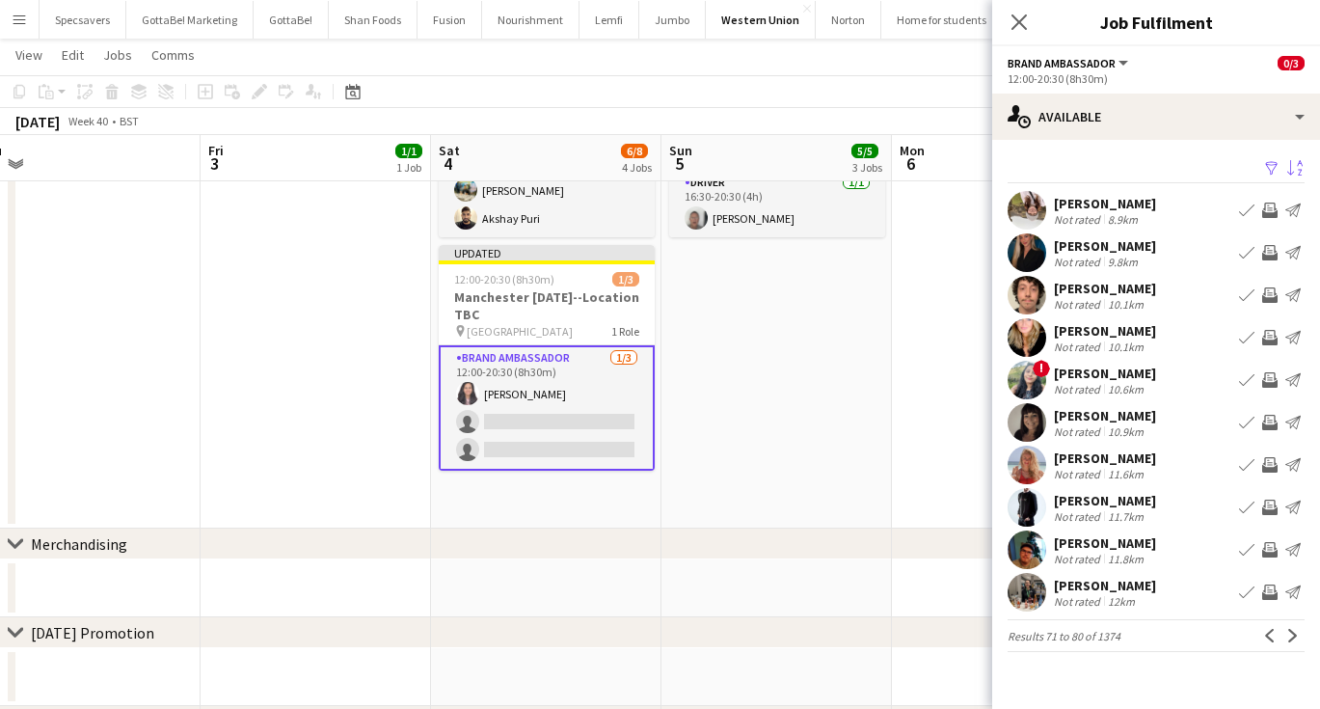
click at [1106, 367] on div "[PERSON_NAME]" at bounding box center [1105, 372] width 102 height 17
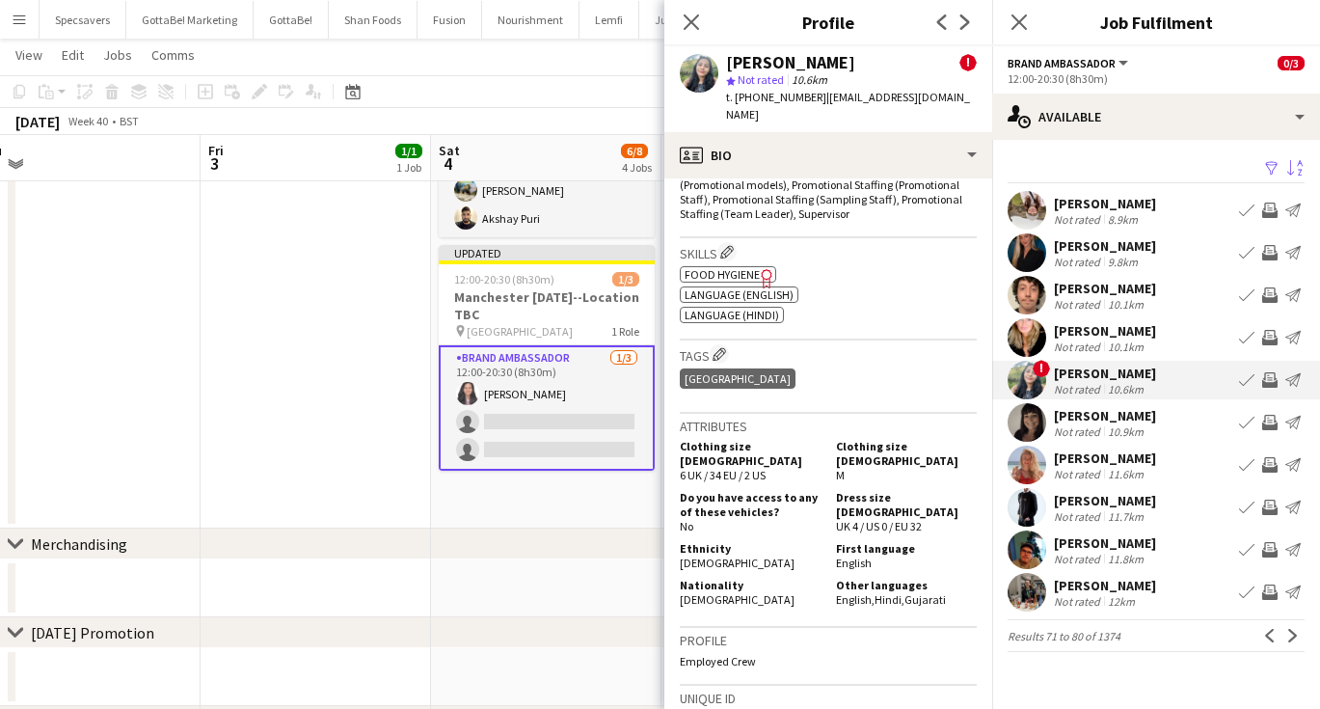
scroll to position [918, 0]
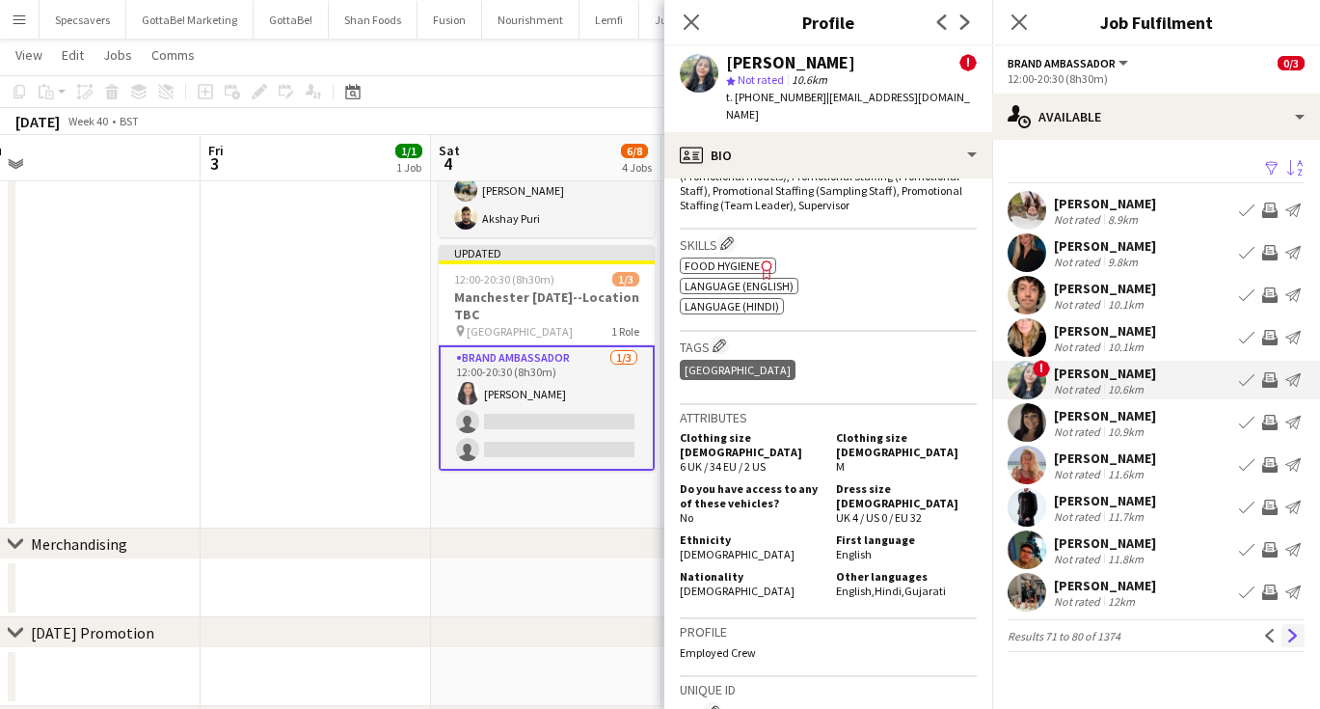
click at [1297, 631] on app-icon "Next" at bounding box center [1292, 635] width 13 height 13
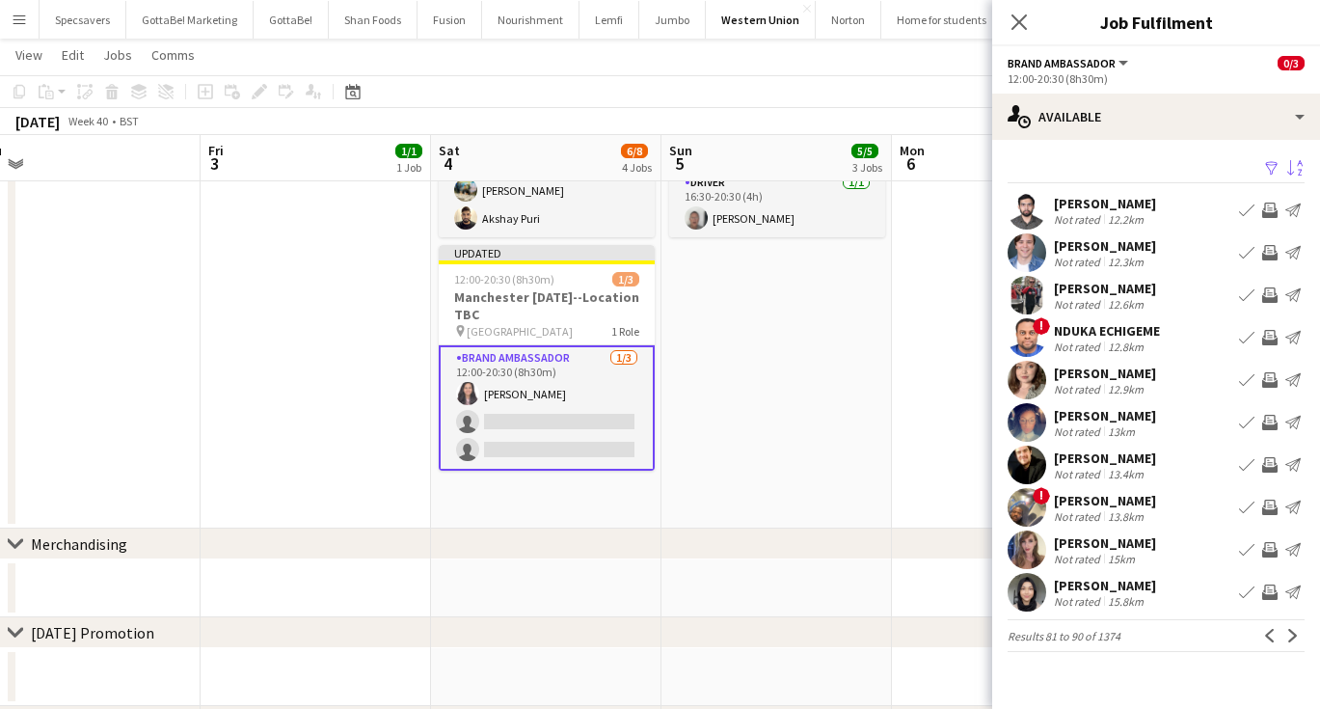
click at [1132, 208] on div "[PERSON_NAME]" at bounding box center [1105, 203] width 102 height 17
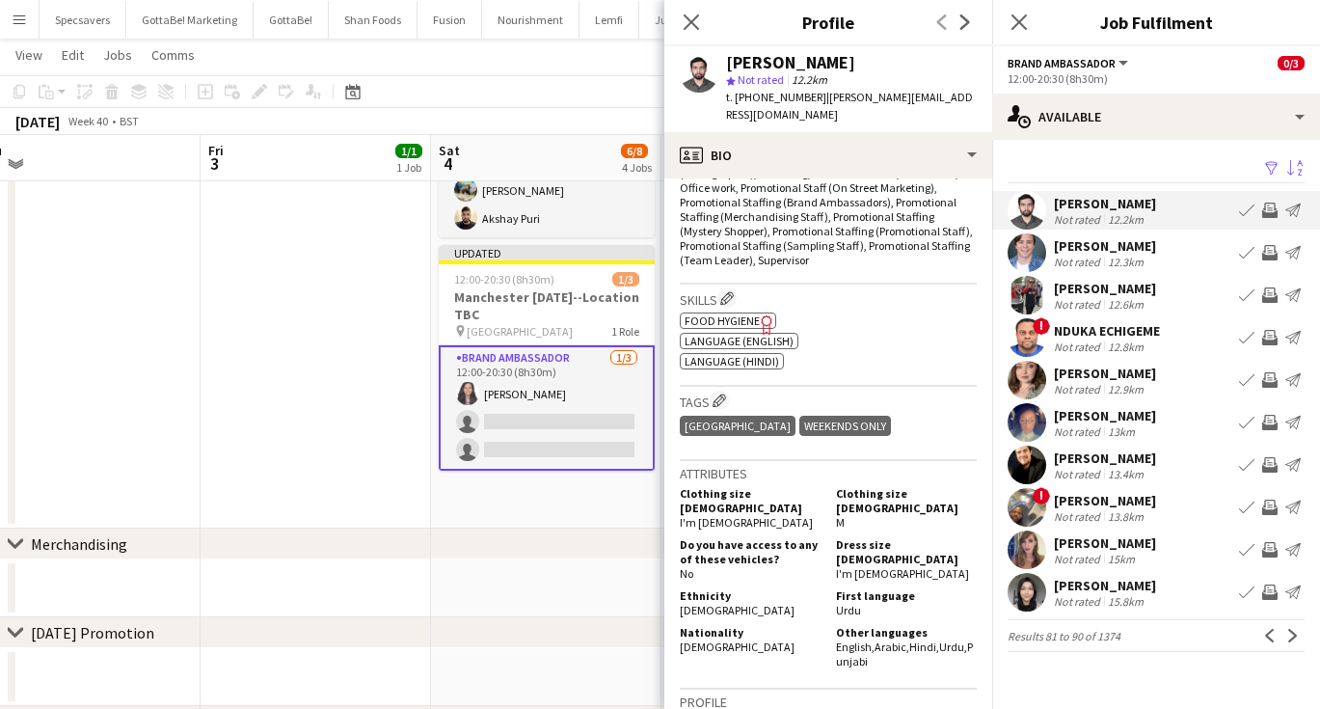
scroll to position [660, 0]
click at [1293, 633] on app-icon "Next" at bounding box center [1292, 635] width 13 height 13
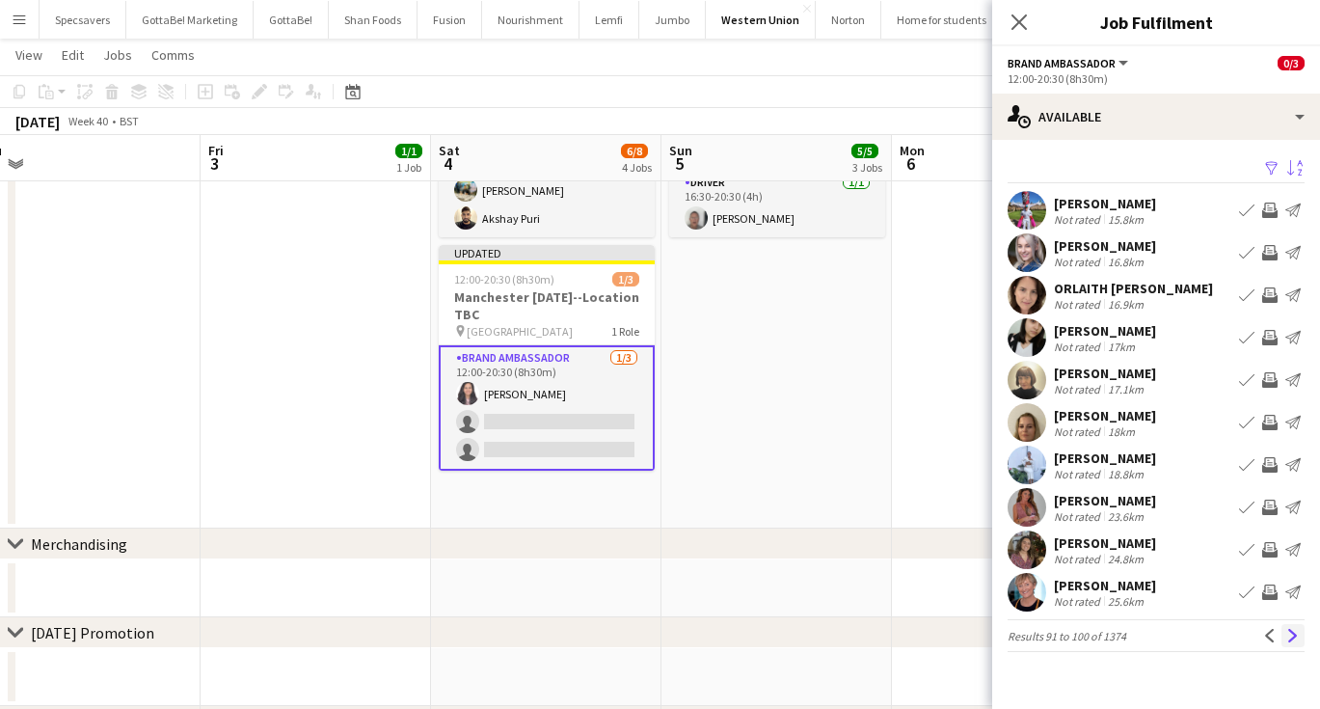
click at [1291, 635] on app-icon "Next" at bounding box center [1292, 635] width 13 height 13
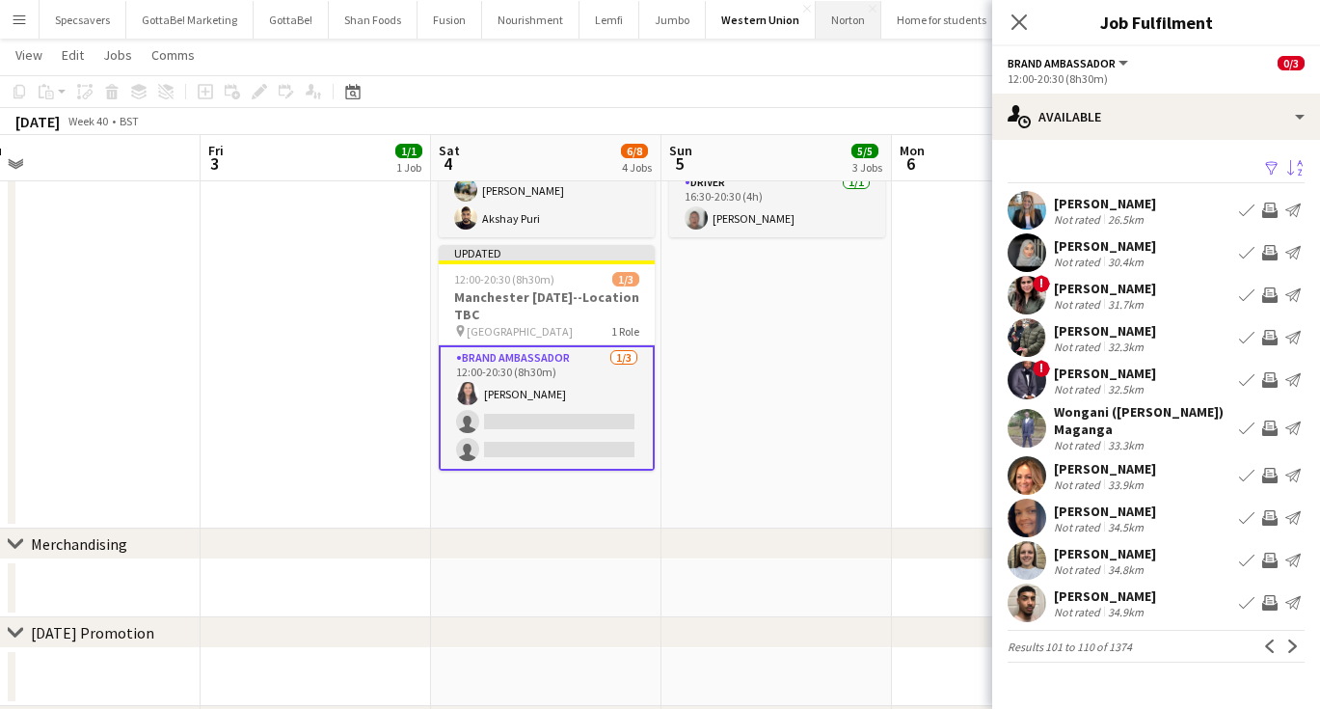
click at [841, 27] on button "Norton Close" at bounding box center [849, 20] width 66 height 38
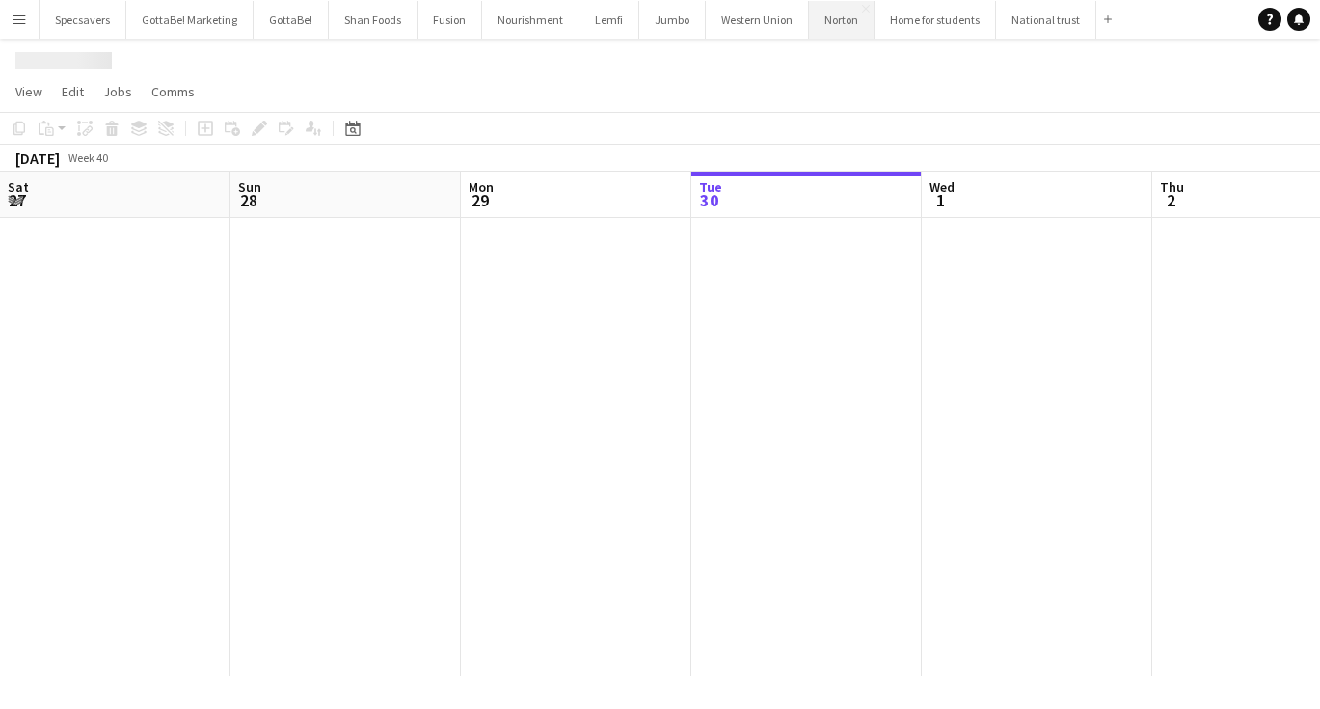
scroll to position [0, 461]
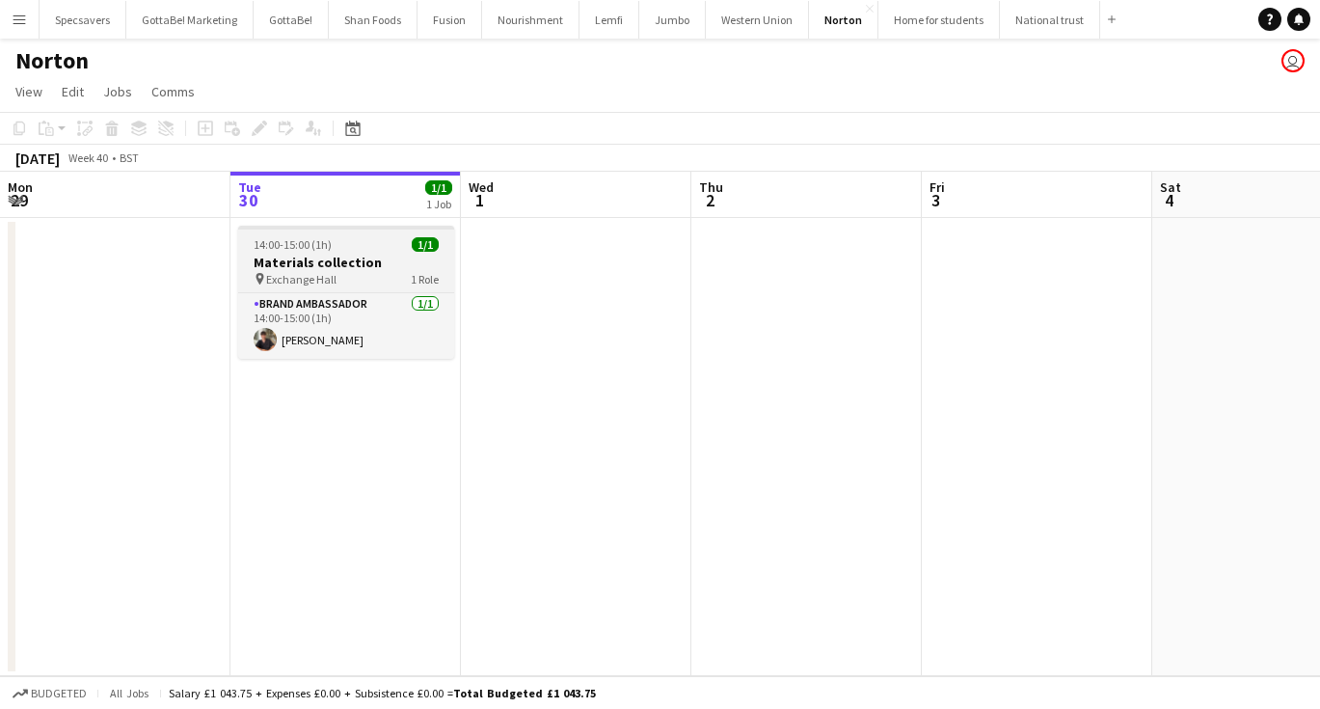
click at [377, 249] on div "14:00-15:00 (1h) 1/1" at bounding box center [346, 244] width 216 height 14
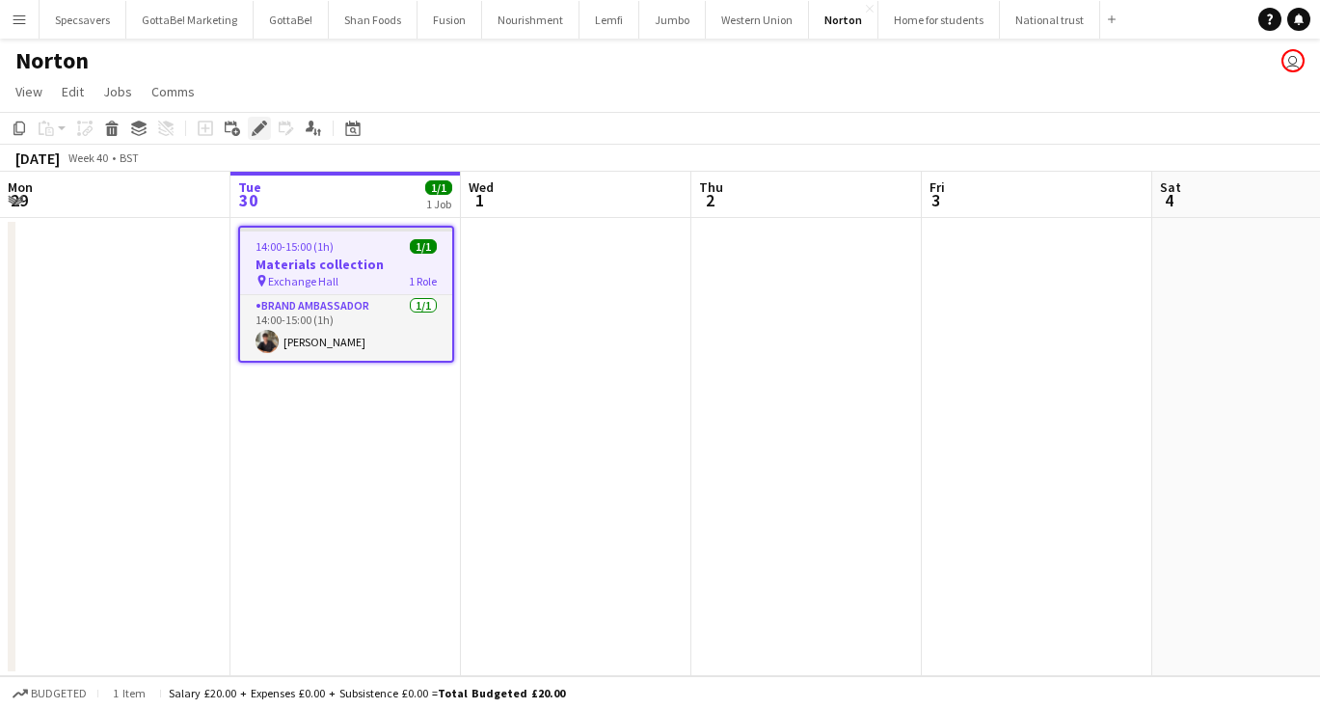
click at [257, 128] on icon at bounding box center [259, 128] width 11 height 11
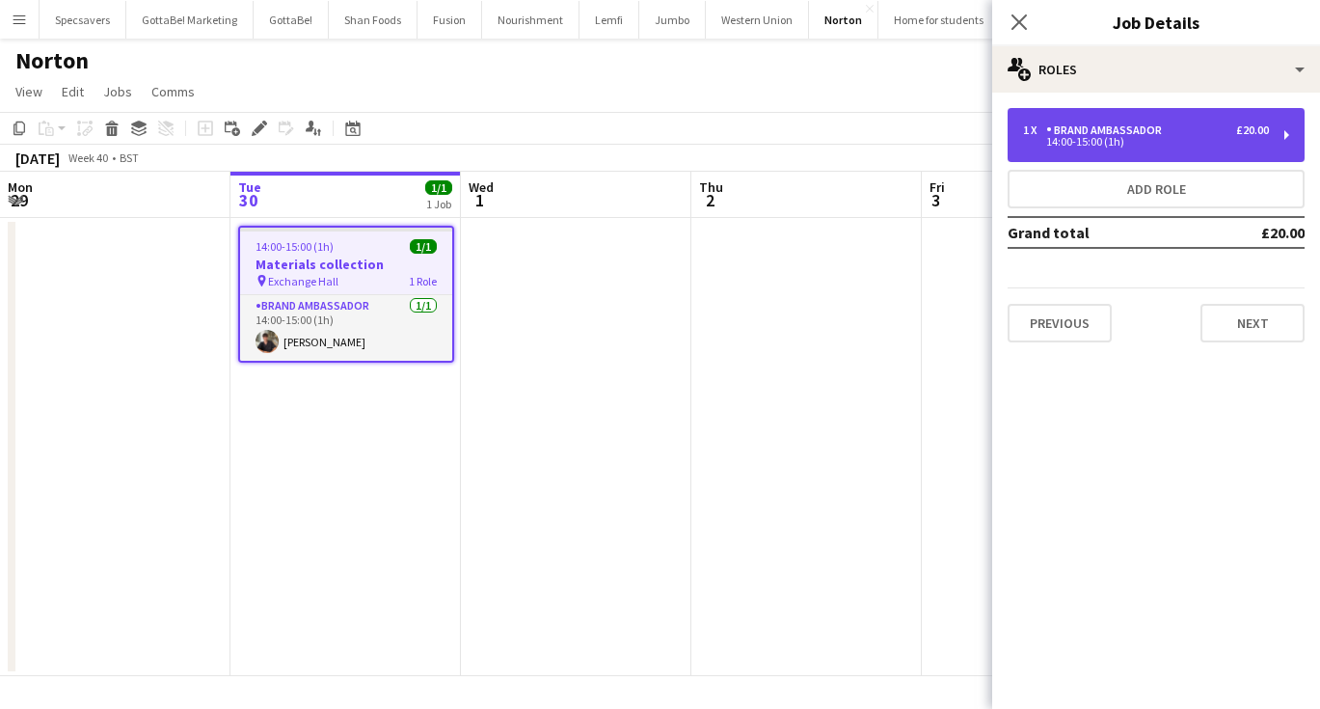
click at [1043, 121] on div "1 x Brand Ambassador £20.00 14:00-15:00 (1h)" at bounding box center [1156, 135] width 297 height 54
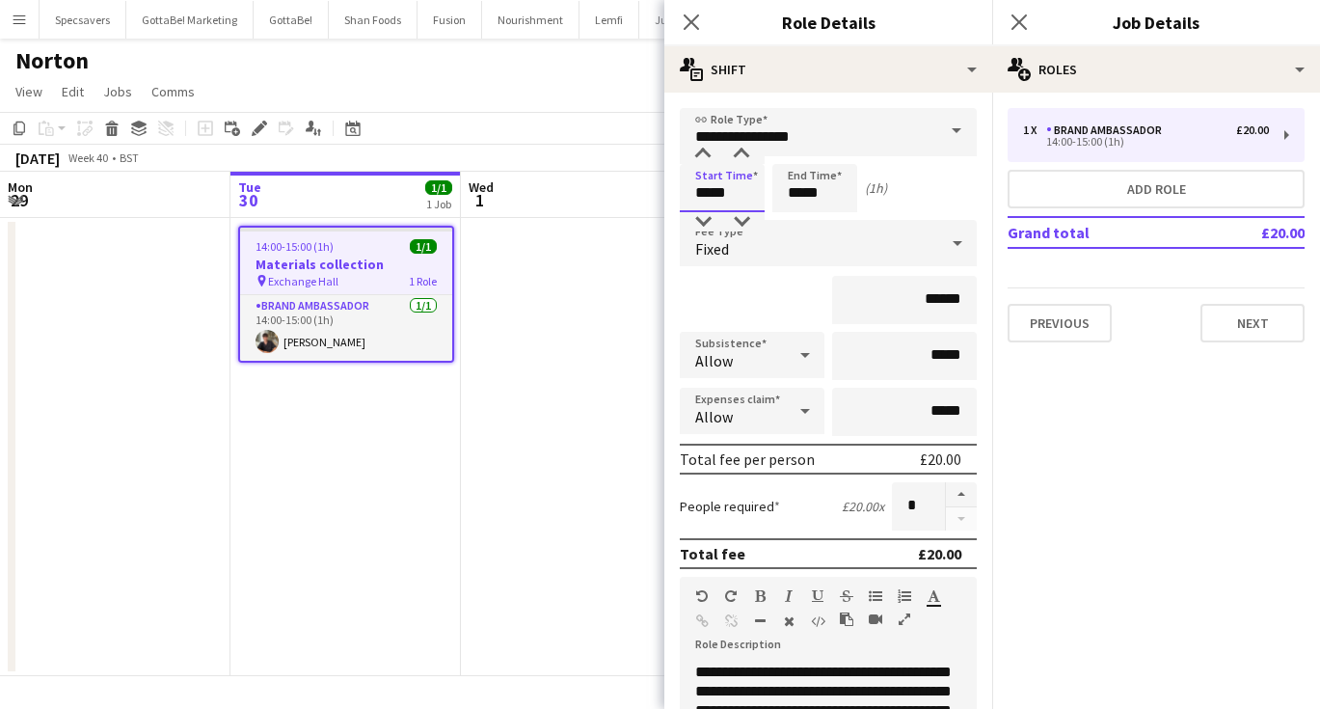
click at [710, 192] on input "*****" at bounding box center [722, 188] width 85 height 48
type input "*****"
click at [801, 200] on input "*****" at bounding box center [814, 188] width 85 height 48
type input "*****"
click at [1010, 14] on app-icon "Close pop-in" at bounding box center [1020, 23] width 28 height 28
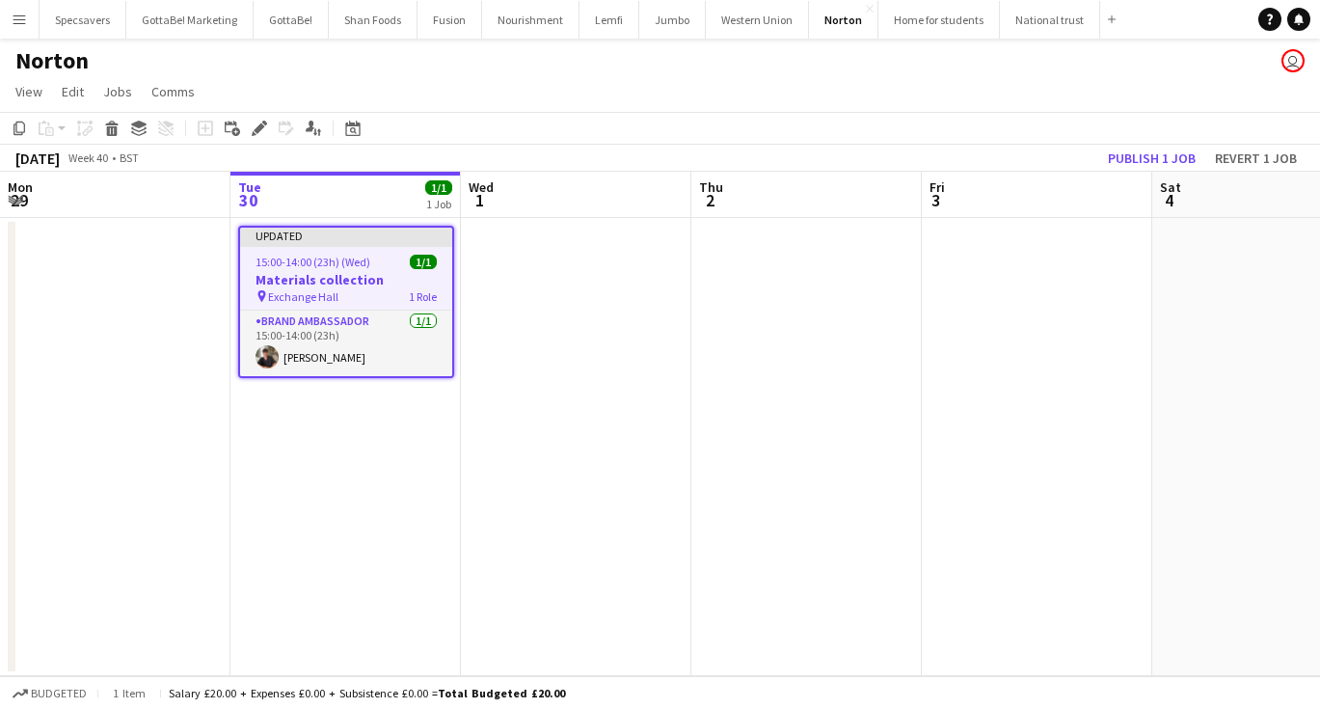
scroll to position [0, 462]
click at [370, 262] on div "15:00-14:00 (23h) (Wed) 1/1" at bounding box center [345, 262] width 212 height 14
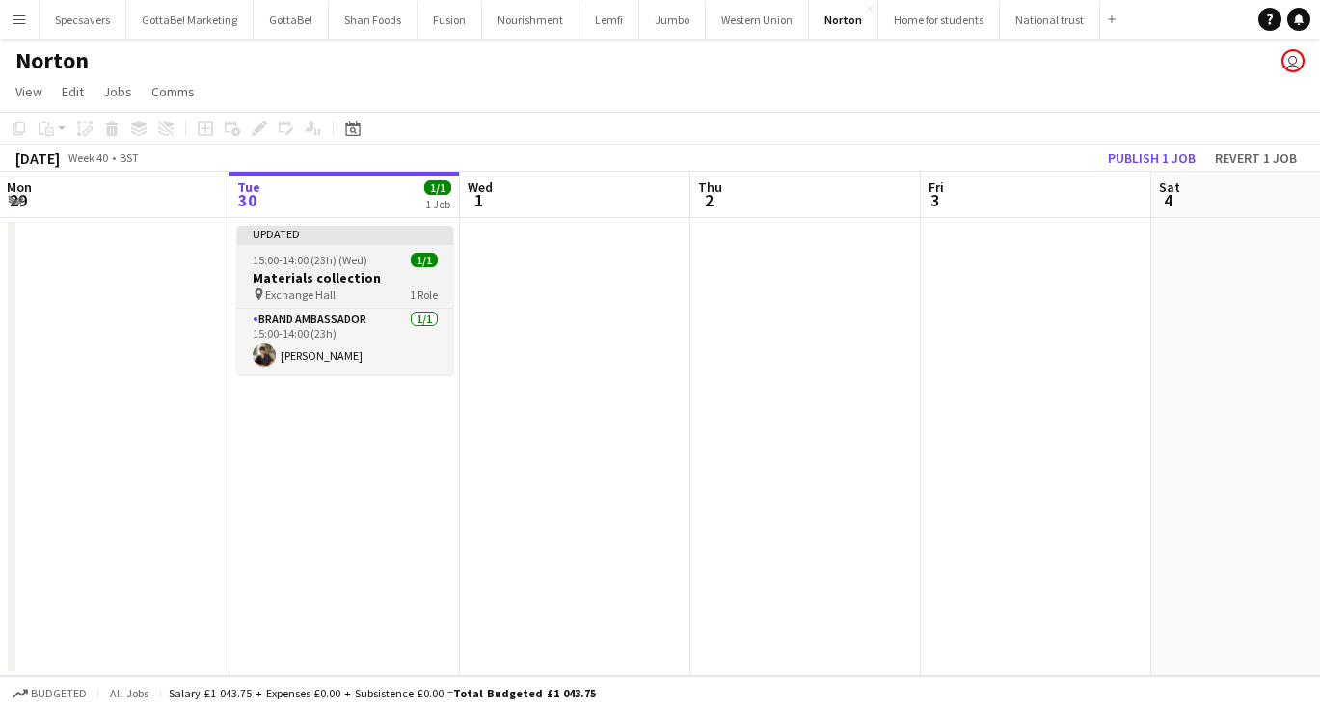
click at [332, 304] on app-job-card "Updated 15:00-14:00 (23h) (Wed) 1/1 Materials collection pin Exchange Hall 1 Ro…" at bounding box center [345, 300] width 216 height 148
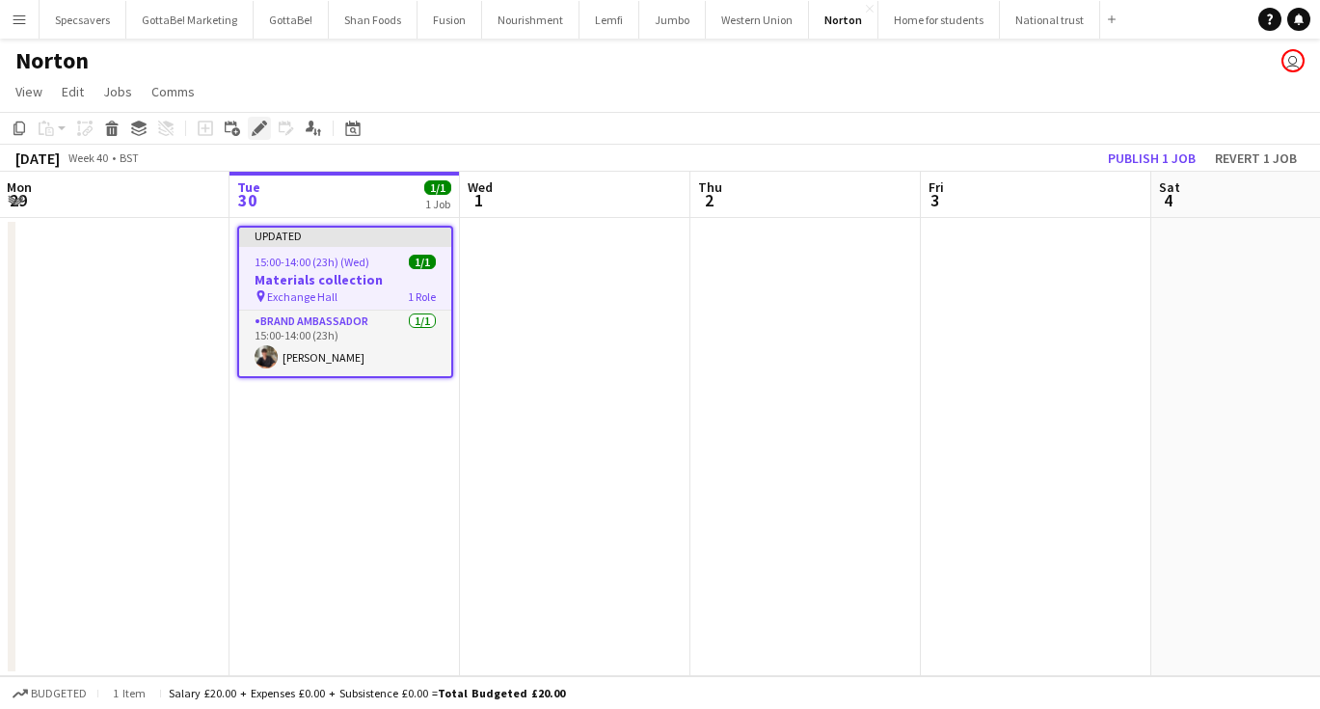
click at [250, 130] on div "Edit" at bounding box center [259, 128] width 23 height 23
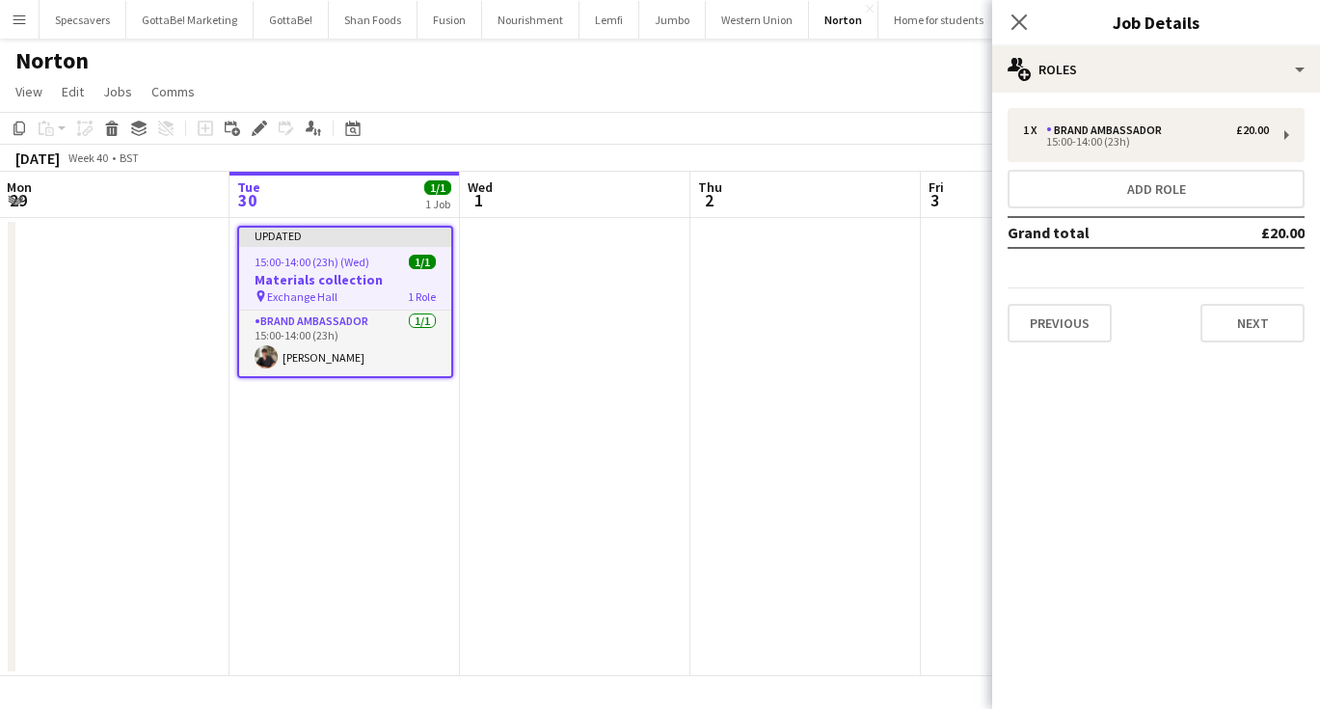
click at [1050, 106] on div "1 x Brand Ambassador £20.00 15:00-14:00 (23h) Add role Grand total £20.00 Previ…" at bounding box center [1156, 225] width 328 height 265
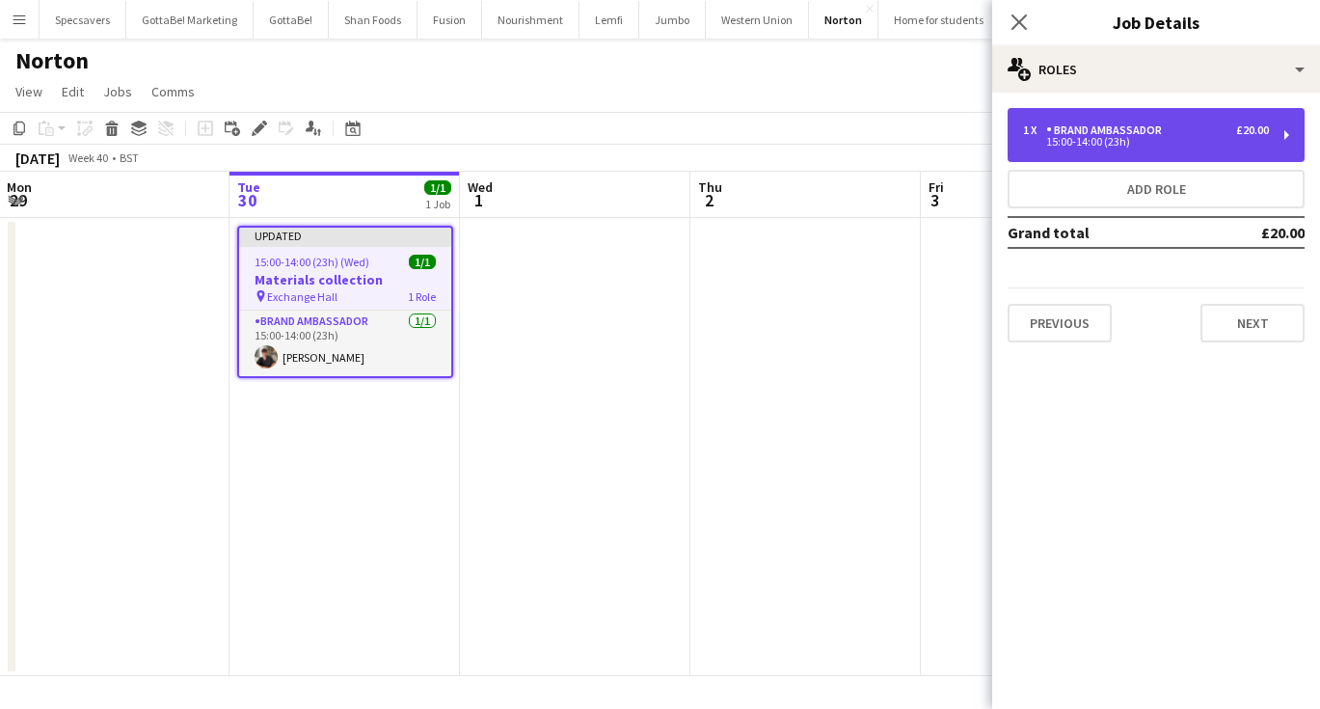
click at [1050, 108] on div "1 x Brand Ambassador £20.00 15:00-14:00 (23h)" at bounding box center [1156, 135] width 297 height 54
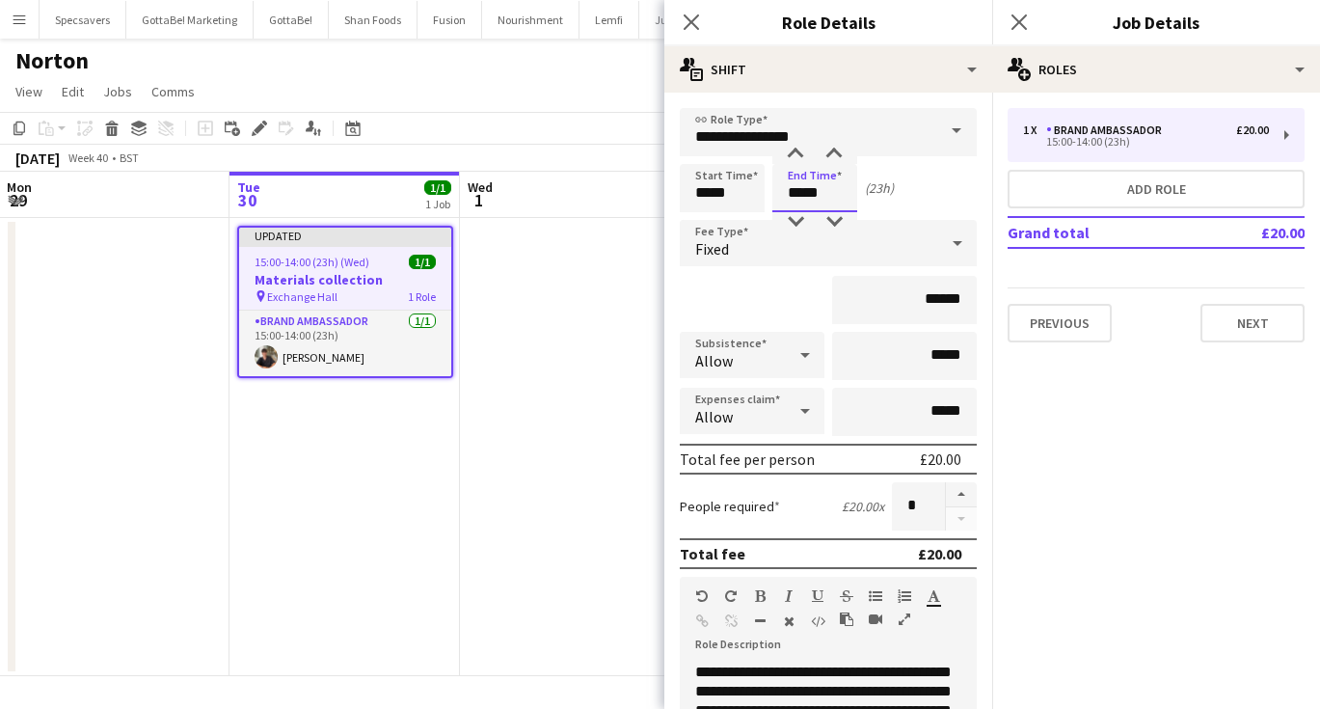
click at [804, 196] on input "*****" at bounding box center [814, 188] width 85 height 48
type input "*****"
click at [1016, 27] on icon "Close pop-in" at bounding box center [1019, 22] width 18 height 18
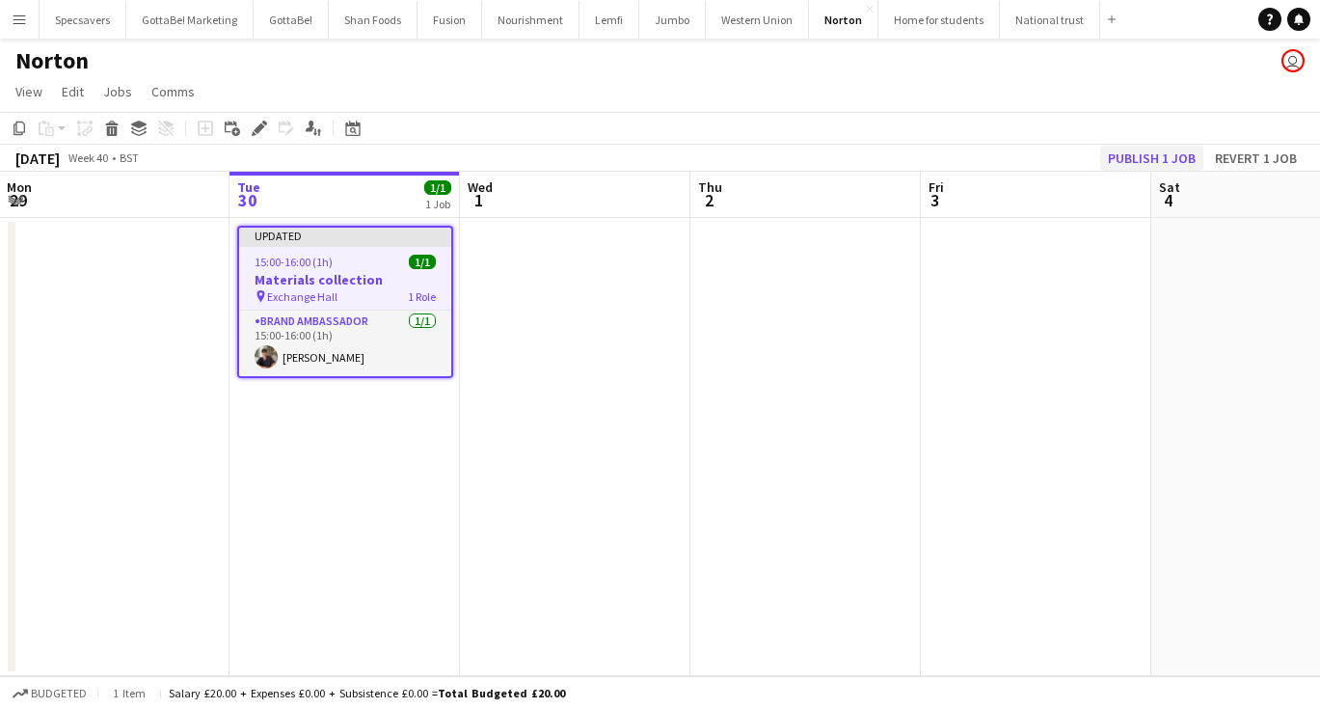
click at [1151, 158] on button "Publish 1 job" at bounding box center [1151, 158] width 103 height 25
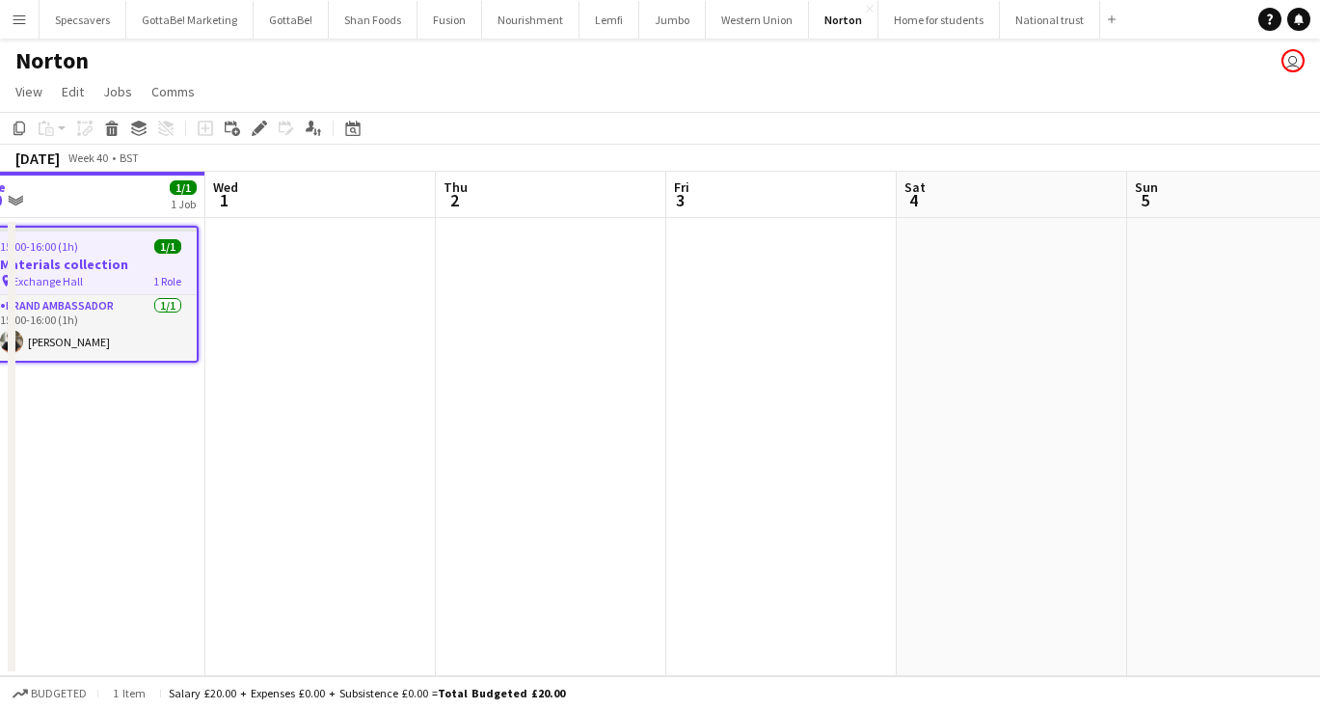
scroll to position [0, 738]
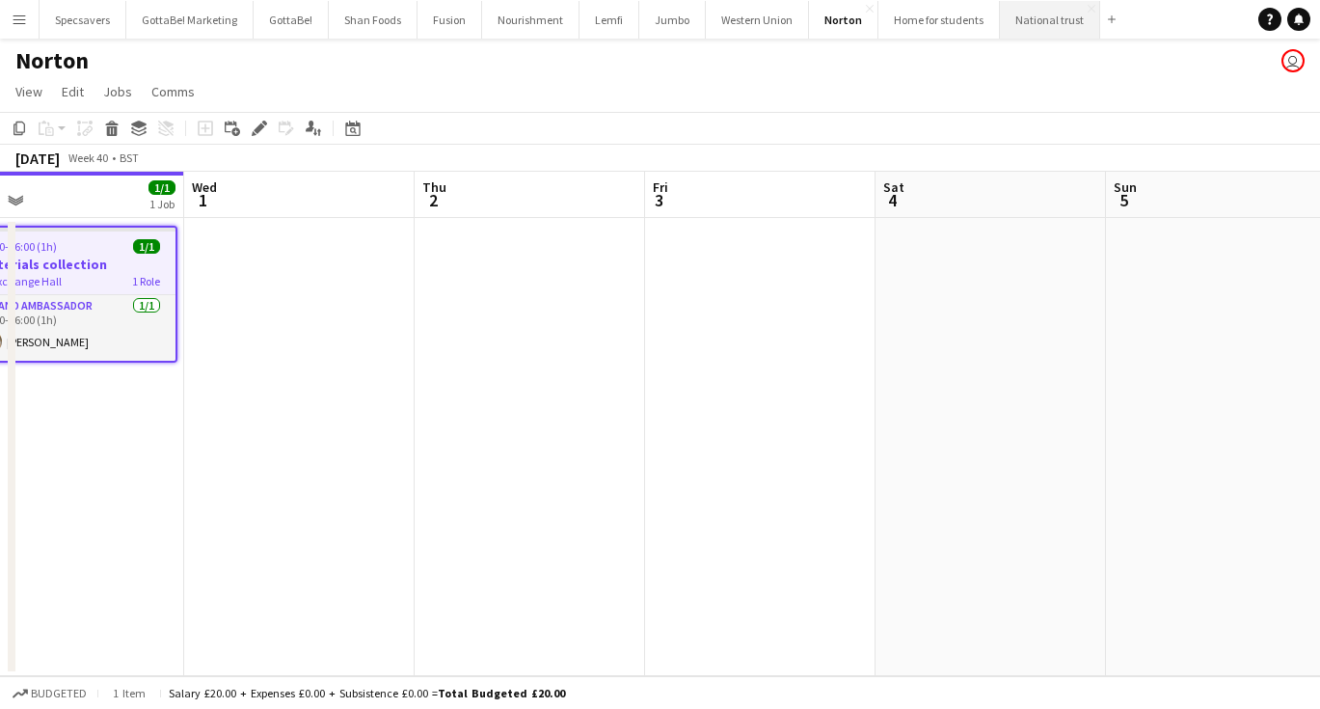
click at [1016, 23] on button "National trust Close" at bounding box center [1050, 20] width 100 height 38
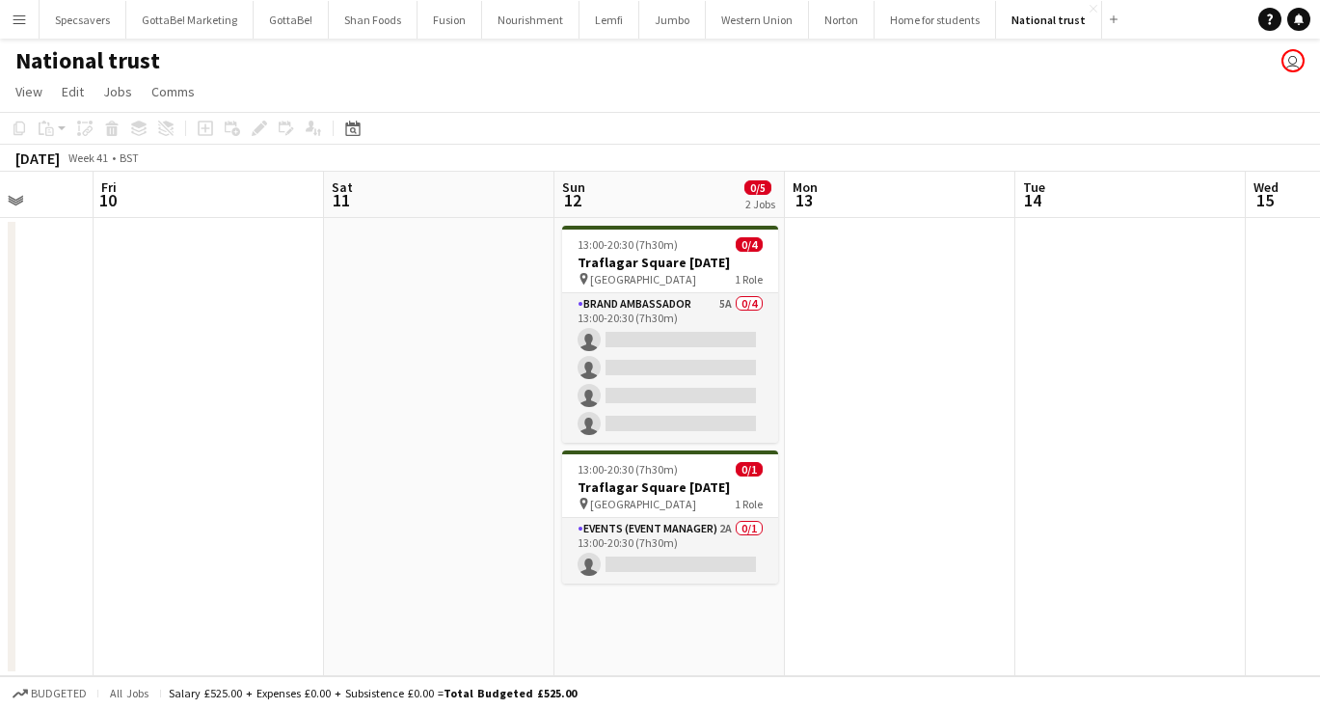
scroll to position [0, 600]
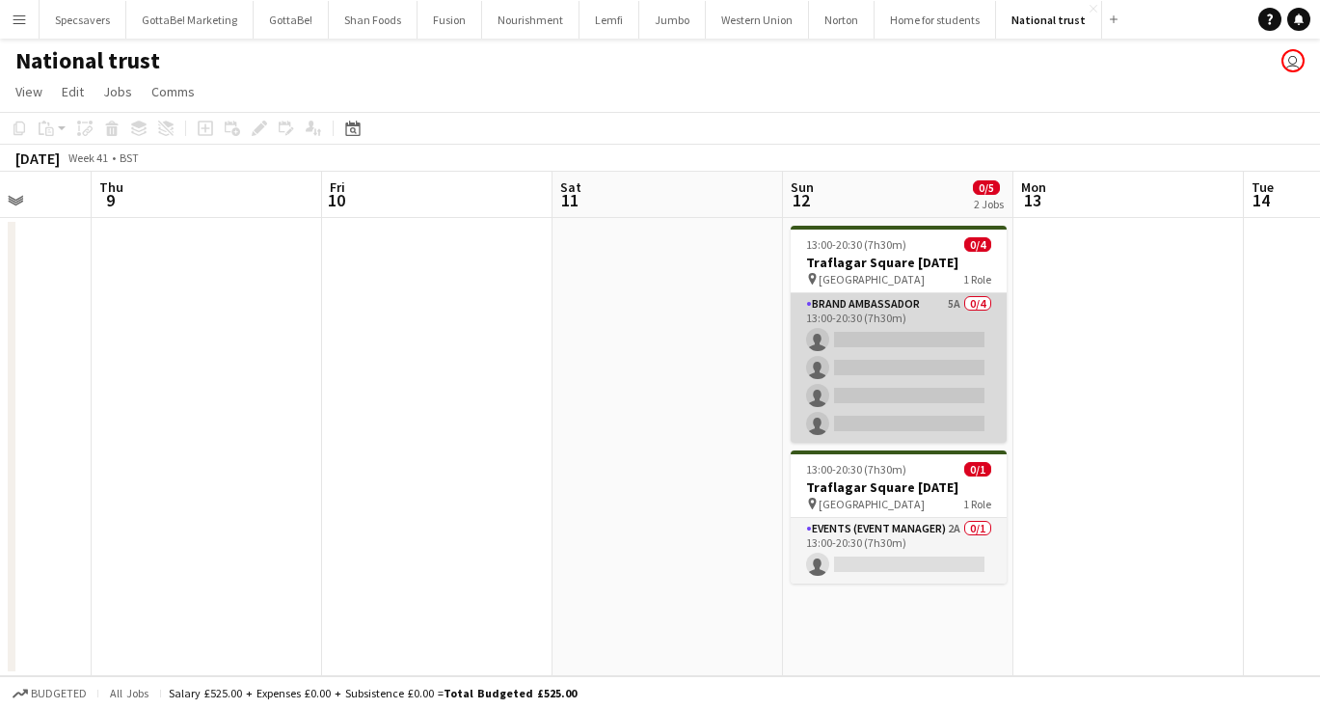
click at [948, 336] on app-card-role "Brand Ambassador 5A 0/4 13:00-20:30 (7h30m) single-neutral-actions single-neutr…" at bounding box center [899, 367] width 216 height 149
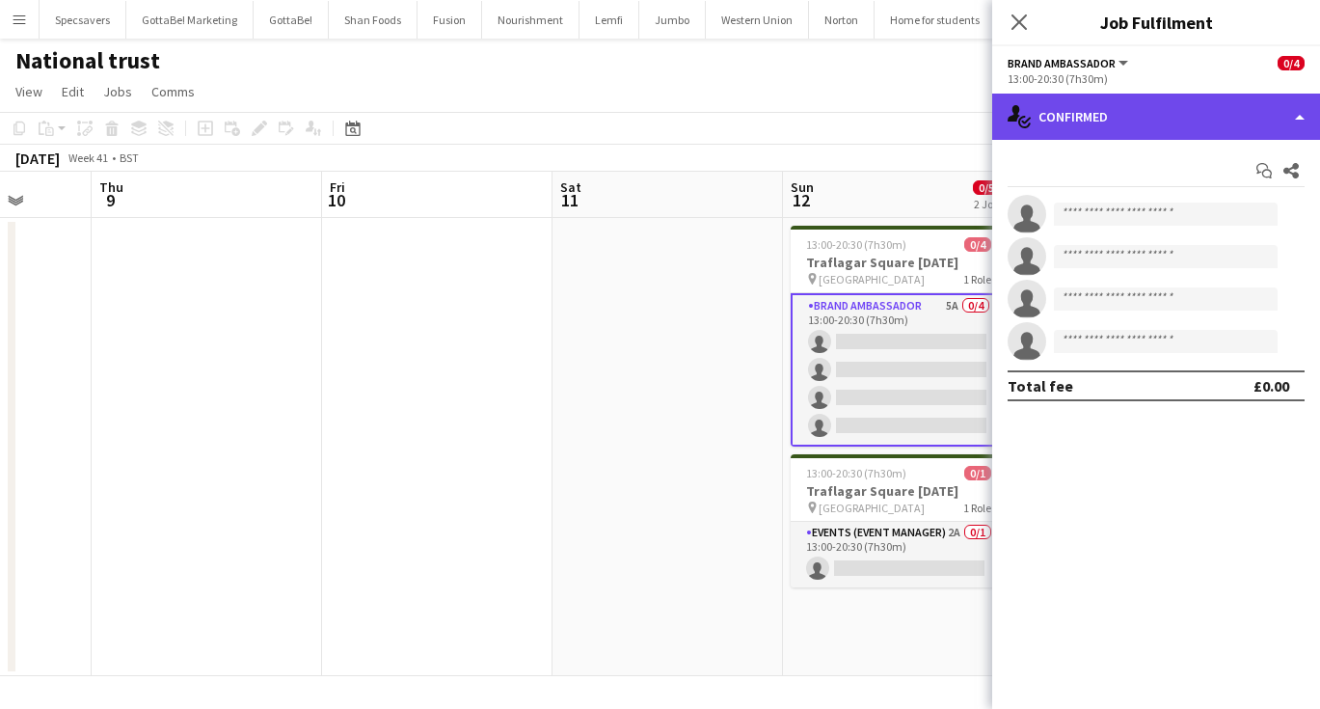
click at [1163, 115] on div "single-neutral-actions-check-2 Confirmed" at bounding box center [1156, 117] width 328 height 46
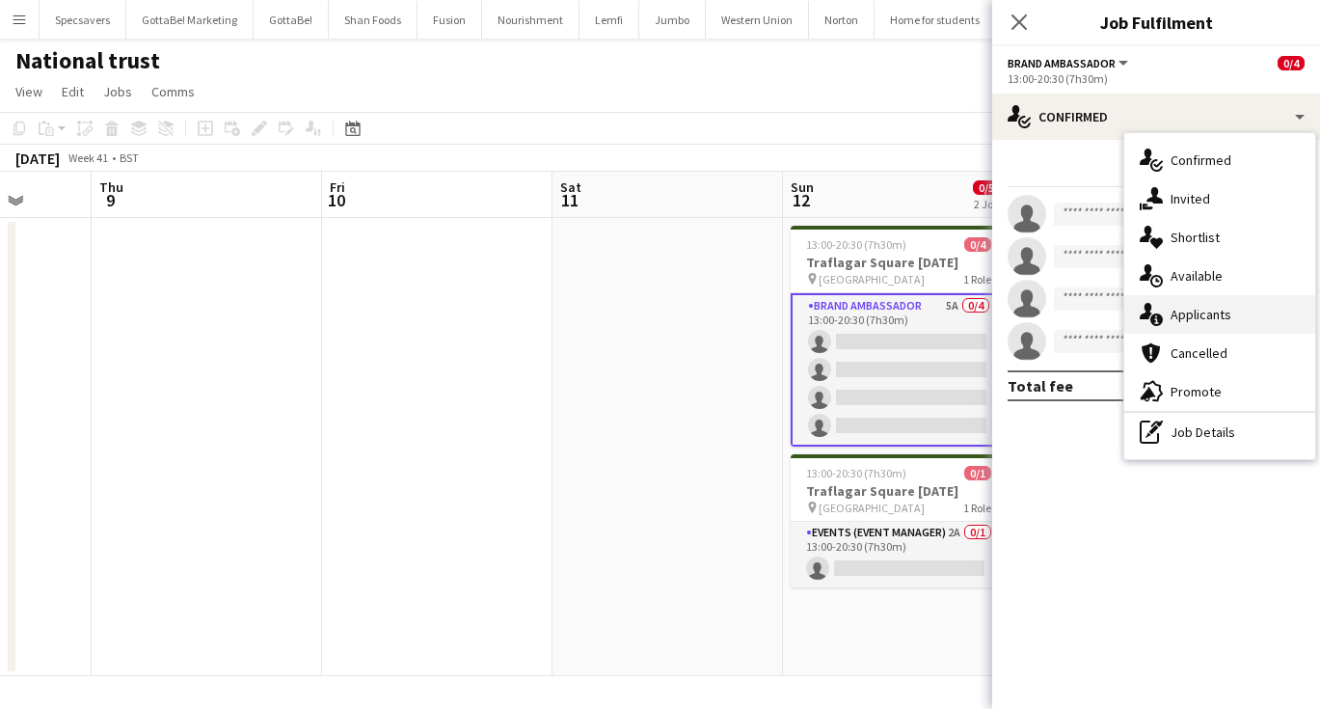
click at [1196, 311] on span "Applicants" at bounding box center [1201, 314] width 61 height 17
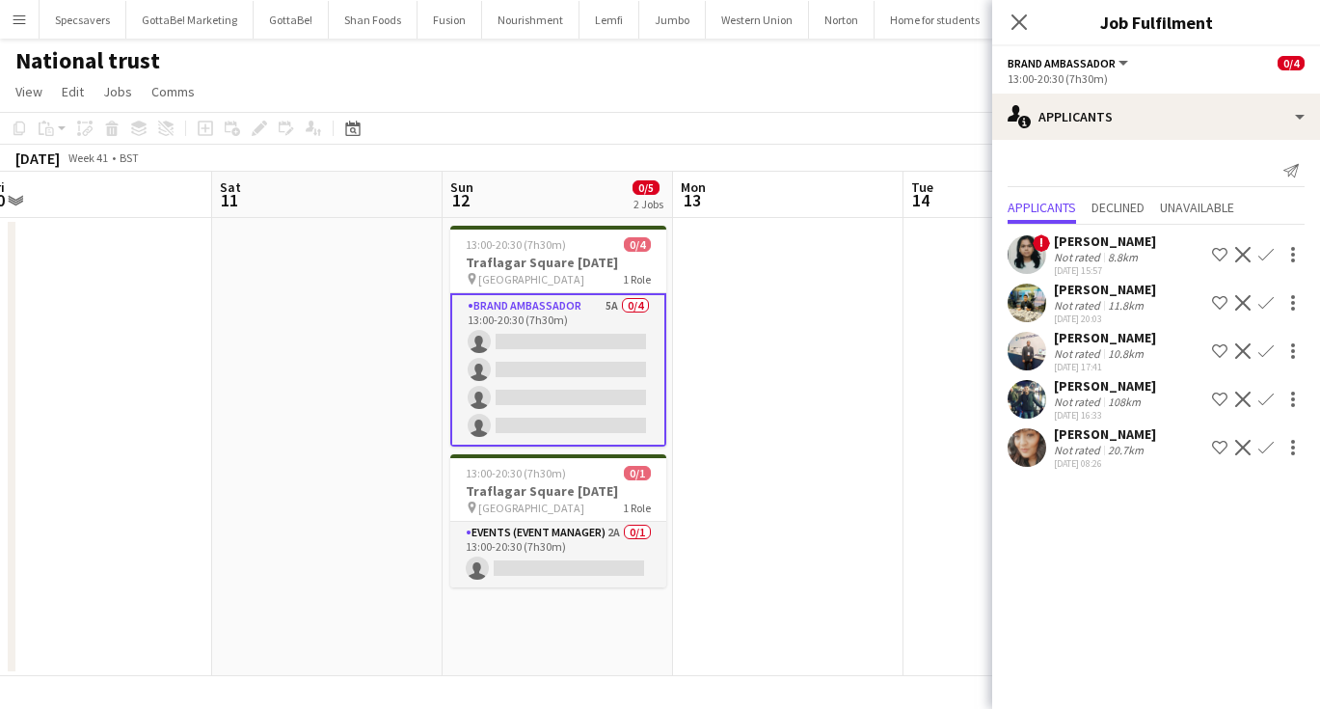
scroll to position [0, 716]
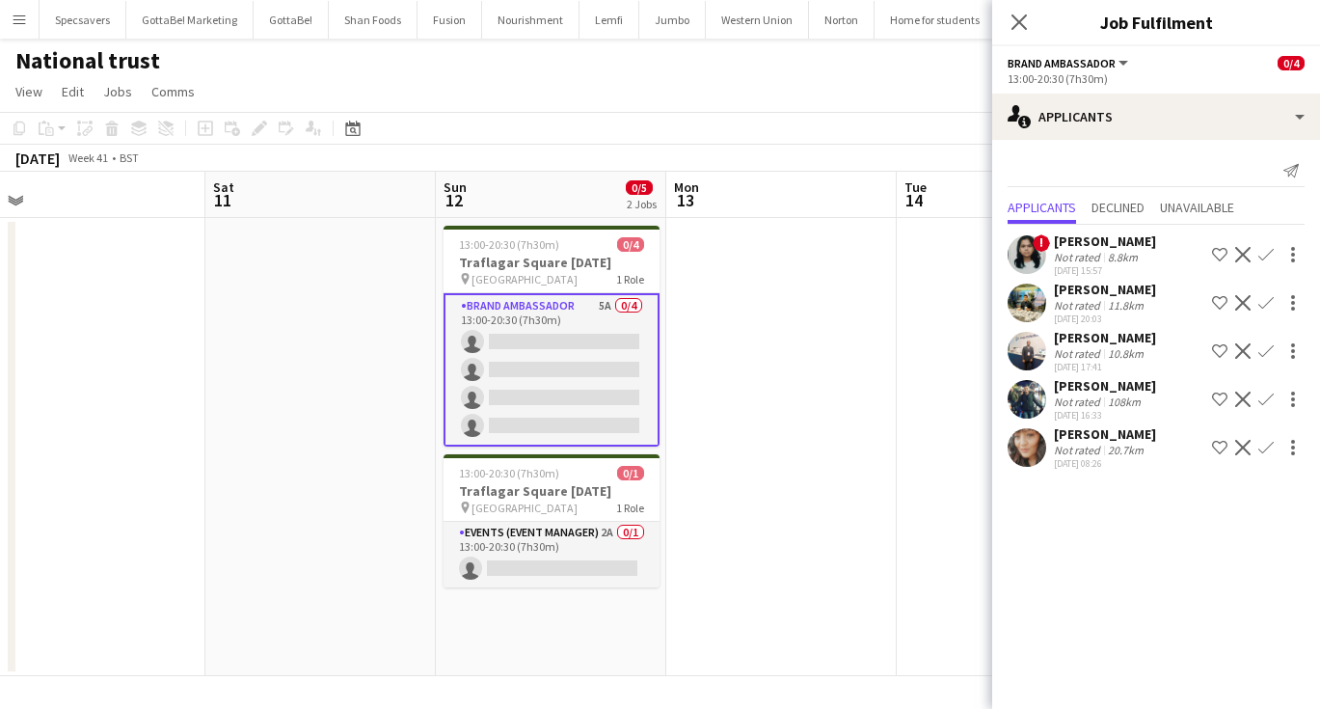
click at [867, 306] on app-date-cell at bounding box center [781, 447] width 230 height 458
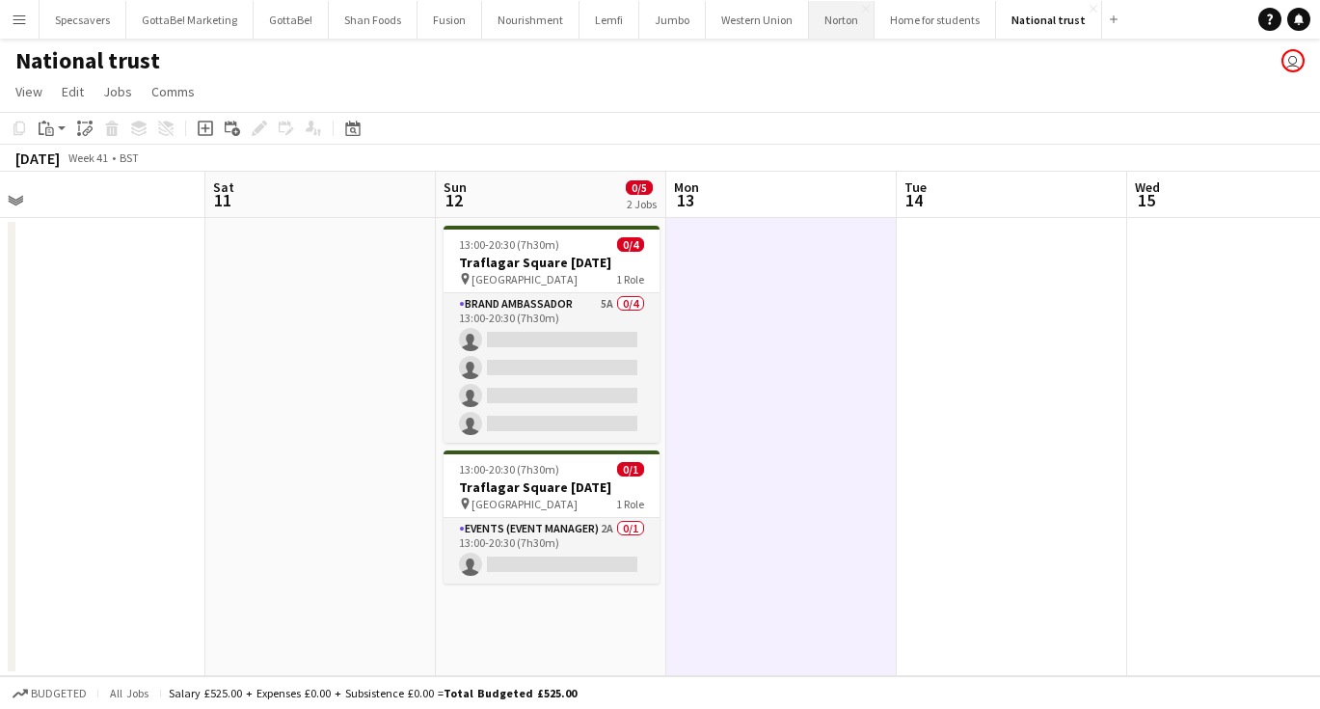
click at [829, 23] on button "Norton Close" at bounding box center [842, 20] width 66 height 38
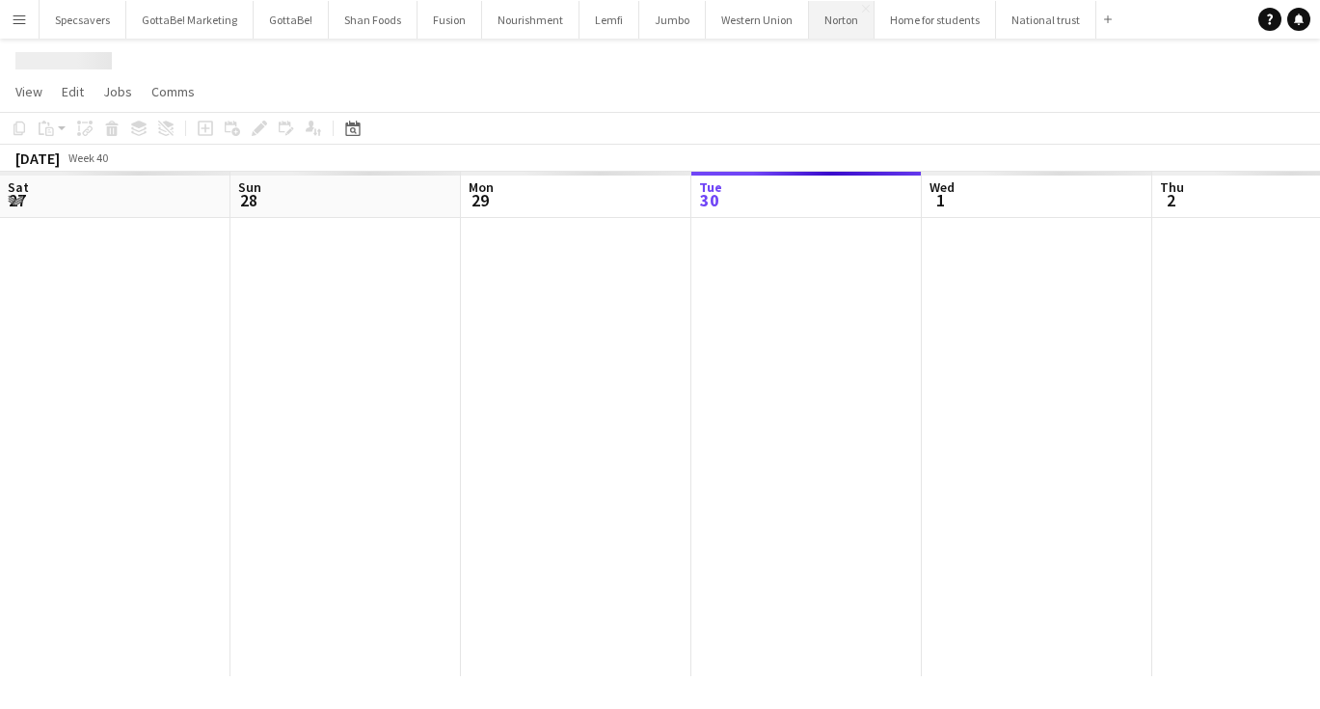
scroll to position [0, 461]
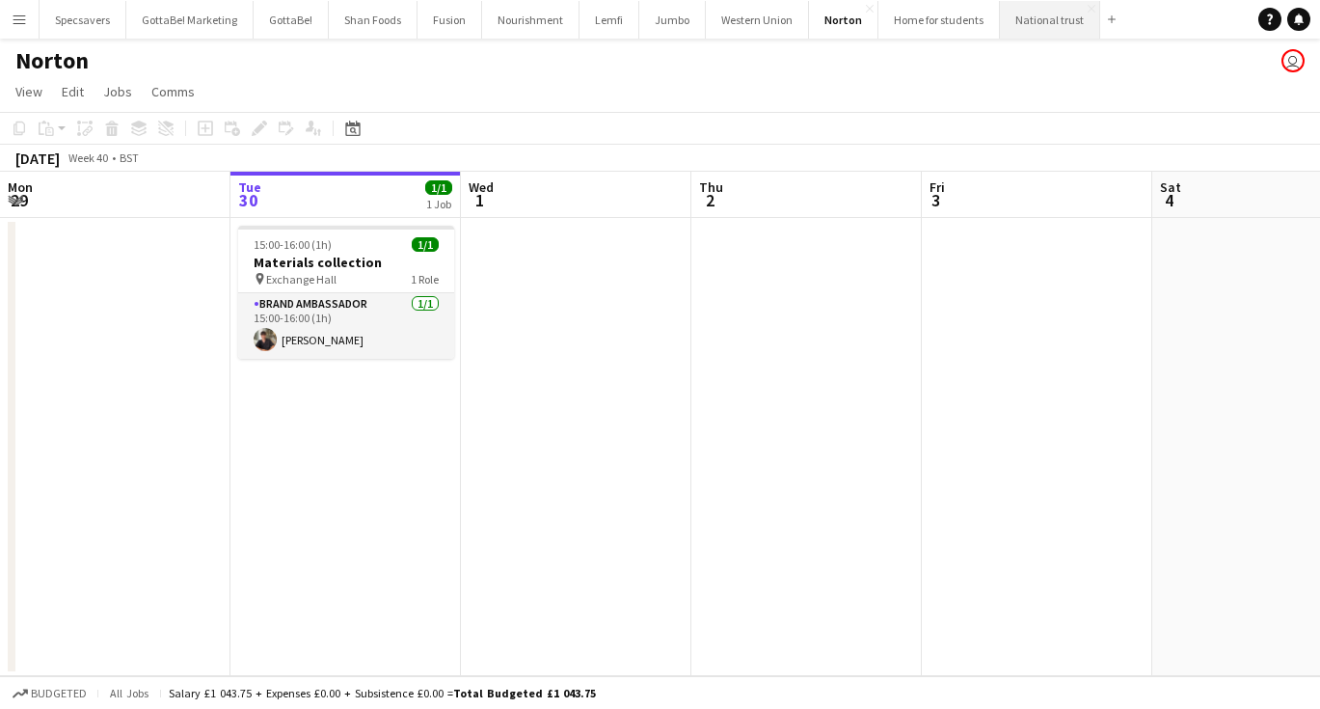
click at [1017, 26] on button "National trust Close" at bounding box center [1050, 20] width 100 height 38
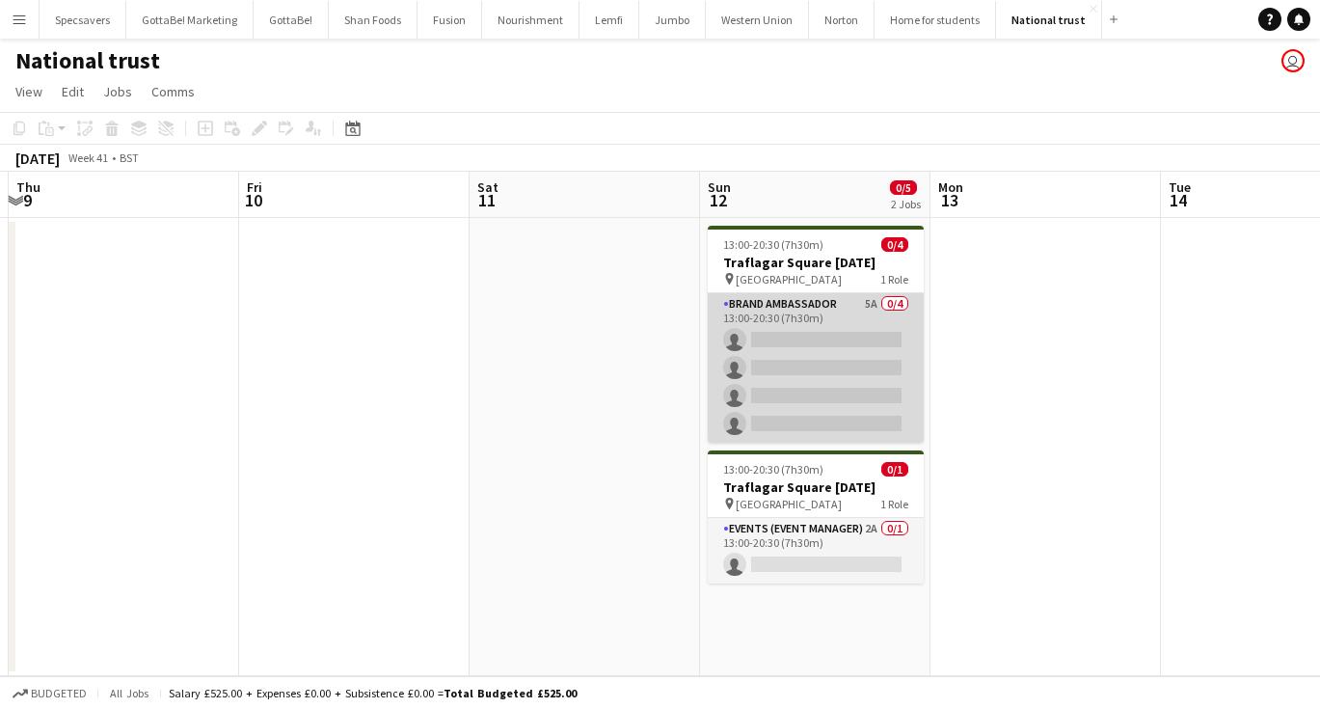
scroll to position [0, 685]
click at [862, 335] on app-card-role "Brand Ambassador 5A 0/4 13:00-20:30 (7h30m) single-neutral-actions single-neutr…" at bounding box center [814, 367] width 216 height 149
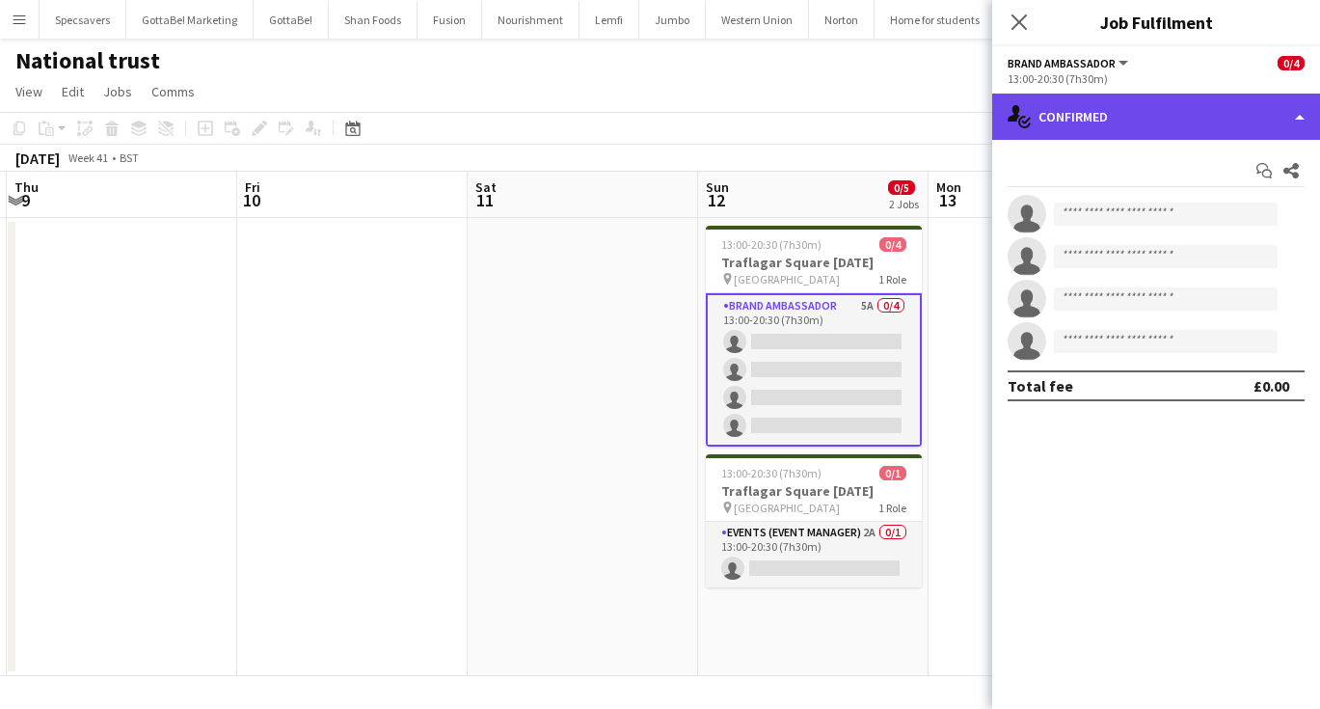
click at [1128, 108] on div "single-neutral-actions-check-2 Confirmed" at bounding box center [1156, 117] width 328 height 46
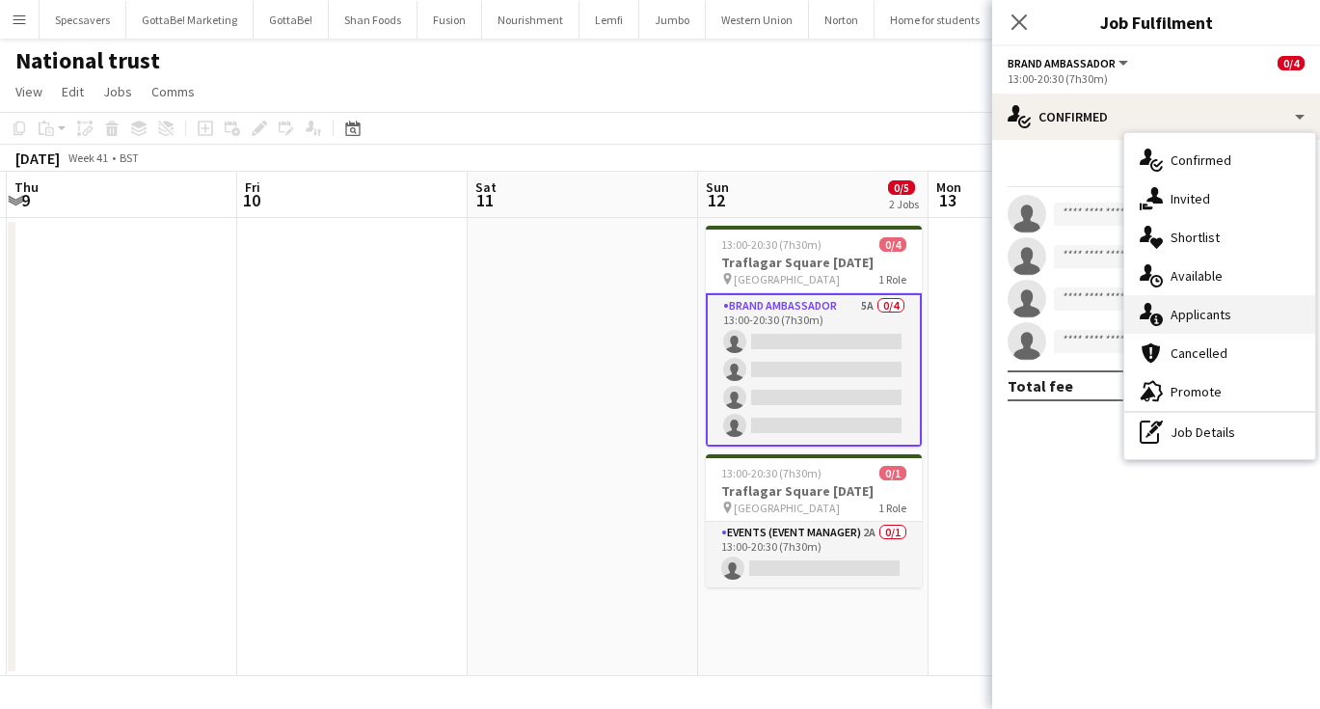
click at [1213, 321] on span "Applicants" at bounding box center [1201, 314] width 61 height 17
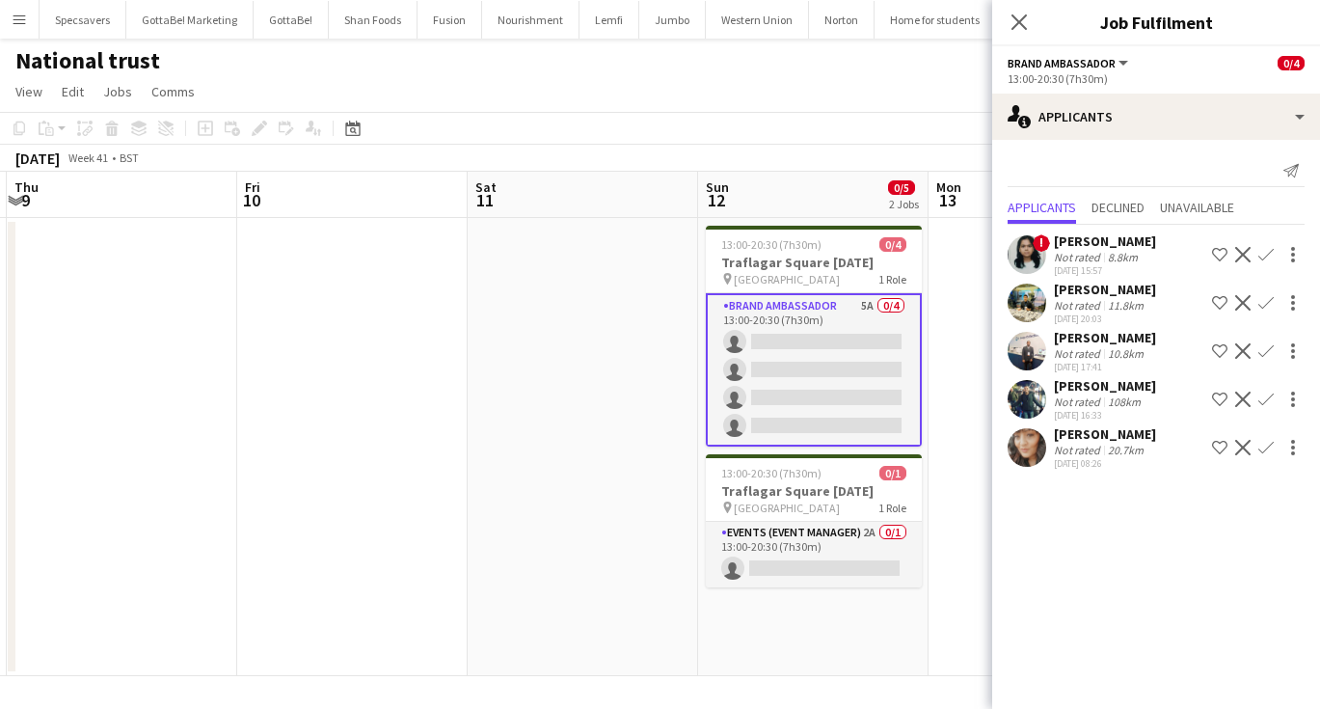
click at [1098, 441] on div "[PERSON_NAME]" at bounding box center [1105, 433] width 102 height 17
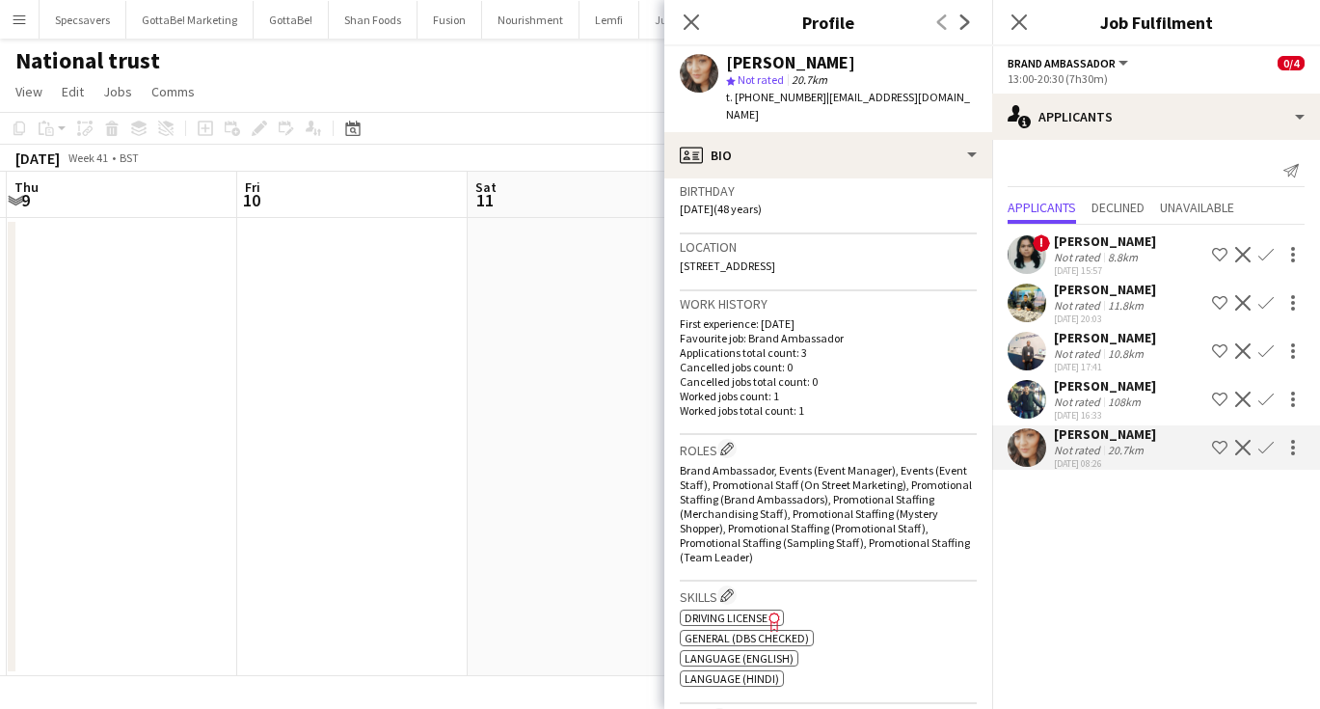
scroll to position [353, 0]
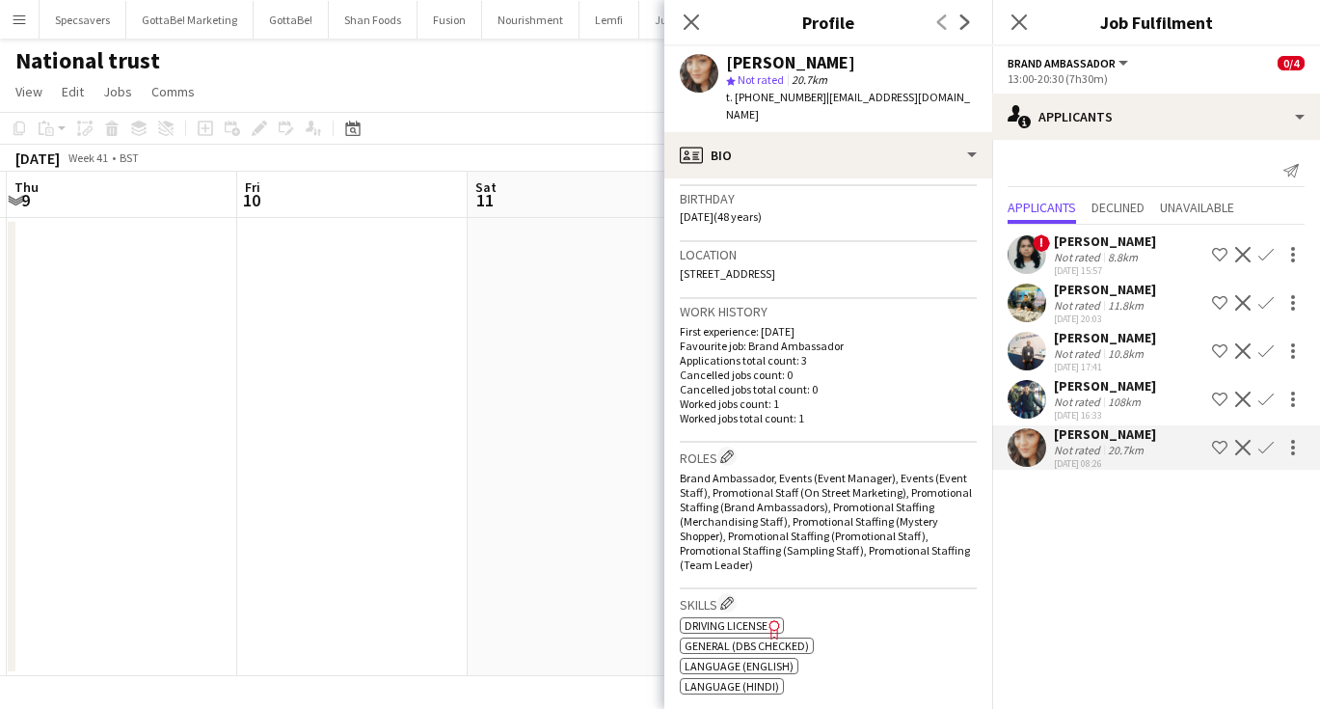
click at [421, 365] on app-date-cell at bounding box center [352, 447] width 230 height 458
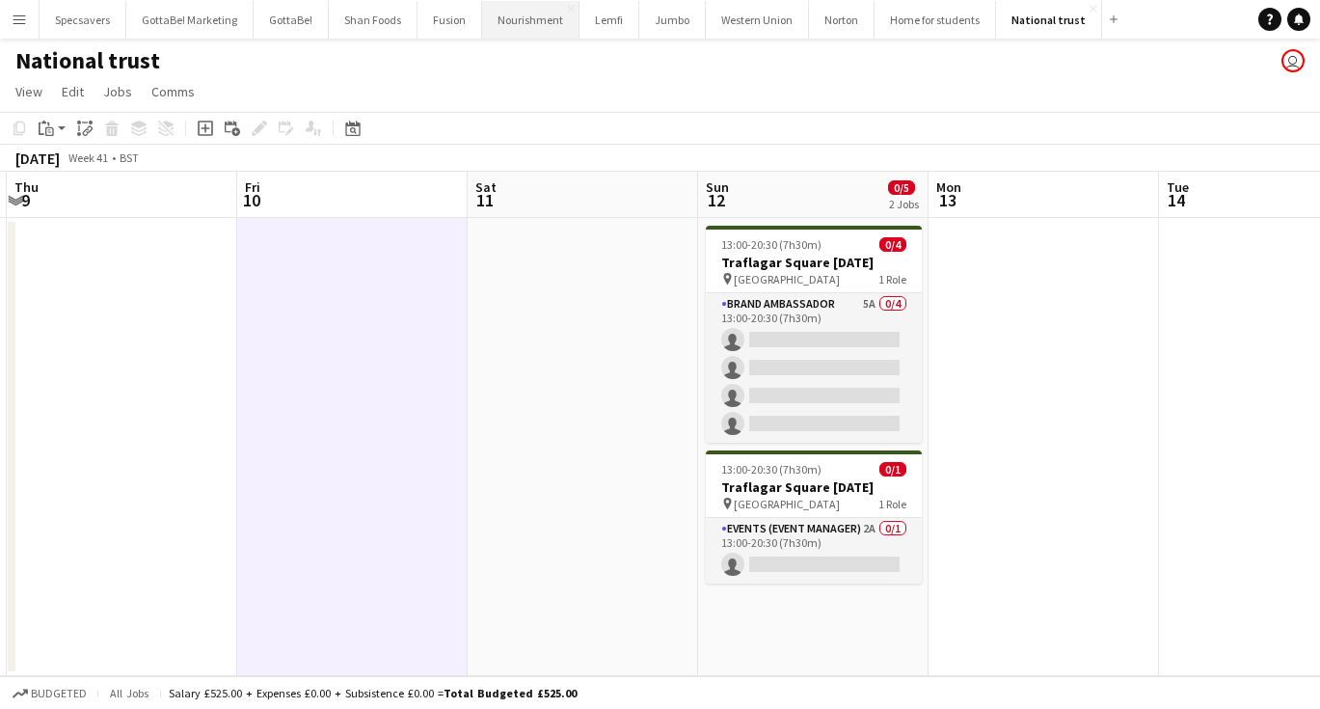
click at [521, 24] on button "Nourishment Close" at bounding box center [530, 20] width 97 height 38
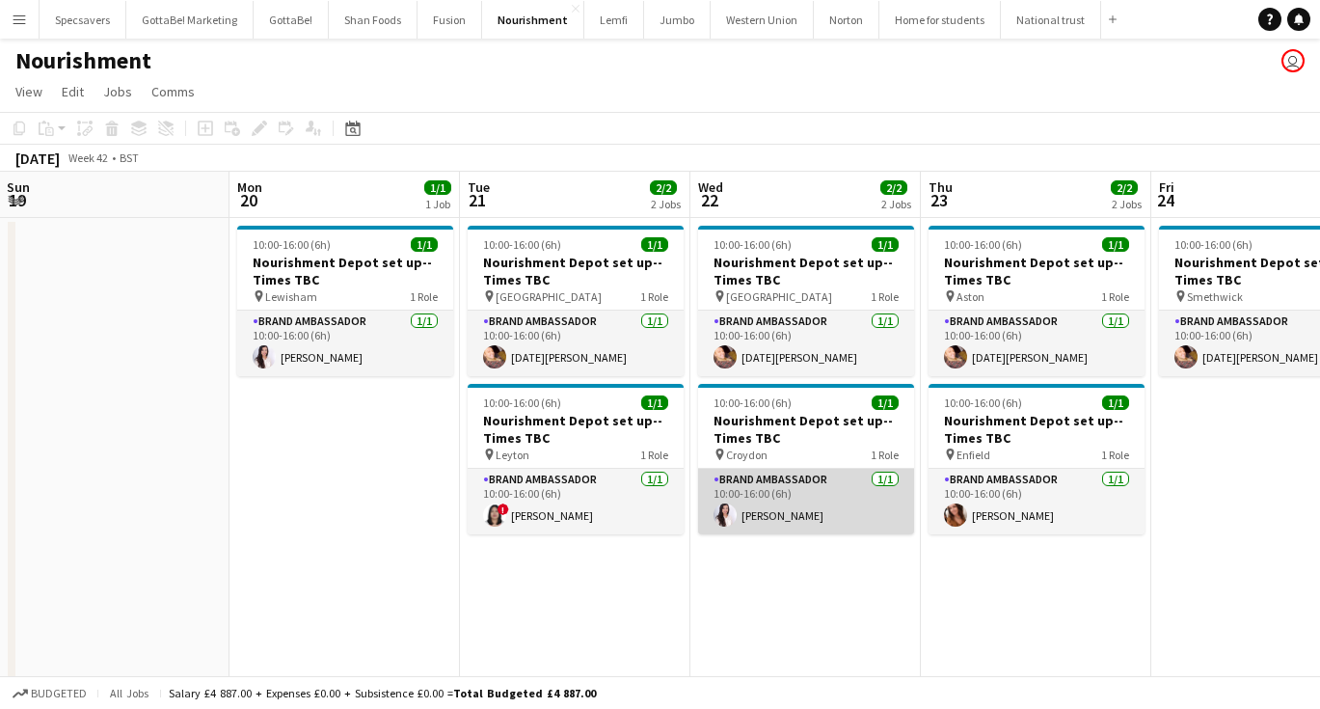
scroll to position [0, 461]
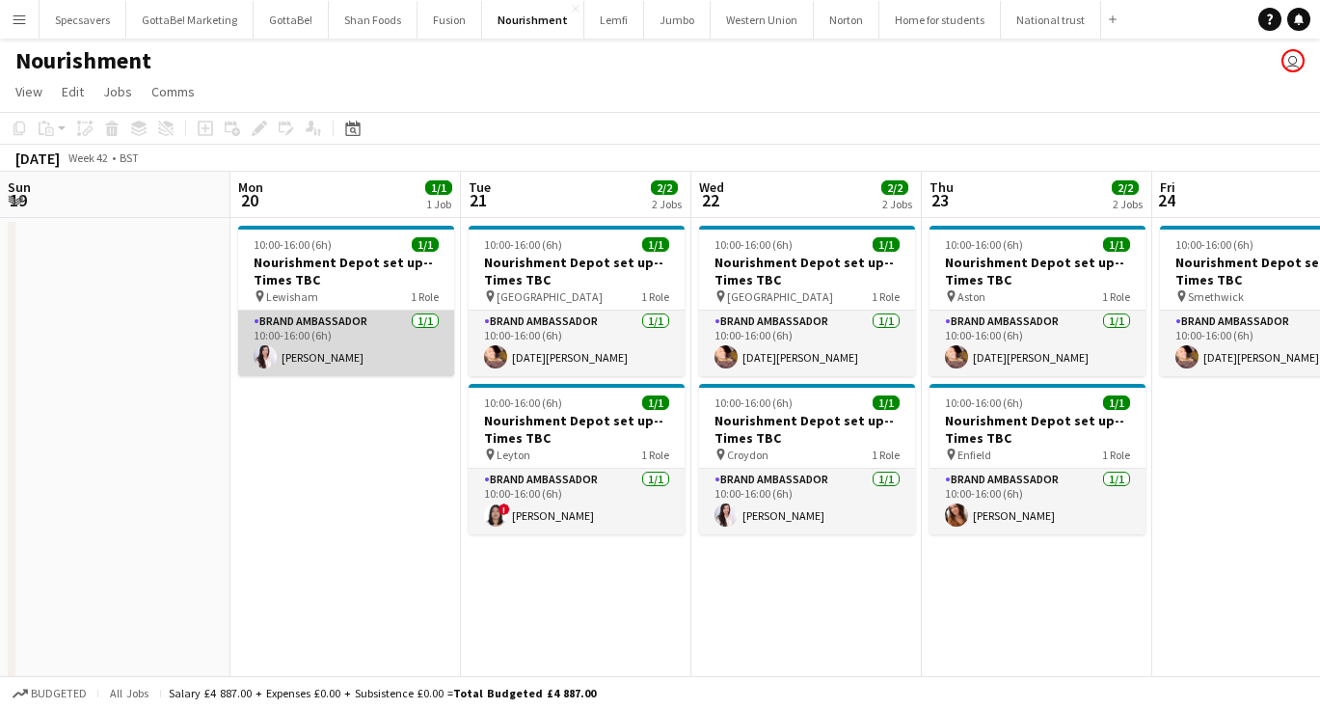
click at [318, 360] on app-card-role "Brand Ambassador [DATE] 10:00-16:00 (6h) [PERSON_NAME]" at bounding box center [346, 343] width 216 height 66
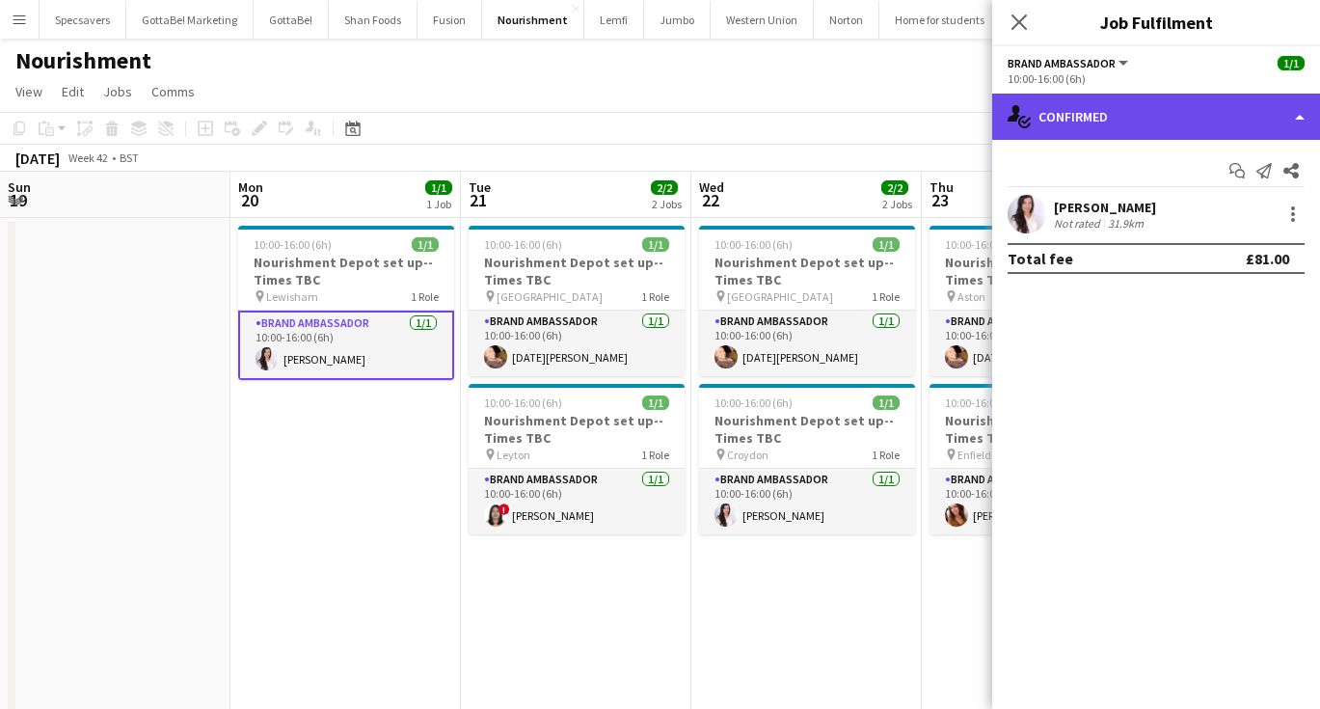
click at [1077, 100] on div "single-neutral-actions-check-2 Confirmed" at bounding box center [1156, 117] width 328 height 46
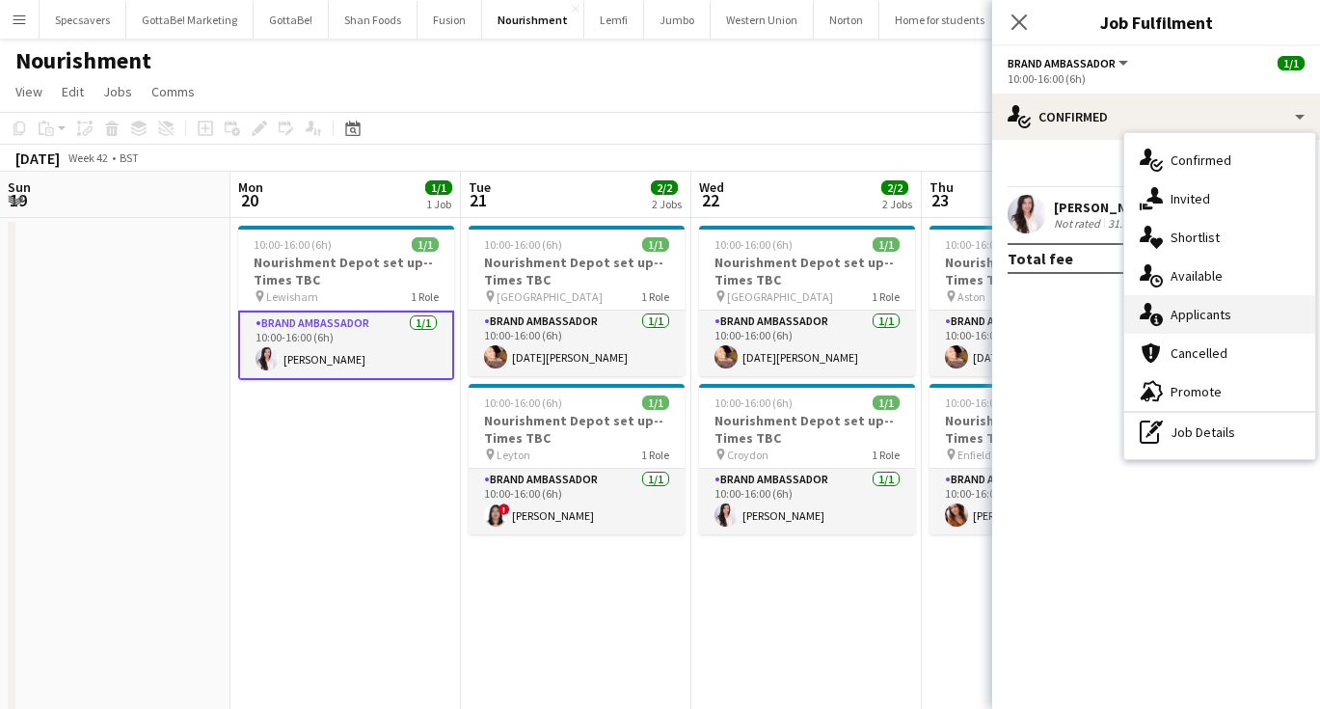
click at [1187, 309] on span "Applicants" at bounding box center [1201, 314] width 61 height 17
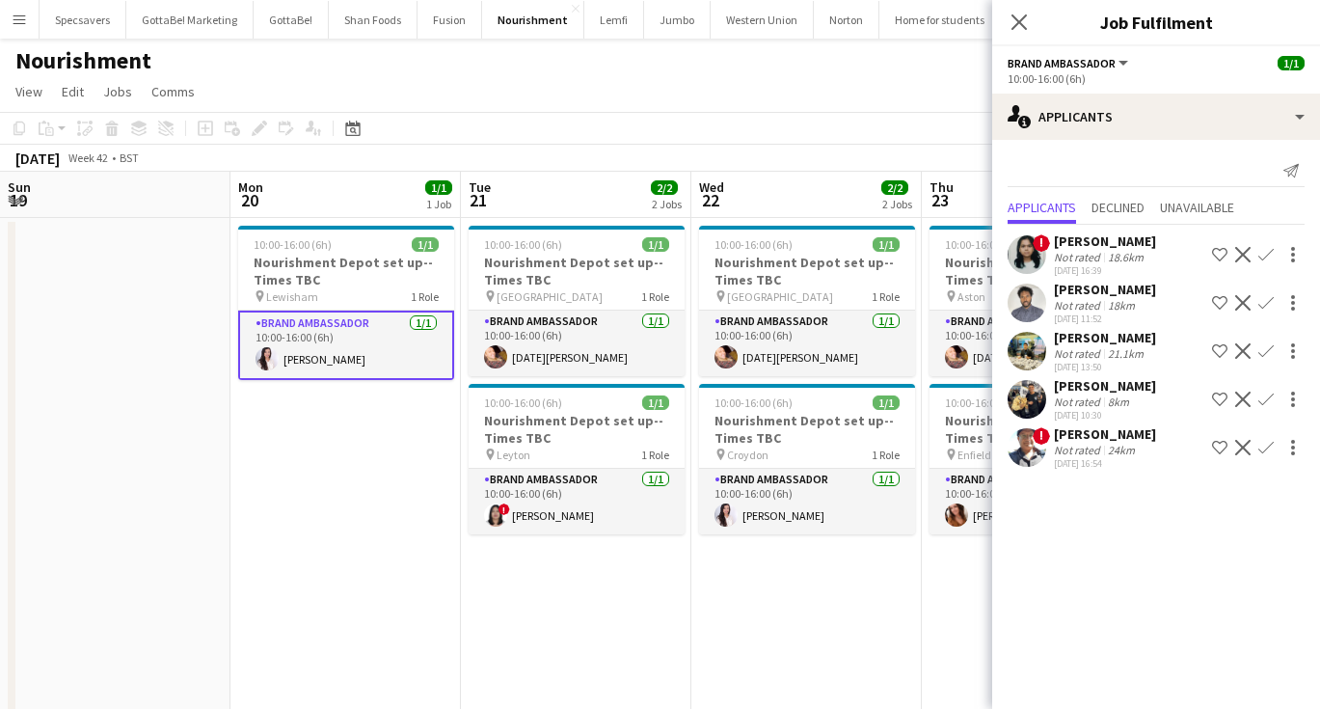
click at [366, 355] on app-card-role "Brand Ambassador [DATE] 10:00-16:00 (6h) [PERSON_NAME]" at bounding box center [346, 344] width 216 height 69
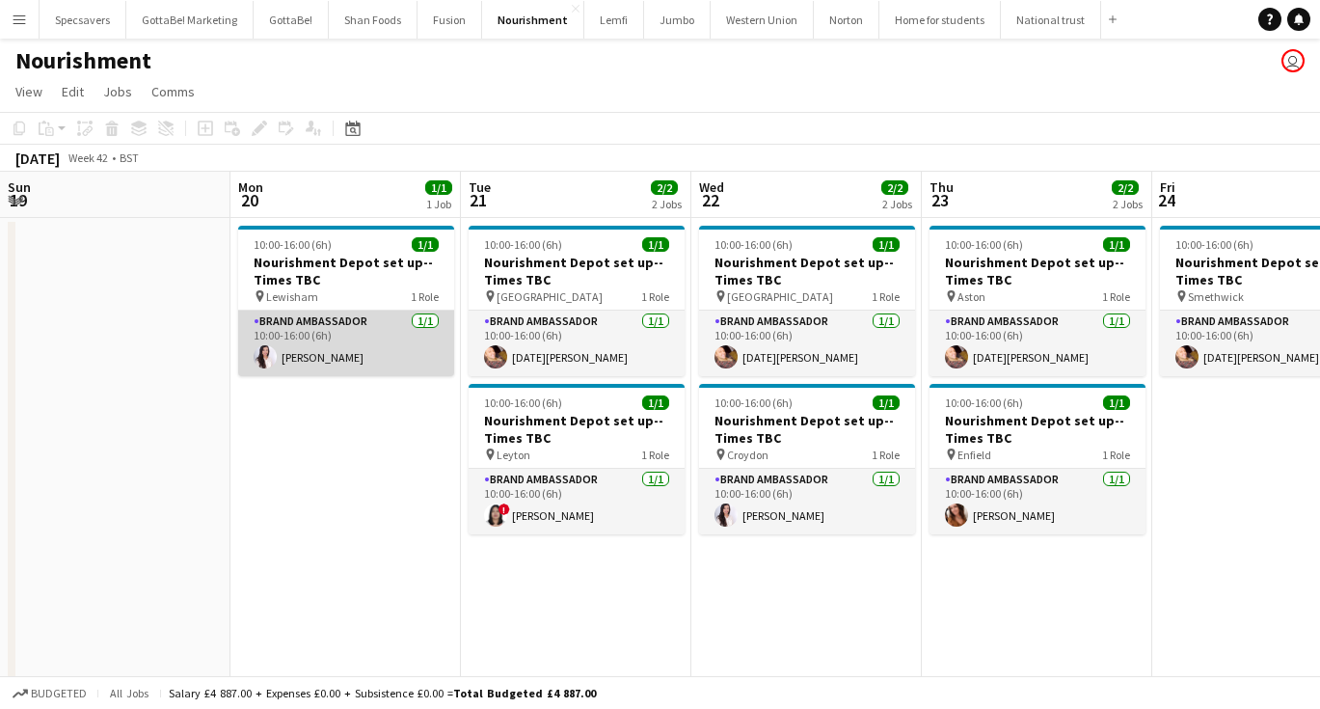
click at [343, 367] on app-card-role "Brand Ambassador [DATE] 10:00-16:00 (6h) [PERSON_NAME]" at bounding box center [346, 343] width 216 height 66
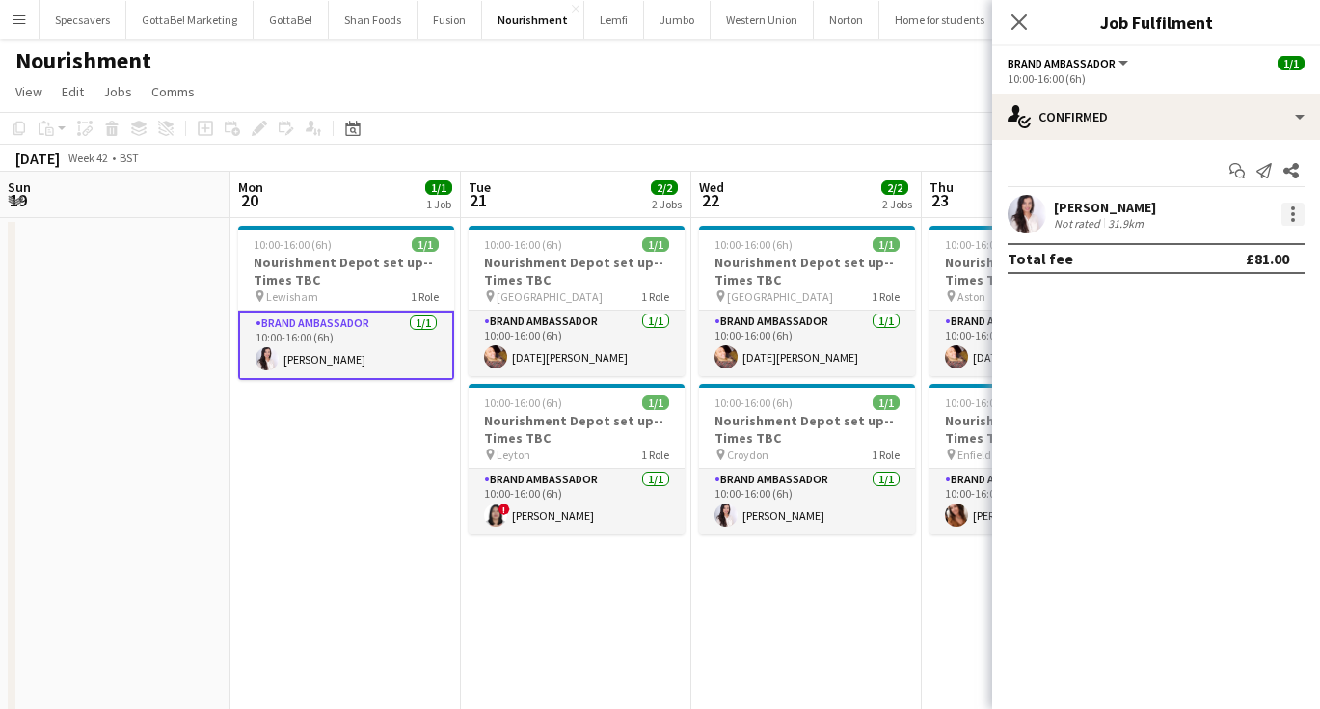
click at [1284, 212] on div at bounding box center [1292, 213] width 23 height 23
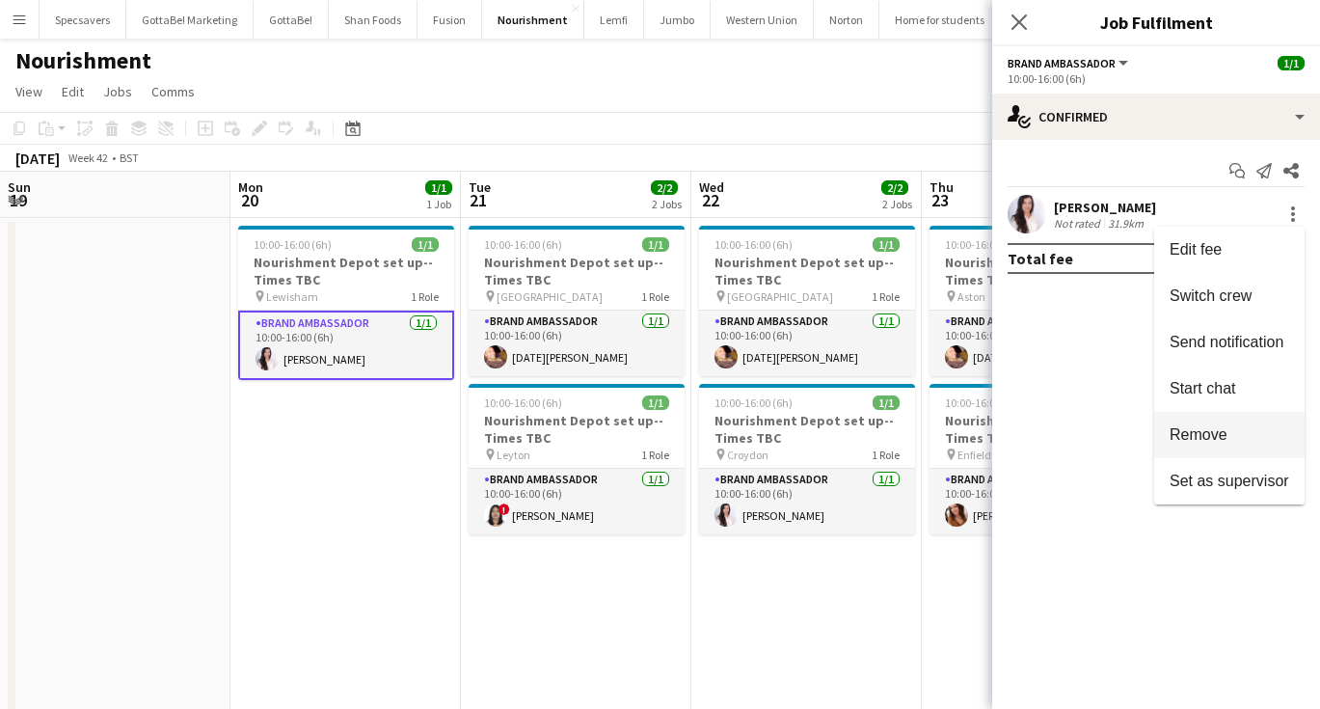
click at [1208, 431] on span "Remove" at bounding box center [1199, 434] width 58 height 16
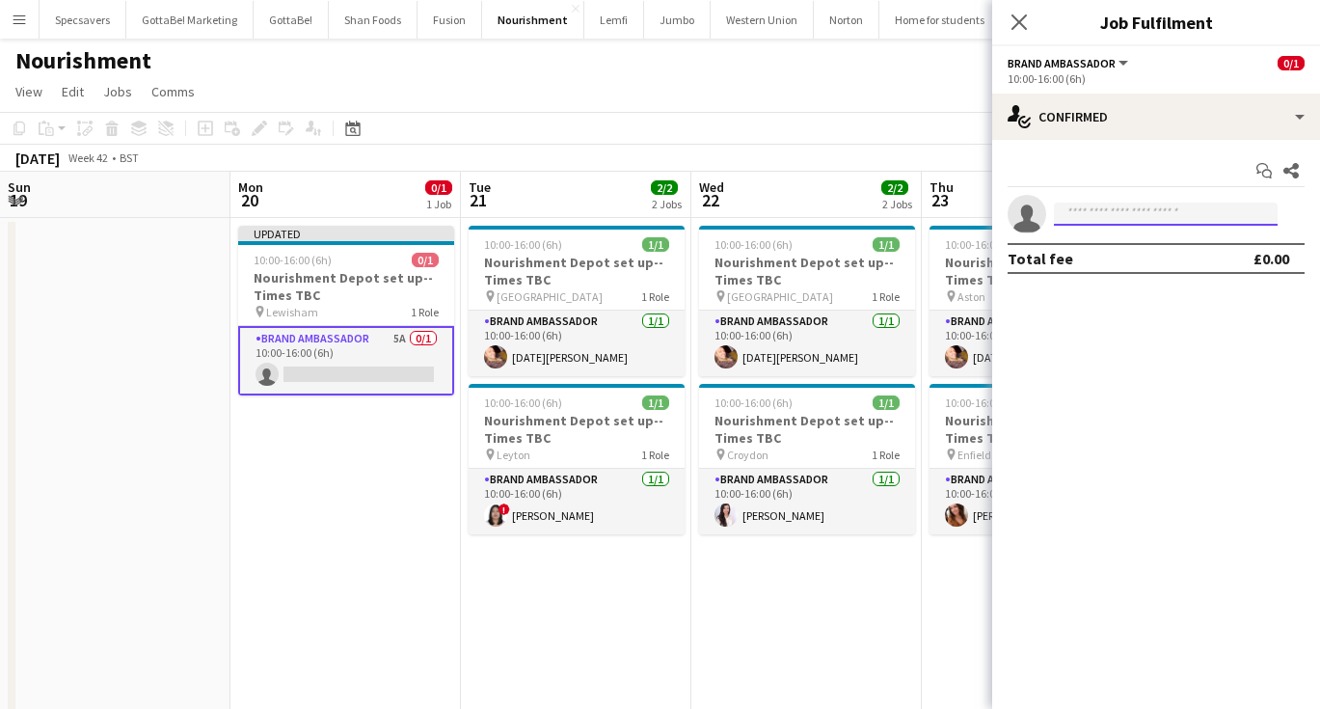
click at [1120, 217] on input at bounding box center [1166, 213] width 224 height 23
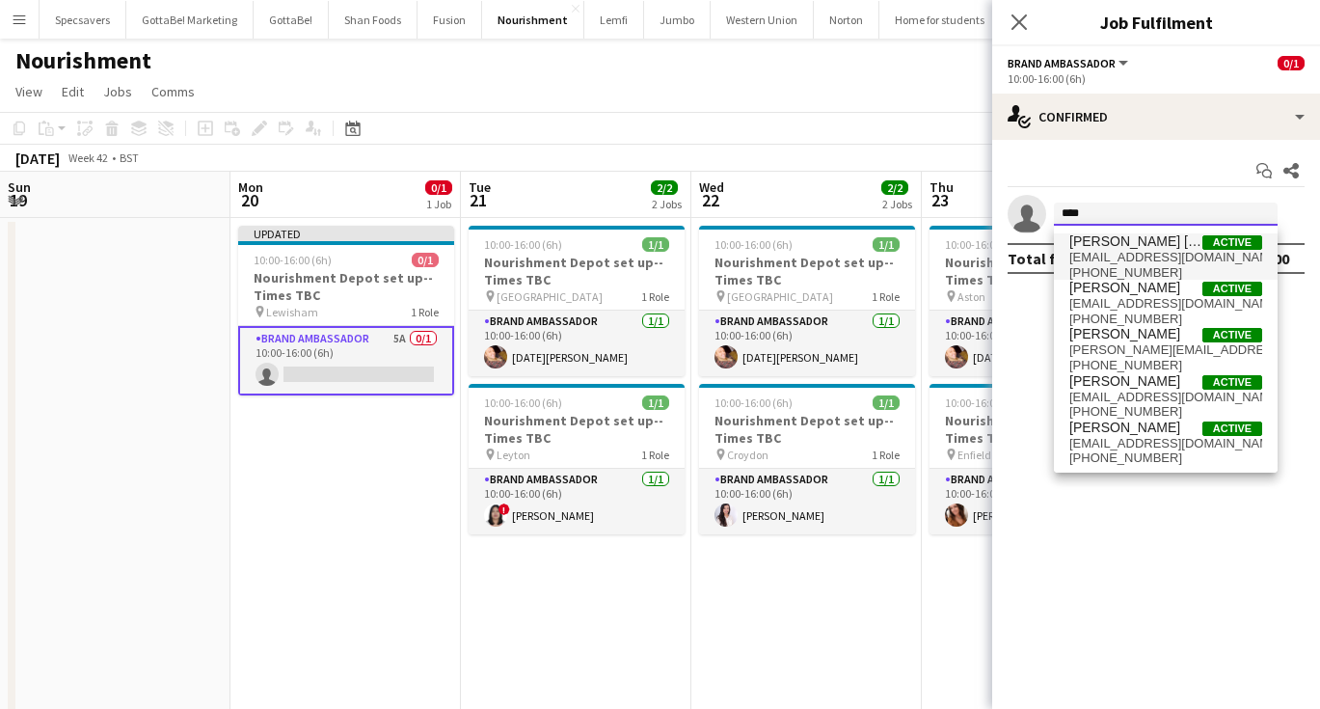
type input "****"
click at [1137, 244] on span "[PERSON_NAME] [PERSON_NAME] Active" at bounding box center [1165, 241] width 193 height 16
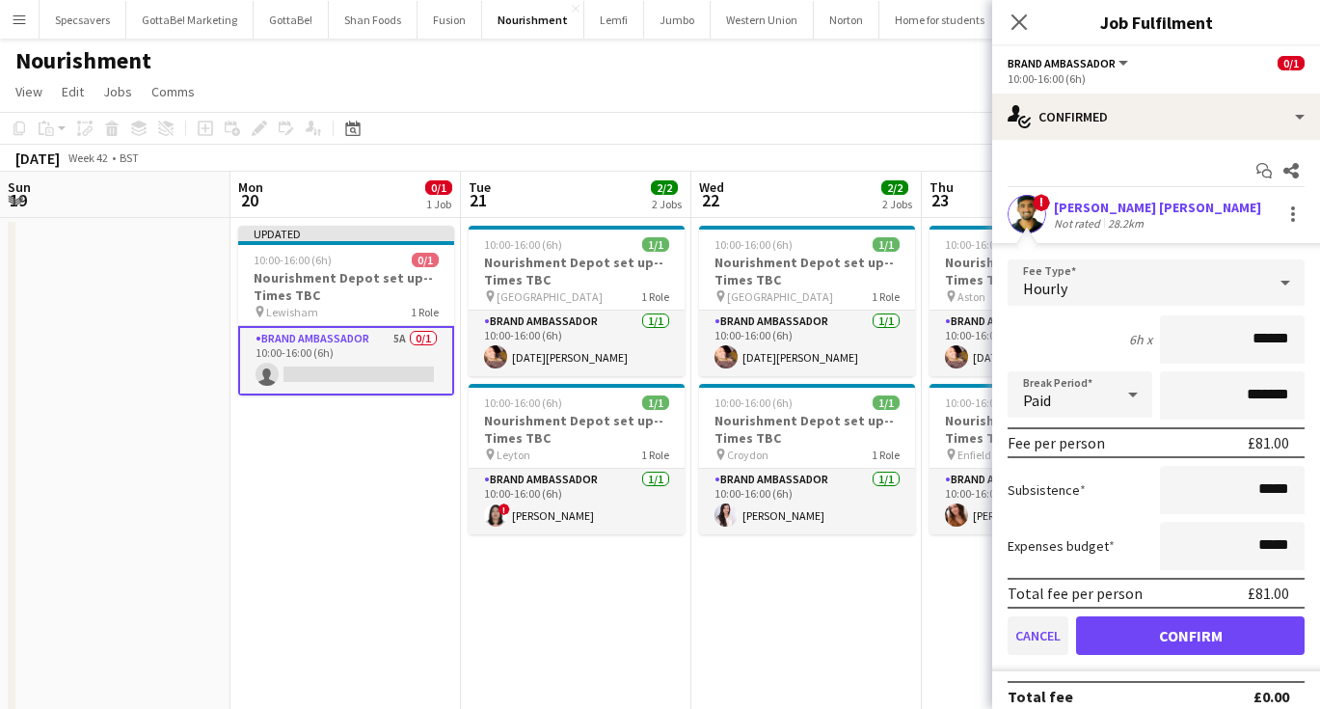
click at [1035, 632] on button "Cancel" at bounding box center [1038, 635] width 61 height 39
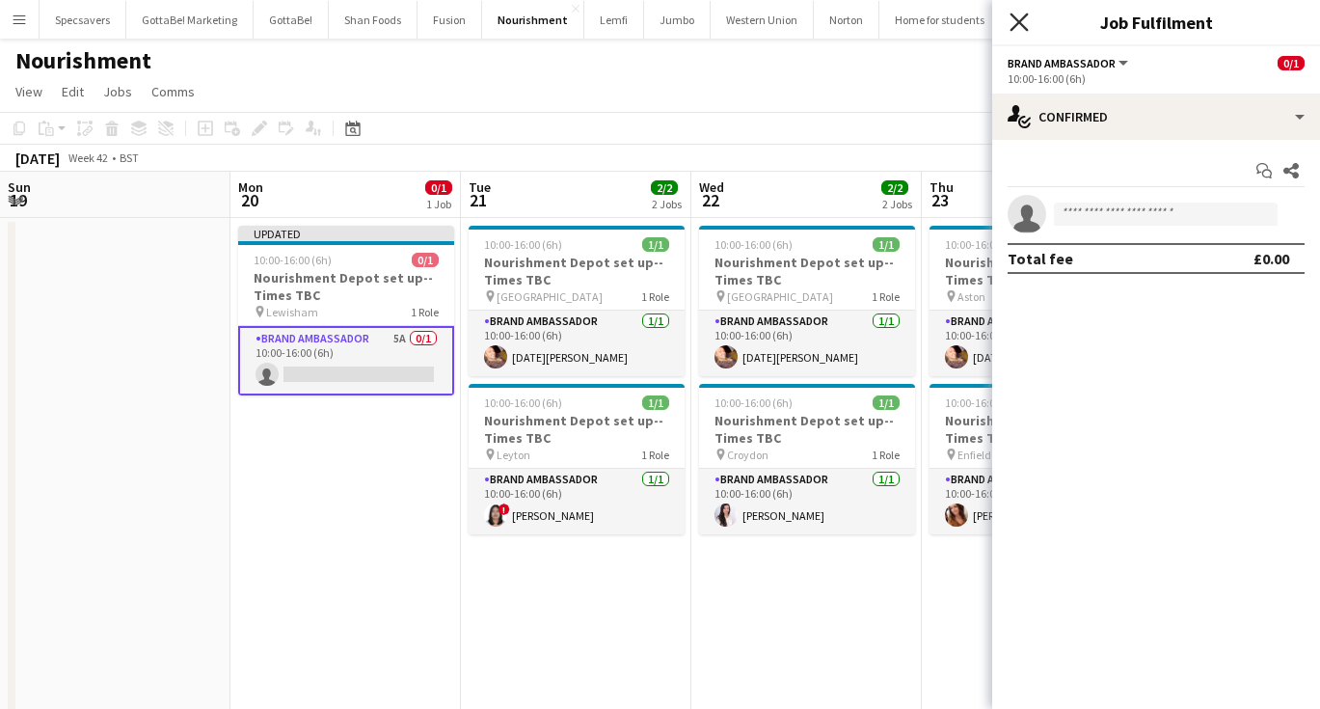
click at [1018, 18] on icon "Close pop-in" at bounding box center [1019, 22] width 18 height 18
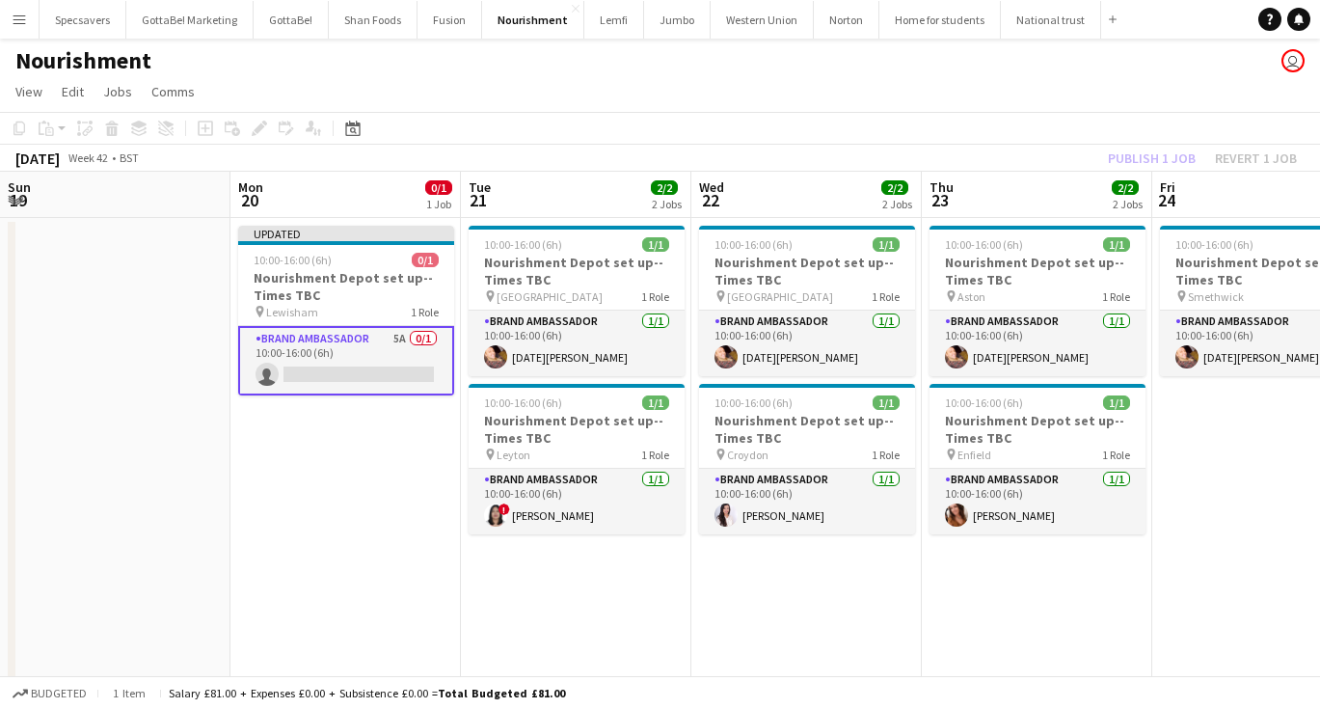
click at [399, 356] on app-card-role "Brand Ambassador 5A 0/1 10:00-16:00 (6h) single-neutral-actions" at bounding box center [346, 360] width 216 height 69
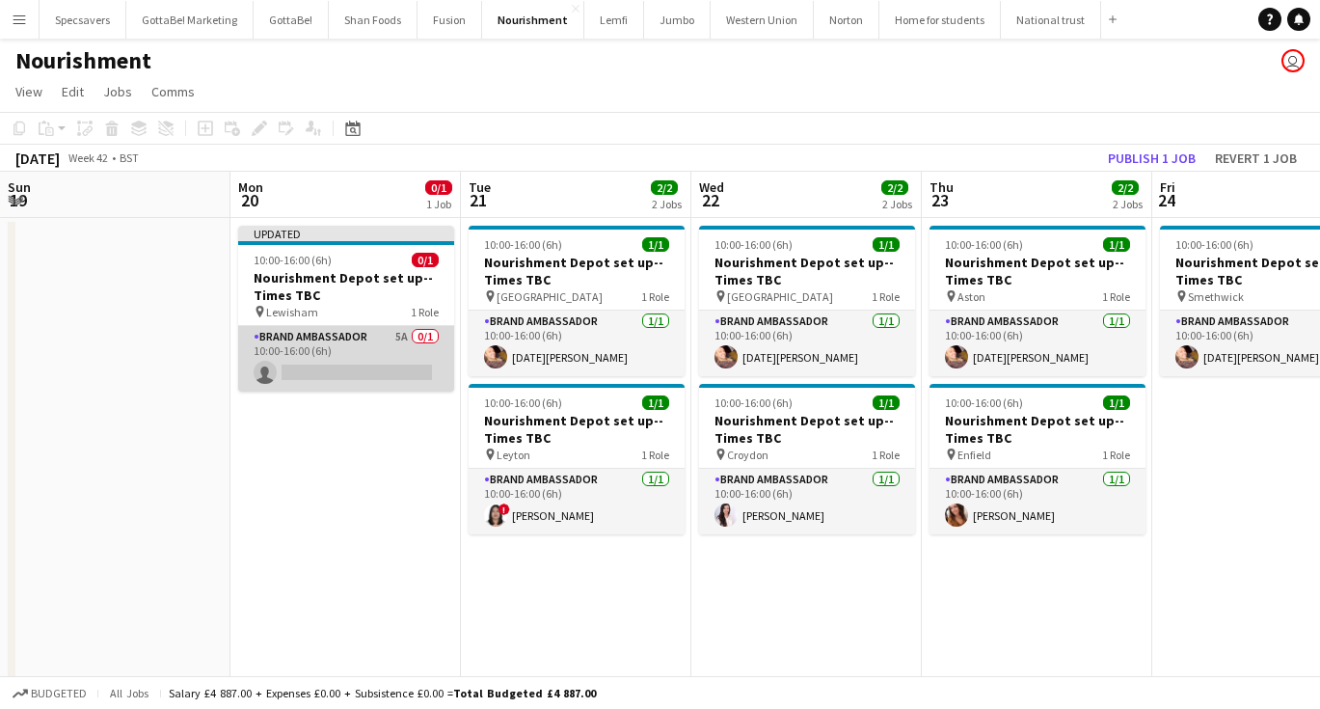
click at [306, 344] on app-card-role "Brand Ambassador 5A 0/1 10:00-16:00 (6h) single-neutral-actions" at bounding box center [346, 359] width 216 height 66
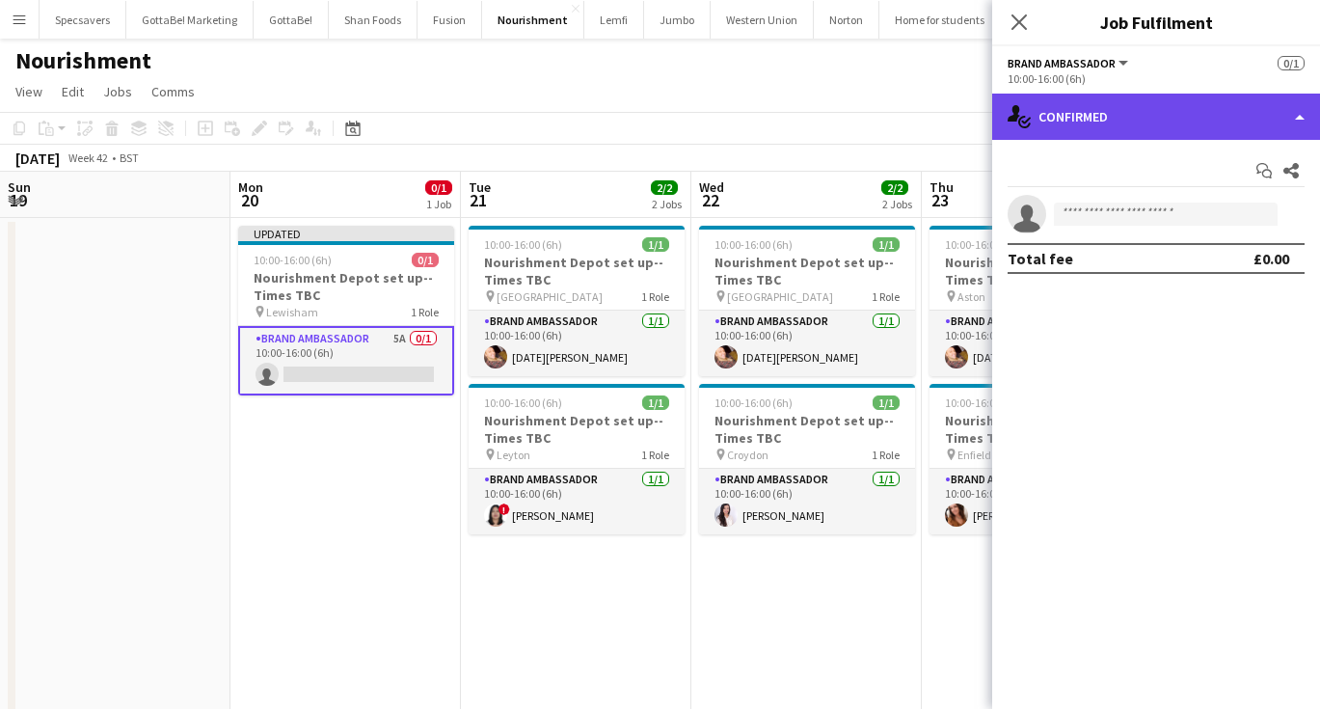
click at [1144, 121] on div "single-neutral-actions-check-2 Confirmed" at bounding box center [1156, 117] width 328 height 46
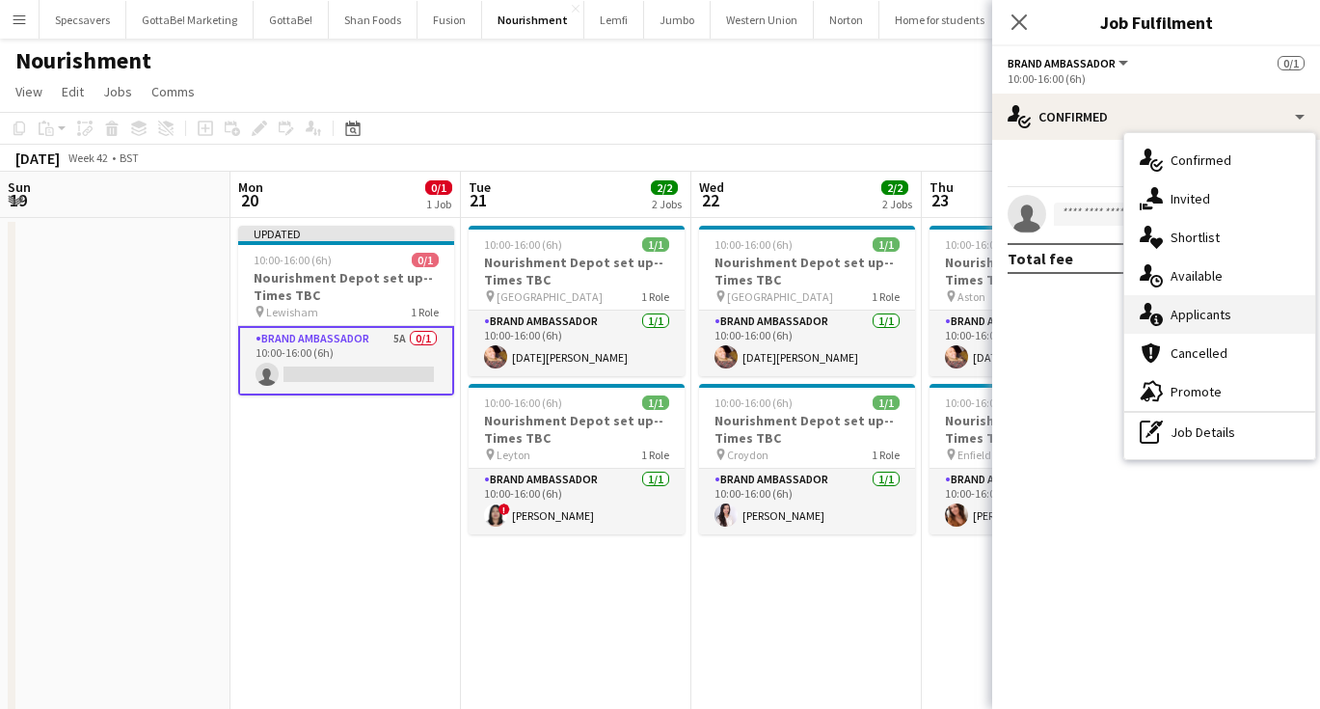
click at [1219, 314] on span "Applicants" at bounding box center [1201, 314] width 61 height 17
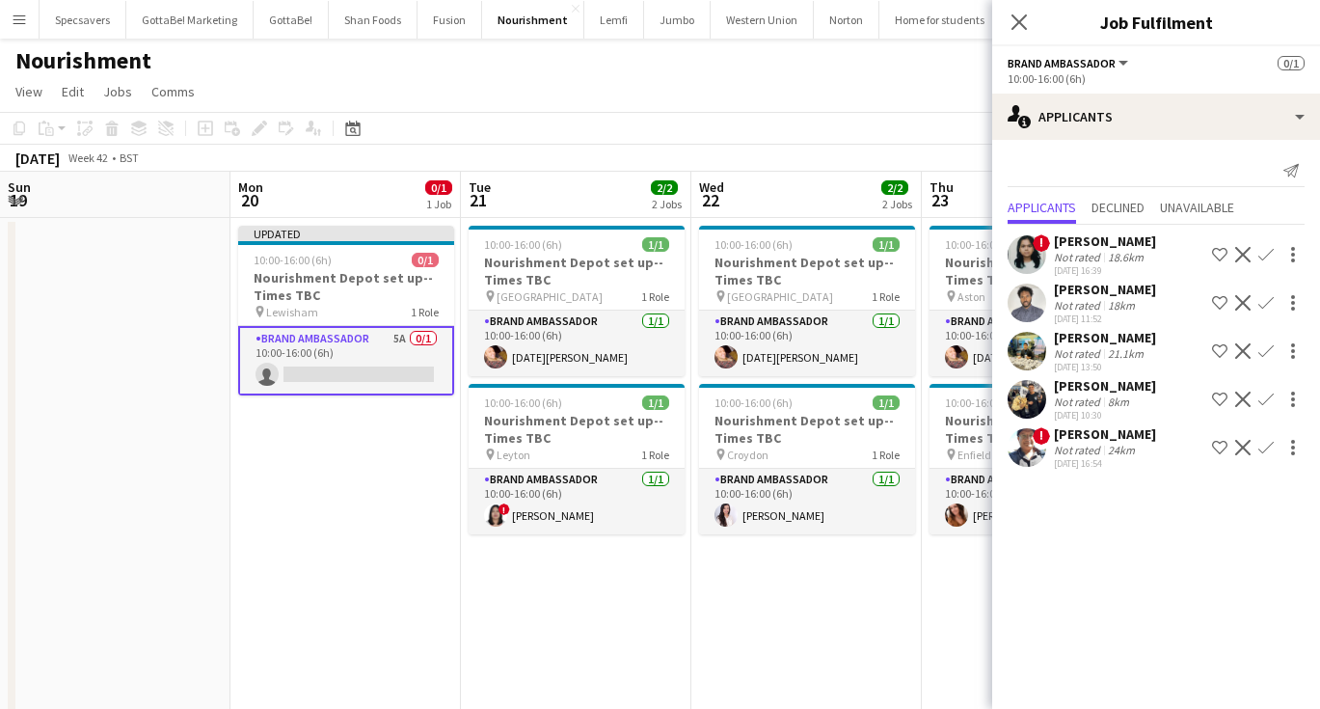
click at [1136, 386] on div "[PERSON_NAME]" at bounding box center [1105, 385] width 102 height 17
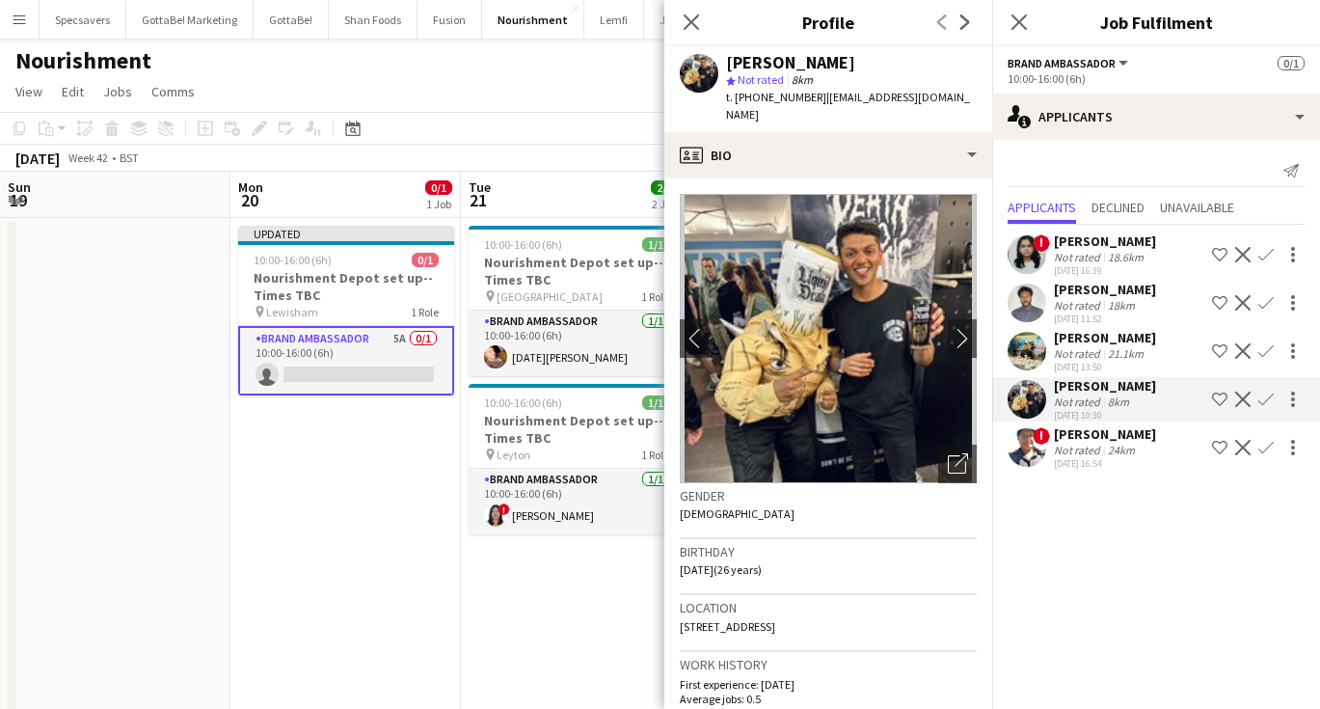
click at [538, 81] on app-page-menu "View Day view expanded Day view collapsed Month view Date picker Jump to [DATE]…" at bounding box center [660, 93] width 1320 height 37
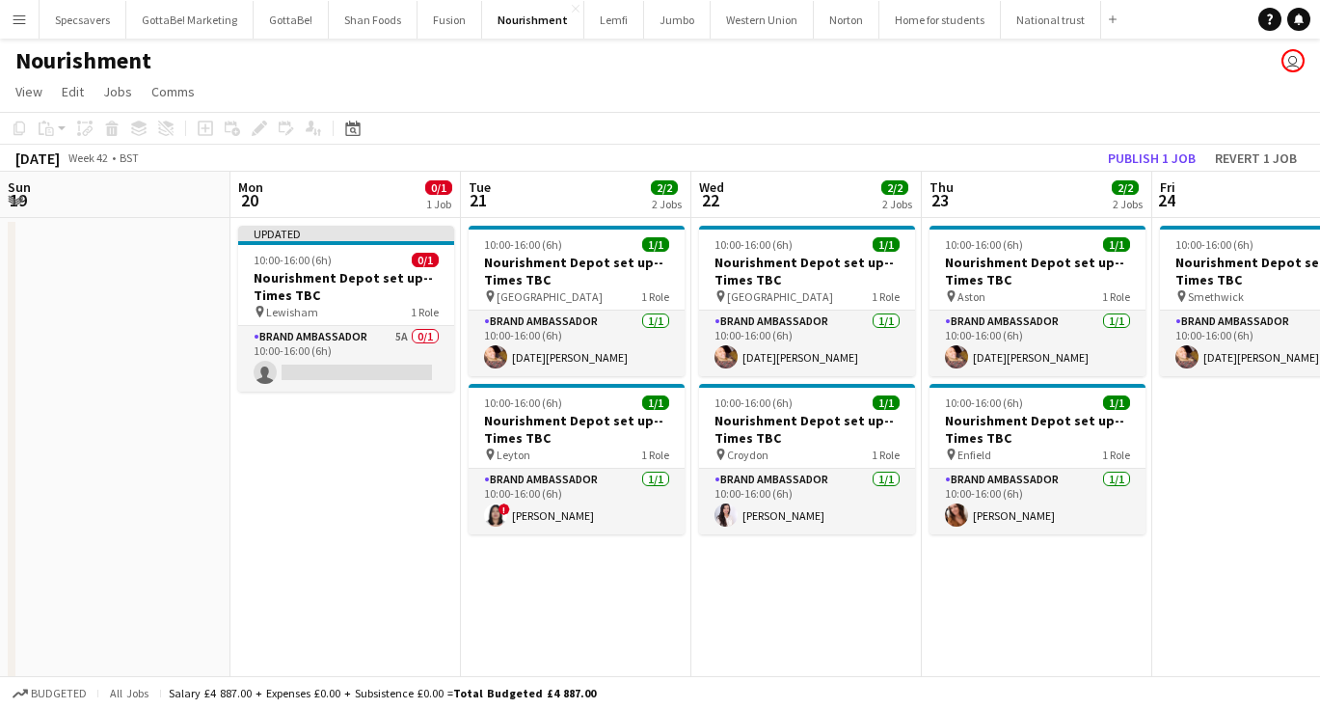
click at [13, 17] on app-icon "Menu" at bounding box center [19, 19] width 15 height 15
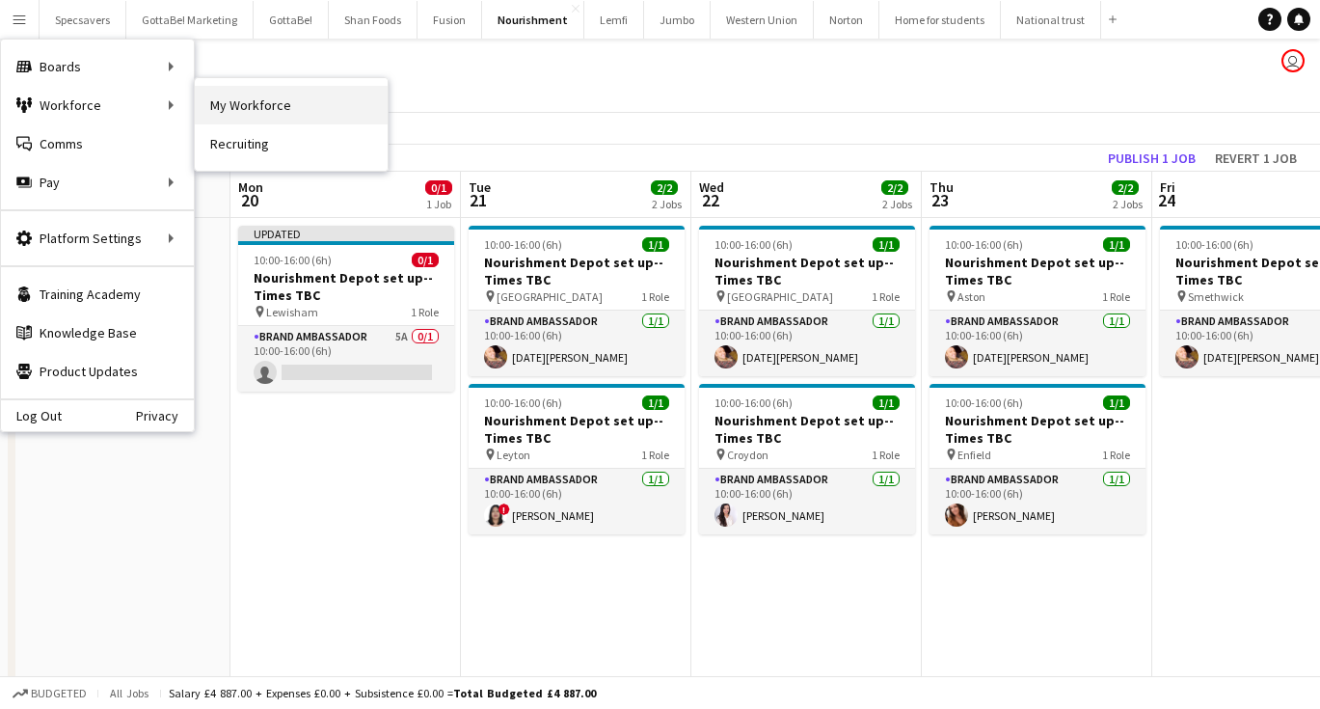
click at [252, 115] on link "My Workforce" at bounding box center [291, 105] width 193 height 39
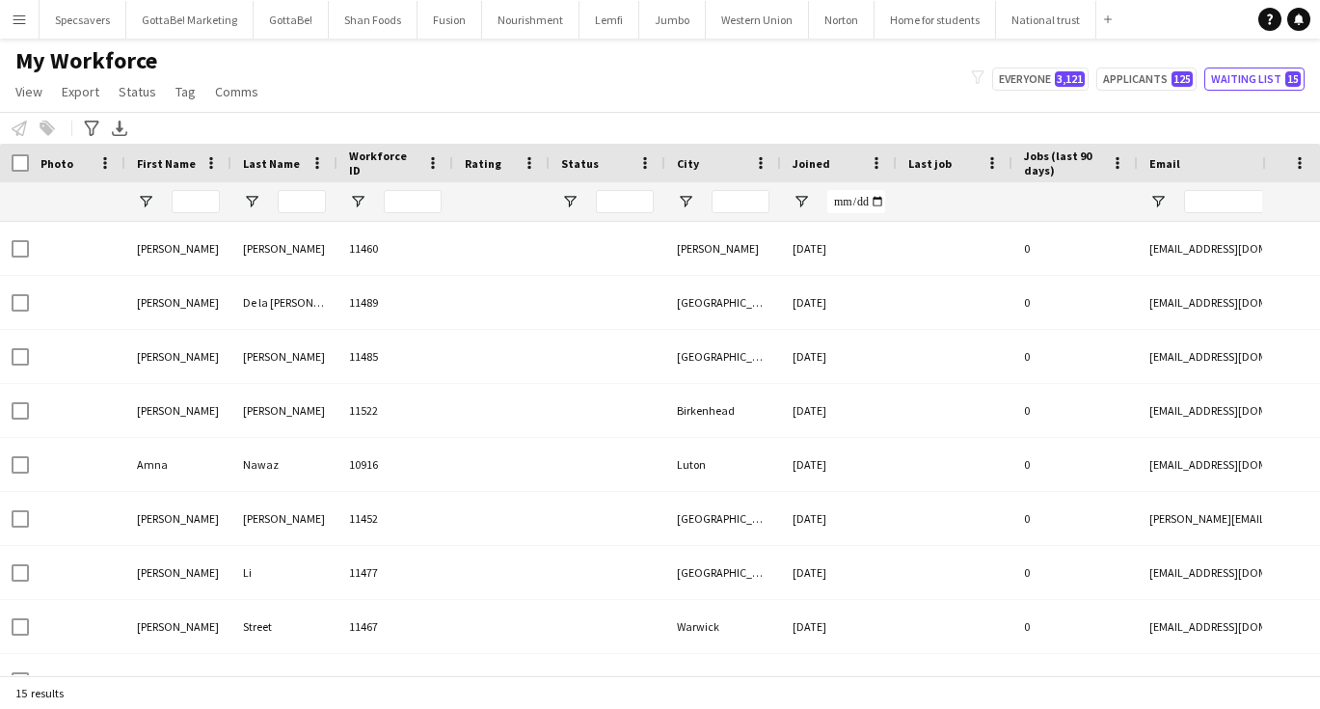
type input "**********"
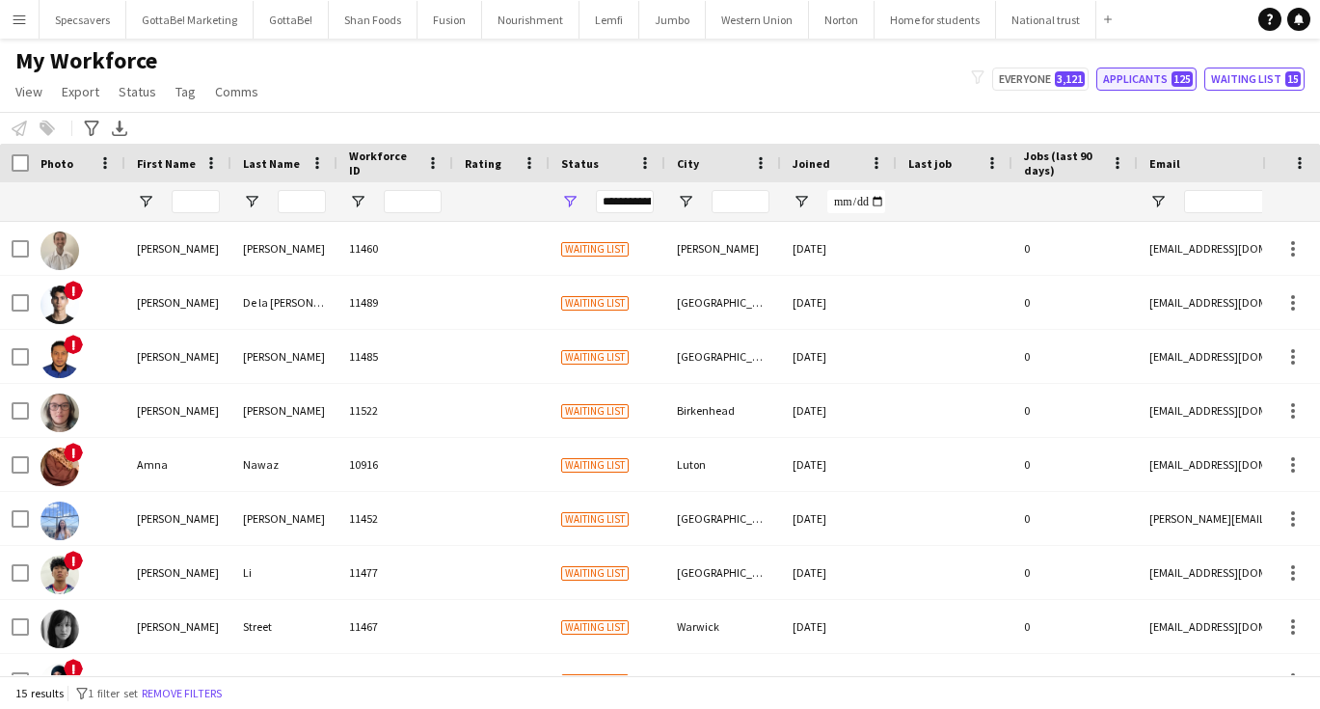
click at [1171, 81] on button "Applicants 125" at bounding box center [1146, 78] width 100 height 23
type input "**********"
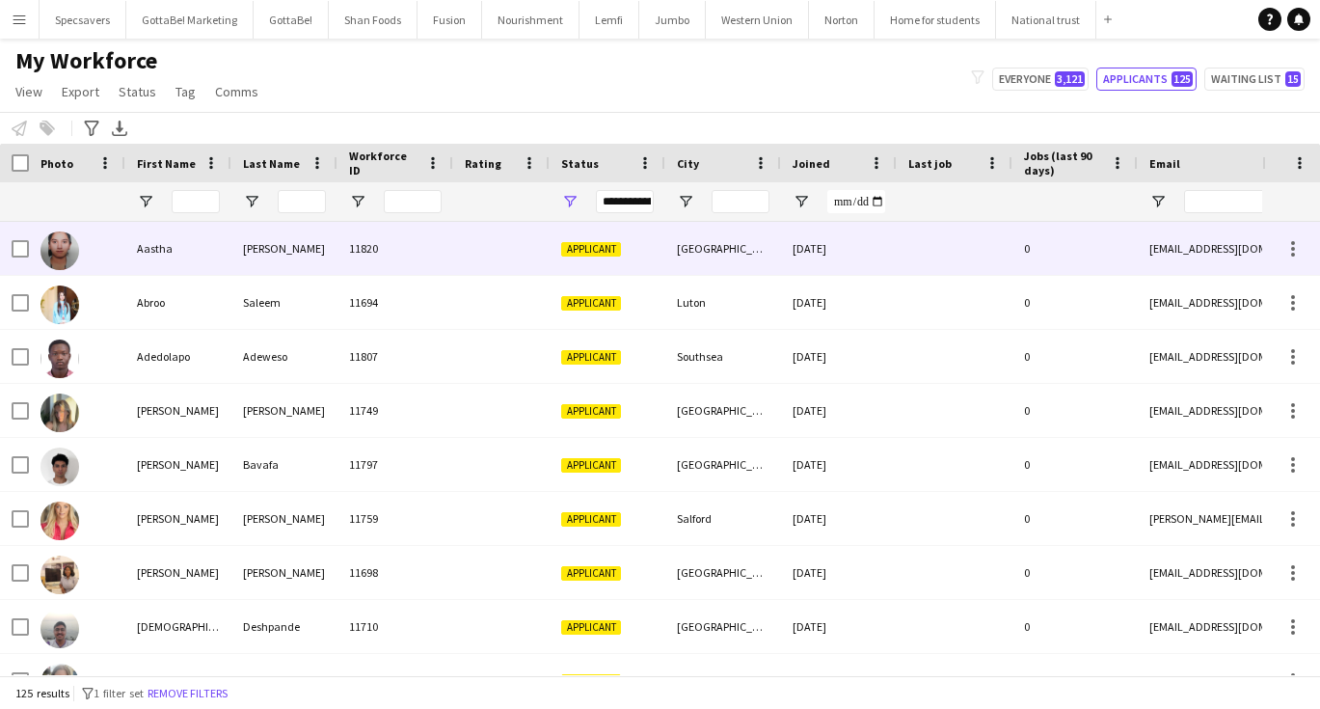
click at [273, 262] on div "[PERSON_NAME]" at bounding box center [284, 248] width 106 height 53
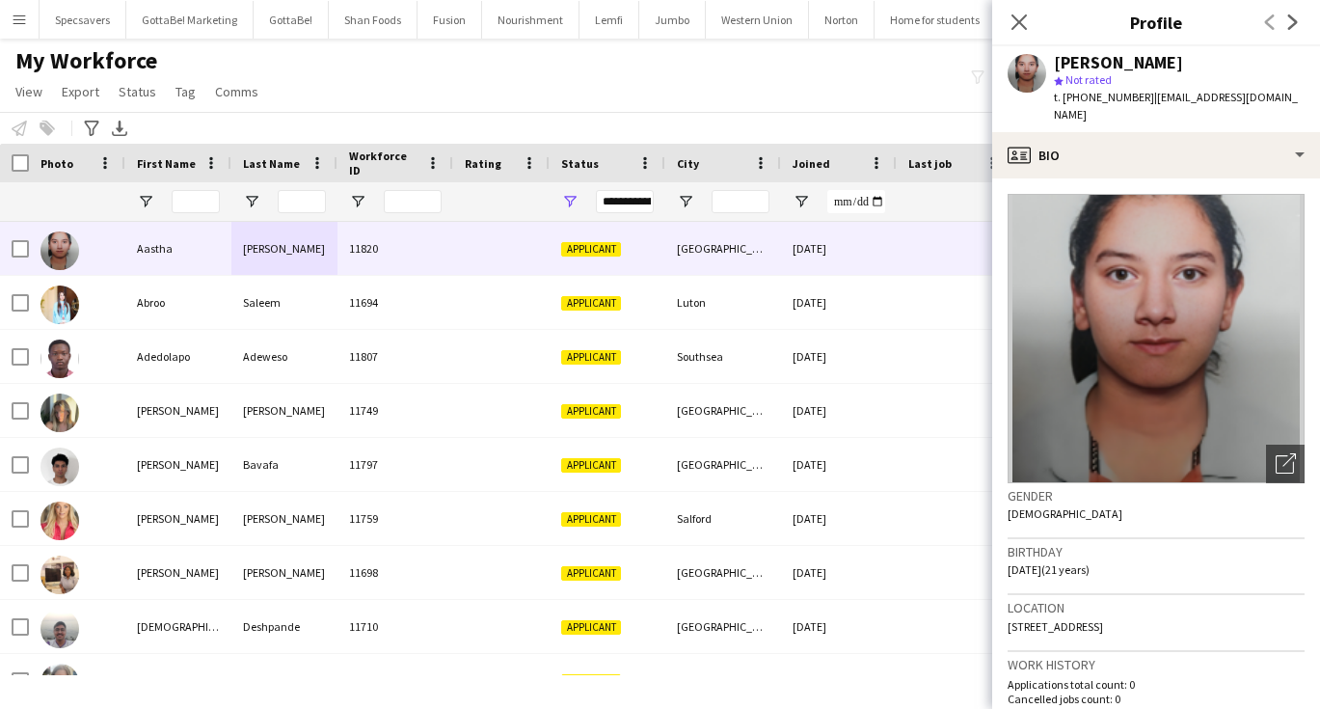
click at [625, 104] on div "My Workforce View Views Default view New view Update view Delete view Edit name…" at bounding box center [660, 79] width 1320 height 66
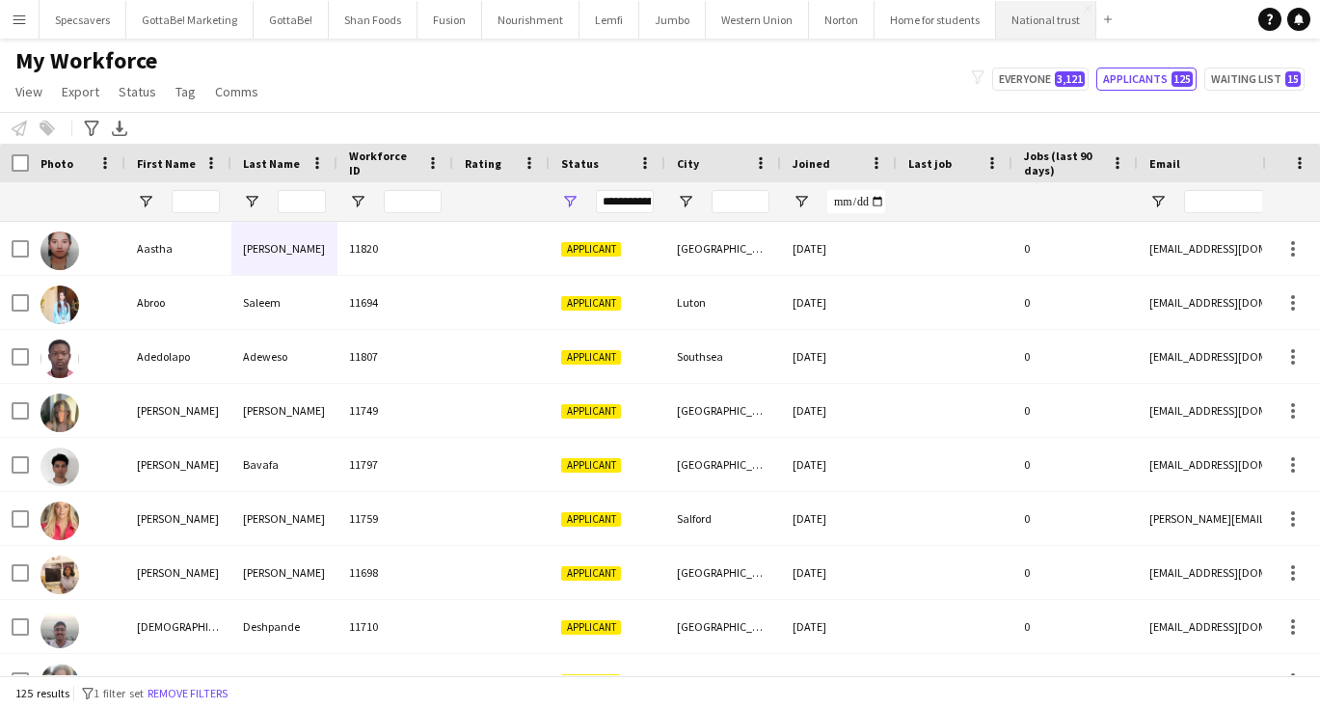
click at [1014, 23] on button "National trust Close" at bounding box center [1046, 20] width 100 height 38
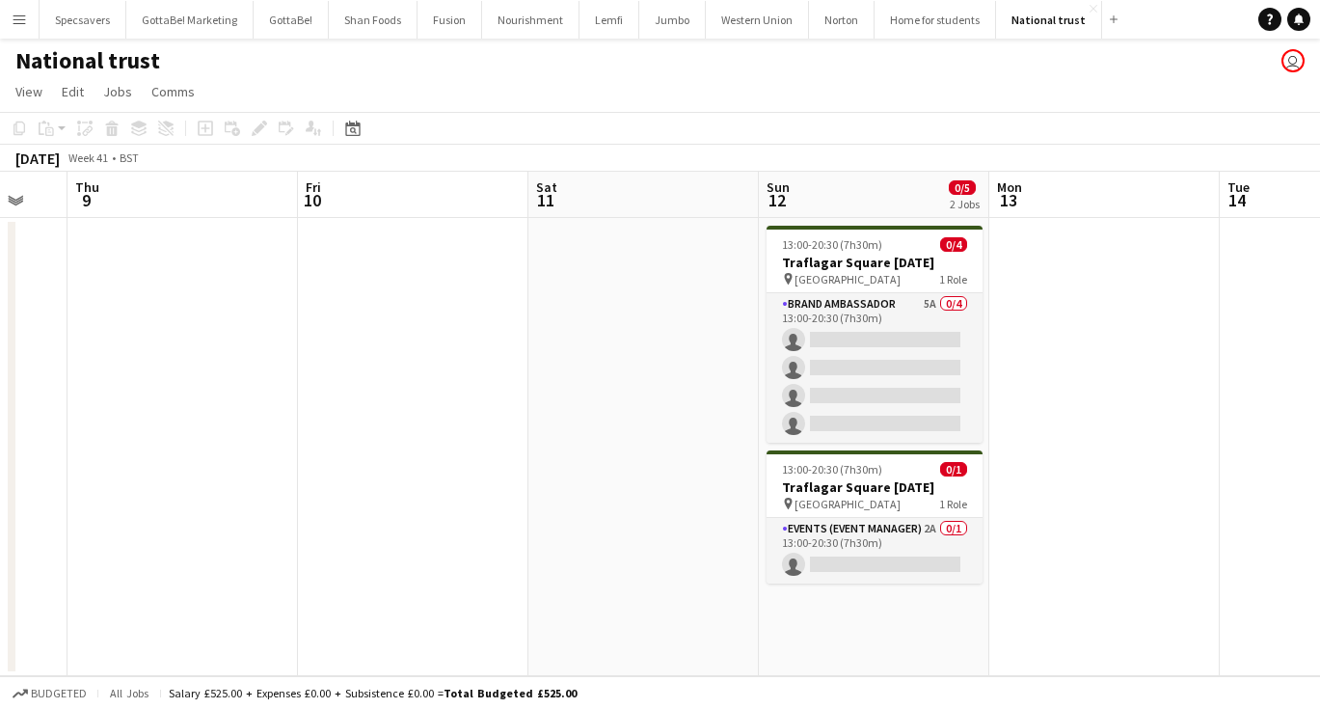
scroll to position [0, 630]
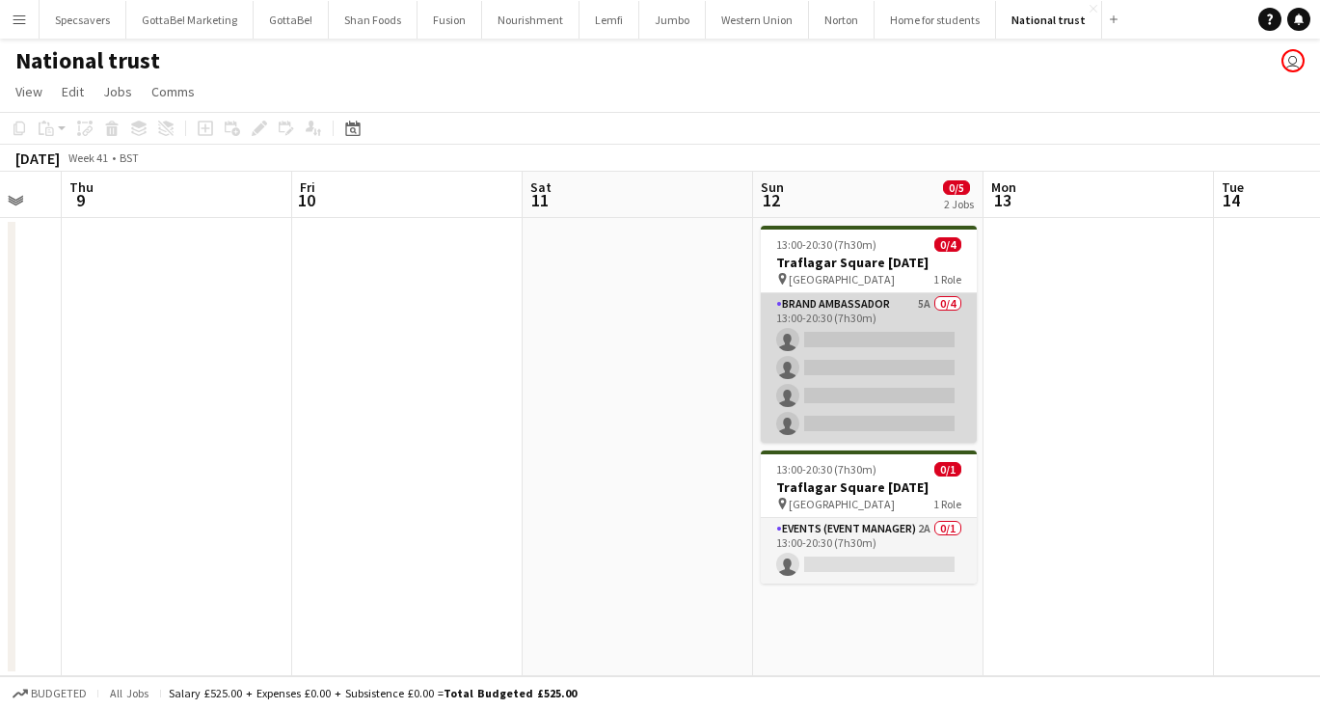
click at [905, 362] on app-card-role "Brand Ambassador 5A 0/4 13:00-20:30 (7h30m) single-neutral-actions single-neutr…" at bounding box center [869, 367] width 216 height 149
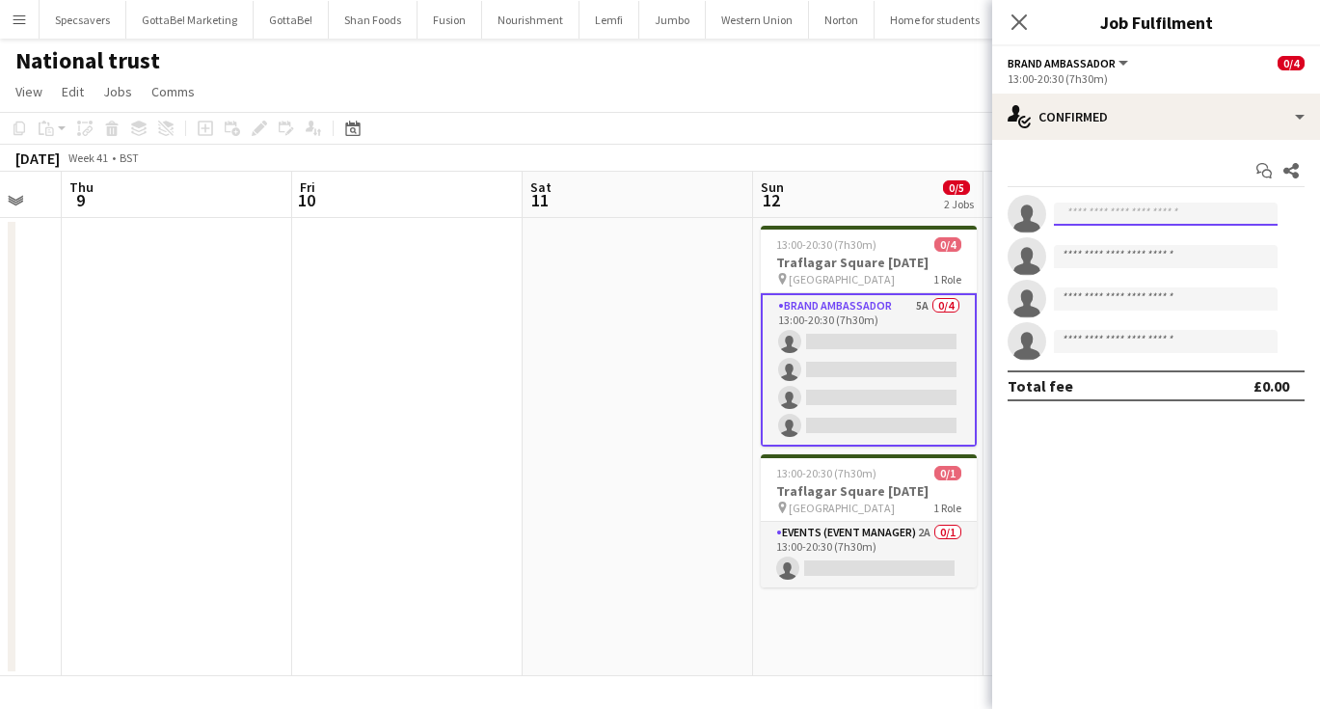
click at [1132, 213] on input at bounding box center [1166, 213] width 224 height 23
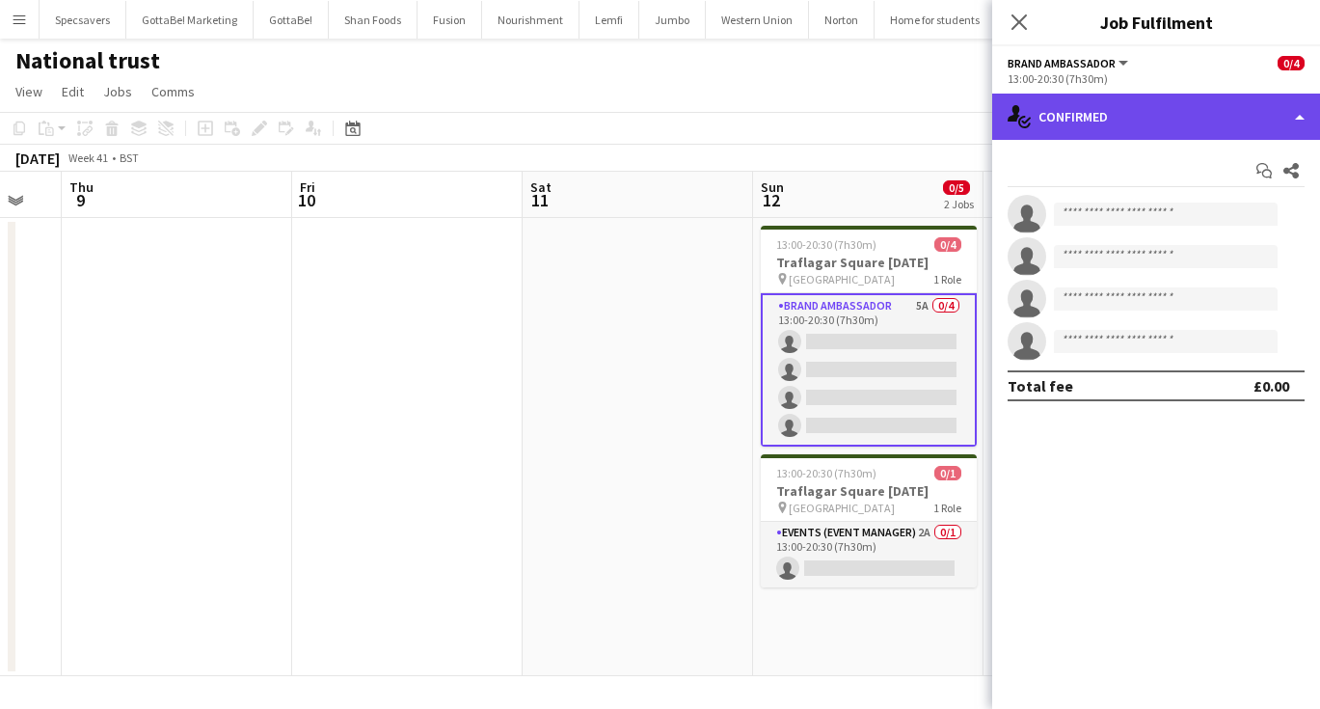
click at [1144, 109] on div "single-neutral-actions-check-2 Confirmed" at bounding box center [1156, 117] width 328 height 46
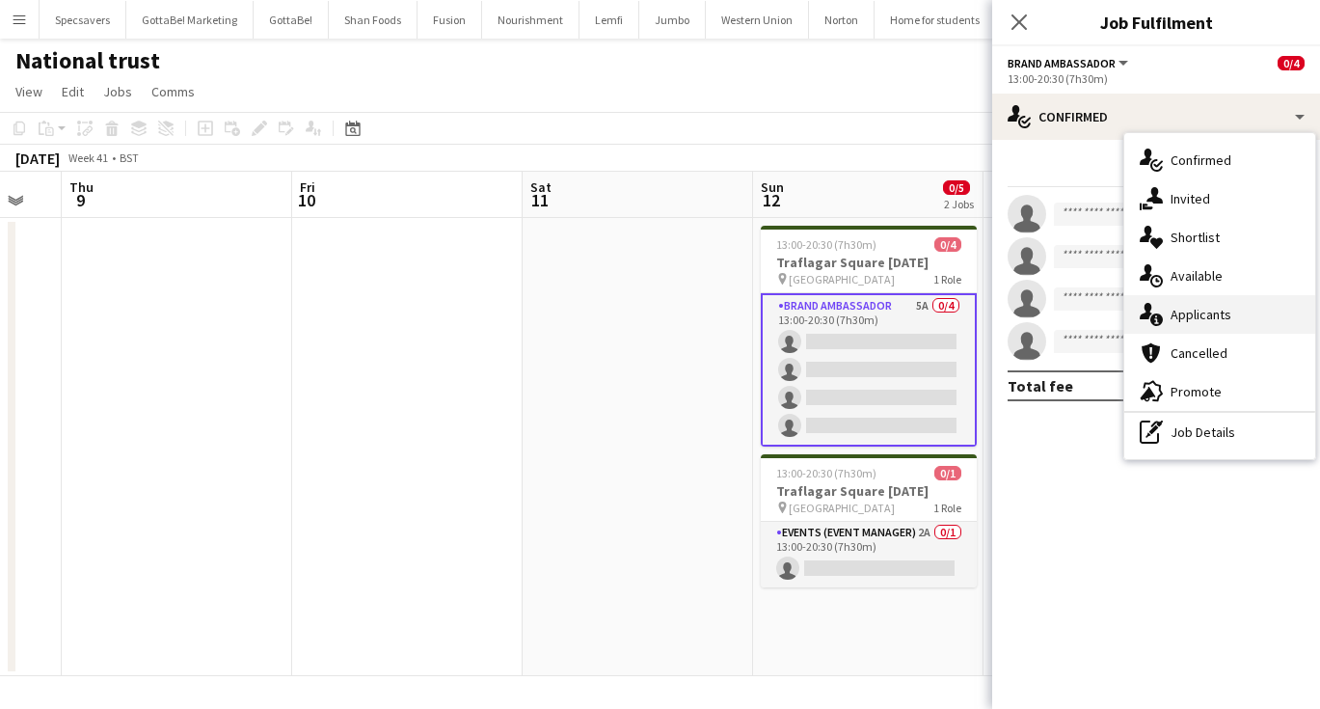
click at [1202, 310] on span "Applicants" at bounding box center [1201, 314] width 61 height 17
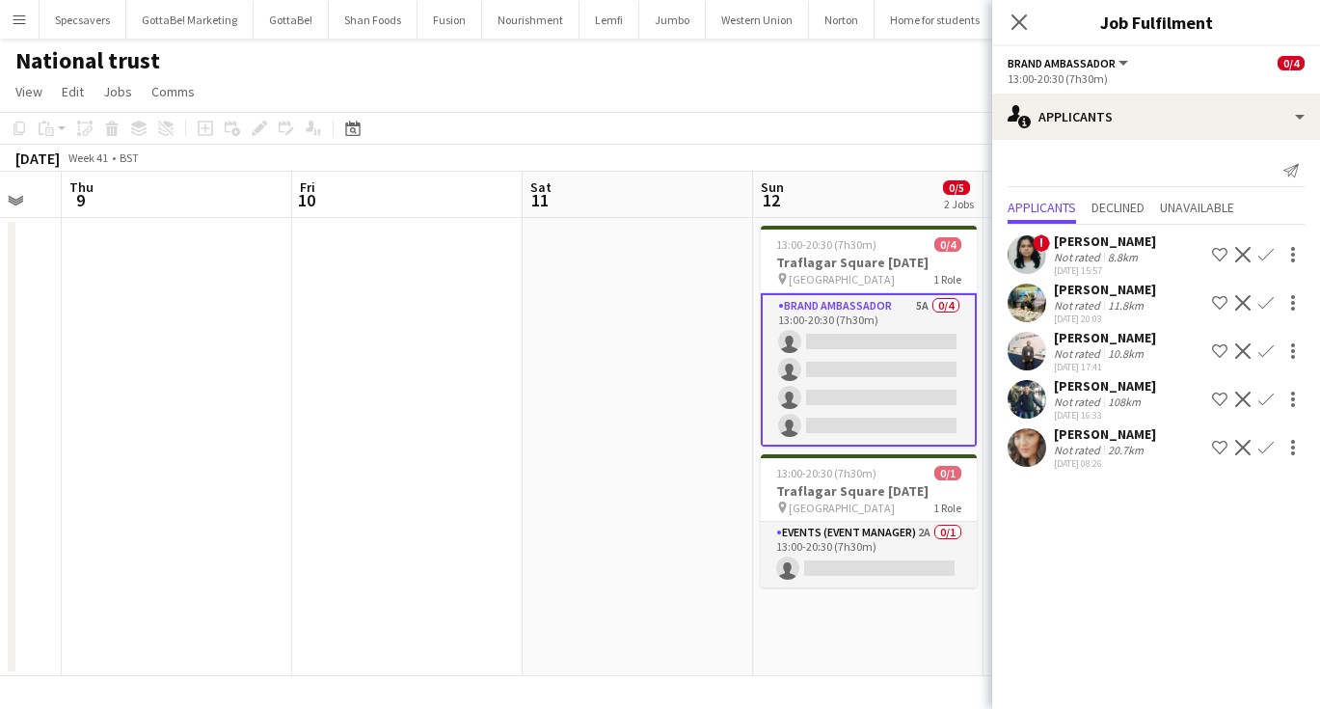
click at [1266, 448] on app-icon "Confirm" at bounding box center [1265, 447] width 15 height 15
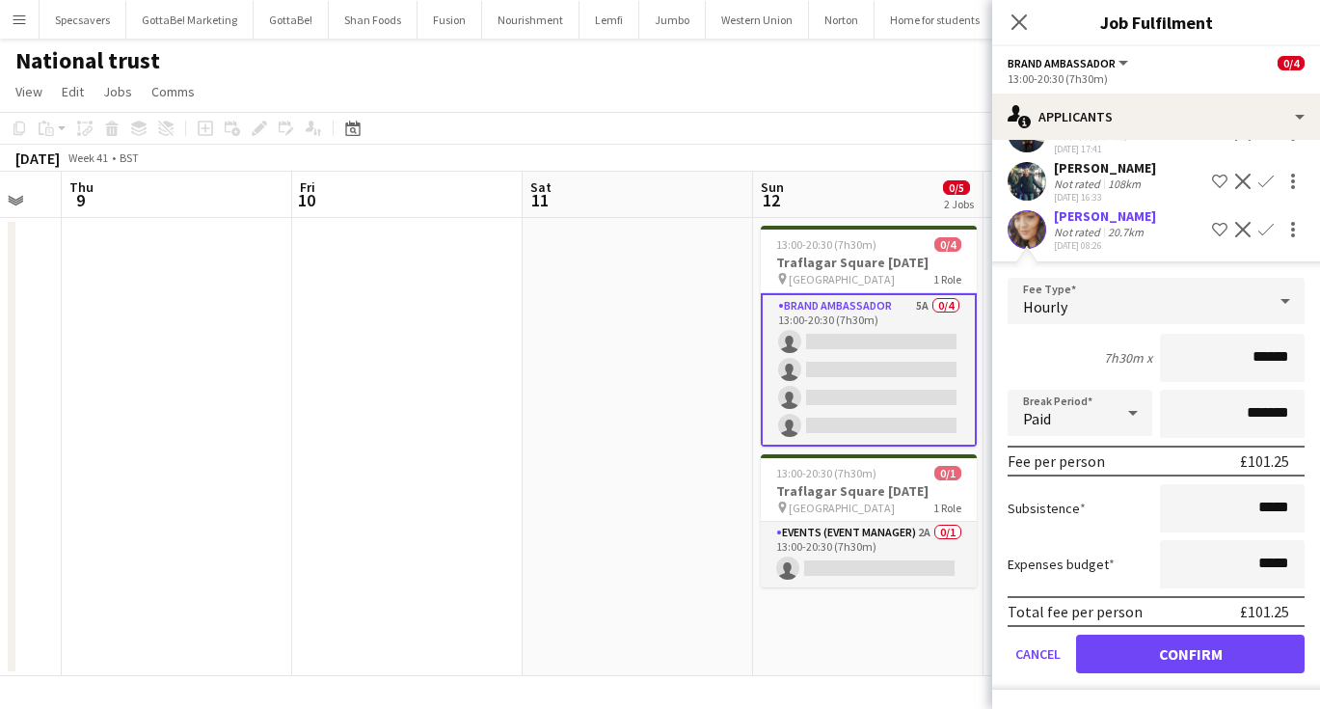
scroll to position [0, 0]
click at [1171, 657] on button "Confirm" at bounding box center [1190, 653] width 229 height 39
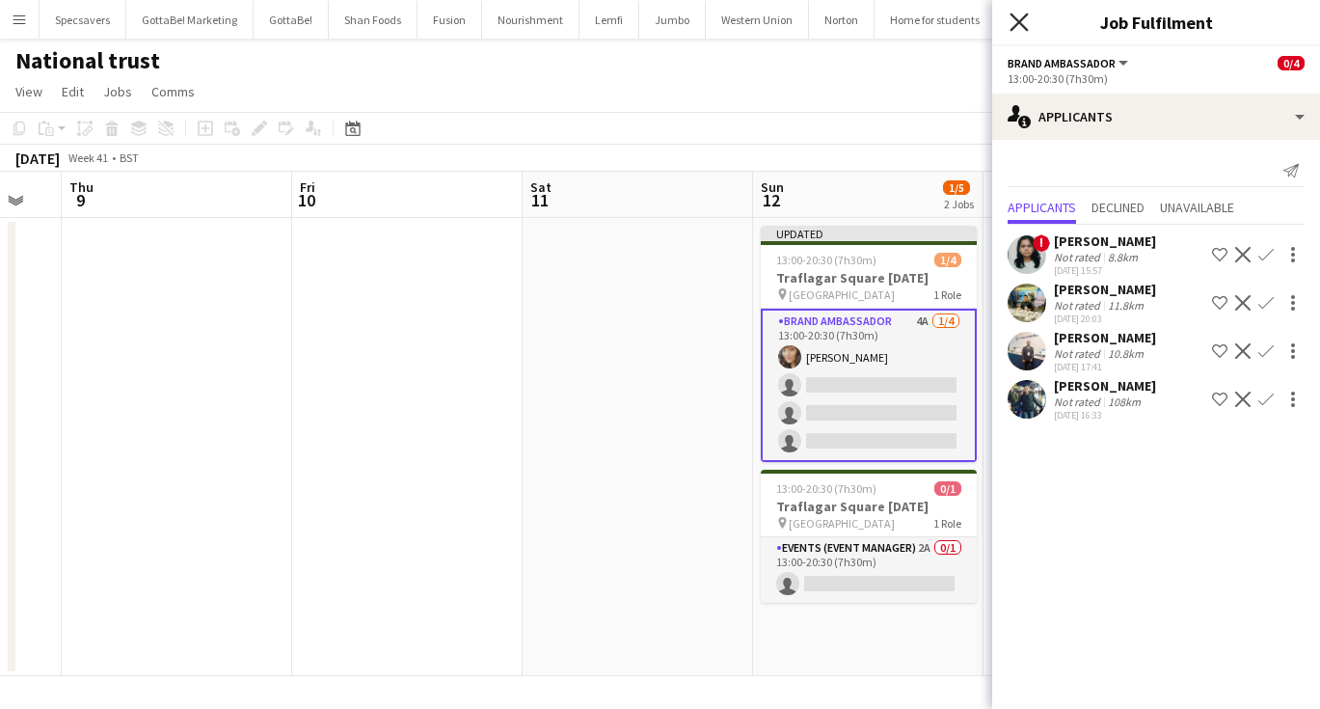
click at [1025, 18] on icon "Close pop-in" at bounding box center [1019, 22] width 18 height 18
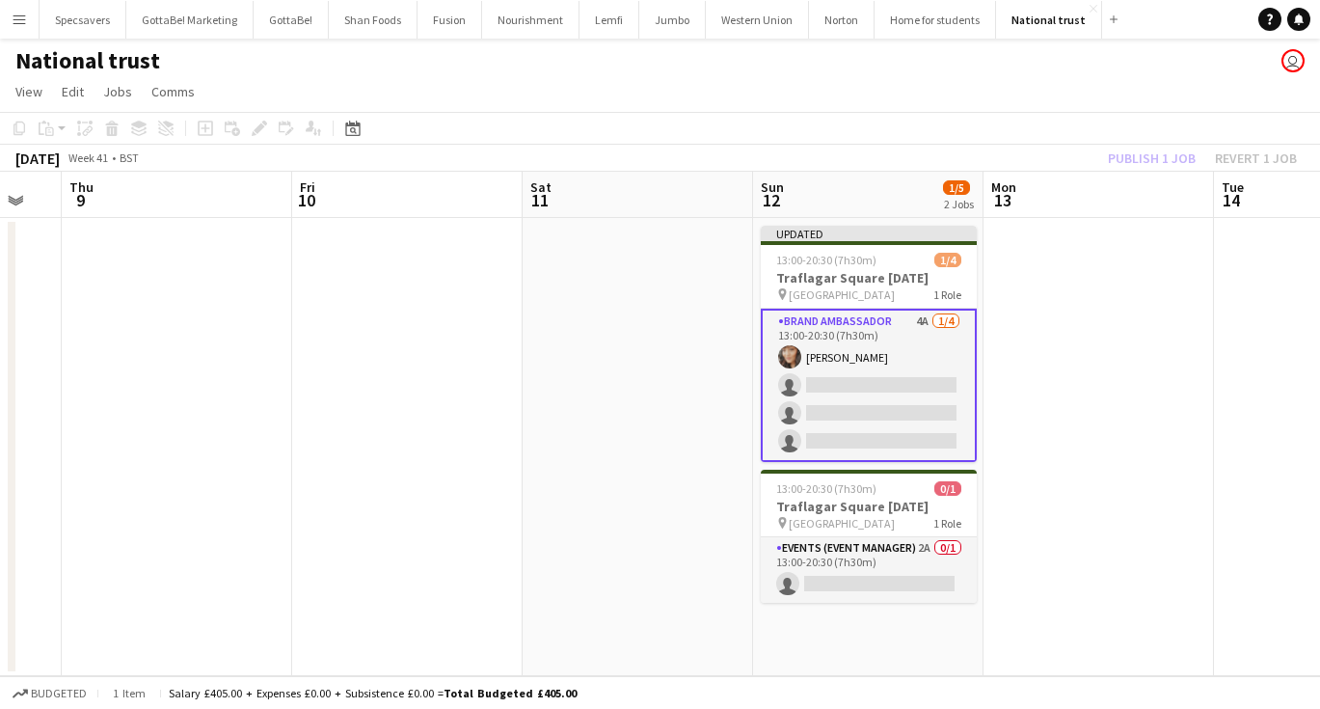
click at [1086, 327] on app-date-cell at bounding box center [1098, 447] width 230 height 458
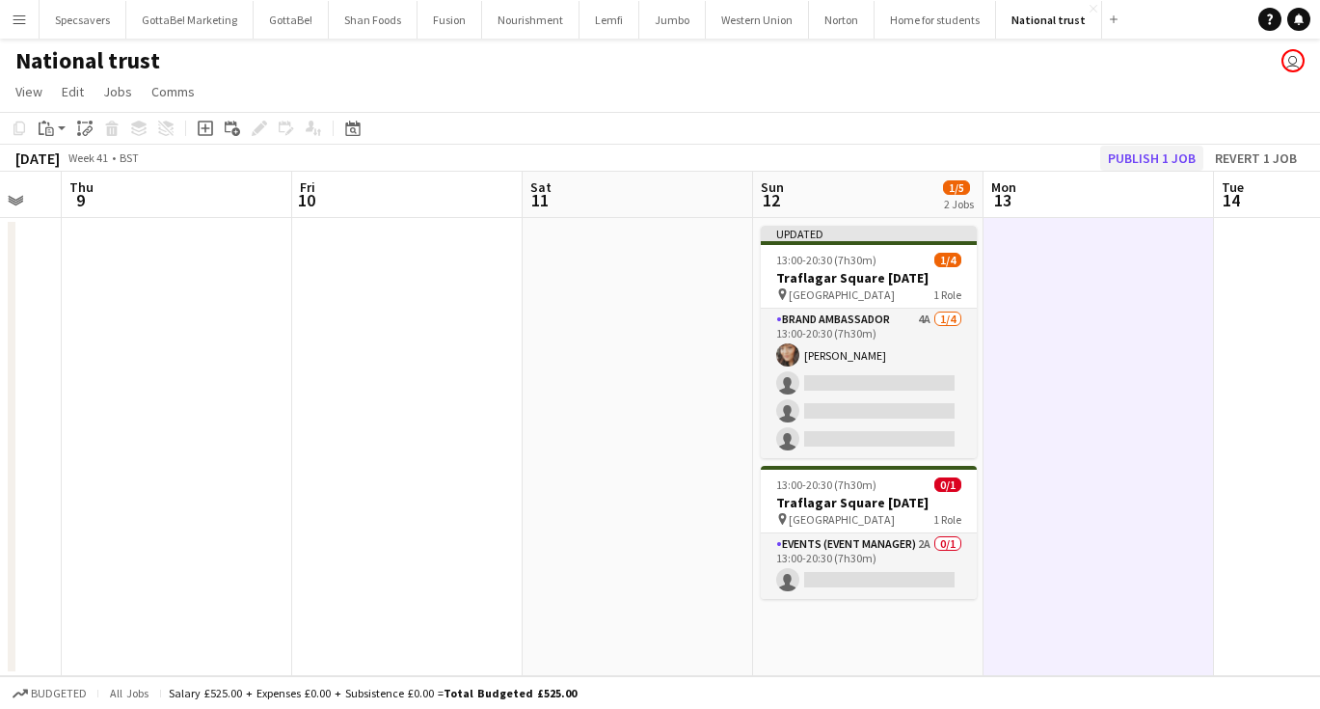
click at [1168, 150] on button "Publish 1 job" at bounding box center [1151, 158] width 103 height 25
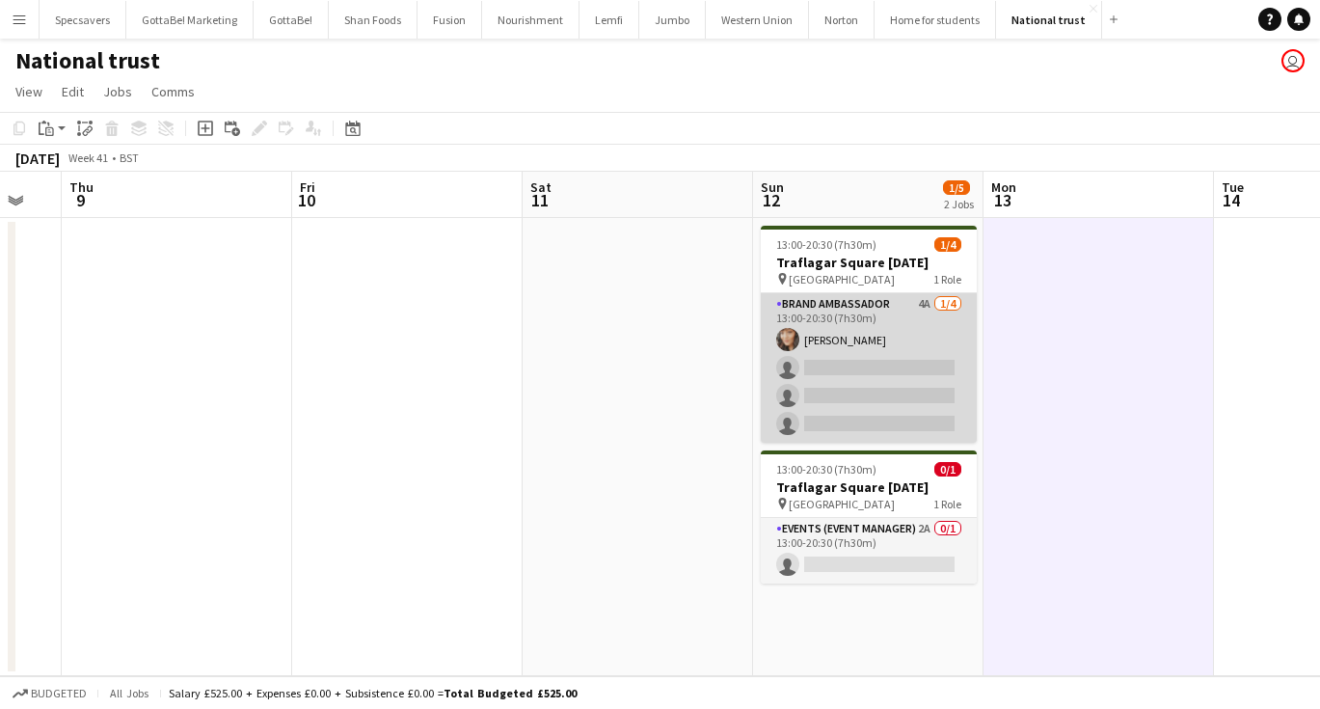
click at [840, 394] on app-card-role "Brand Ambassador 4A 1/4 13:00-20:30 (7h30m) Nayla Sheikh single-neutral-actions…" at bounding box center [869, 367] width 216 height 149
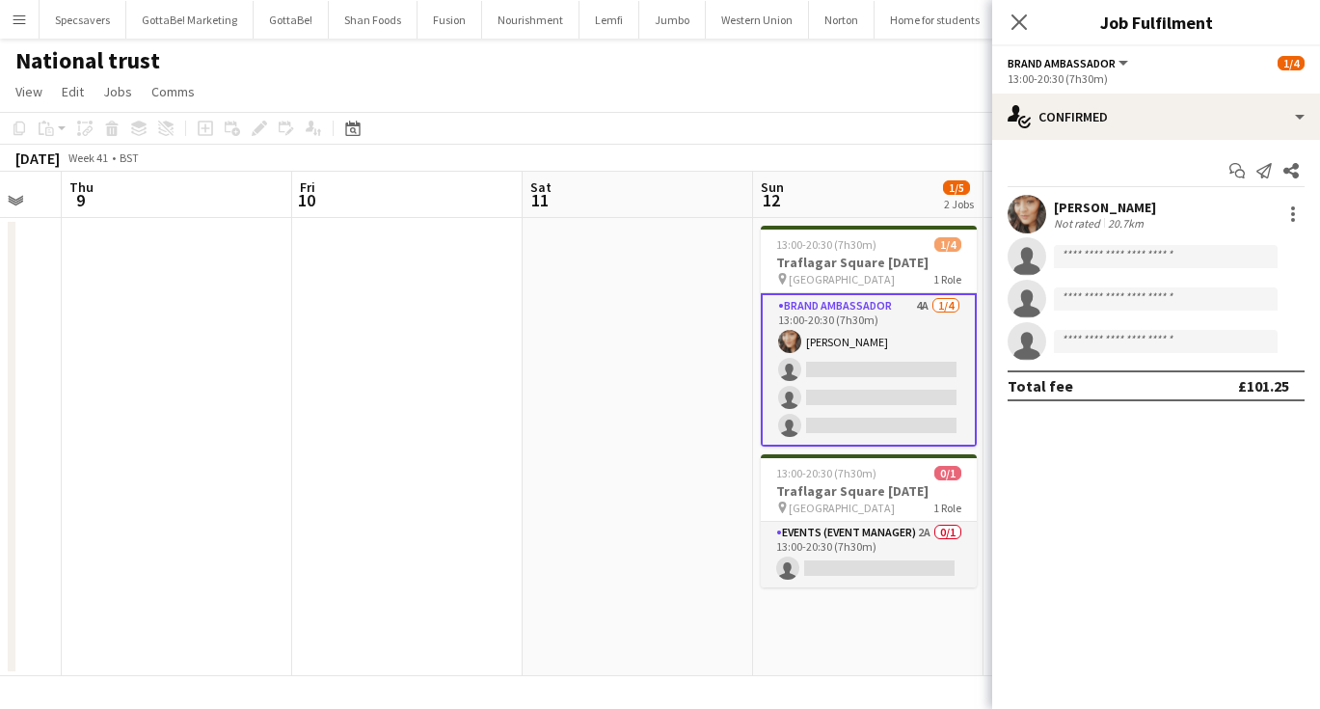
click at [820, 129] on app-toolbar "Copy Paste Paste Command V Paste with crew Command Shift V Paste linked Job Del…" at bounding box center [660, 128] width 1320 height 33
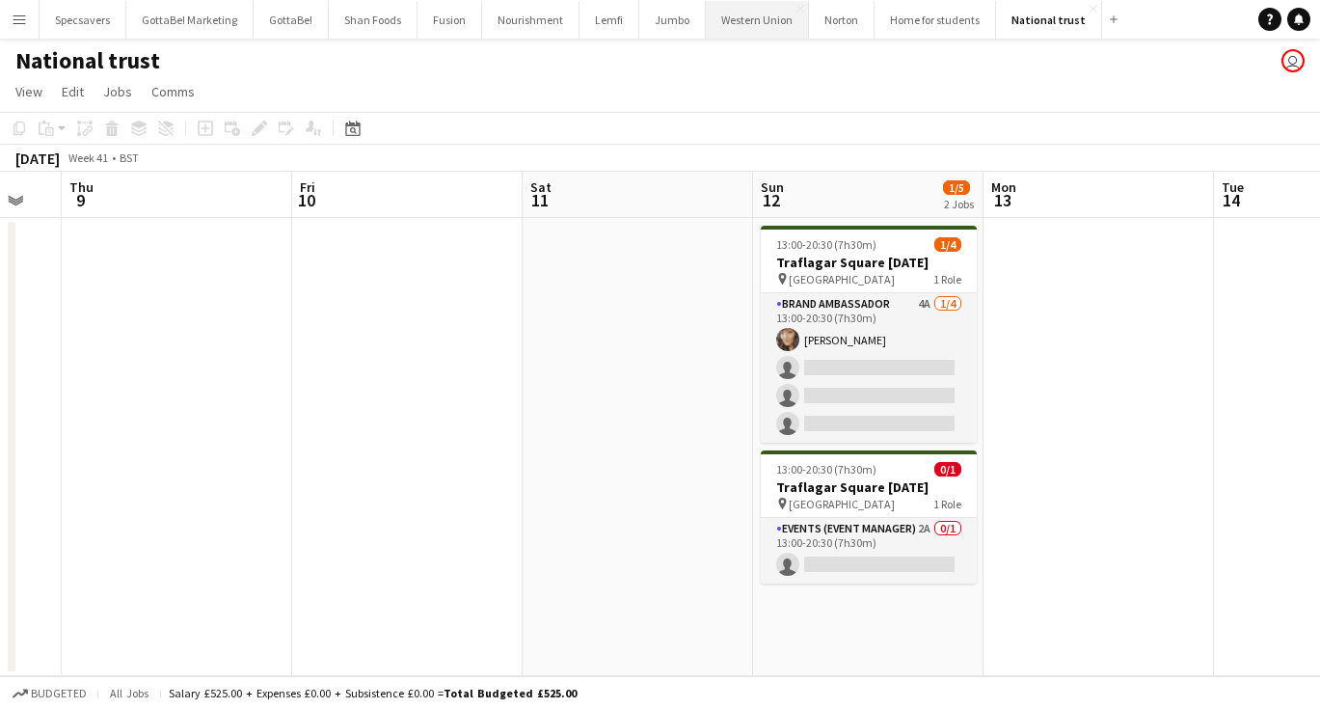
click at [730, 19] on button "Western Union Close" at bounding box center [757, 20] width 103 height 38
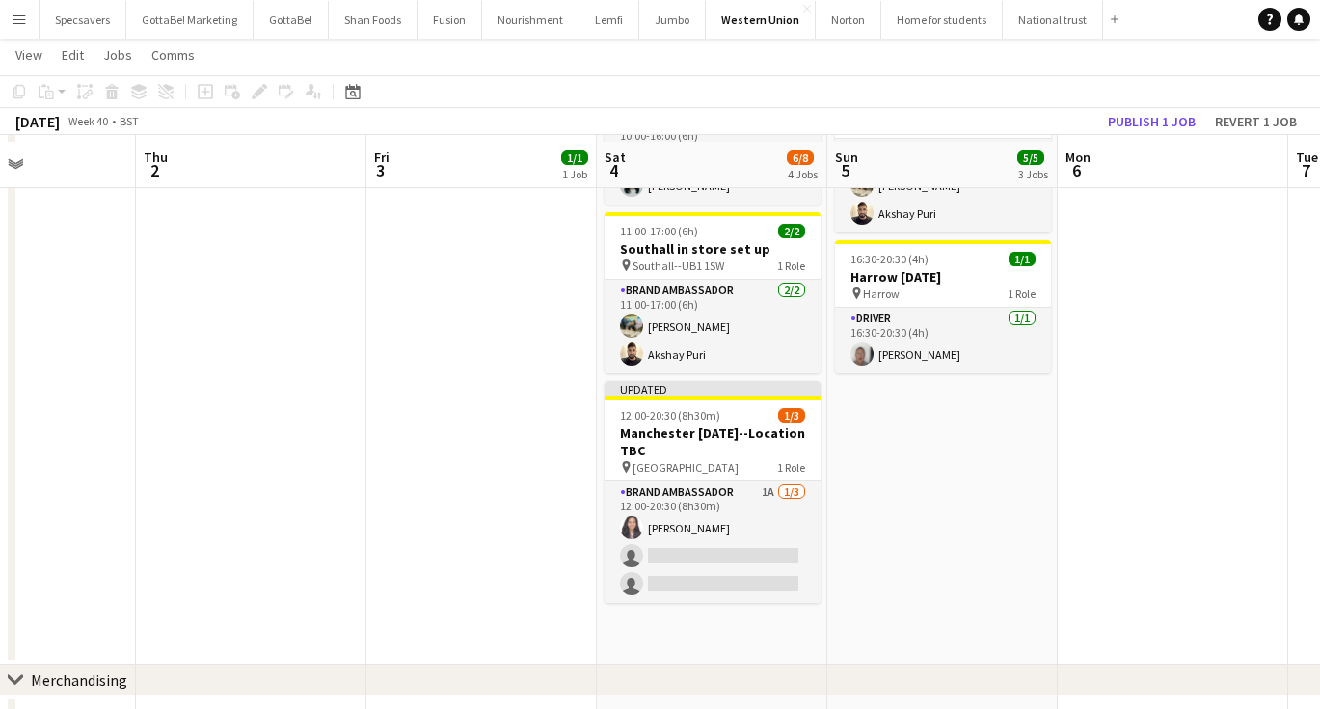
scroll to position [385, 0]
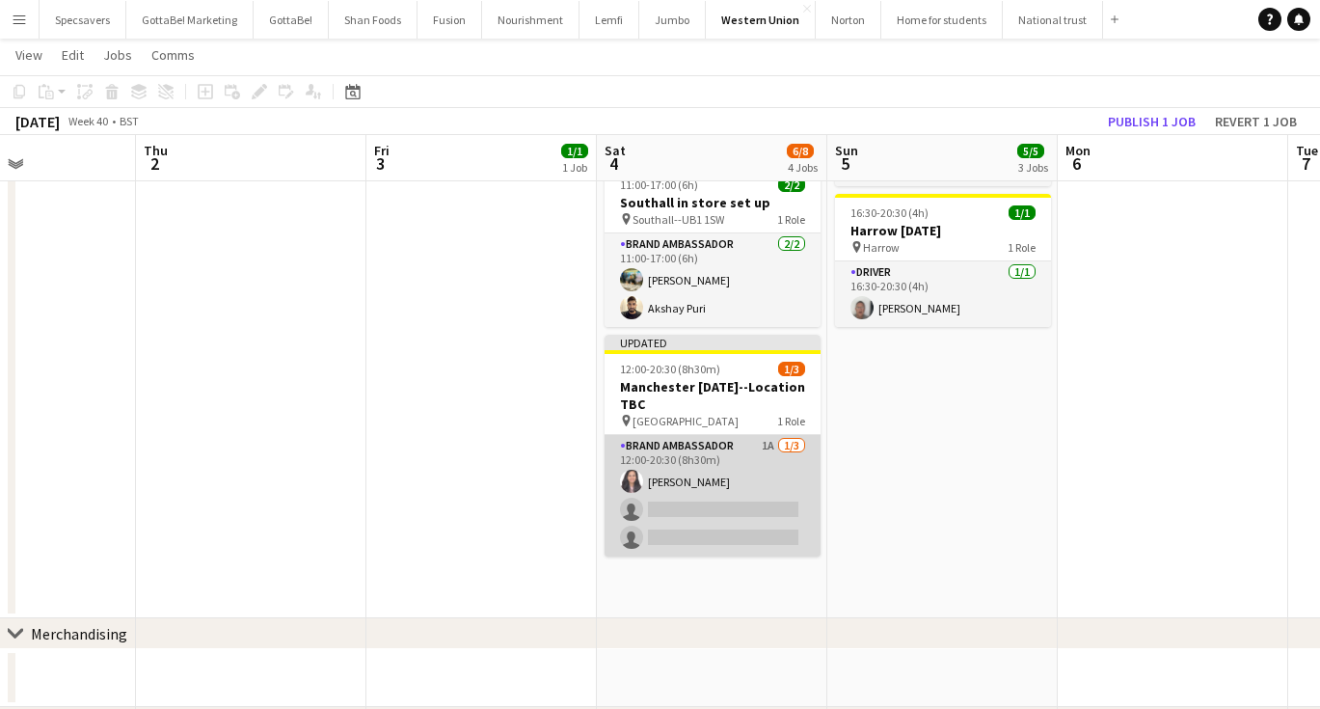
click at [690, 486] on app-card-role "Brand Ambassador 1A 1/3 12:00-20:30 (8h30m) Deekshima Khanna single-neutral-act…" at bounding box center [713, 495] width 216 height 121
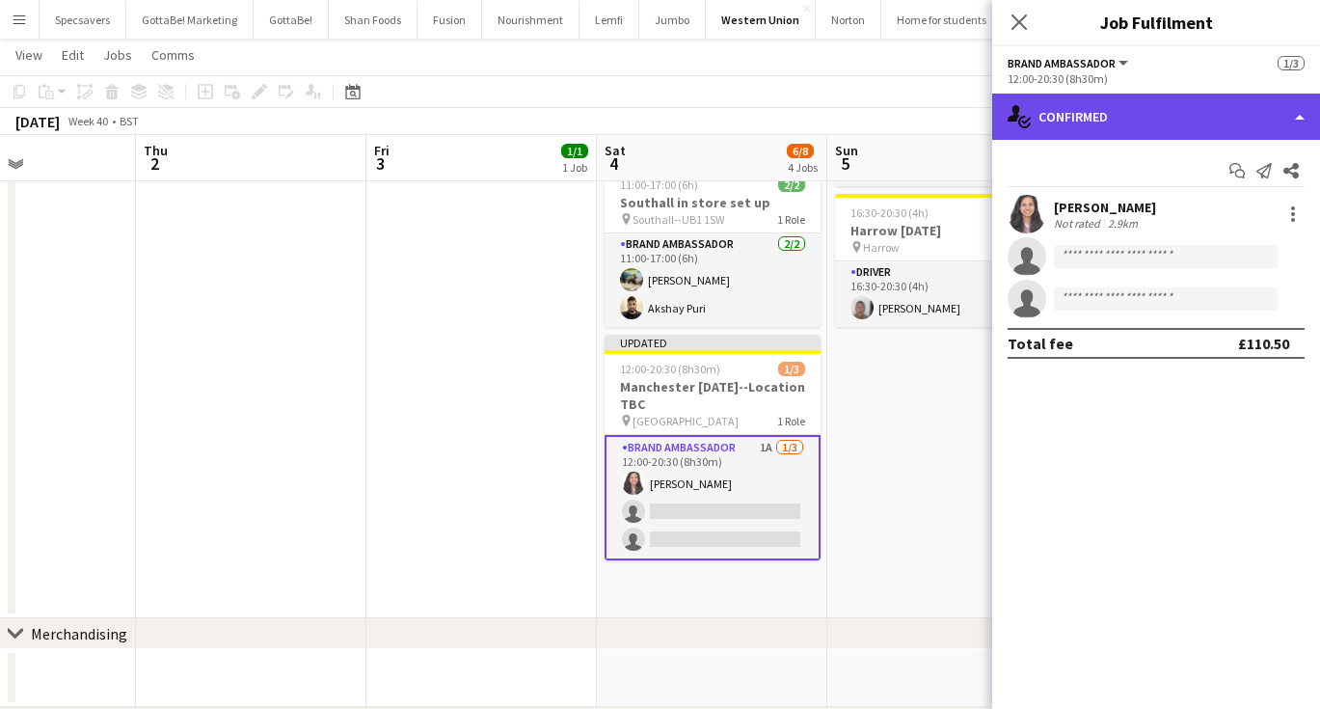
click at [1154, 121] on div "single-neutral-actions-check-2 Confirmed" at bounding box center [1156, 117] width 328 height 46
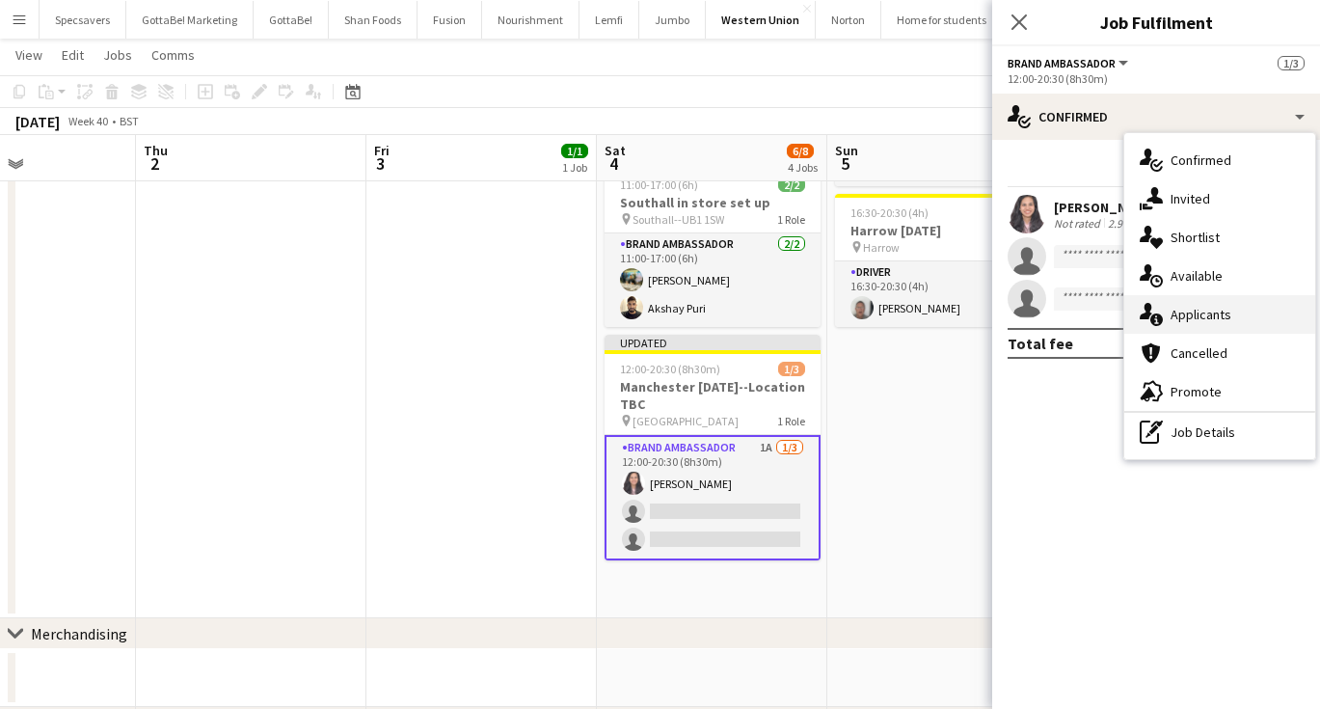
click at [1208, 305] on div "single-neutral-actions-information Applicants" at bounding box center [1219, 314] width 191 height 39
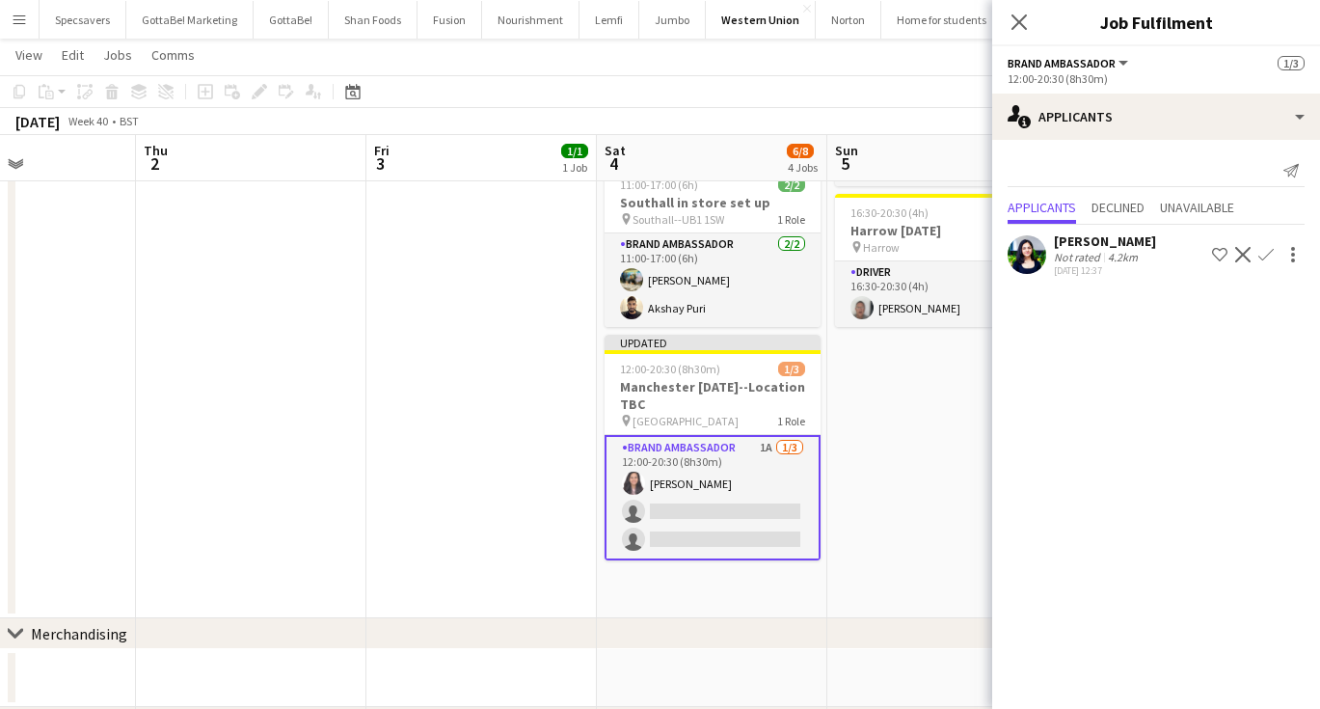
click at [1260, 247] on app-icon "Confirm" at bounding box center [1265, 254] width 15 height 15
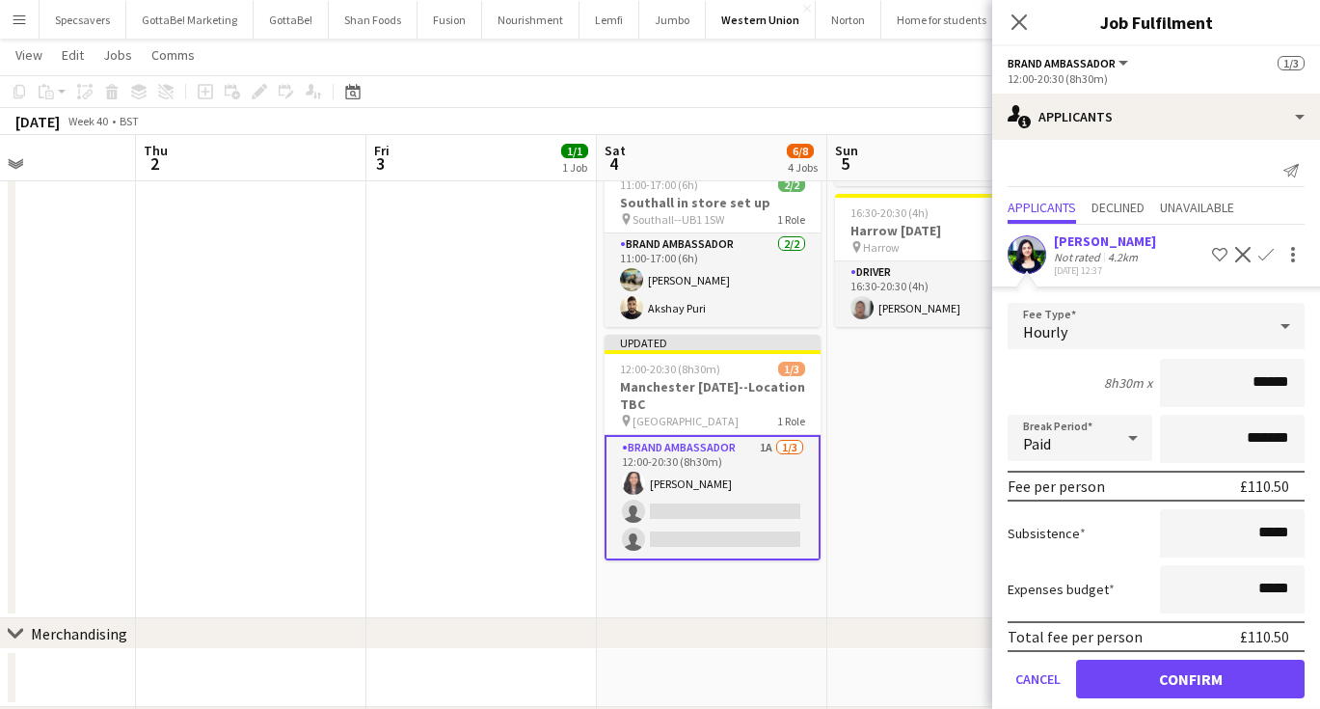
click at [1217, 669] on button "Confirm" at bounding box center [1190, 679] width 229 height 39
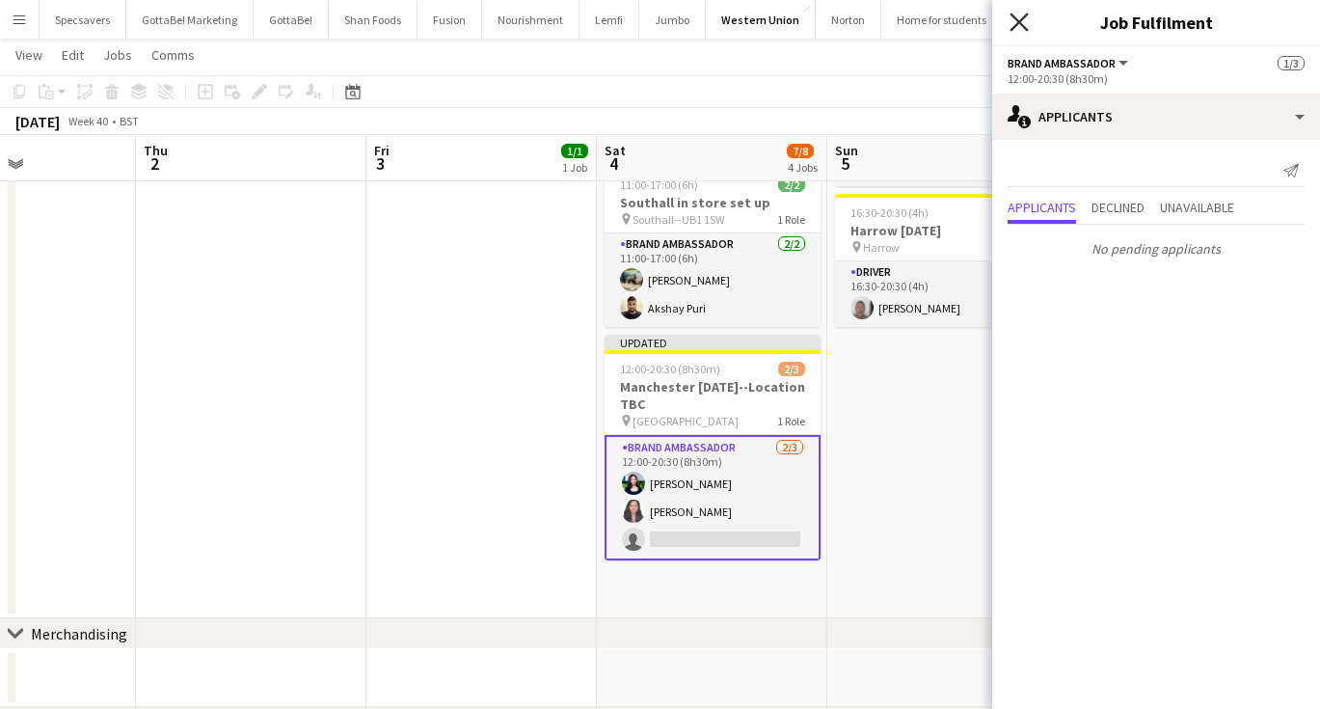
click at [1023, 19] on icon at bounding box center [1019, 22] width 18 height 18
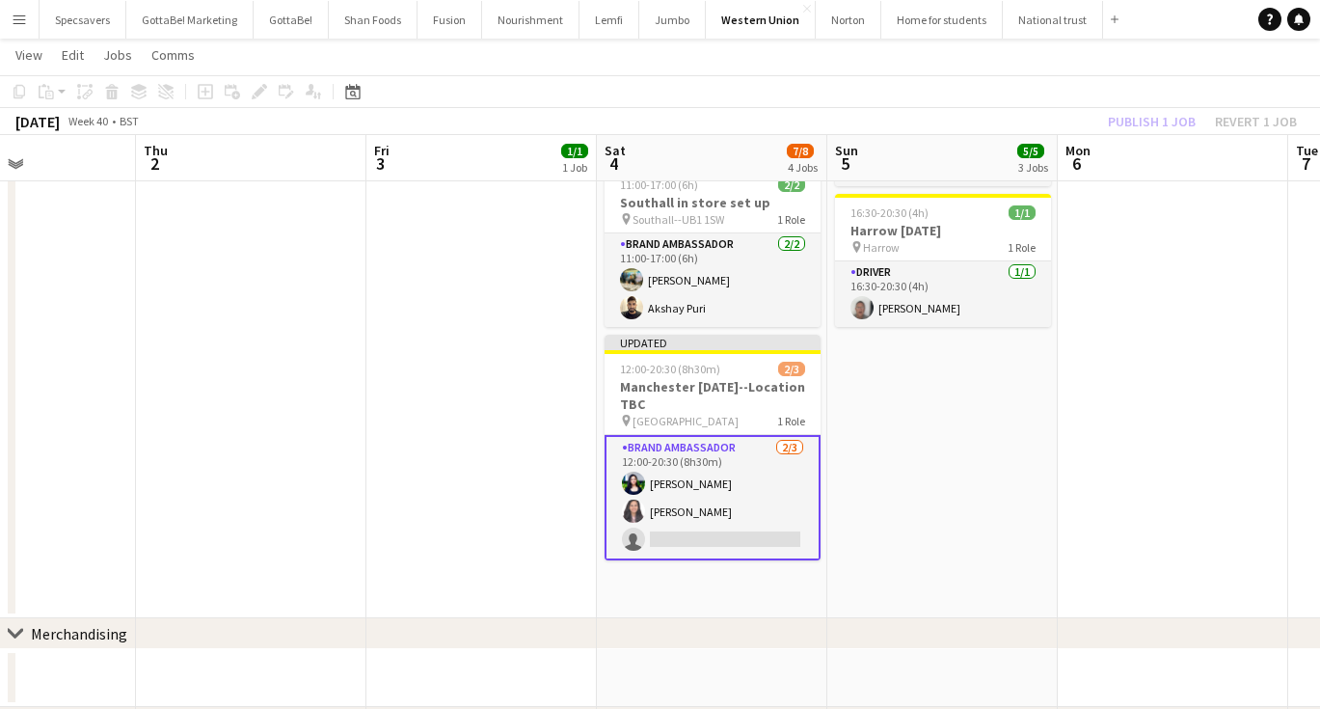
click at [960, 514] on app-date-cell "10:00-16:00 (6h) 2/2 Hayes in store set up pin Hayes 1 Role Brand Ambassador 2/…" at bounding box center [942, 224] width 230 height 787
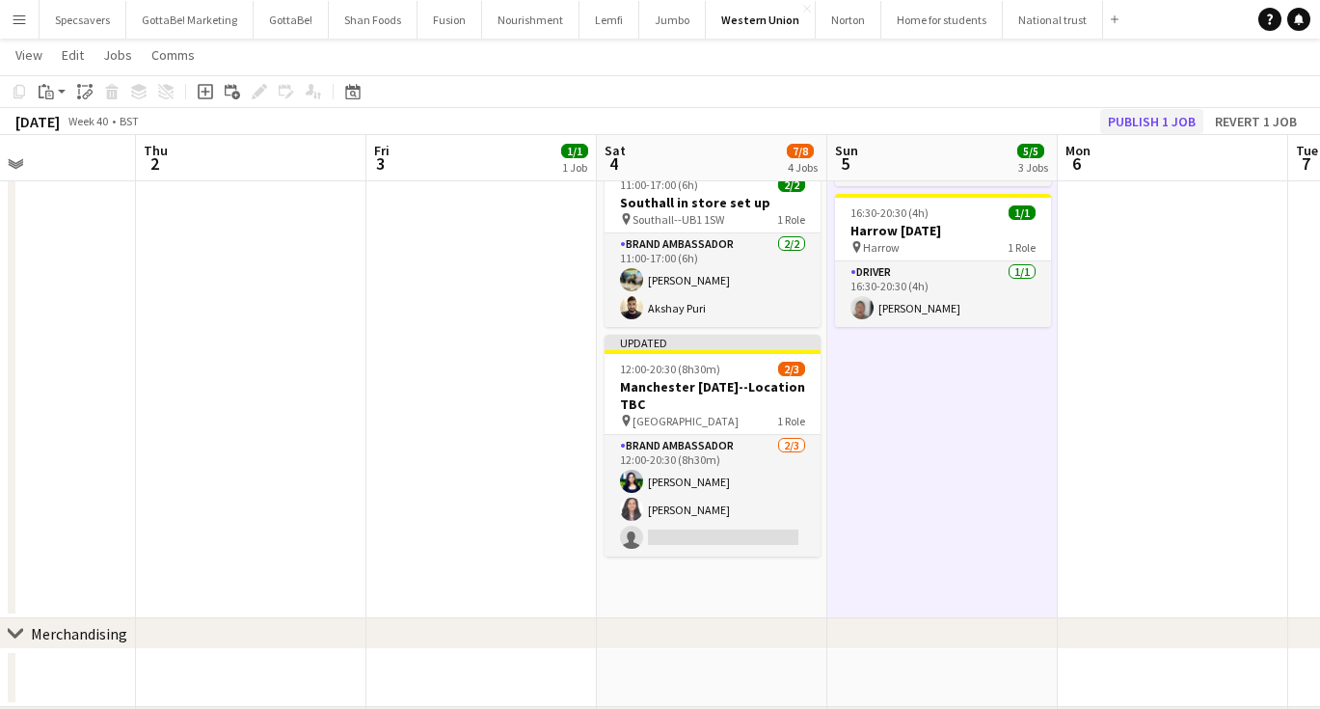
click at [1144, 122] on button "Publish 1 job" at bounding box center [1151, 121] width 103 height 25
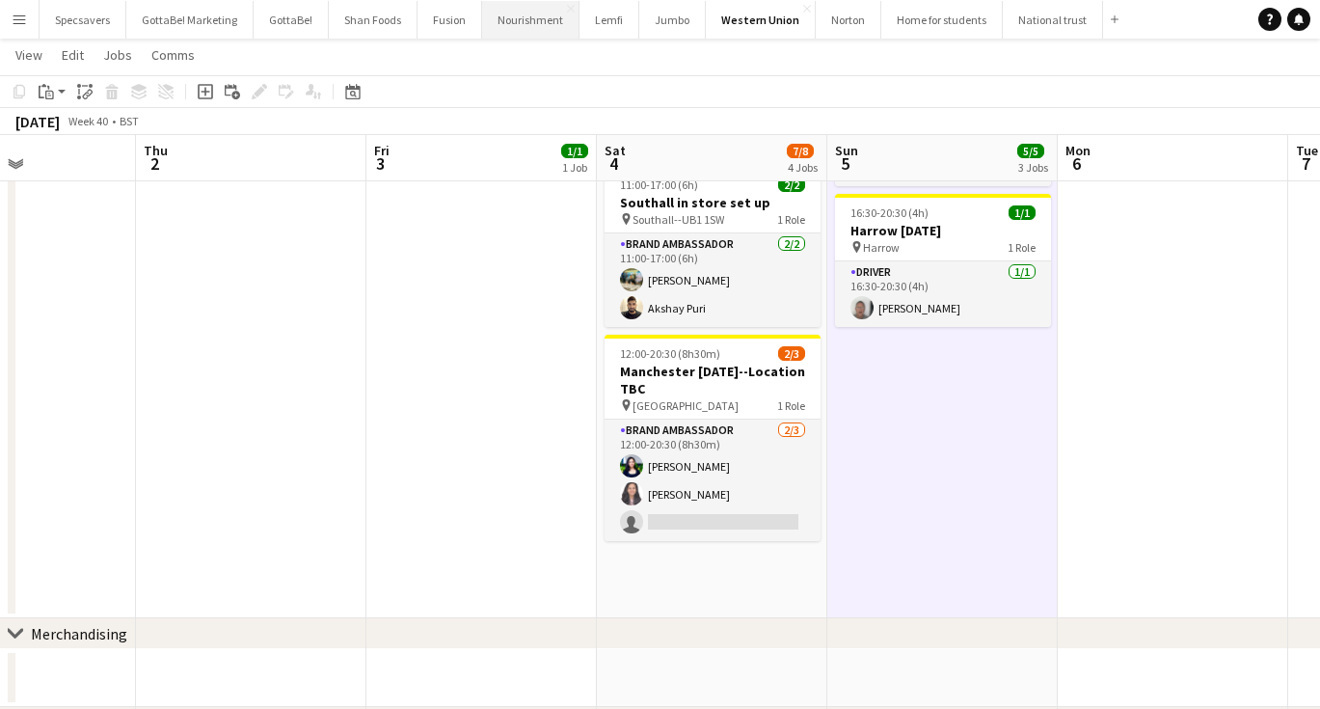
click at [501, 13] on button "Nourishment Close" at bounding box center [530, 20] width 97 height 38
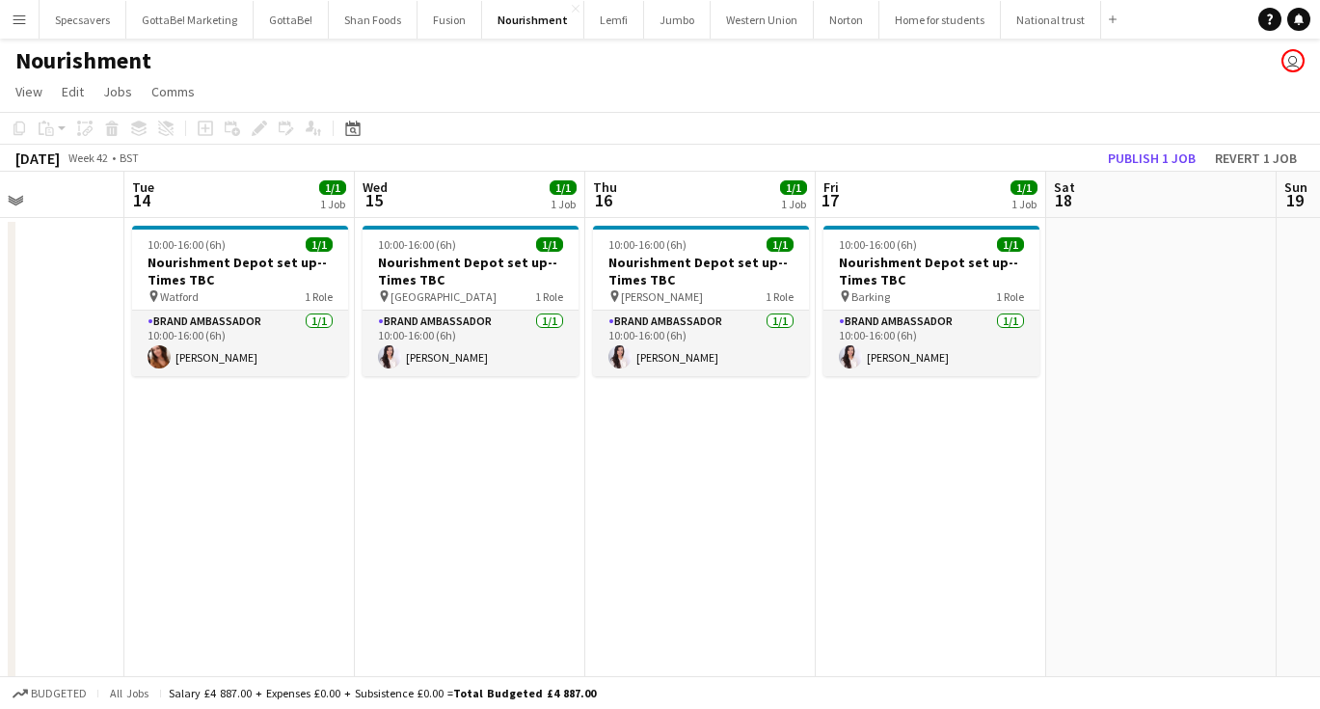
scroll to position [0, 533]
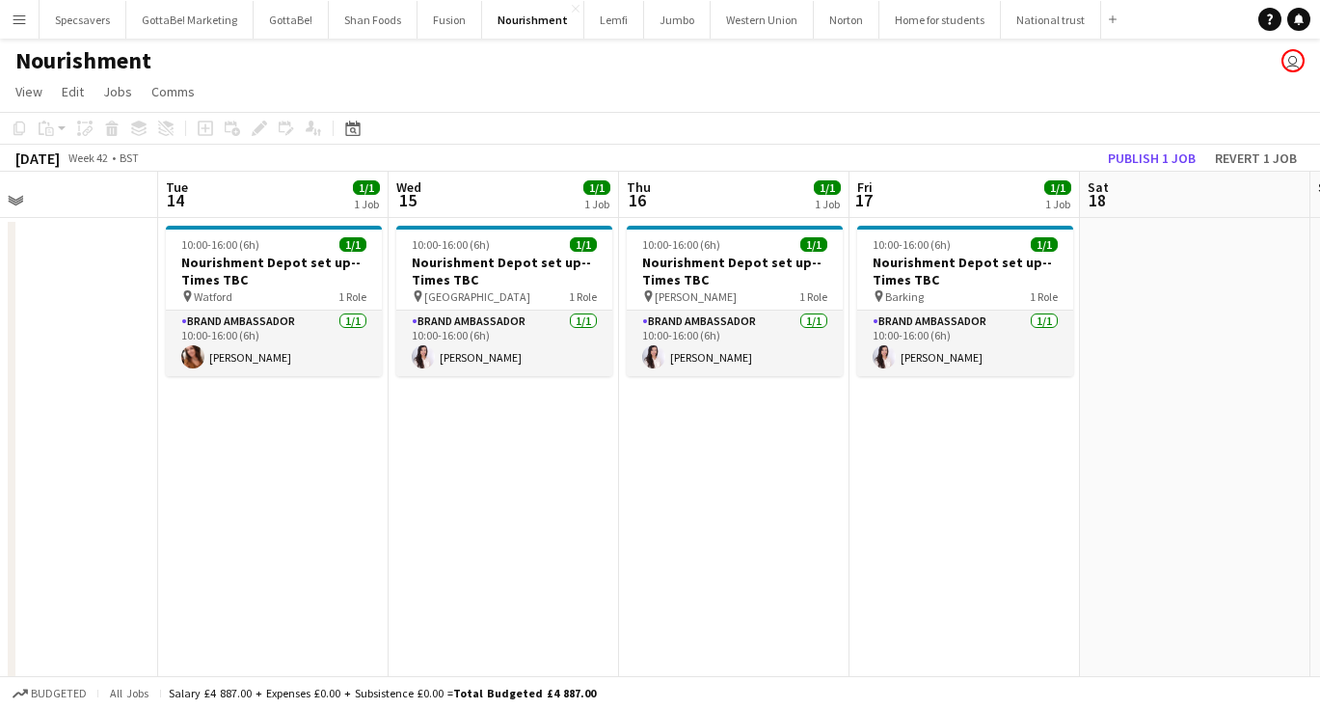
click at [1008, 128] on app-toolbar "Copy Paste Paste Command V Paste with crew Command Shift V Paste linked Job Del…" at bounding box center [660, 128] width 1320 height 33
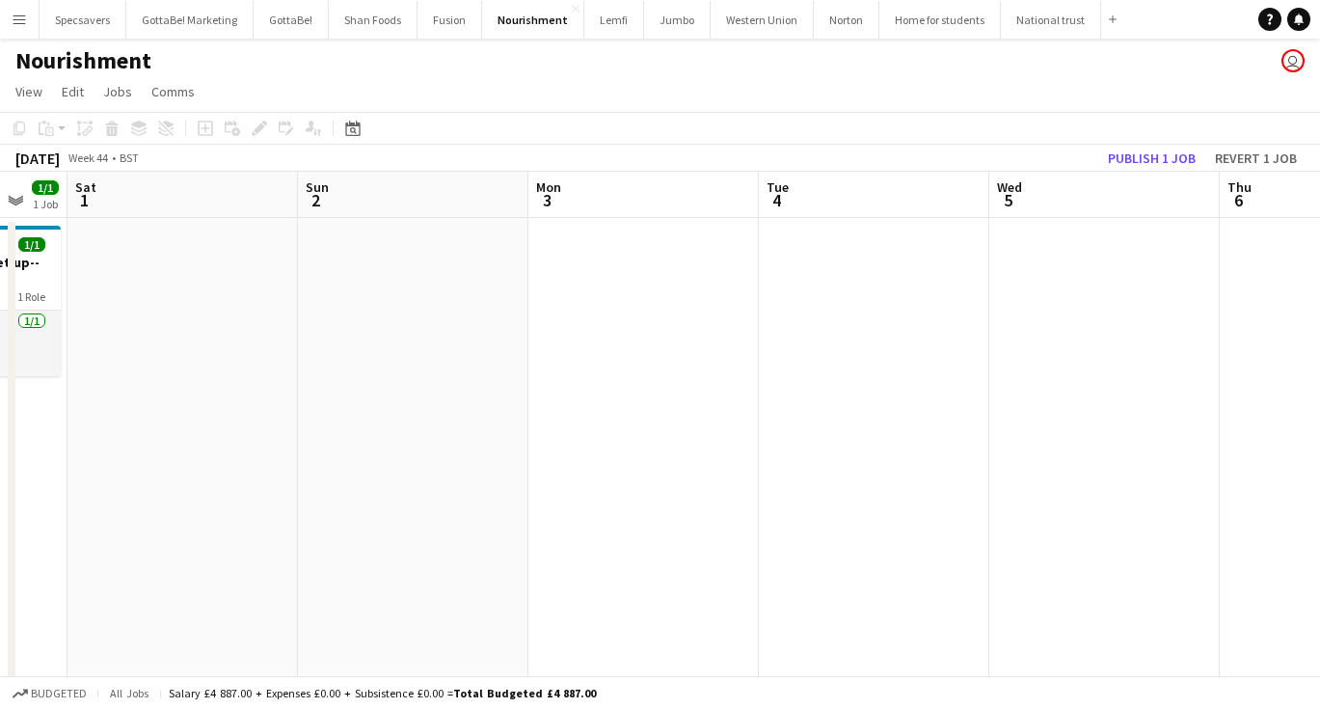
scroll to position [0, 646]
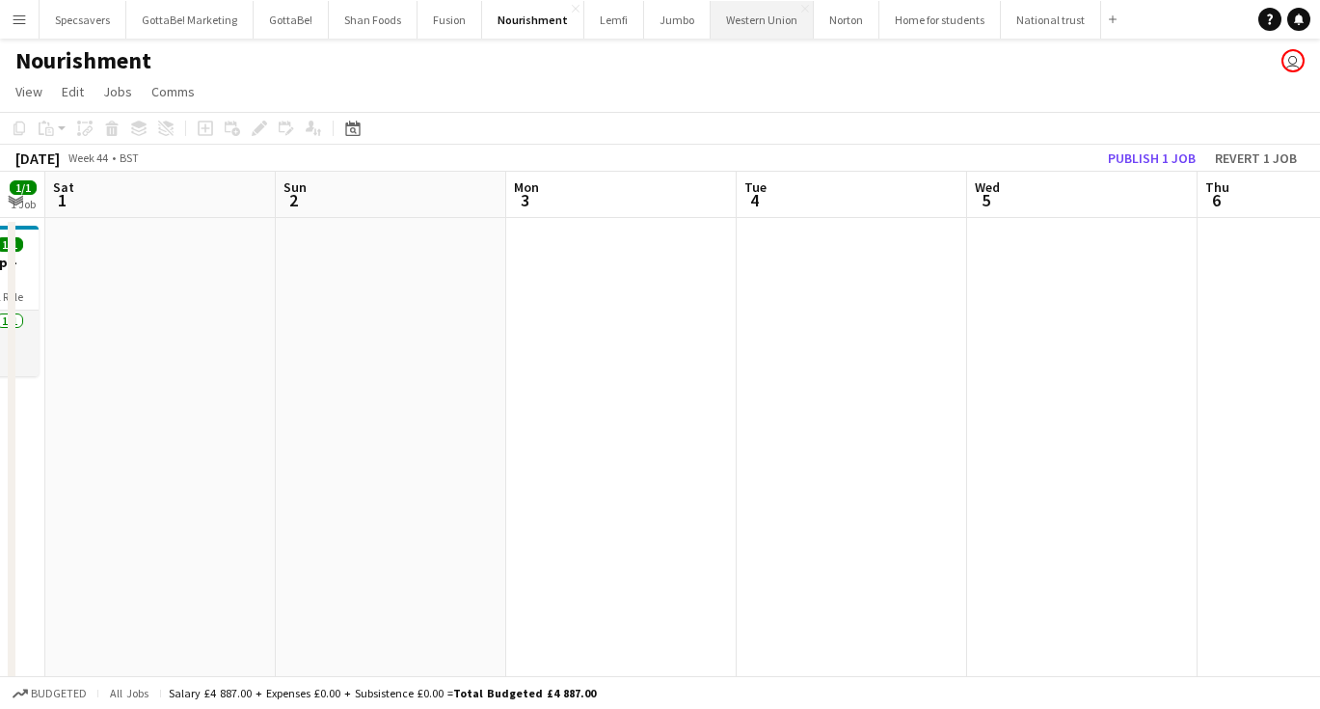
click at [750, 20] on button "Western Union Close" at bounding box center [762, 20] width 103 height 38
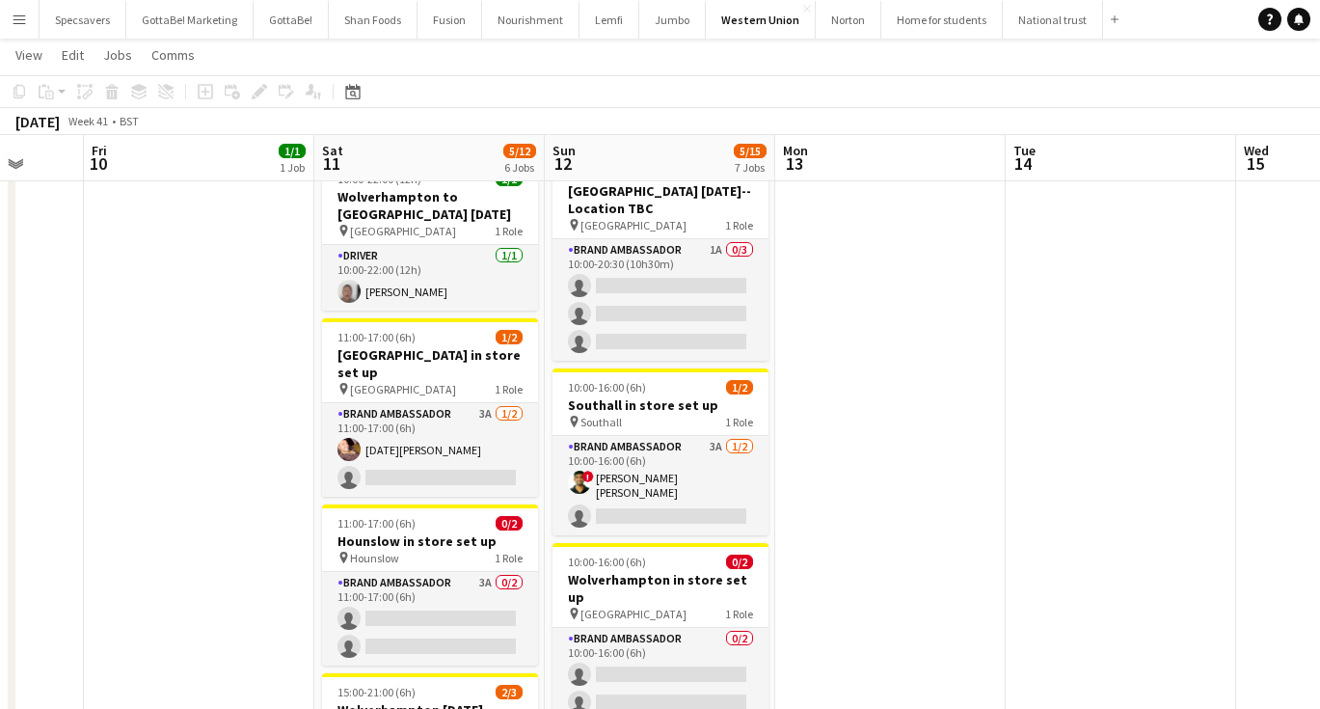
scroll to position [431, 0]
